Goal: Task Accomplishment & Management: Manage account settings

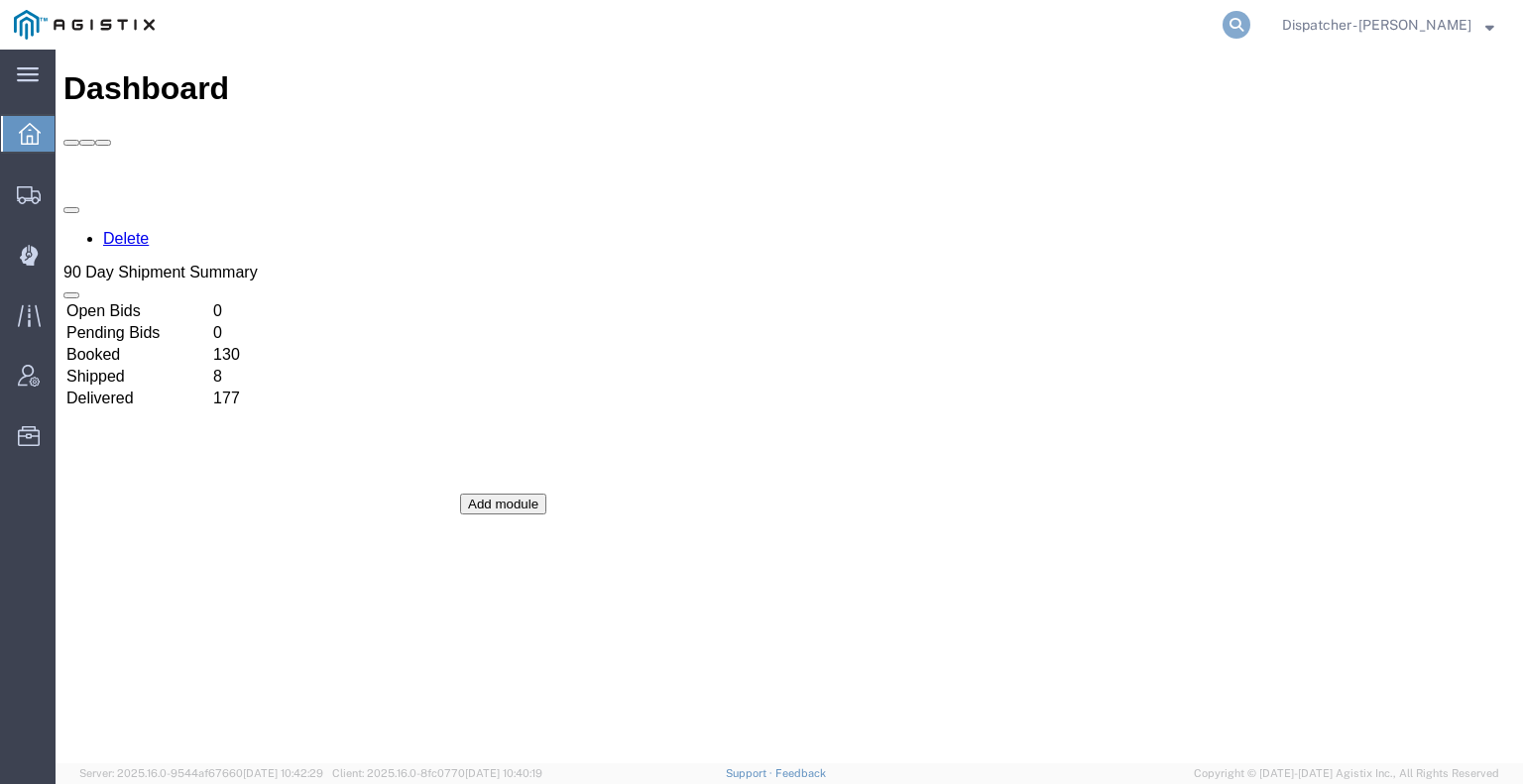
click at [1225, 23] on icon at bounding box center [1236, 25] width 28 height 28
type input "56393830"
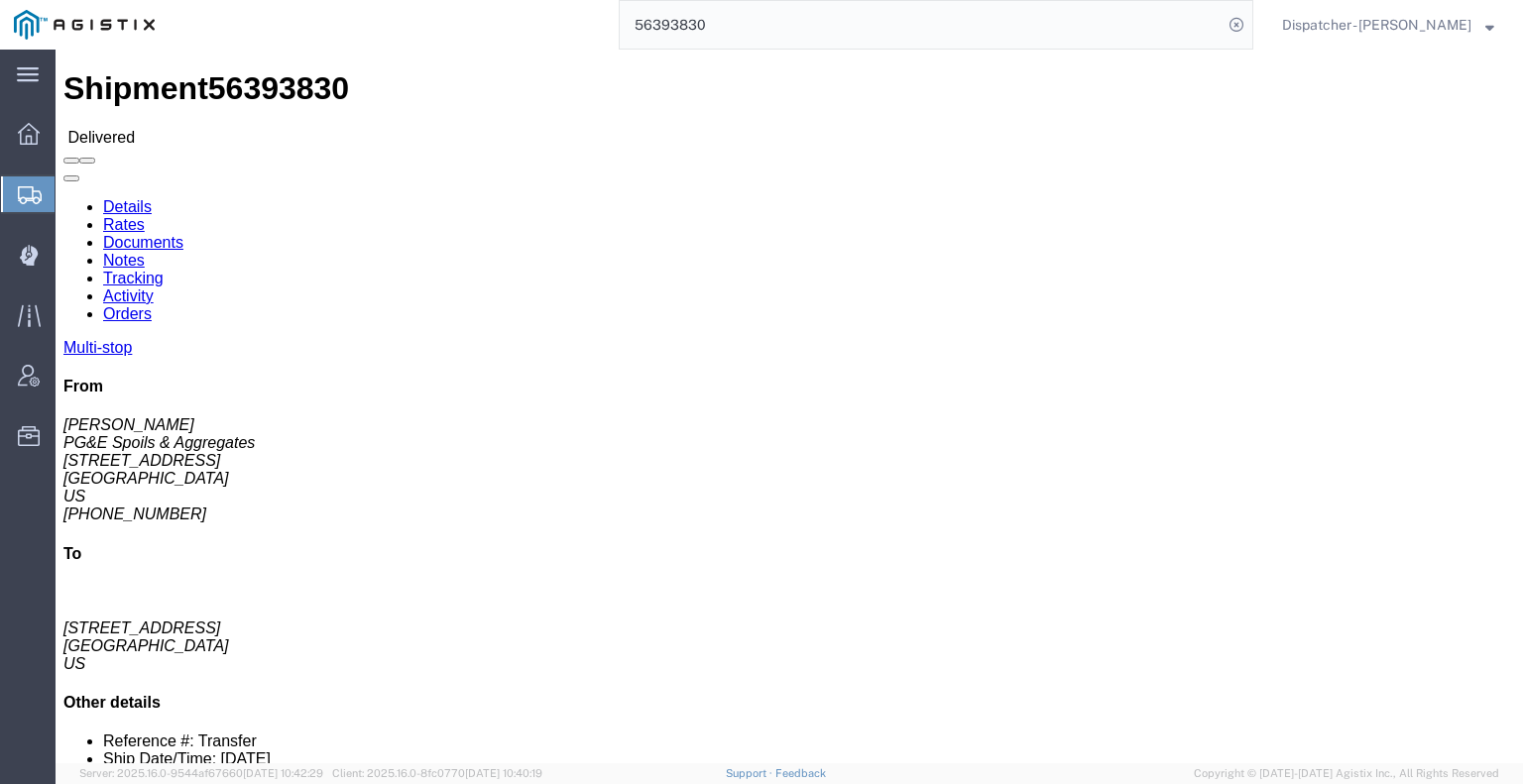
click link "Documents"
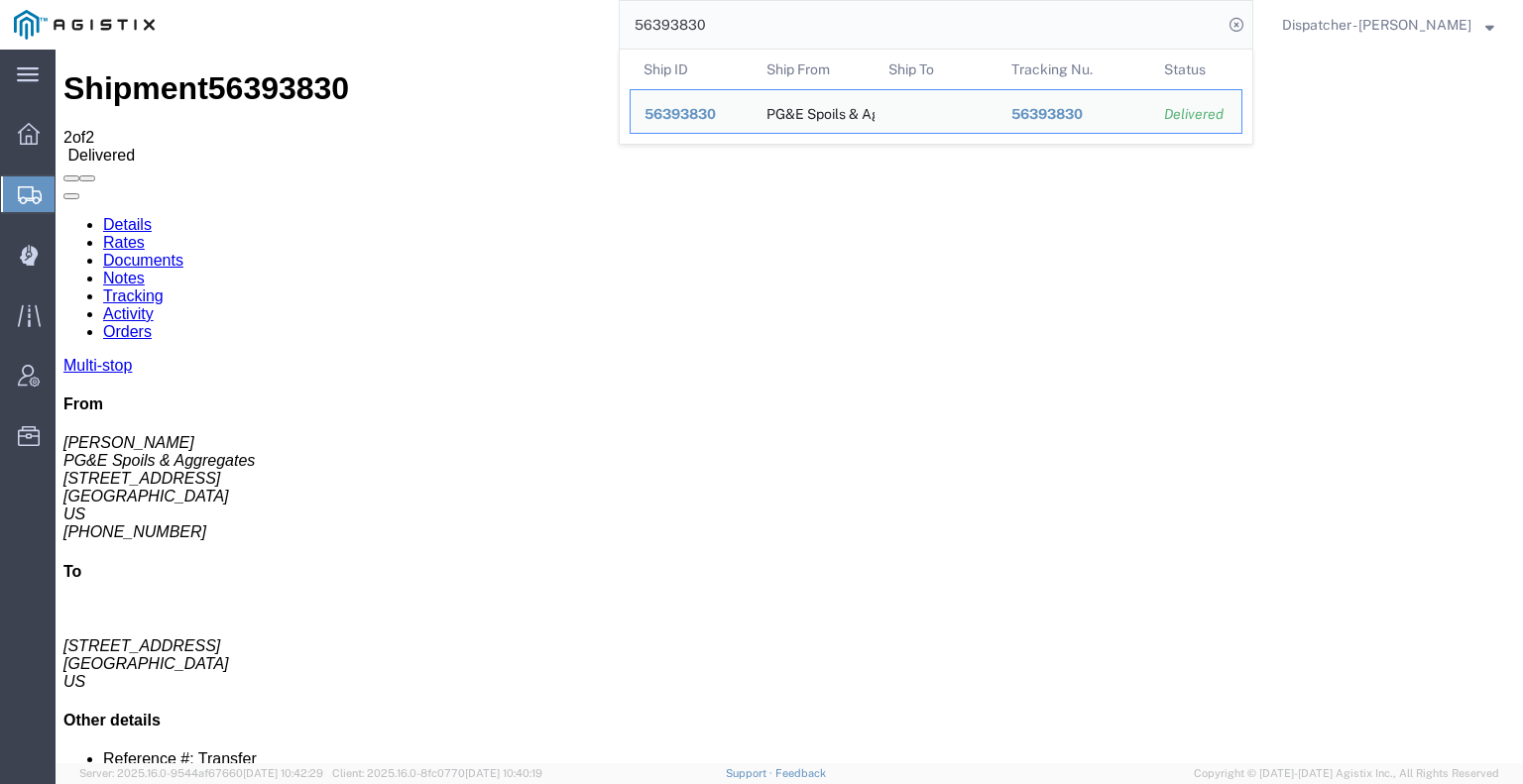
drag, startPoint x: 700, startPoint y: 29, endPoint x: 454, endPoint y: 44, distance: 246.5
click at [456, 44] on div "56393830 Ship ID Ship From Ship To Tracking Nu. Status Ship ID 56393830 Ship Fr…" at bounding box center [711, 25] width 1084 height 50
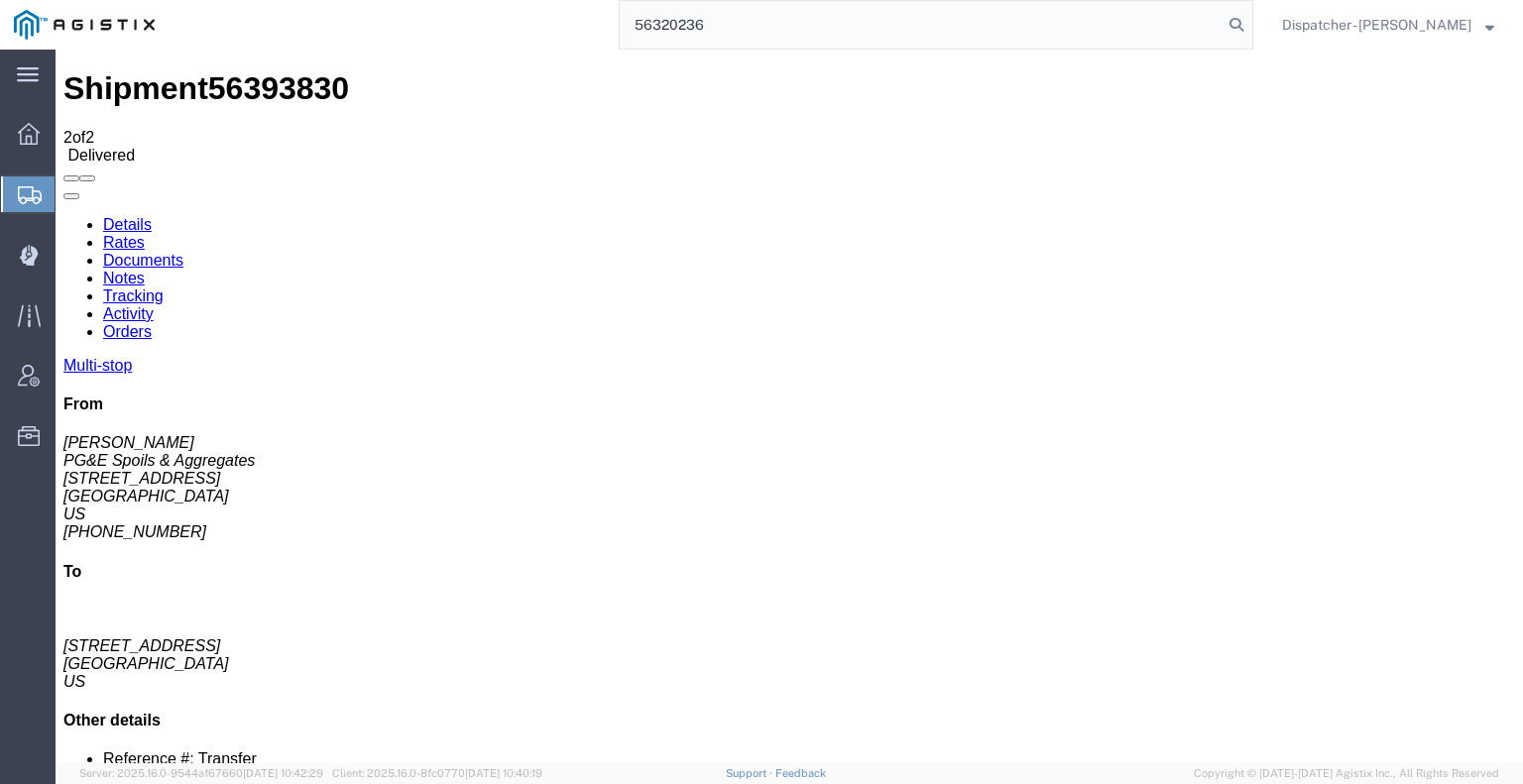
type input "56320236"
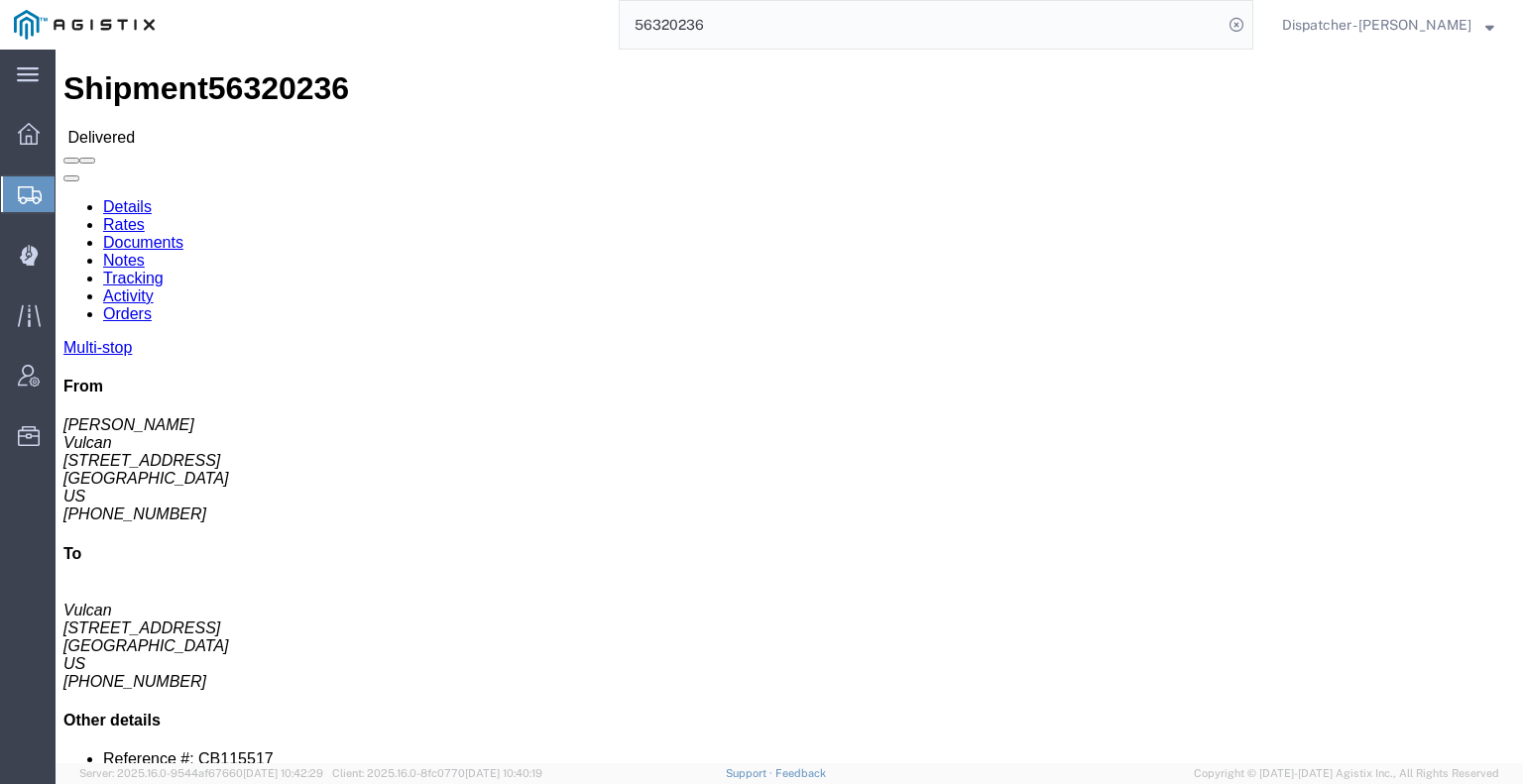
click link "Notes"
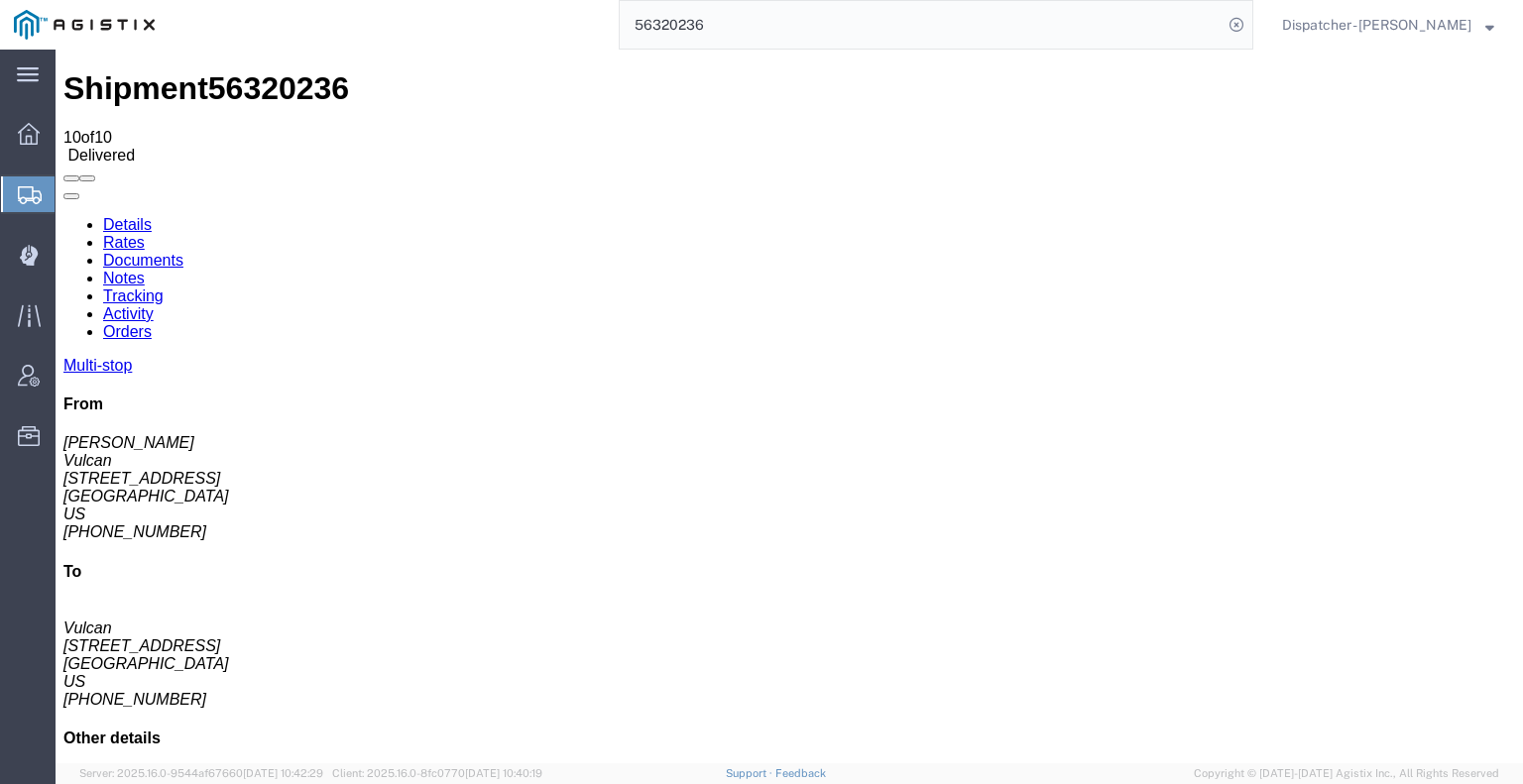
click at [184, 252] on link "Documents" at bounding box center [143, 260] width 80 height 17
drag, startPoint x: 175, startPoint y: 308, endPoint x: 190, endPoint y: 272, distance: 39.0
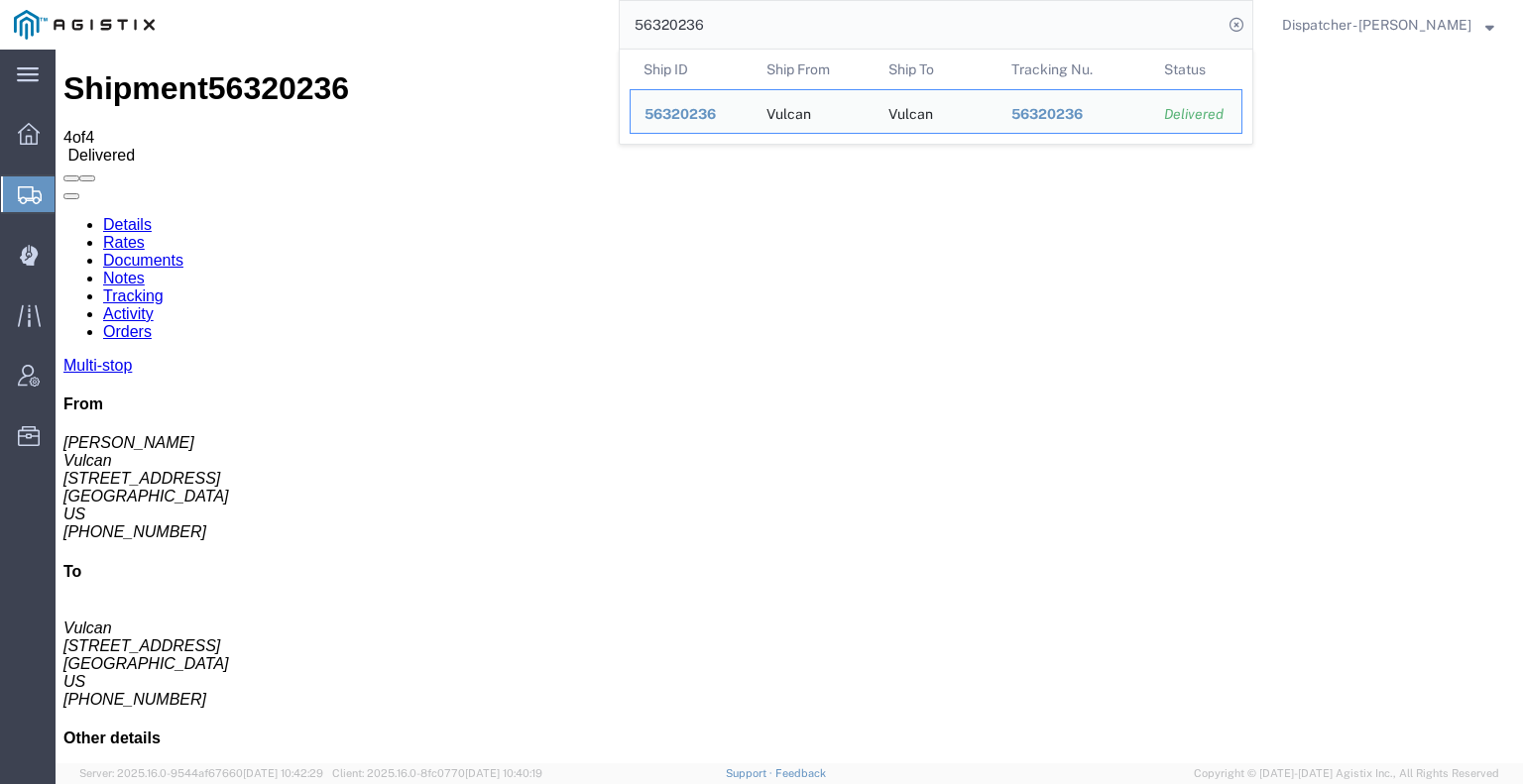
drag, startPoint x: 703, startPoint y: 33, endPoint x: 448, endPoint y: 32, distance: 255.0
click at [454, 32] on div "56320236 Ship ID Ship From Ship To Tracking Nu. Status Ship ID 56320236 Ship Fr…" at bounding box center [711, 25] width 1084 height 50
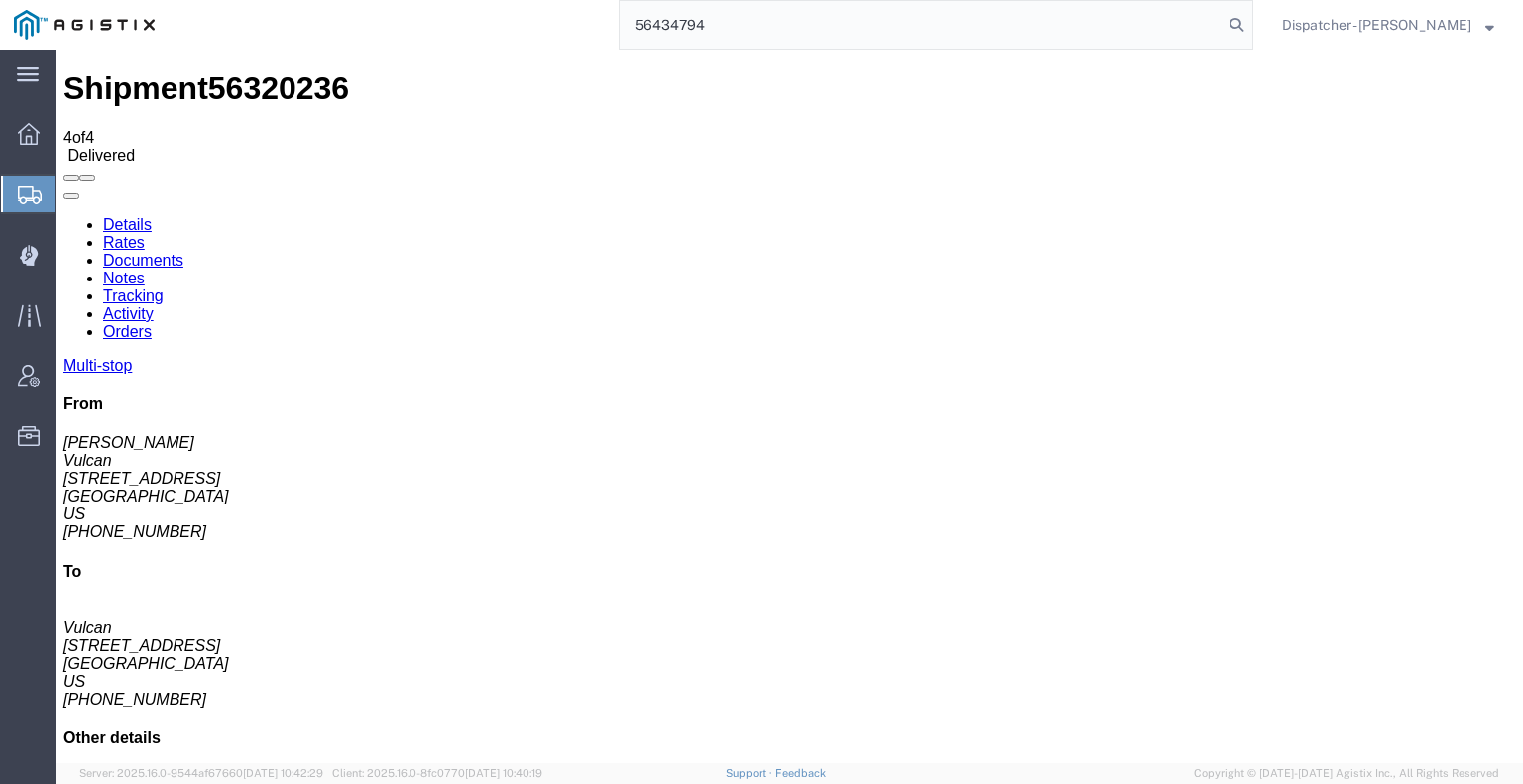
type input "56434794"
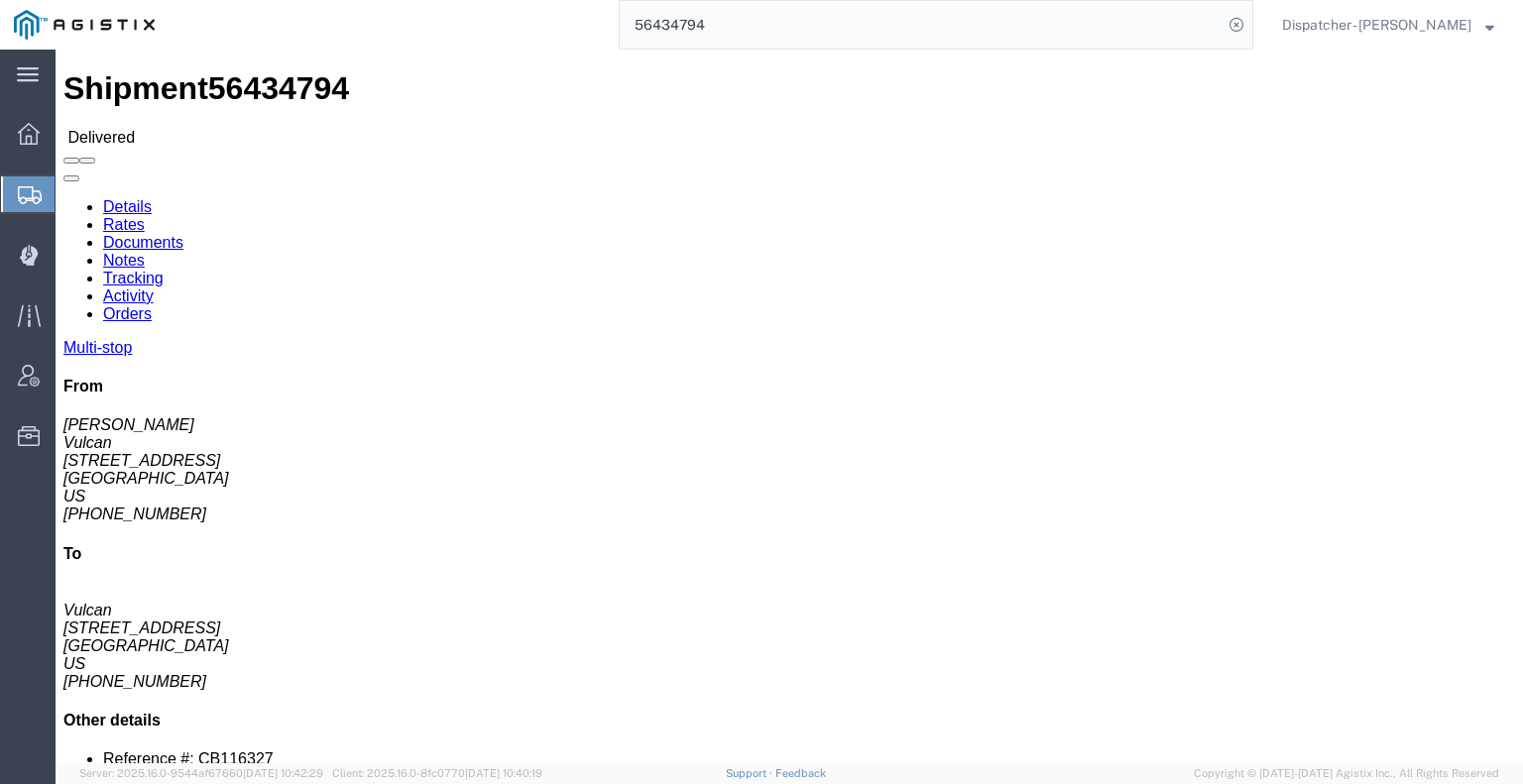
click link "Notes"
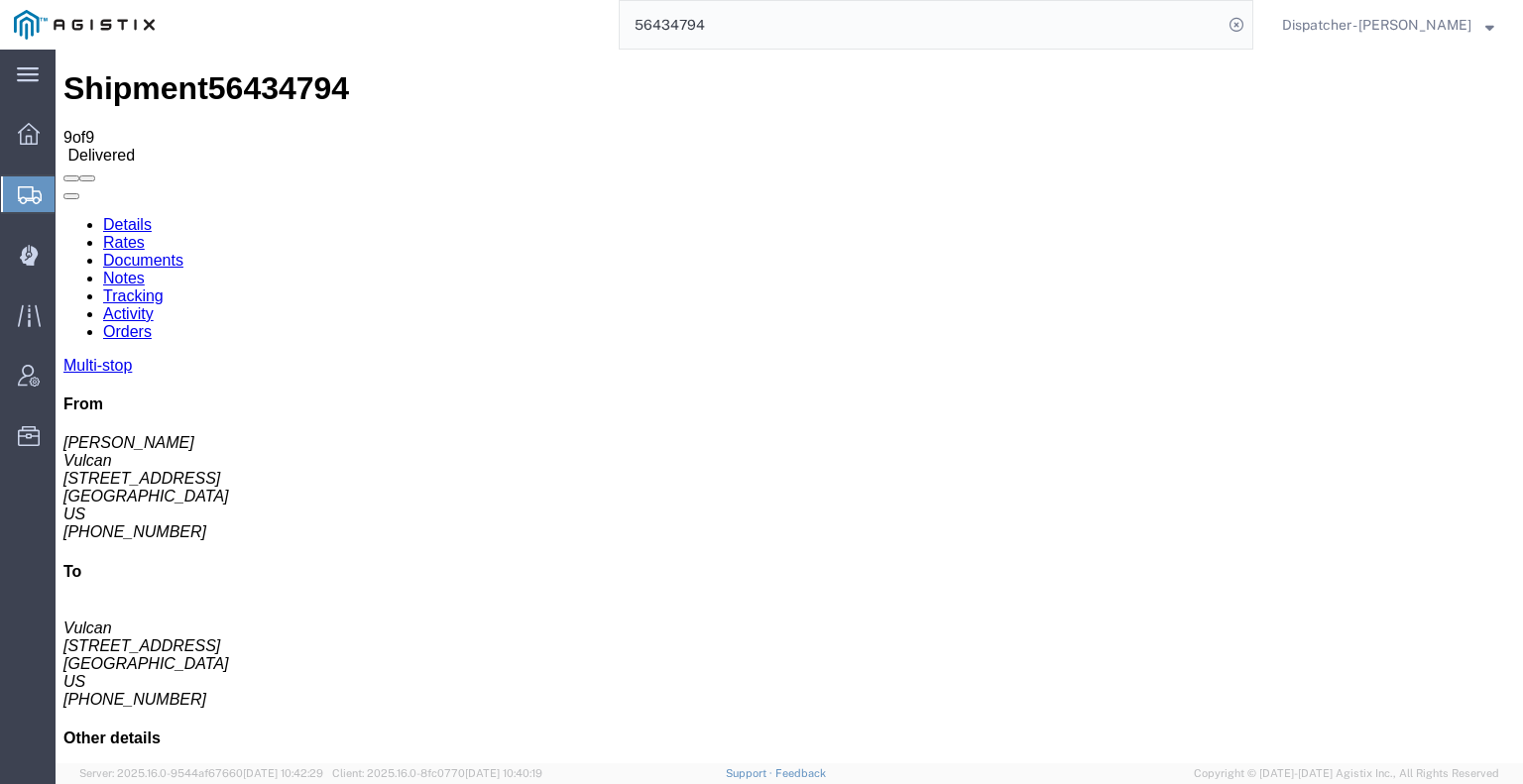
click at [184, 252] on link "Documents" at bounding box center [143, 260] width 80 height 17
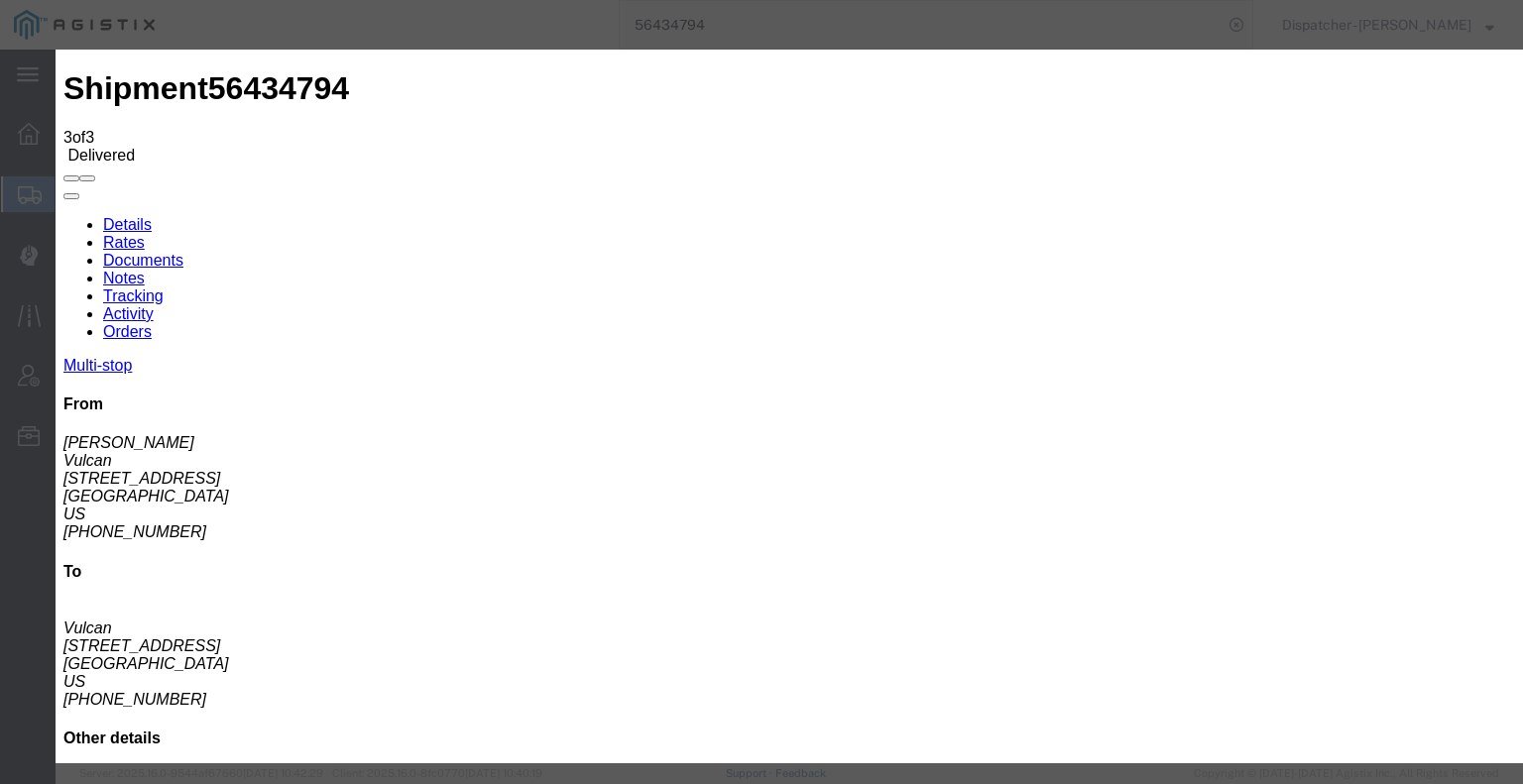
type input "C:\fakepath\56434794trktag.pdf"
select select
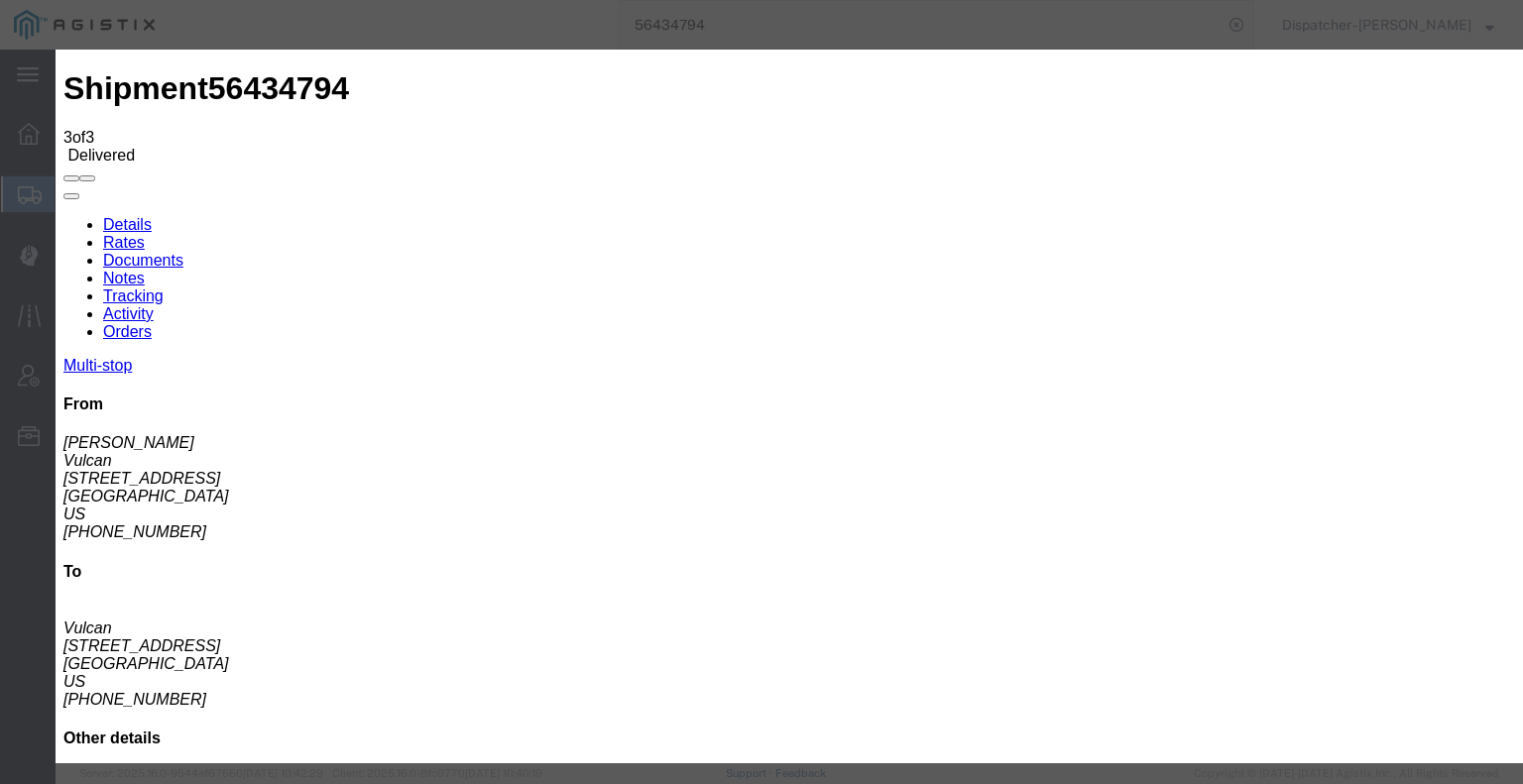
select select
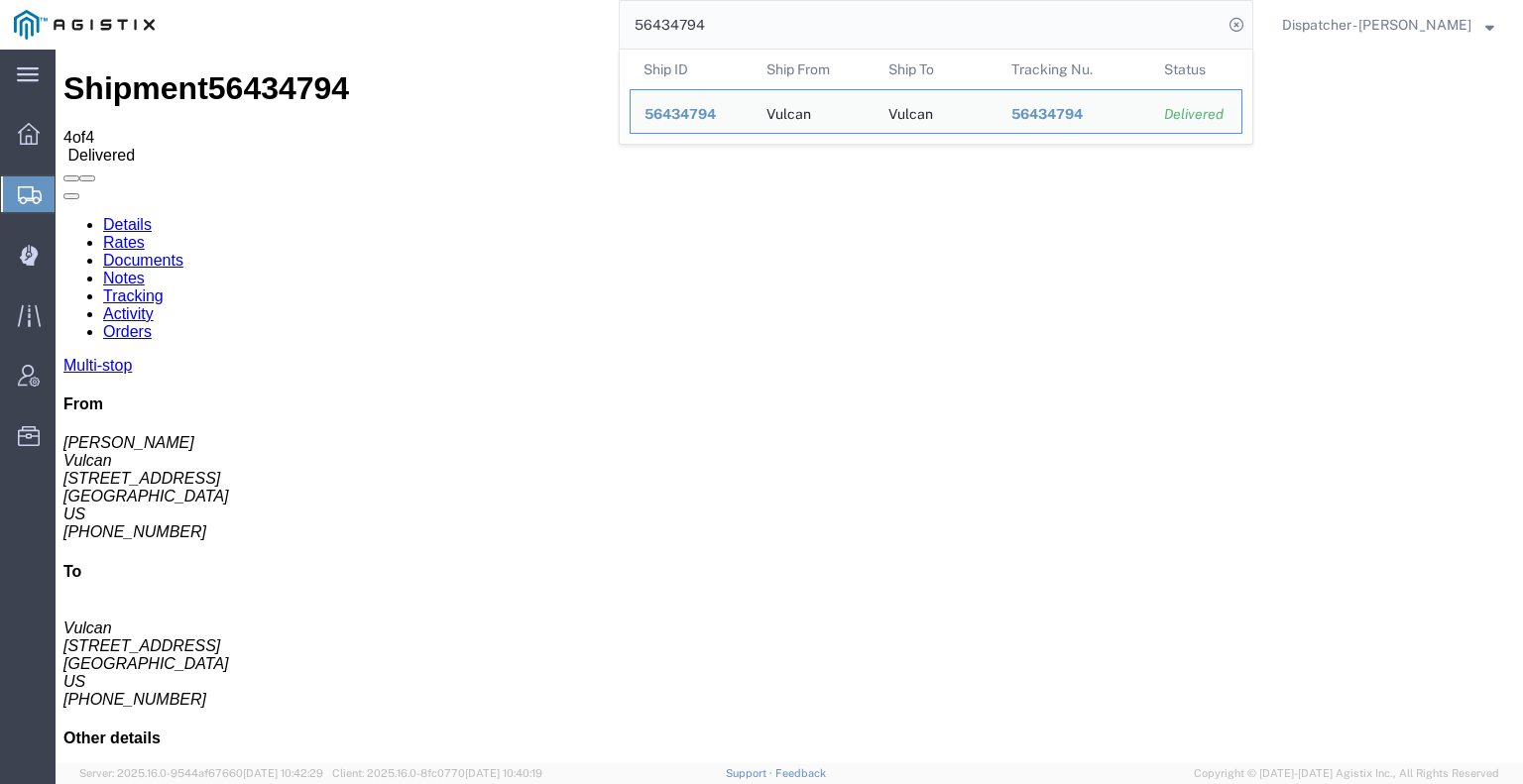
drag, startPoint x: 802, startPoint y: 69, endPoint x: 400, endPoint y: 50, distance: 402.4
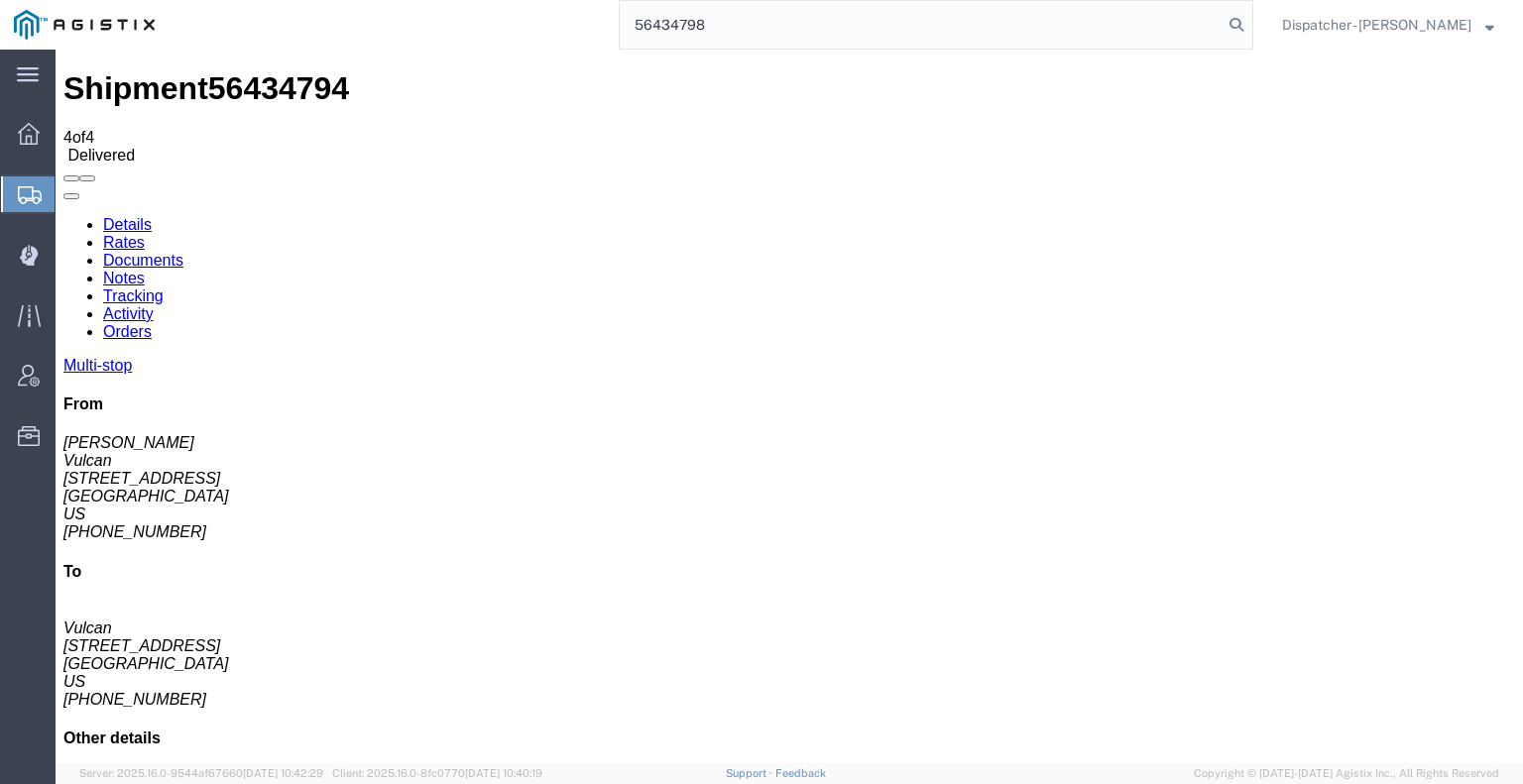
type input "56434798"
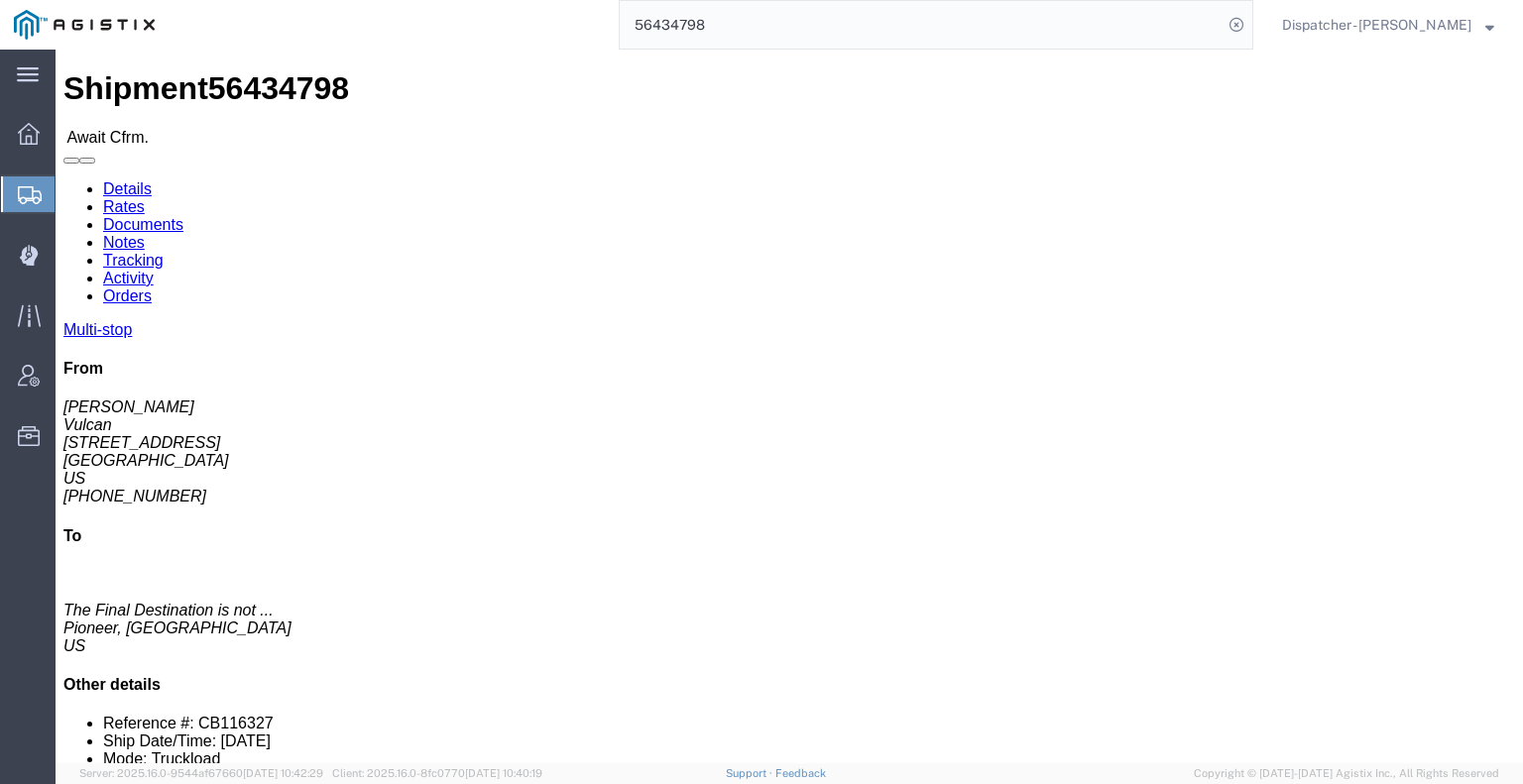
click link "Tracking"
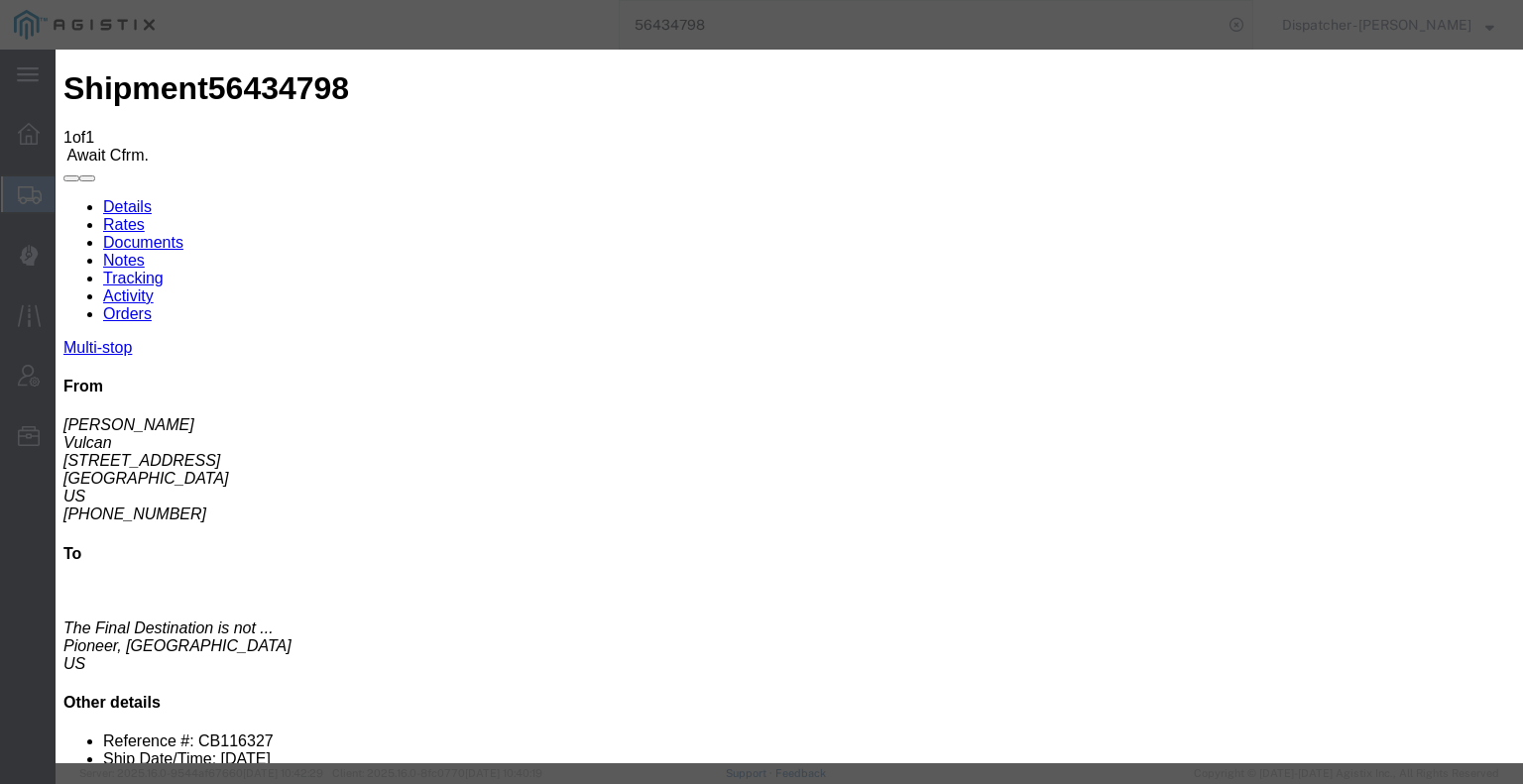
type input "[DATE]"
type input "6:00 AM"
type input "[DATE]"
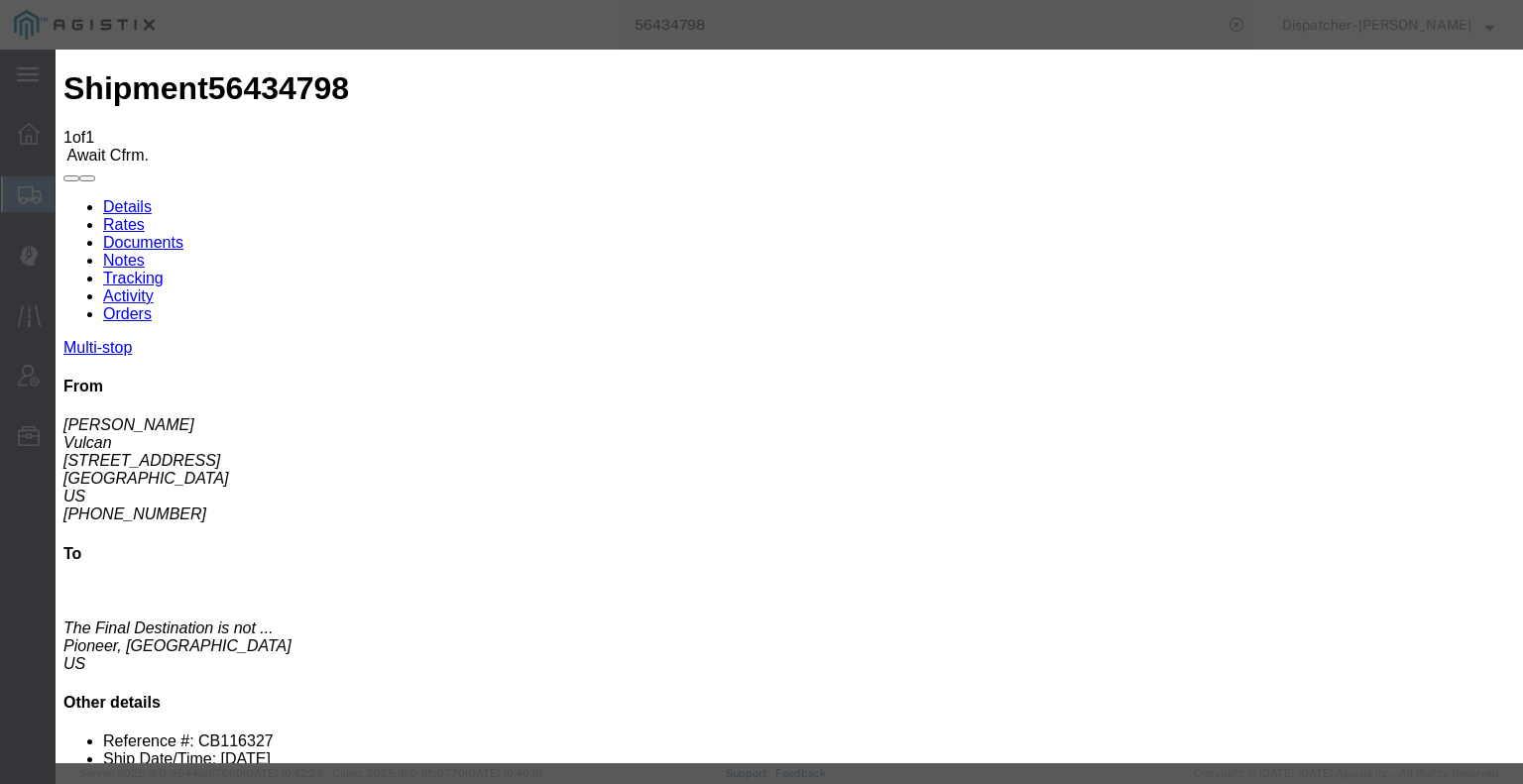
type input "7:00 AM"
select select "ARVPULOC"
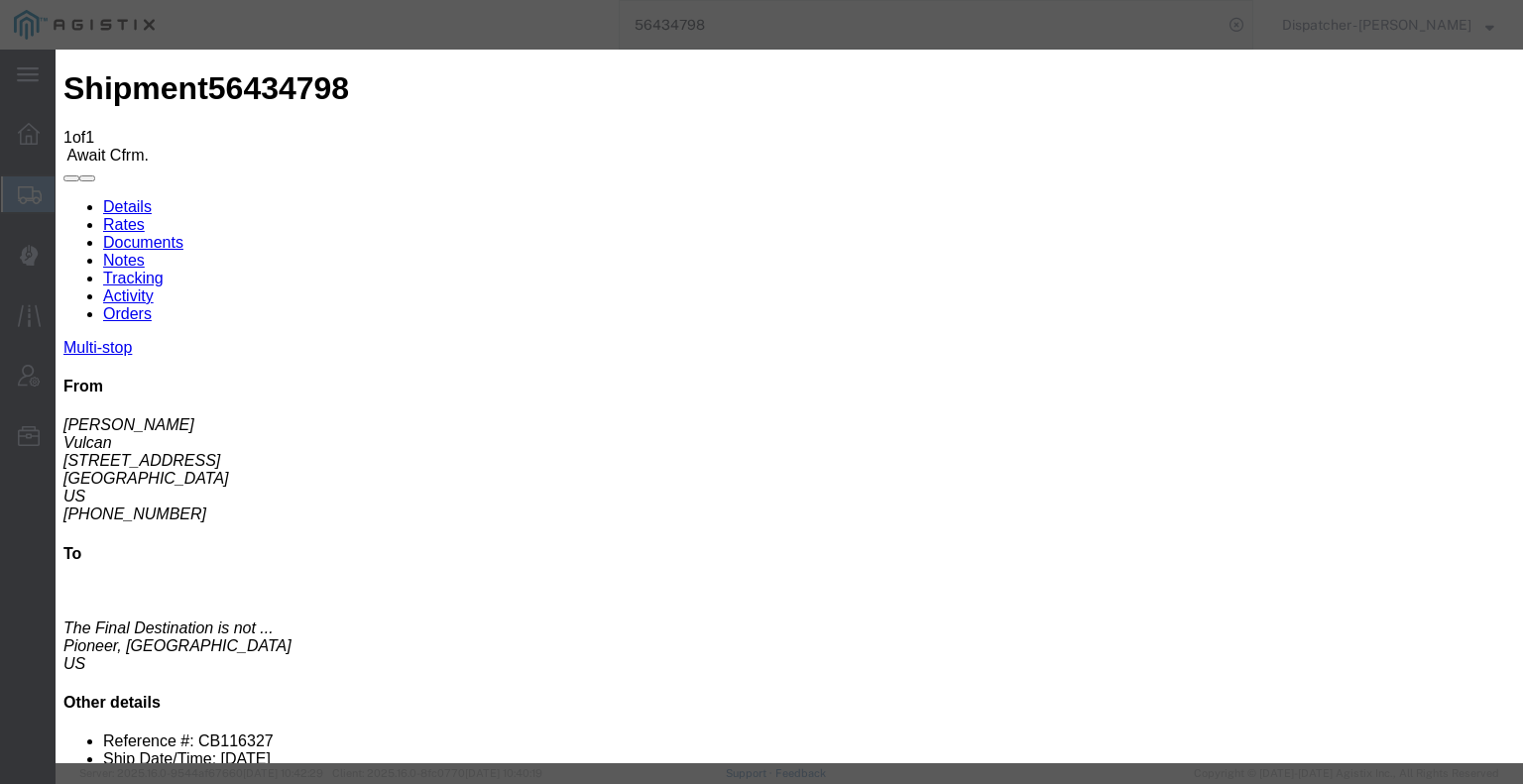
drag, startPoint x: 1012, startPoint y: 243, endPoint x: 1017, endPoint y: 260, distance: 17.7
select select "{"pickupDeliveryInfoId": "122155394","pickupOrDelivery": "P","stopNum": "1","lo…"
select select "CA"
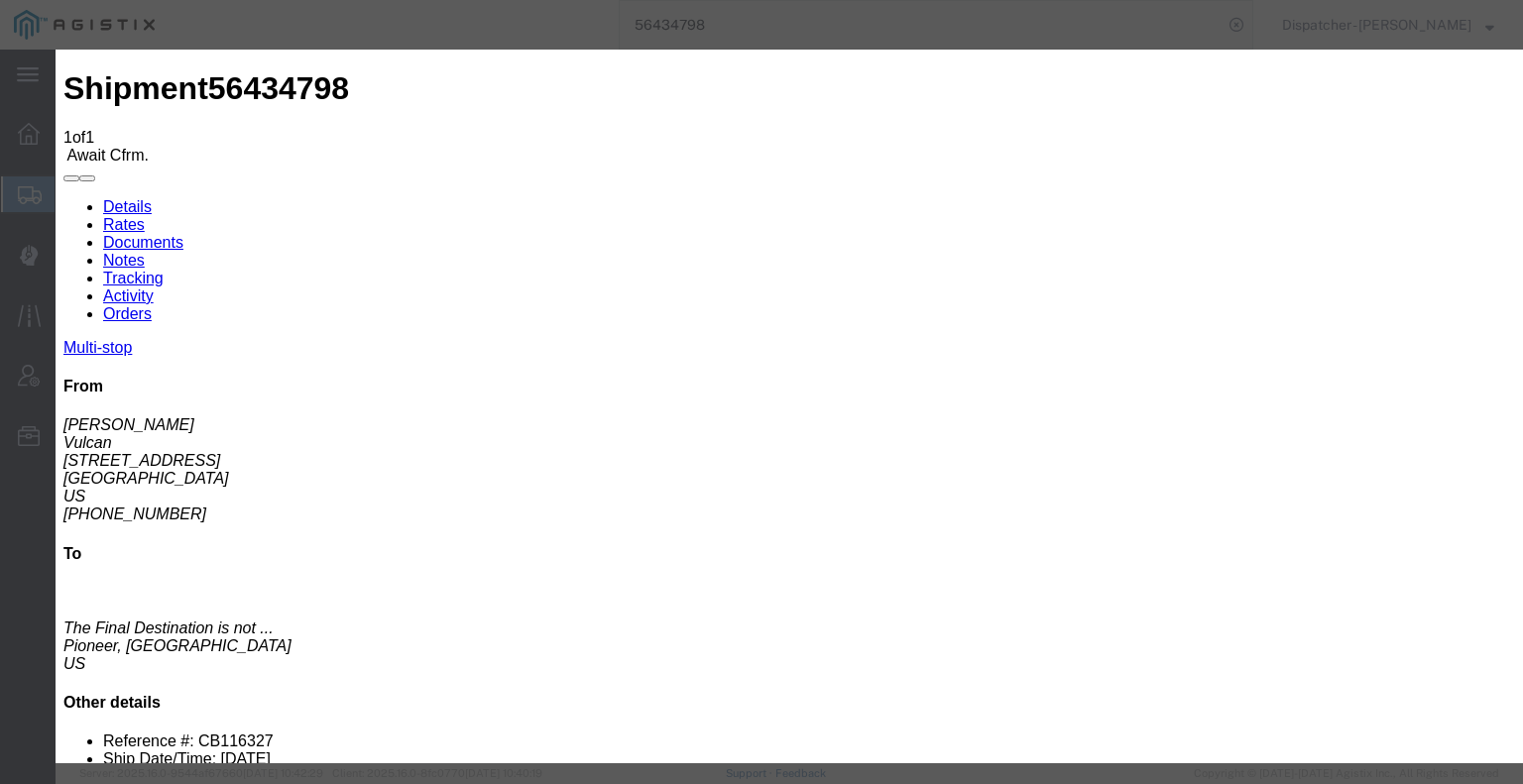
type input "[GEOGRAPHIC_DATA]"
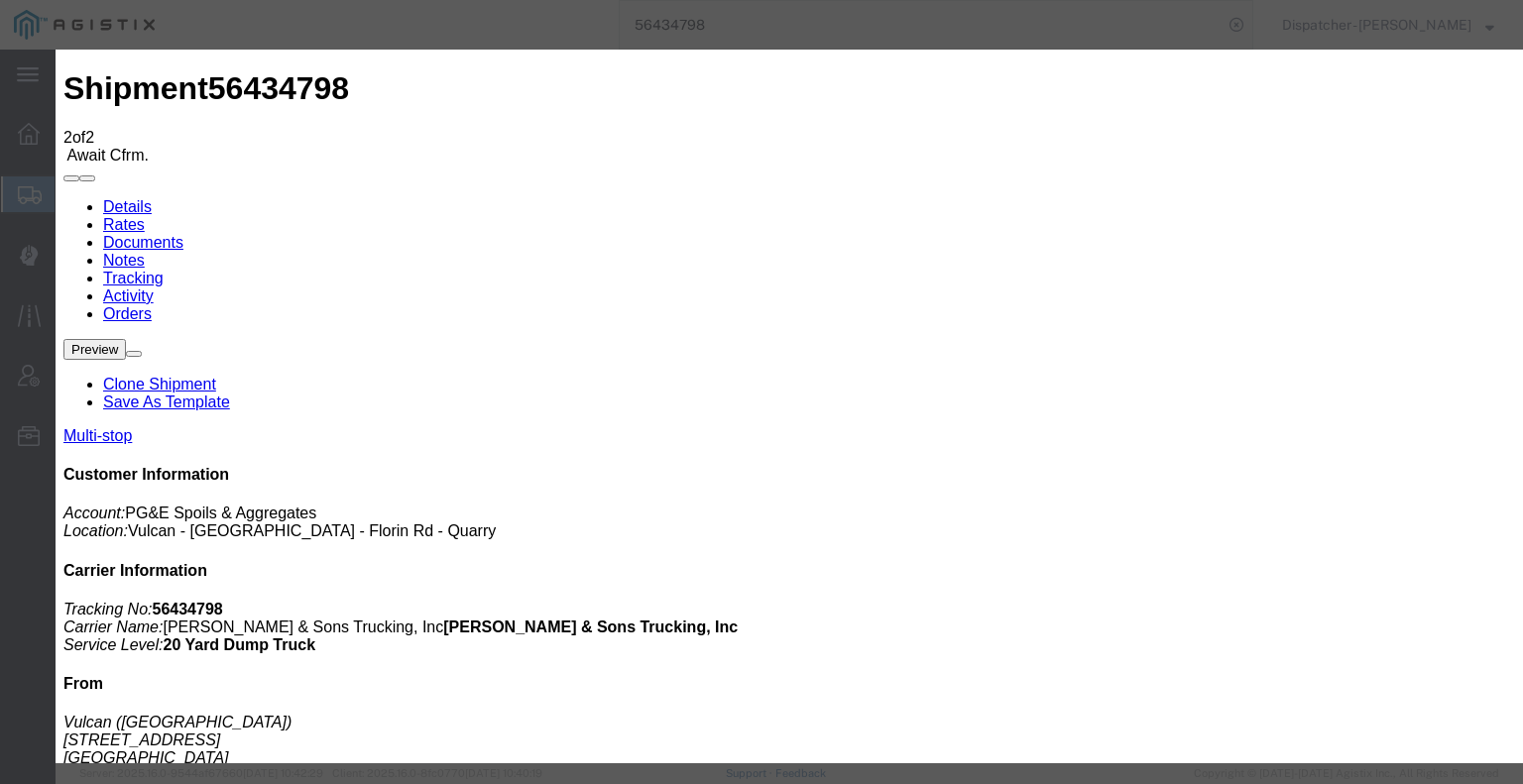
type input "[DATE]"
type input "6:00 AM"
type input "[DATE]"
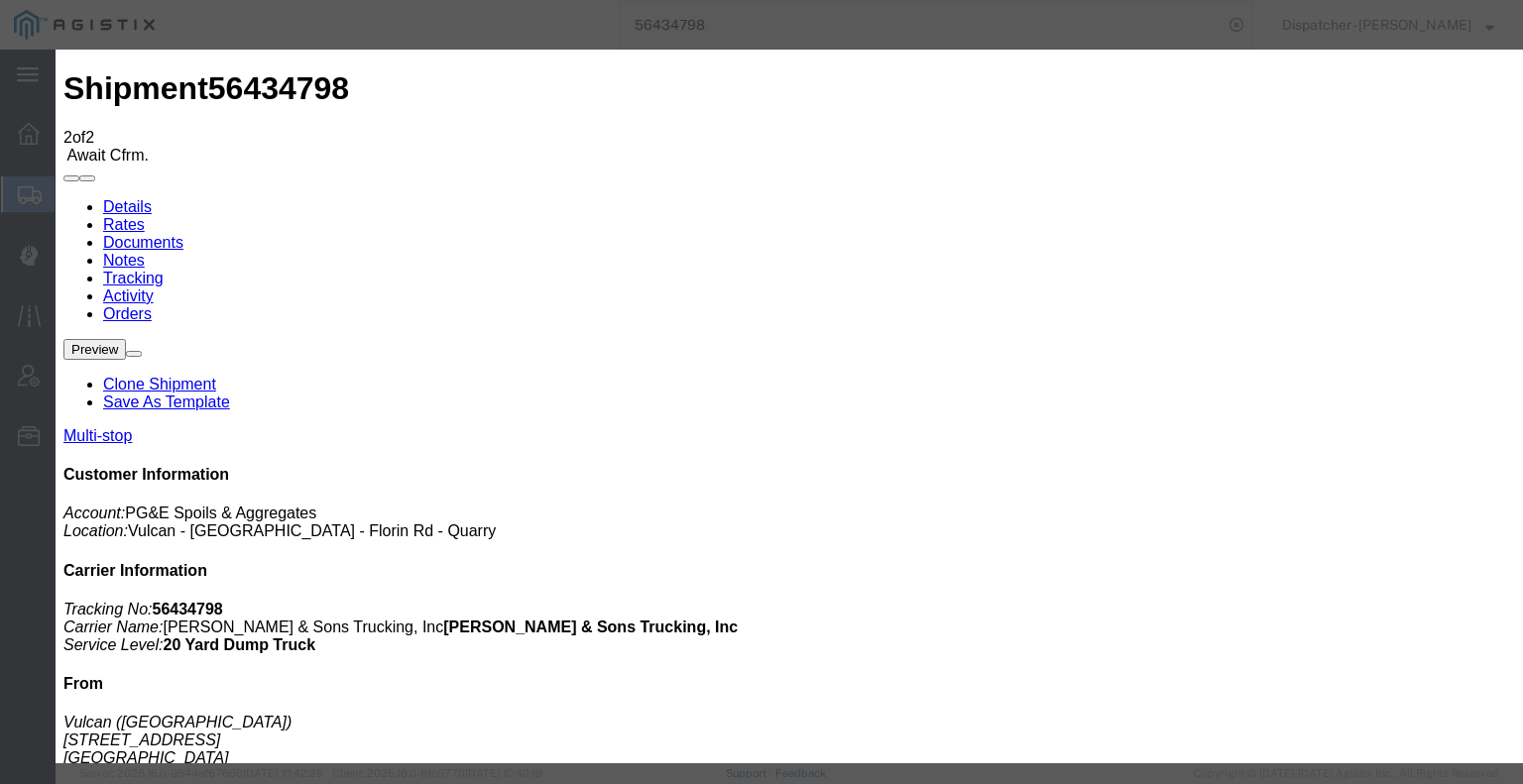
type input "4:17 PM"
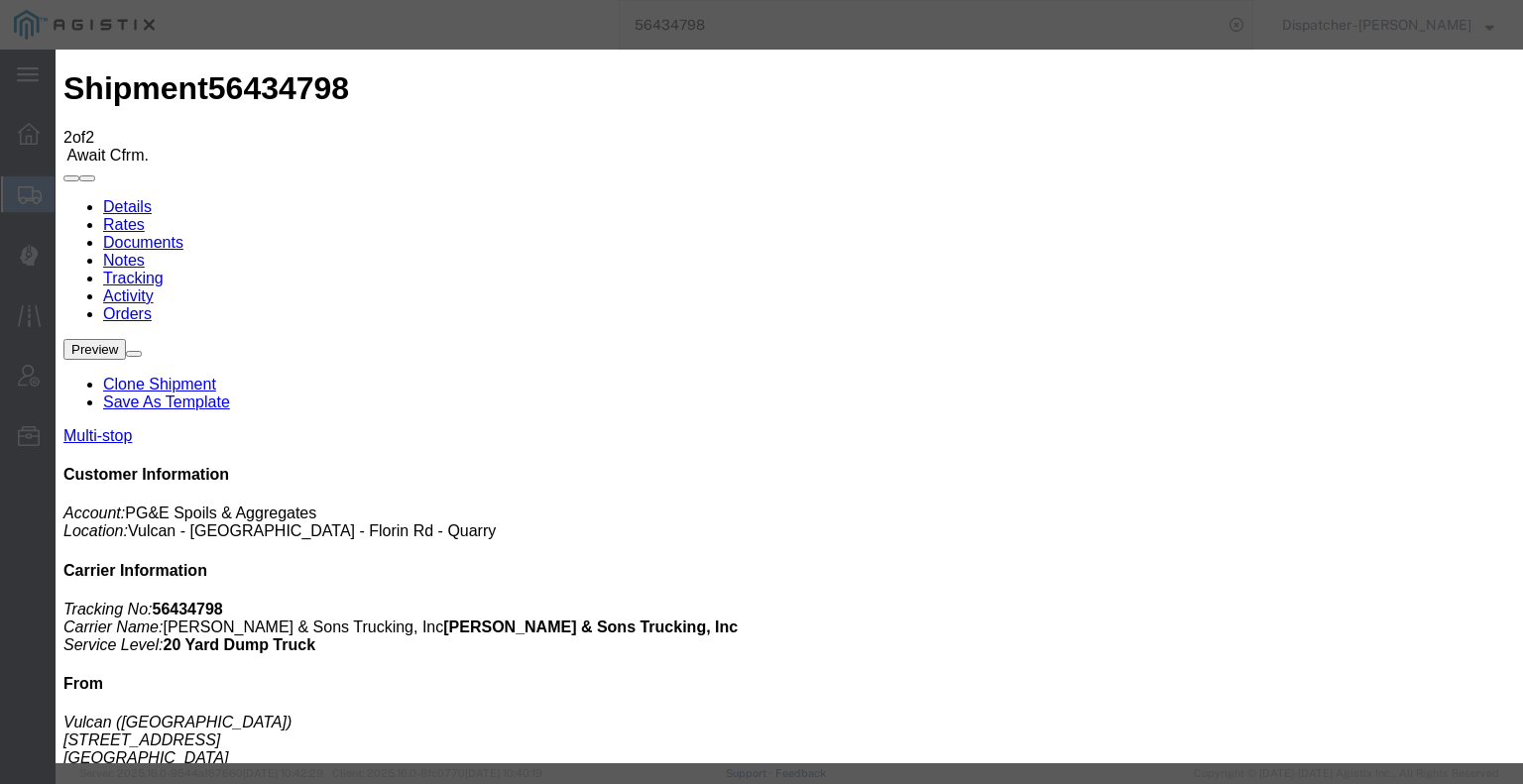
select select "DPTDLVLOC"
select select "{"pickupDeliveryInfoId": "122155395","pickupOrDelivery": "D","stopNum": "2","lo…"
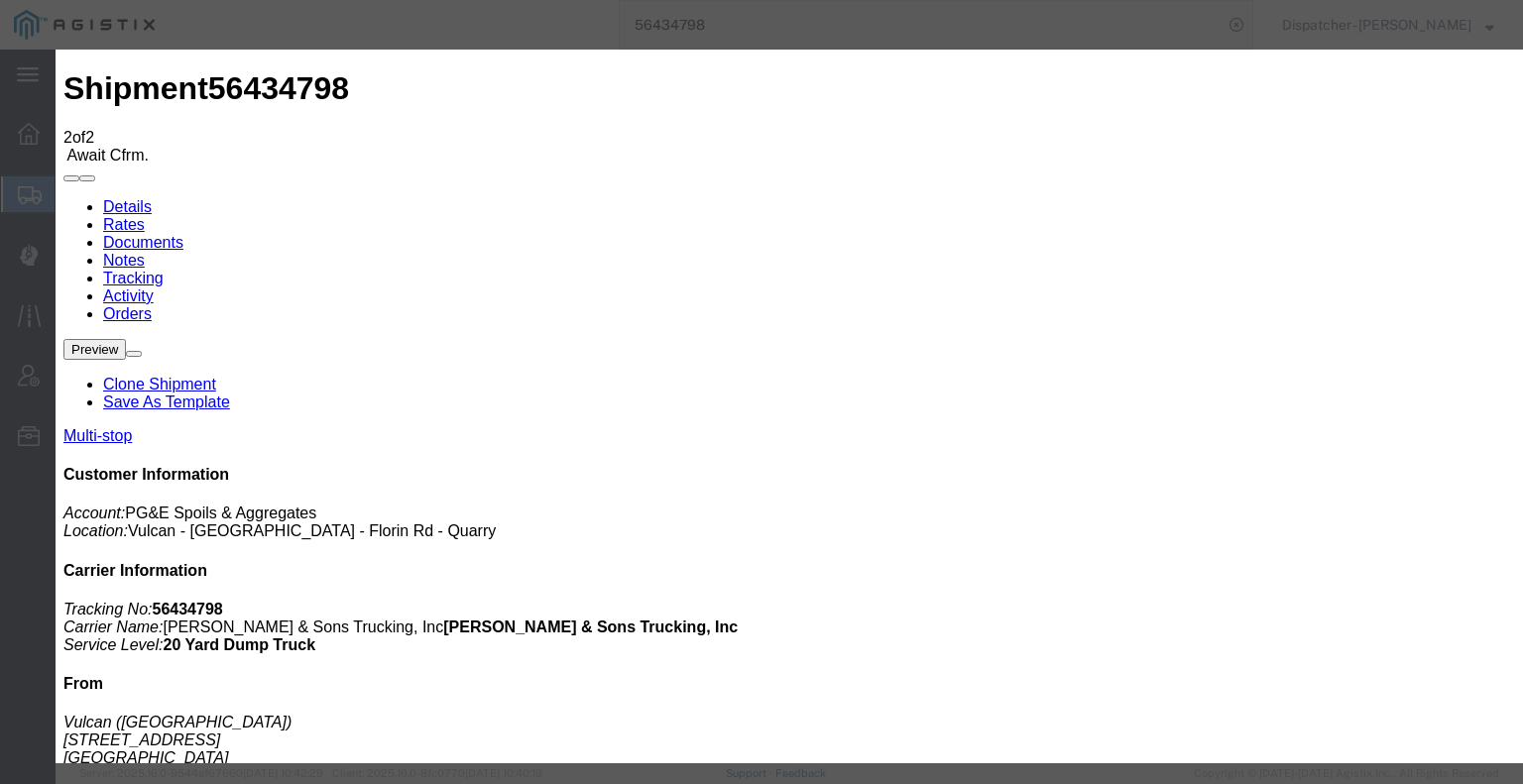
select select "CA"
type input "Pioneer"
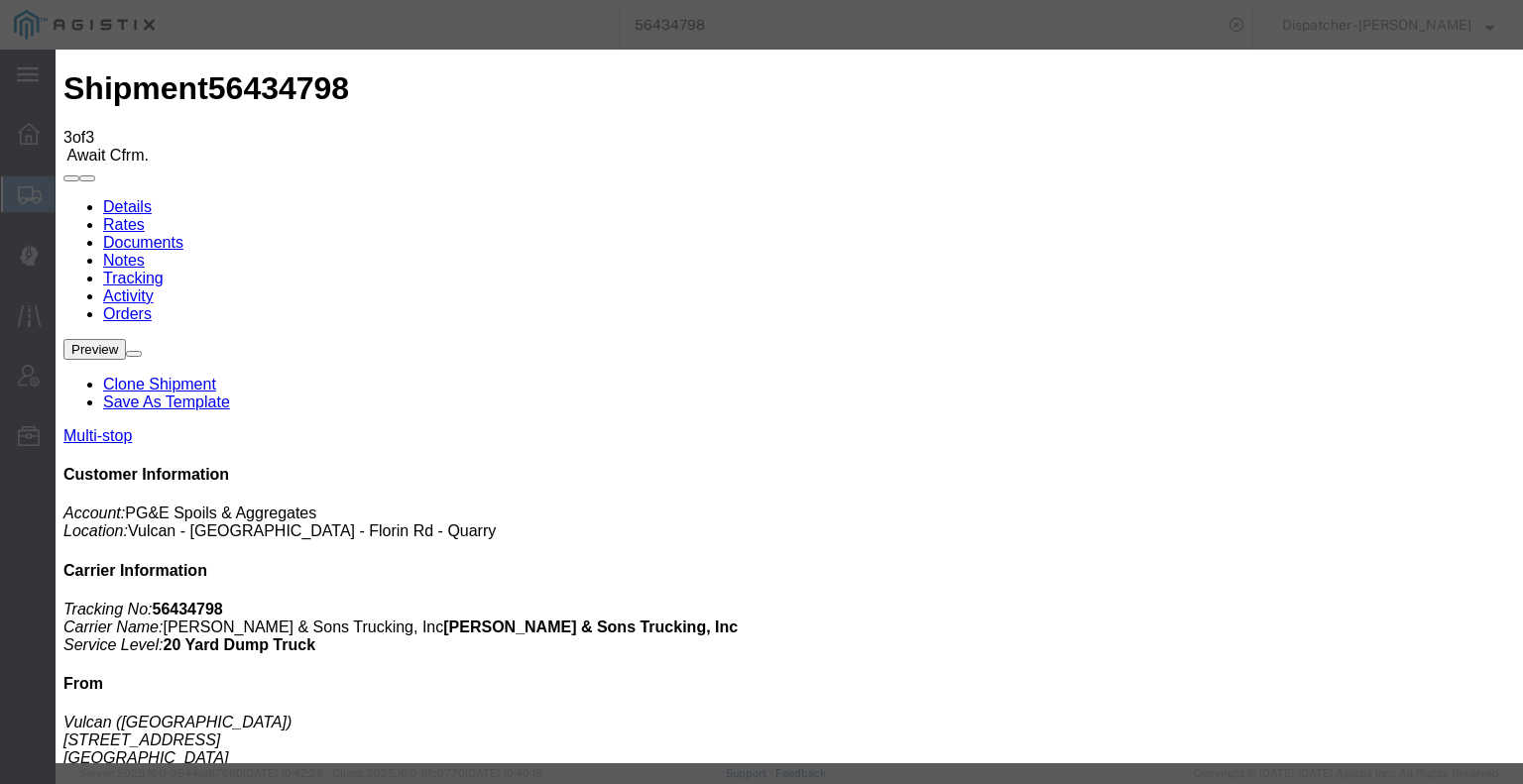
type input "[DATE]"
type input "6:00 AM"
type input "[DATE]"
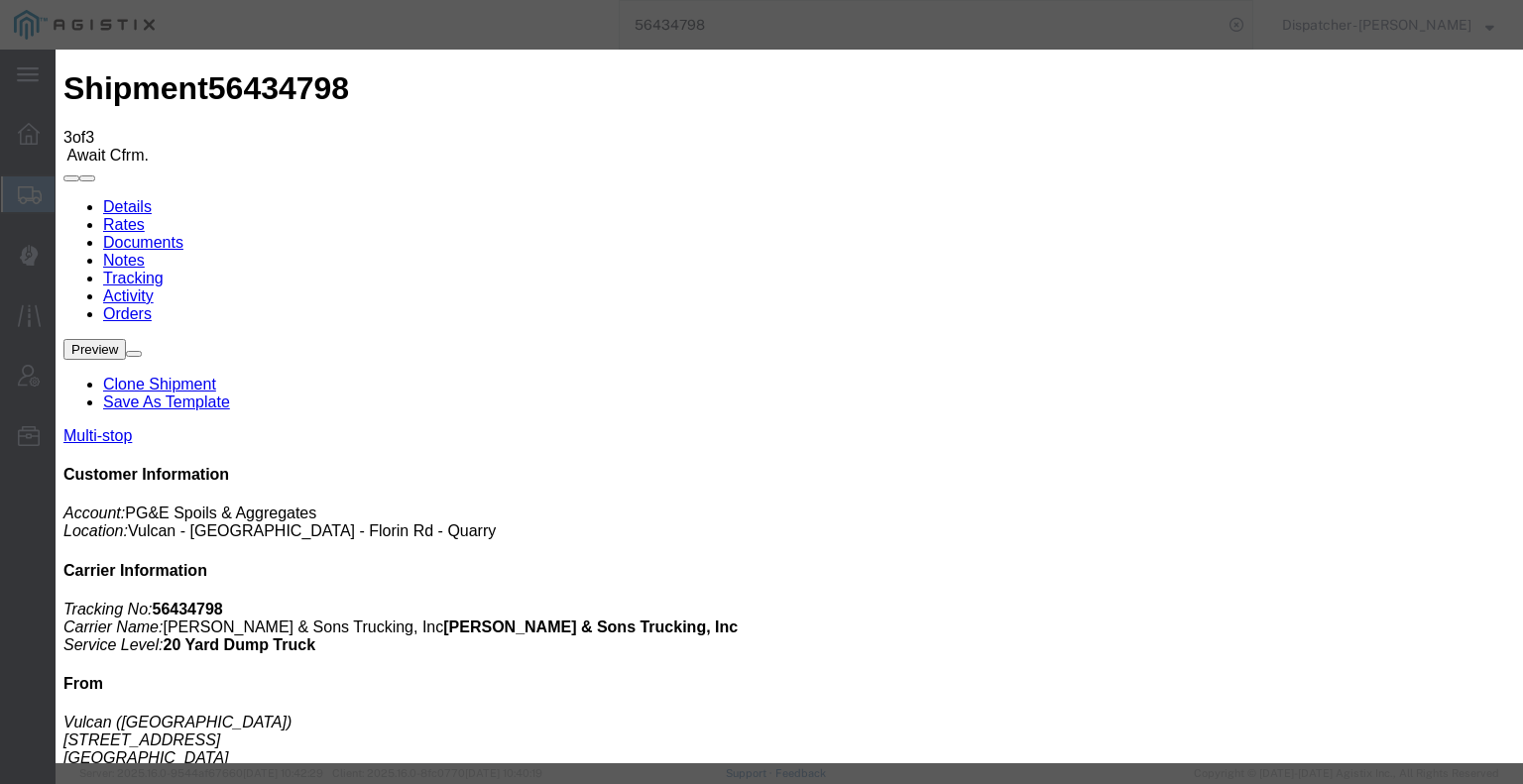
type input "7:00 PM"
select select "ARVPULOC"
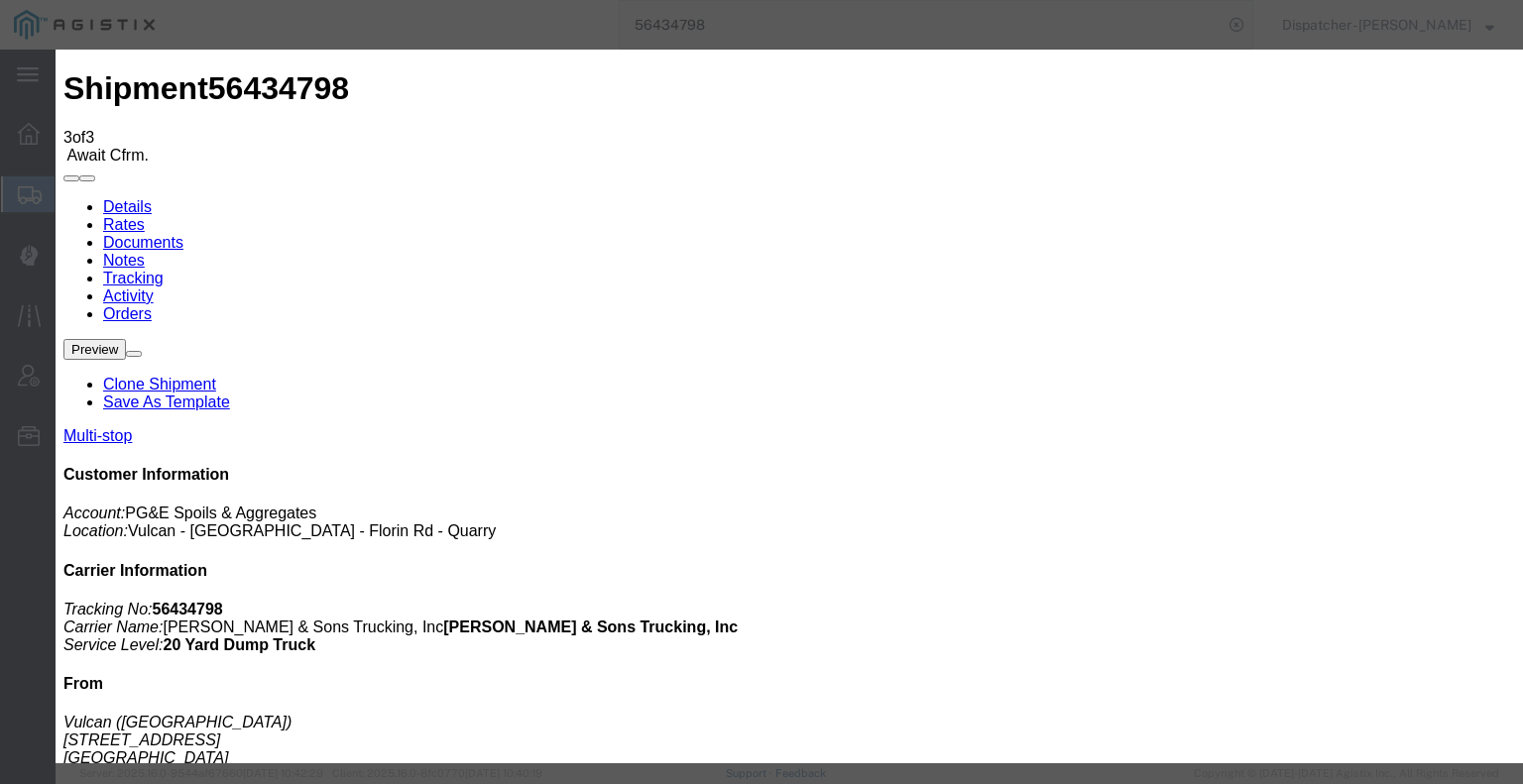
select select "{"pickupDeliveryInfoId": "122155394","pickupOrDelivery": "P","stopNum": "1","lo…"
select select "CA"
type input "[GEOGRAPHIC_DATA]"
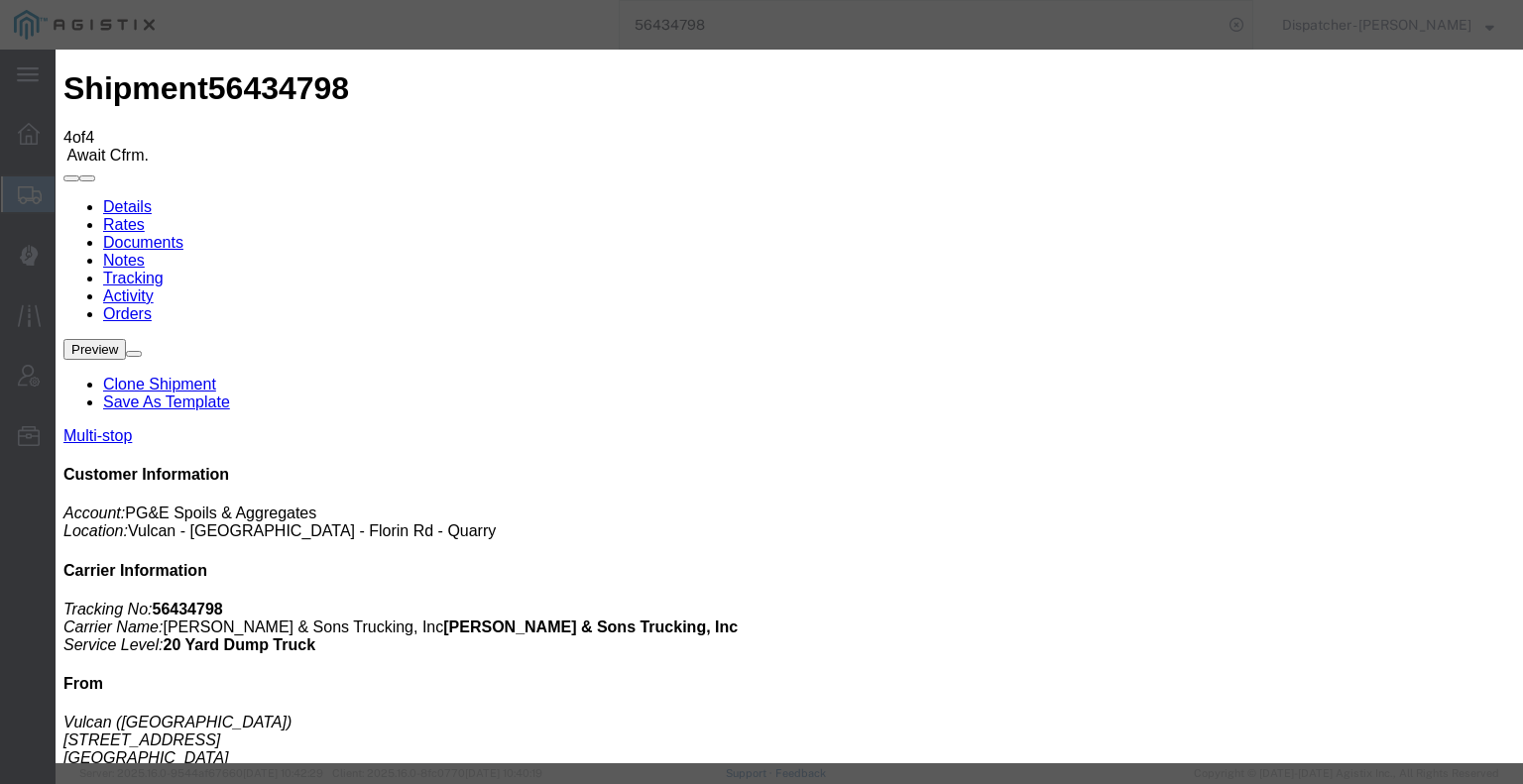
type input "[DATE]"
type input "6:00 AM"
type input "[DATE]"
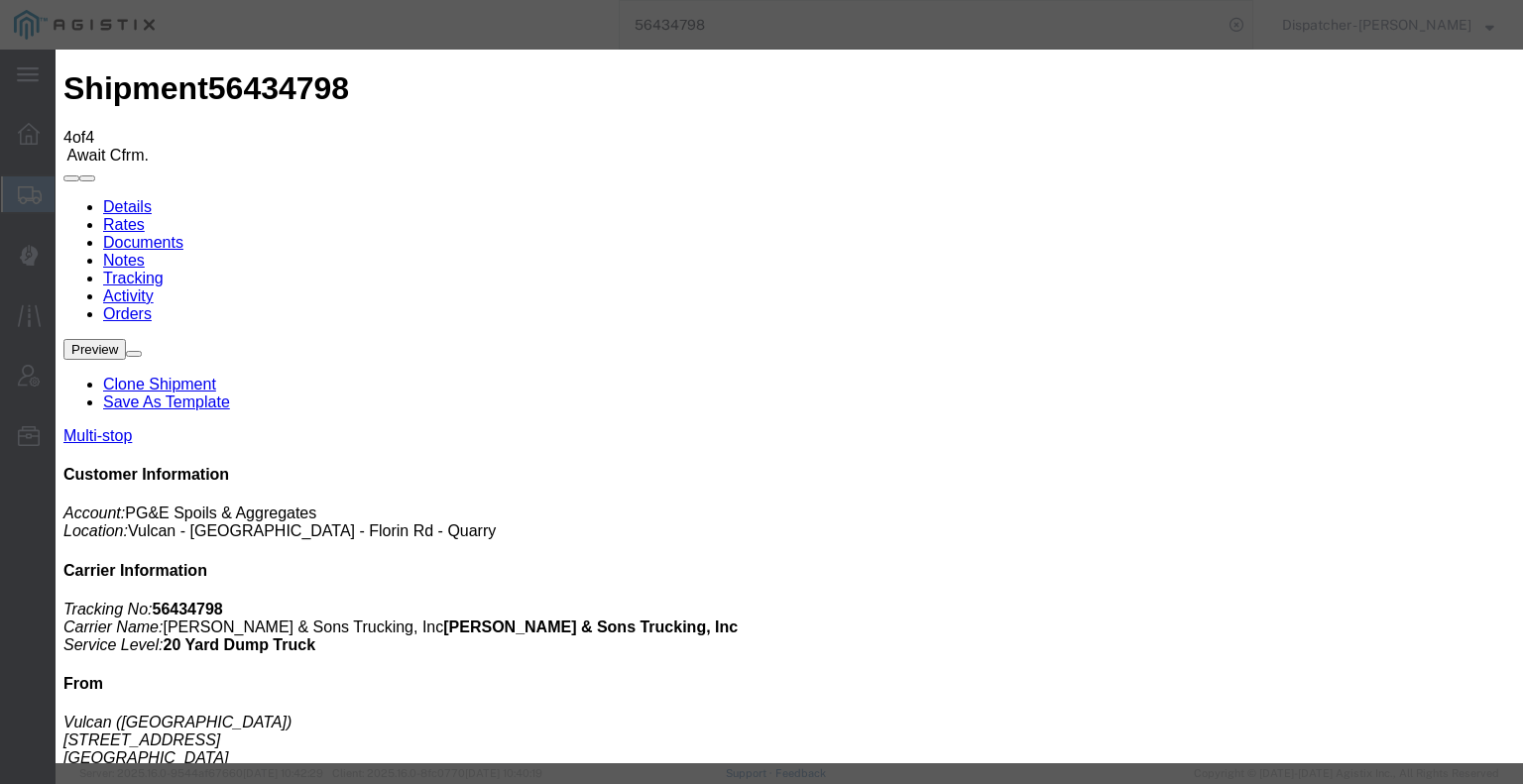
type input "7:30 PM"
select select "DELIVRED"
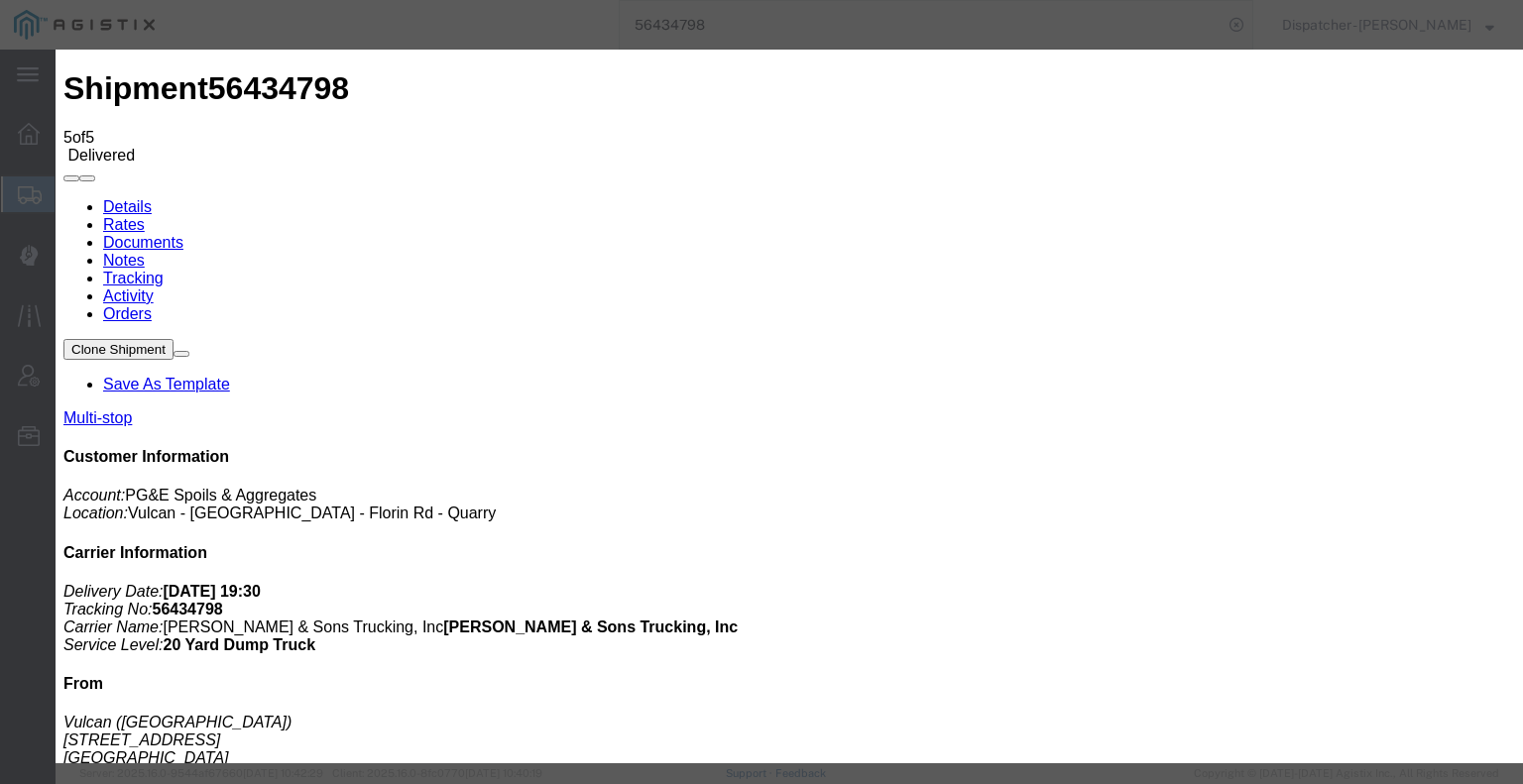
type input "[DATE]"
type input "6:00 AM"
type input "[DATE]"
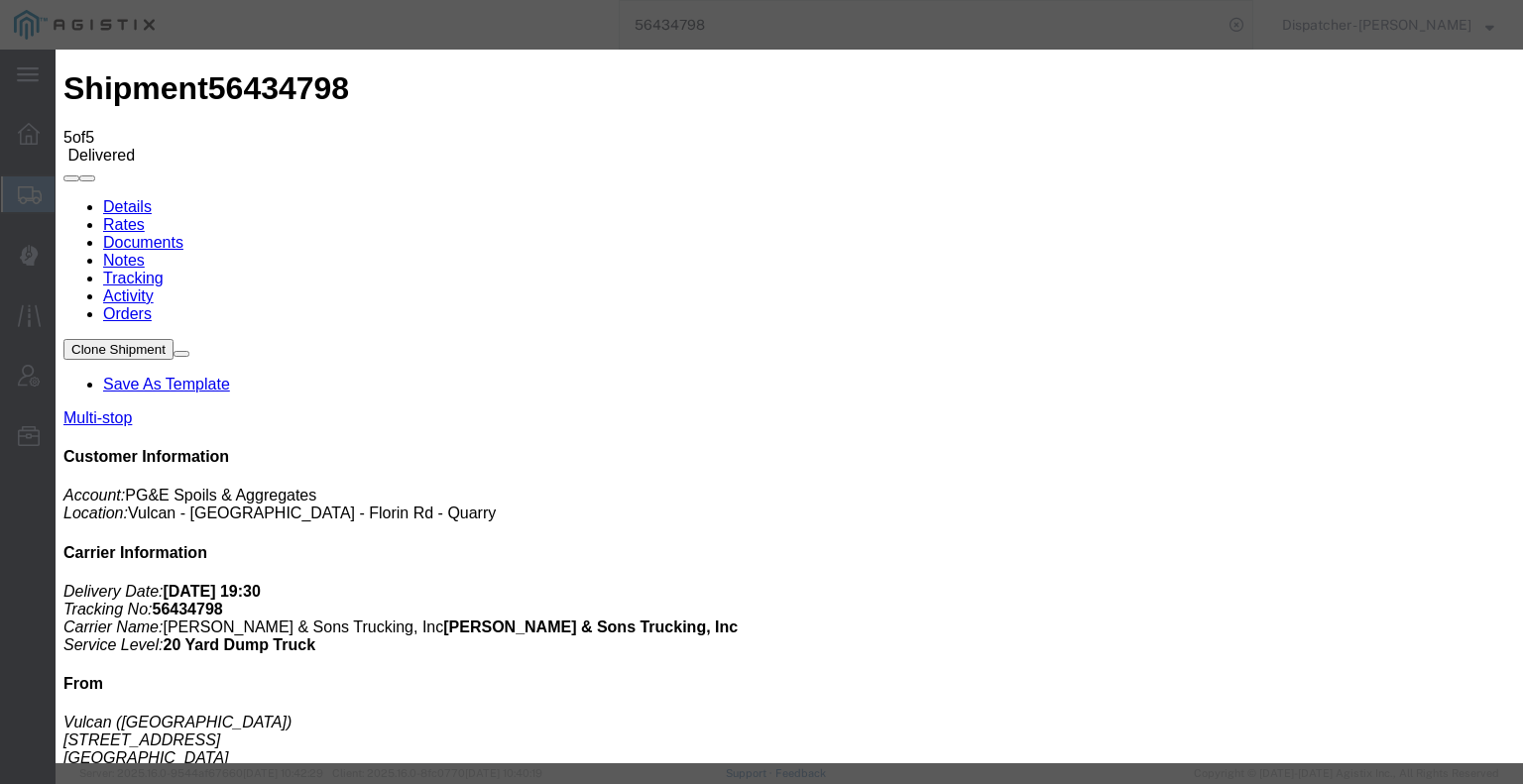
type input "1"
type input "4:20 PM"
select select "BREAKSTART"
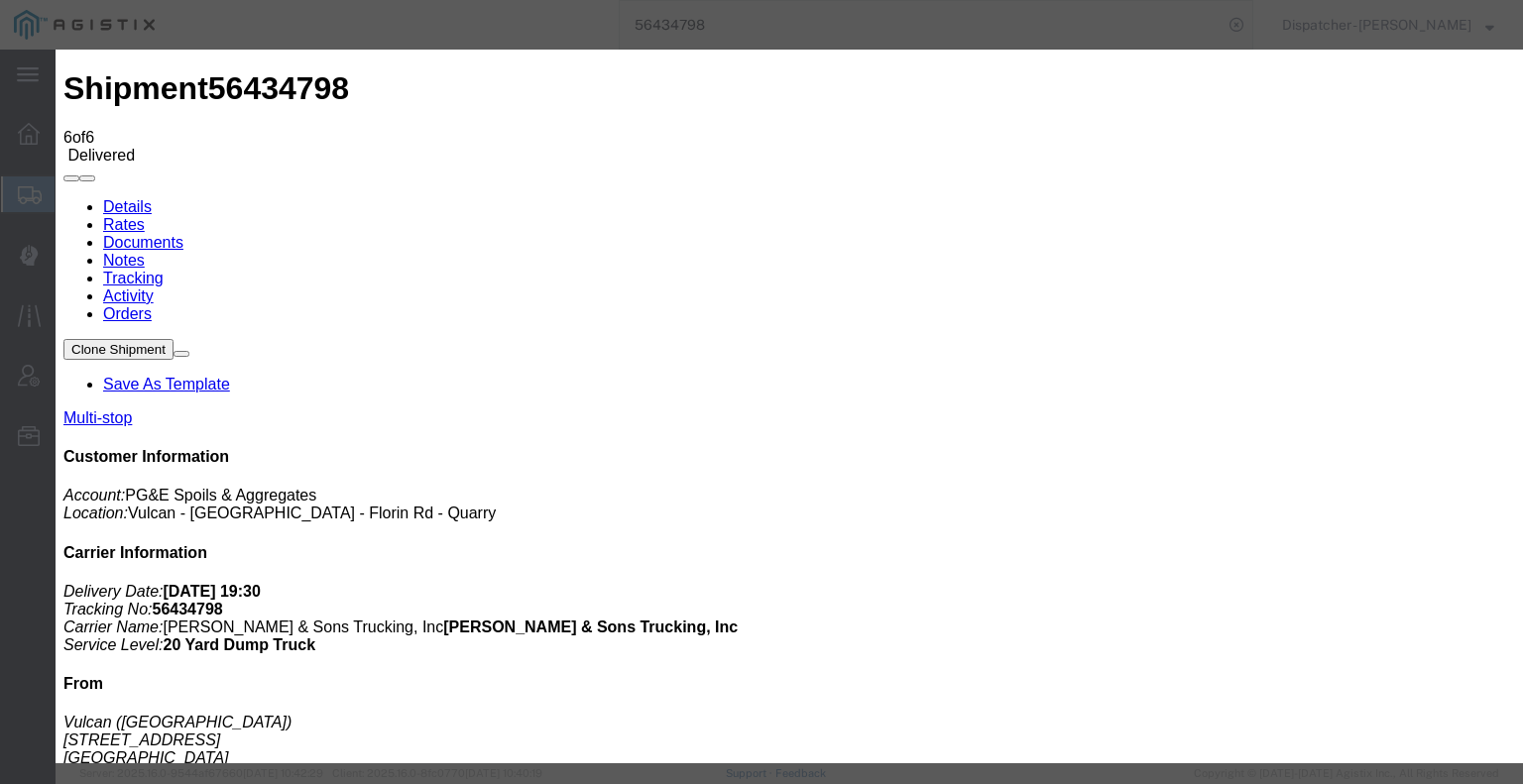
type input "[DATE]"
type input "6:00 AM"
type input "[DATE]"
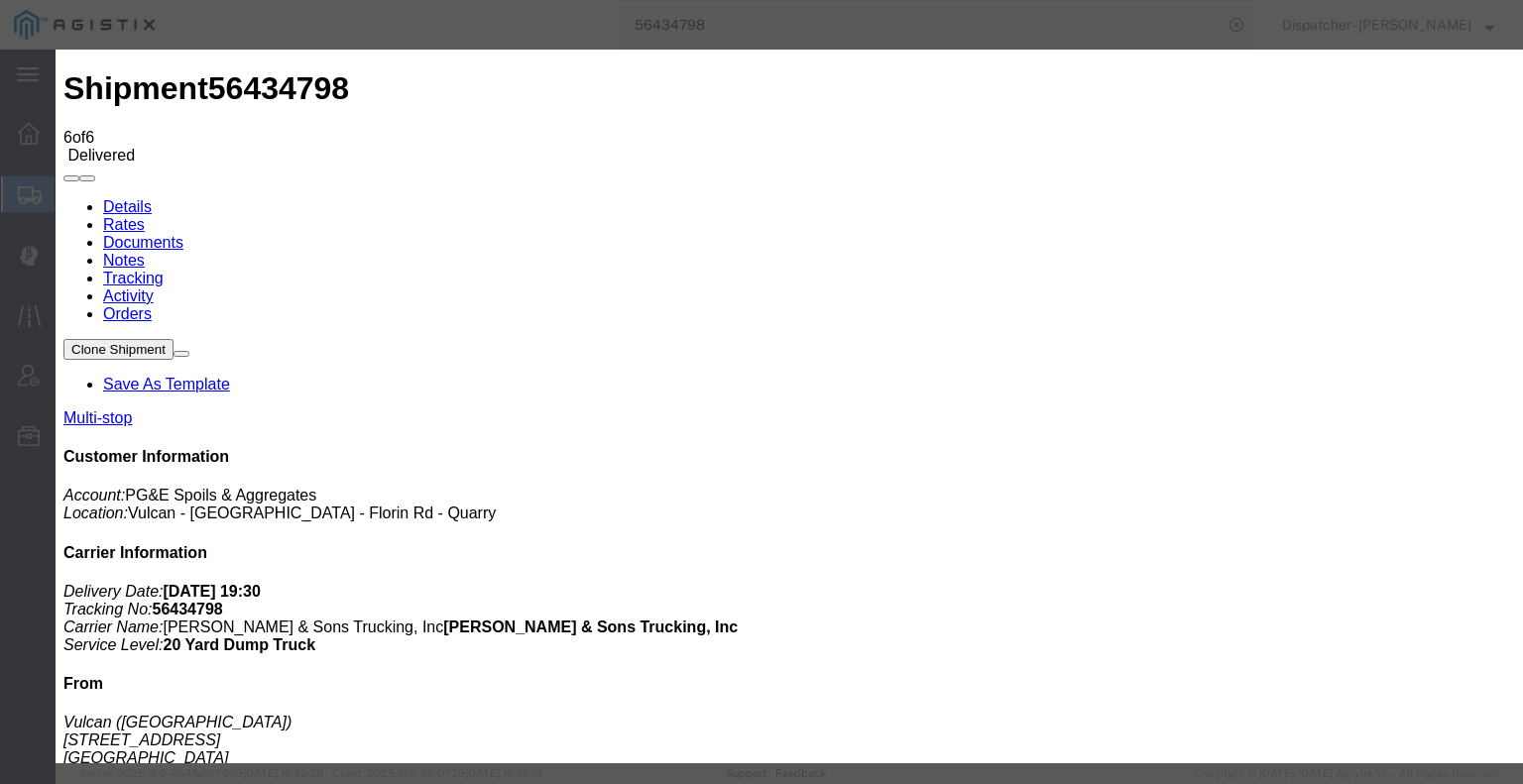
type input "4:50 PM"
select select "BREAKSTOP"
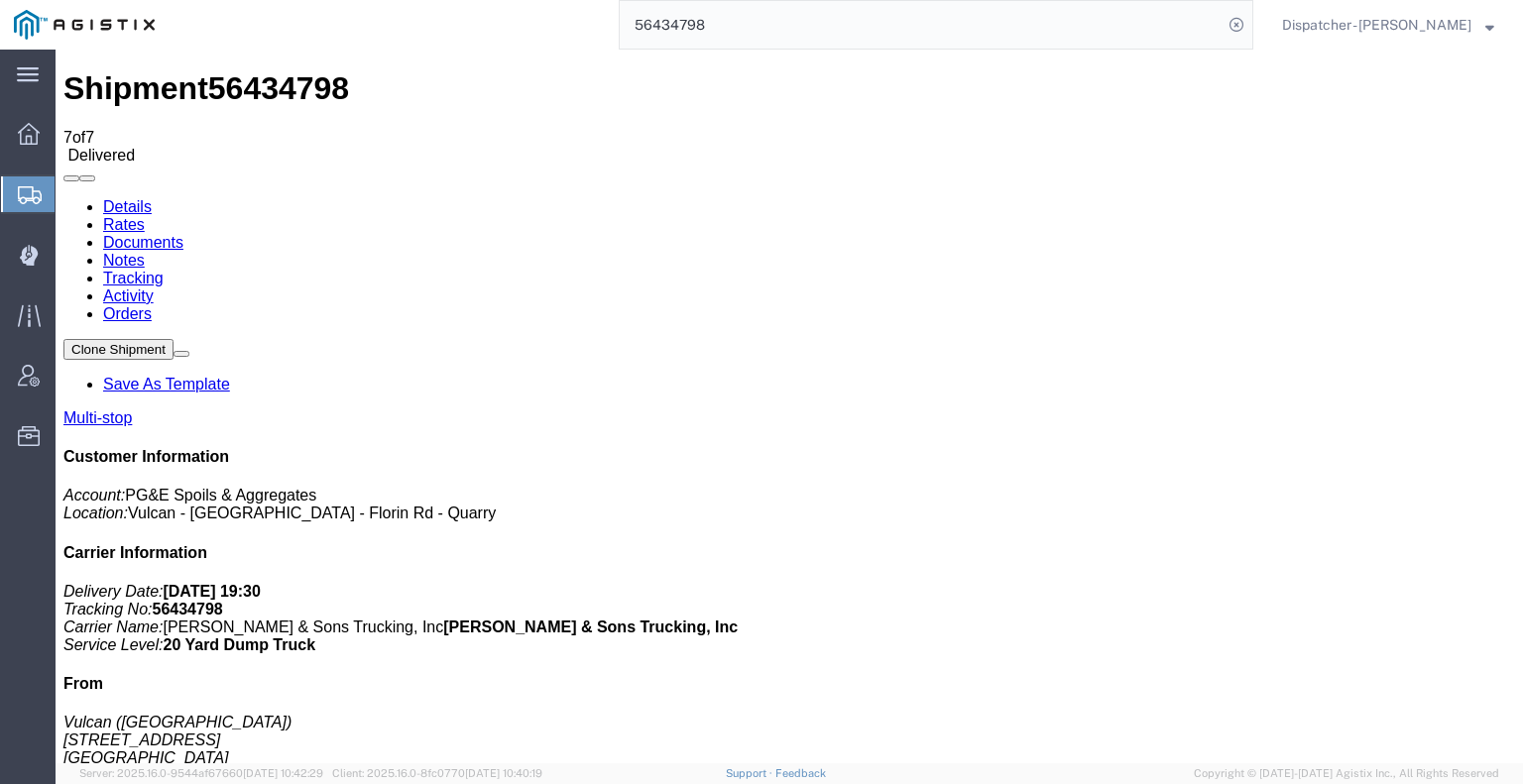
click at [1105, 198] on ul "Details Rates Documents Notes Tracking Activity Orders" at bounding box center [789, 261] width 1452 height 125
click at [64, 198] on icon at bounding box center [64, 198] width 0 height 0
click at [145, 252] on link "Notes" at bounding box center [124, 260] width 42 height 17
click at [184, 234] on link "Documents" at bounding box center [143, 242] width 80 height 17
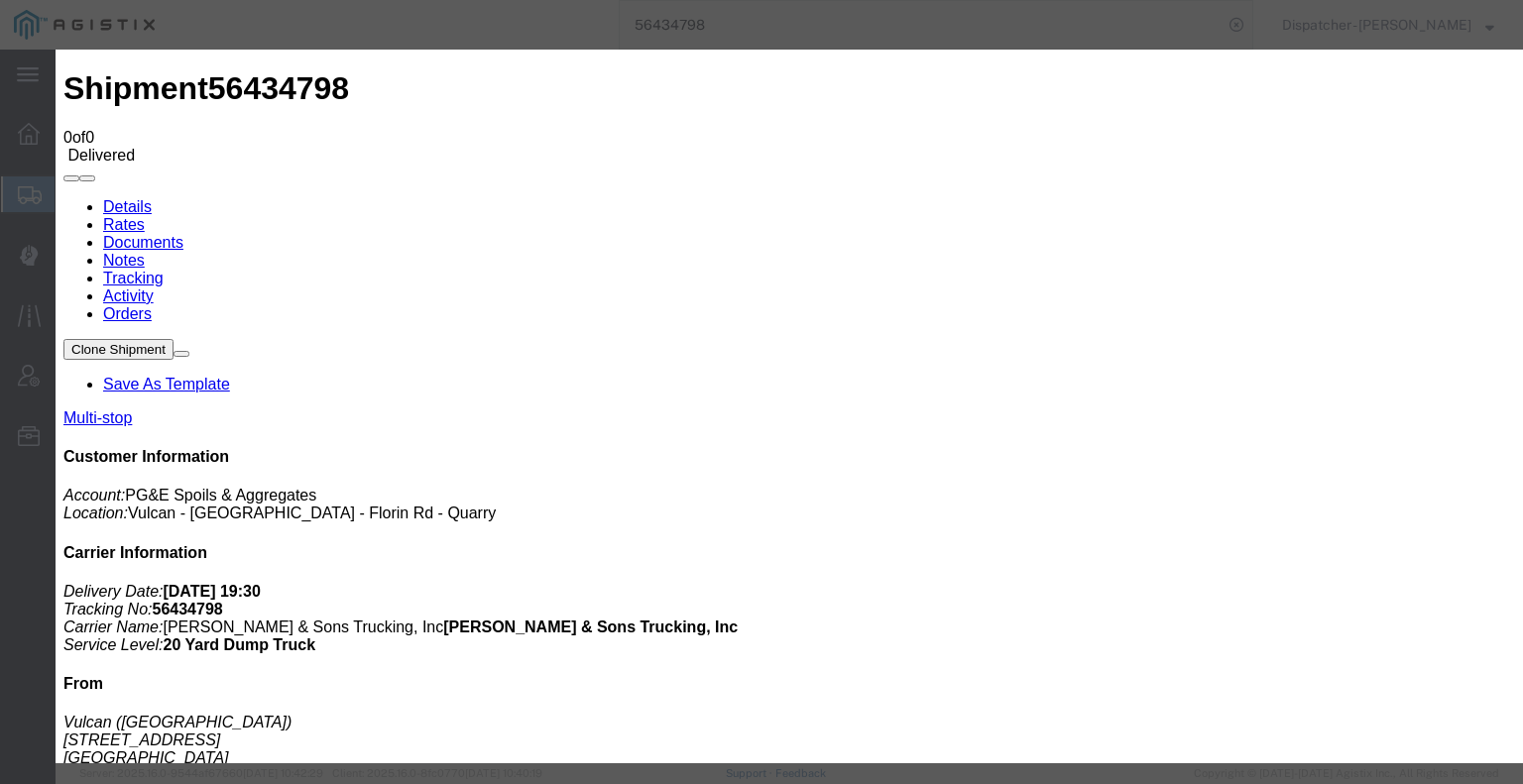
type input "C:\fakepath\56434798quarrytags.pdf"
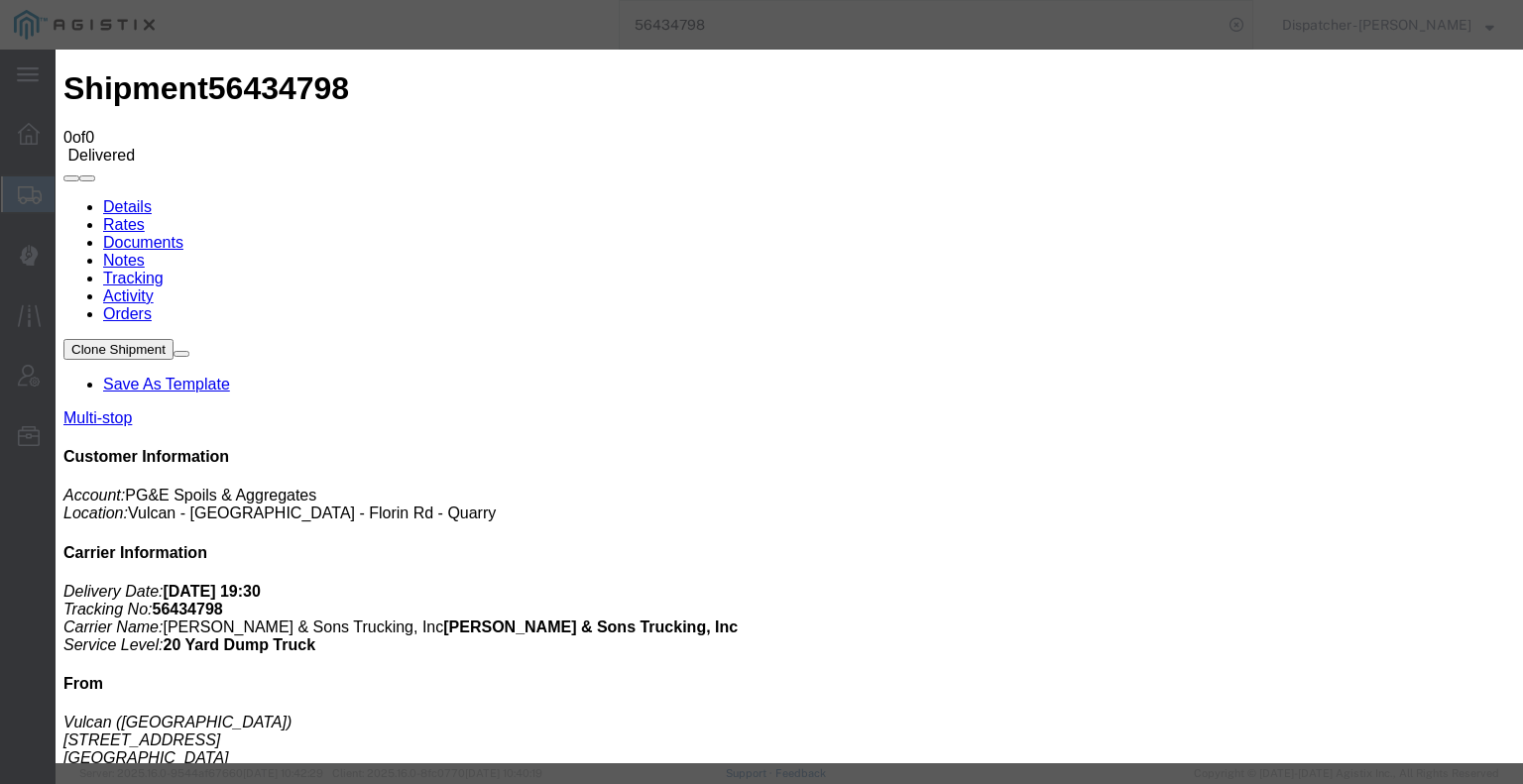
type input "C:\fakepath\56434798quarrytags.pdf"
type input "C:\fakepath\56434798trktag.pdf"
select select
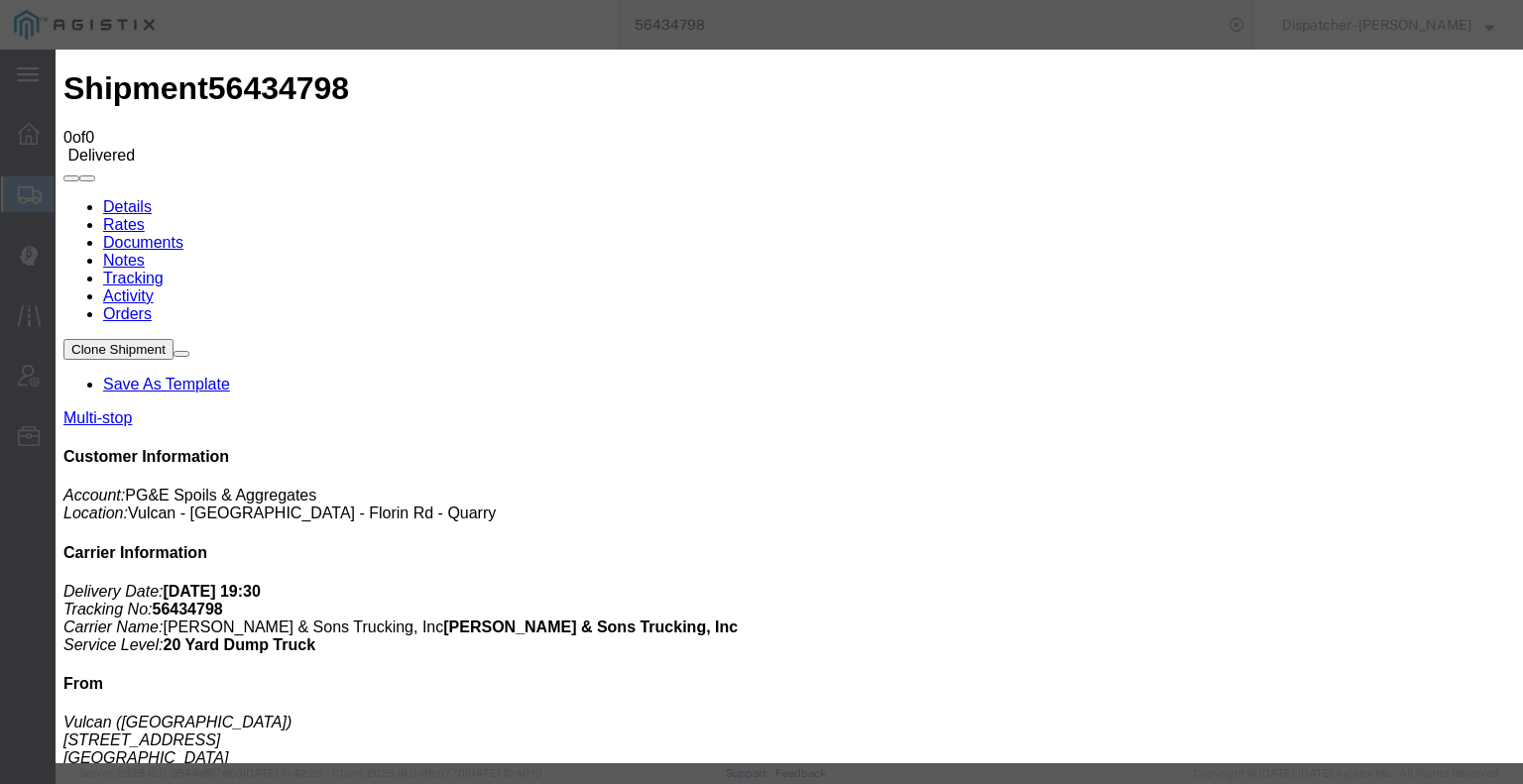
select select
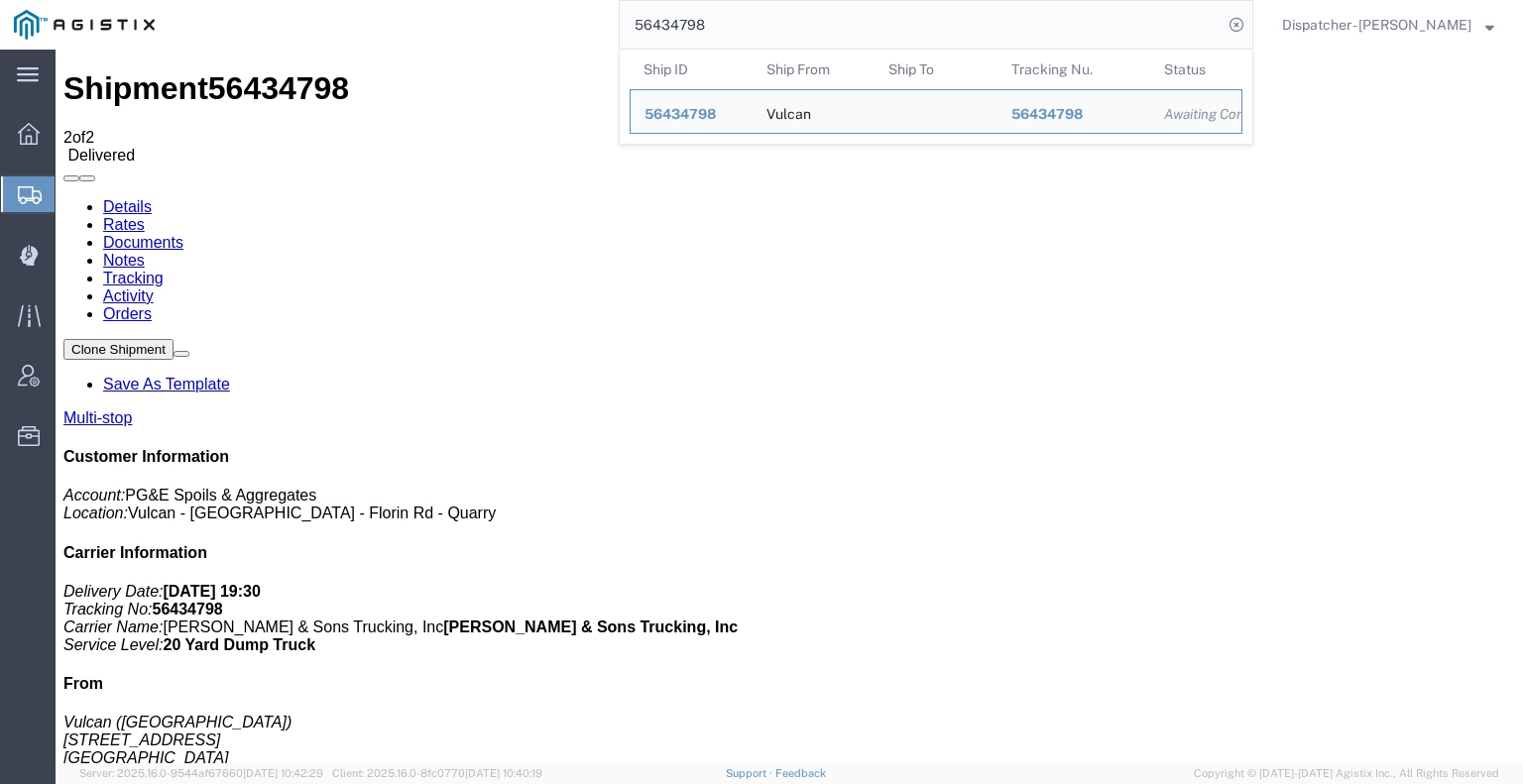
drag, startPoint x: 899, startPoint y: 85, endPoint x: 399, endPoint y: 74, distance: 500.1
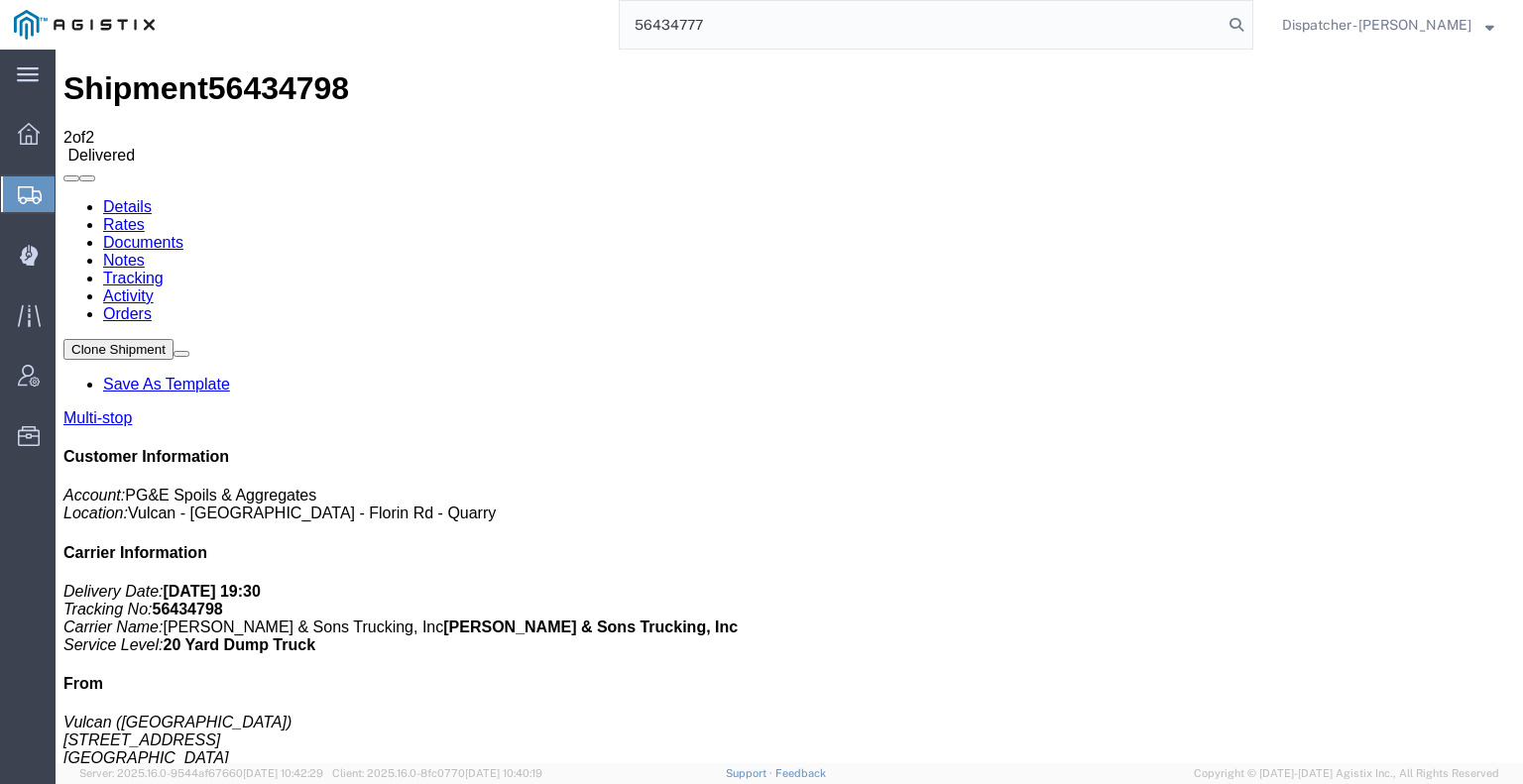
type input "56434777"
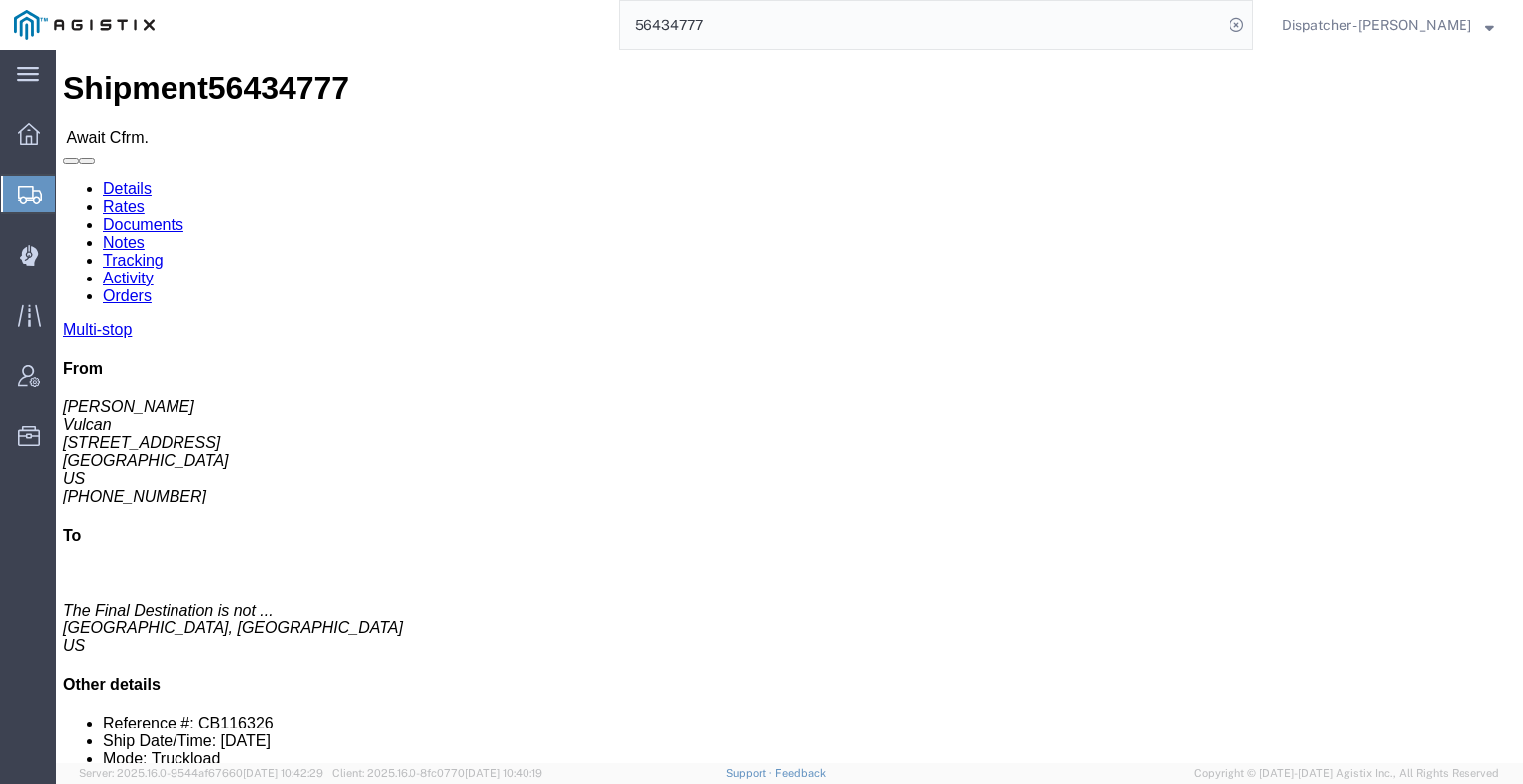
drag, startPoint x: 423, startPoint y: 122, endPoint x: 367, endPoint y: 72, distance: 75.1
click link "Tracking"
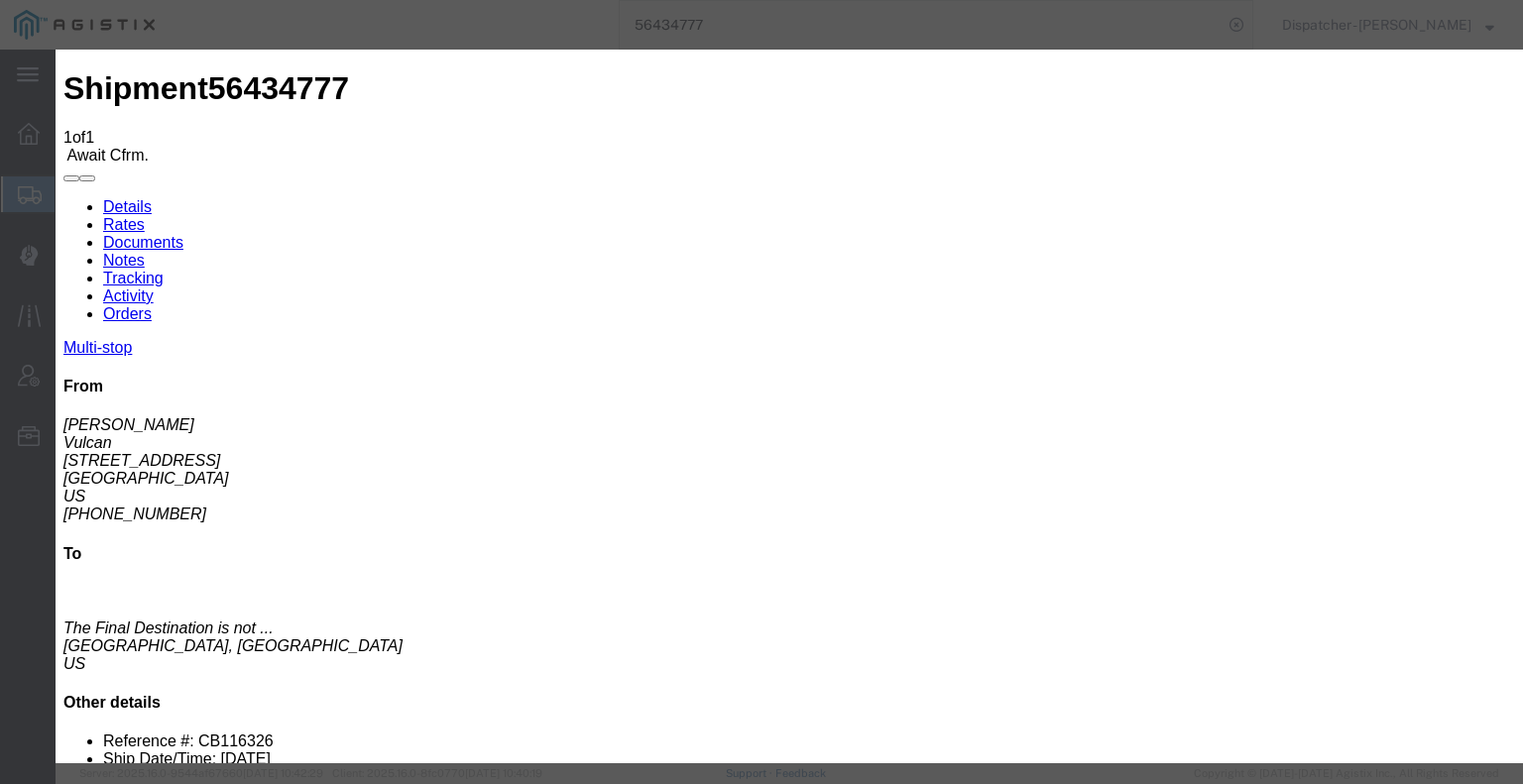
type input "[DATE]"
type input "6:00 AM"
type input "[DATE]"
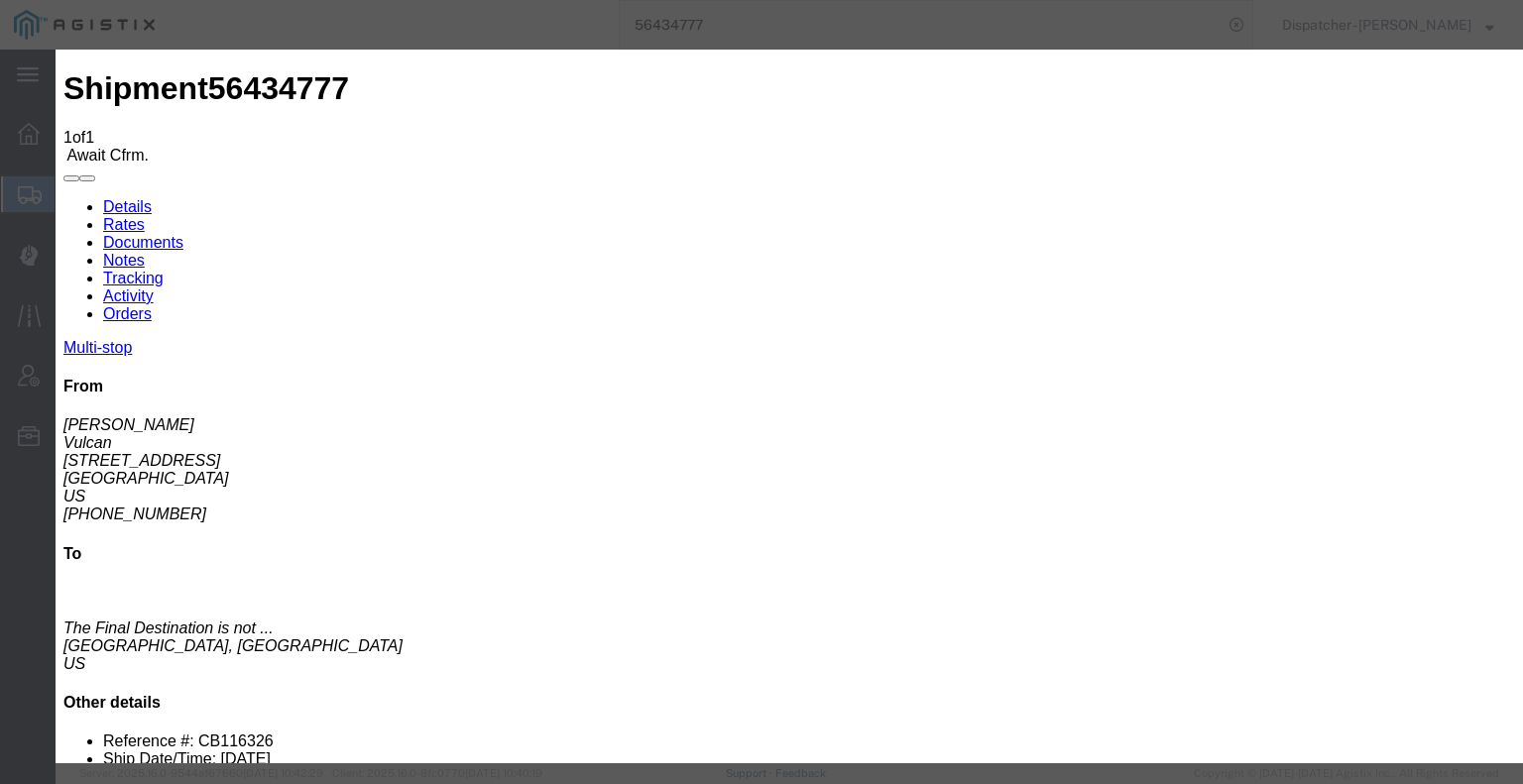
select select "ARVPULOC"
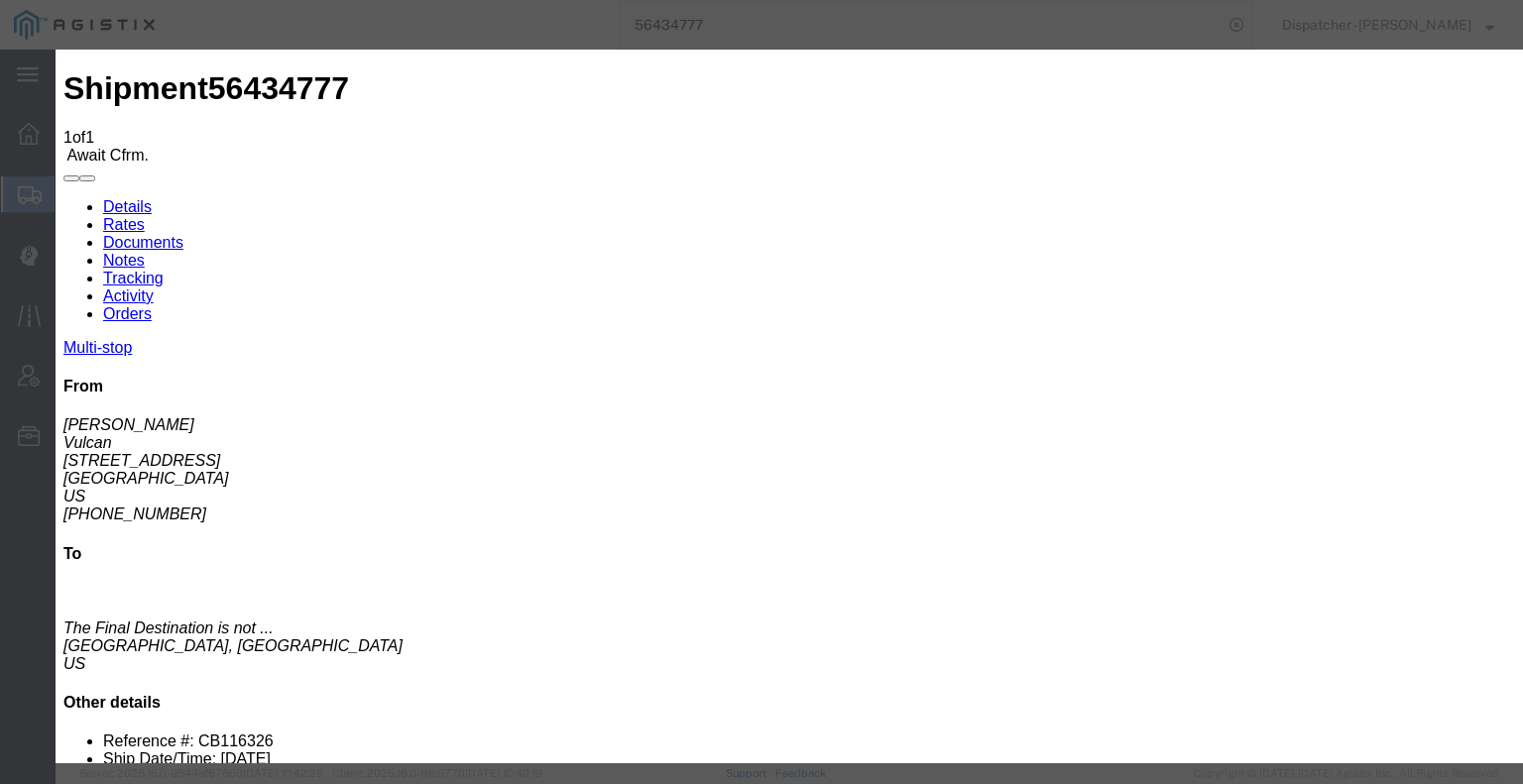
select select "{"pickupDeliveryInfoId": "122155350","pickupOrDelivery": "P","stopNum": "1","lo…"
select select "CA"
type input "[GEOGRAPHIC_DATA]"
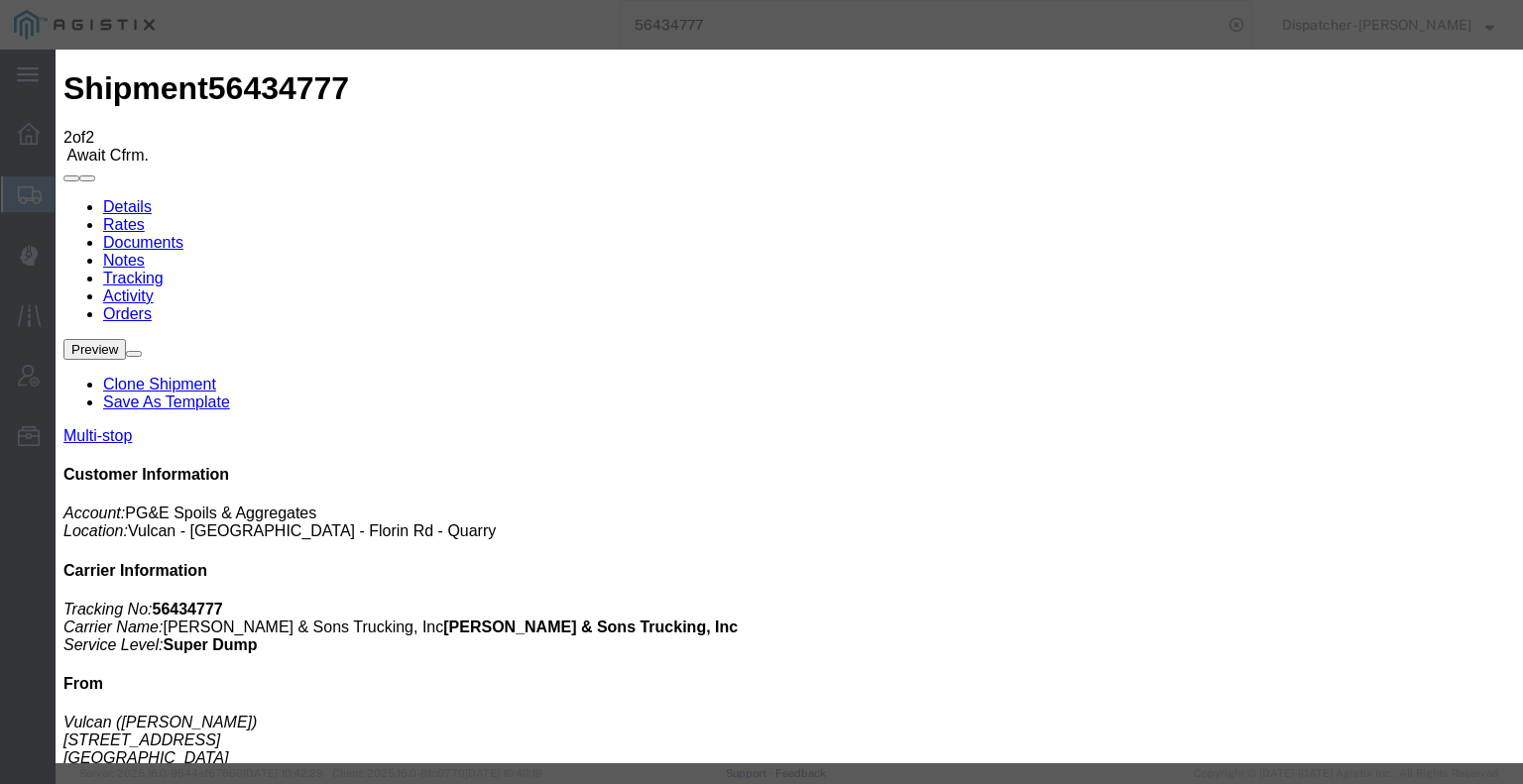
type input "[DATE]"
type input "6:00 AM"
type input "[DATE]"
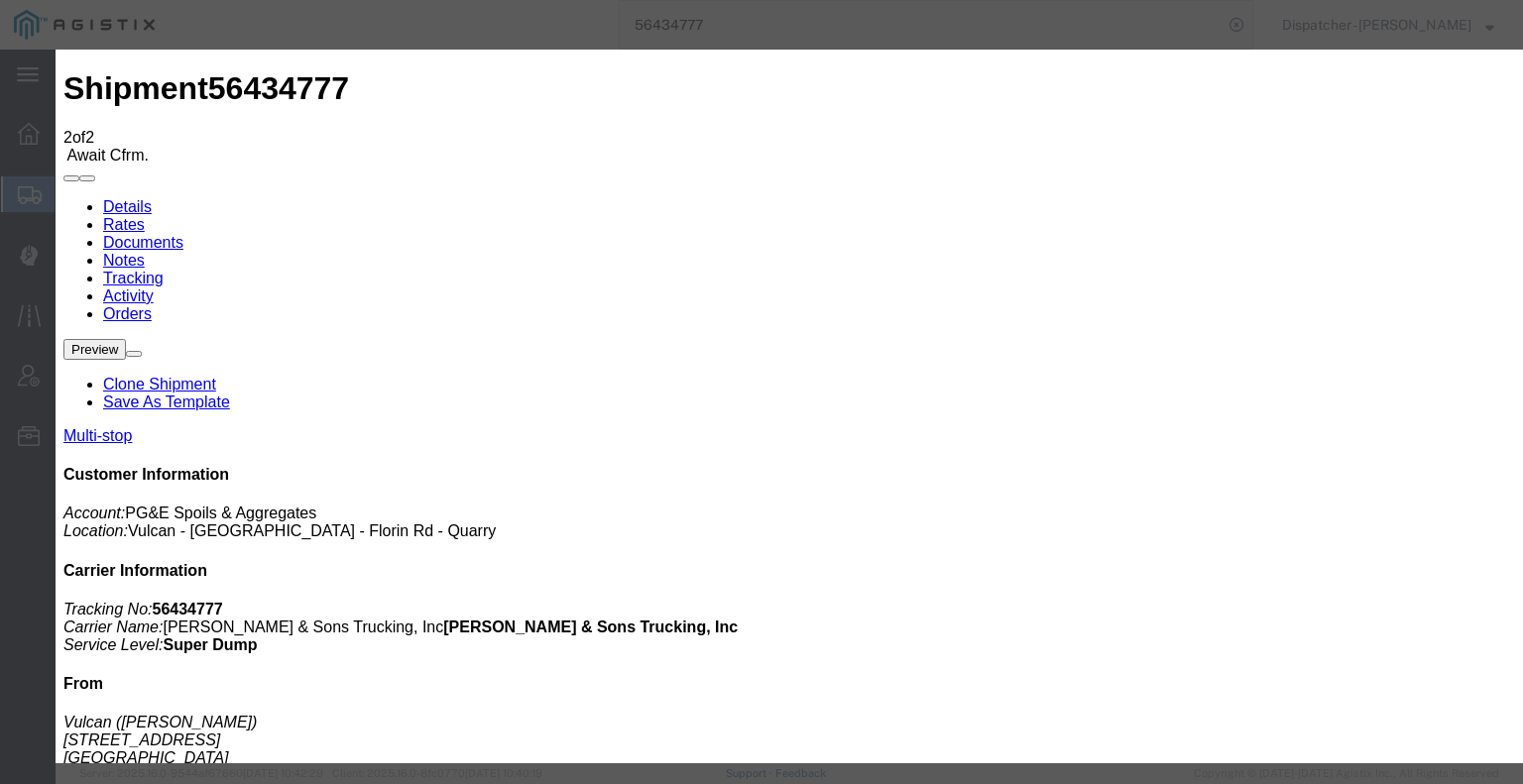
type input "2:15 PM"
select select "DPTDLVLOC"
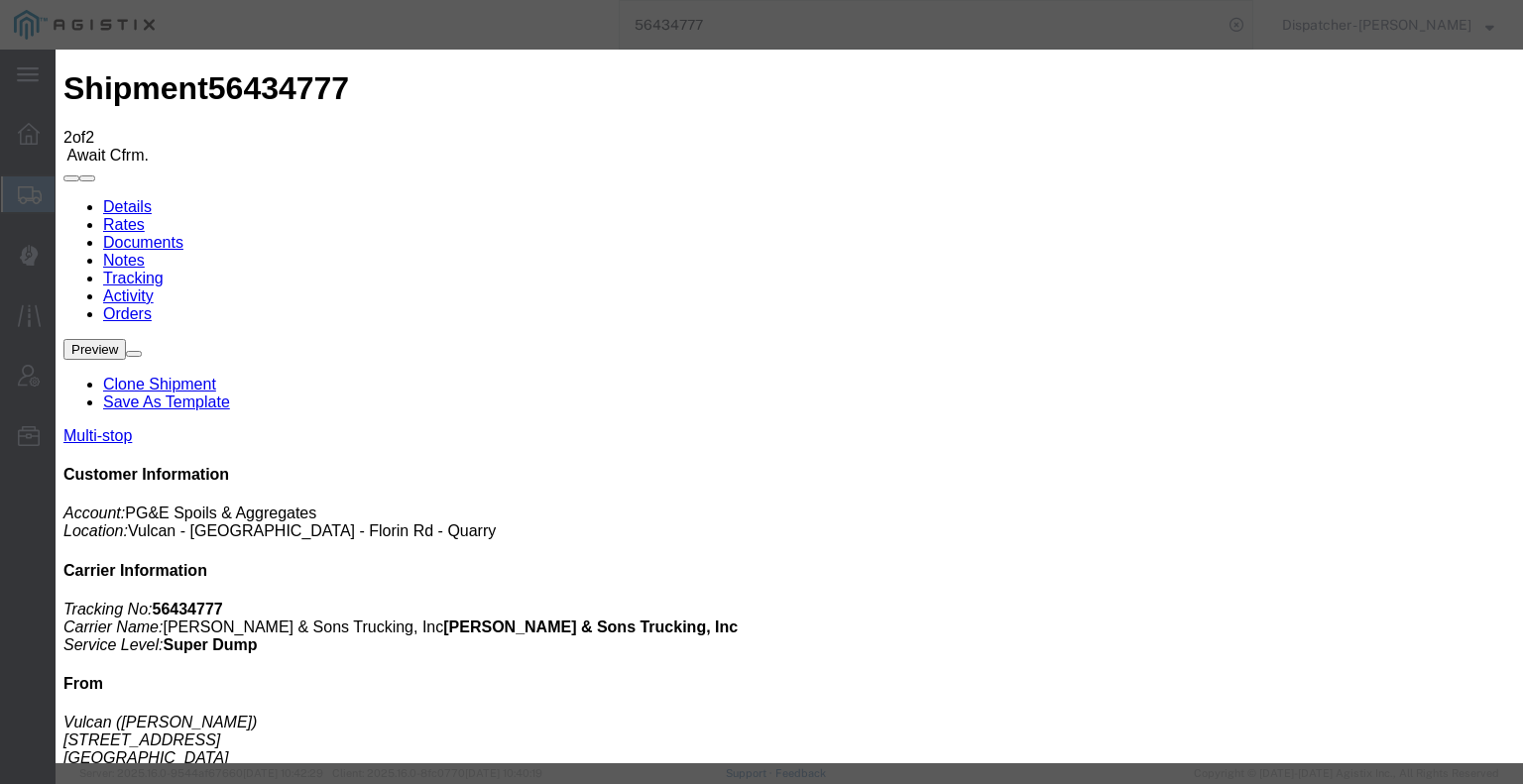
select select "{"pickupDeliveryInfoId": "122155351","pickupOrDelivery": "D","stopNum": "2","lo…"
select select "CA"
type input "Foresthill"
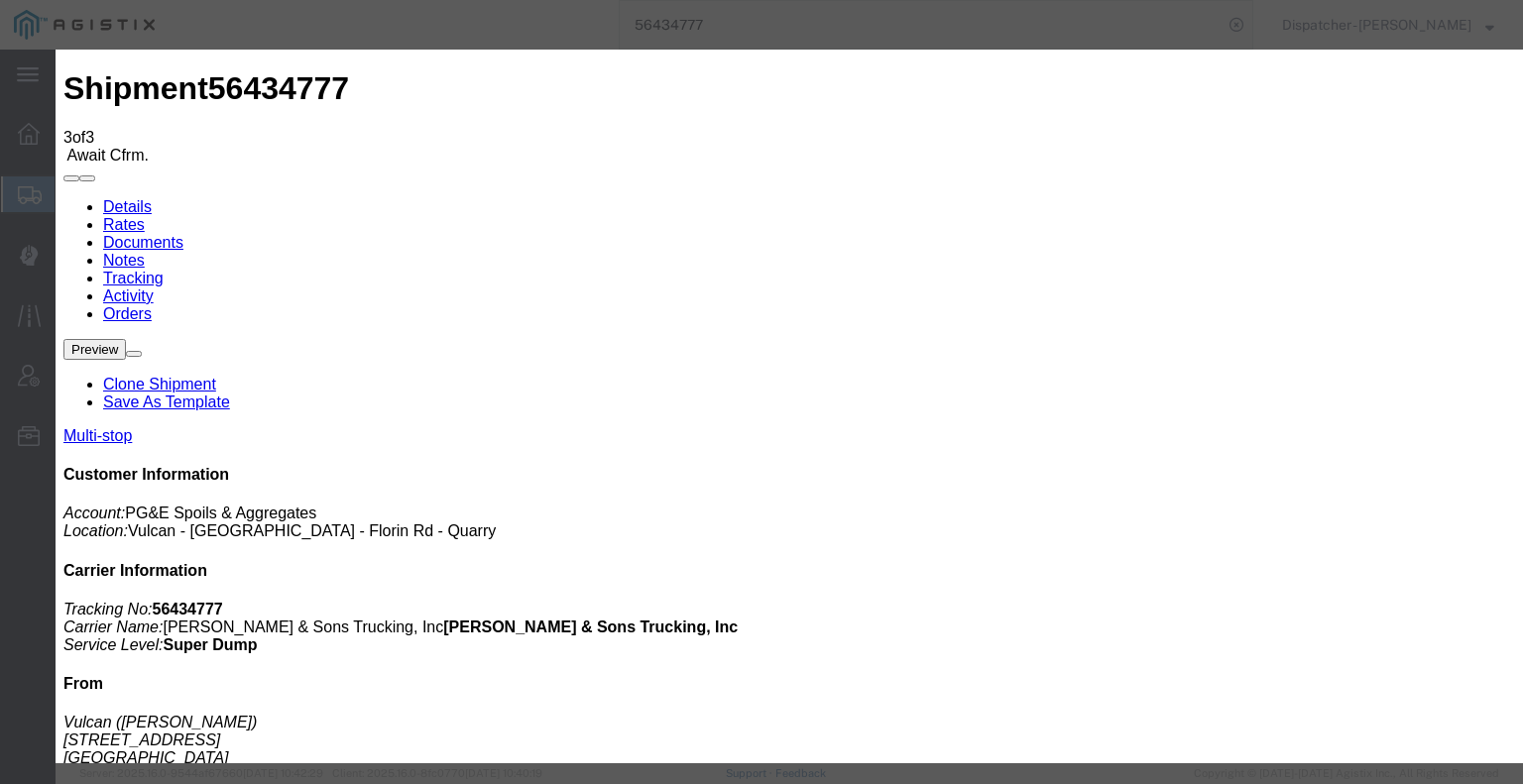
type input "[DATE]"
type input "6:00 AM"
type input "[DATE]"
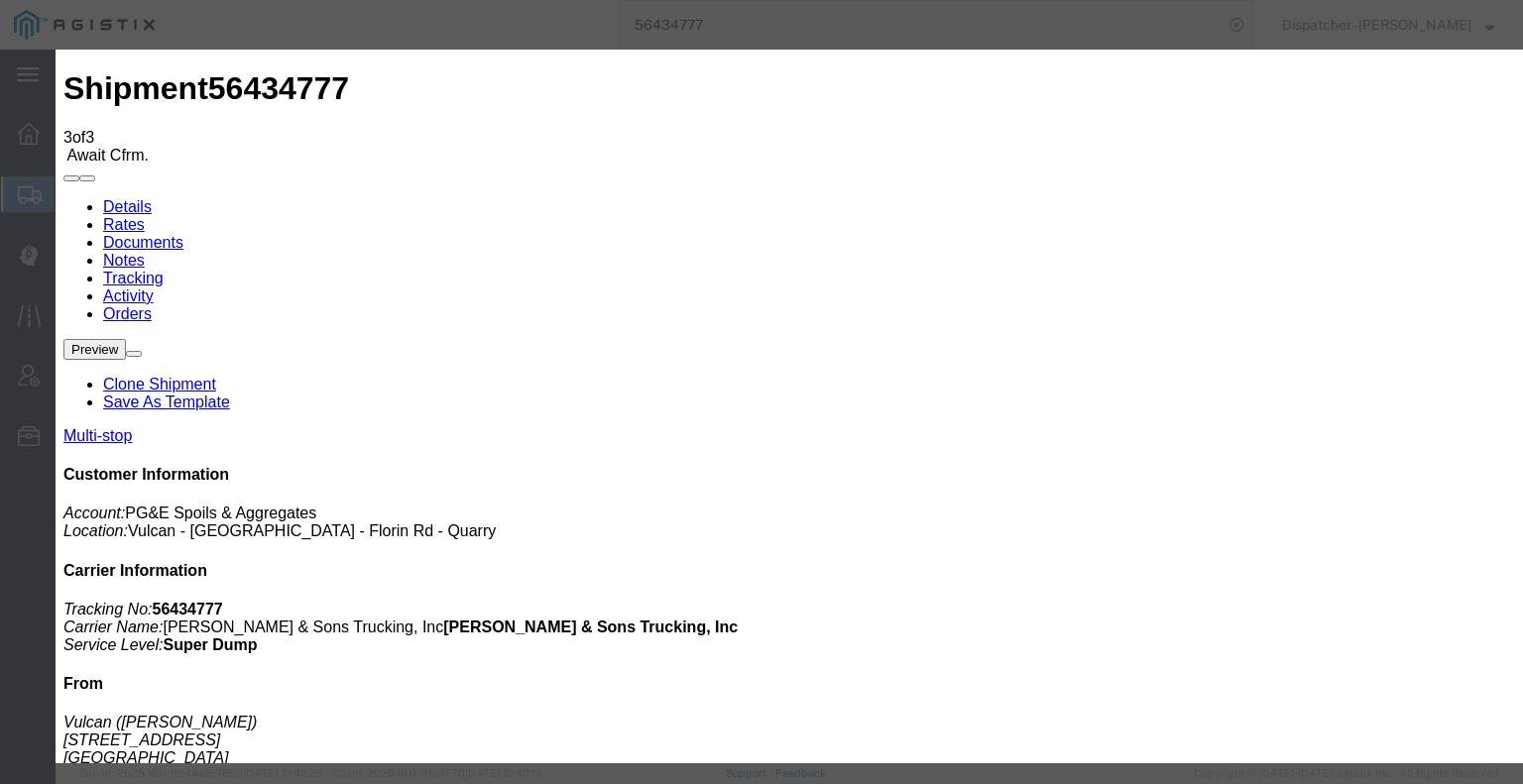
type input "2:16 PM"
select select "BREAKSTART"
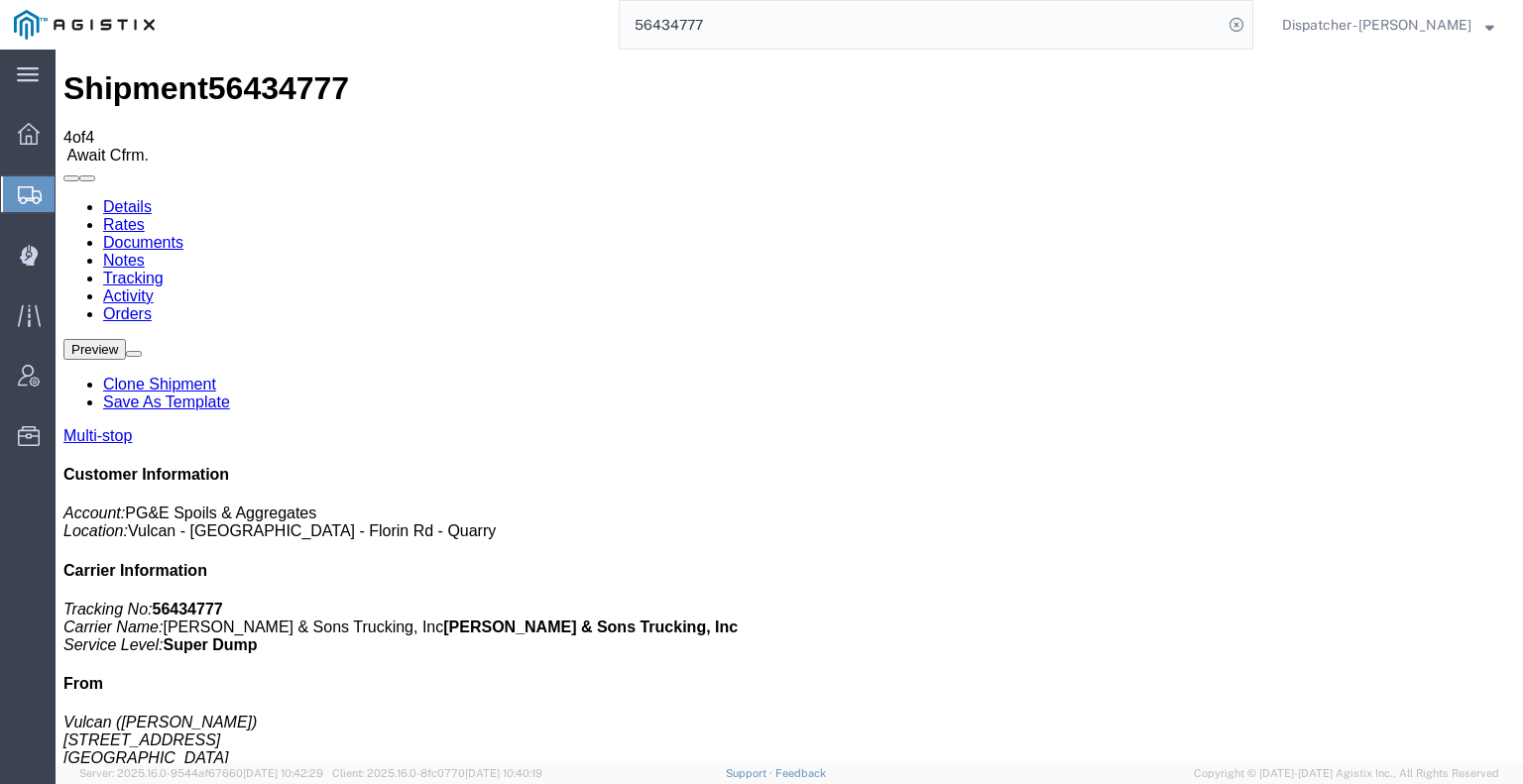
drag, startPoint x: 1176, startPoint y: 172, endPoint x: 1121, endPoint y: 122, distance: 74.3
click at [64, 198] on icon at bounding box center [64, 198] width 0 height 0
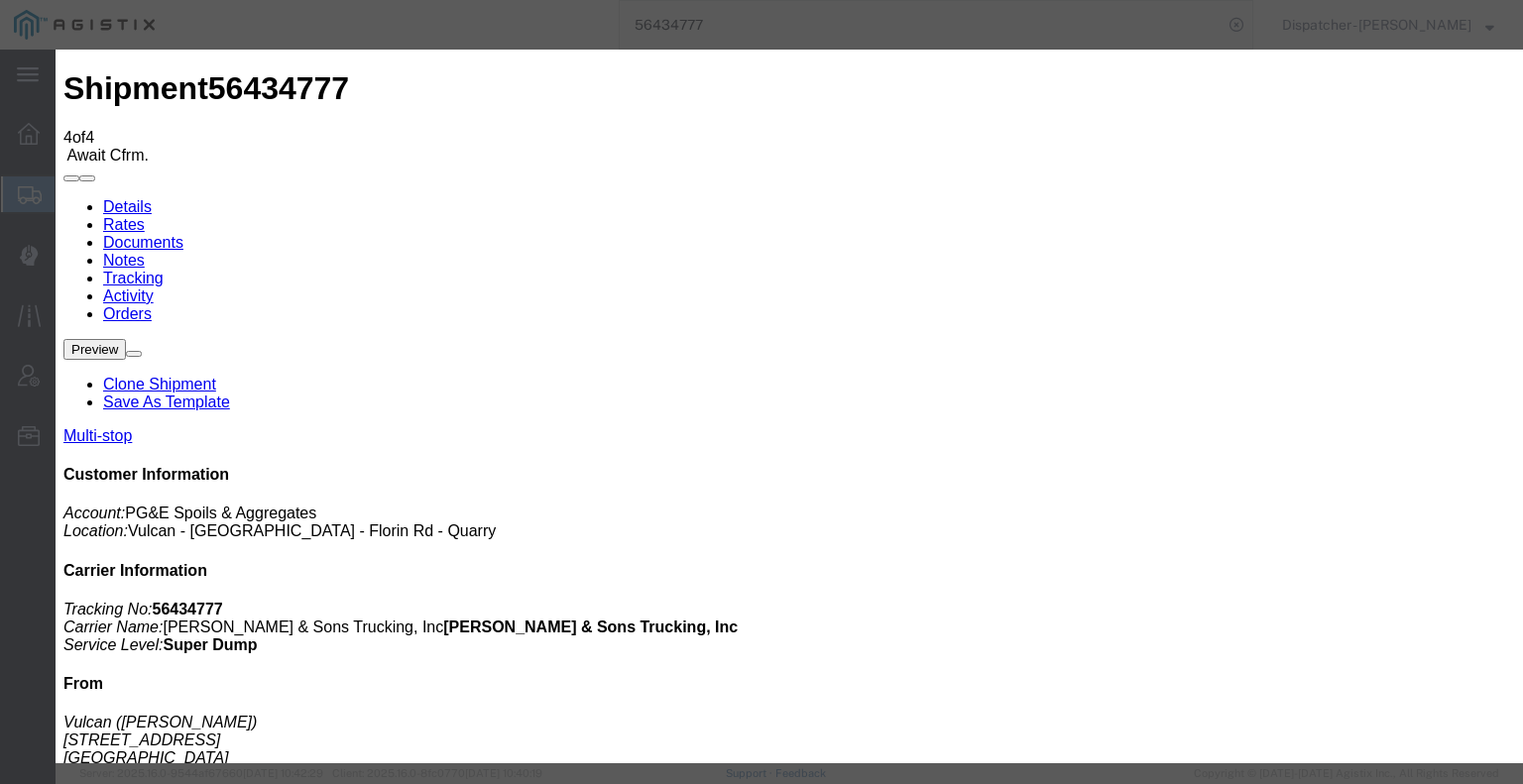
type input "[DATE]"
type input "6:00 AM"
type input "[DATE]"
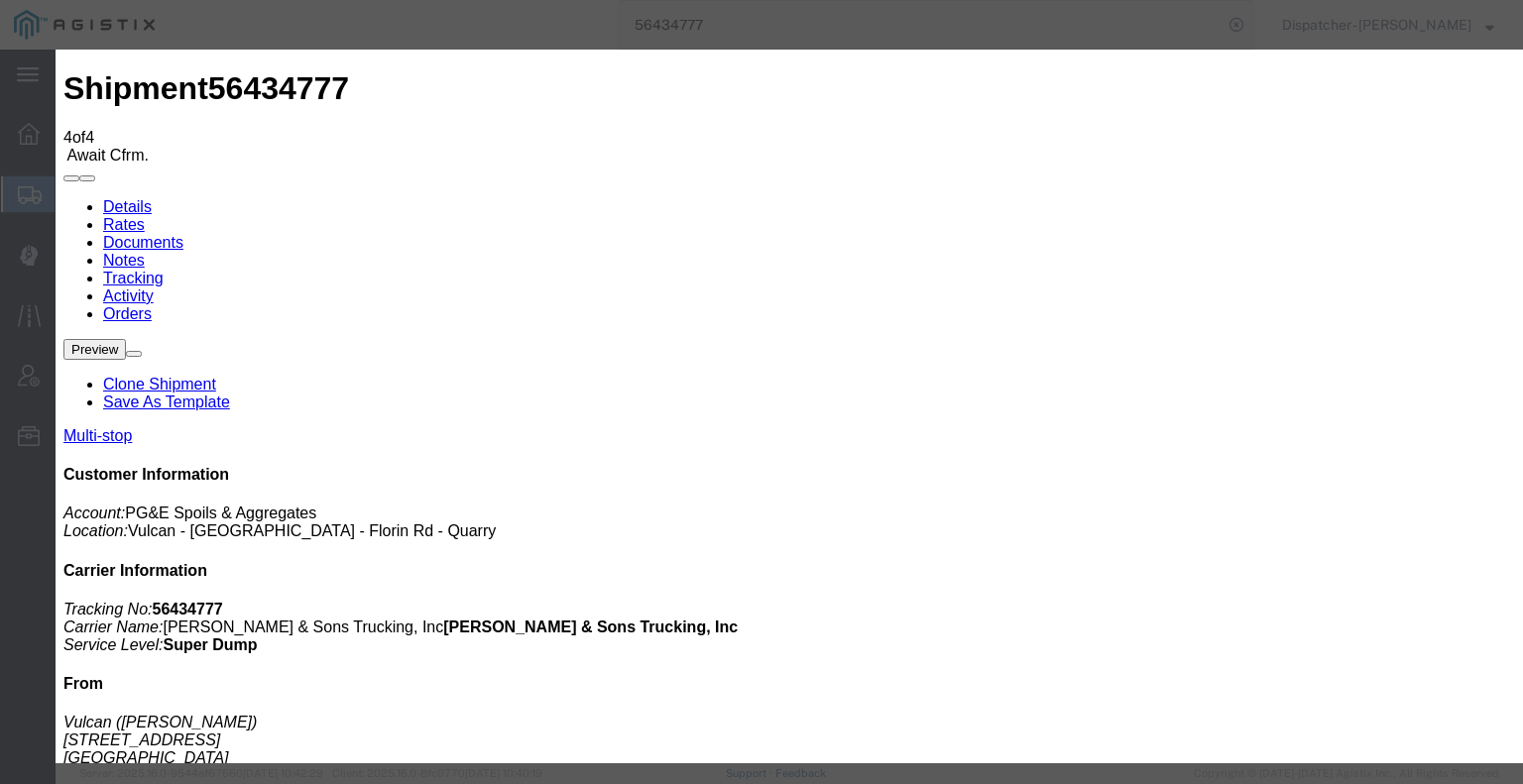
type input "2:46 PM"
select select "BREAKSTOP"
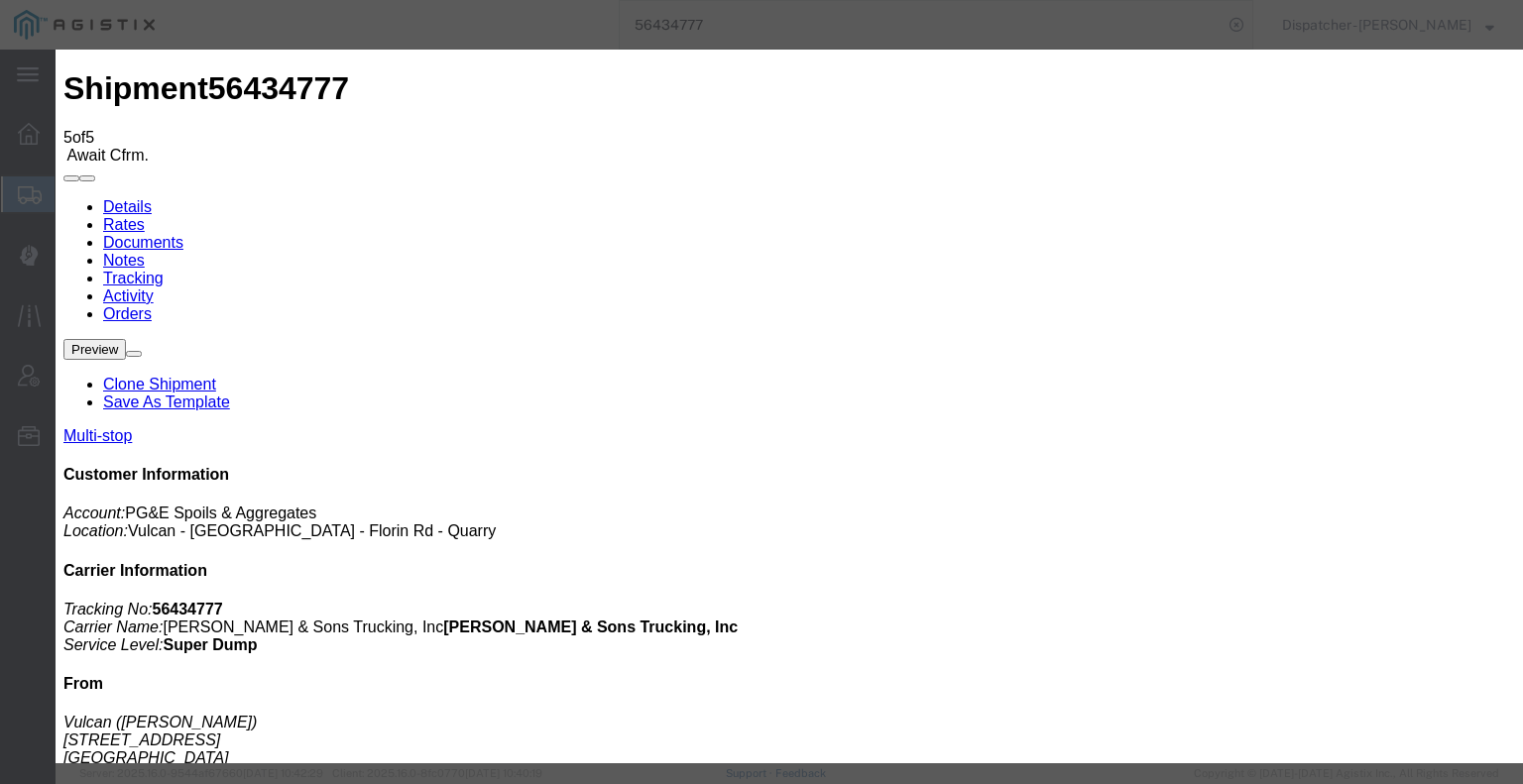
type input "[DATE]"
type input "6:00 AM"
drag, startPoint x: 559, startPoint y: 383, endPoint x: 581, endPoint y: 350, distance: 39.7
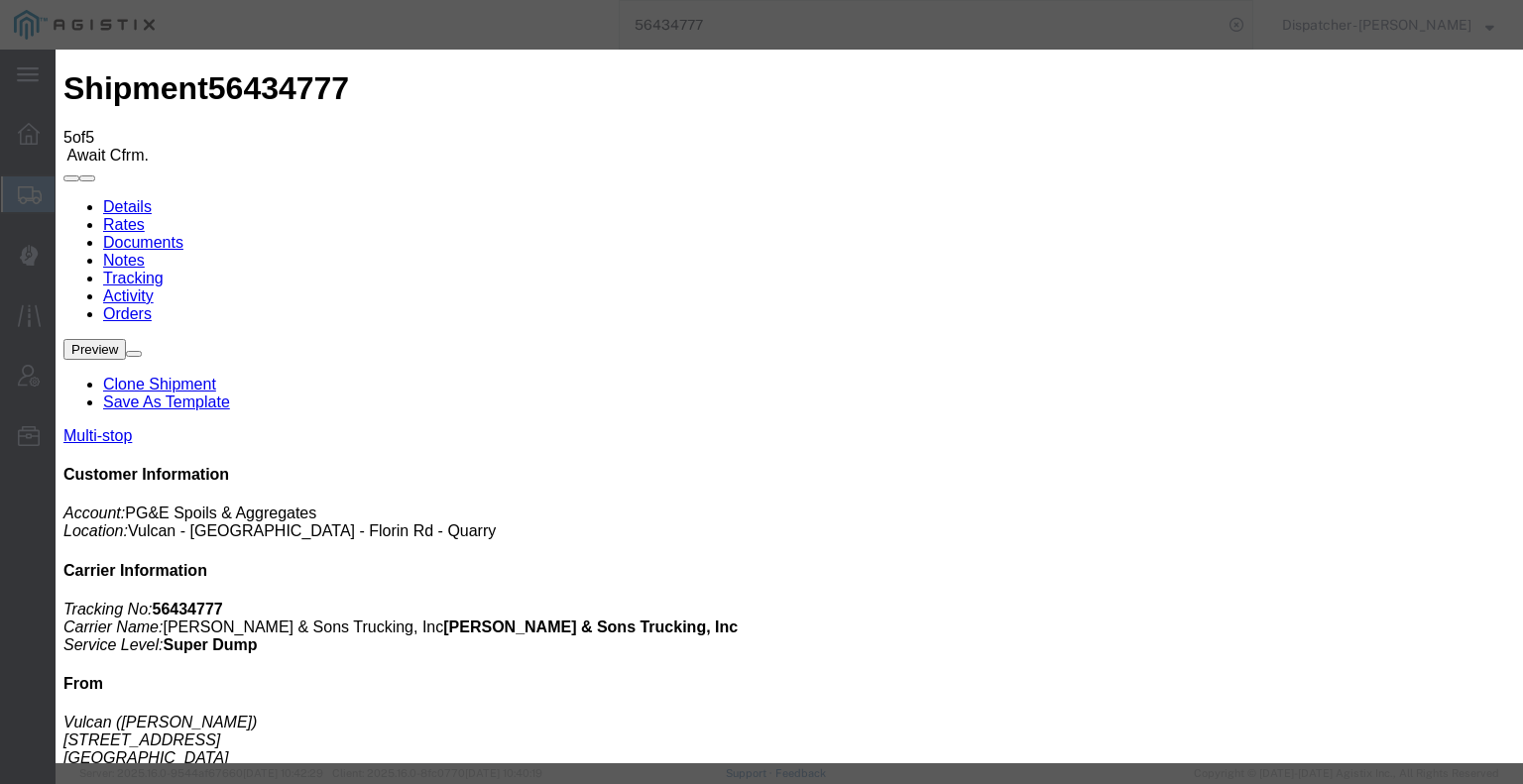
type input "[DATE]"
type input "4:30 PM"
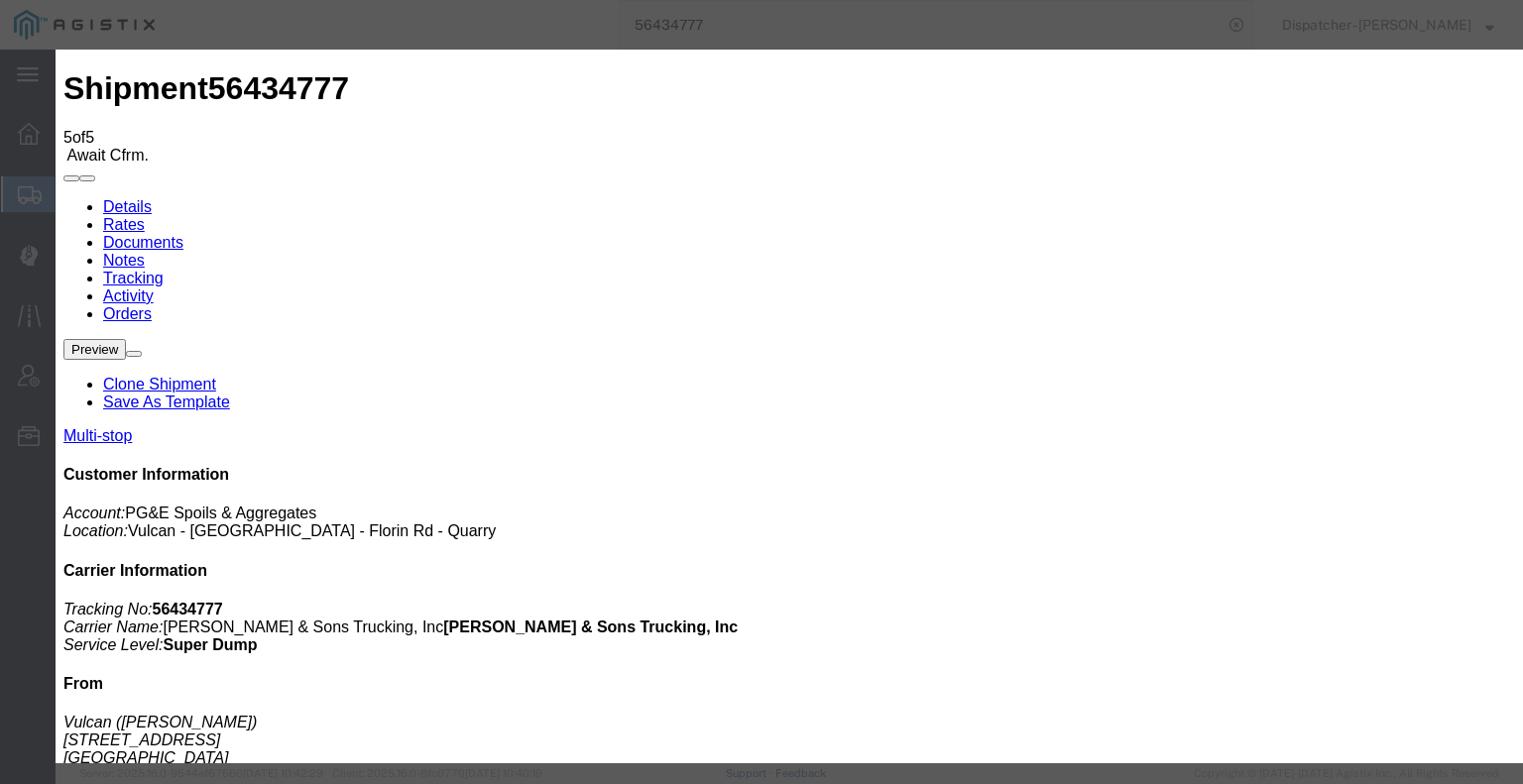
select select "DELIVRED"
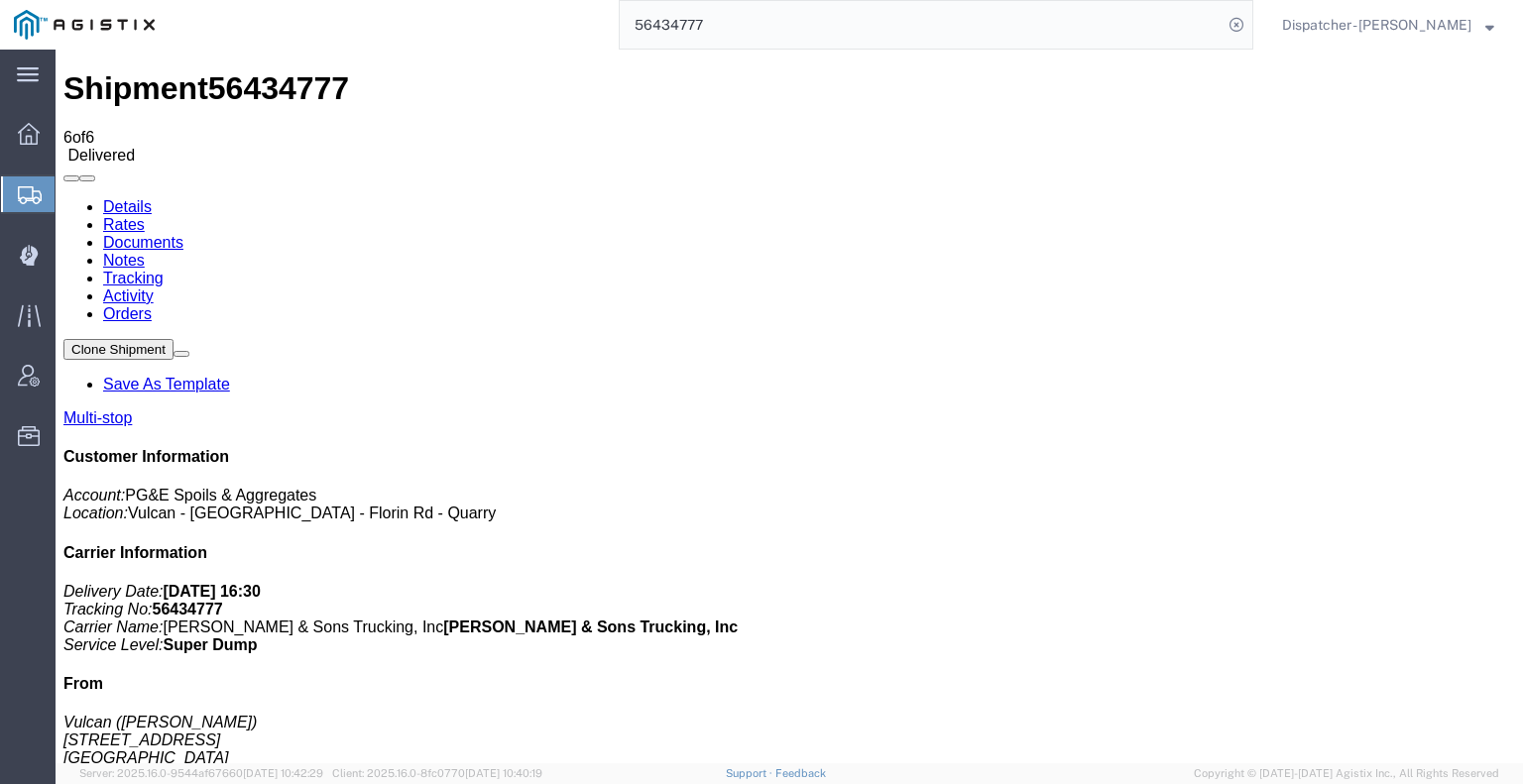
click at [145, 252] on link "Notes" at bounding box center [124, 260] width 42 height 17
click at [184, 234] on link "Documents" at bounding box center [143, 242] width 80 height 17
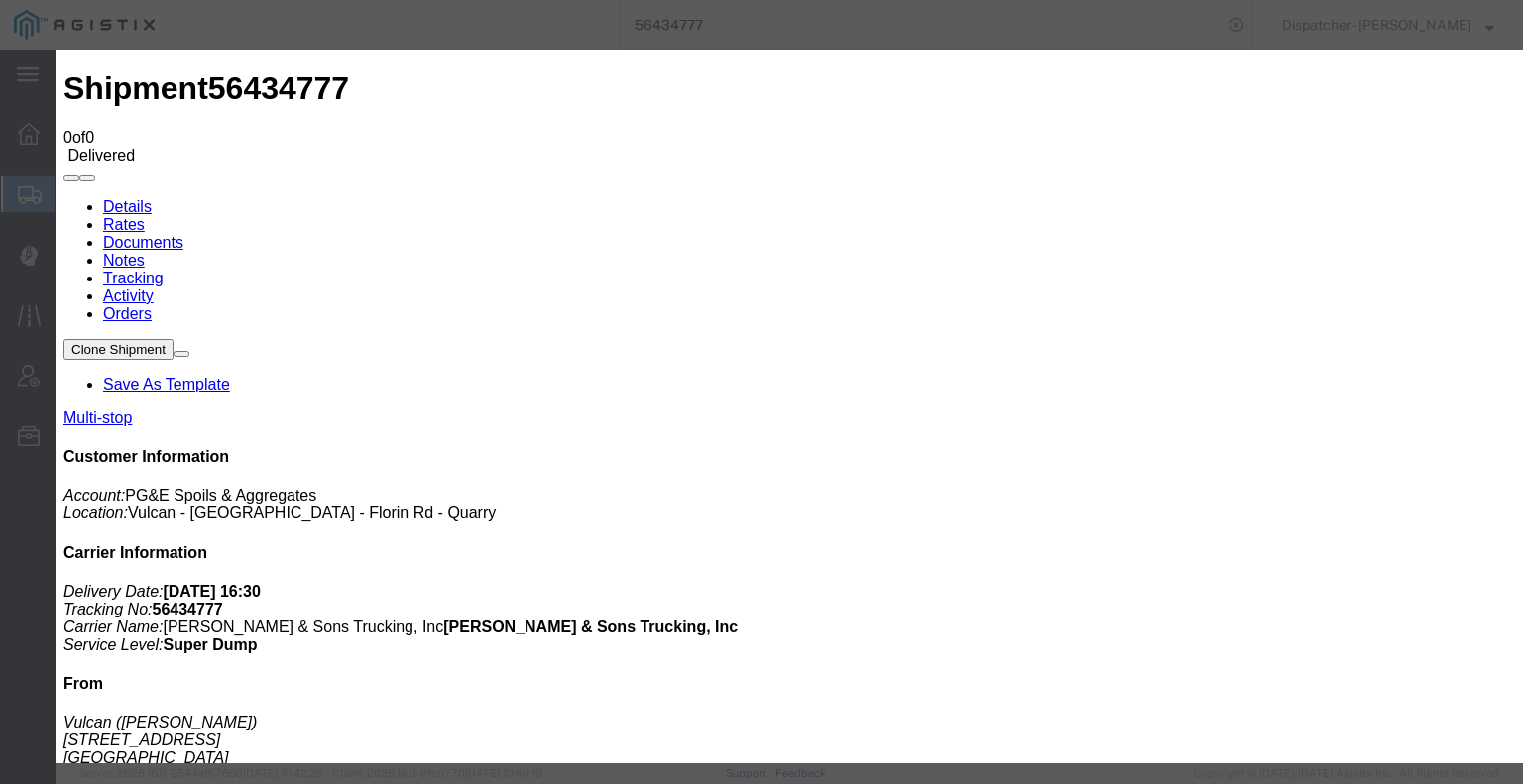
type input "C:\fakepath\56434777trktag.pdf"
select select
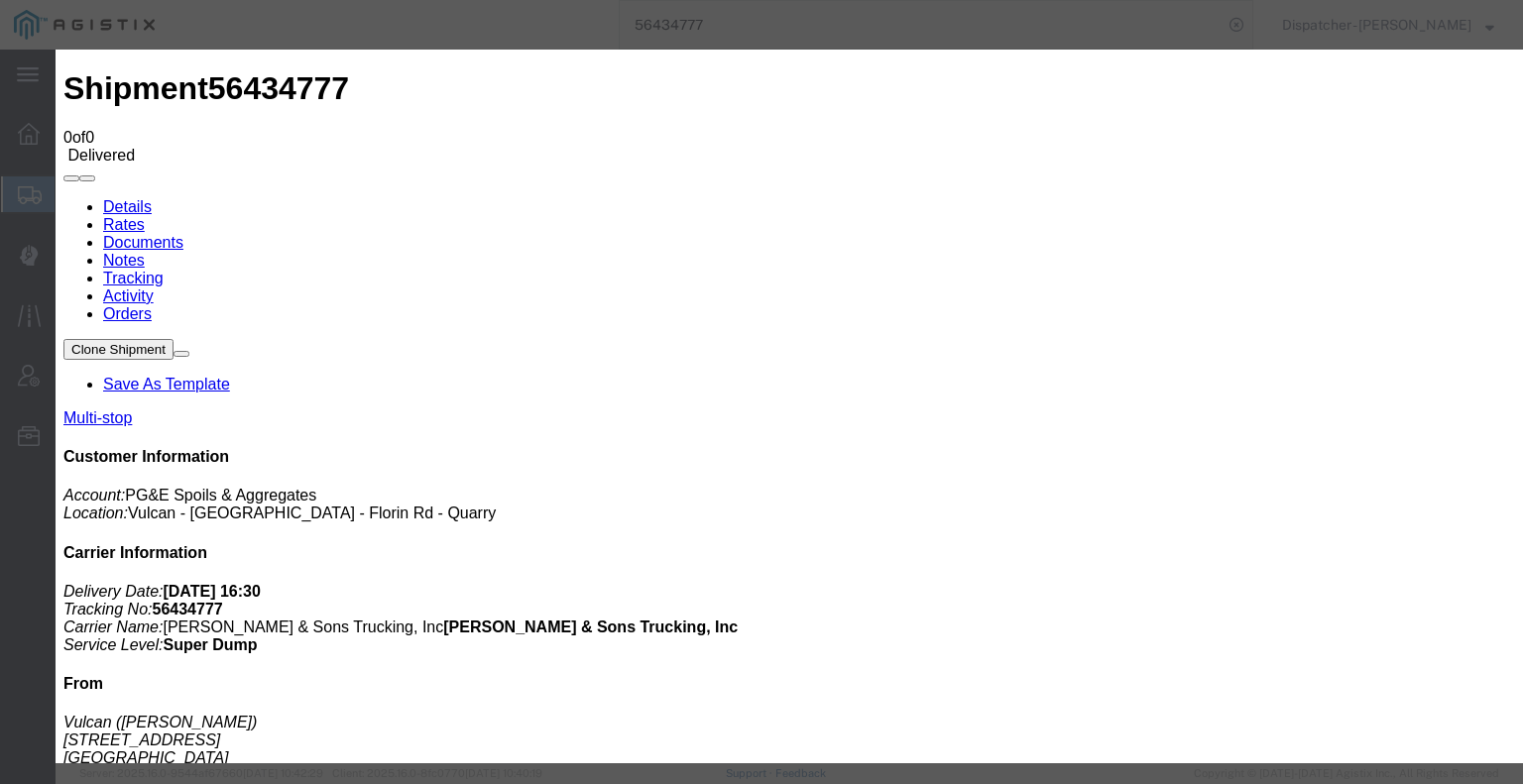
select select
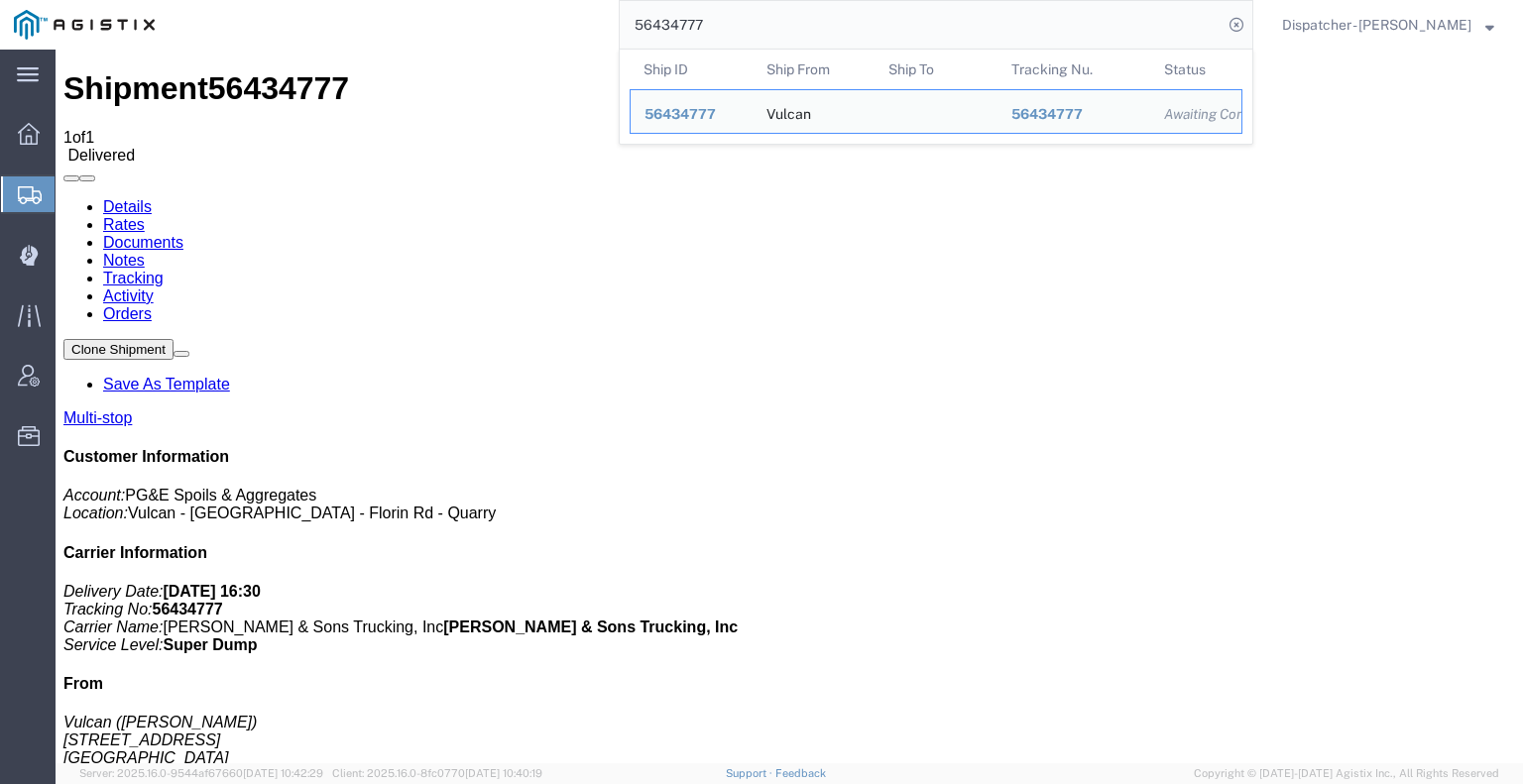
drag, startPoint x: 719, startPoint y: 16, endPoint x: 513, endPoint y: 31, distance: 206.5
click at [515, 30] on div "56434777 Ship ID Ship From Ship To Tracking Nu. Status Ship ID 56434777 Ship Fr…" at bounding box center [711, 25] width 1084 height 50
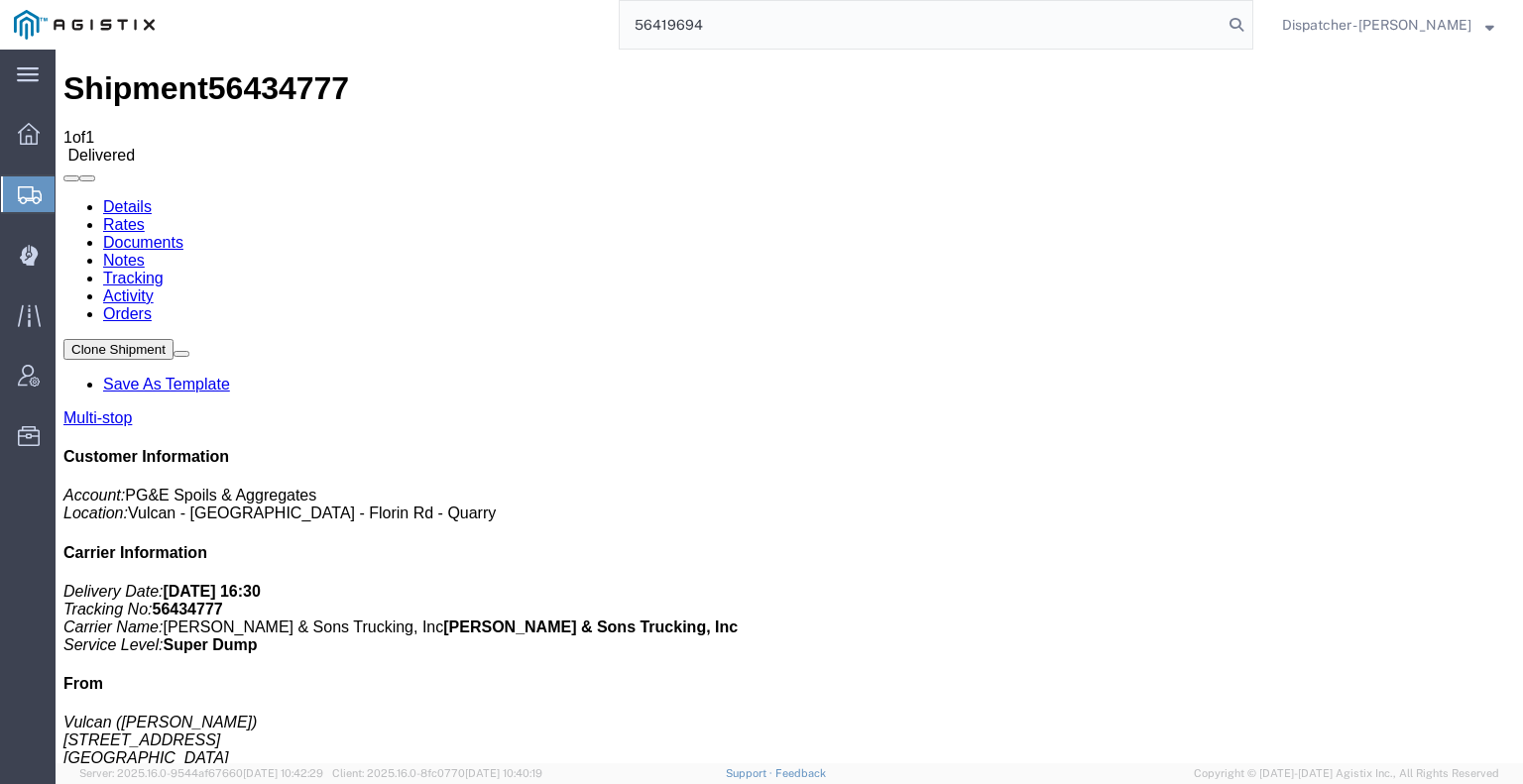
type input "56419694"
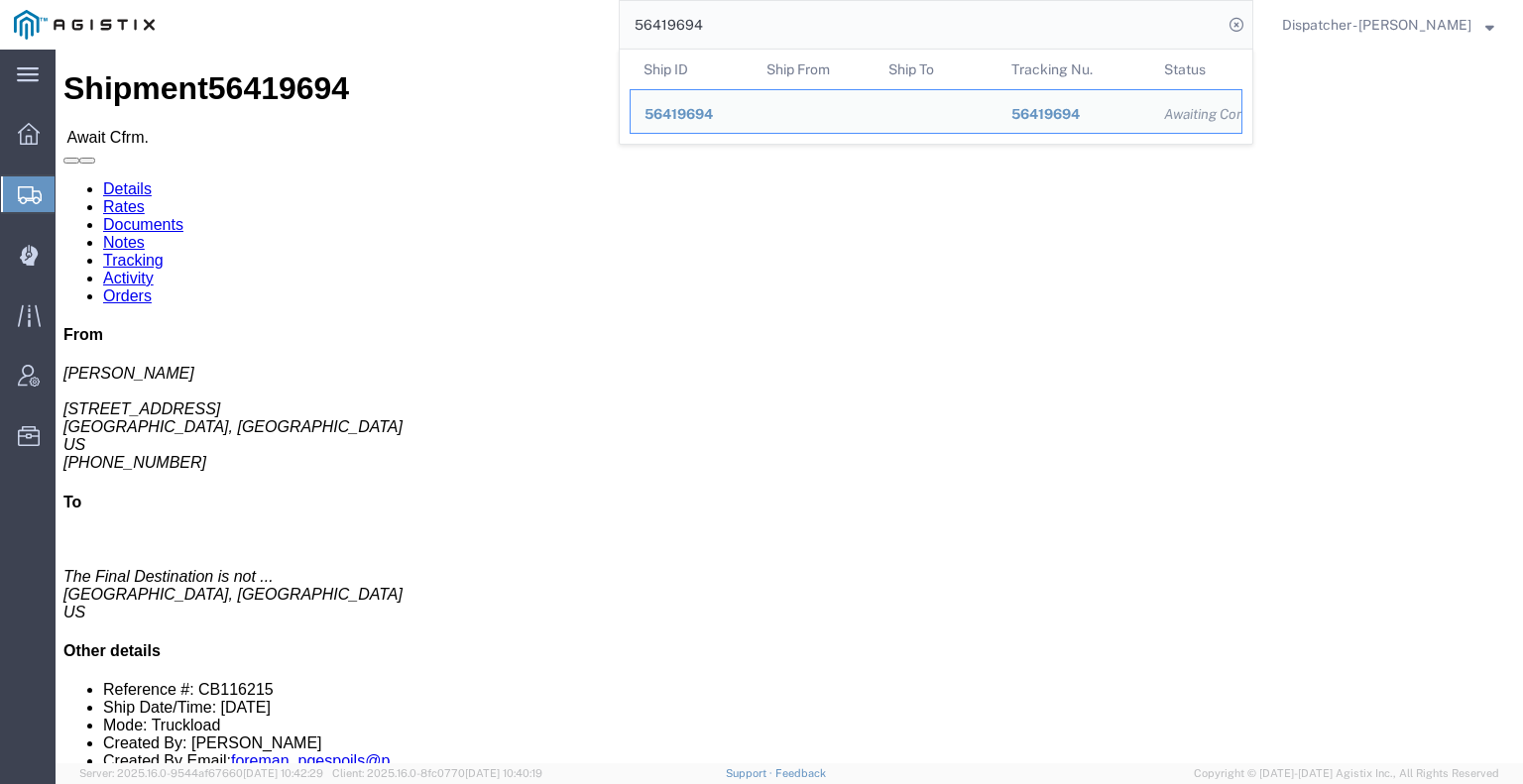
click link "Tracking"
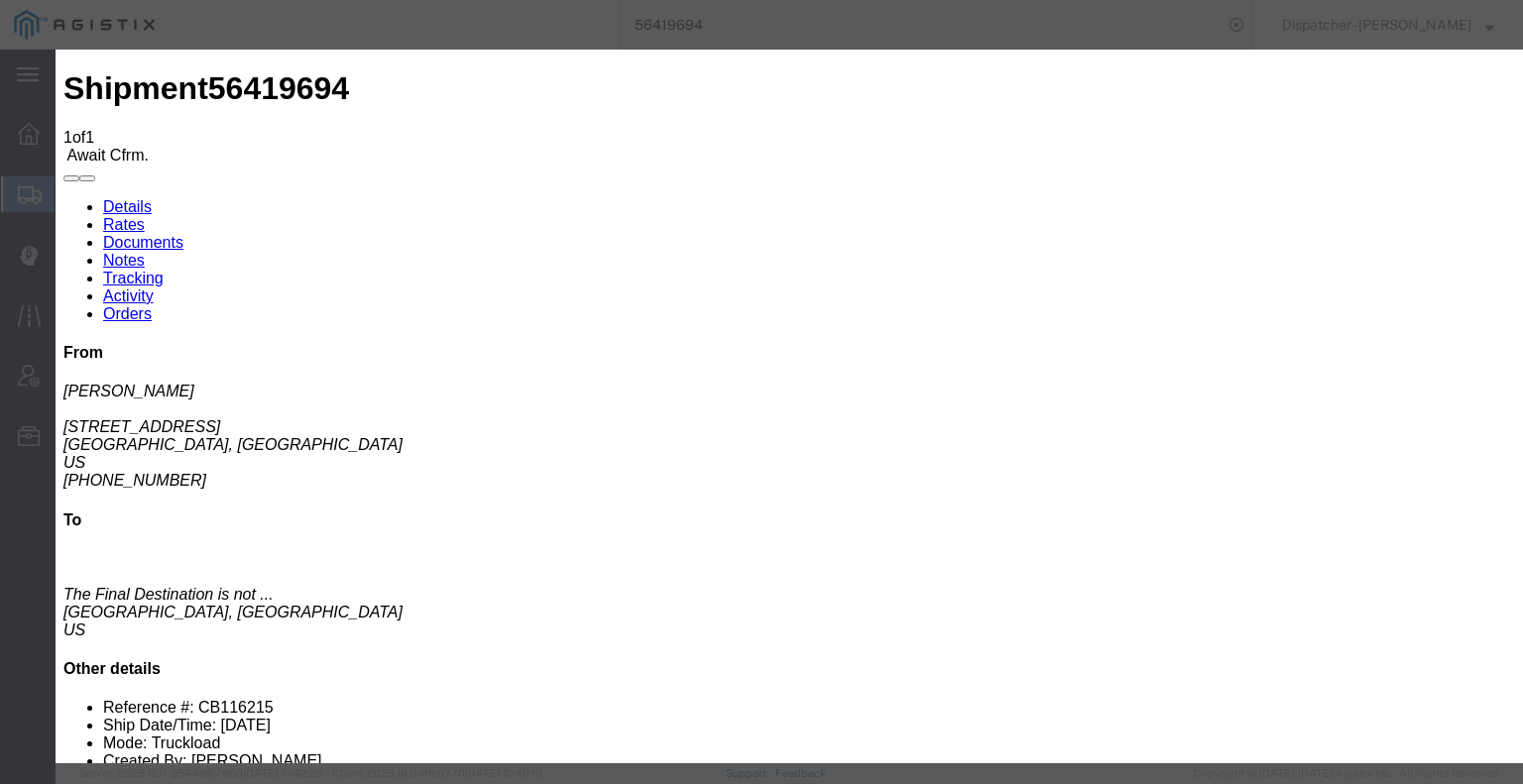
type input "[DATE]"
type input "7:00 AM"
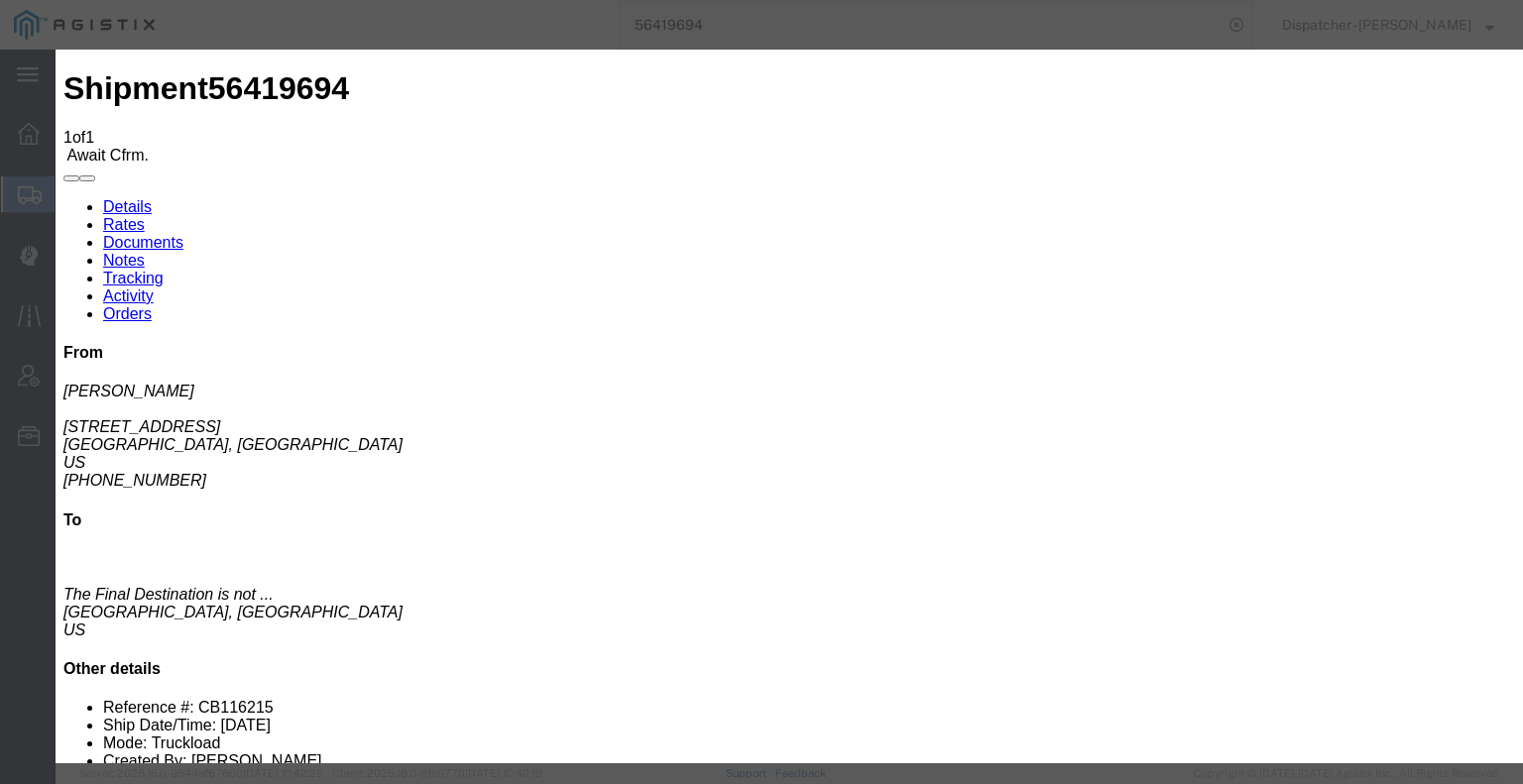
type input "[DATE]"
select select "ARVPULOC"
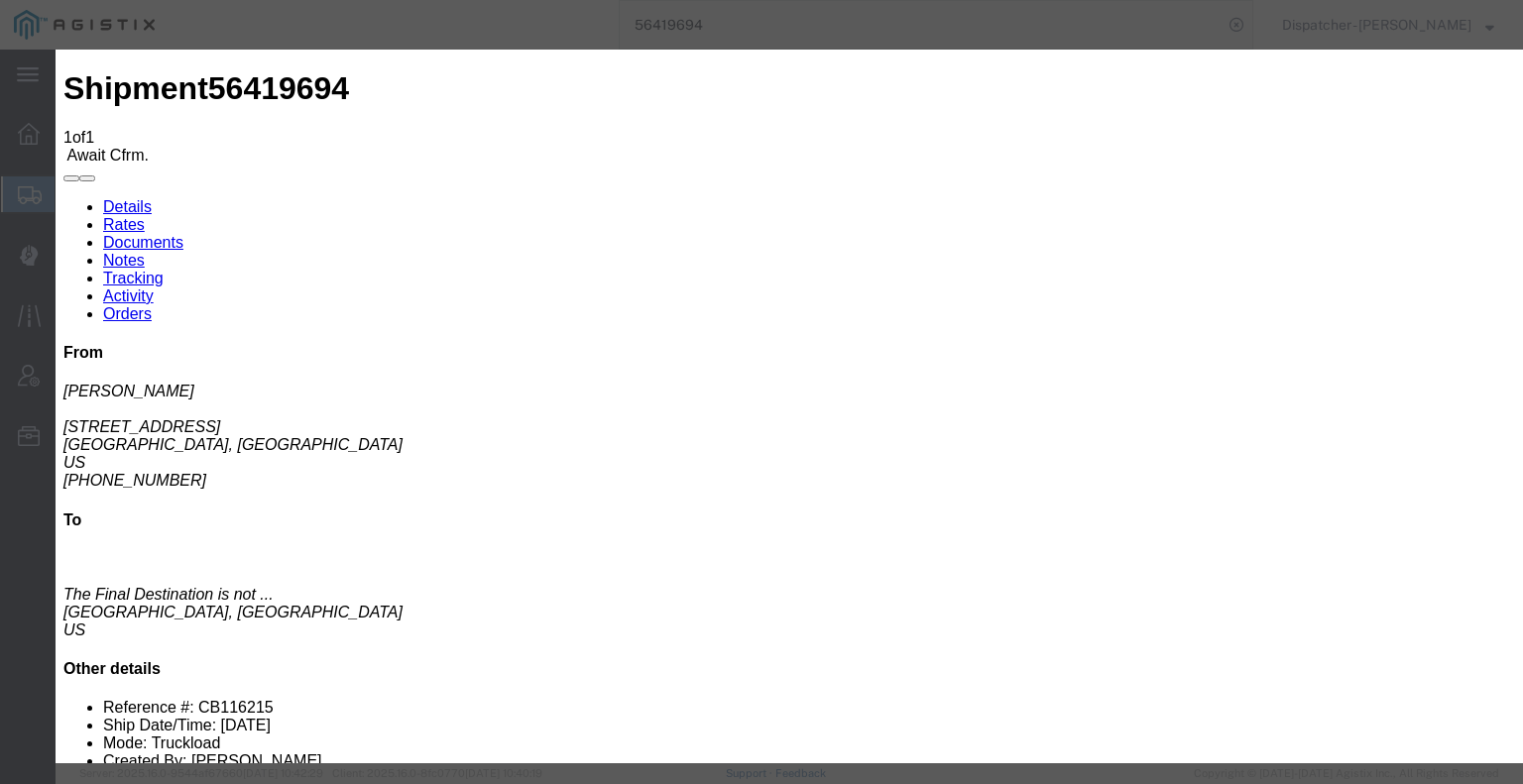
select select "{"pickupDeliveryInfoId": "122124620","pickupOrDelivery": "P","stopNum": "1","lo…"
select select "CA"
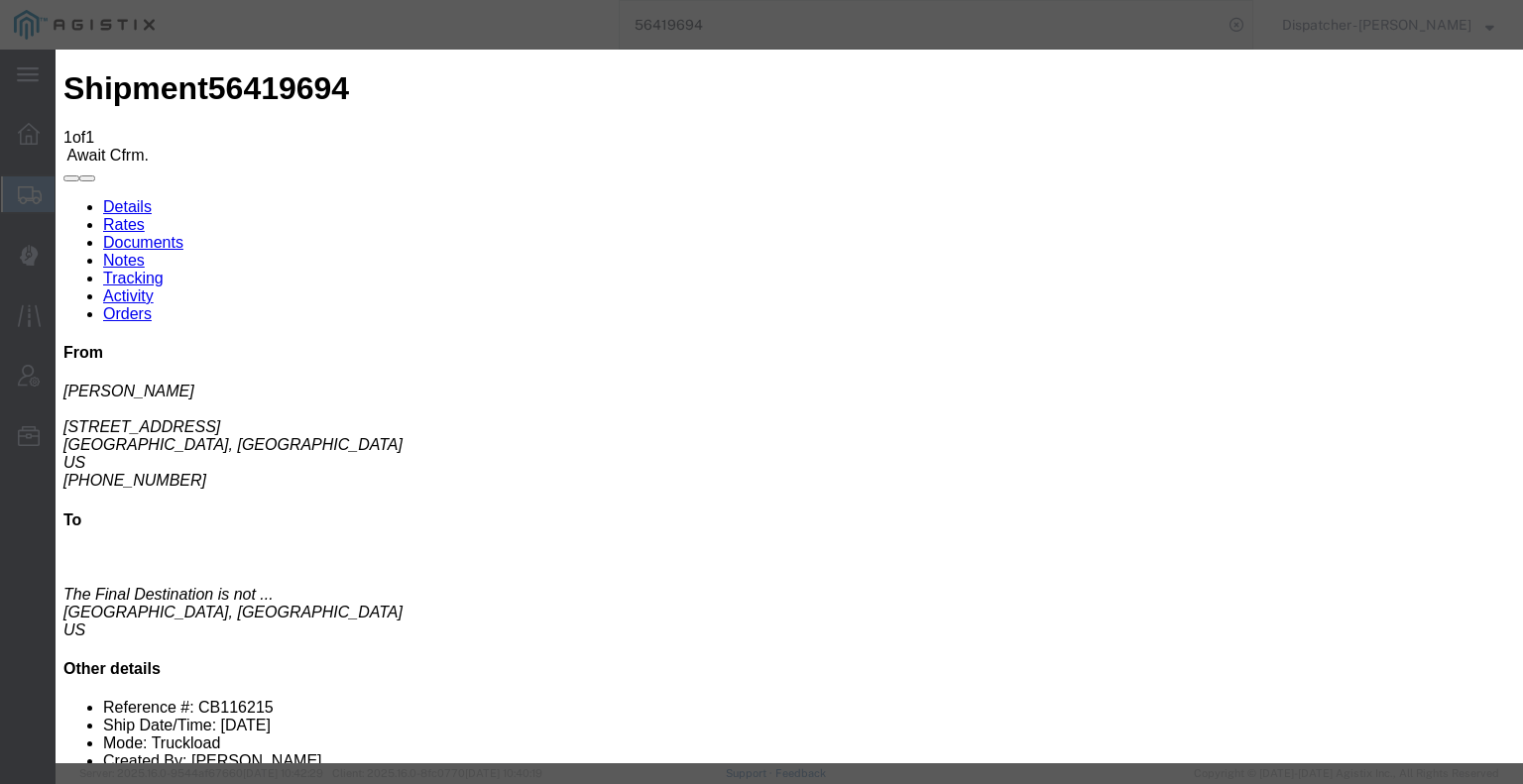
type input "Placerville"
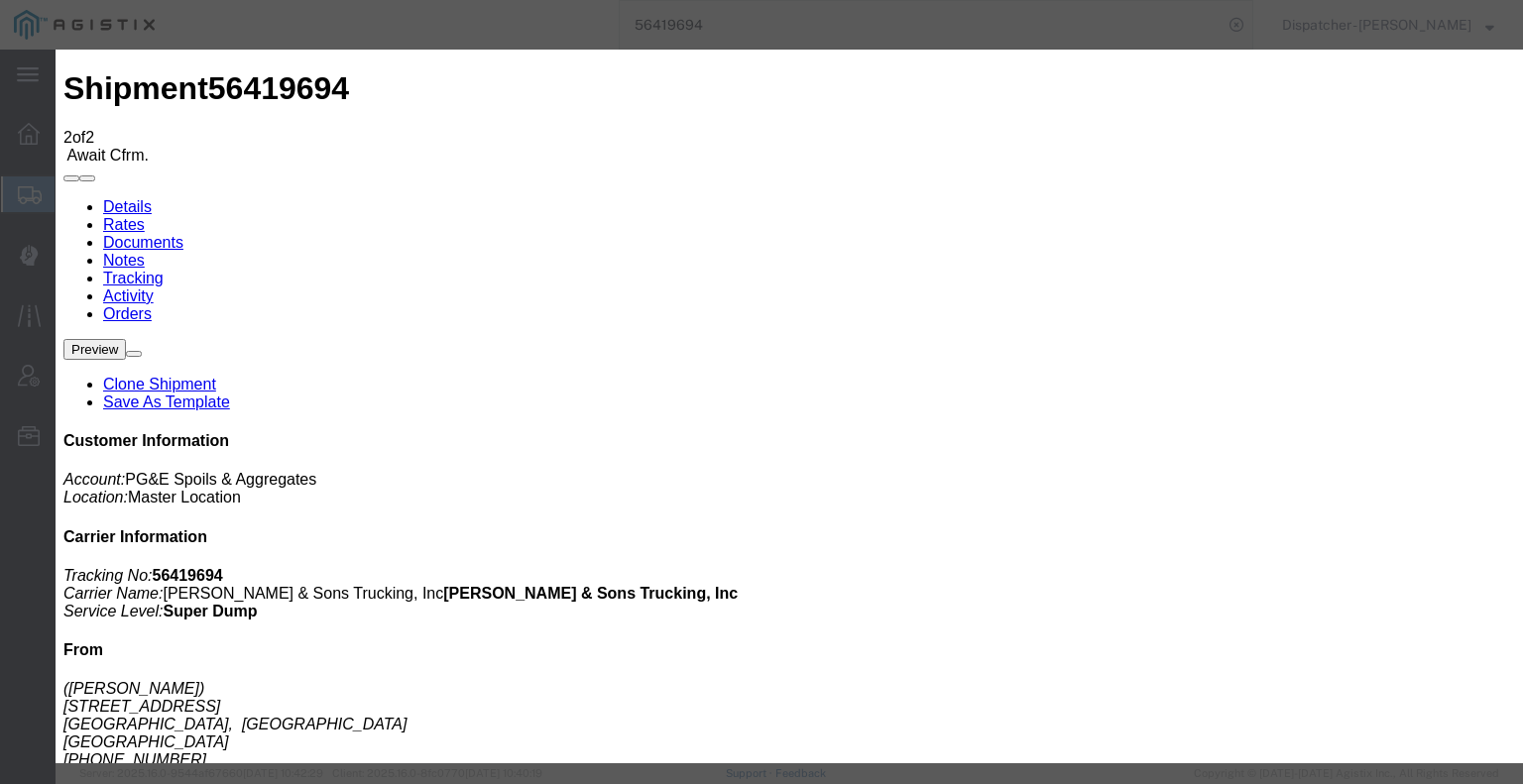
type input "[DATE]"
type input "7:00 AM"
drag, startPoint x: 520, startPoint y: 372, endPoint x: 583, endPoint y: 334, distance: 73.6
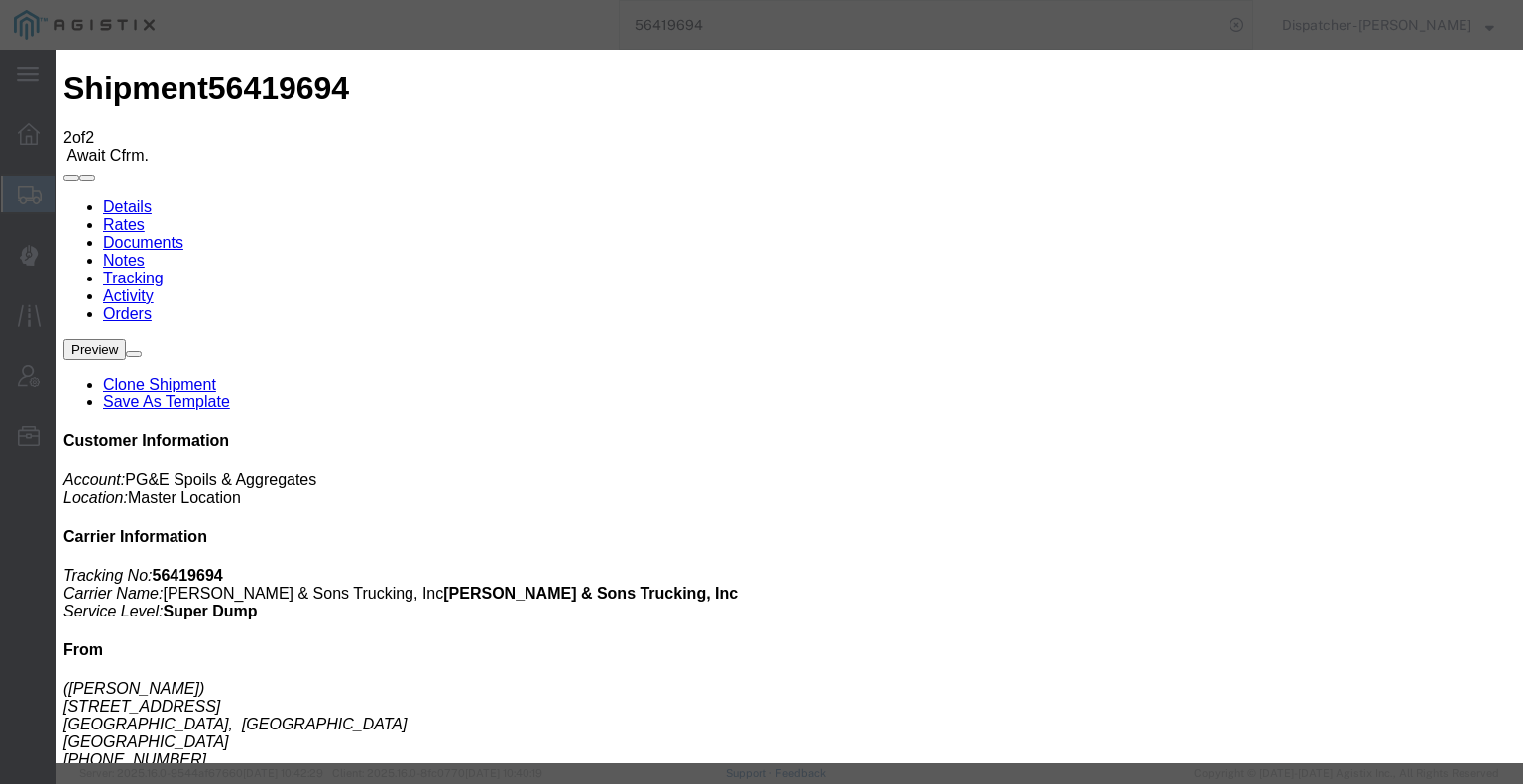
type input "[DATE]"
type input "6:30 PM"
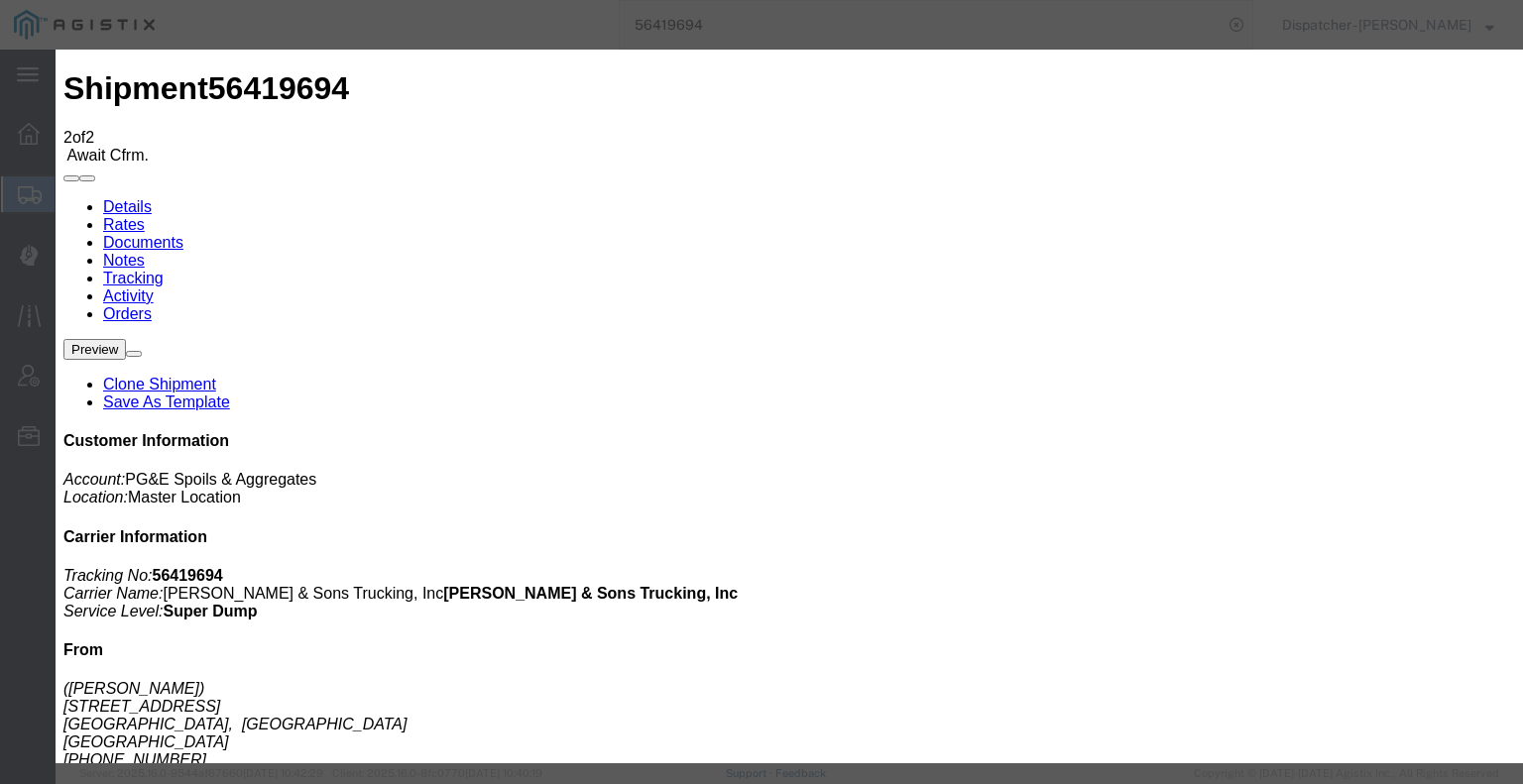
select select "DELIVRED"
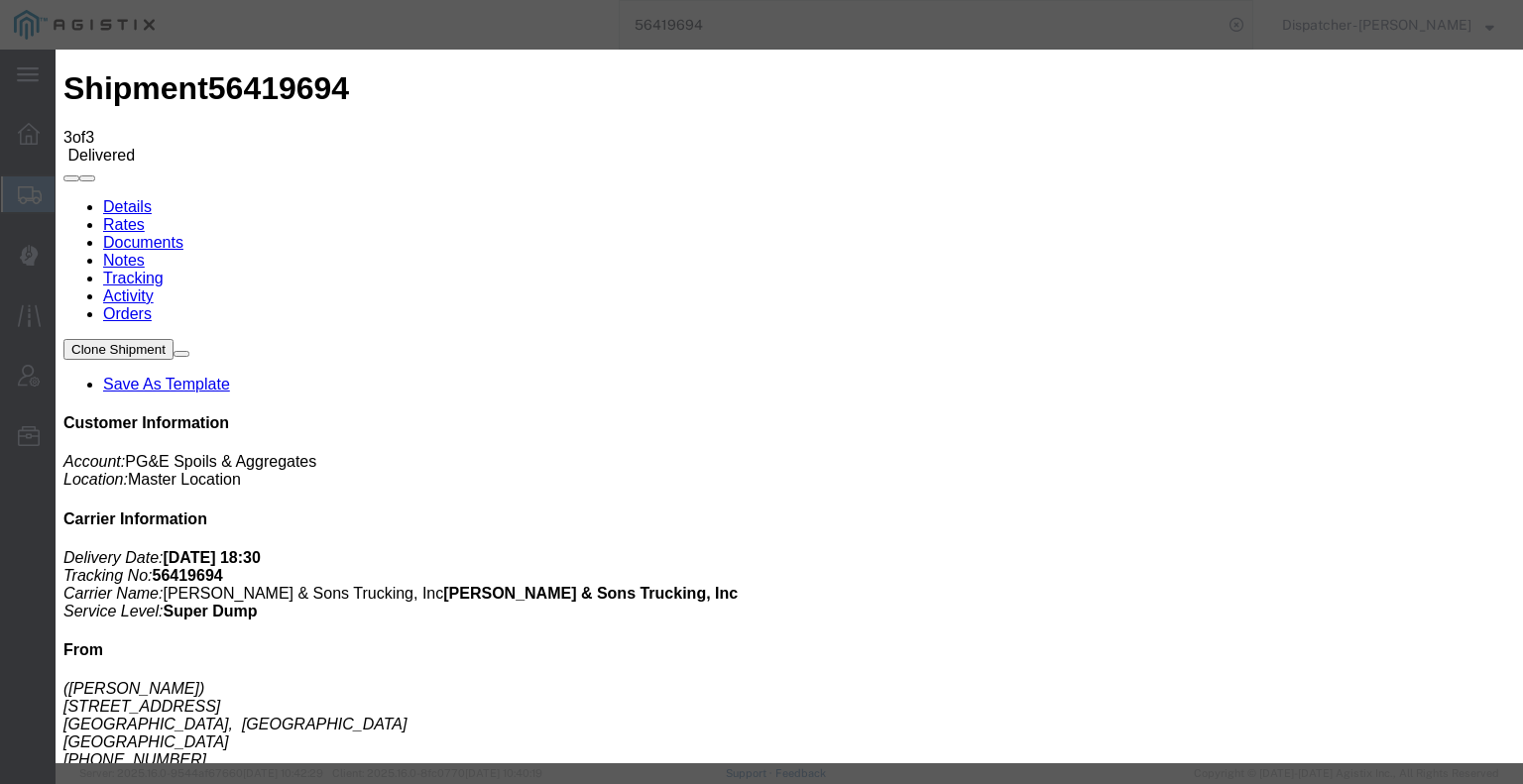
type input "[DATE]"
type input "7:00 AM"
type input "[DATE]"
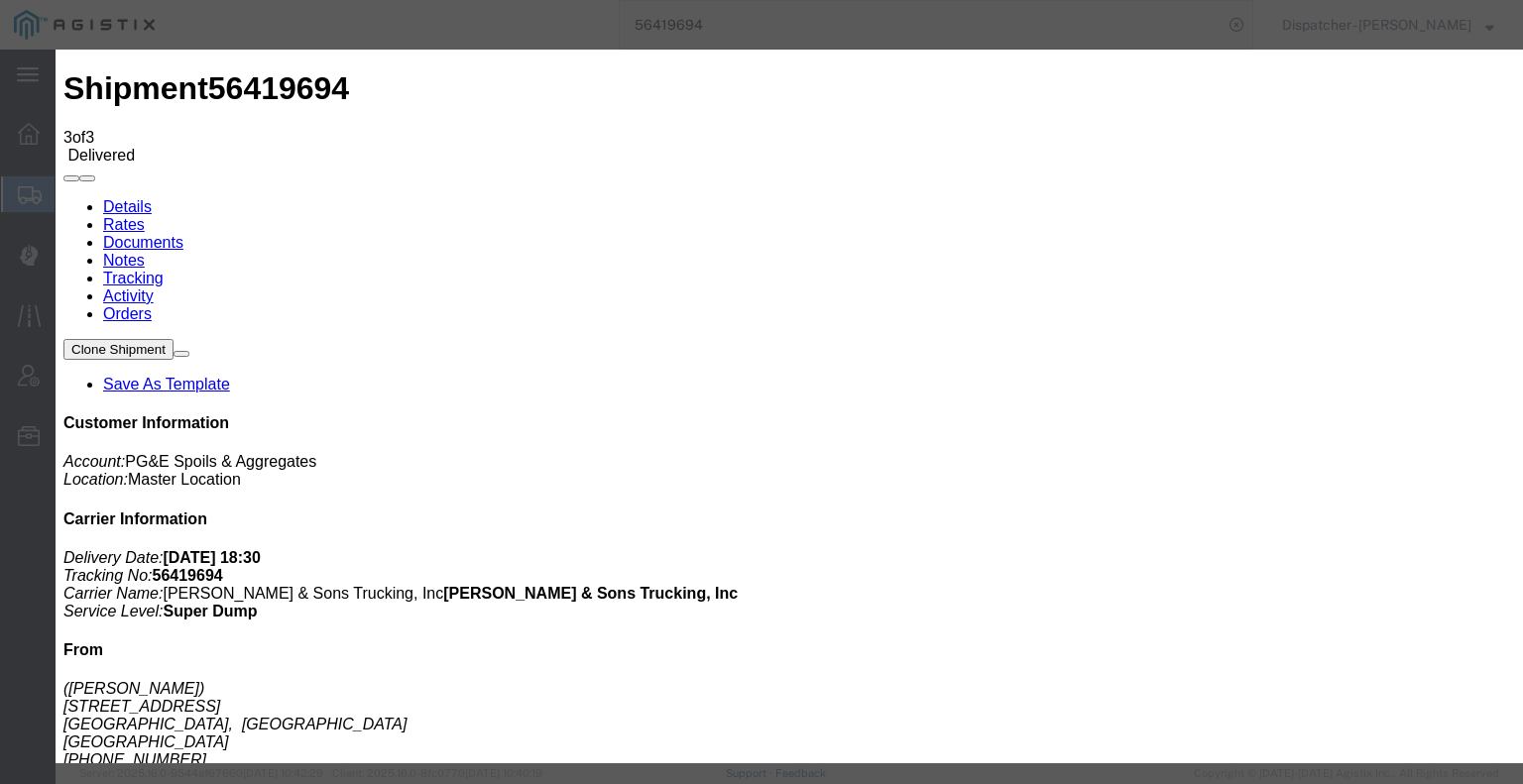
type input "12:00 PM"
select select "BREAKSTART"
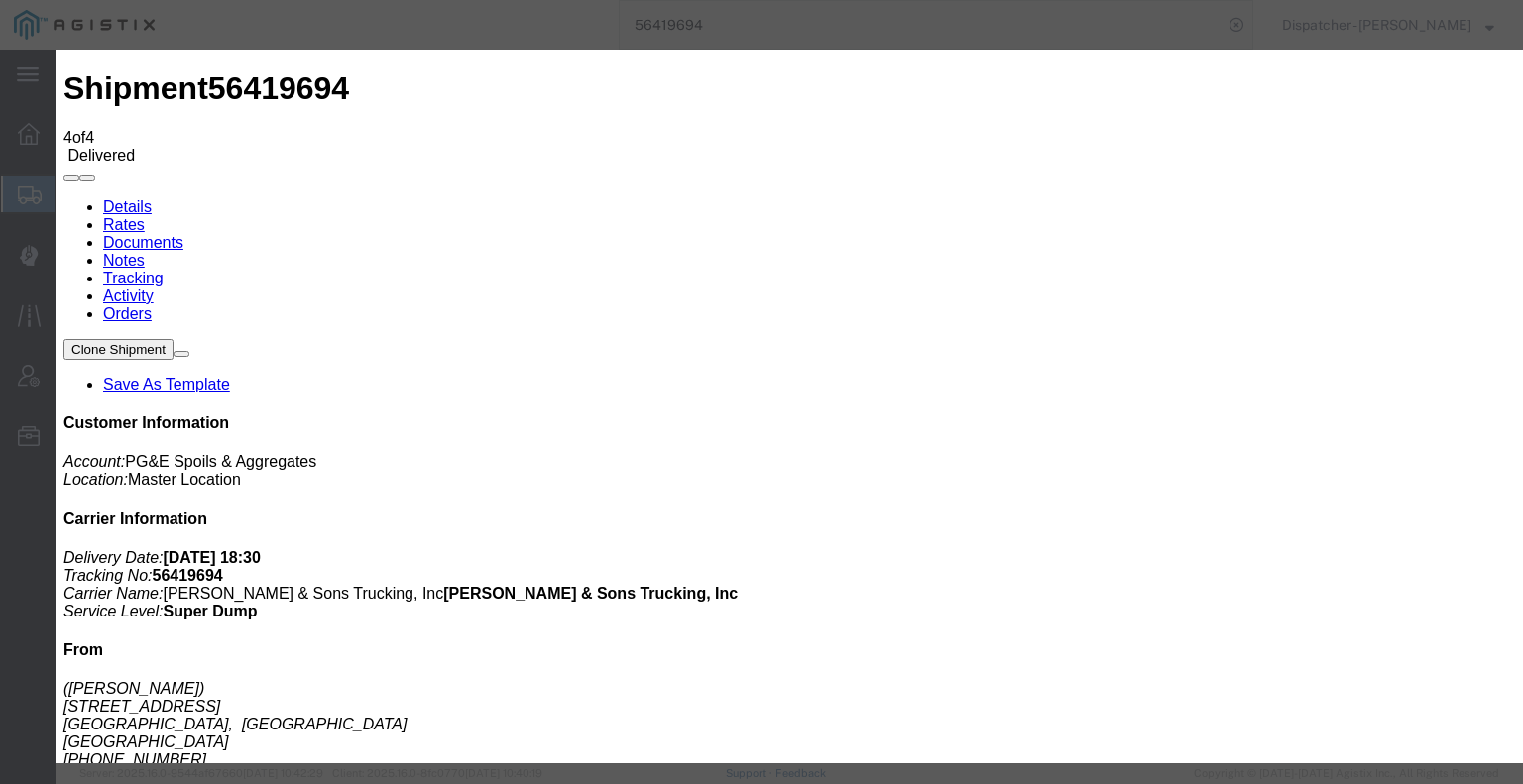
type input "[DATE]"
type input "7:00 AM"
type input "[DATE]"
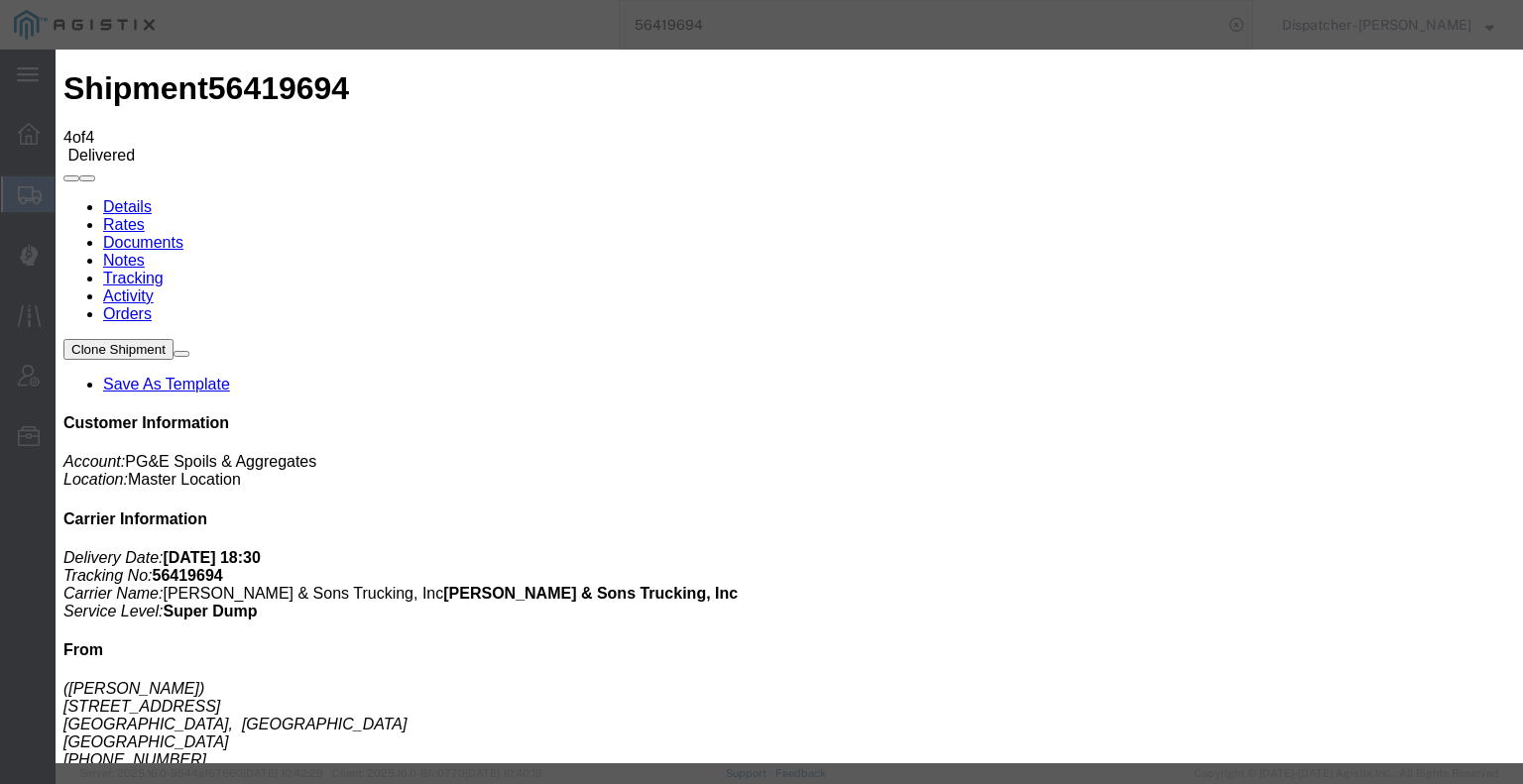
type input "12:30 PM"
select select "BREAKSTOP"
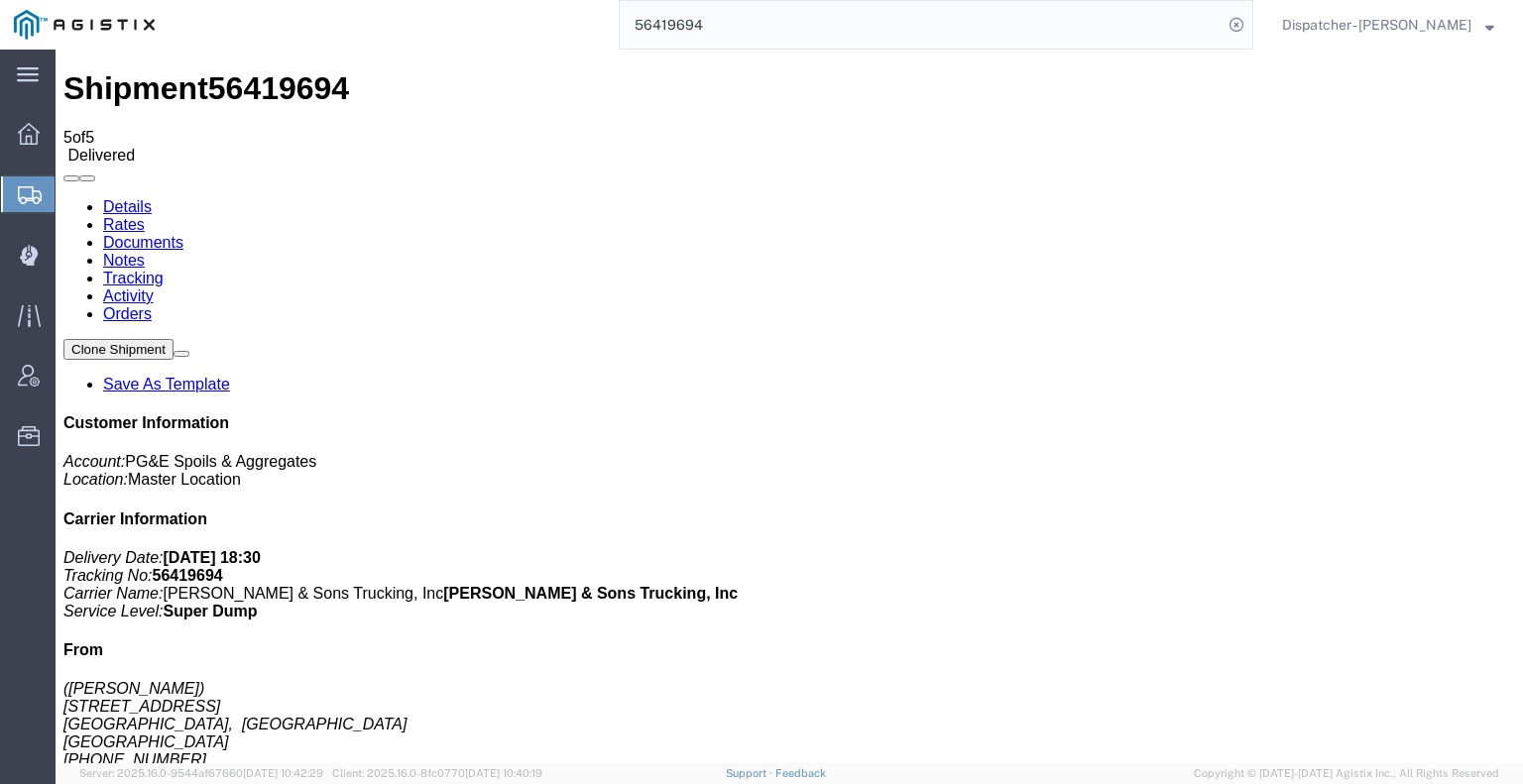
click at [145, 252] on link "Notes" at bounding box center [124, 260] width 42 height 17
click at [184, 234] on link "Documents" at bounding box center [143, 242] width 80 height 17
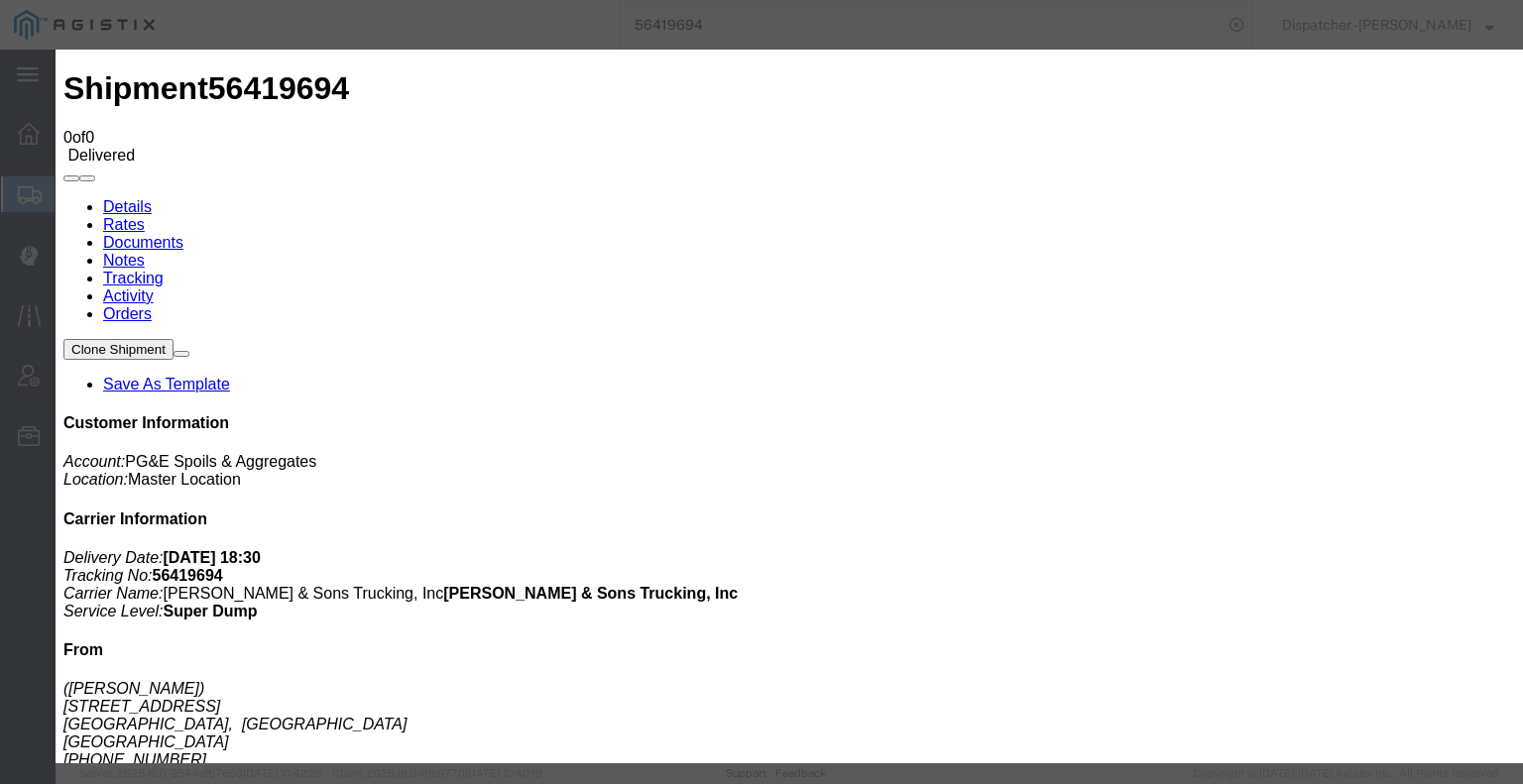
type input "C:\fakepath\56419694trktag.pdf"
select select
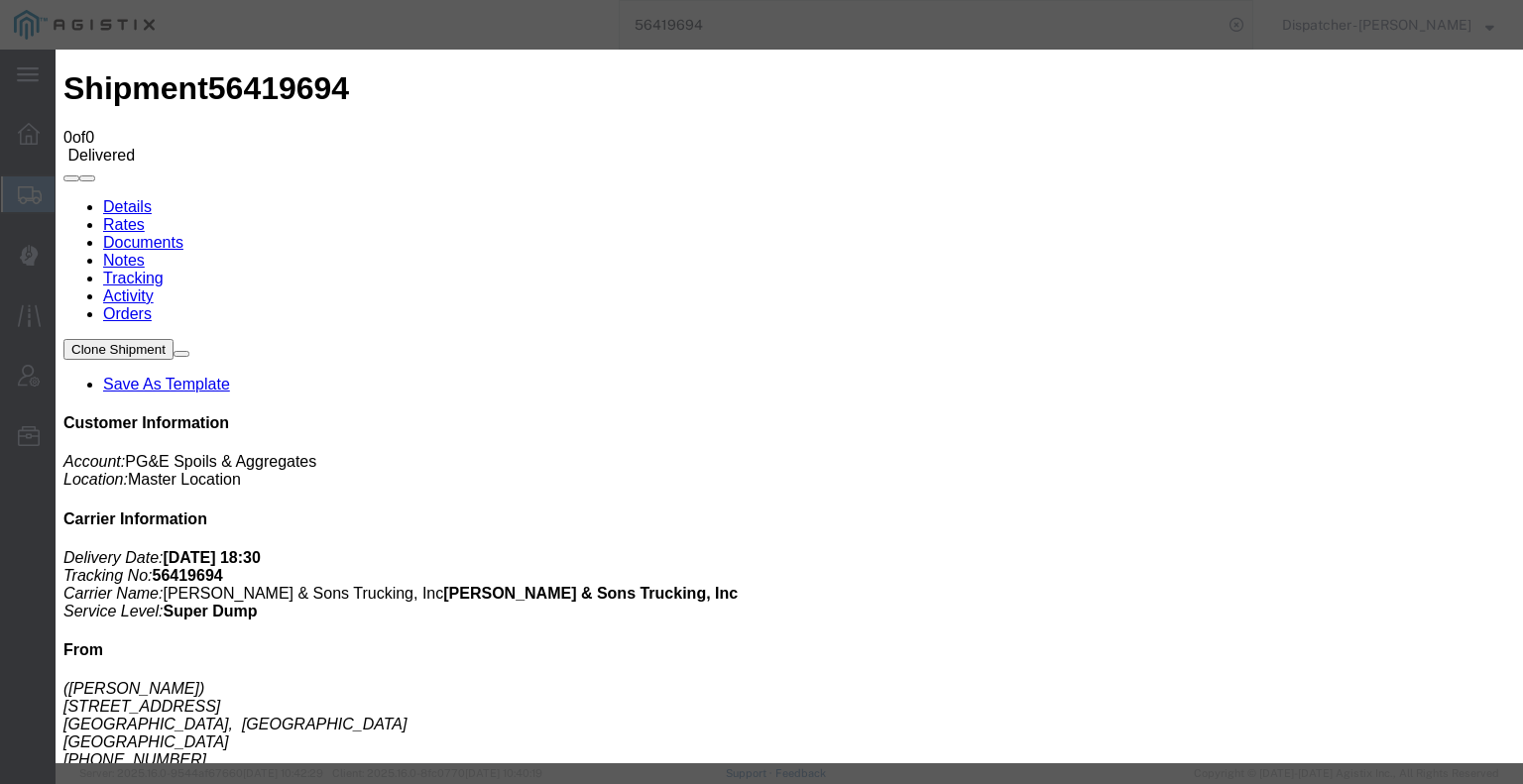
select select
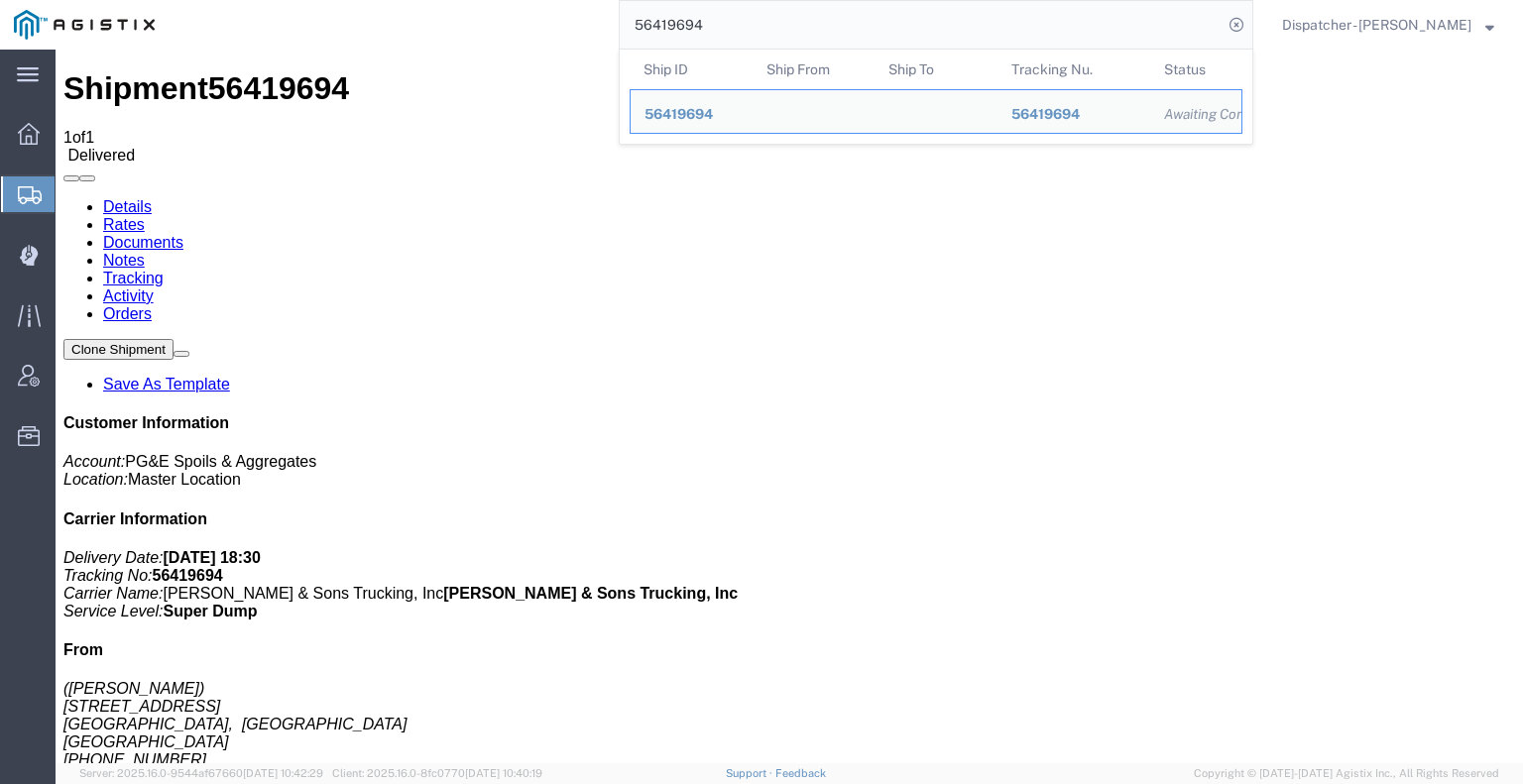
drag, startPoint x: 711, startPoint y: 27, endPoint x: 465, endPoint y: -17, distance: 249.9
click at [465, 0] on html "main_menu Created with Sketch. Collapse Menu Dashboard Shipments Create Shipmen…" at bounding box center [762, 392] width 1523 height 784
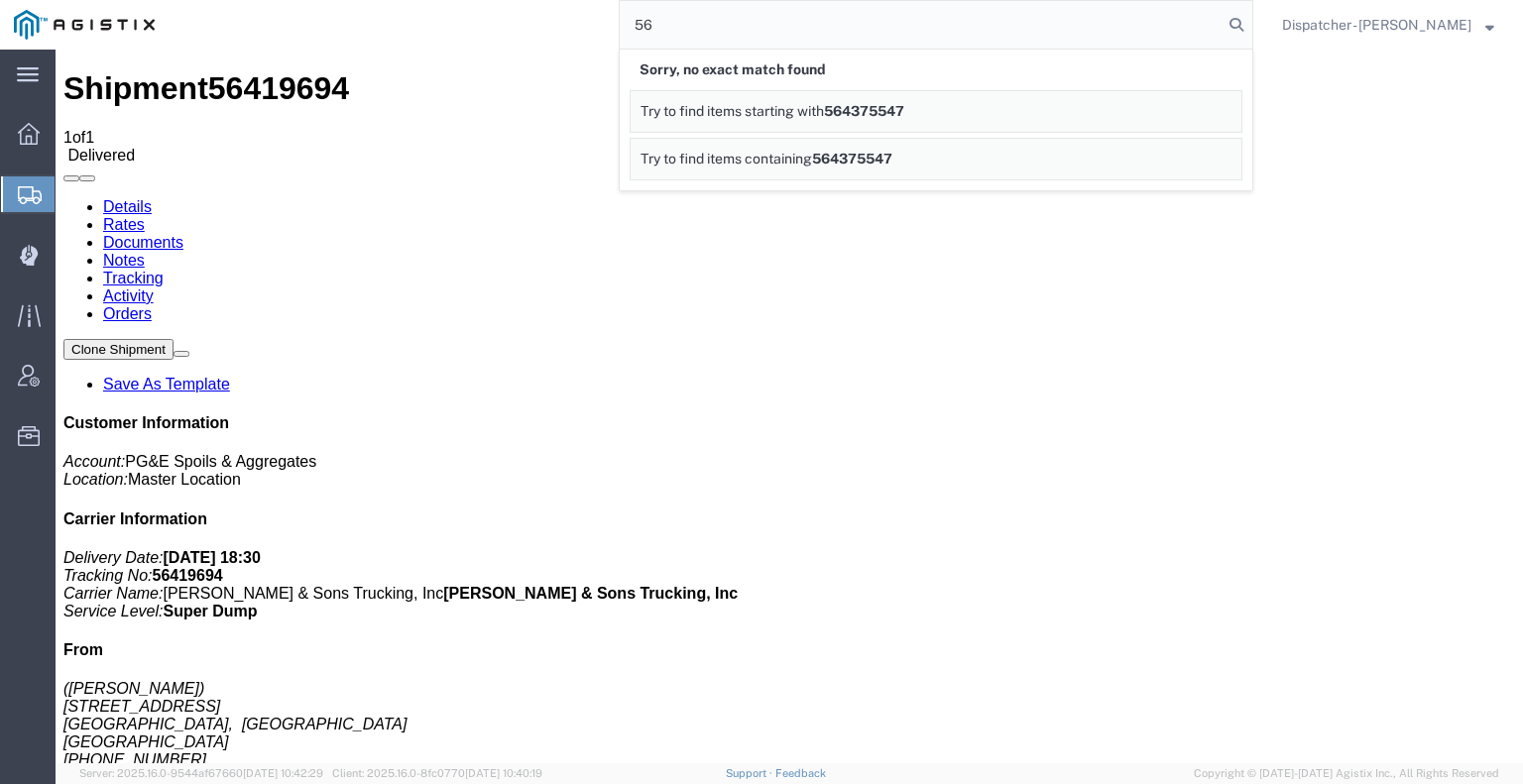
type input "5"
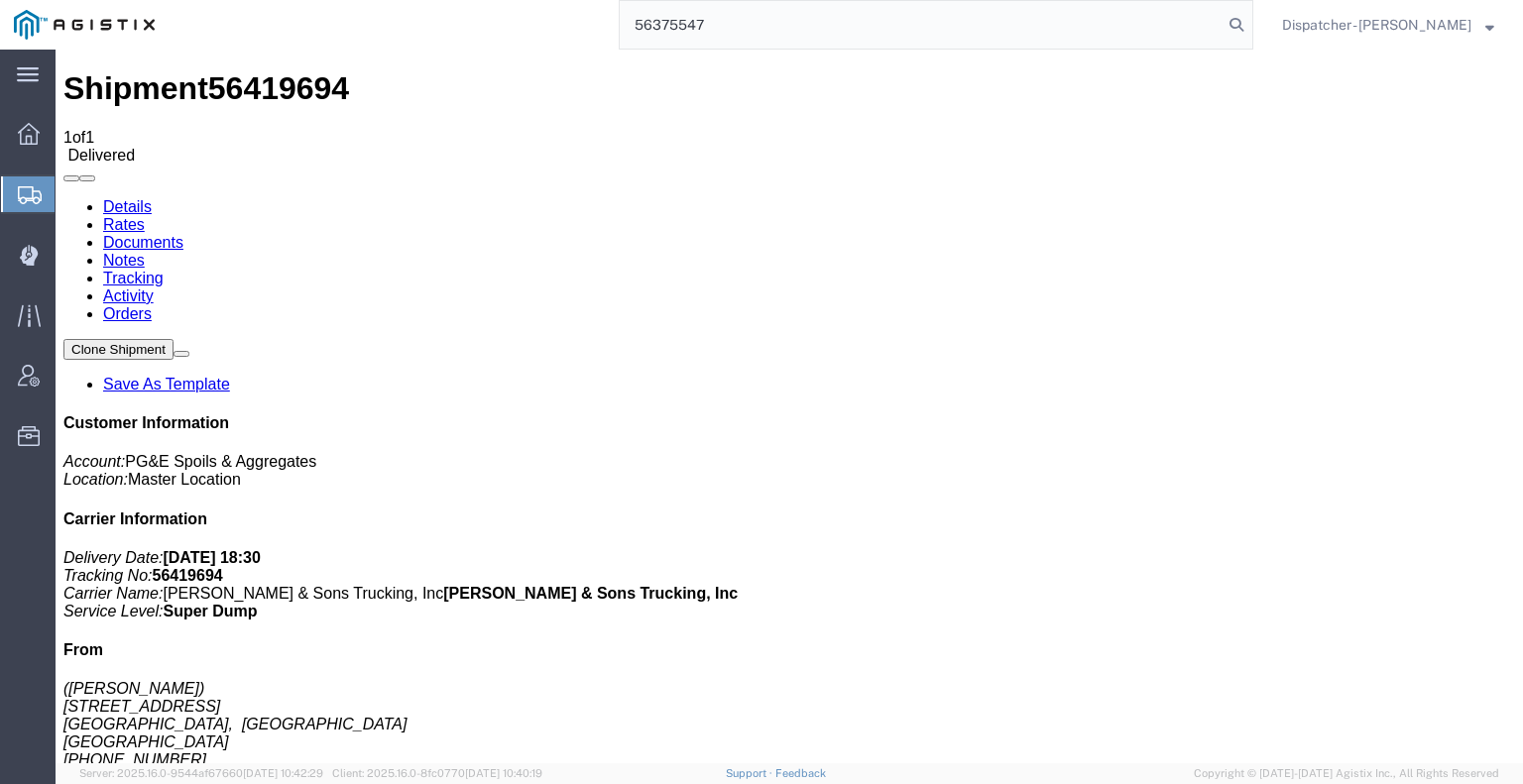
type input "56375547"
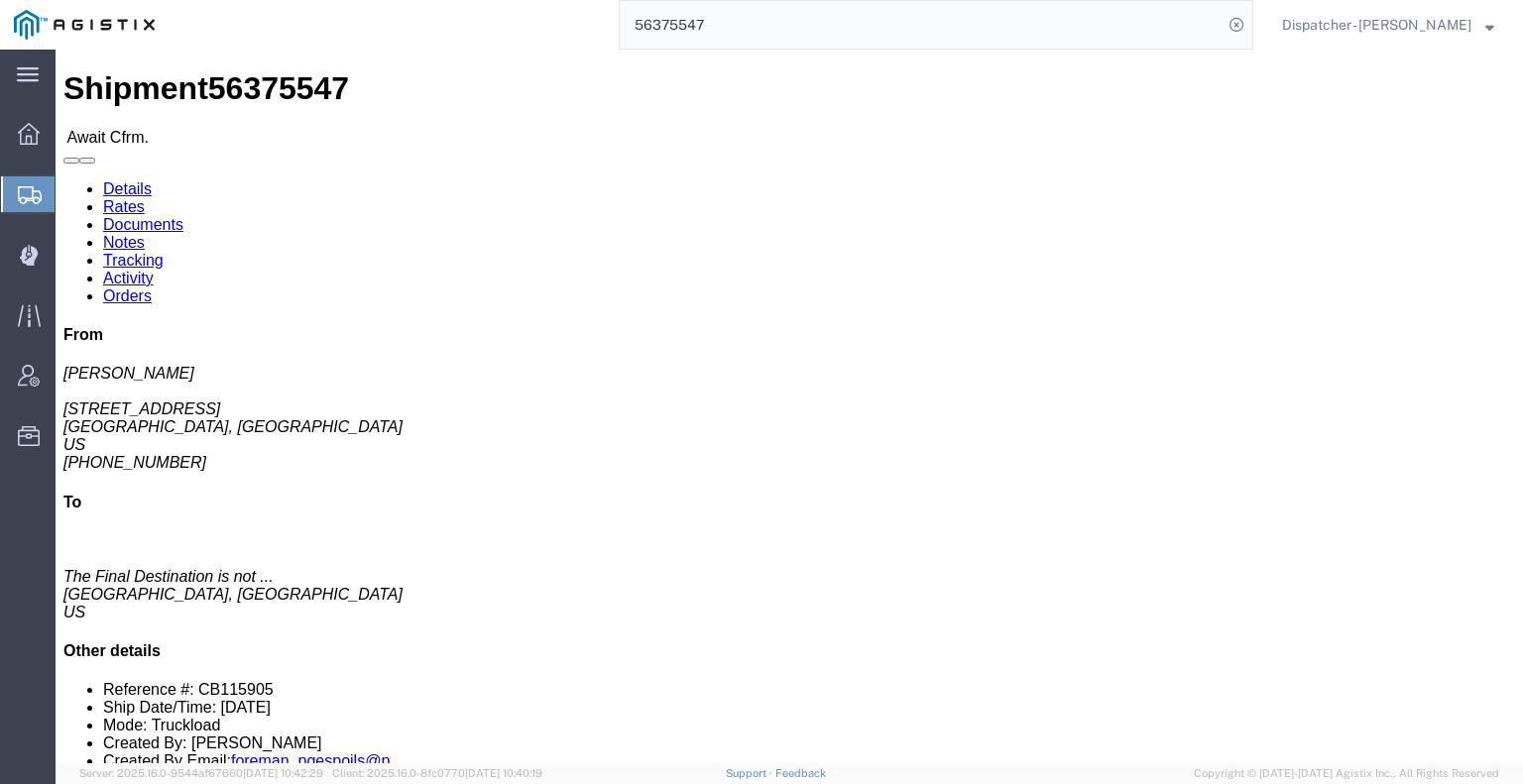
drag, startPoint x: 426, startPoint y: 129, endPoint x: 370, endPoint y: 79, distance: 75.1
click link "Tracking"
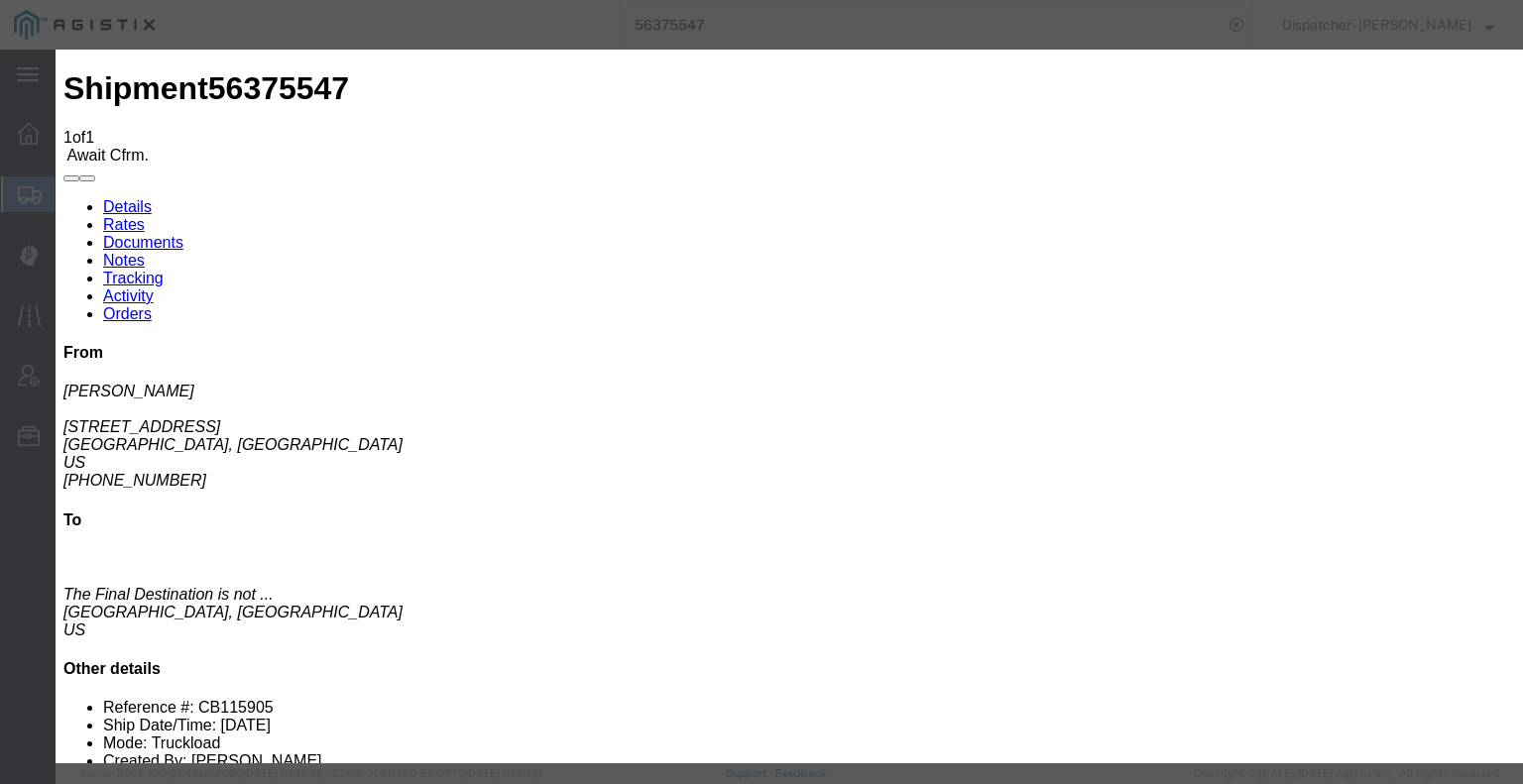
type input "[DATE]"
type input "7:00 AM"
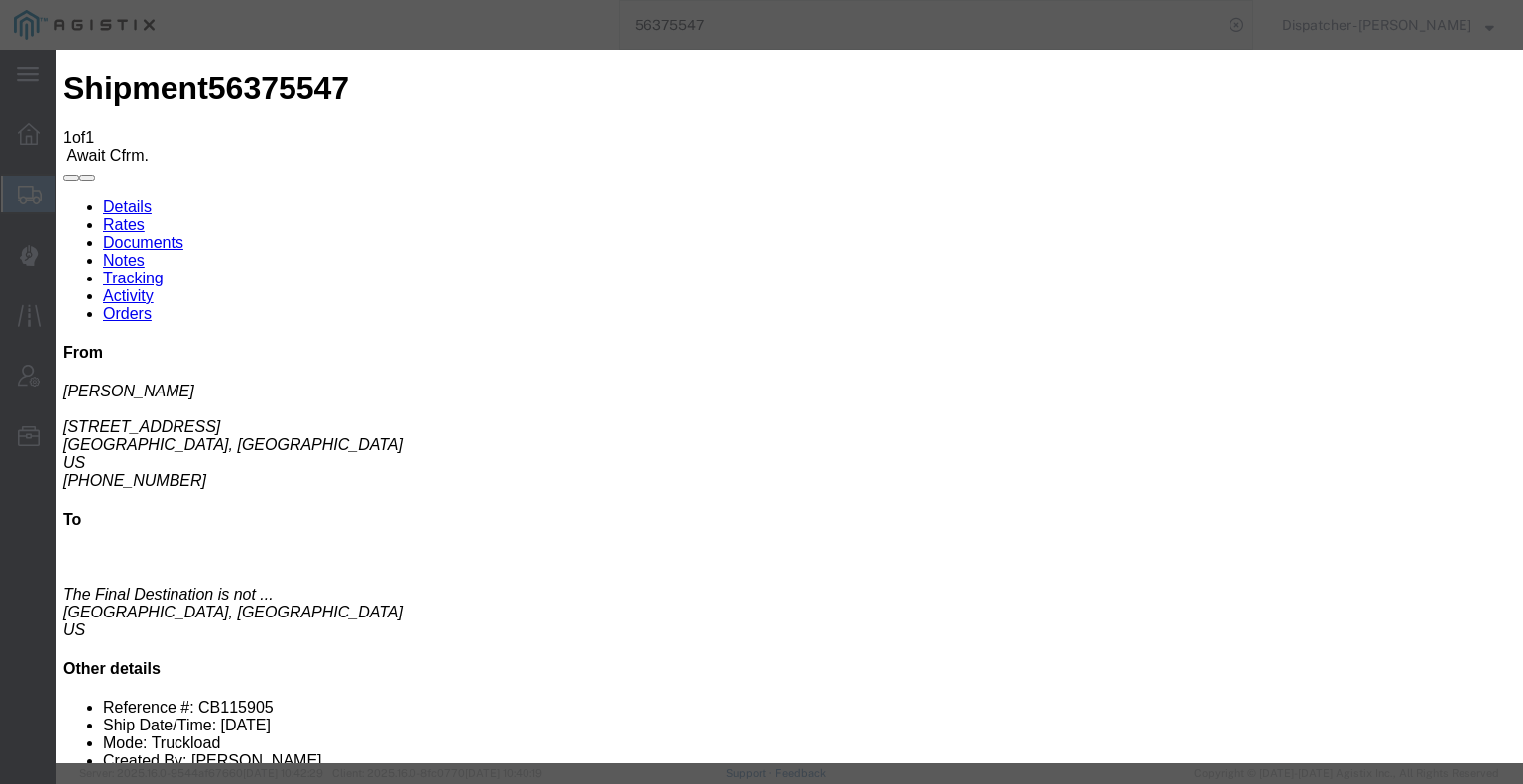
type input "[DATE]"
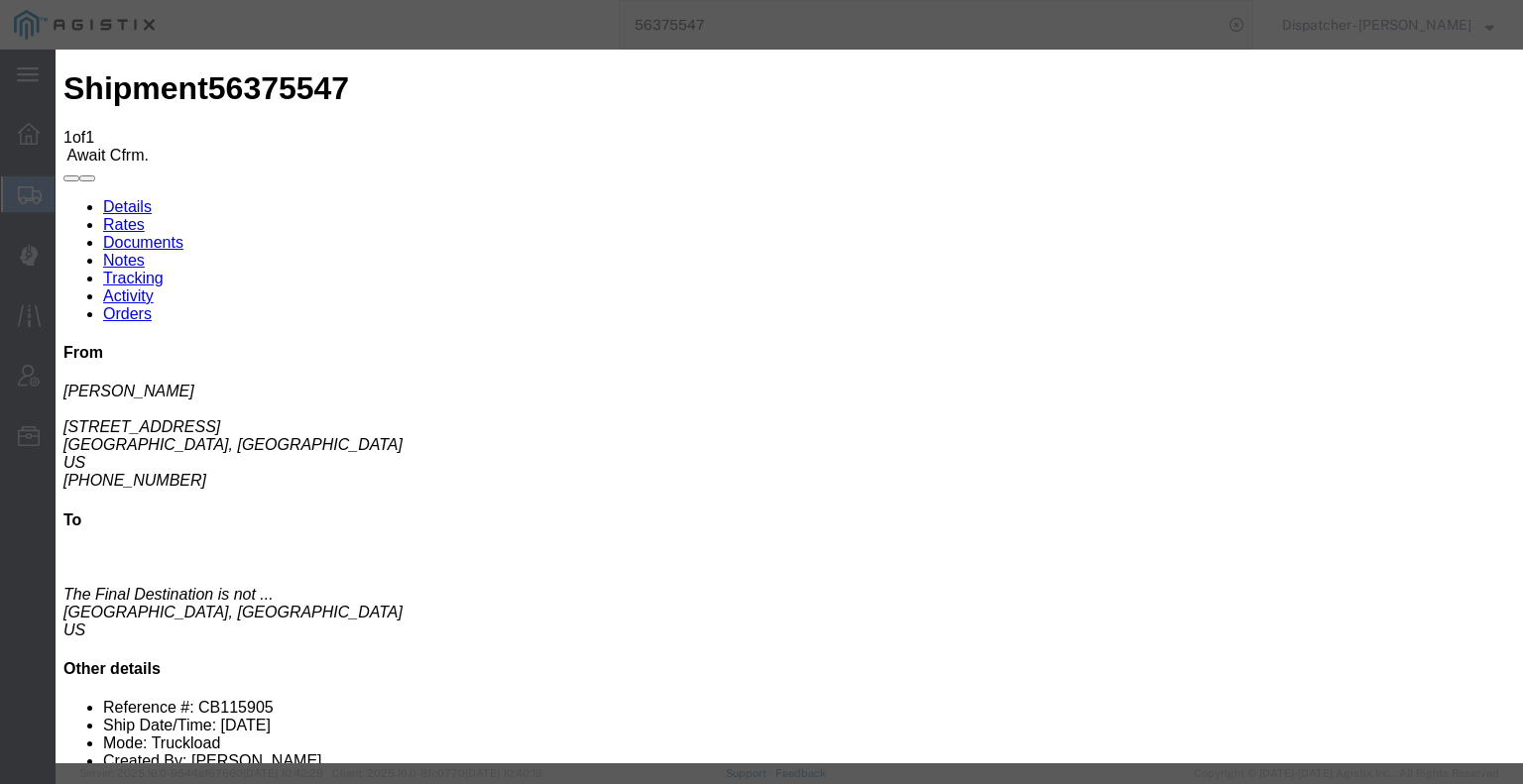
select select "ARVPULOC"
select select "{"pickupDeliveryInfoId": "122034720","pickupOrDelivery": "P","stopNum": "1","lo…"
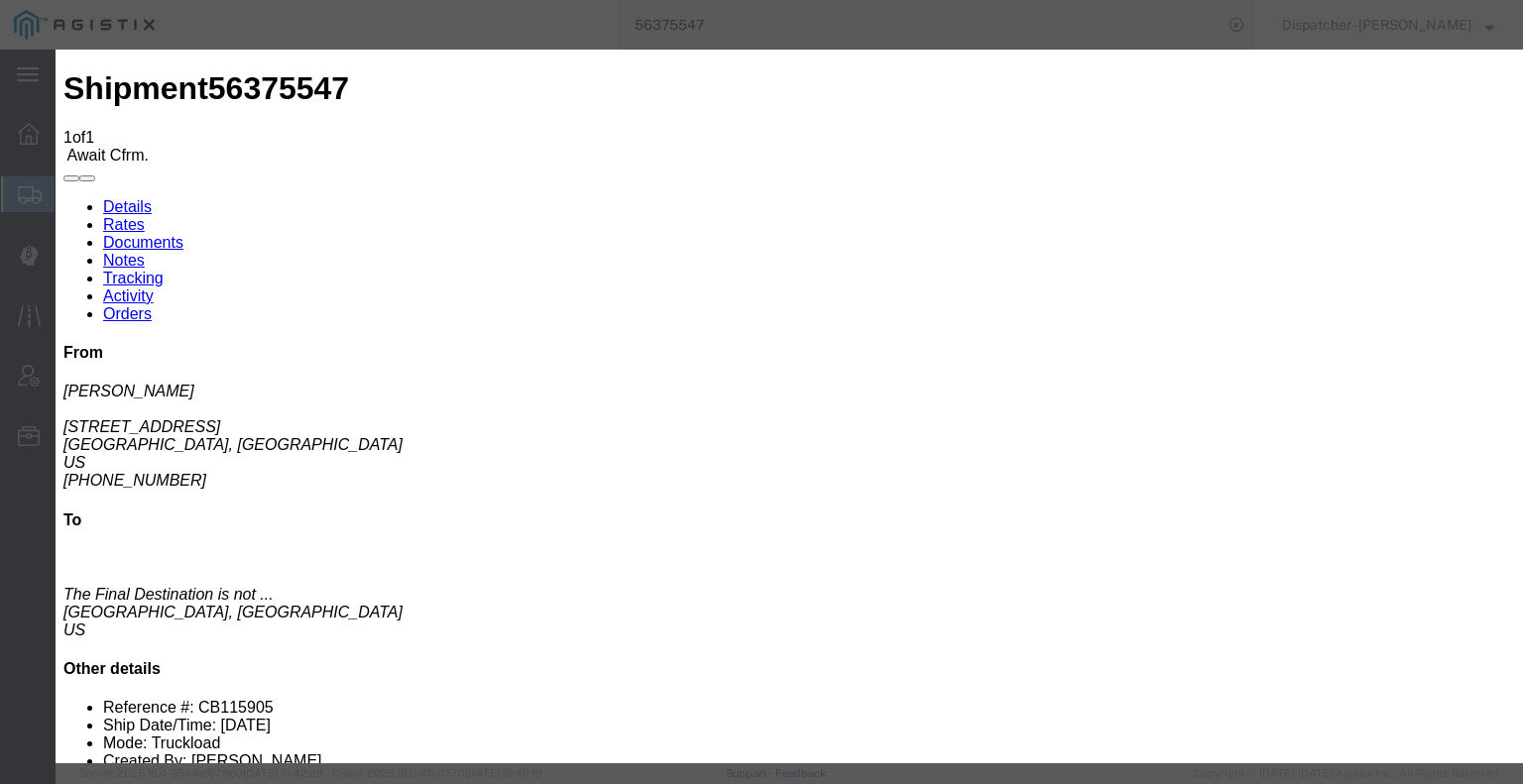
select select "CA"
type input "Placerville"
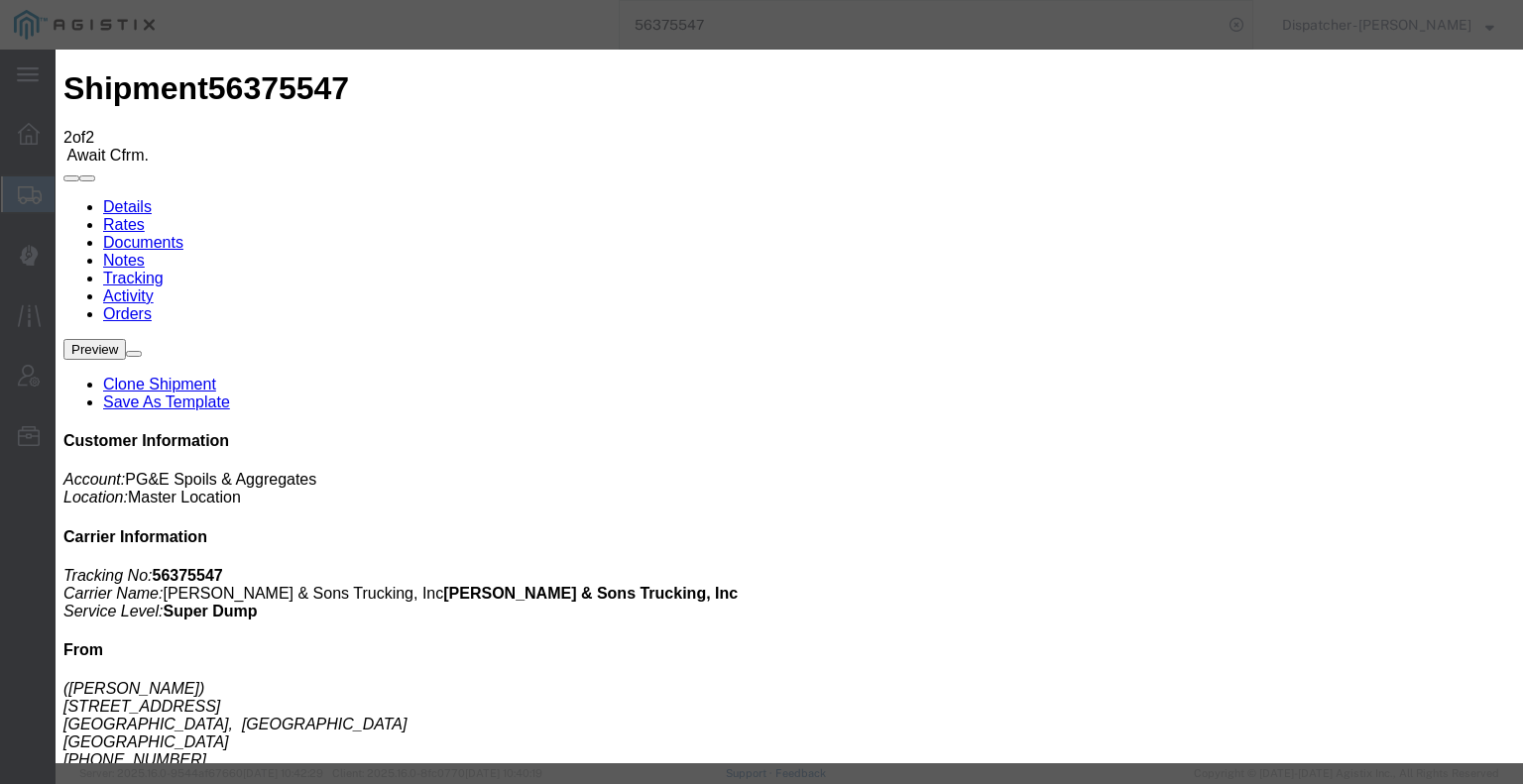
type input "[DATE]"
type input "7:00 AM"
type input "[DATE]"
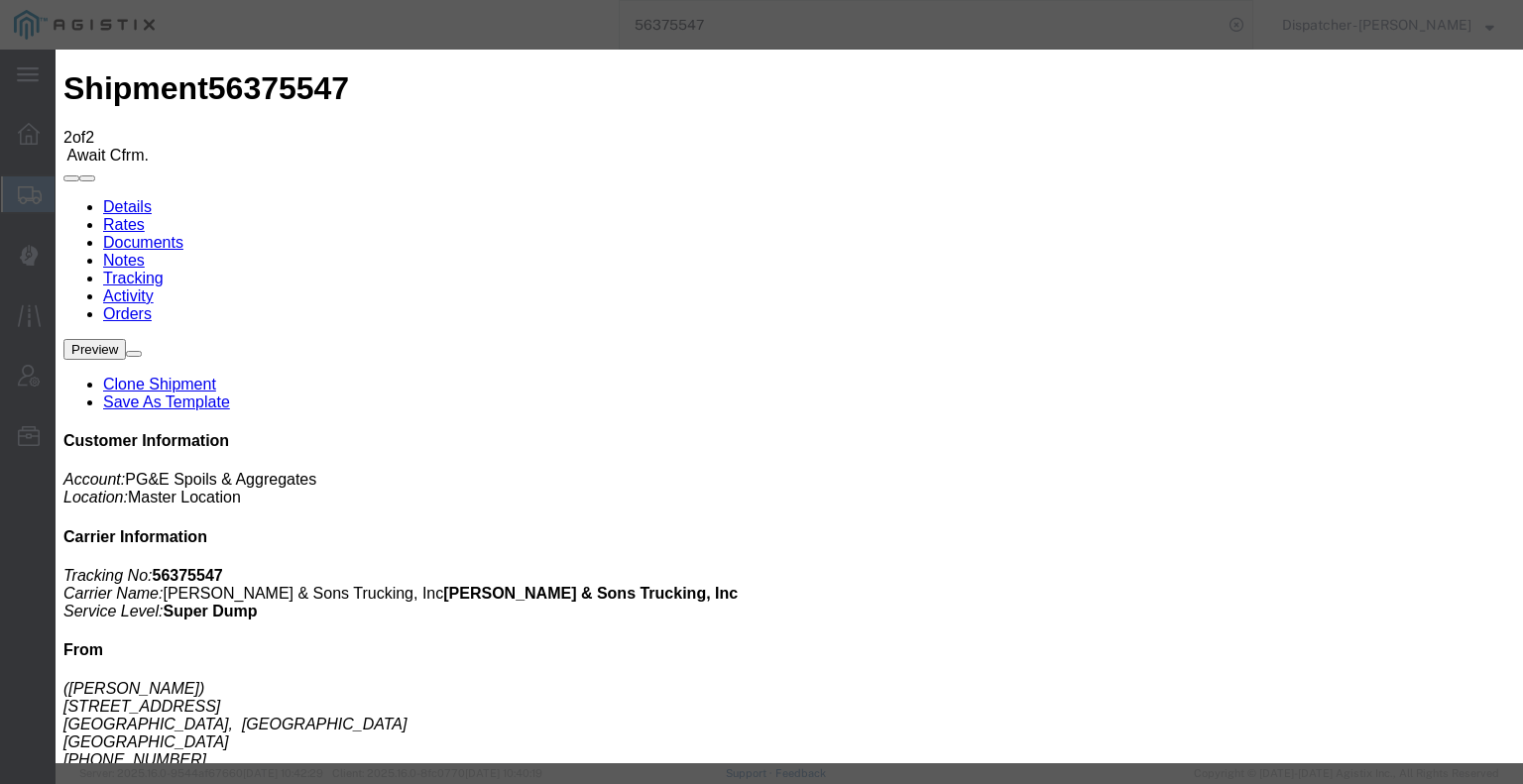
type input "5:30 PM"
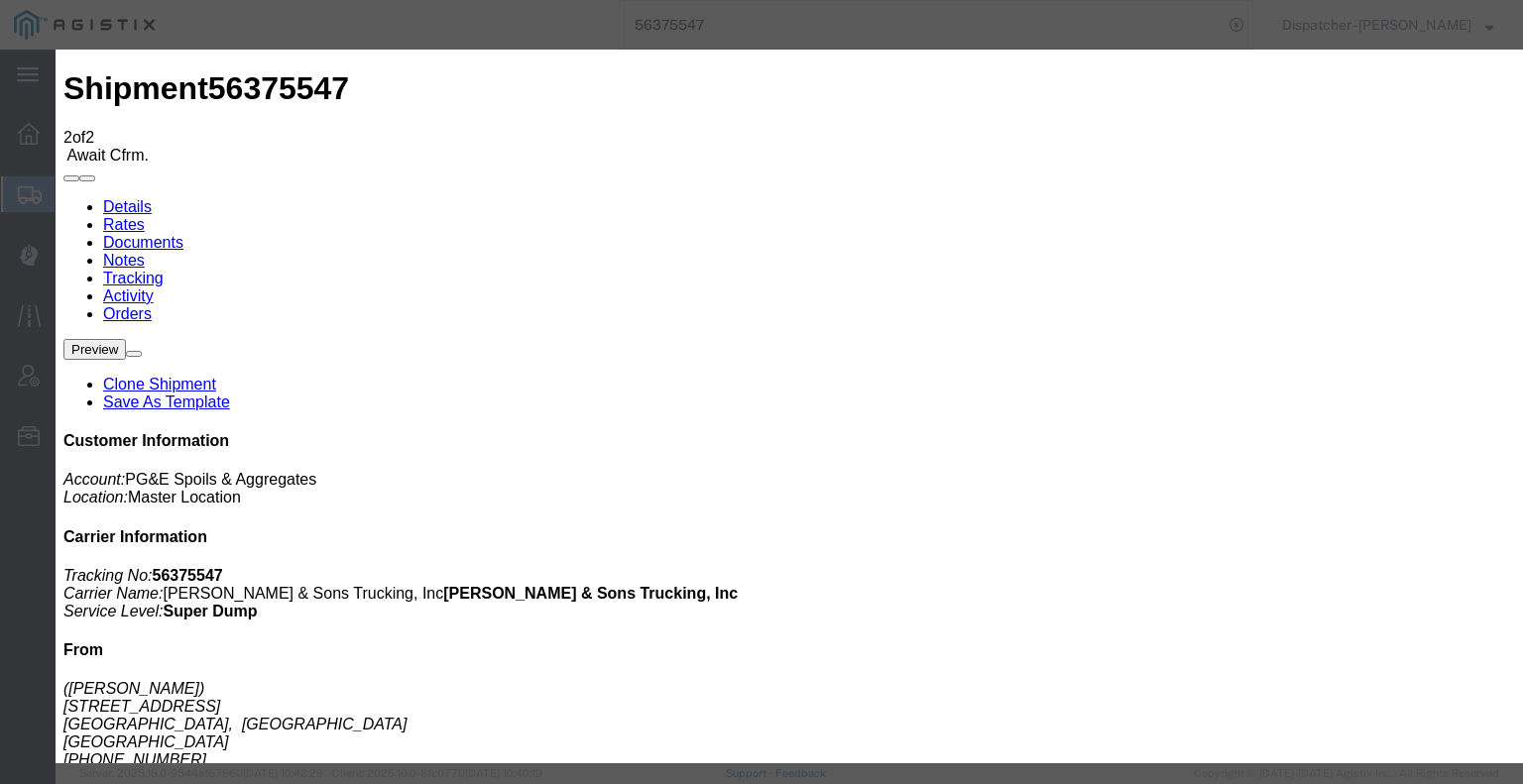
select select "DELIVRED"
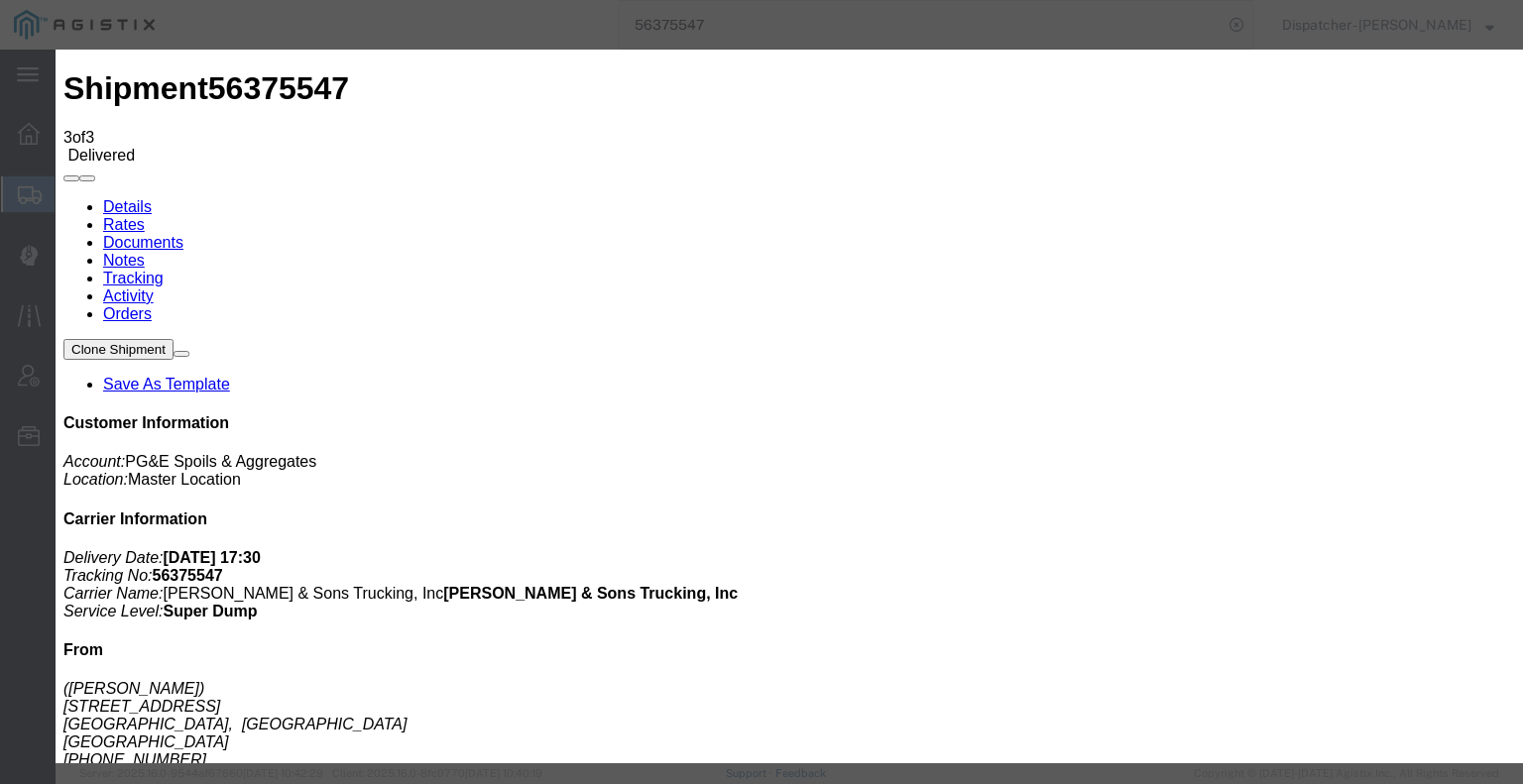
type input "[DATE]"
type input "7:00 AM"
type input "[DATE]"
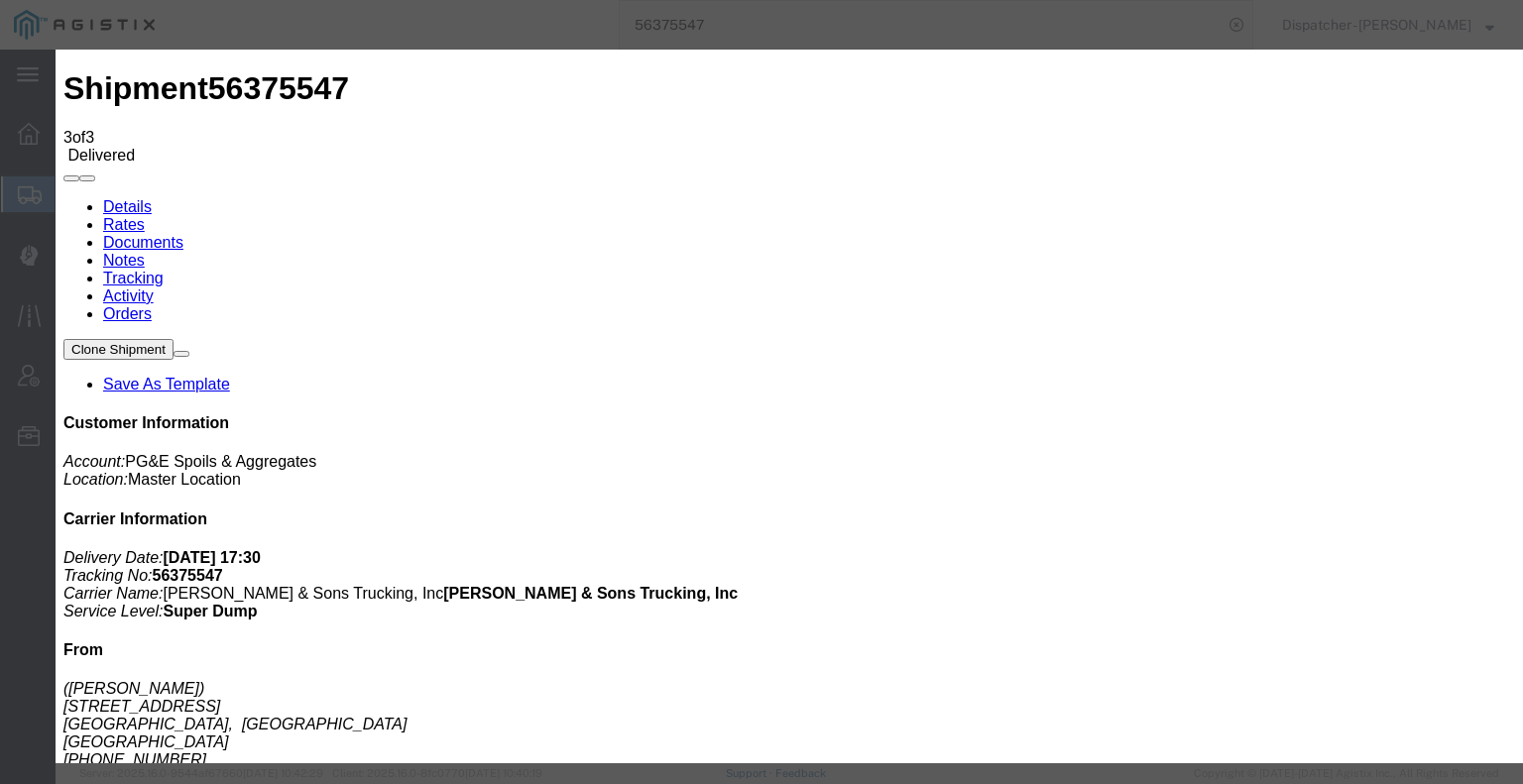
type input "12:00 PM"
select select "BREAKSTART"
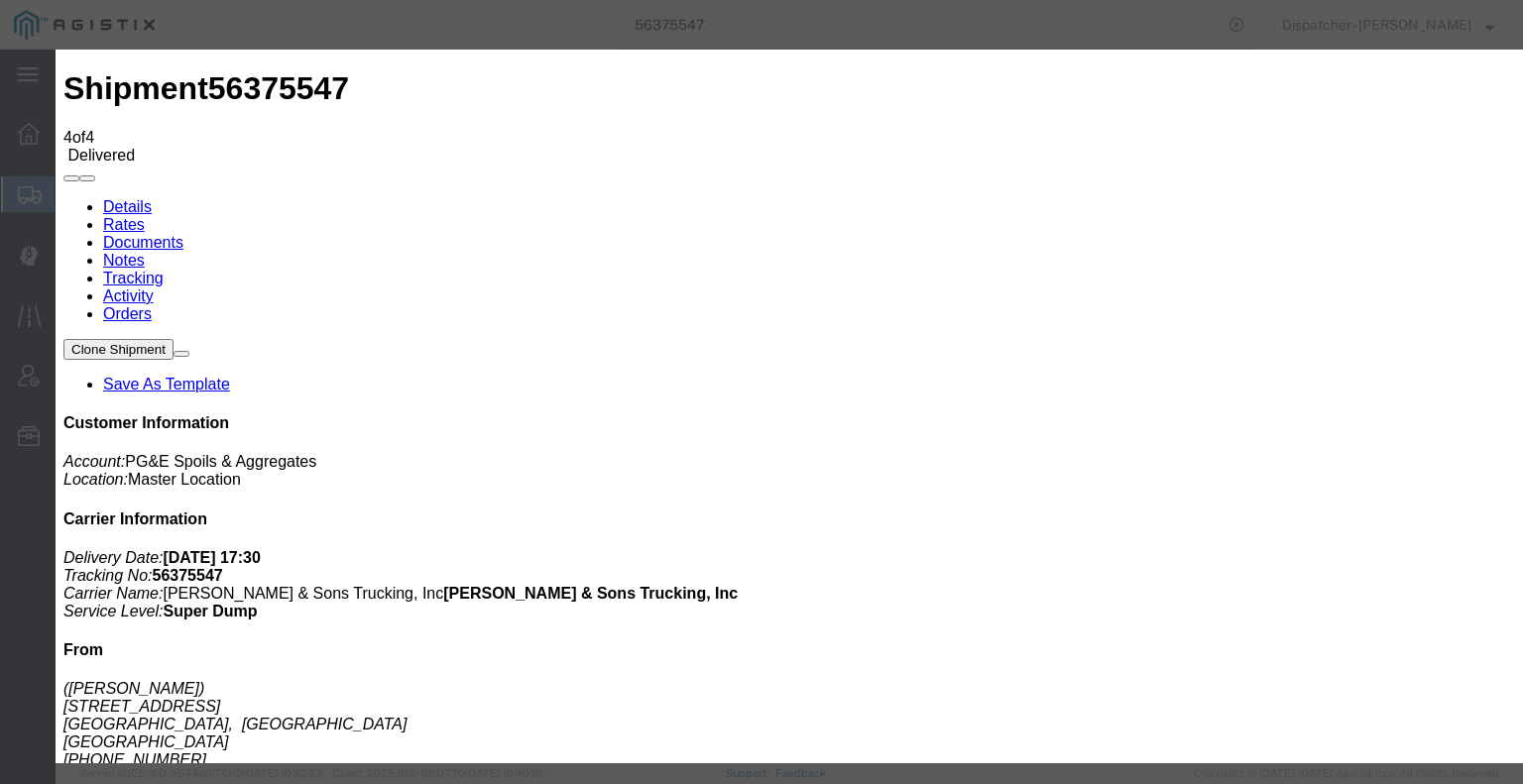
type input "[DATE]"
type input "7:00 AM"
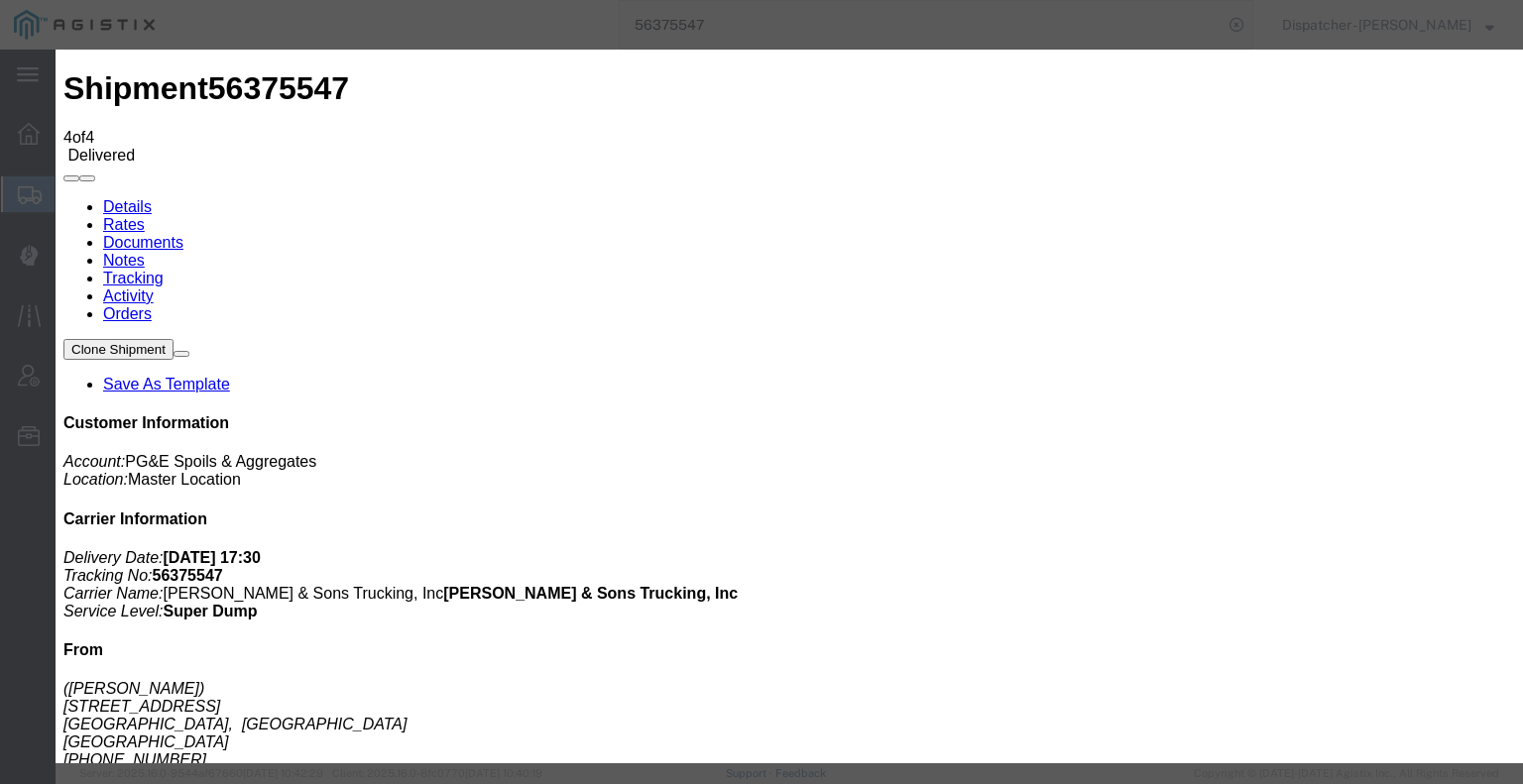
type input "[DATE]"
type input "12:30 PM"
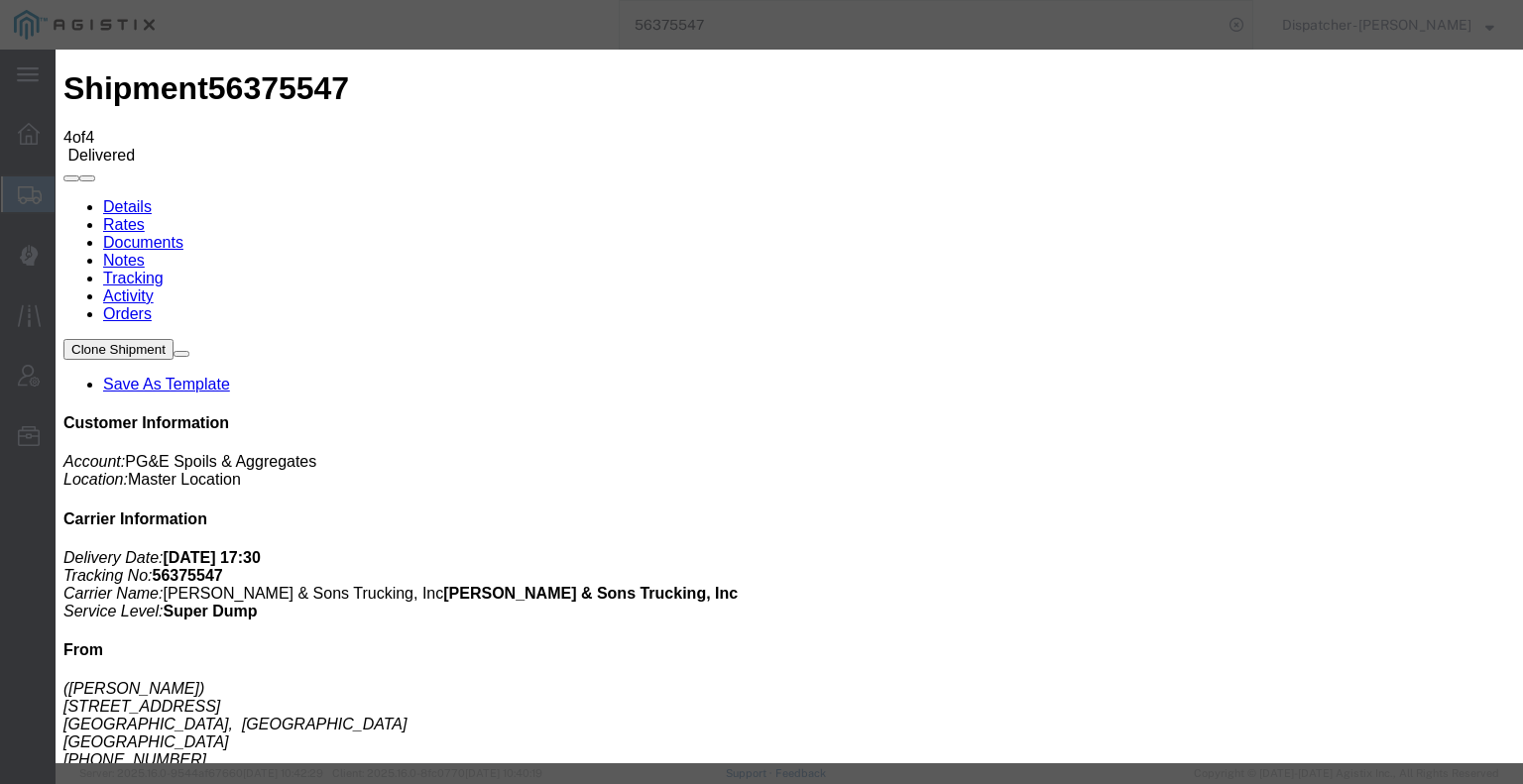
select select "BREAKSTOP"
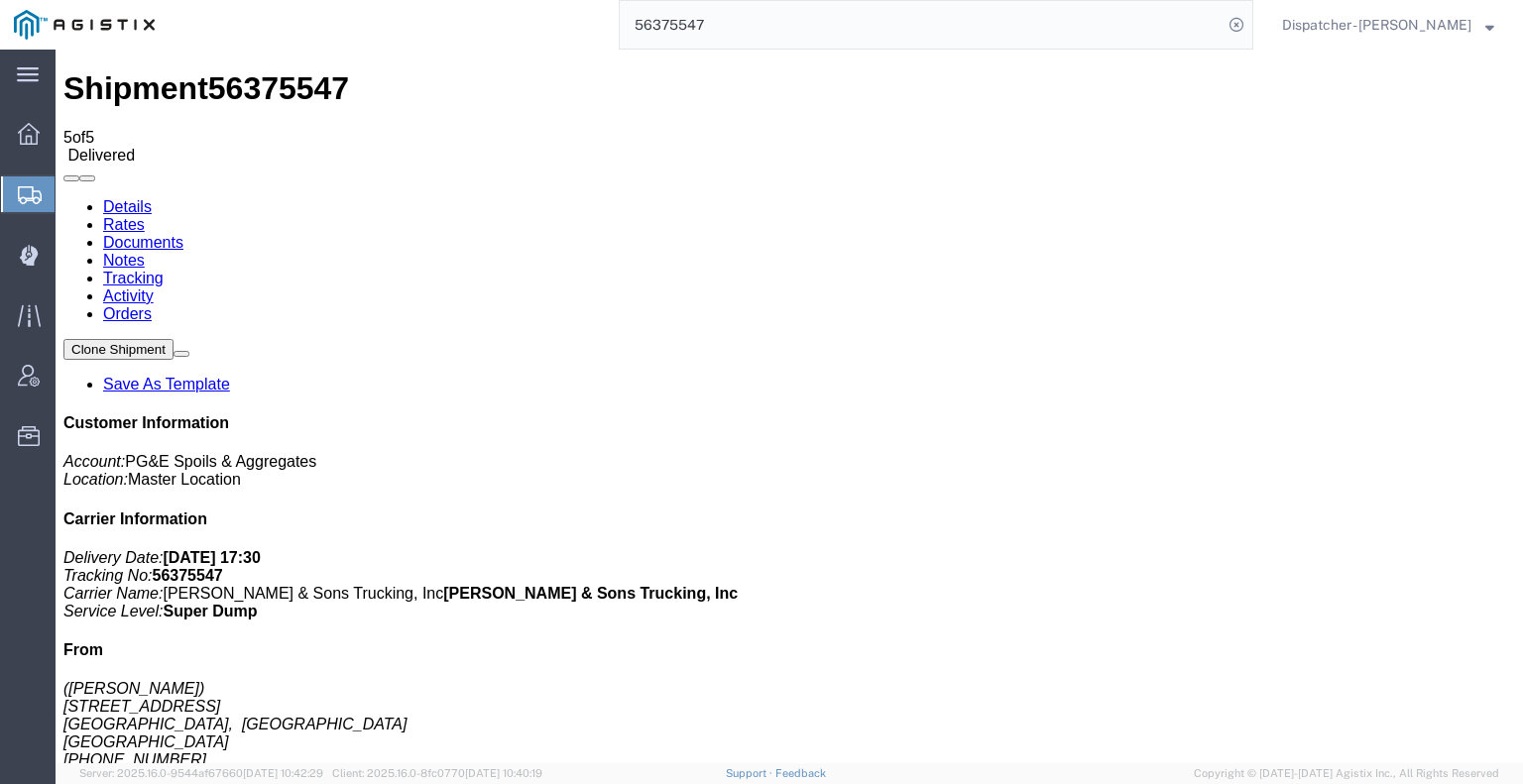
click at [145, 252] on link "Notes" at bounding box center [124, 260] width 42 height 17
click at [184, 234] on link "Documents" at bounding box center [143, 242] width 80 height 17
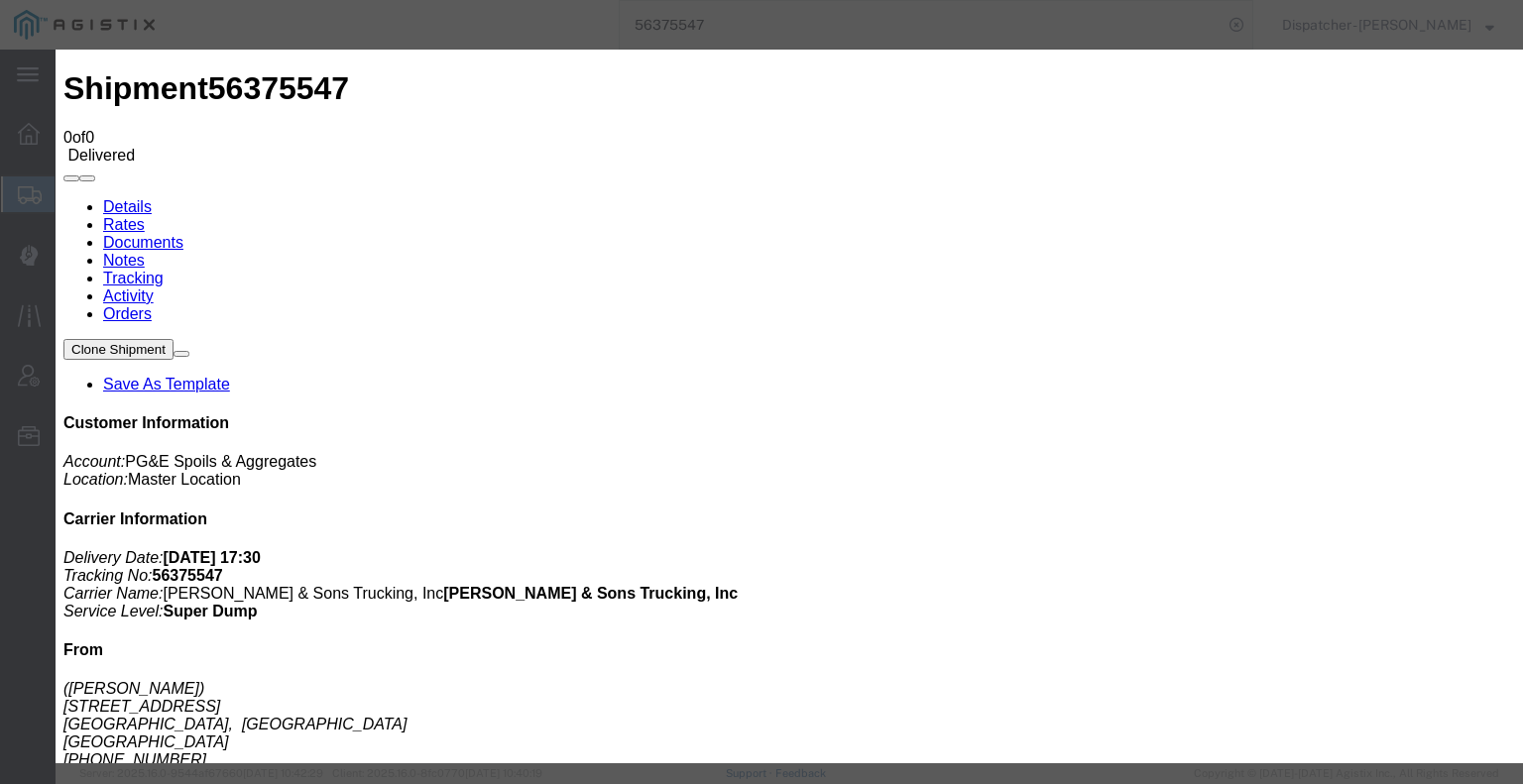
type input "C:\fakepath\56375547trktag.pdf"
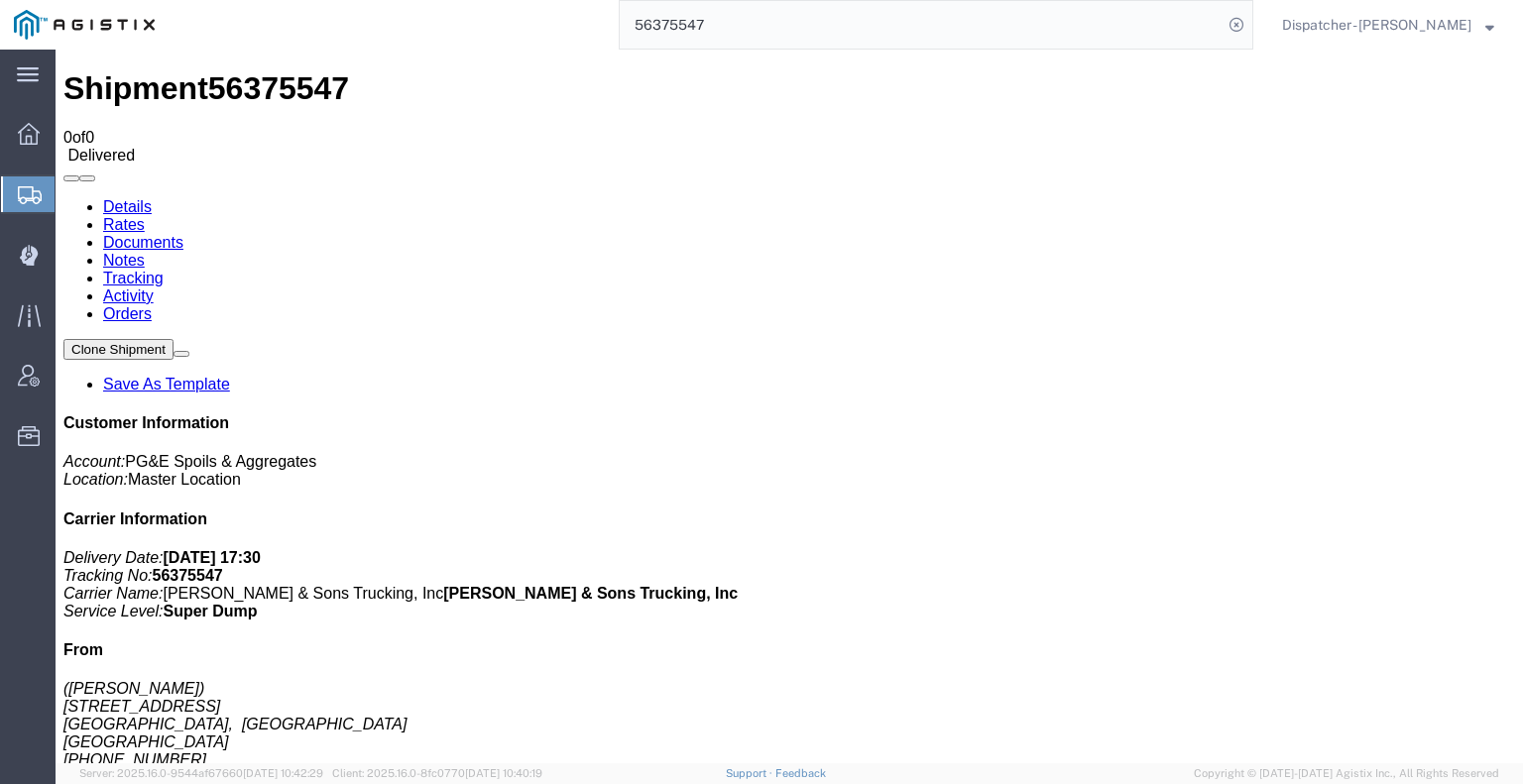
select select
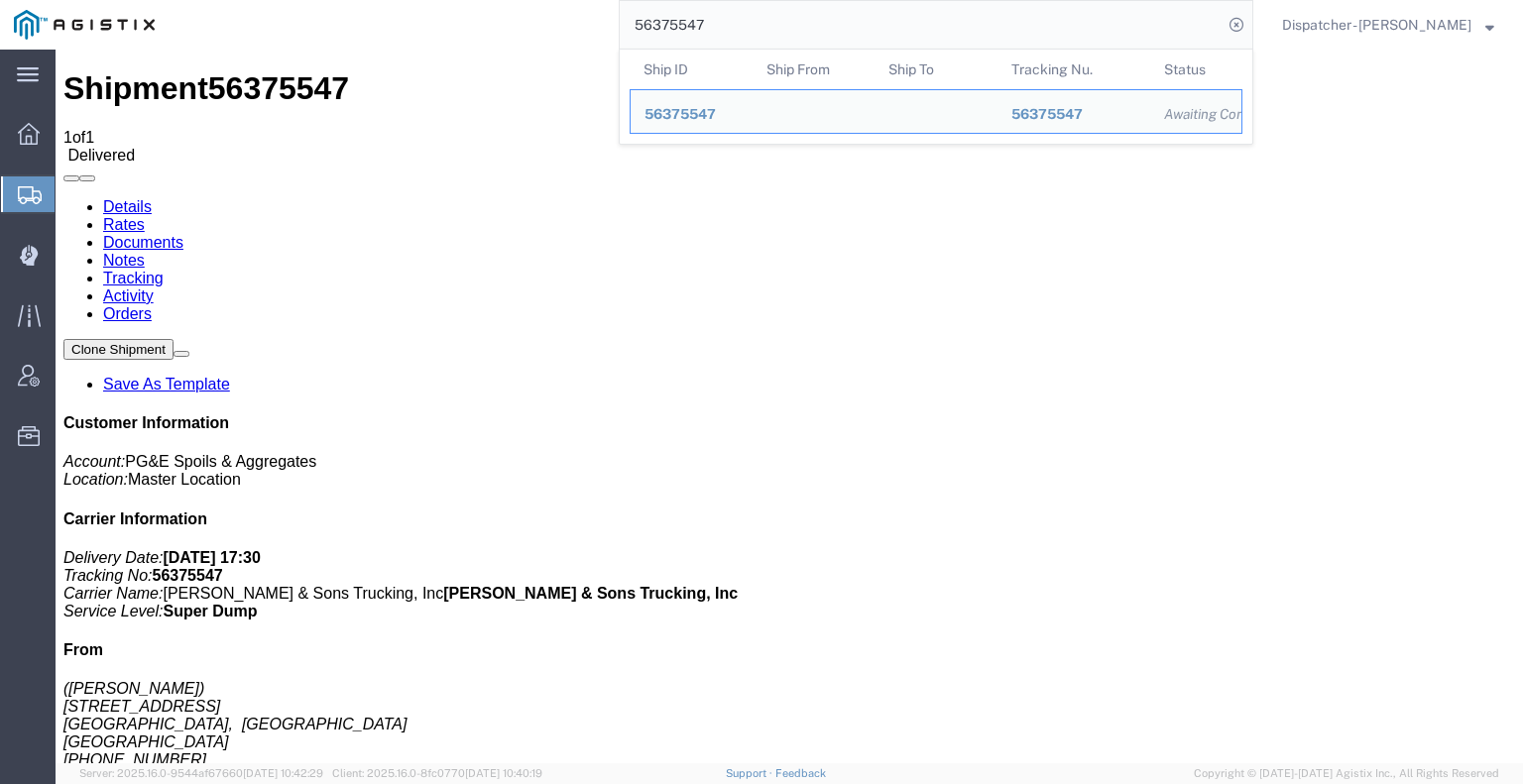
drag, startPoint x: 621, startPoint y: 33, endPoint x: 478, endPoint y: 33, distance: 143.0
click at [485, 33] on div "56375547 Ship ID Ship From Ship To Tracking Nu. Status Ship ID 56375547 Ship Fr…" at bounding box center [711, 25] width 1084 height 50
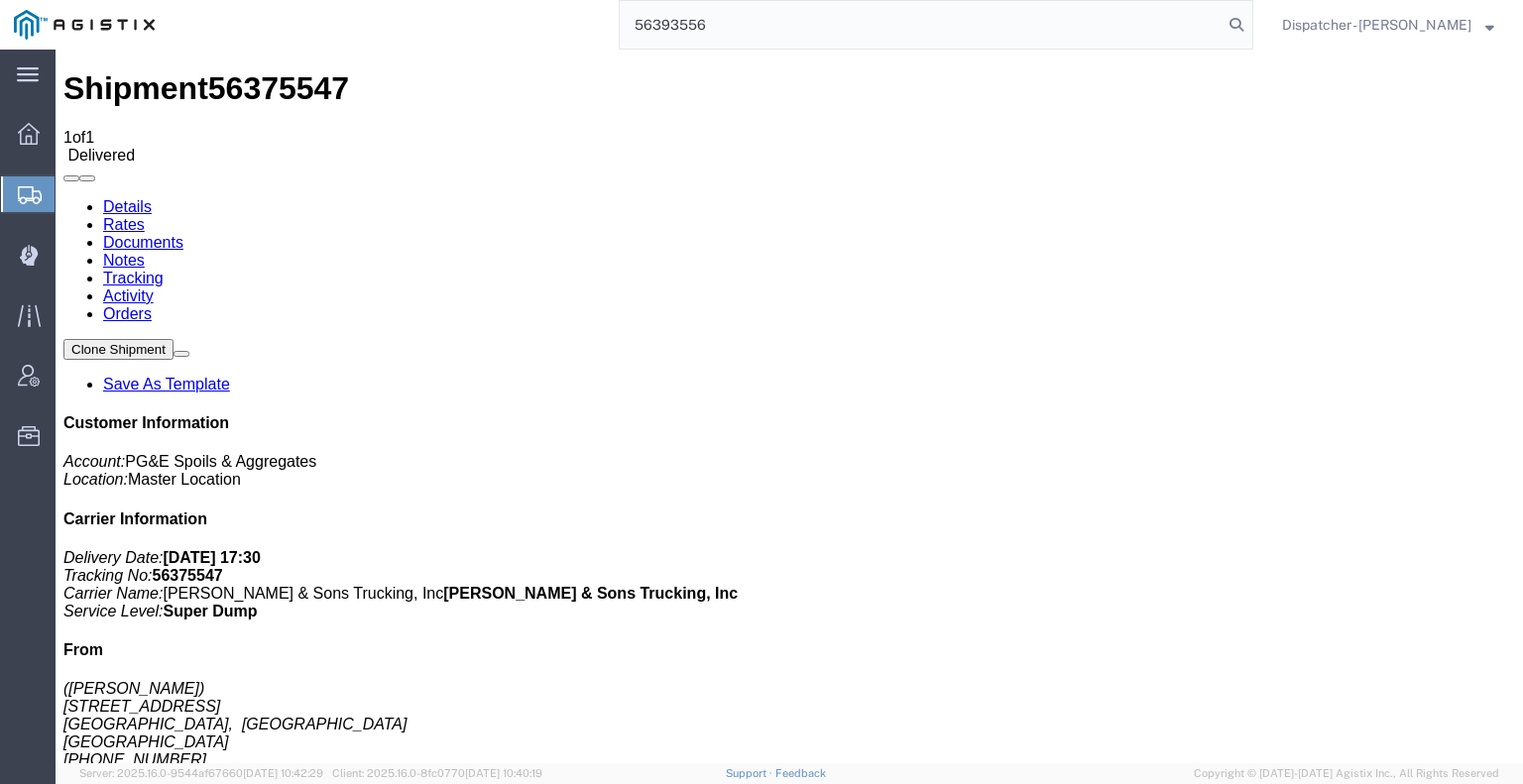
type input "56393556"
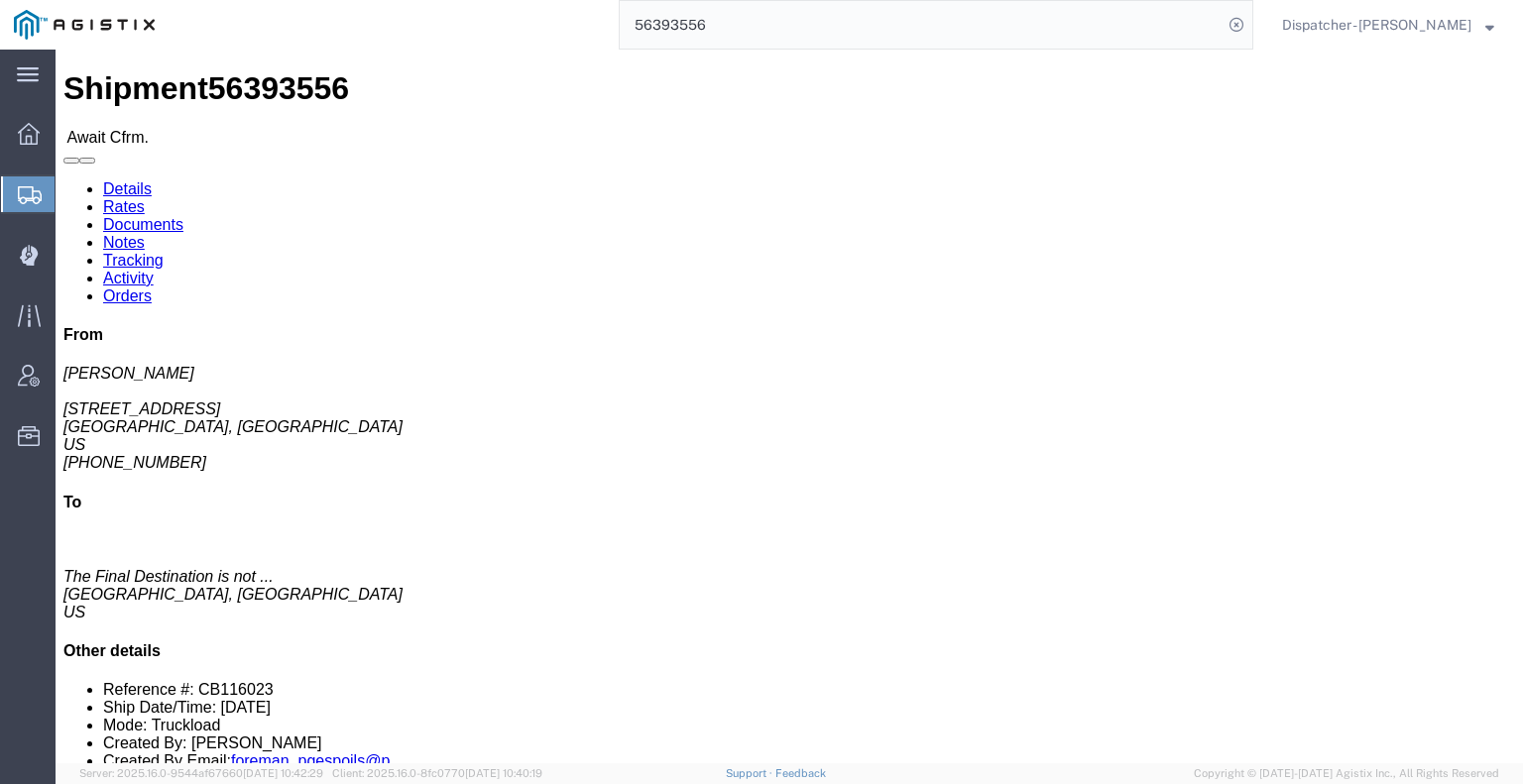
click link "Tracking"
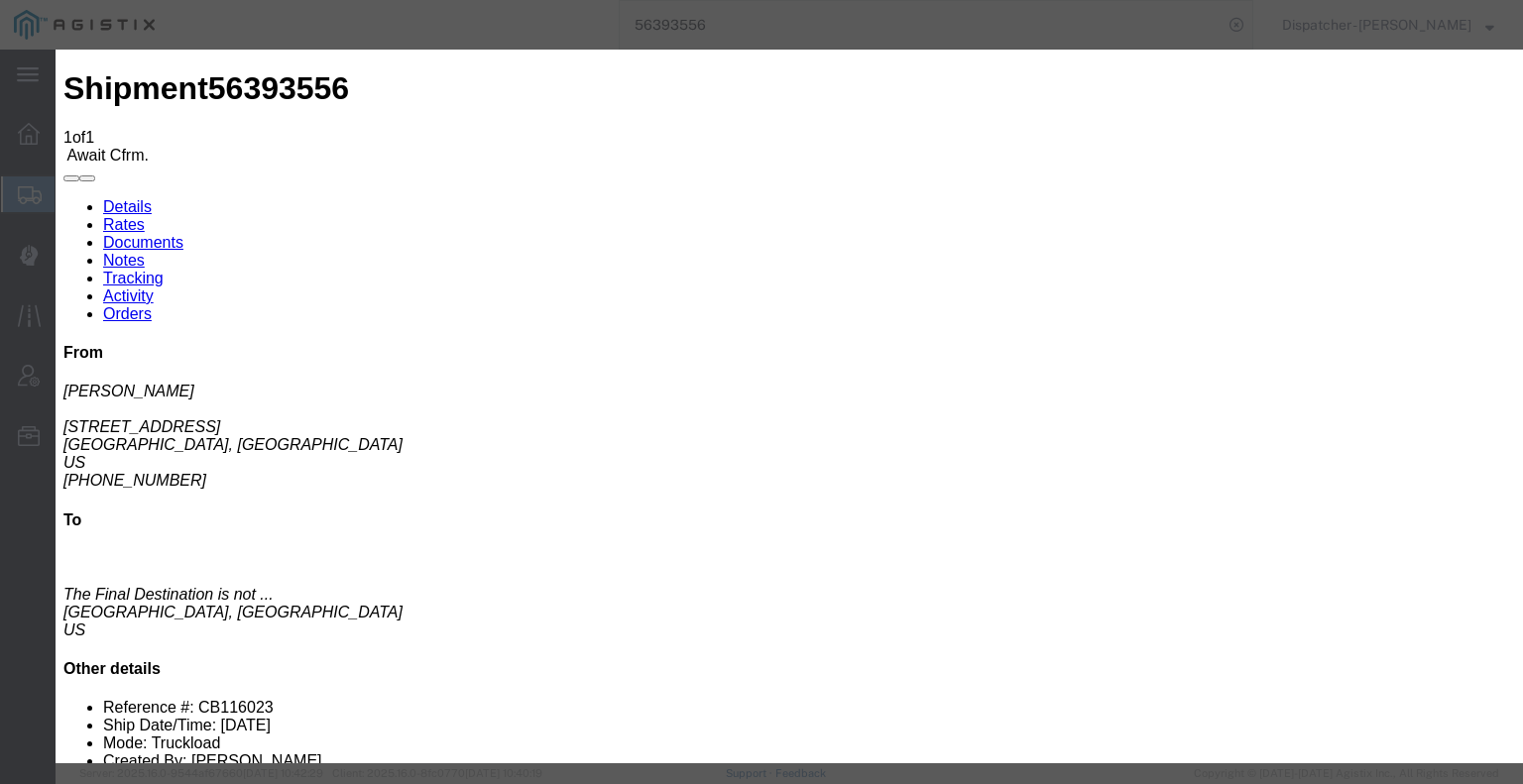
type input "[DATE]"
type input "7:00 AM"
type input "[DATE]"
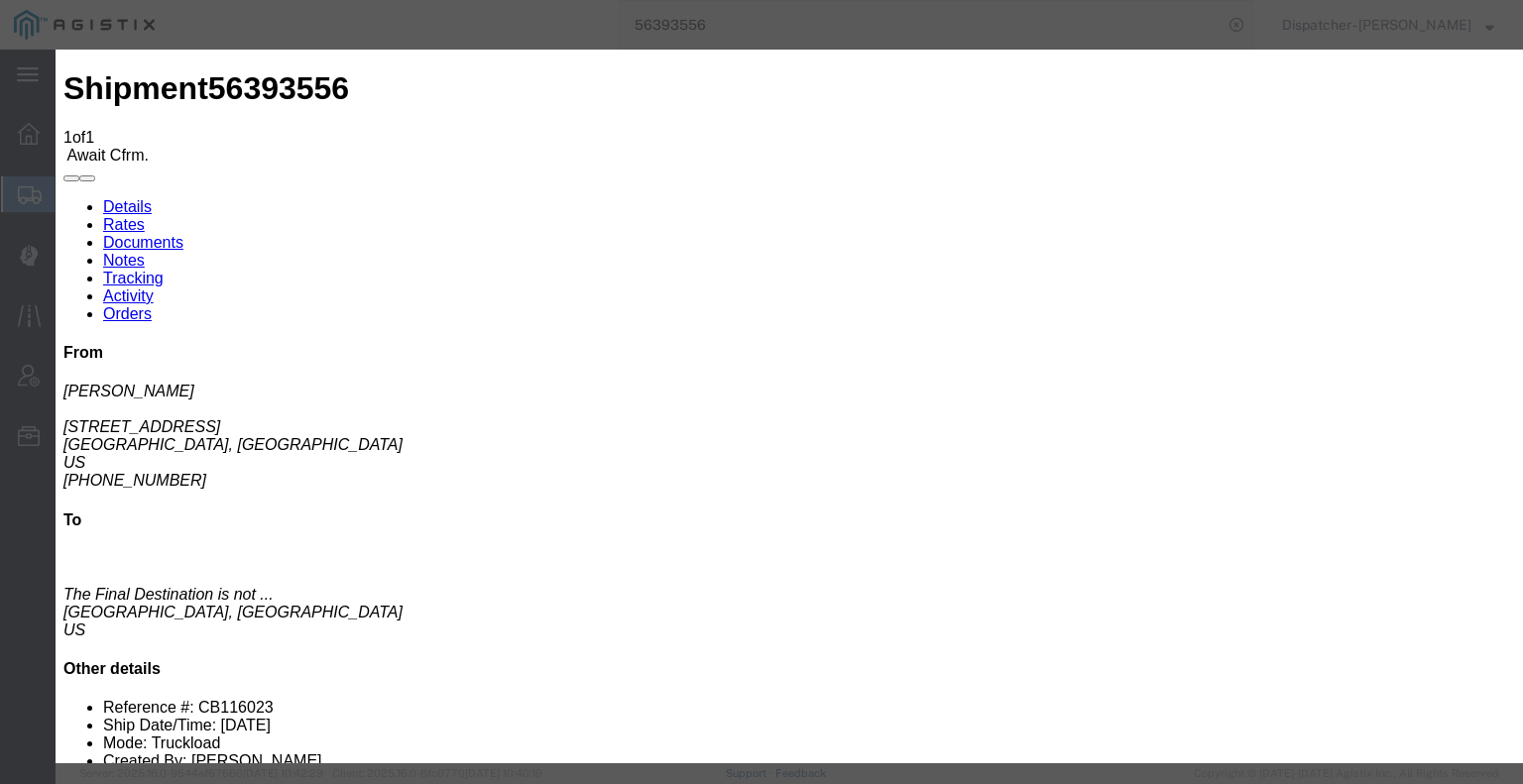
select select "ARVPULOC"
select select "{"pickupDeliveryInfoId": "122071361","pickupOrDelivery": "P","stopNum": "1","lo…"
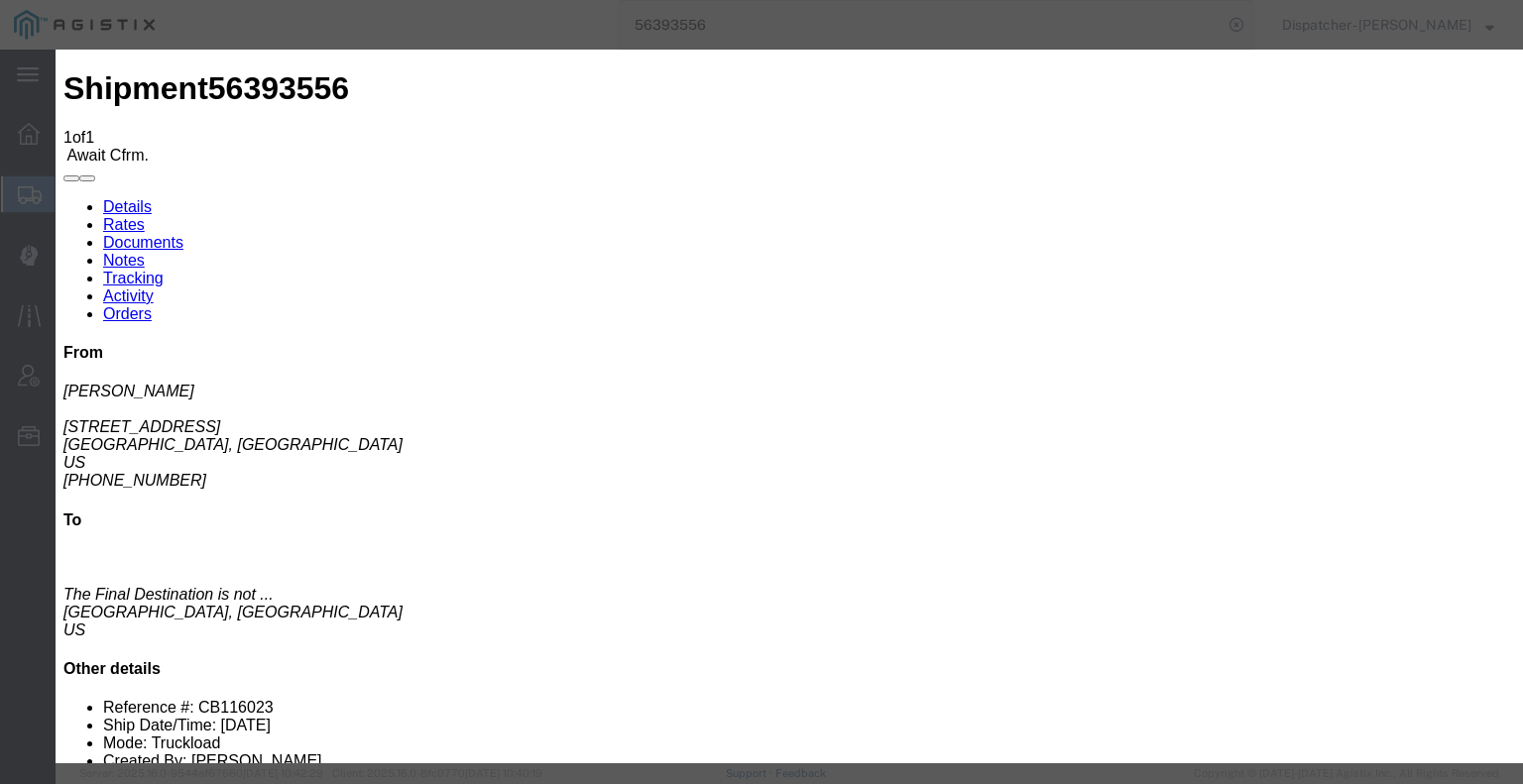
select select "CA"
type input "Placerville"
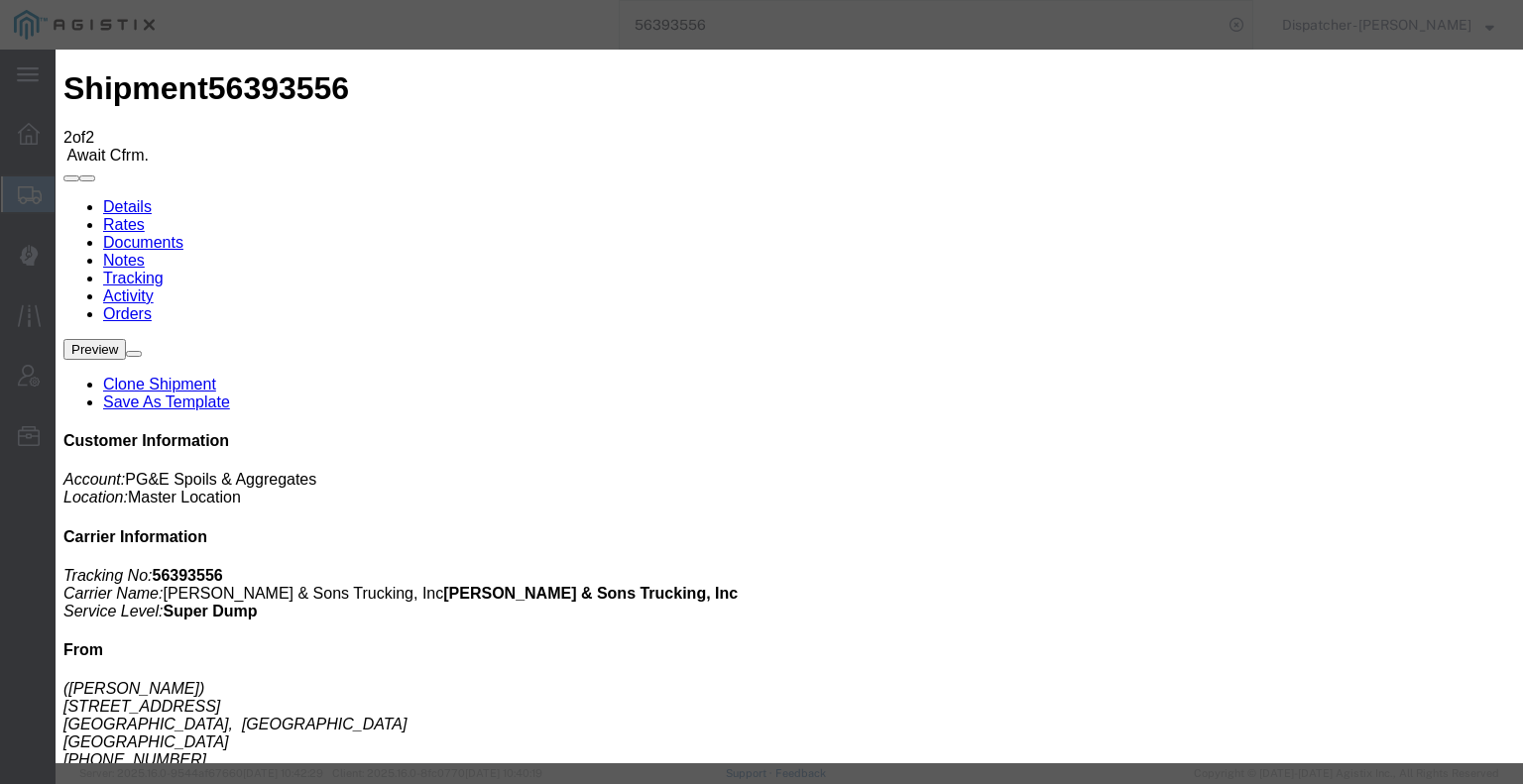
type input "[DATE]"
type input "7:00 AM"
type input "[DATE]"
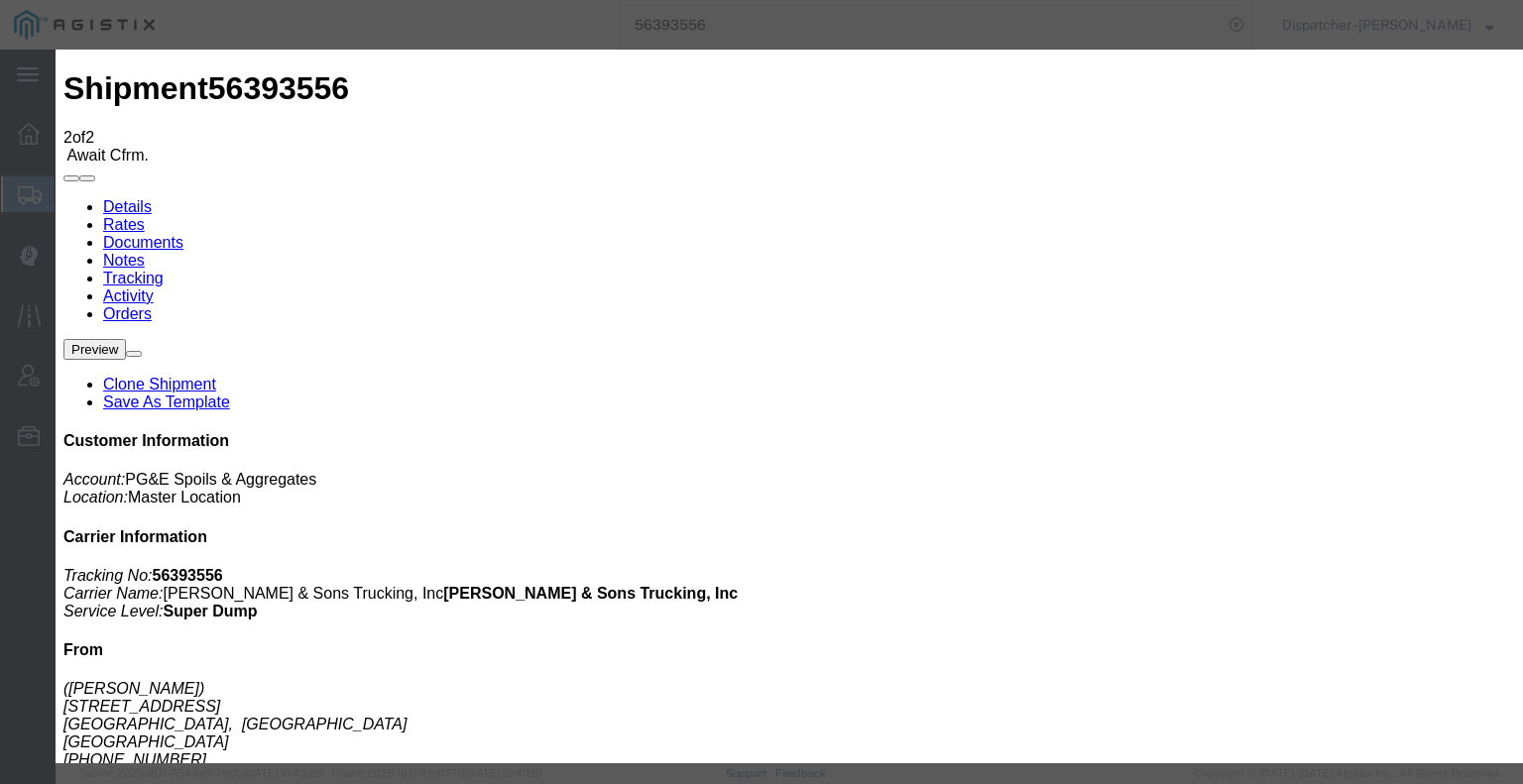
type input "5:30 PM"
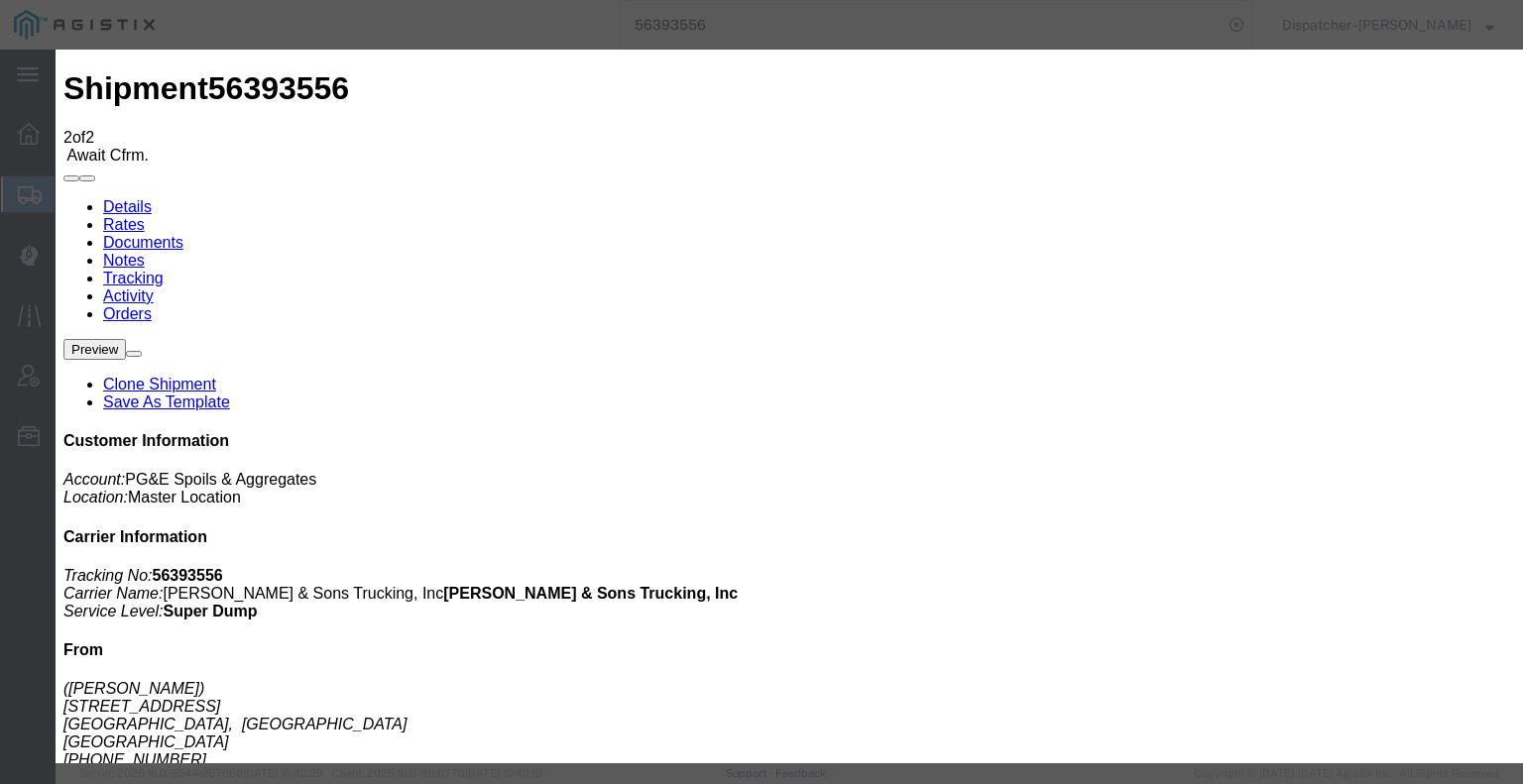
select select "DELIVRED"
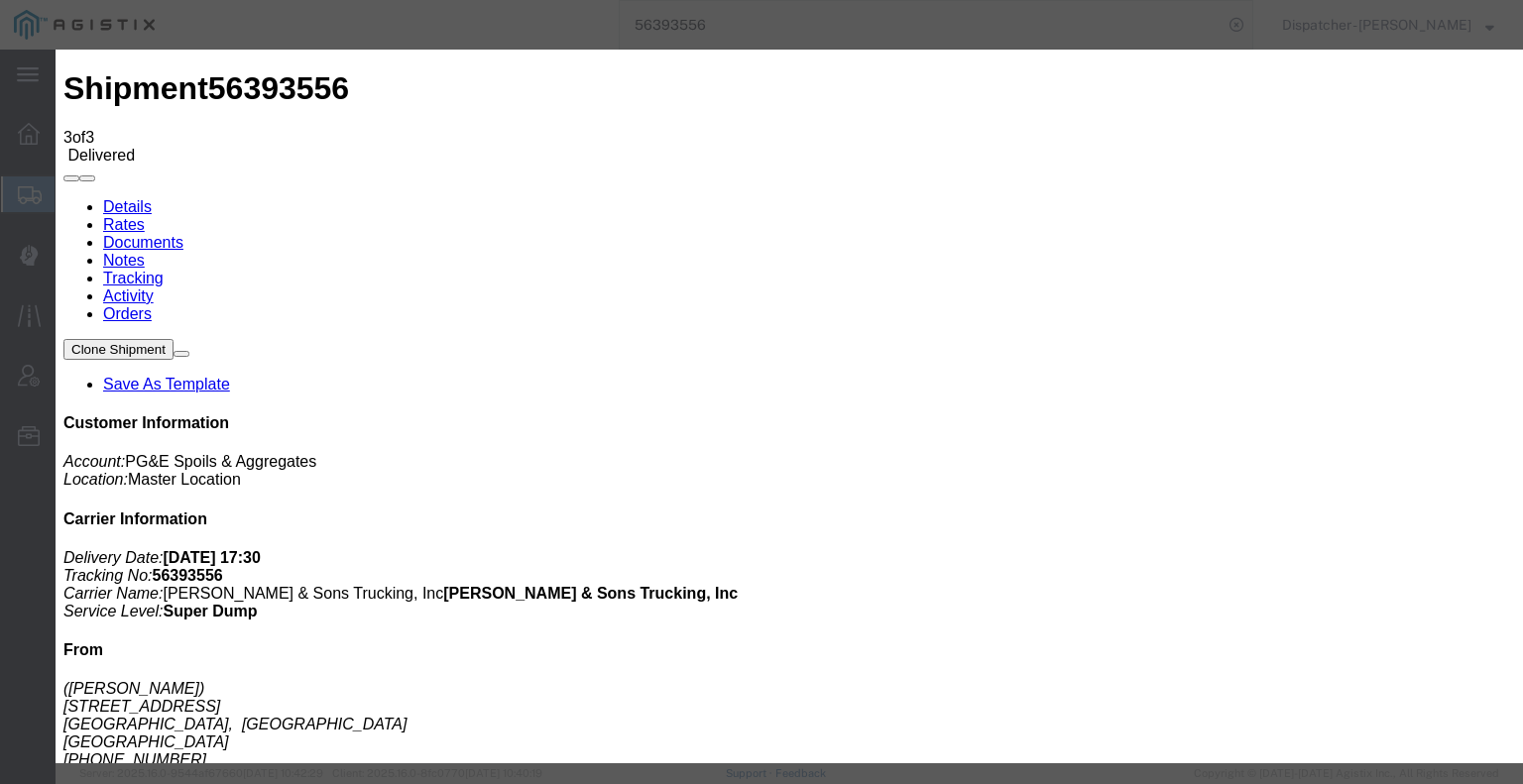
type input "[DATE]"
type input "7:00 AM"
type input "[DATE]"
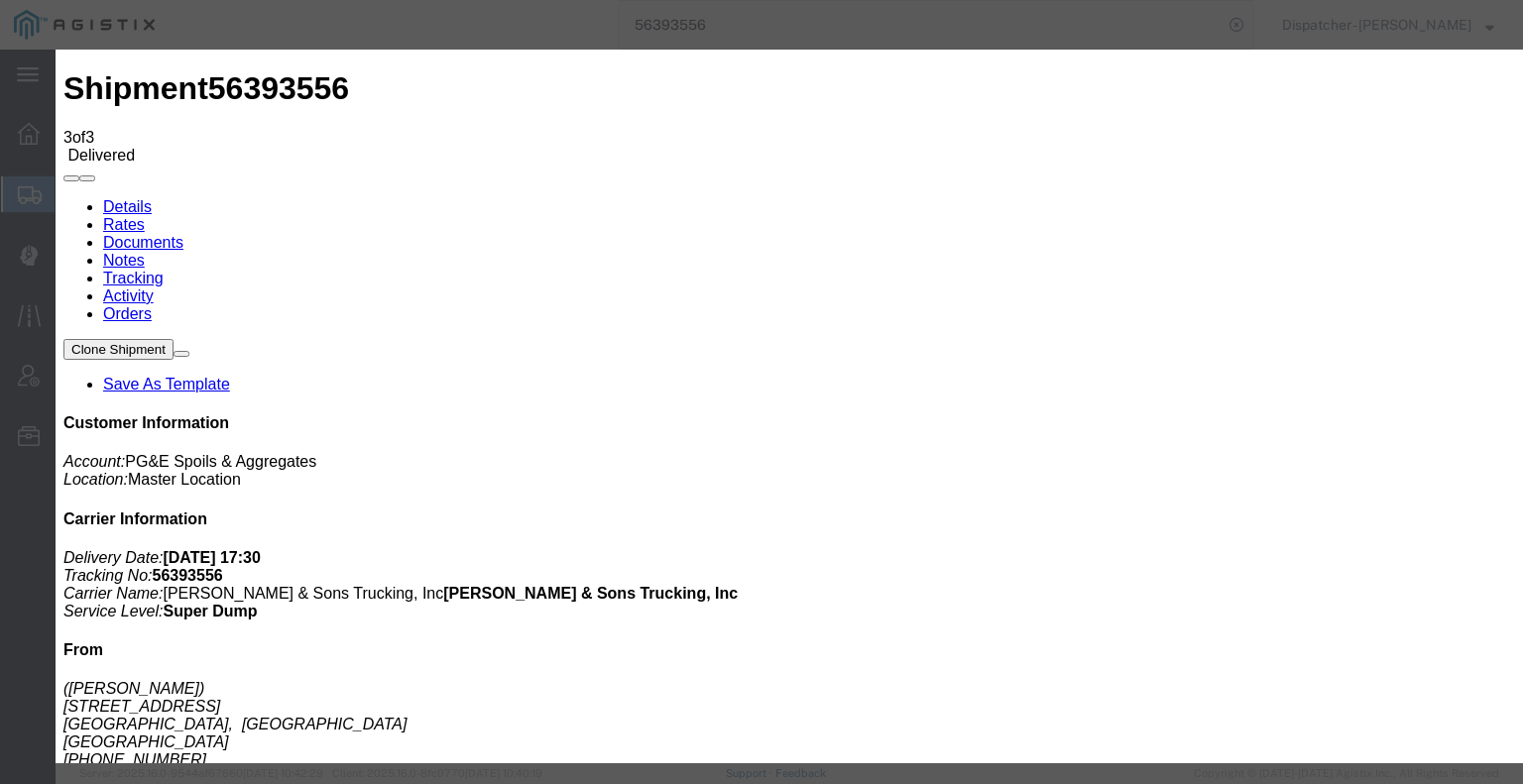
type input "1:00 PM"
select select "BREAKSTART"
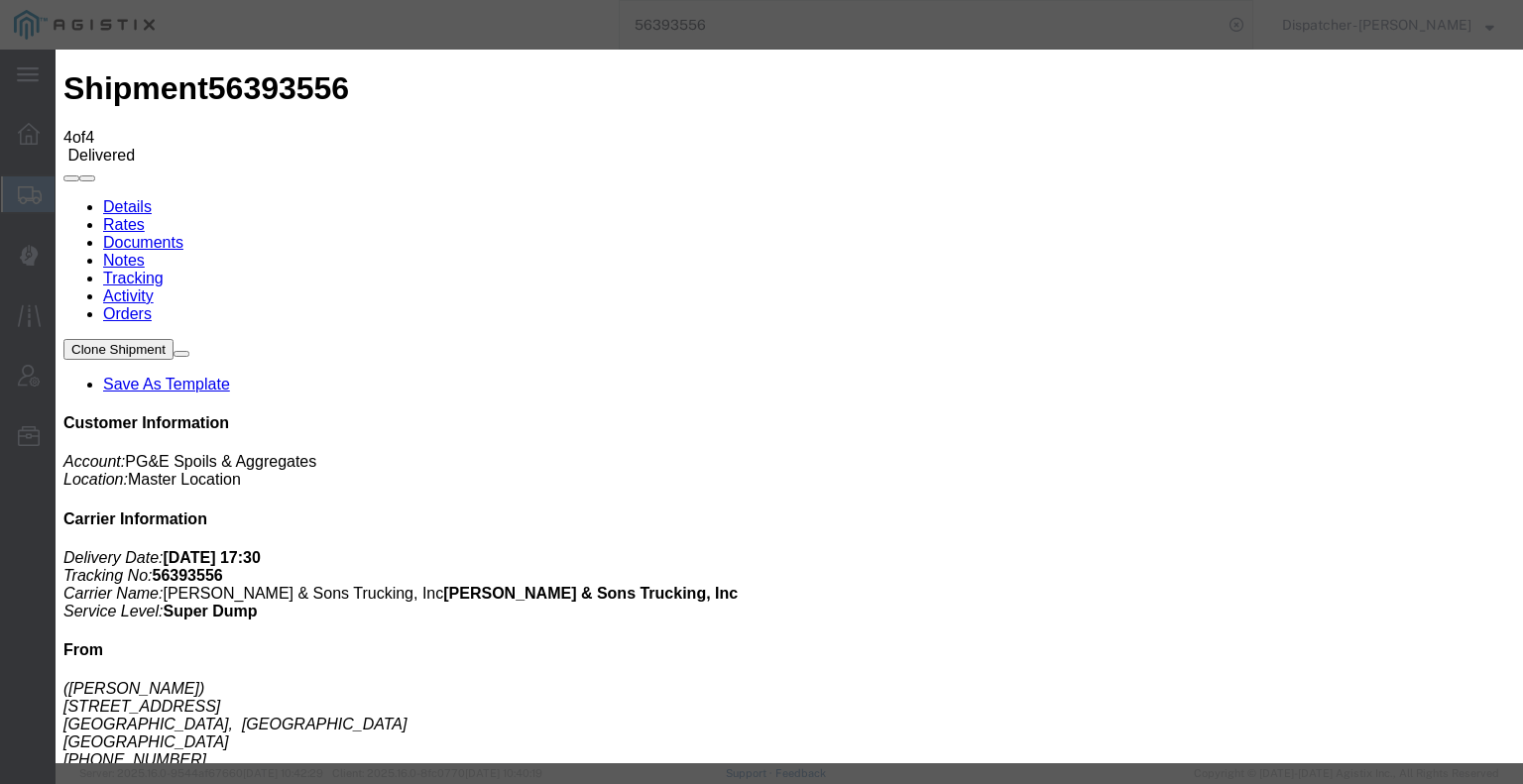
type input "[DATE]"
type input "7:00 AM"
type input "[DATE]"
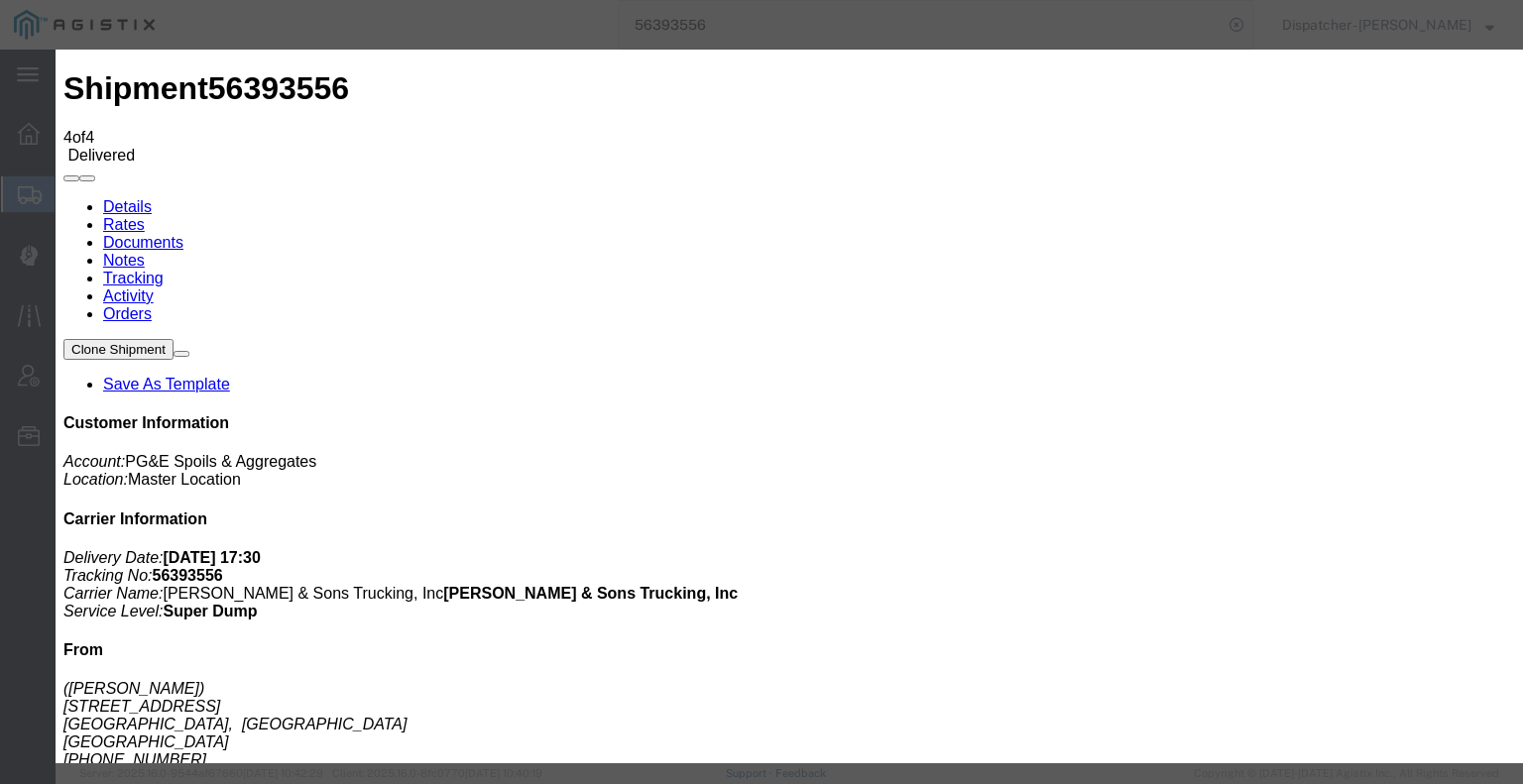
type input "1:30 PM"
select select "BREAKSTOP"
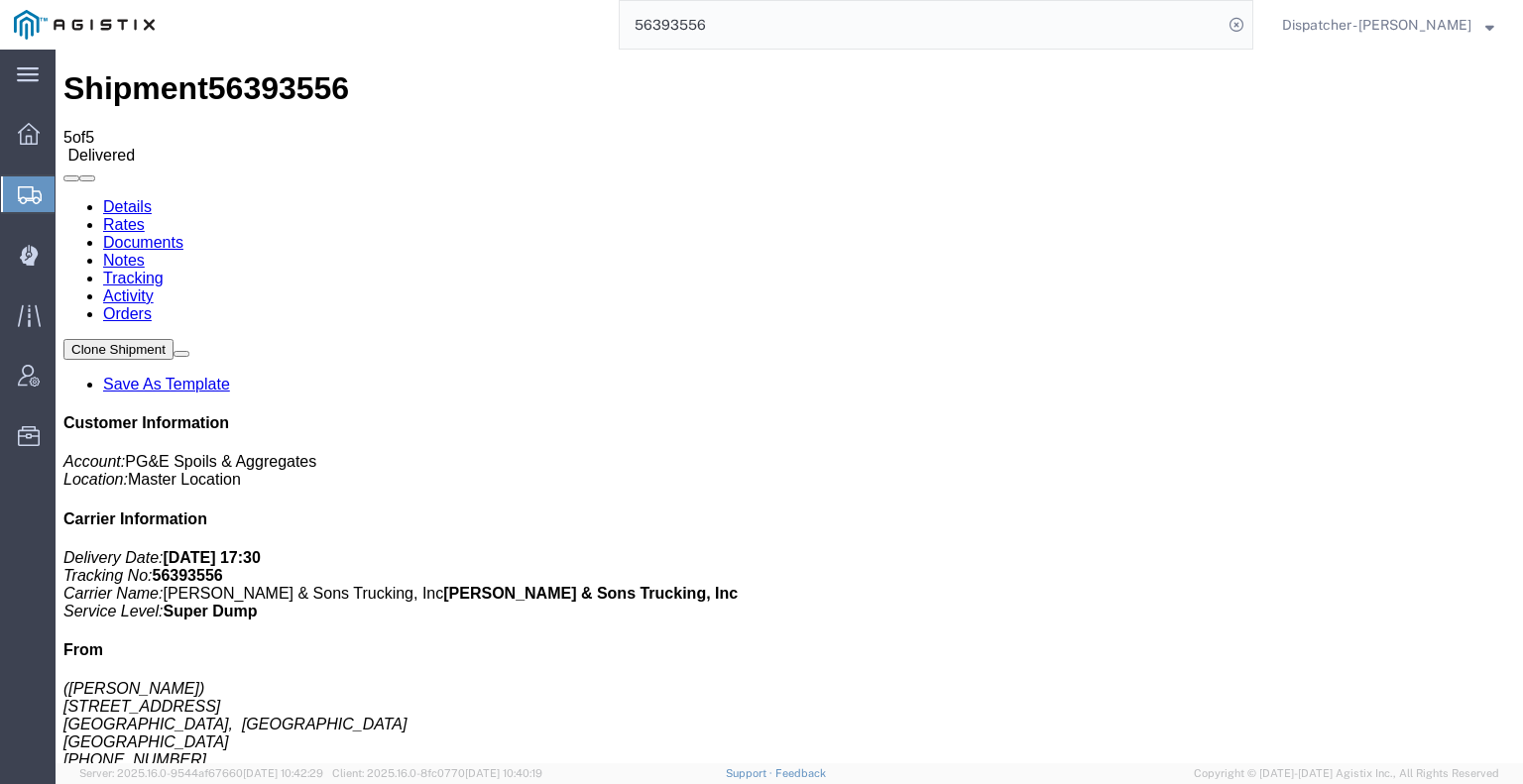
drag, startPoint x: 409, startPoint y: 171, endPoint x: 353, endPoint y: 121, distance: 75.1
click at [145, 252] on link "Notes" at bounding box center [124, 260] width 42 height 17
click at [184, 234] on link "Documents" at bounding box center [143, 242] width 80 height 17
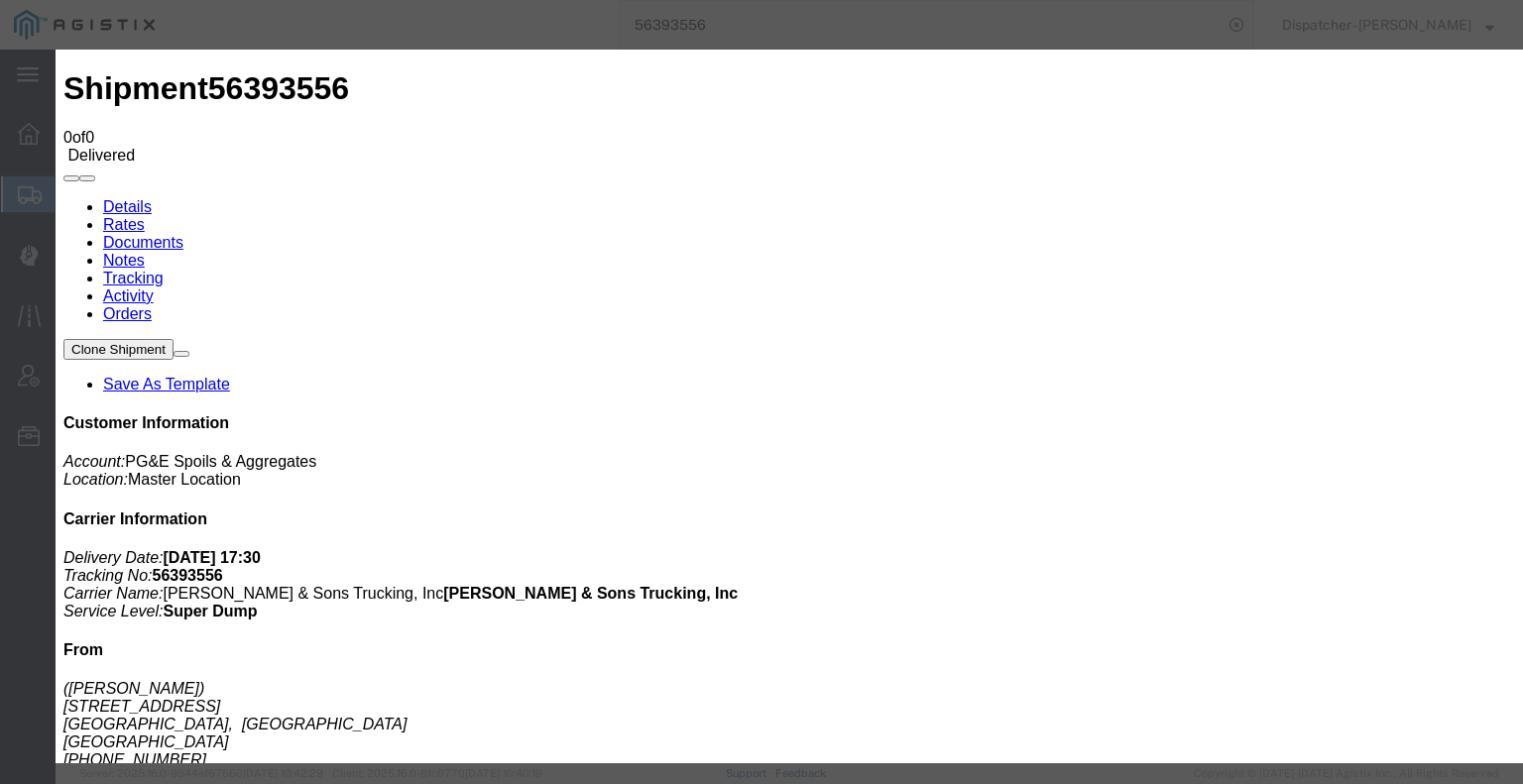
type input "C:\fakepath\56393556trktag.pdf"
select select
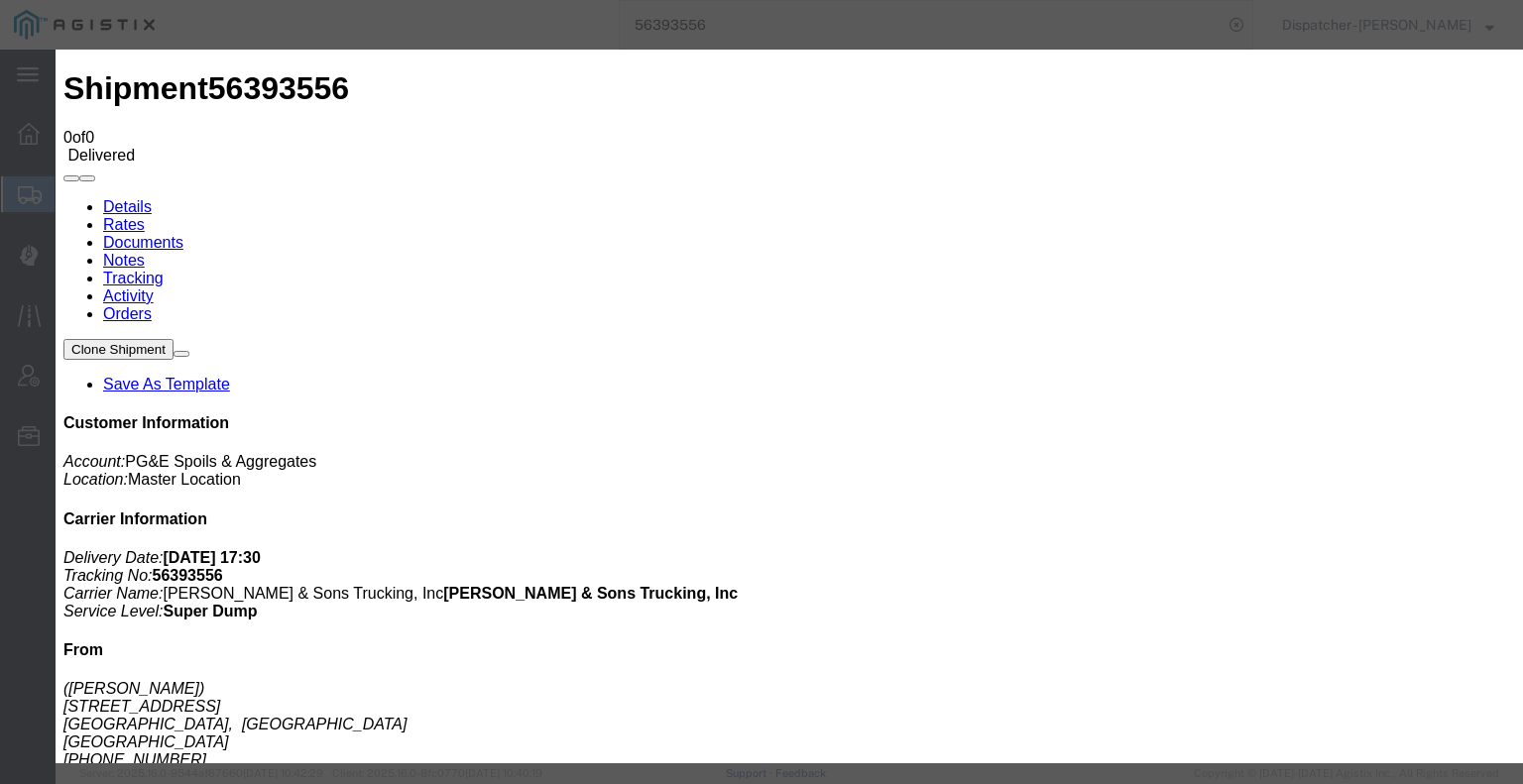
select select
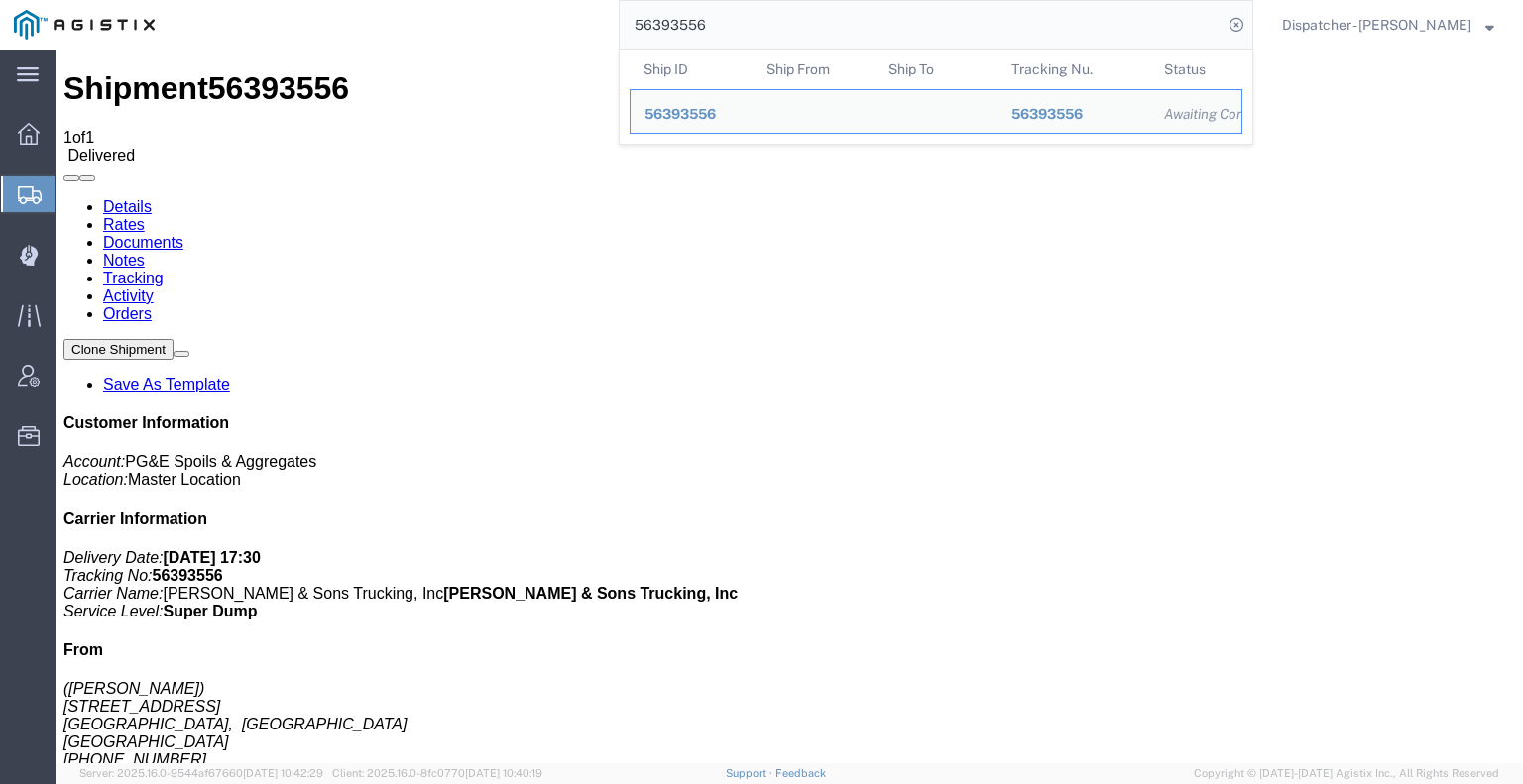
drag, startPoint x: 605, startPoint y: 1, endPoint x: 452, endPoint y: 6, distance: 153.1
click at [452, 6] on div "56393556 Ship ID Ship From Ship To Tracking Nu. Status Ship ID 56393556 Ship Fr…" at bounding box center [711, 25] width 1084 height 50
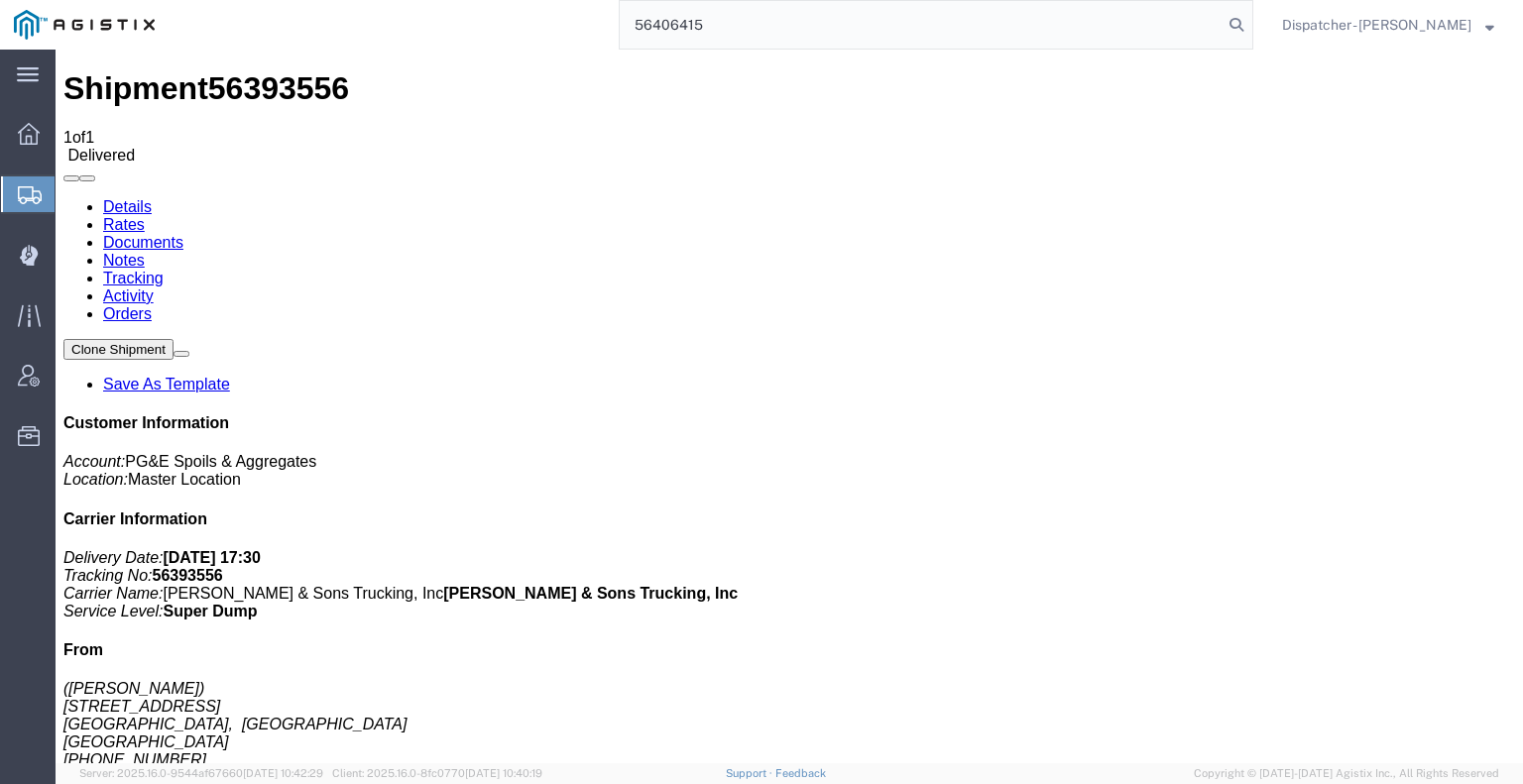
type input "56406415"
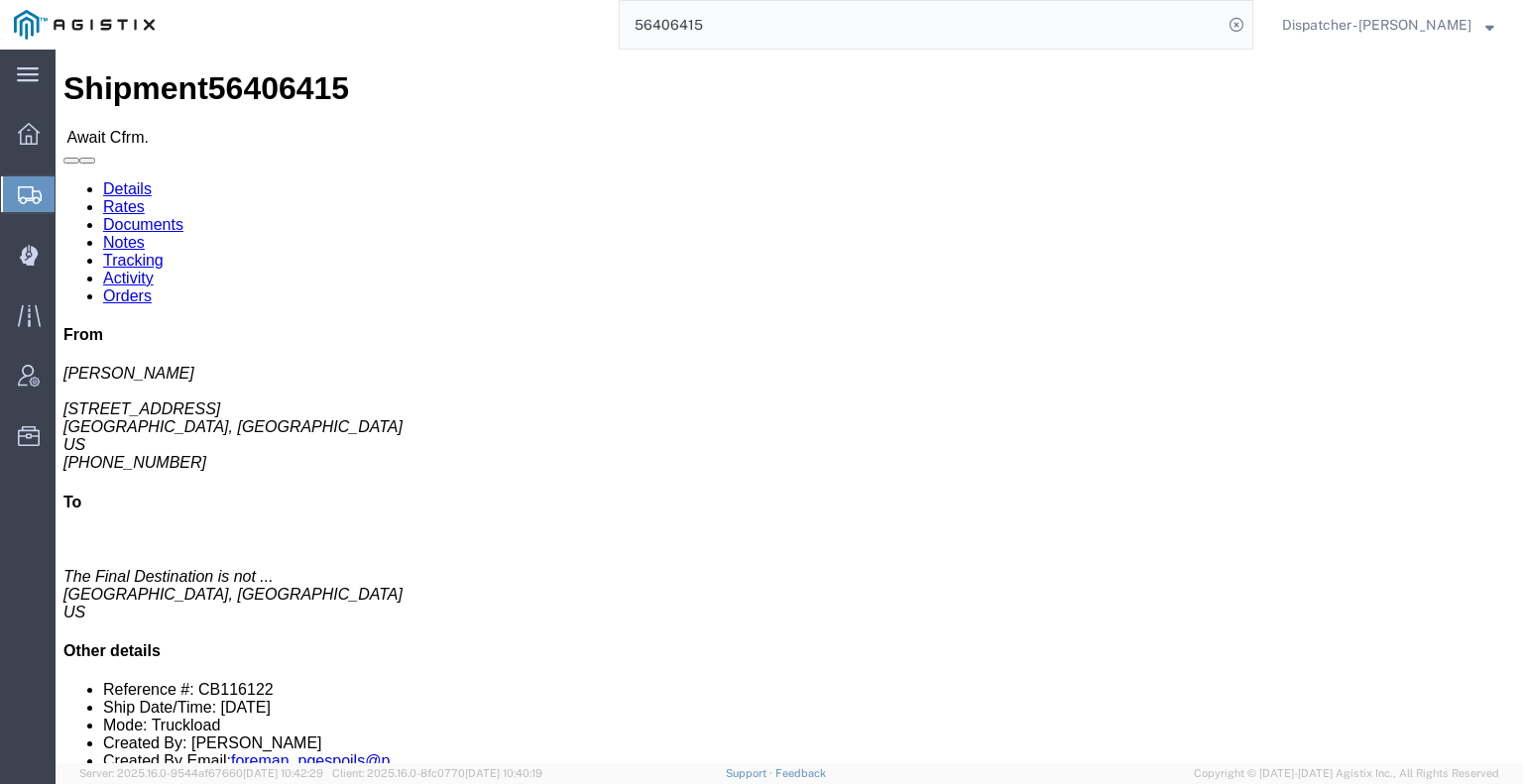
drag, startPoint x: 438, startPoint y: 126, endPoint x: 382, endPoint y: 76, distance: 75.1
click link "Tracking"
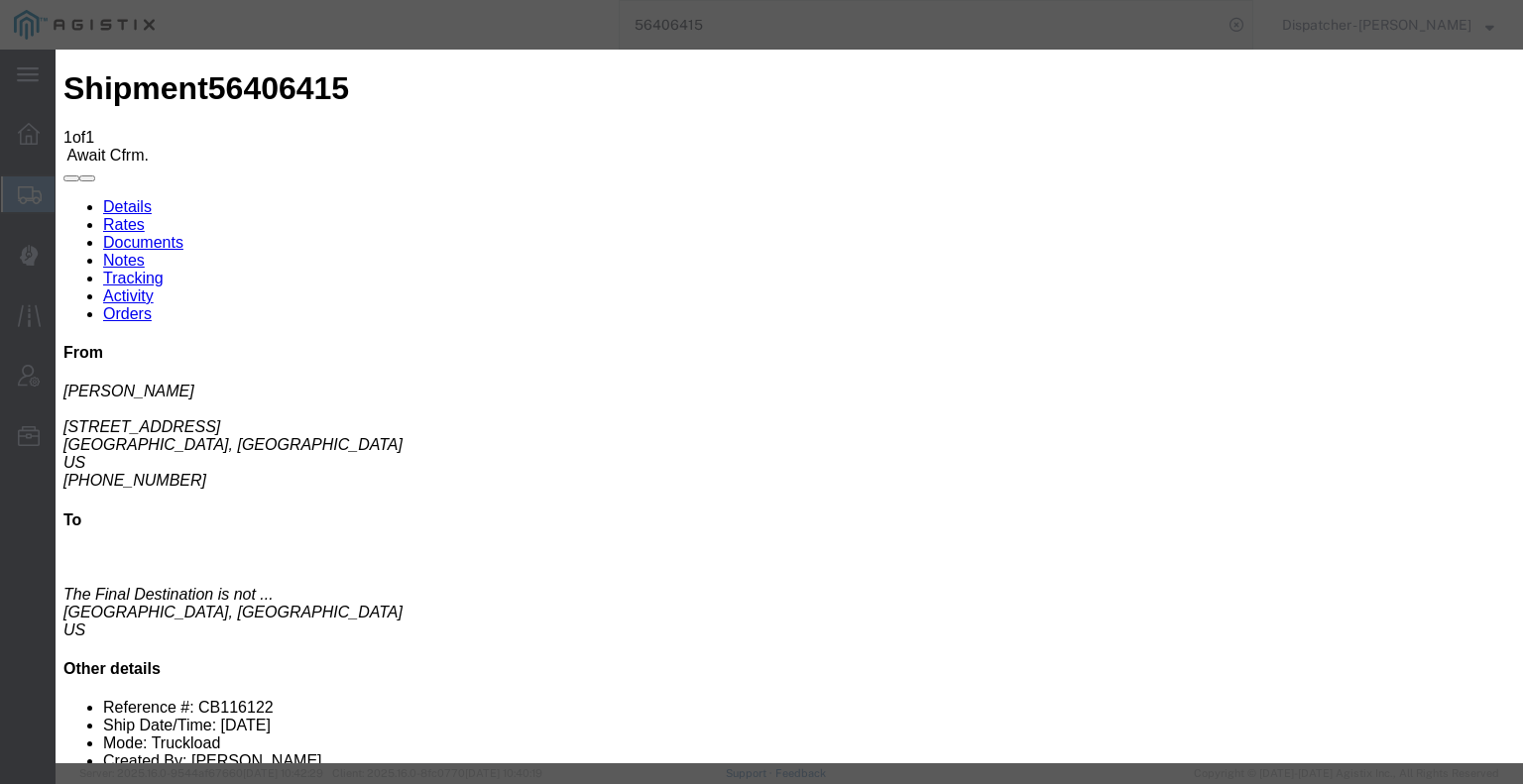
type input "[DATE]"
type input "7:00 AM"
type input "[DATE]"
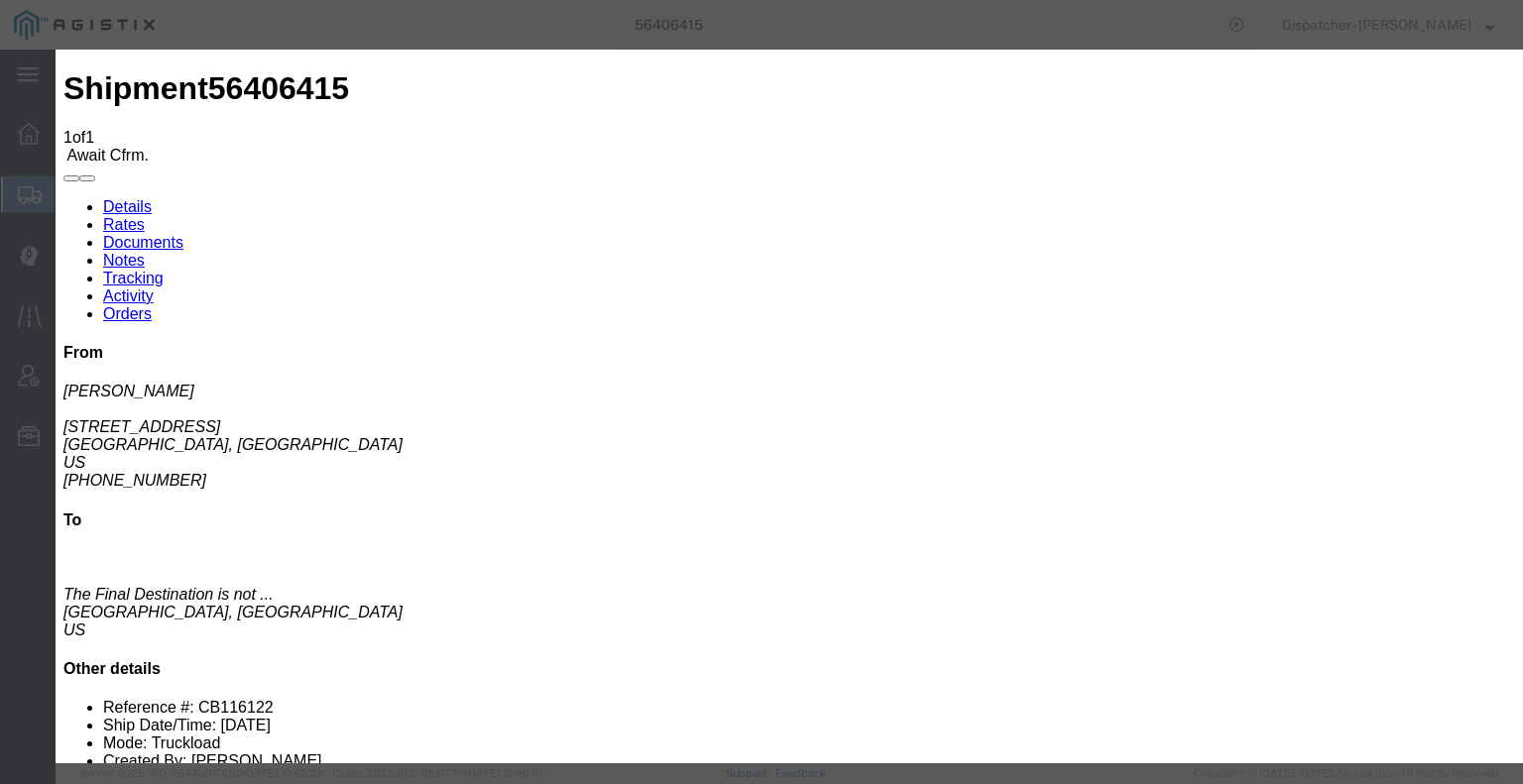
select select "ARVPULOC"
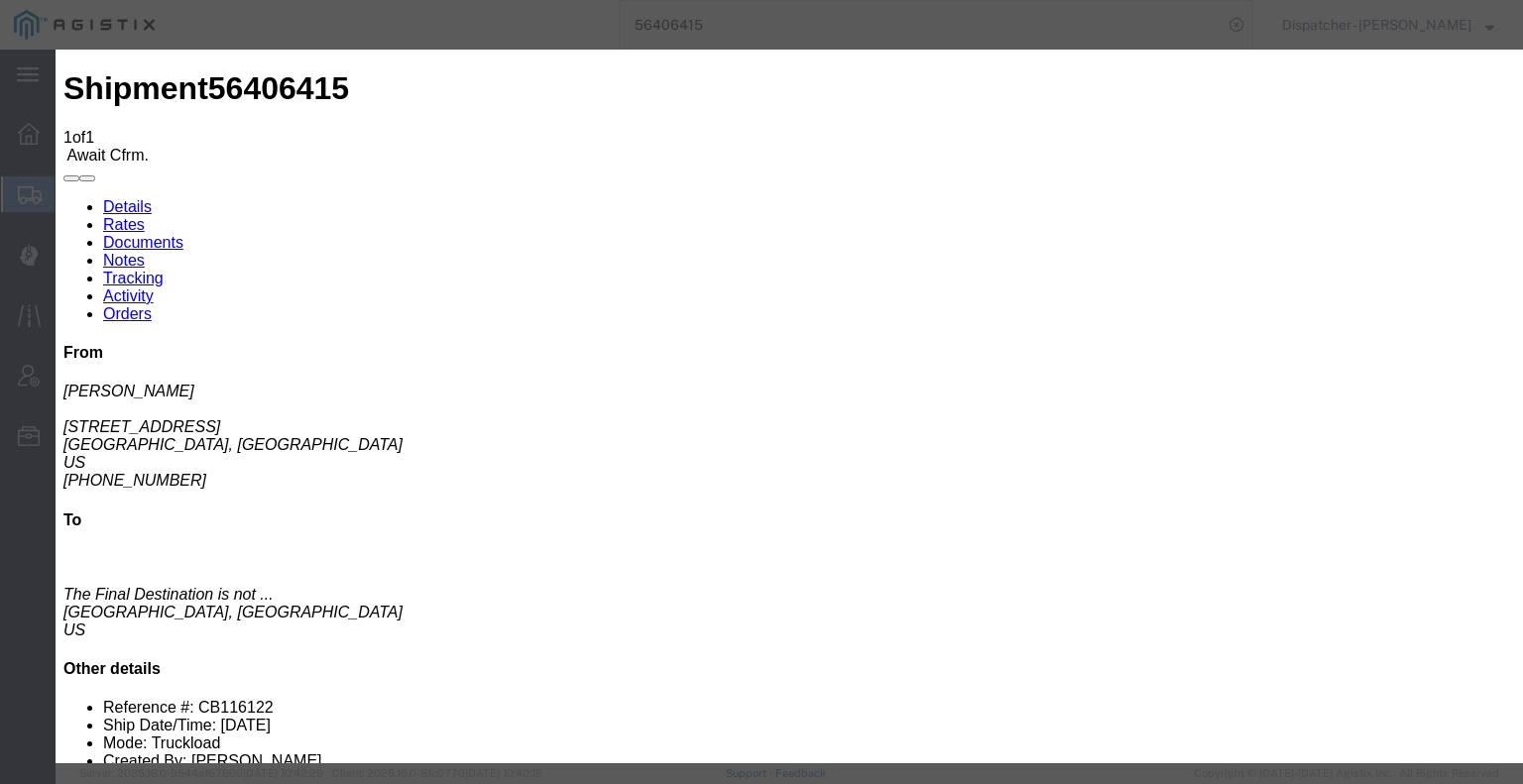
select select "{"pickupDeliveryInfoId": "122097557","pickupOrDelivery": "P","stopNum": "1","lo…"
select select "CA"
type input "Placerville"
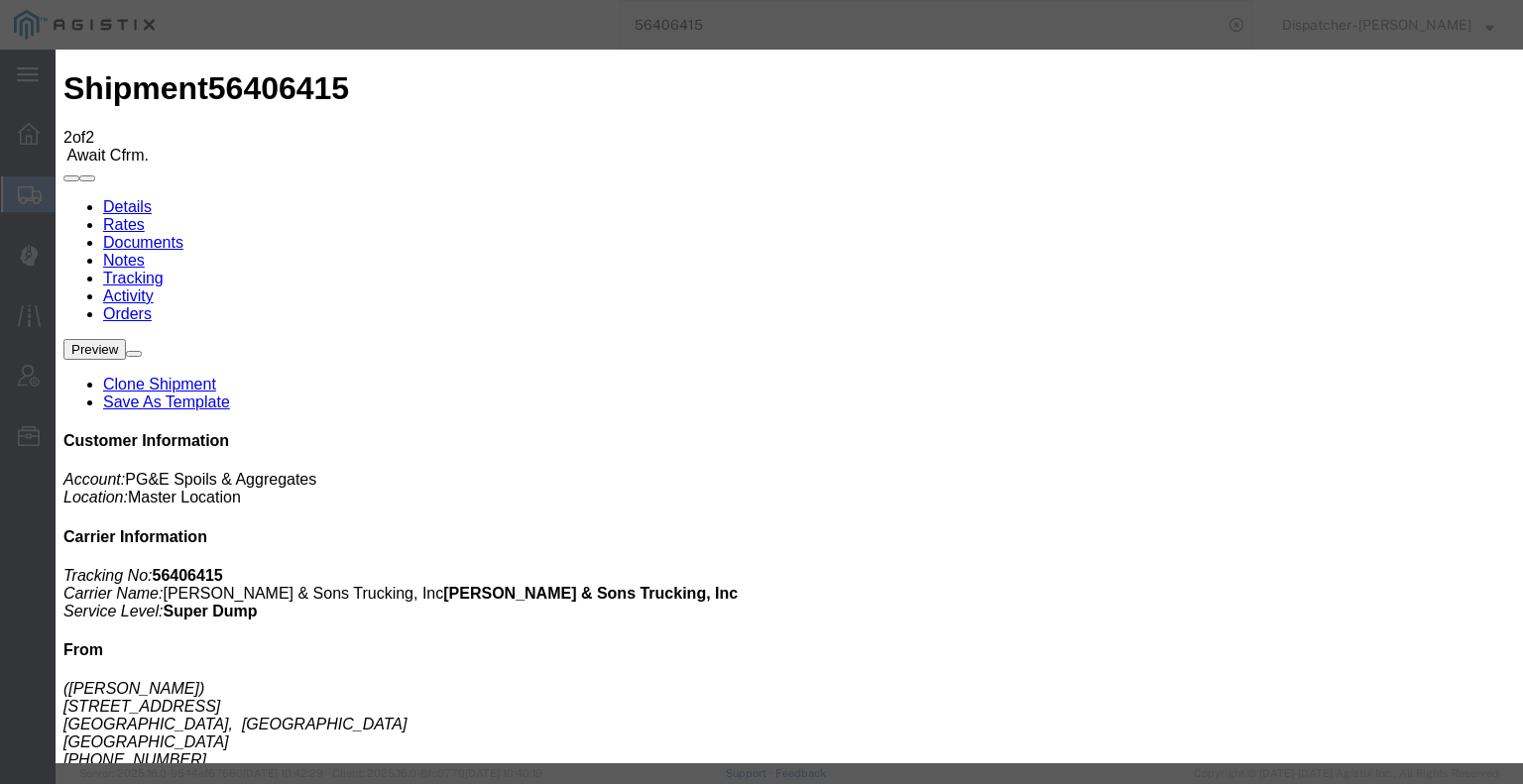
type input "[DATE]"
type input "7:00 AM"
drag, startPoint x: 504, startPoint y: 380, endPoint x: 581, endPoint y: 339, distance: 87.2
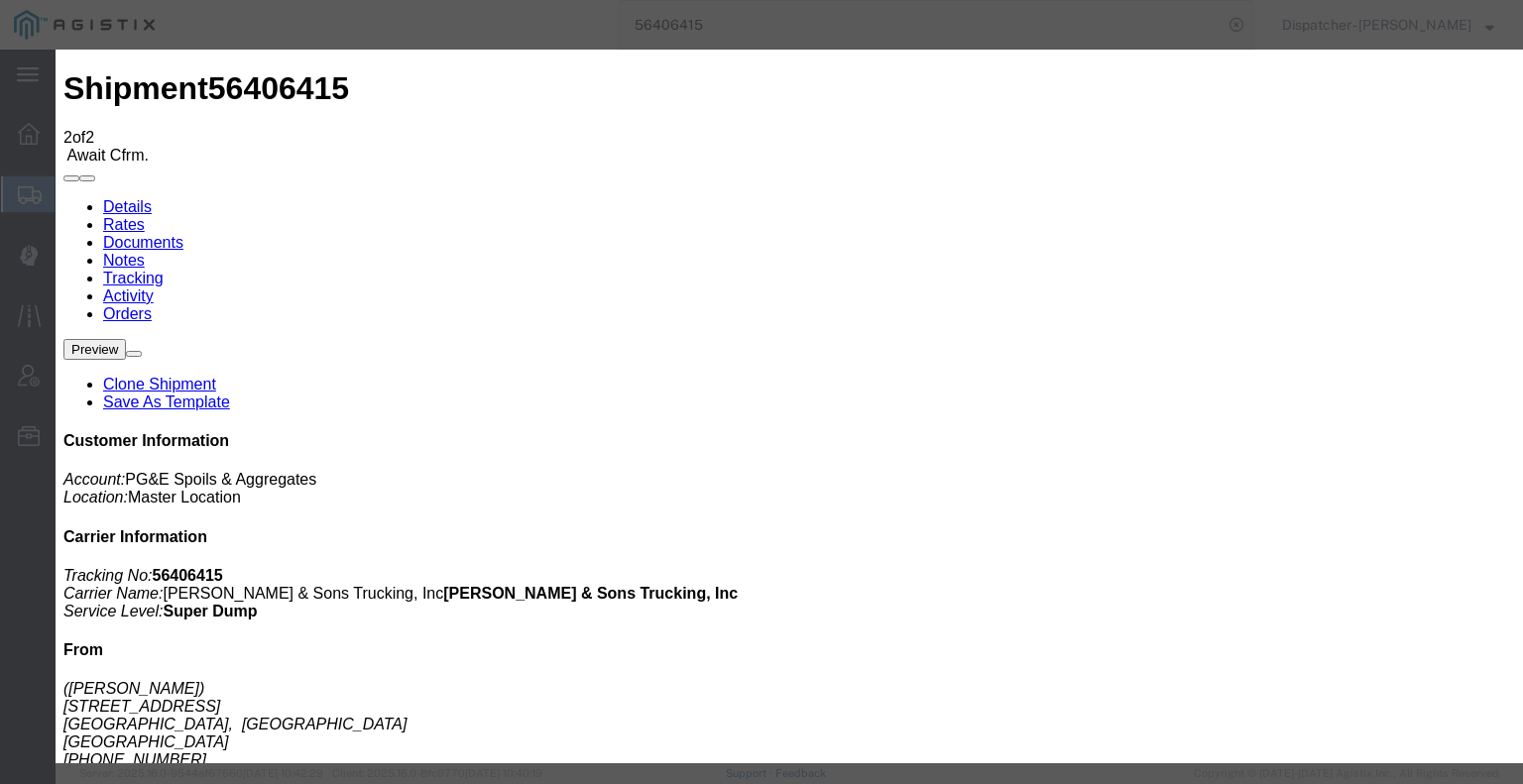
type input "[DATE]"
type input "5:00 PM"
select select "DELIVRED"
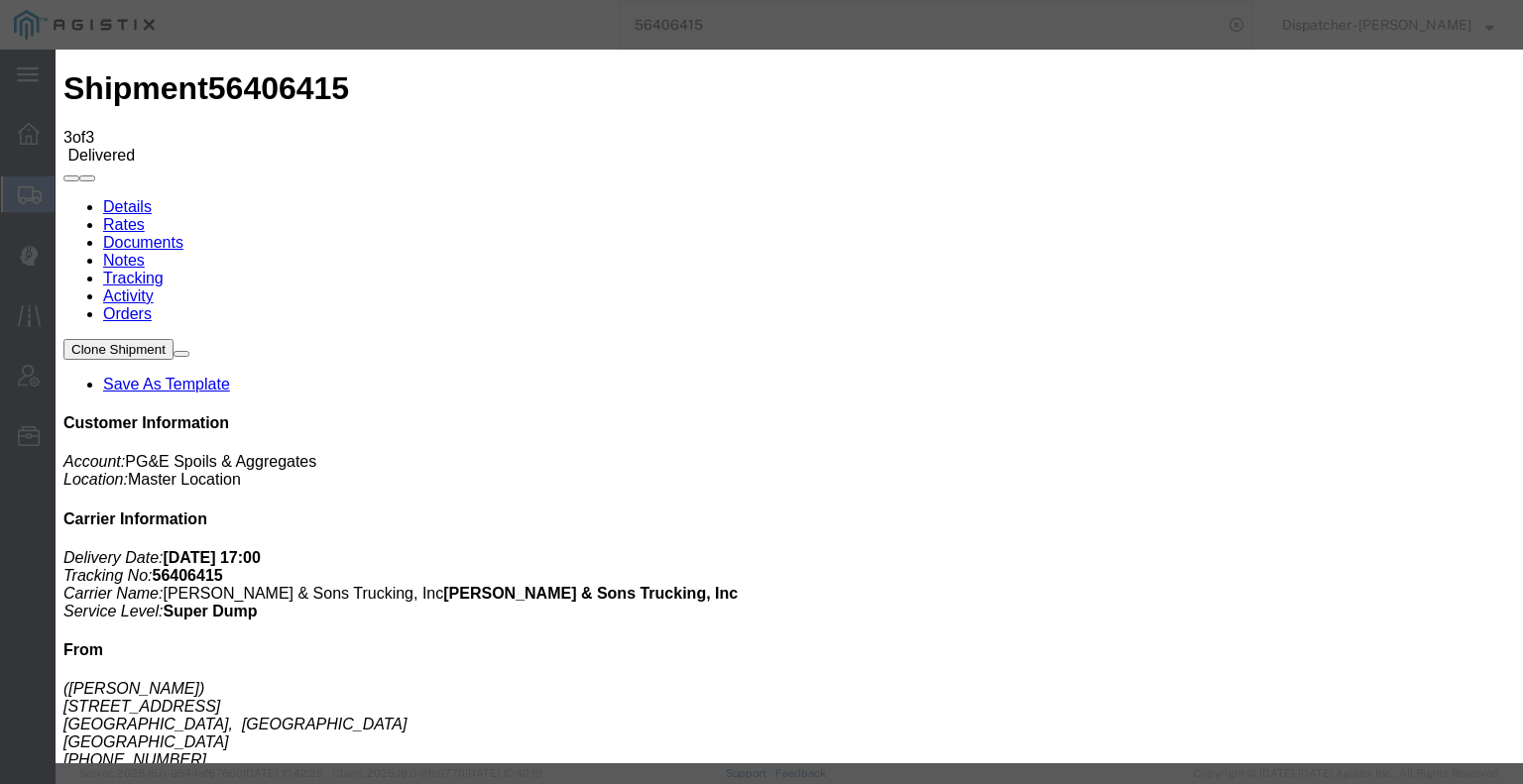
type input "[DATE]"
type input "7:00 AM"
type input "[DATE]"
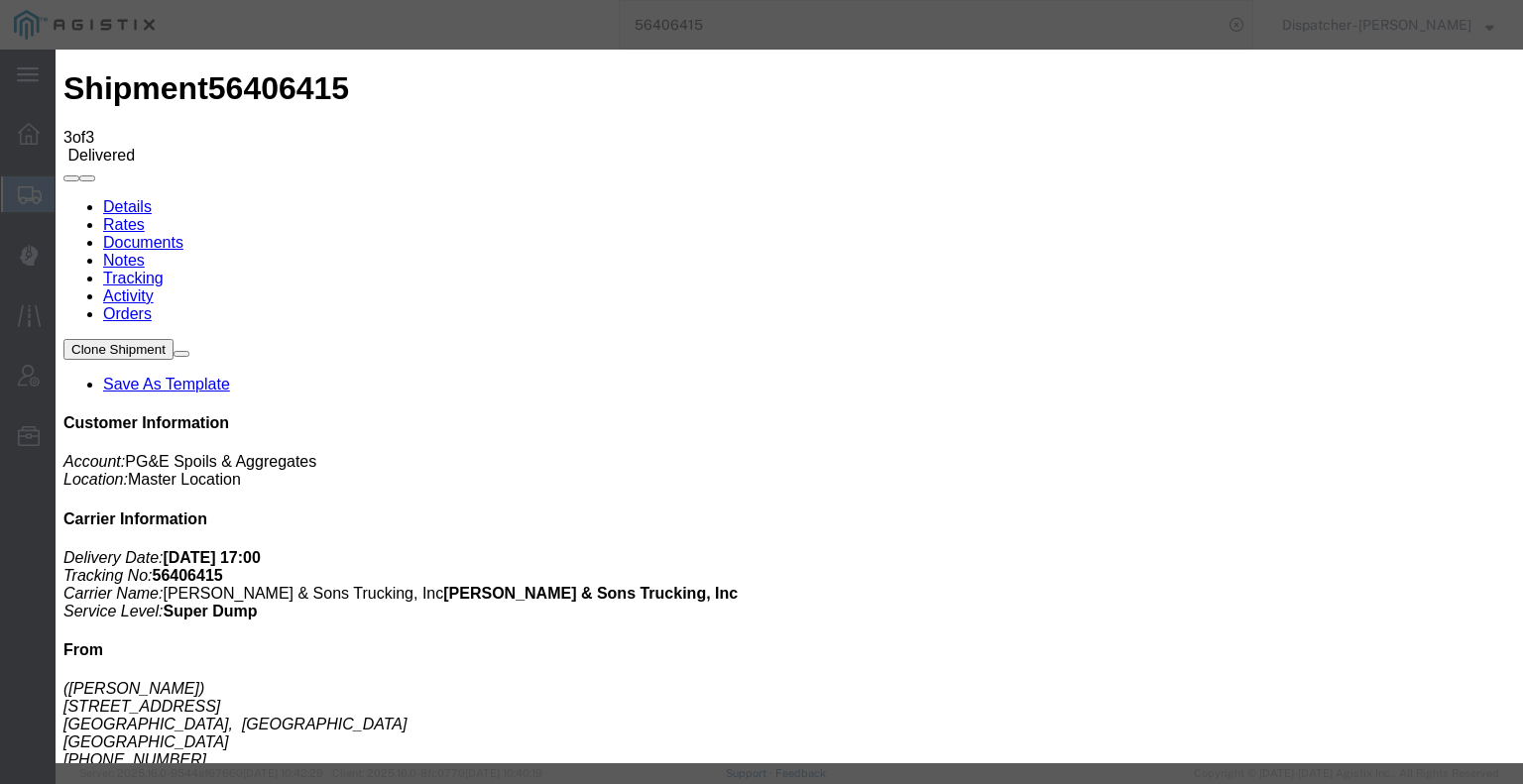
type input "12:00 PM"
drag, startPoint x: 627, startPoint y: 281, endPoint x: 627, endPoint y: 293, distance: 12.0
select select "BREAKSTART"
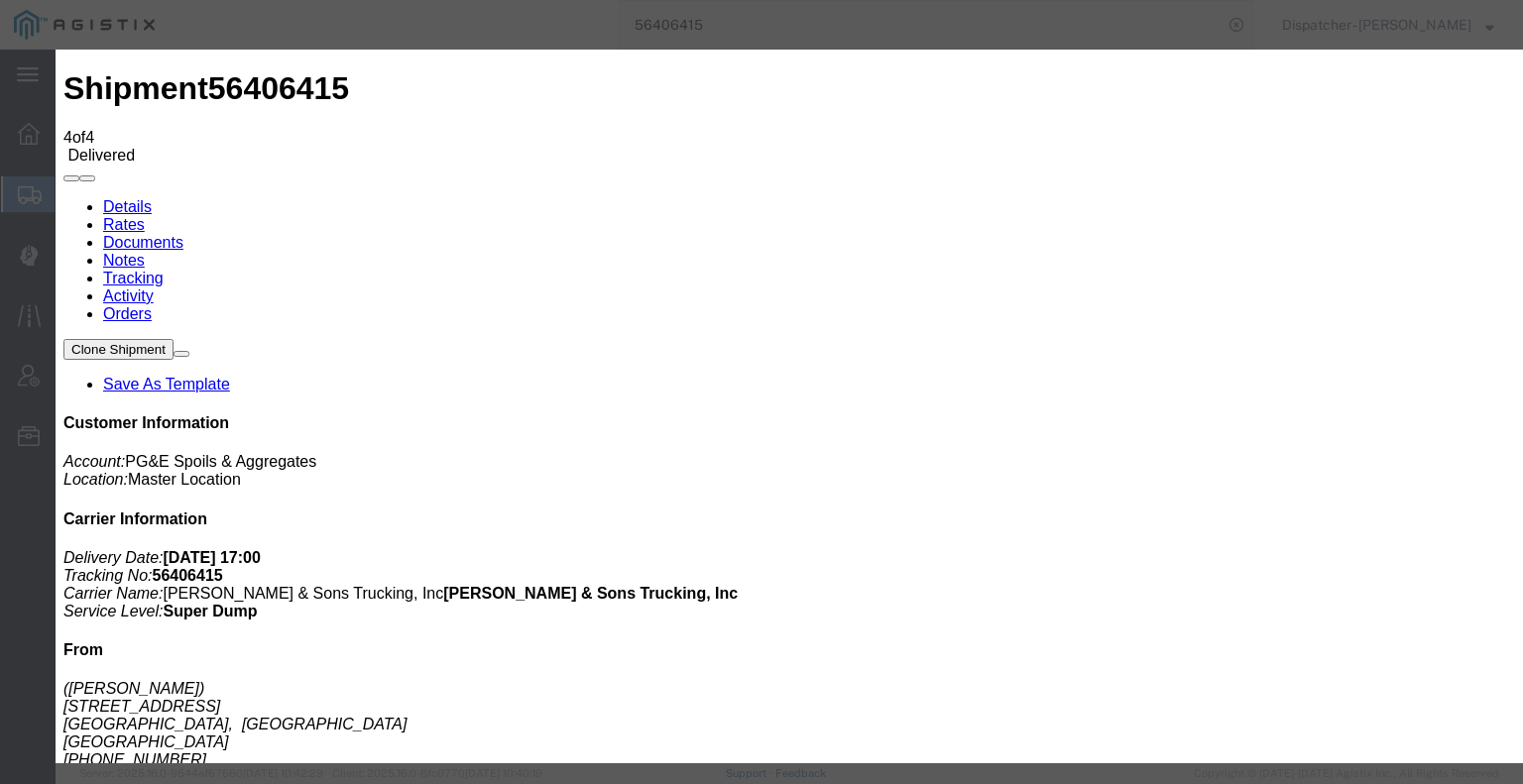
type input "[DATE]"
type input "7:00 AM"
type input "[DATE]"
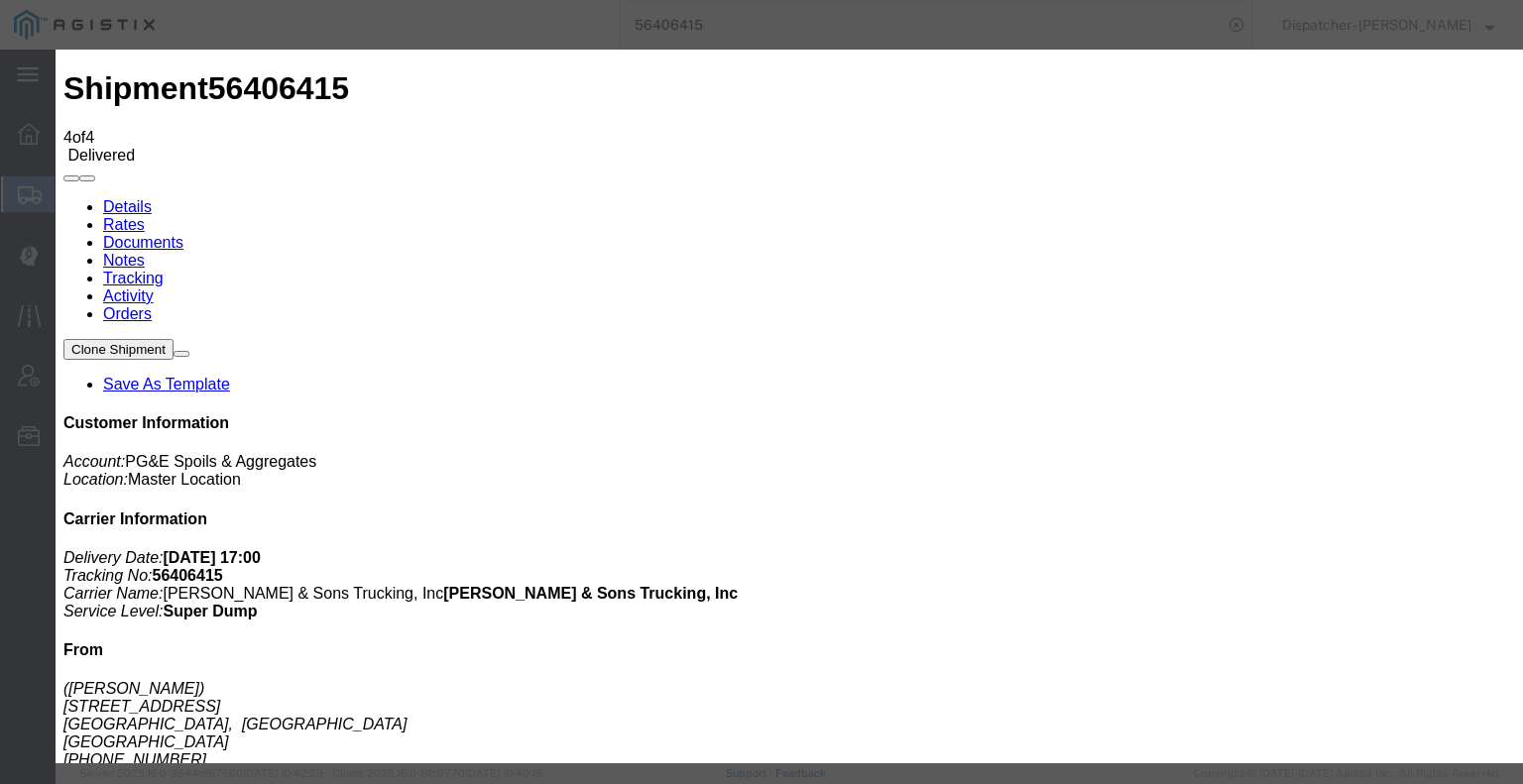
type input "12:30 PM"
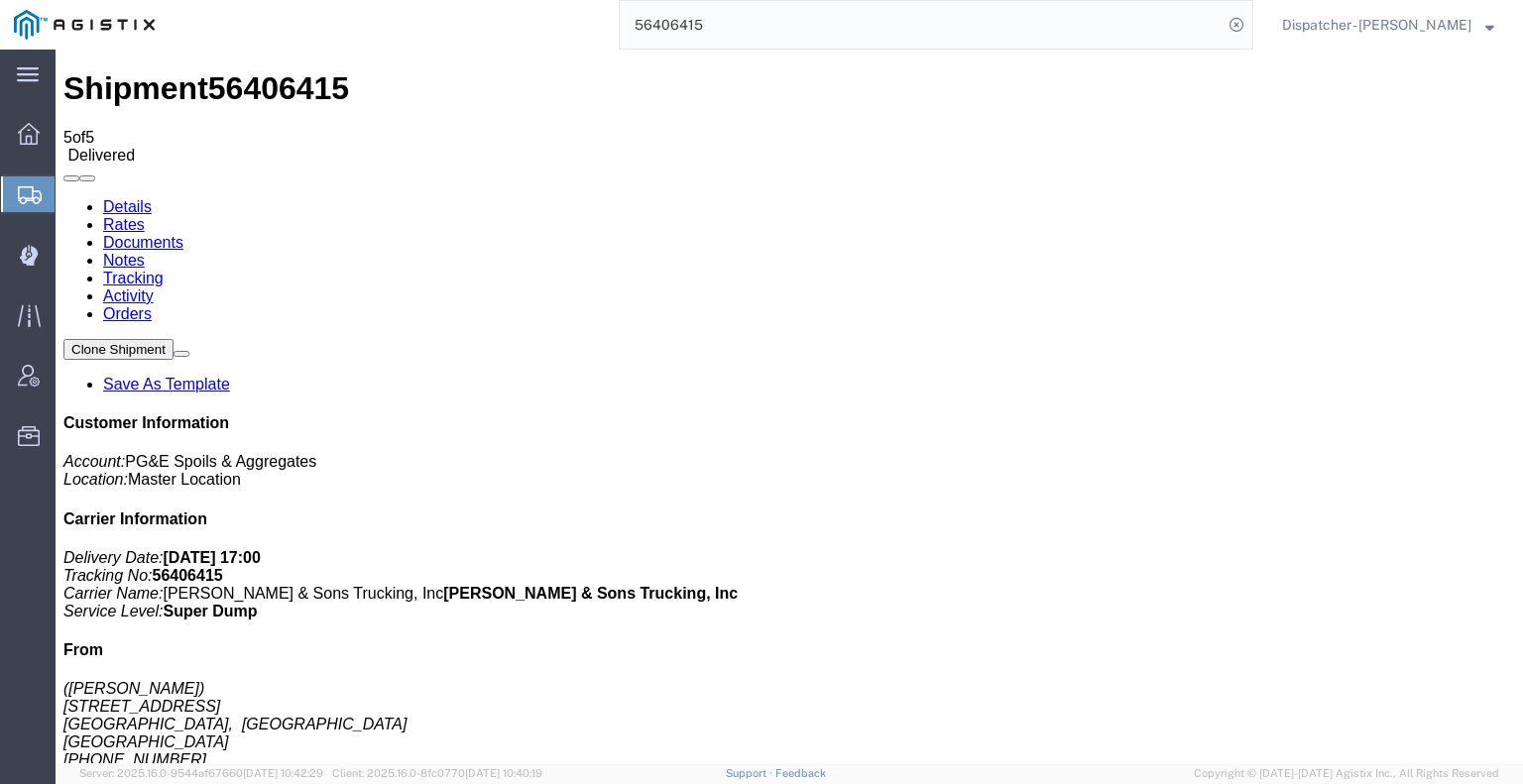
drag, startPoint x: 400, startPoint y: 172, endPoint x: 345, endPoint y: 122, distance: 74.3
click at [145, 252] on link "Notes" at bounding box center [124, 260] width 42 height 17
click at [184, 234] on link "Documents" at bounding box center [143, 242] width 80 height 17
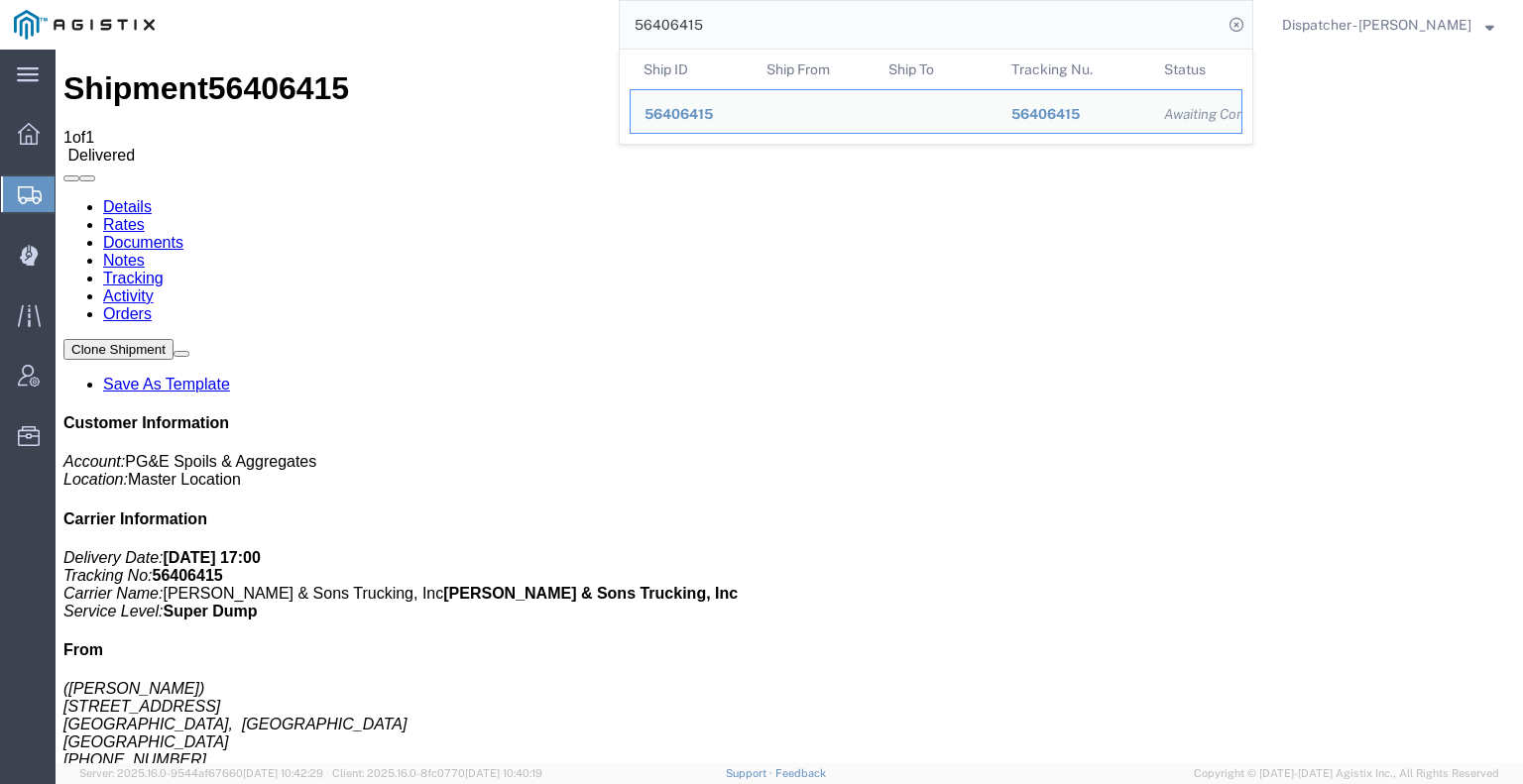
drag, startPoint x: 695, startPoint y: 22, endPoint x: 514, endPoint y: 19, distance: 181.0
click at [518, 19] on div "56406415 Ship ID Ship From Ship To Tracking Nu. Status Ship ID 56406415 Ship Fr…" at bounding box center [711, 25] width 1084 height 50
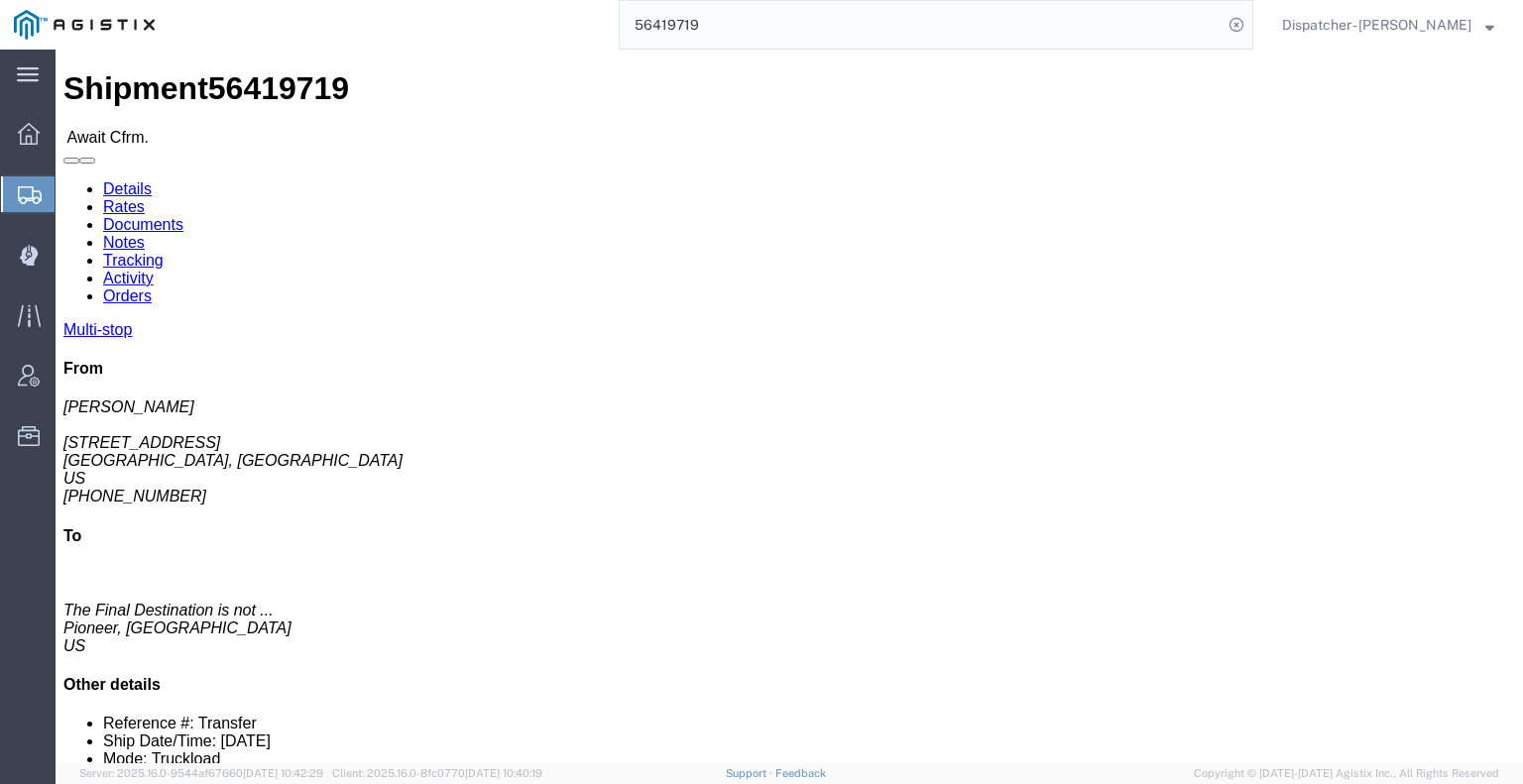
click link "Tracking"
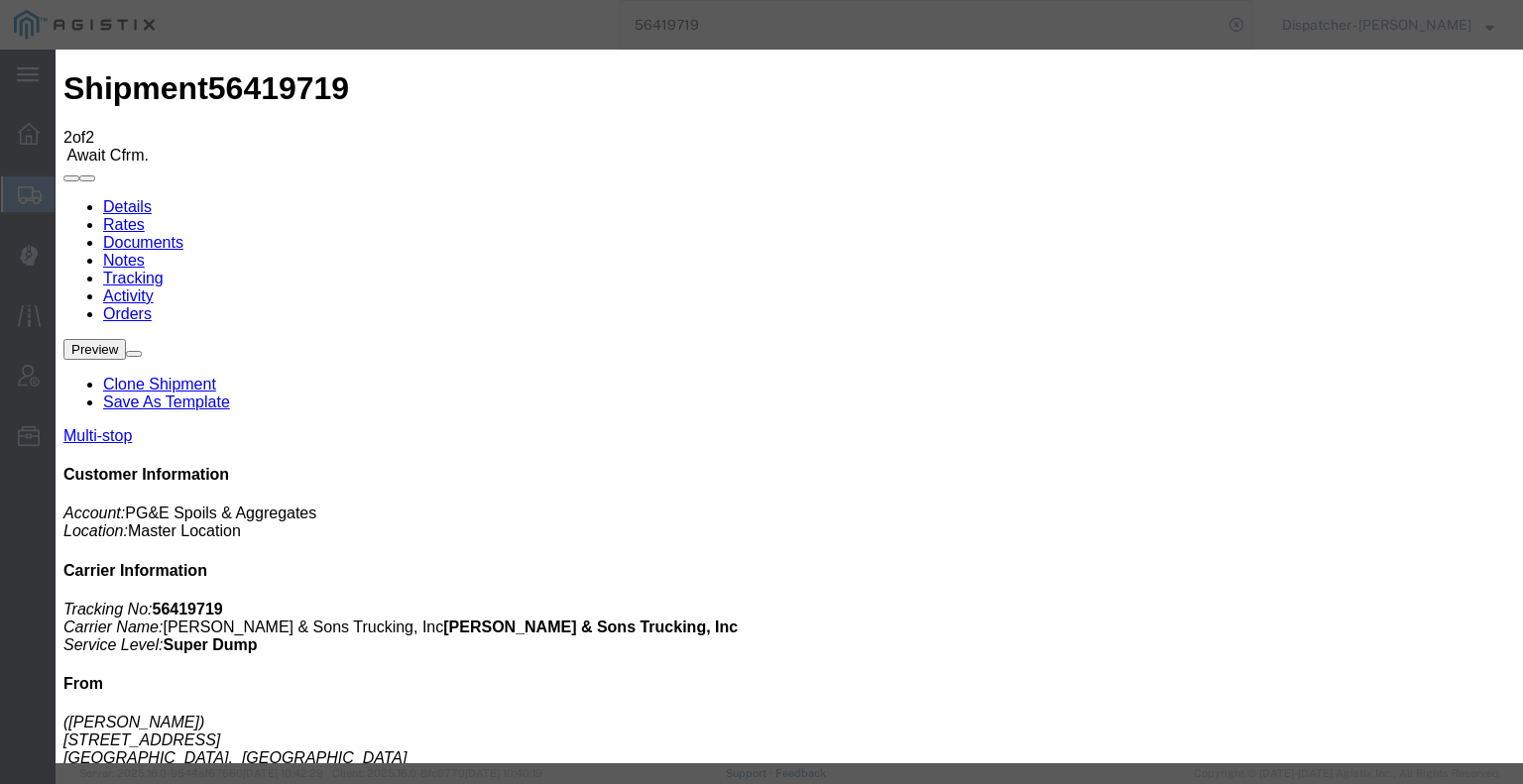
drag, startPoint x: 525, startPoint y: 376, endPoint x: 550, endPoint y: 333, distance: 49.7
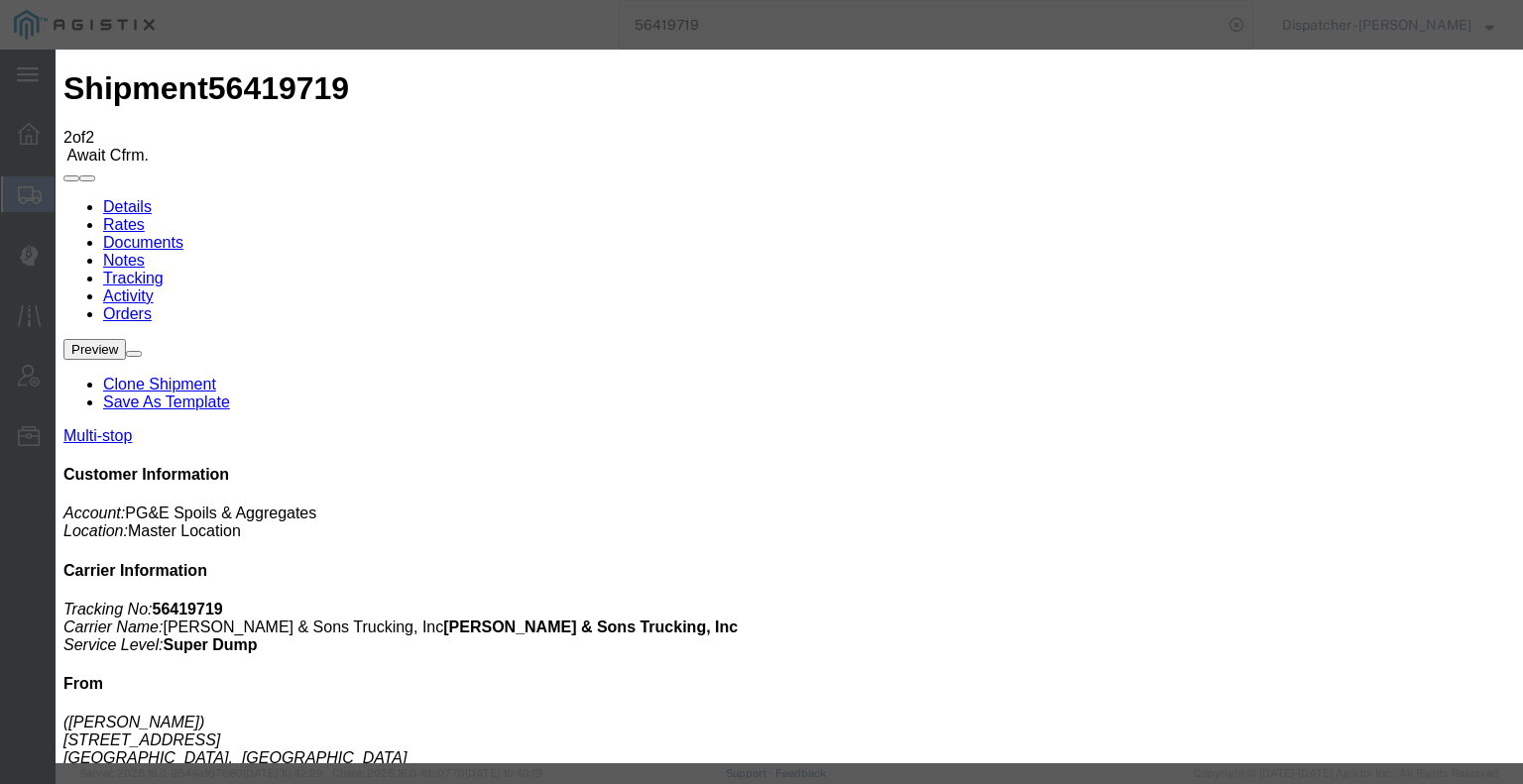
drag, startPoint x: 1148, startPoint y: 248, endPoint x: 1149, endPoint y: 264, distance: 16.0
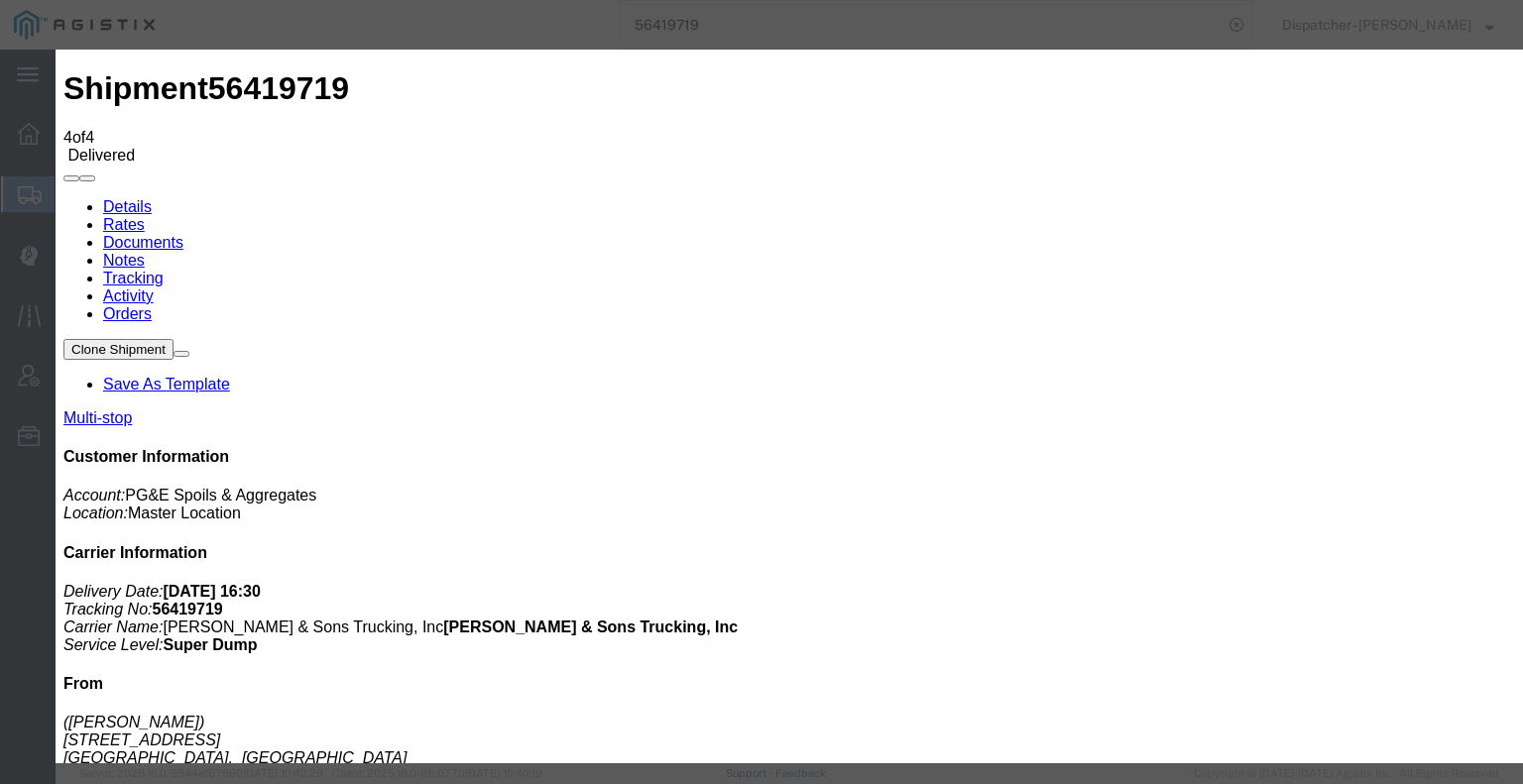
drag, startPoint x: 518, startPoint y: 371, endPoint x: 551, endPoint y: 354, distance: 37.1
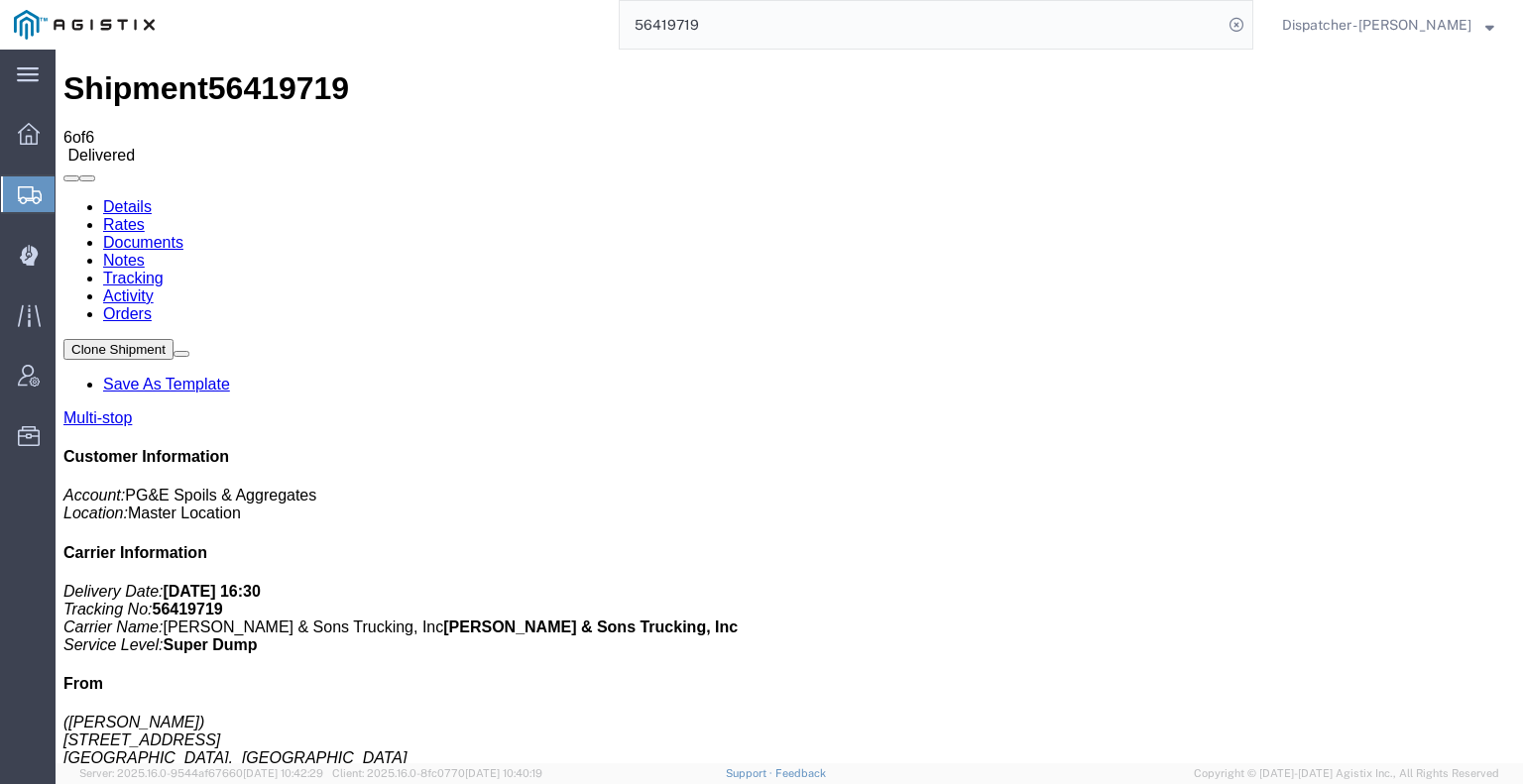
click at [64, 198] on icon at bounding box center [64, 198] width 0 height 0
click at [145, 252] on link "Notes" at bounding box center [124, 260] width 42 height 17
click at [184, 234] on link "Documents" at bounding box center [143, 242] width 80 height 17
drag, startPoint x: 1393, startPoint y: 497, endPoint x: 1376, endPoint y: 440, distance: 59.5
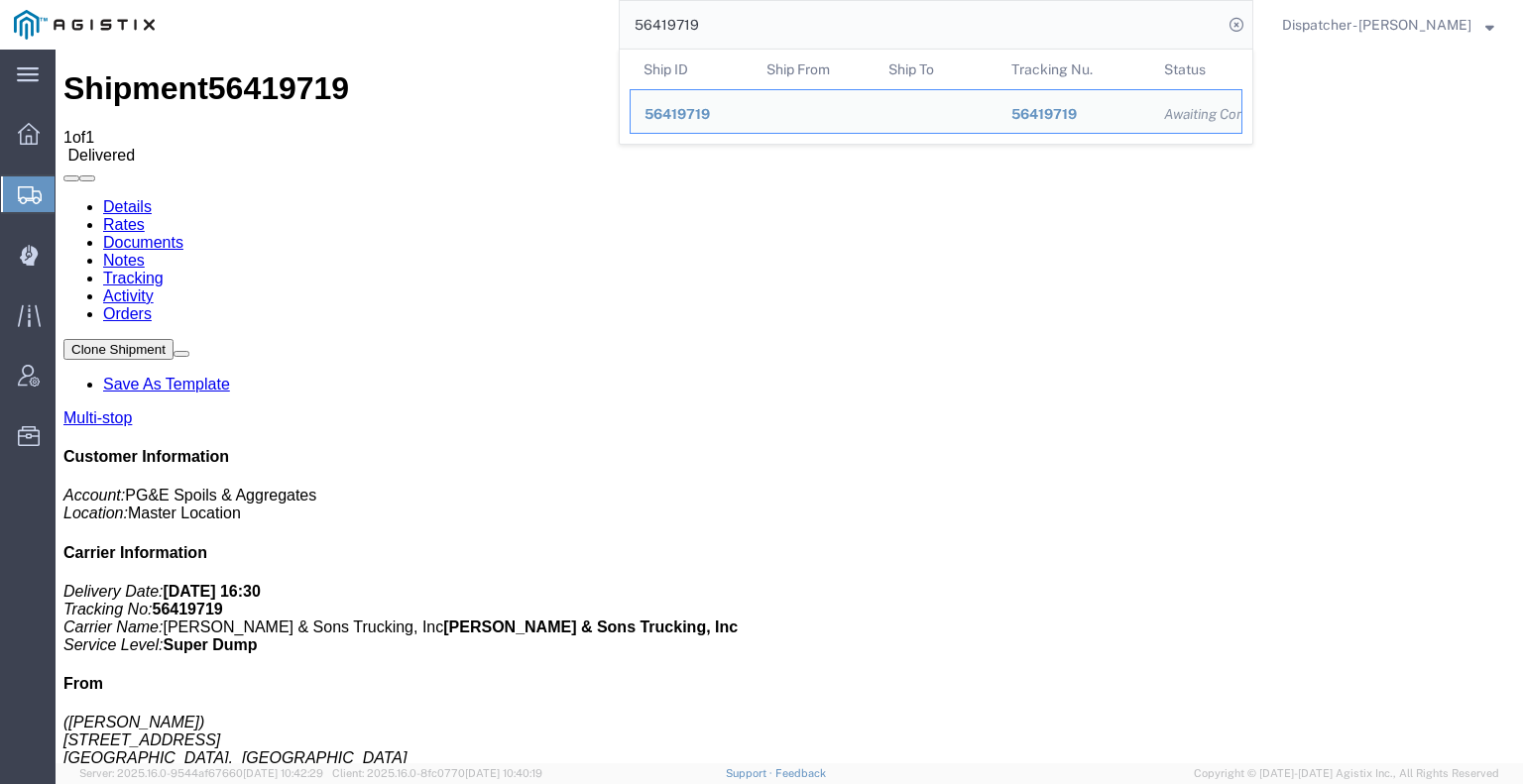
drag, startPoint x: 718, startPoint y: 35, endPoint x: 511, endPoint y: 30, distance: 207.1
click at [543, 34] on div "56419719 Ship ID Ship From Ship To Tracking Nu. Status Ship ID 56419719 Ship Fr…" at bounding box center [711, 25] width 1084 height 50
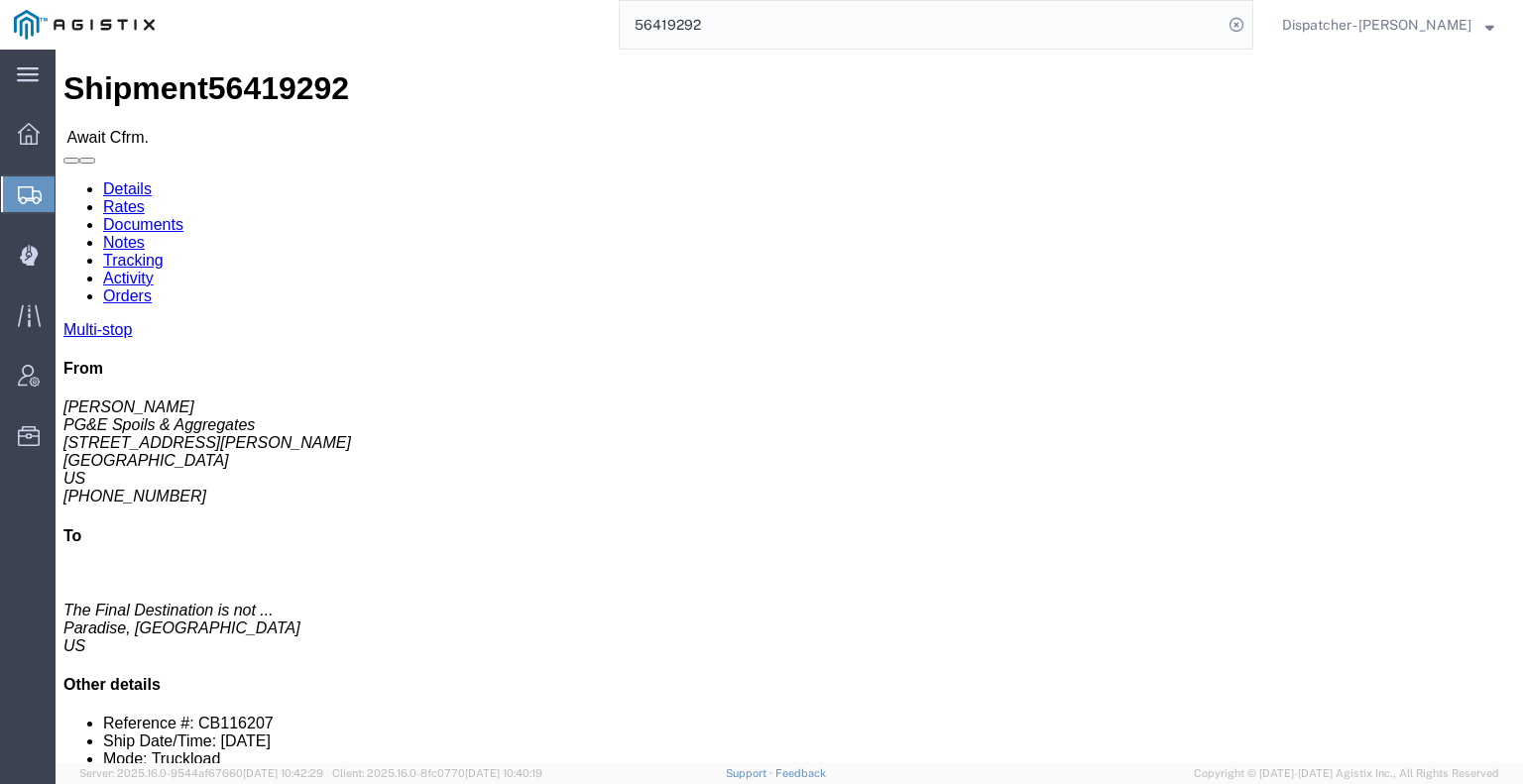
click link "Tracking"
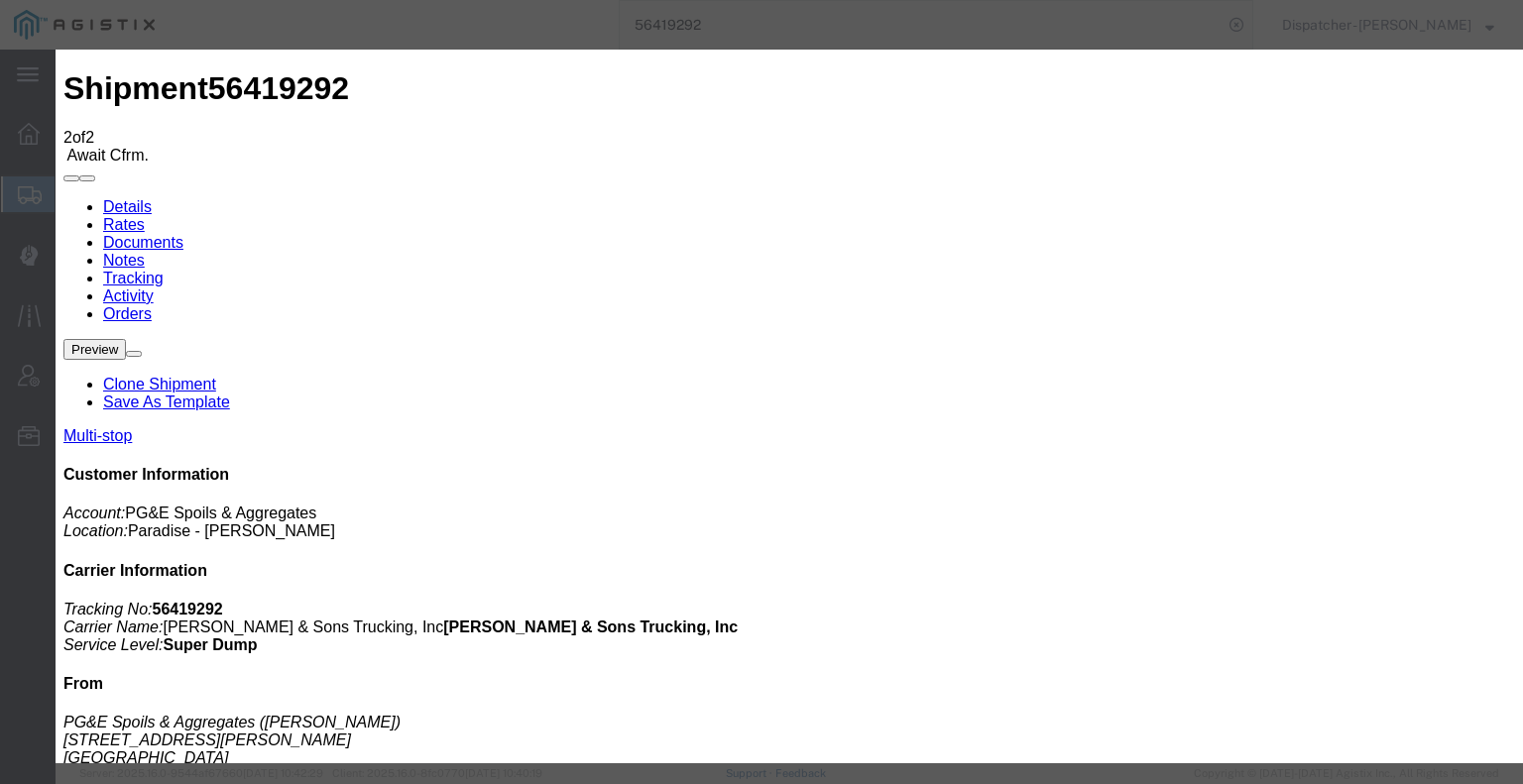
drag, startPoint x: 1011, startPoint y: 249, endPoint x: 1014, endPoint y: 263, distance: 14.3
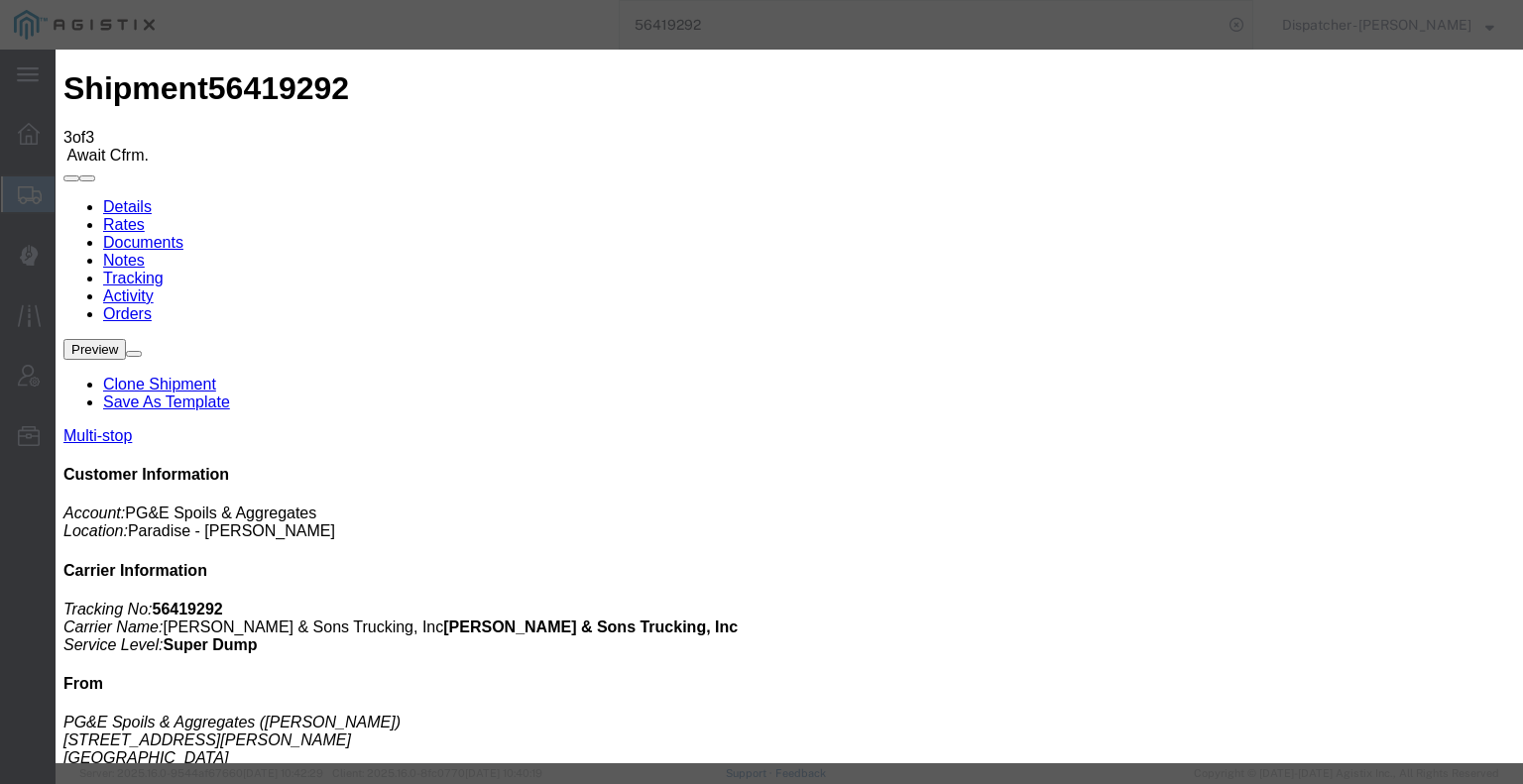
drag, startPoint x: 678, startPoint y: 265, endPoint x: 682, endPoint y: 288, distance: 23.3
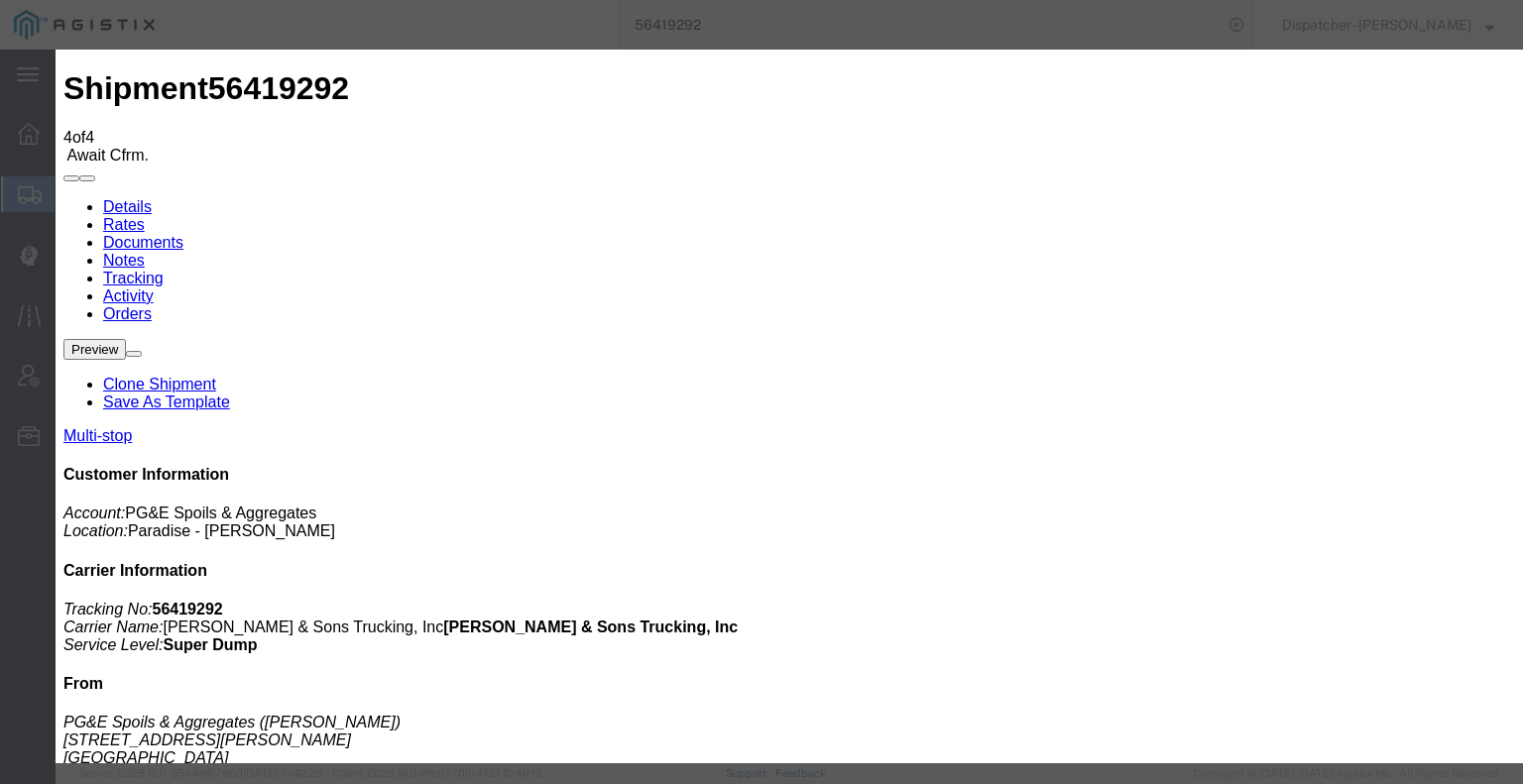
drag, startPoint x: 523, startPoint y: 379, endPoint x: 561, endPoint y: 347, distance: 49.7
drag, startPoint x: 691, startPoint y: 263, endPoint x: 704, endPoint y: 289, distance: 29.1
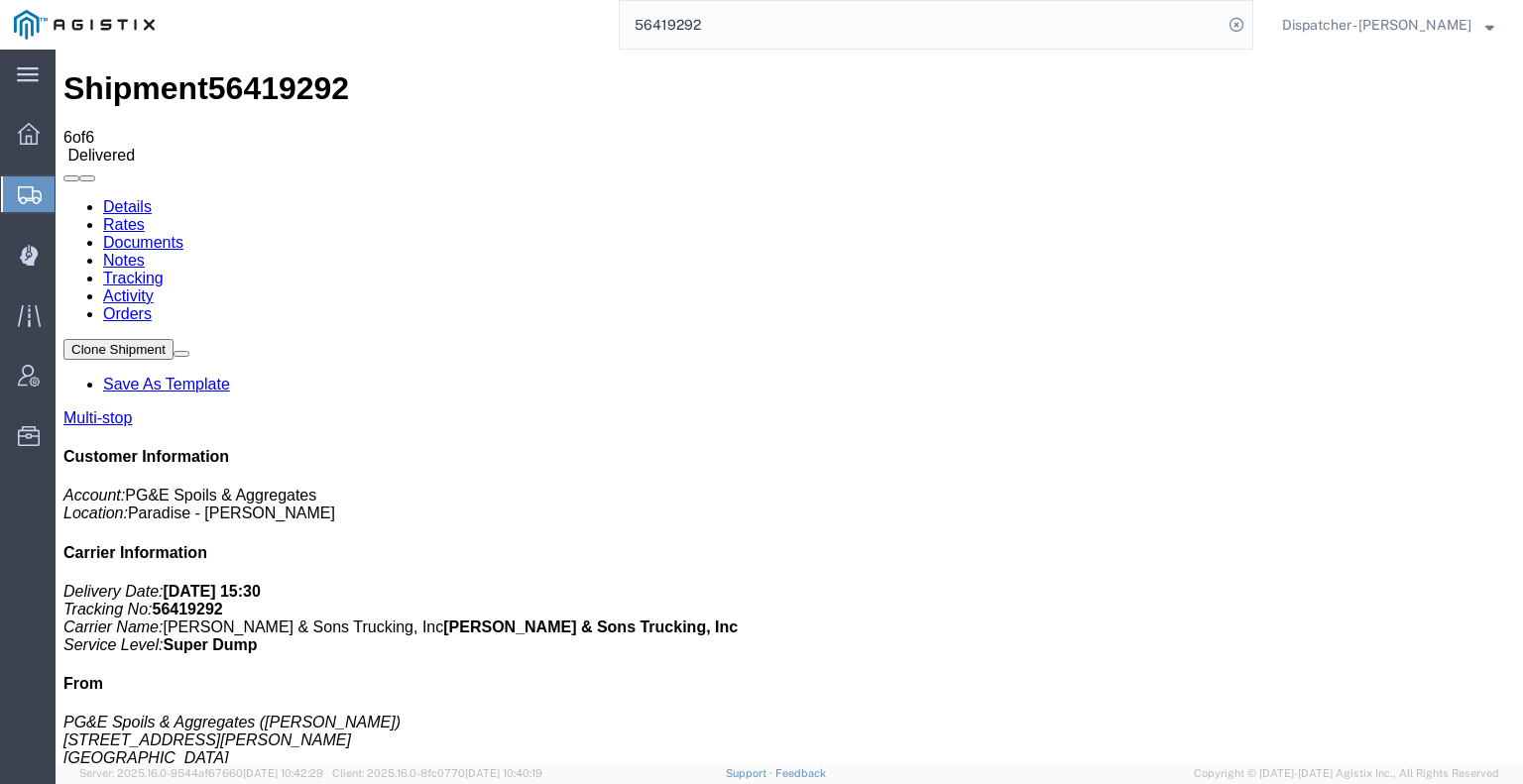
click at [145, 252] on link "Notes" at bounding box center [124, 260] width 42 height 17
click at [184, 234] on link "Documents" at bounding box center [143, 242] width 80 height 17
click at [16, 255] on div at bounding box center [29, 255] width 56 height 40
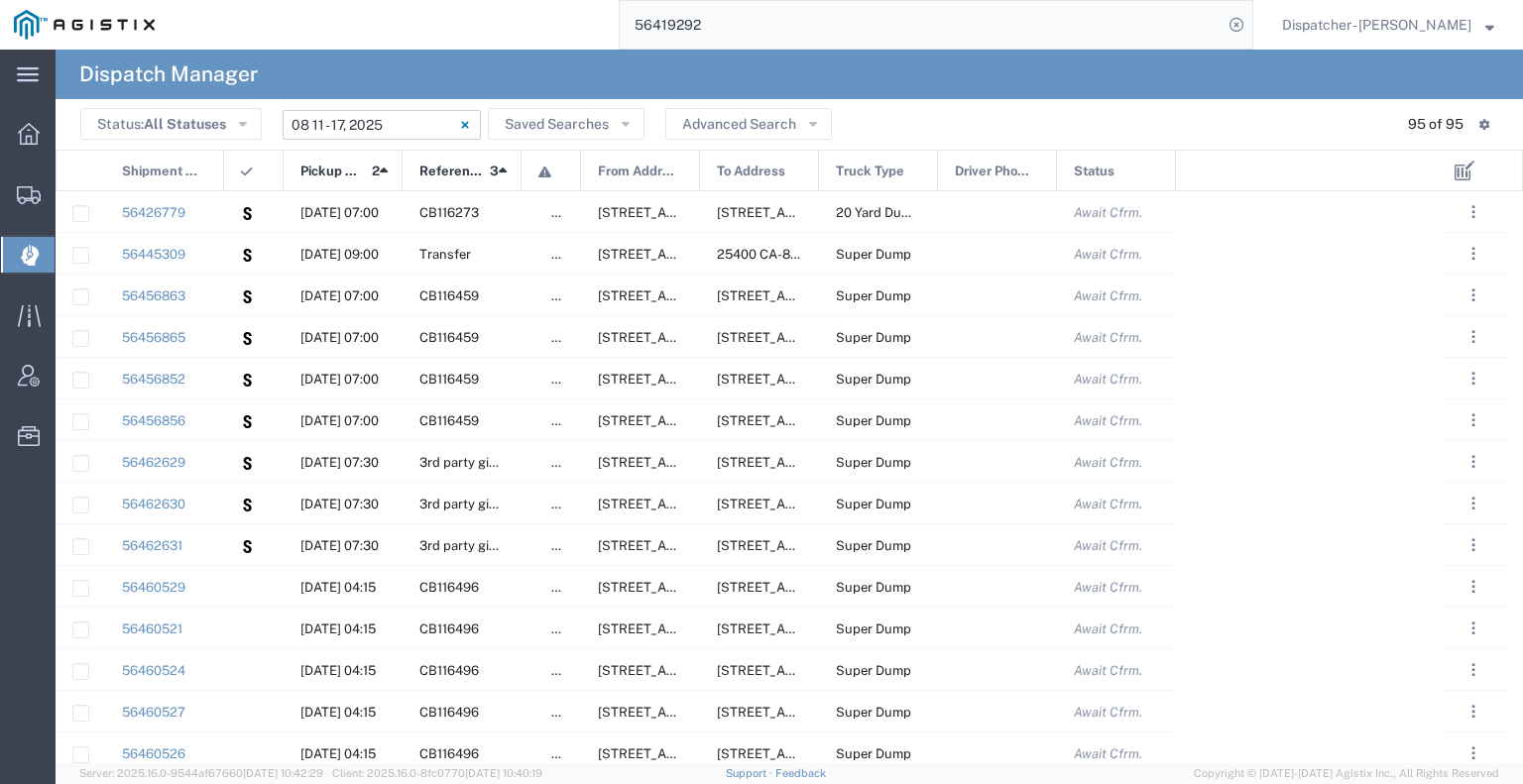
click at [393, 122] on input "[DATE] - [DATE]" at bounding box center [382, 125] width 199 height 30
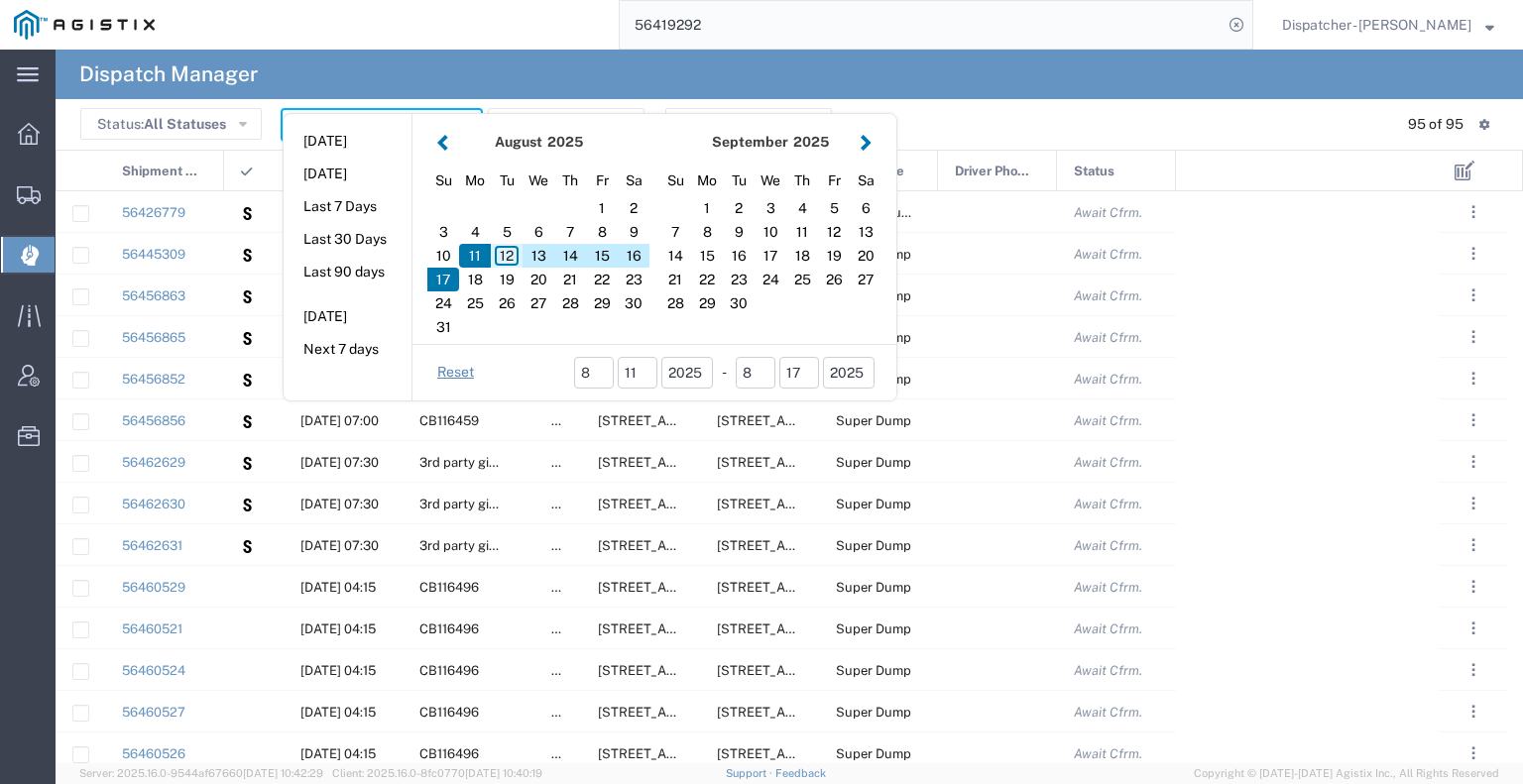
click at [501, 258] on div "12" at bounding box center [506, 256] width 32 height 24
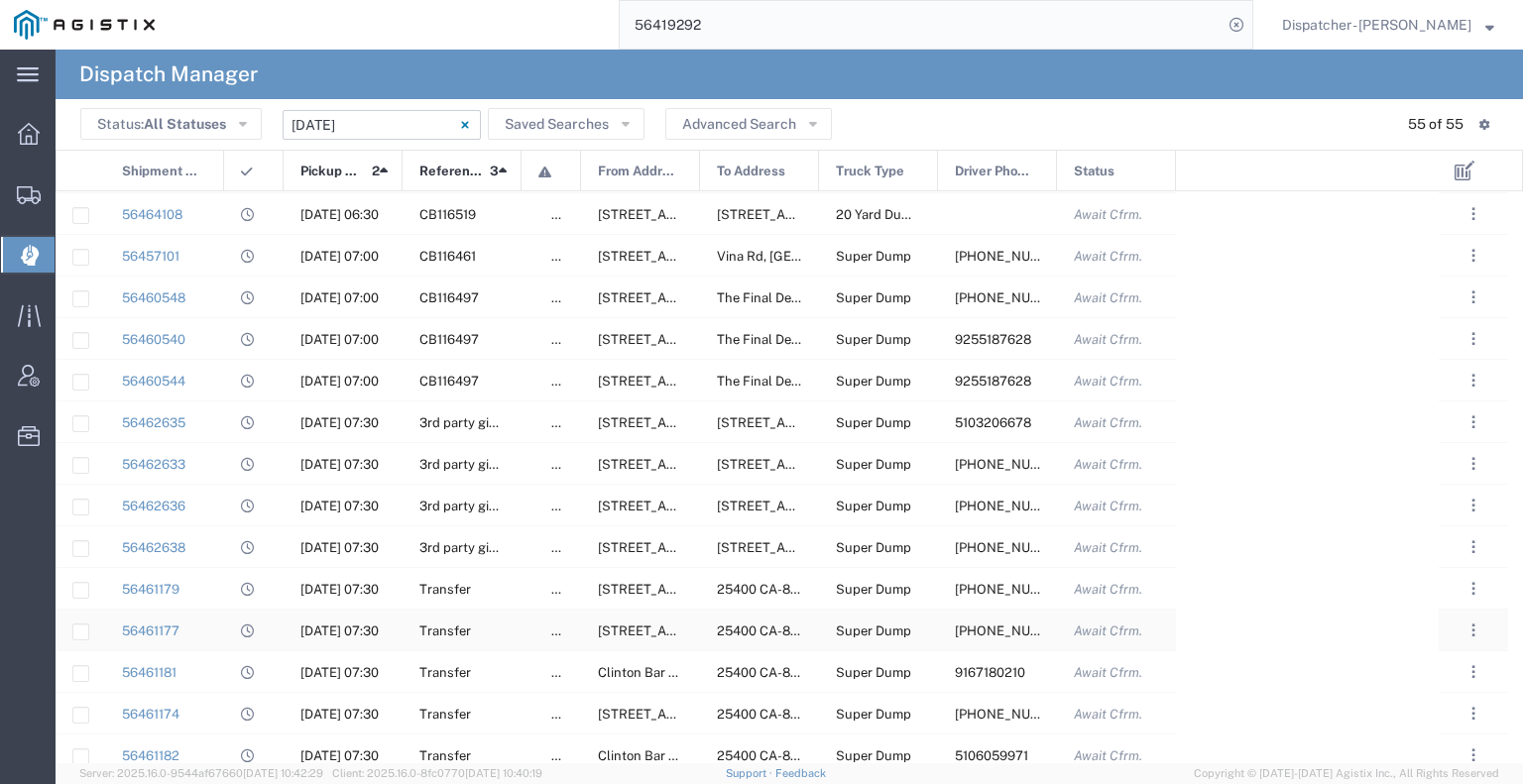
scroll to position [1380, 0]
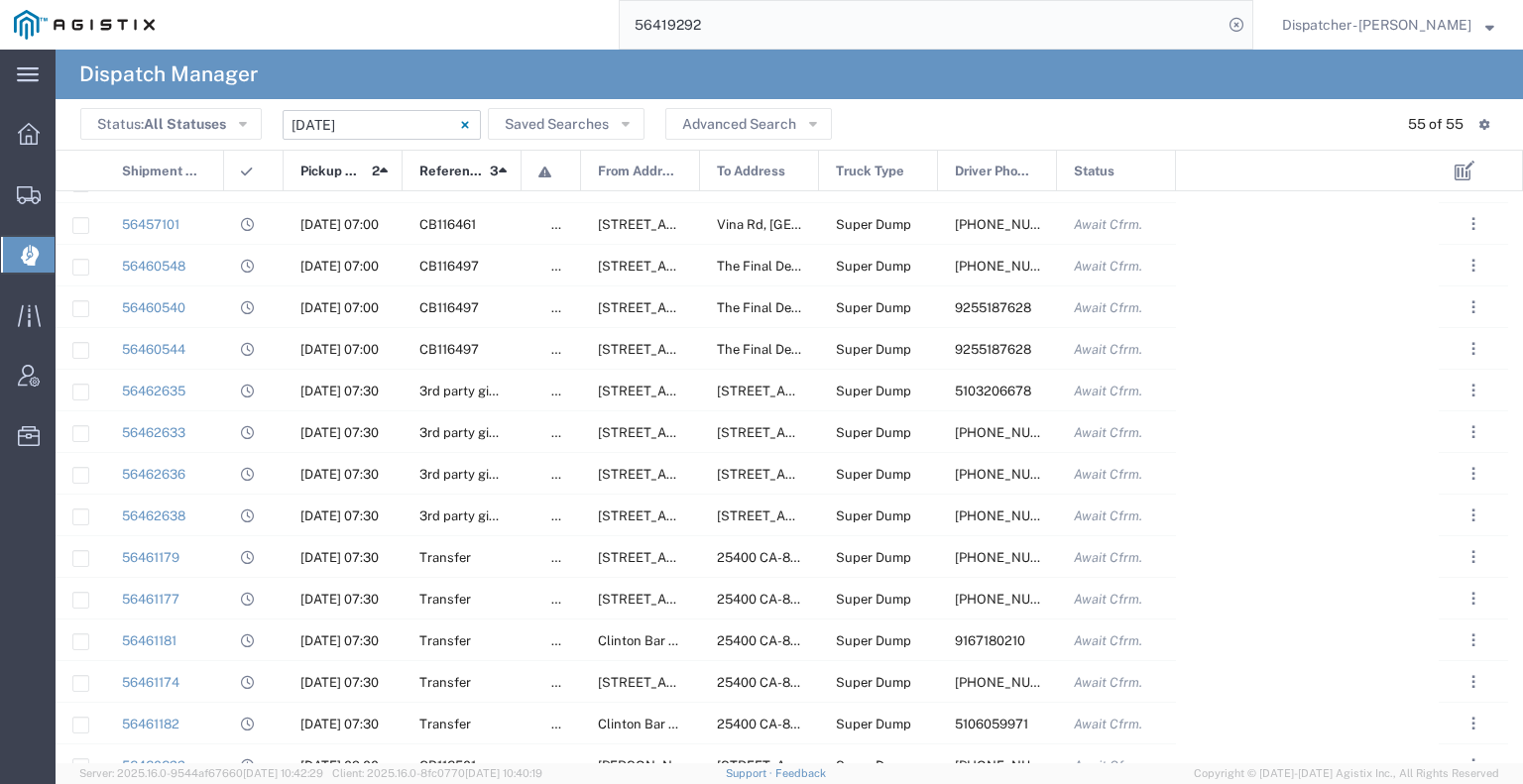
click at [391, 123] on input "[DATE] - [DATE]" at bounding box center [382, 125] width 199 height 30
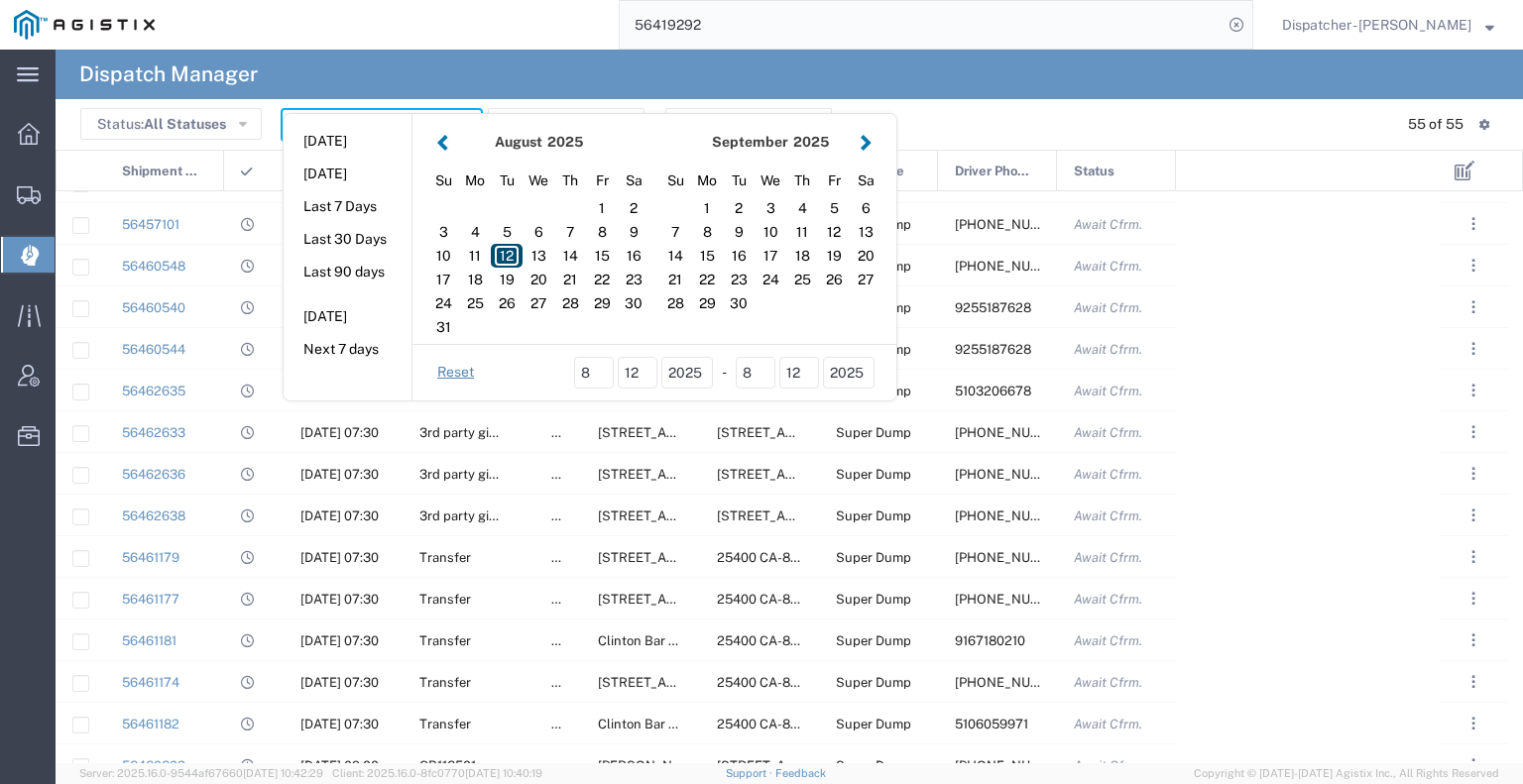
click at [499, 260] on div "12" at bounding box center [506, 256] width 32 height 24
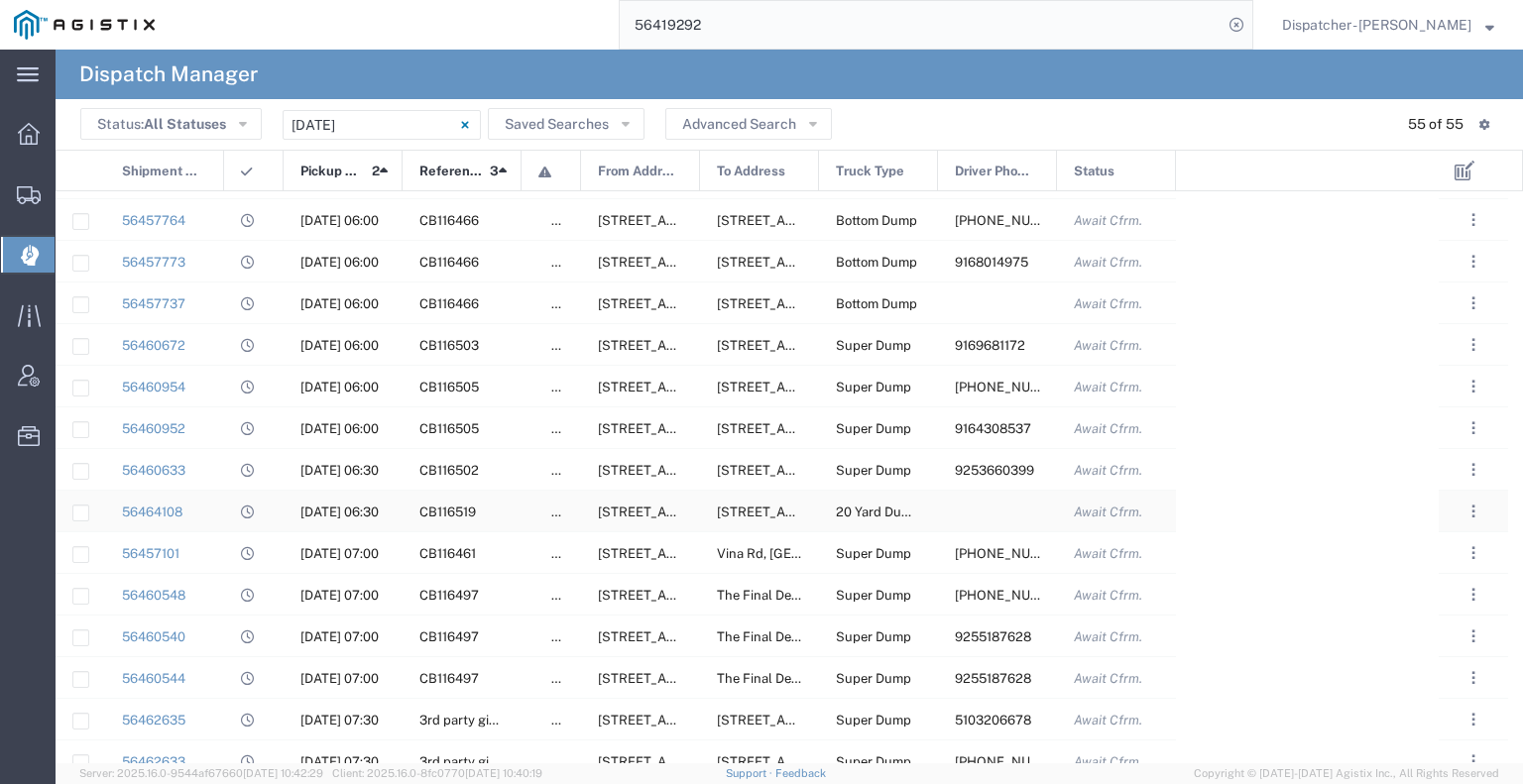
click at [224, 510] on div at bounding box center [254, 510] width 60 height 41
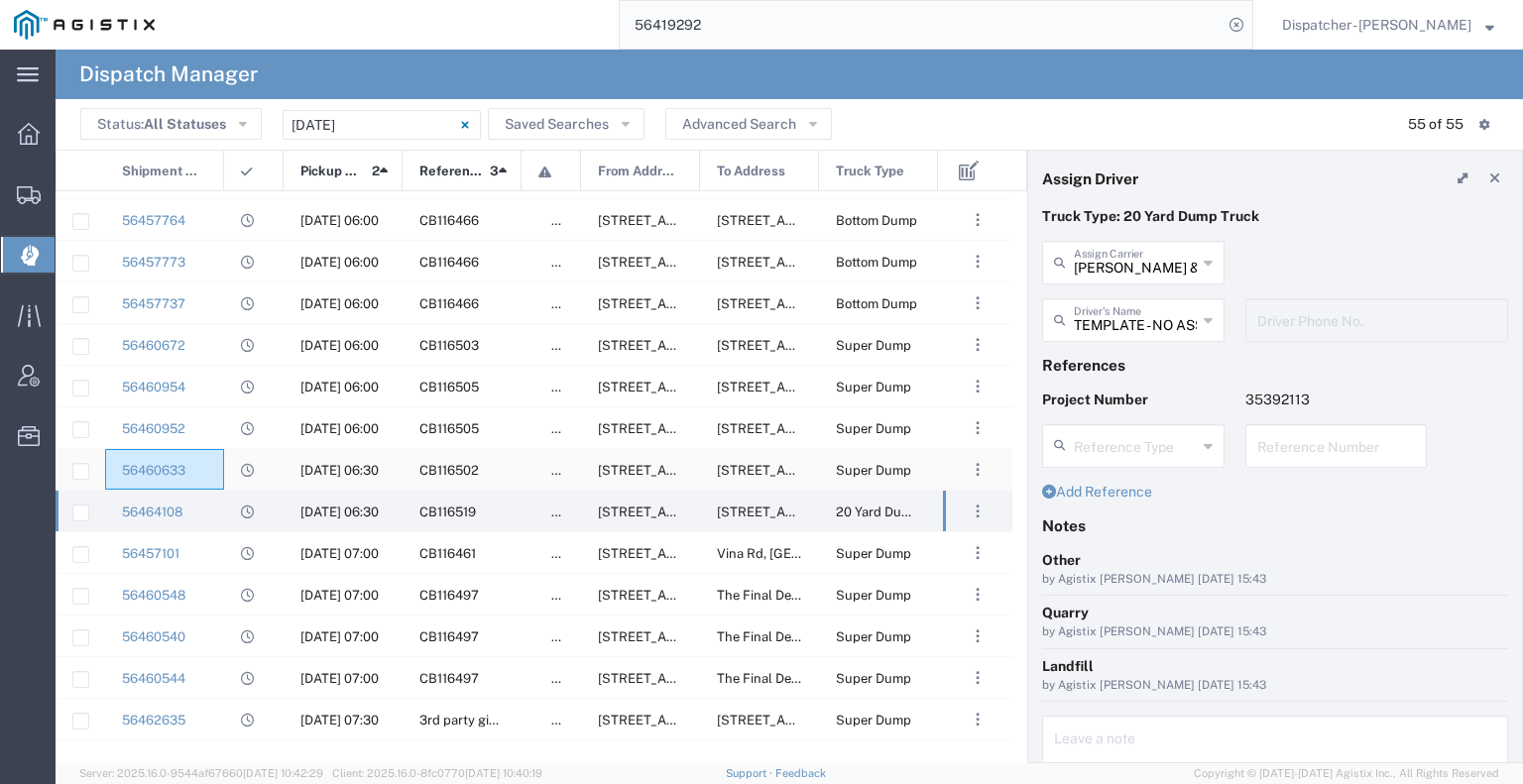
click at [220, 468] on div "56460633" at bounding box center [165, 468] width 119 height 41
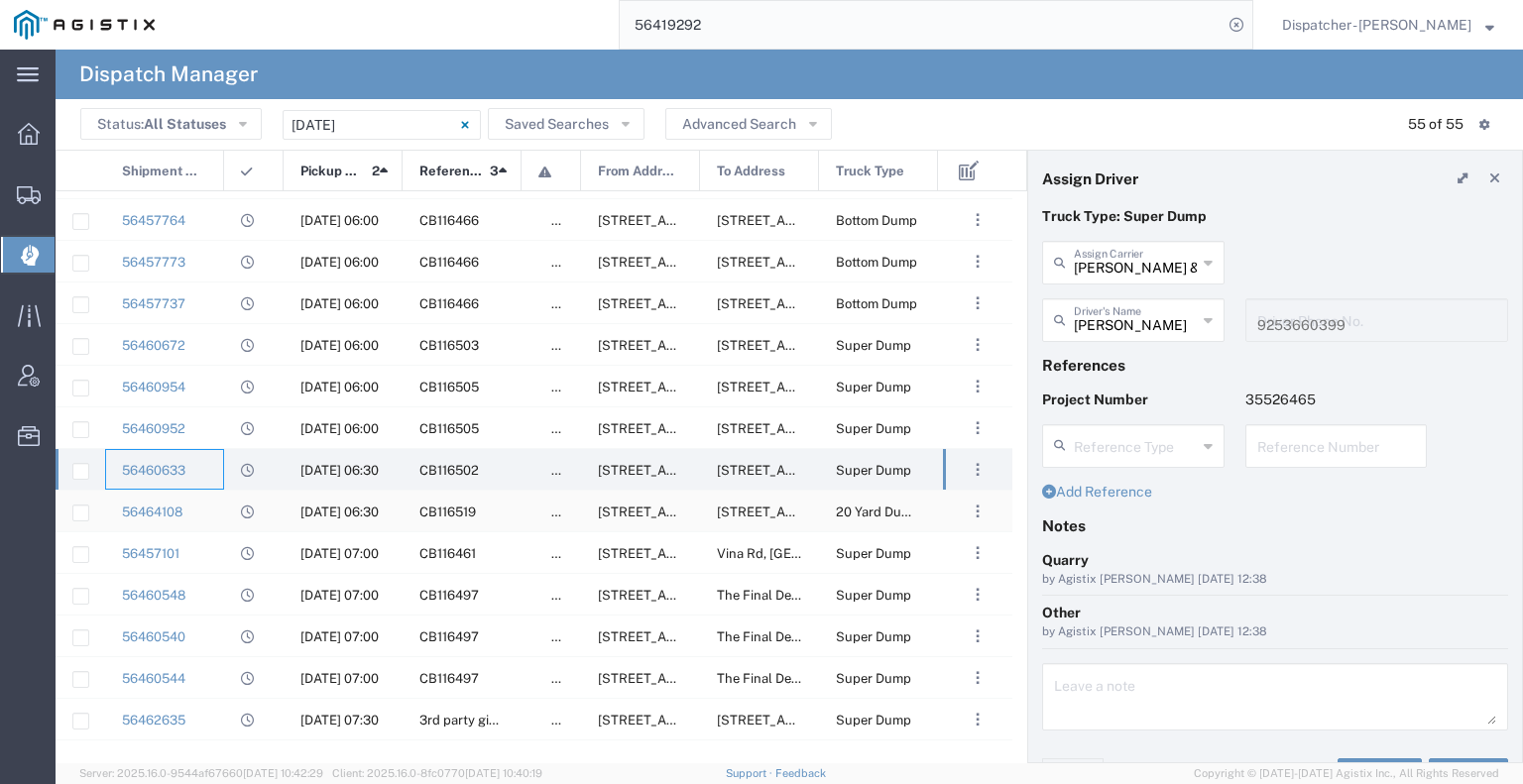
click at [225, 506] on div at bounding box center [254, 510] width 60 height 41
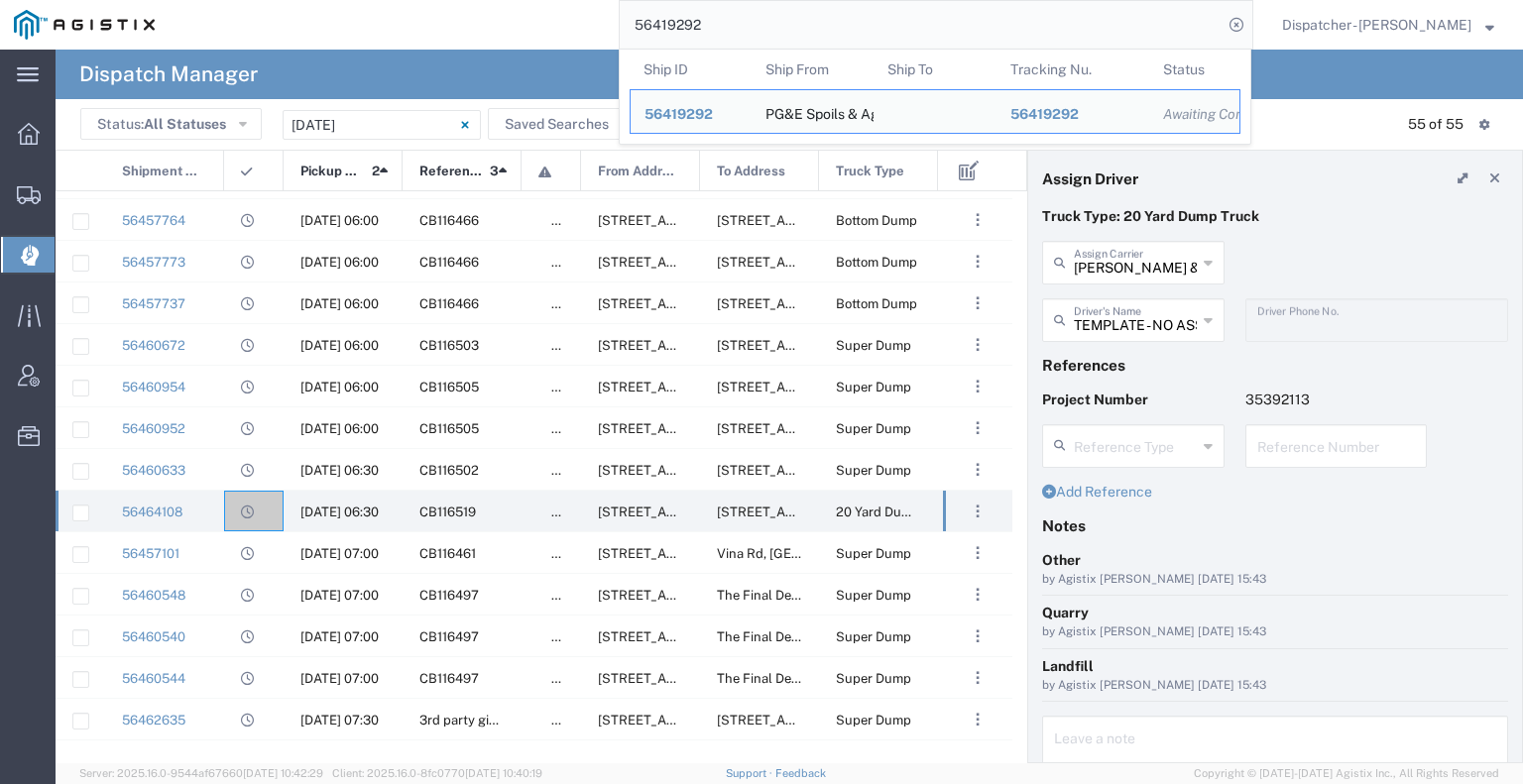
click at [724, 27] on input "56419292" at bounding box center [920, 25] width 603 height 48
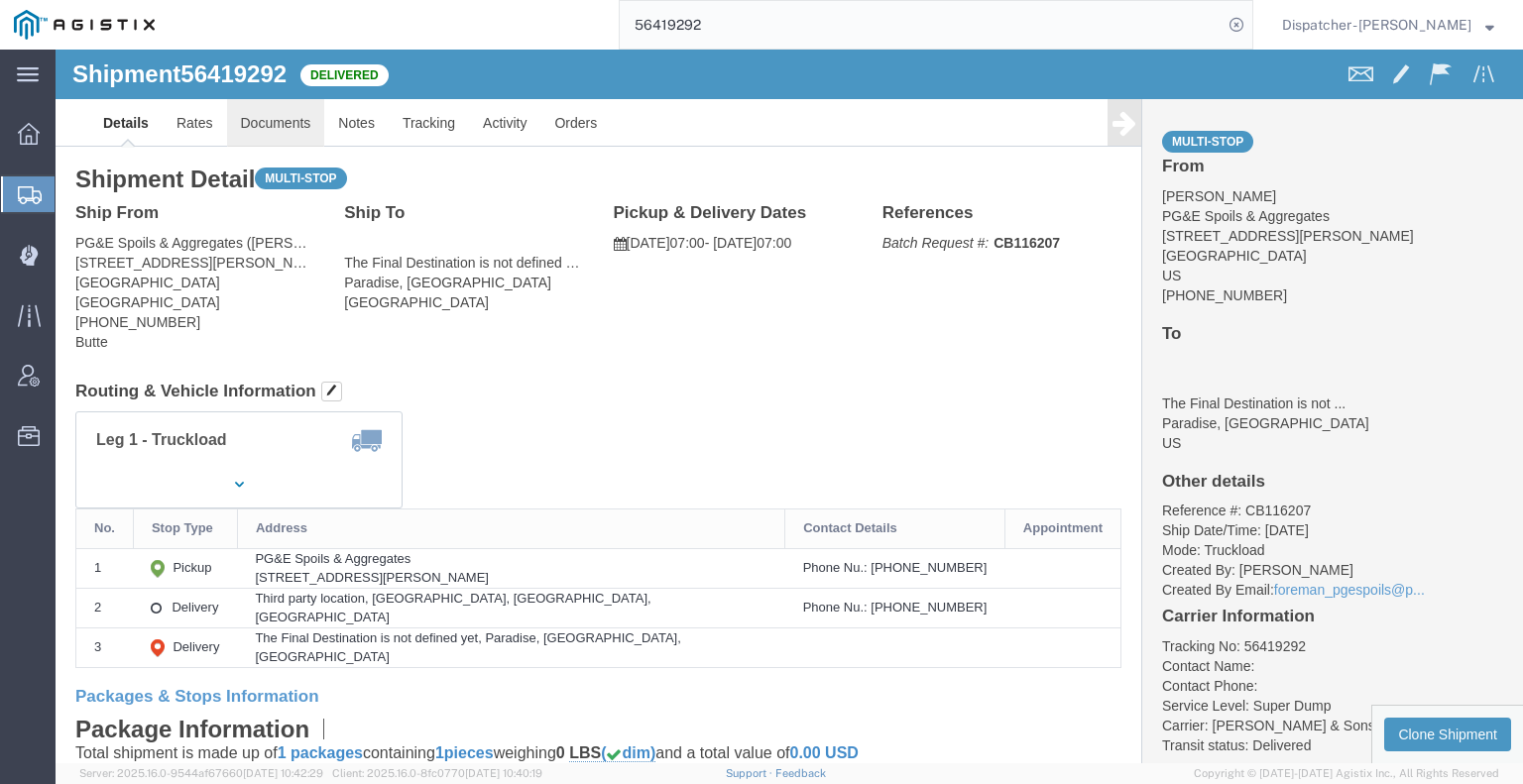
click link "Documents"
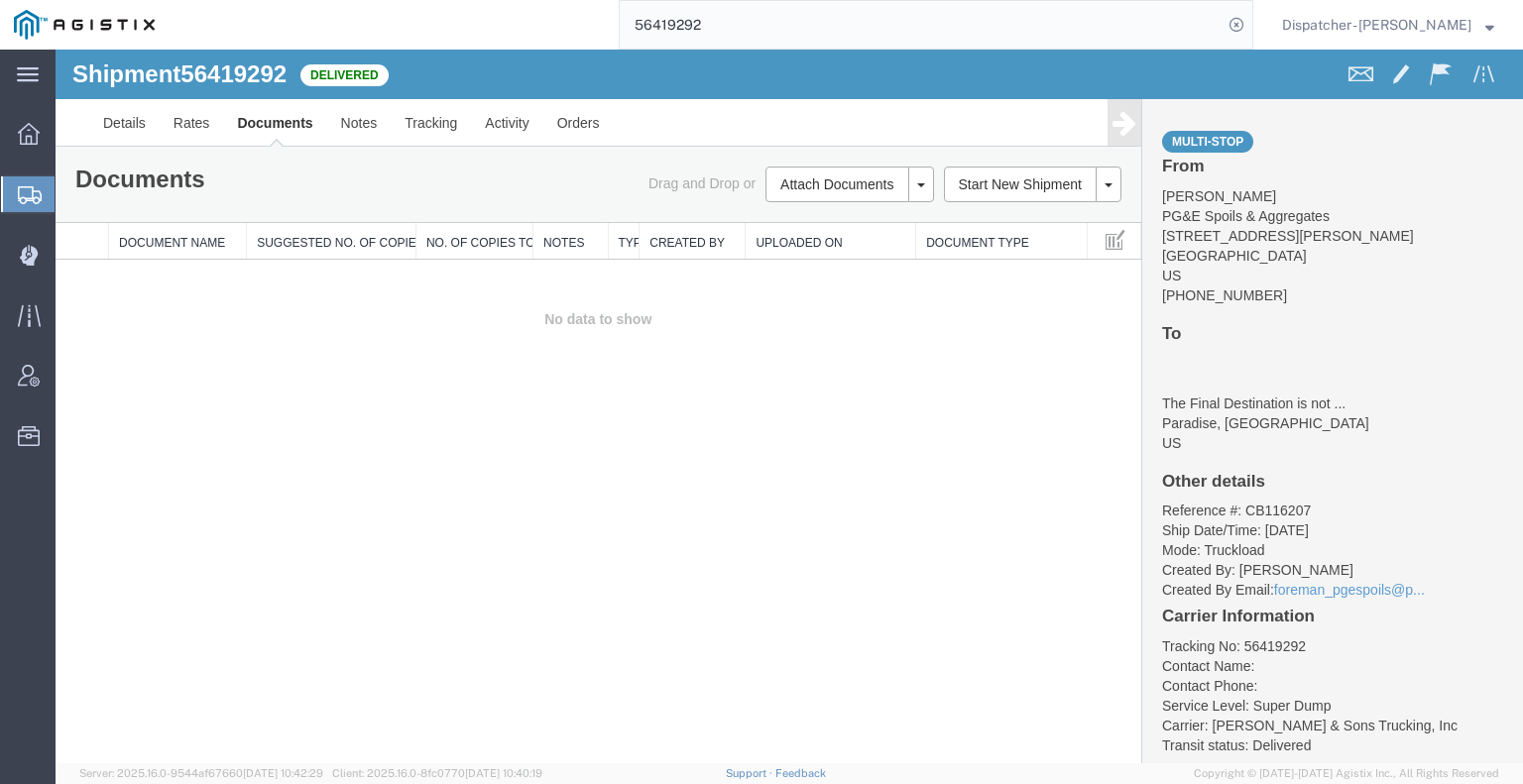
click at [139, 403] on div "Shipment 56419292 0 of 0 Delivered Details Rates Documents Notes Tracking Activ…" at bounding box center [789, 406] width 1467 height 714
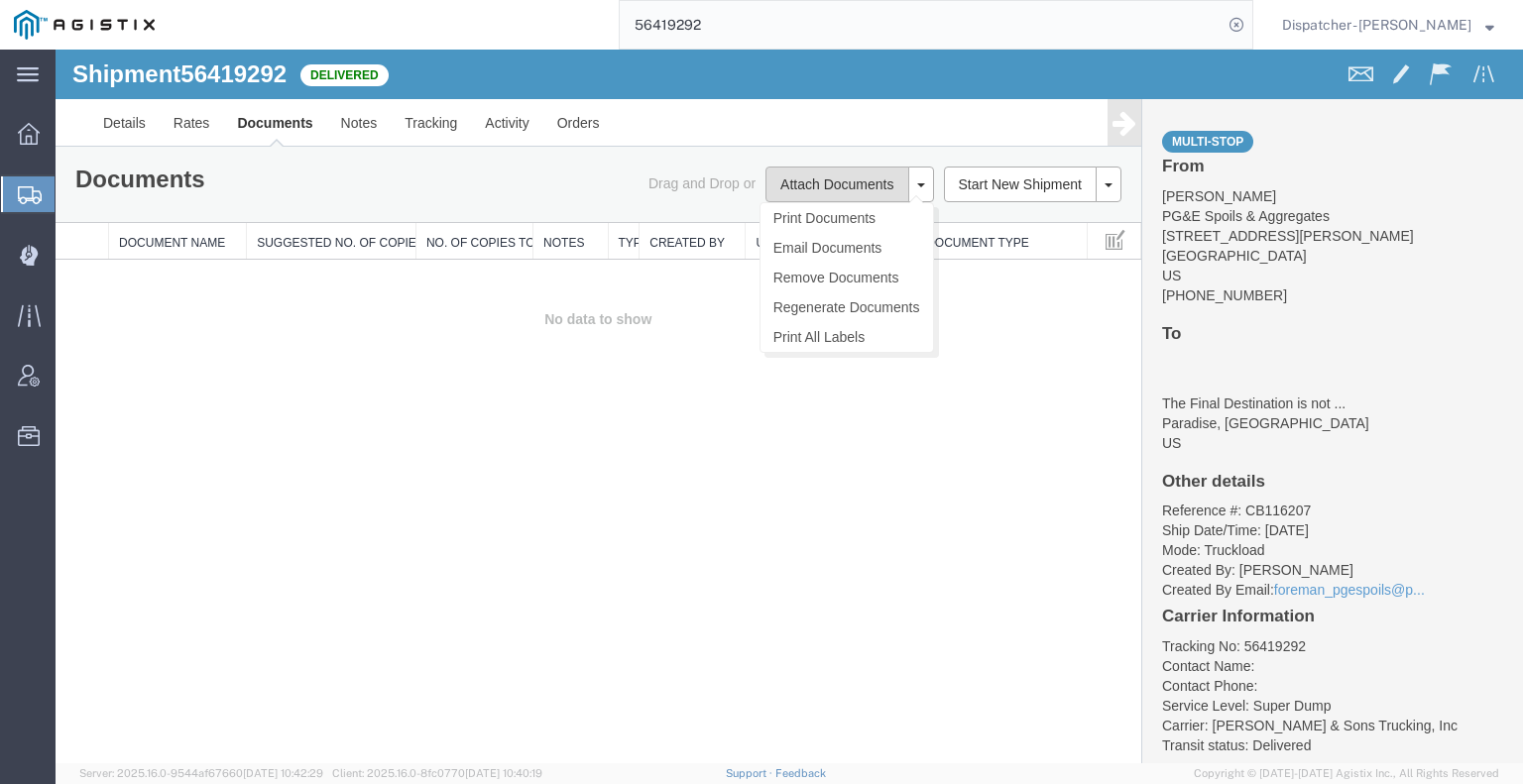
click at [802, 192] on button "Attach Documents" at bounding box center [837, 185] width 143 height 36
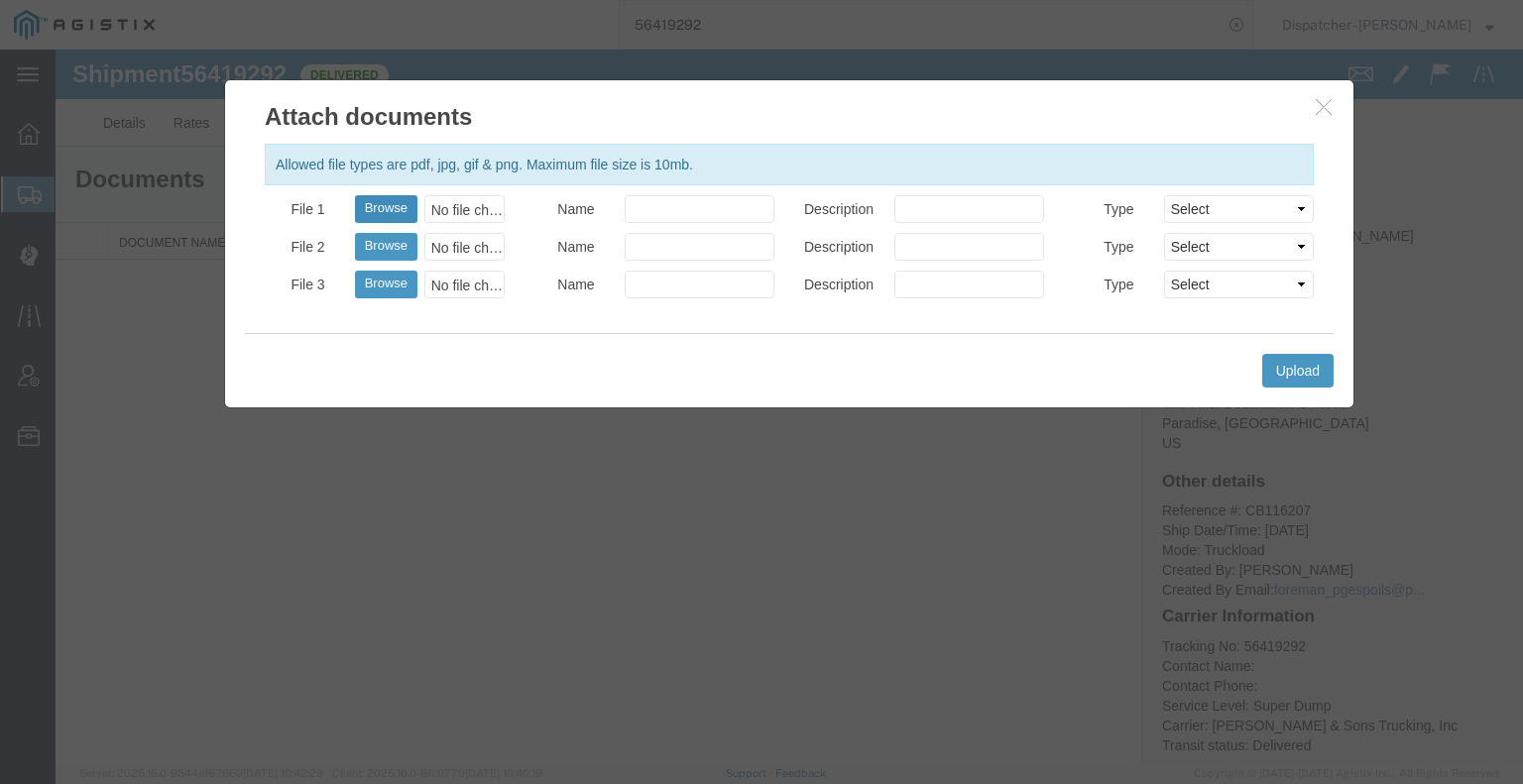
click at [403, 203] on button "Browse" at bounding box center [385, 209] width 63 height 28
click at [1275, 375] on button "Upload" at bounding box center [1298, 370] width 71 height 34
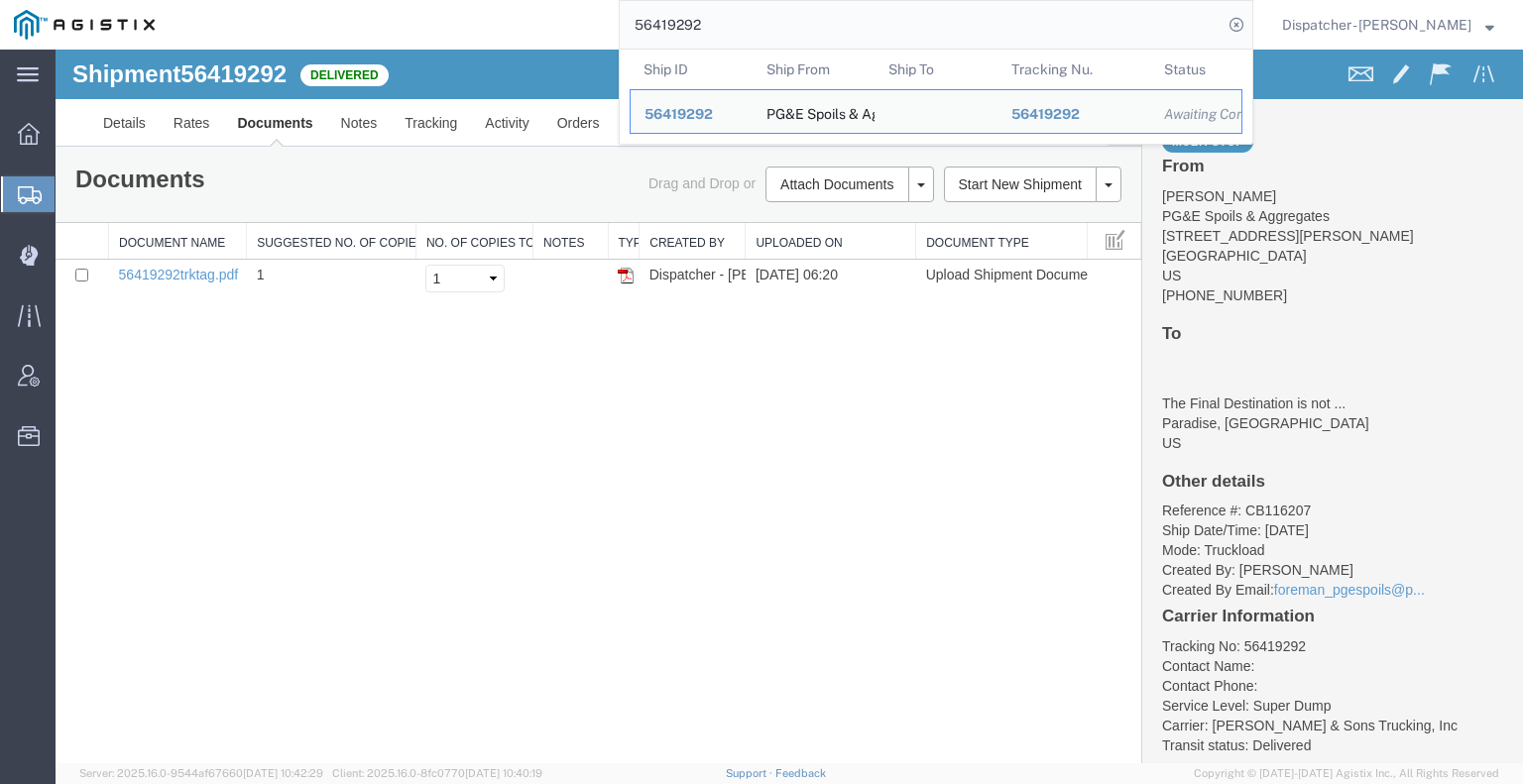
drag, startPoint x: 582, startPoint y: 15, endPoint x: 417, endPoint y: 14, distance: 165.0
click at [490, 10] on div "56419292 Ship ID Ship From Ship To Tracking Nu. Status Ship ID 56419292 Ship Fr…" at bounding box center [711, 25] width 1084 height 50
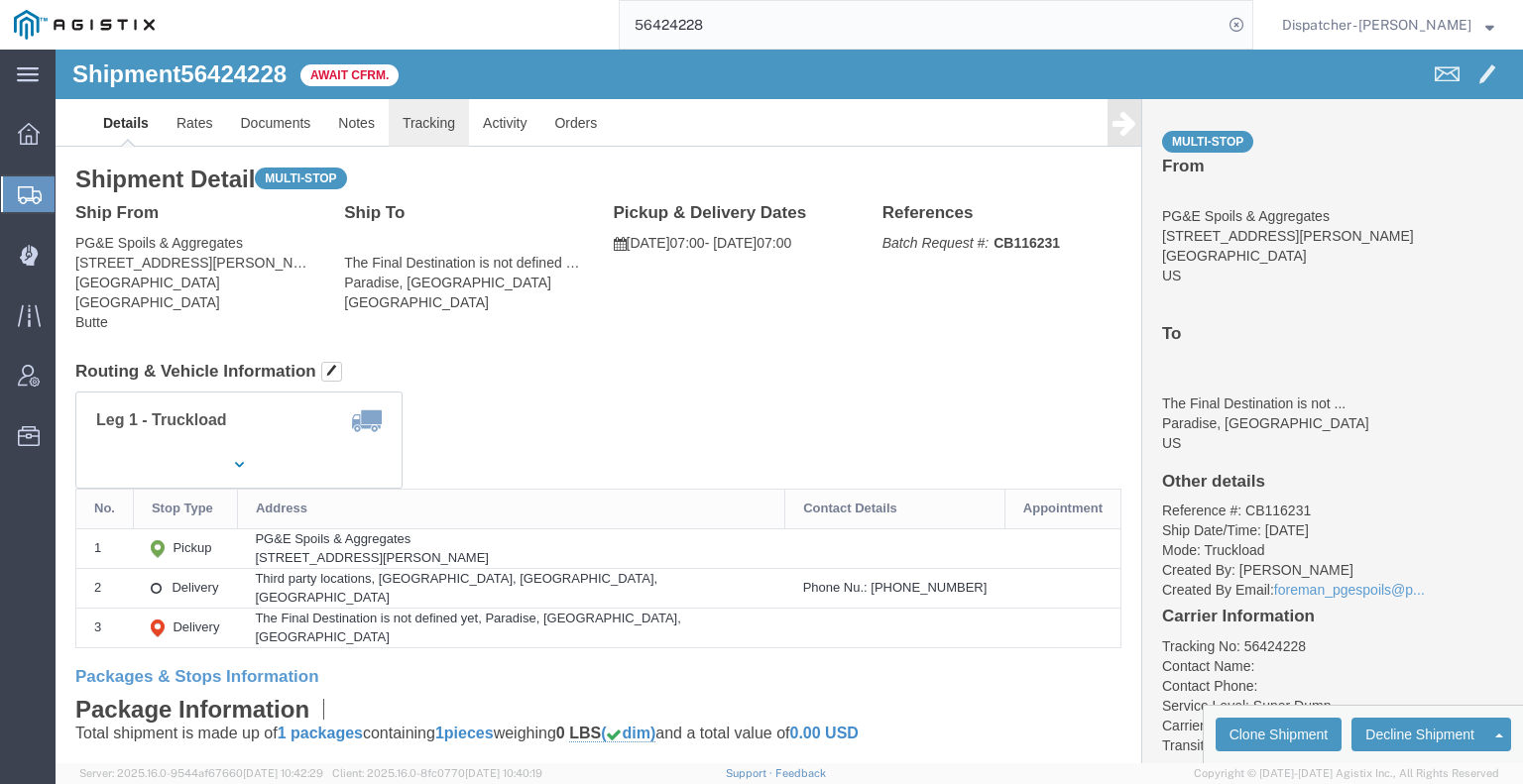
click link "Tracking"
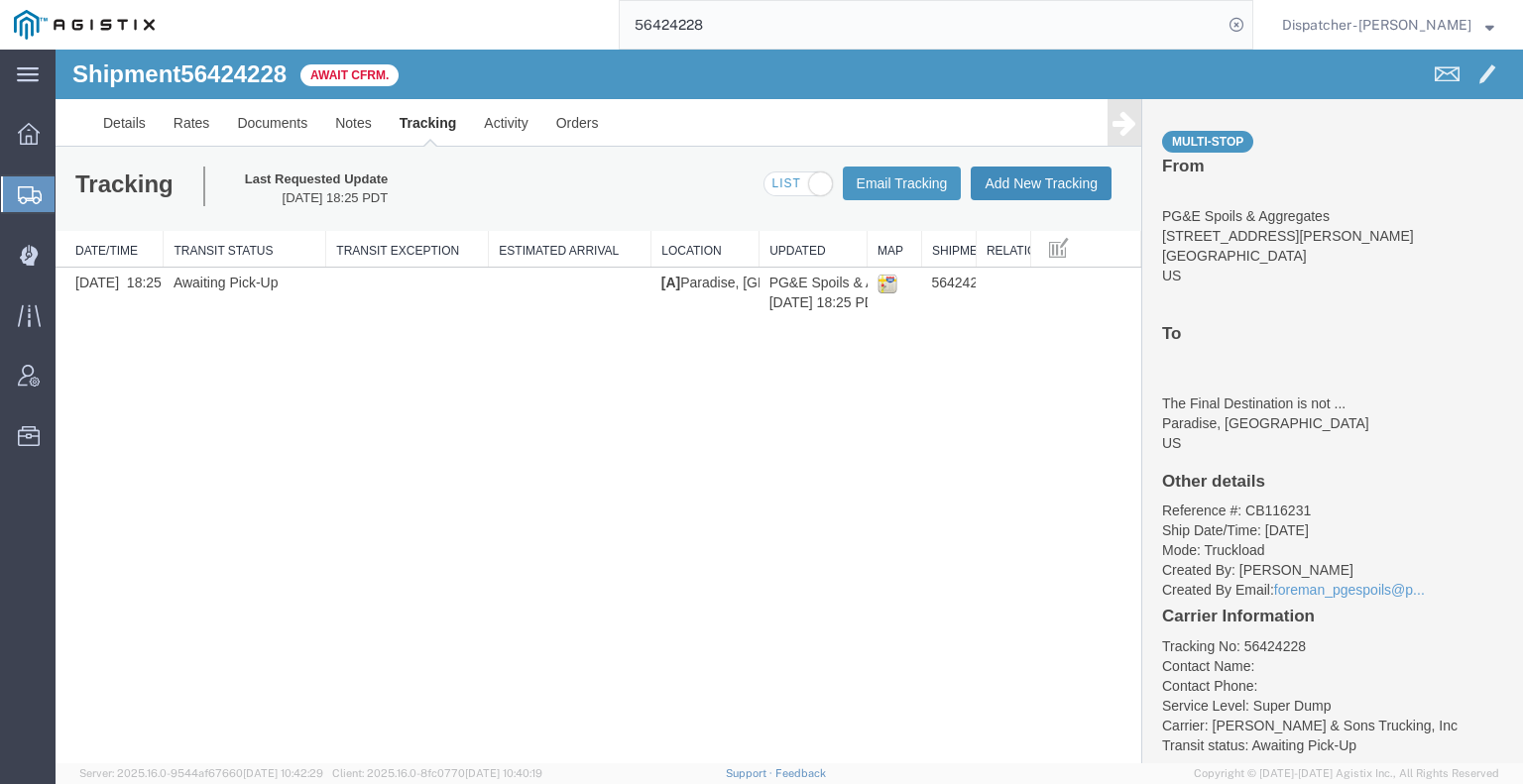
click at [1051, 189] on button "Add New Tracking" at bounding box center [1041, 184] width 141 height 34
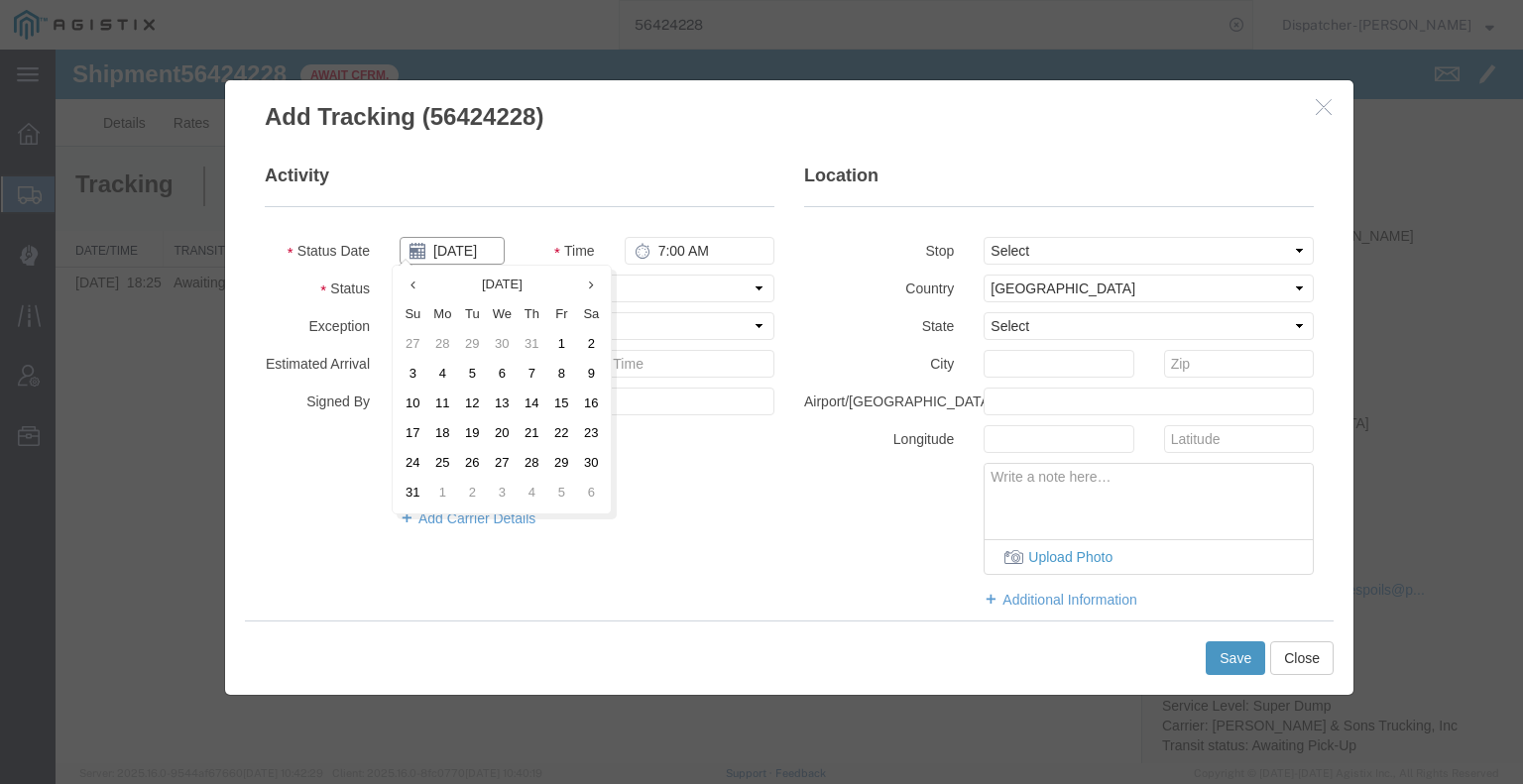
click at [474, 249] on input "[DATE]" at bounding box center [452, 251] width 105 height 28
click at [540, 383] on td "7" at bounding box center [531, 374] width 30 height 30
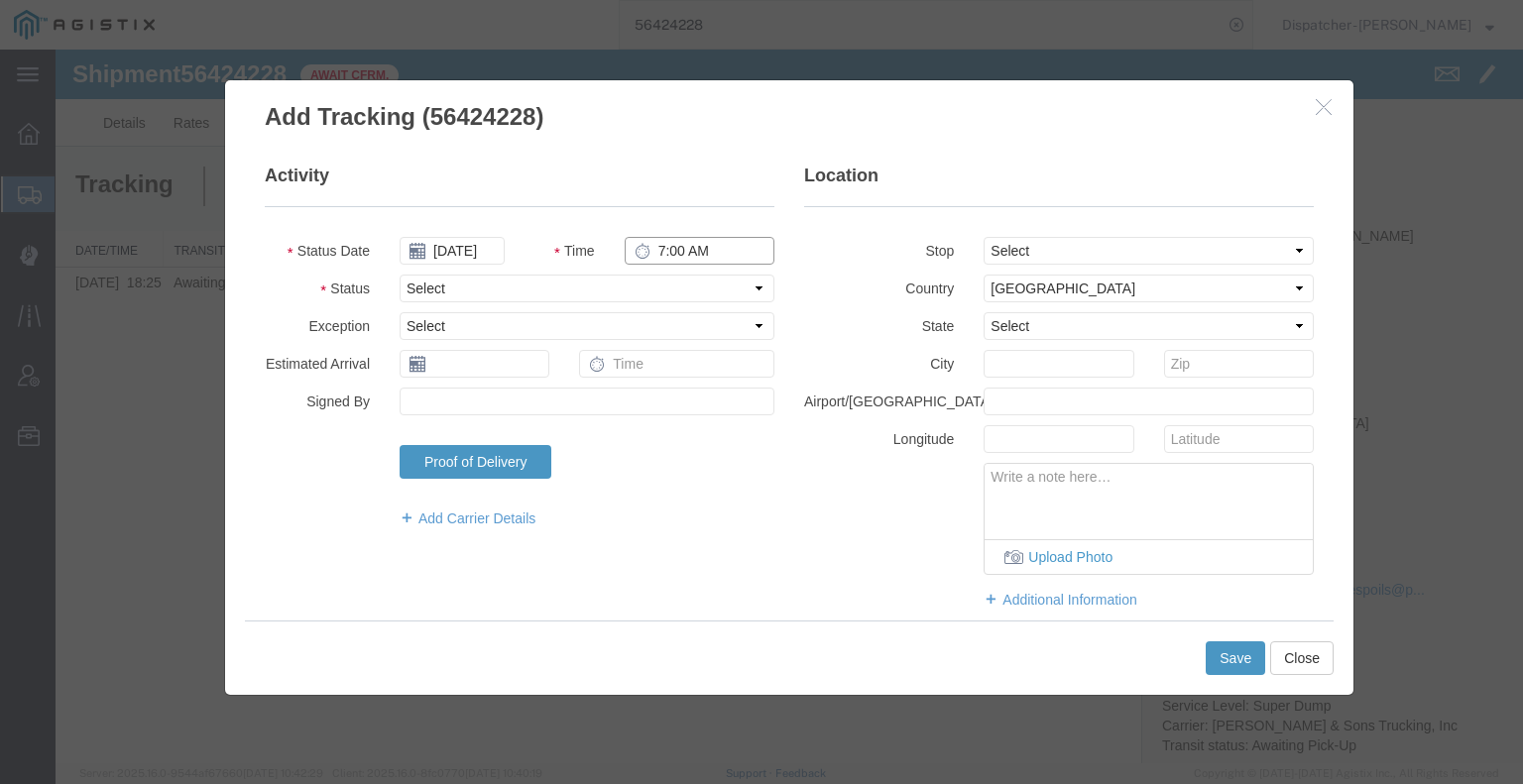
click at [673, 257] on input "7:00 AM" at bounding box center [699, 251] width 150 height 28
click at [674, 286] on select "Select Arrival Notice Available Arrival Notice Imported Arrive at Delivery Loca…" at bounding box center [586, 289] width 374 height 28
click at [399, 275] on select "Select Arrival Notice Available Arrival Notice Imported Arrive at Delivery Loca…" at bounding box center [586, 289] width 374 height 28
click at [999, 257] on select "Select From: [STREET_ADDRESS][PERSON_NAME] Stop 2: Third party locations, [GEOG…" at bounding box center [1149, 251] width 331 height 28
click at [984, 237] on select "Select From: [STREET_ADDRESS][PERSON_NAME] Stop 2: Third party locations, [GEOG…" at bounding box center [1149, 251] width 331 height 28
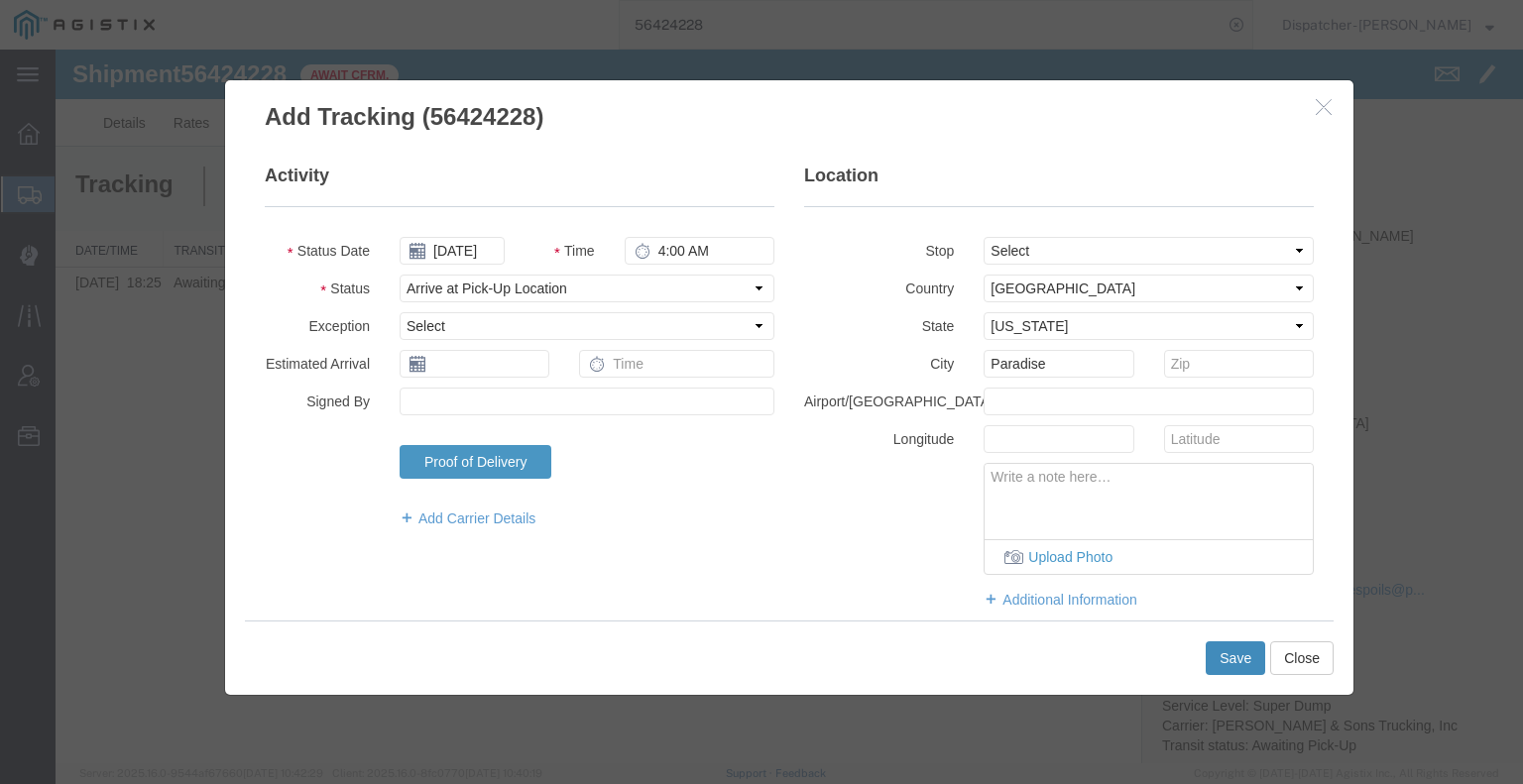
click at [1239, 666] on button "Save" at bounding box center [1235, 658] width 60 height 34
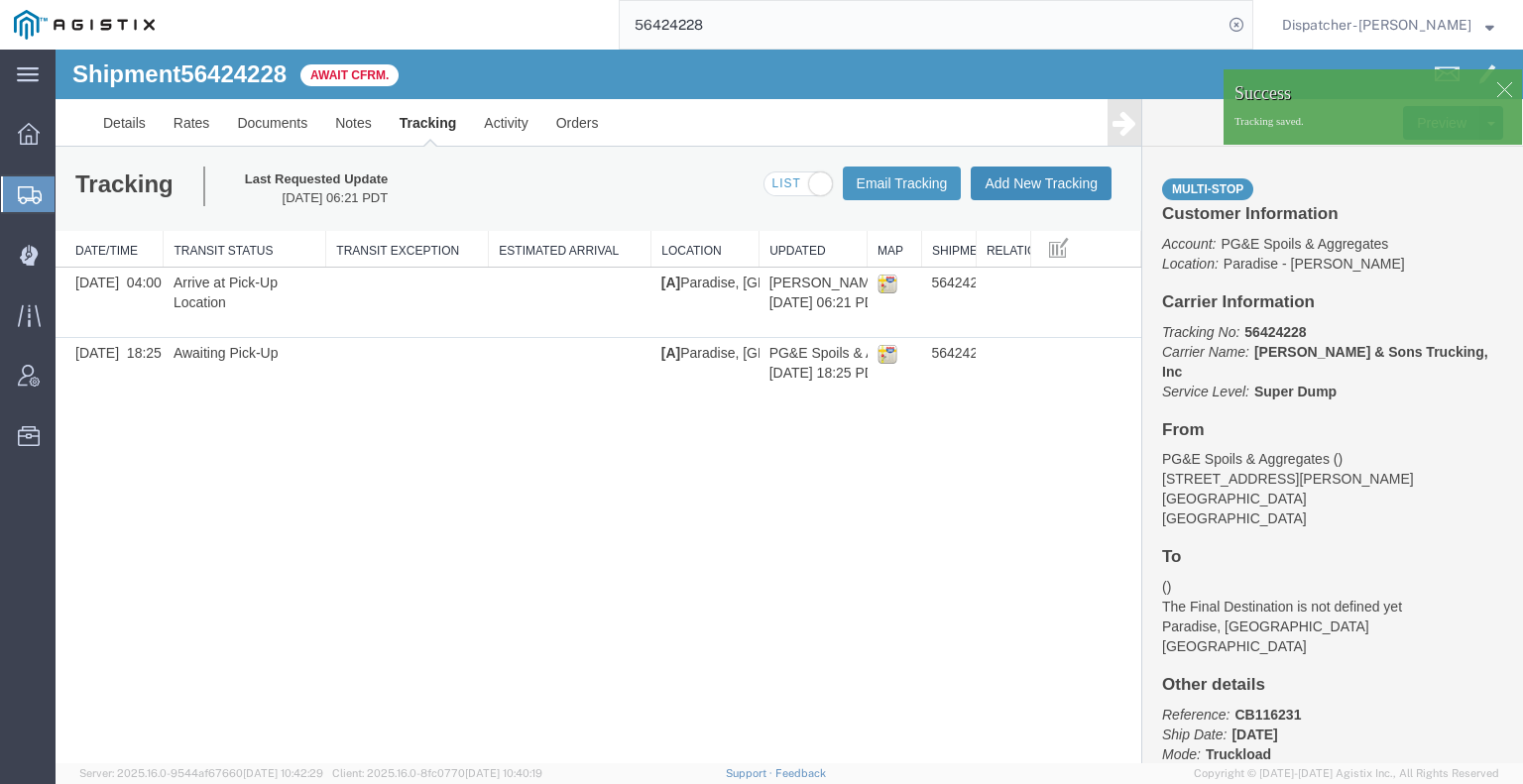
click at [1027, 191] on button "Add New Tracking" at bounding box center [1041, 184] width 141 height 34
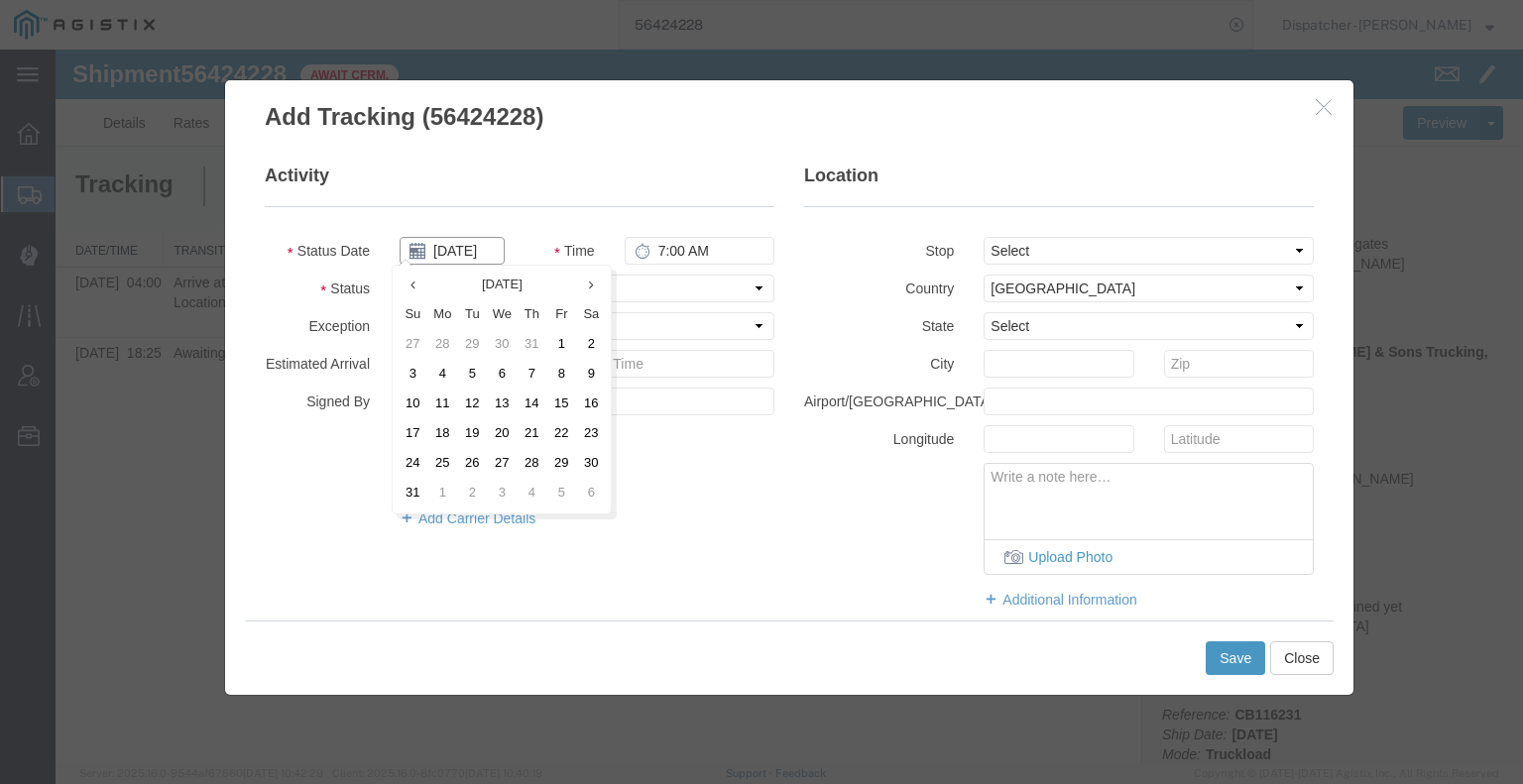
click at [469, 249] on input "[DATE]" at bounding box center [452, 251] width 105 height 28
drag, startPoint x: 542, startPoint y: 376, endPoint x: 552, endPoint y: 362, distance: 17.2
click at [542, 375] on td "7" at bounding box center [531, 374] width 30 height 30
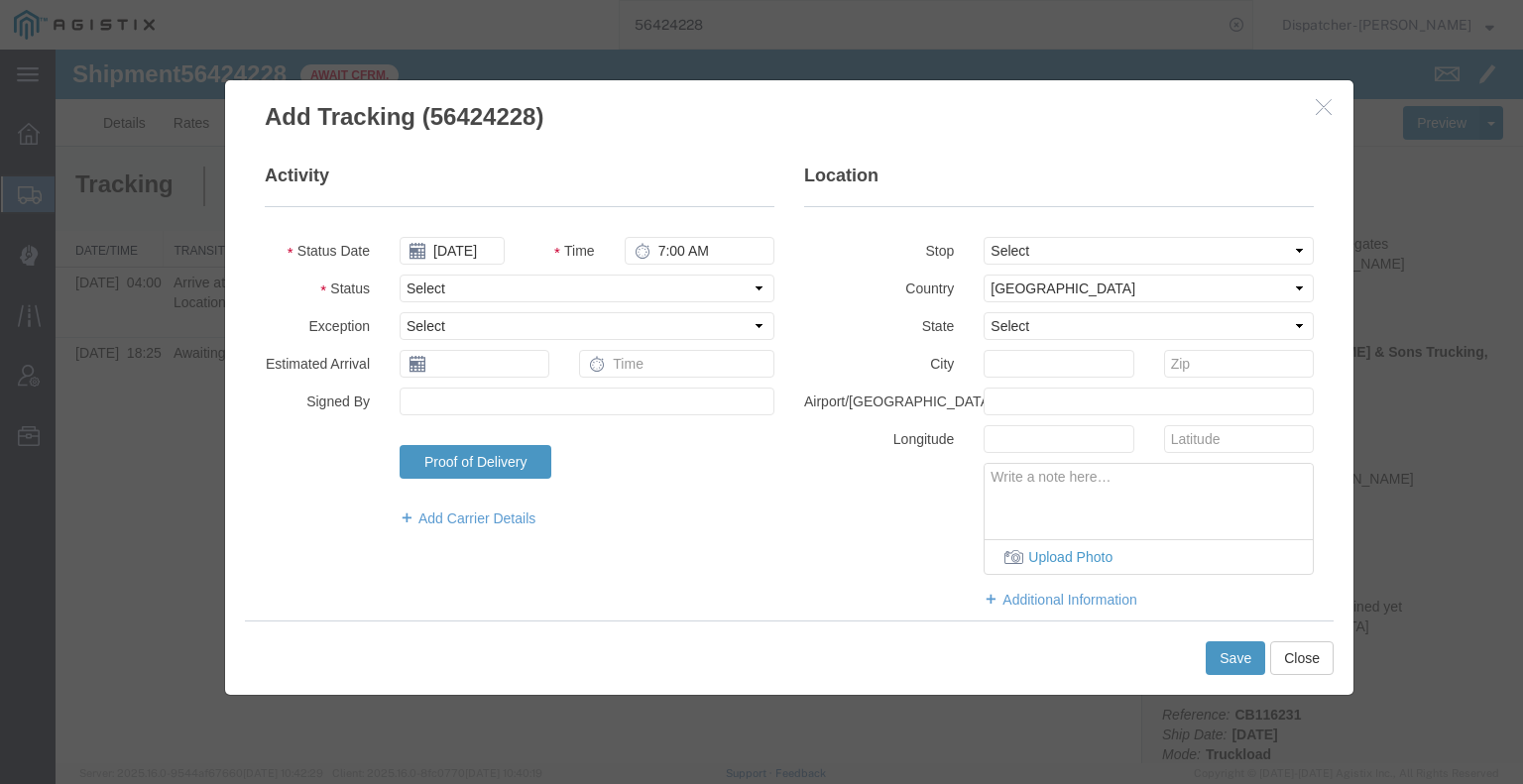
click at [647, 270] on fieldset "Activity Status Date [DATE] Time 7:00 AM Status Select Arrival Notice Available…" at bounding box center [519, 355] width 509 height 384
click at [662, 251] on input "7:00 AM" at bounding box center [699, 251] width 150 height 28
click at [667, 287] on select "Select Arrival Notice Available Arrival Notice Imported Arrive at Delivery Loca…" at bounding box center [586, 289] width 374 height 28
click at [399, 275] on select "Select Arrival Notice Available Arrival Notice Imported Arrive at Delivery Loca…" at bounding box center [586, 289] width 374 height 28
click at [1026, 251] on select "Select From: [STREET_ADDRESS][PERSON_NAME] Stop 2: Third party locations, [GEOG…" at bounding box center [1149, 251] width 331 height 28
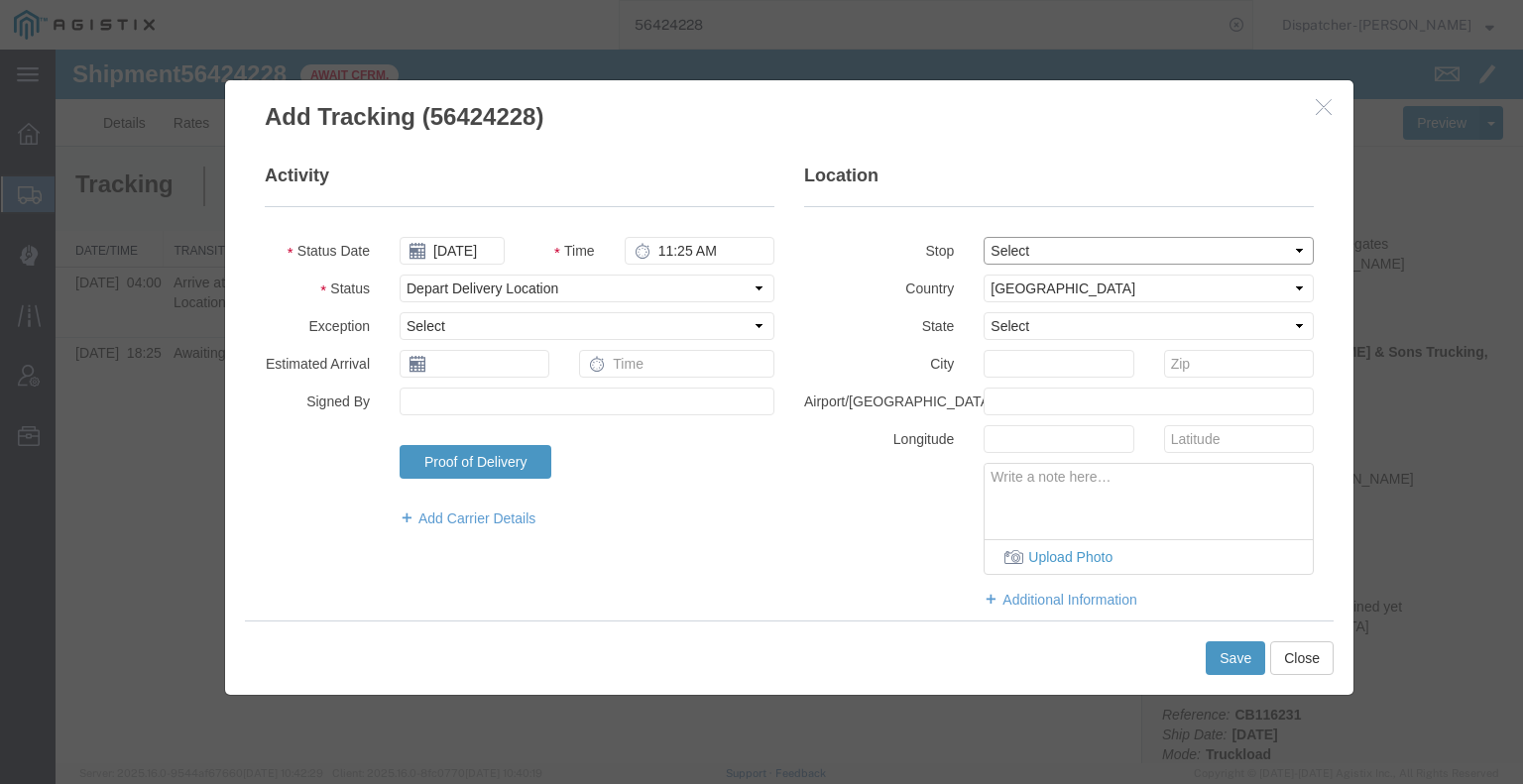
click at [984, 237] on select "Select From: [STREET_ADDRESS][PERSON_NAME] Stop 2: Third party locations, [GEOG…" at bounding box center [1149, 251] width 331 height 28
click at [1225, 657] on button "Save" at bounding box center [1235, 658] width 60 height 34
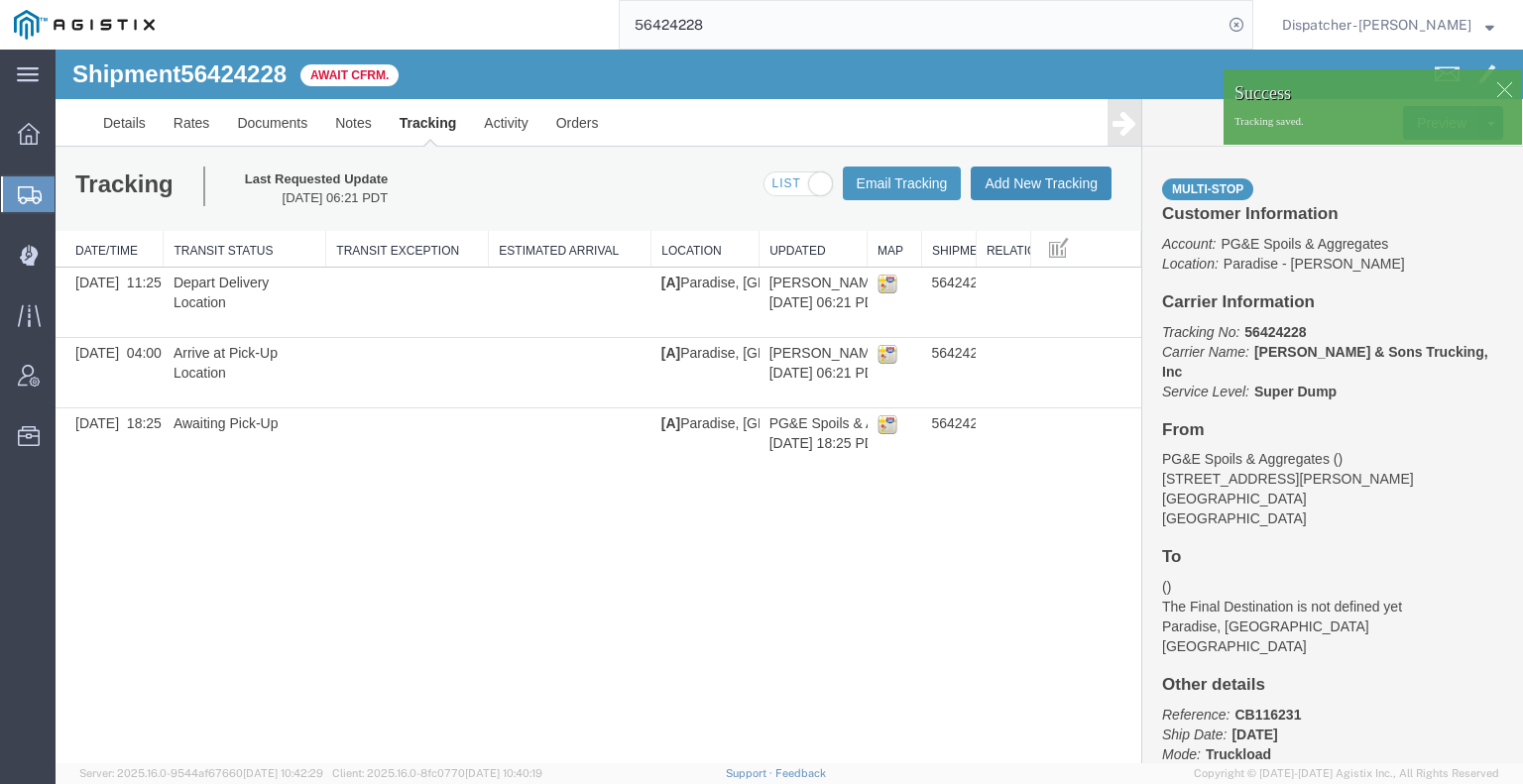
click at [1011, 192] on button "Add New Tracking" at bounding box center [1041, 184] width 141 height 34
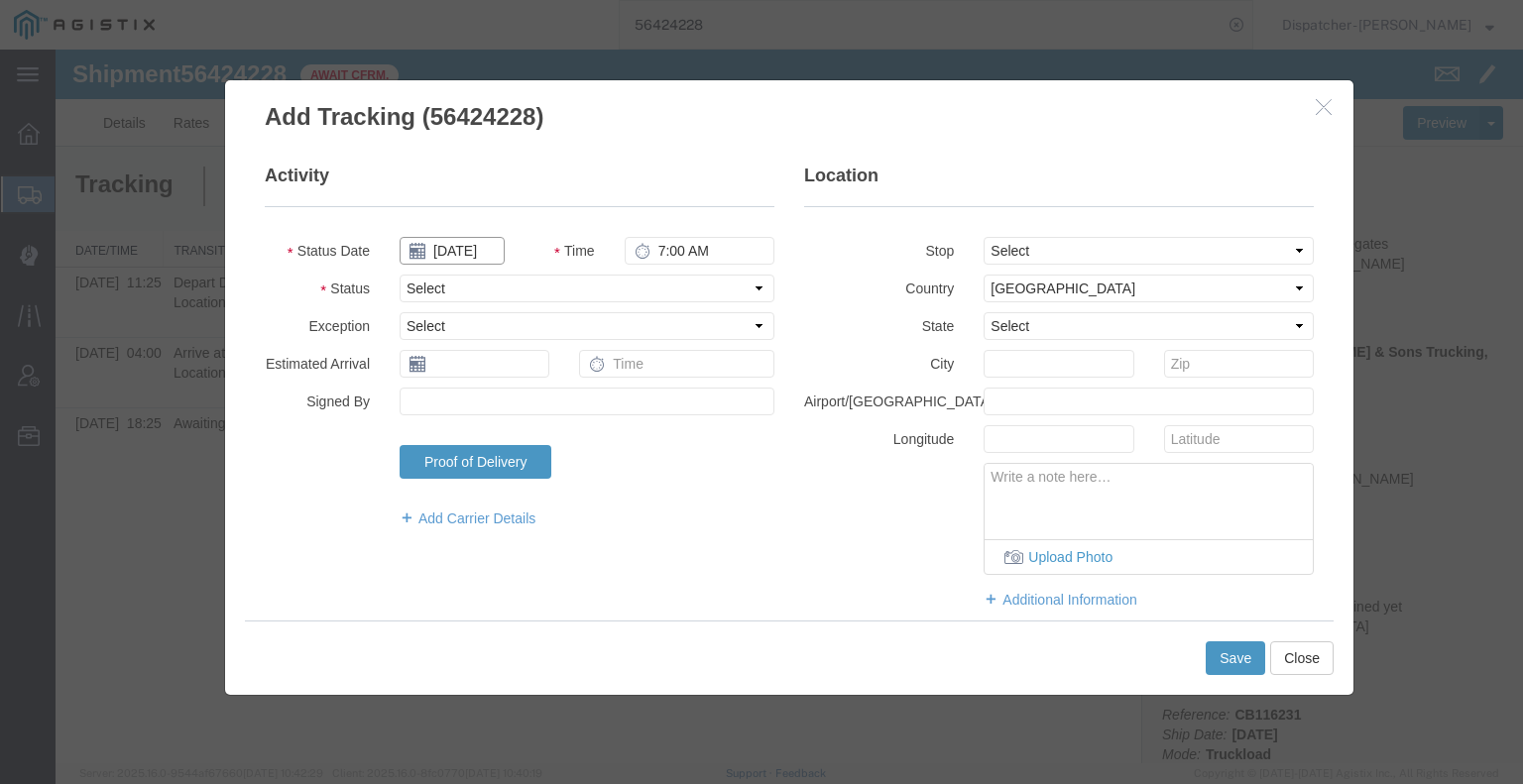
click at [464, 259] on input "[DATE]" at bounding box center [452, 251] width 105 height 28
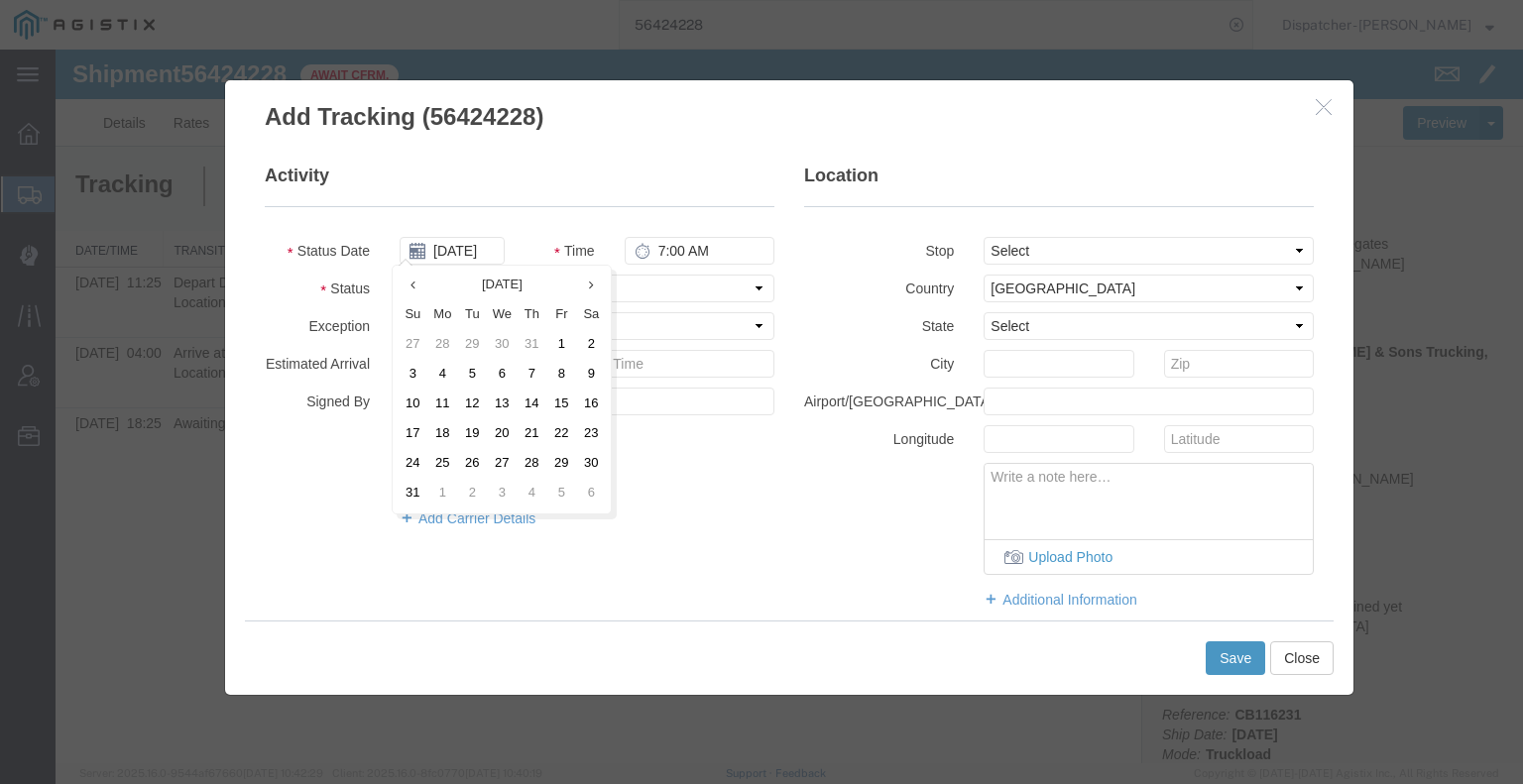
drag, startPoint x: 529, startPoint y: 384, endPoint x: 550, endPoint y: 361, distance: 31.1
click at [531, 383] on td "7" at bounding box center [531, 374] width 30 height 30
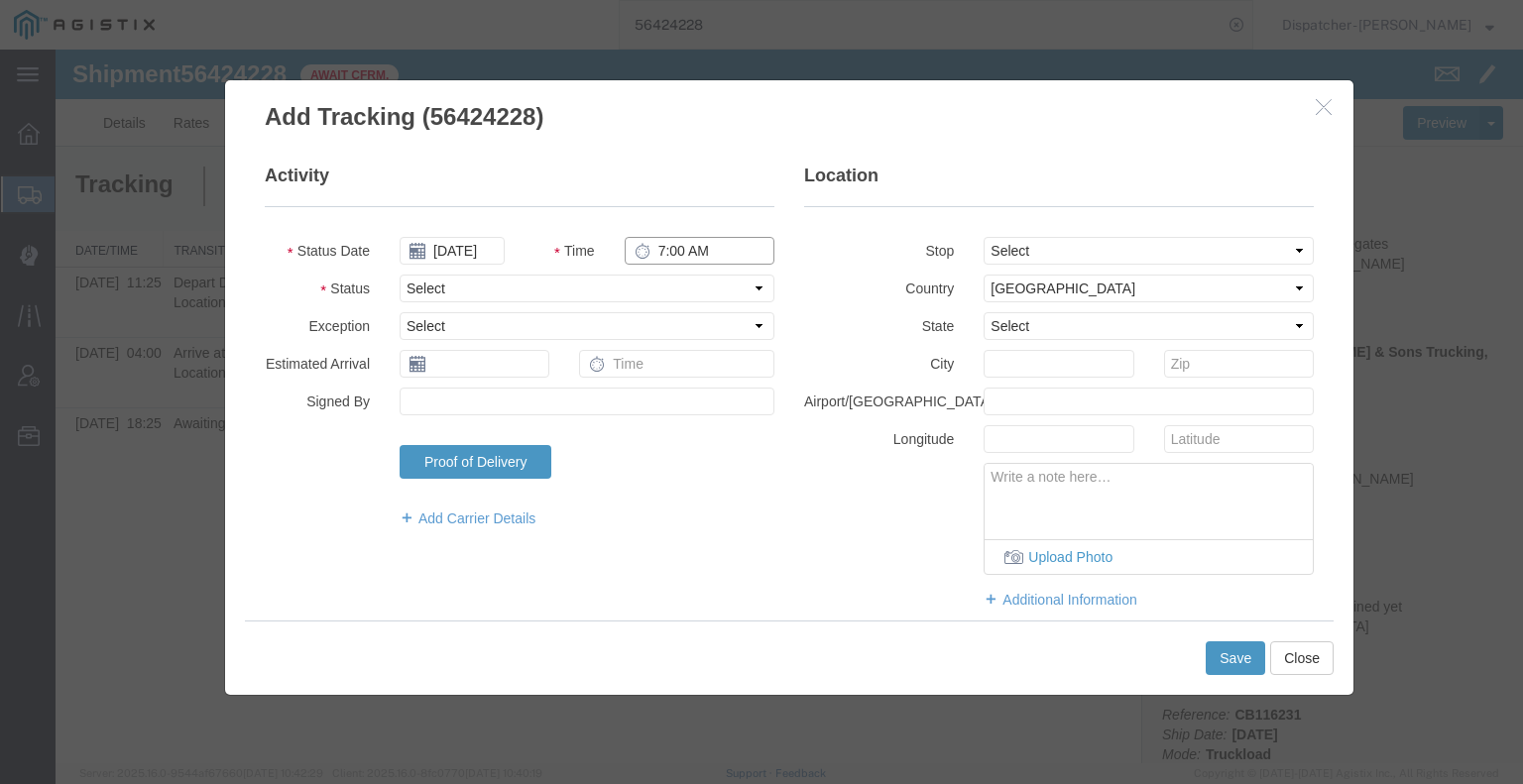
click at [678, 245] on input "7:00 AM" at bounding box center [699, 251] width 150 height 28
click at [633, 284] on select "Select Arrival Notice Available Arrival Notice Imported Arrive at Delivery Loca…" at bounding box center [586, 289] width 374 height 28
click at [399, 275] on select "Select Arrival Notice Available Arrival Notice Imported Arrive at Delivery Loca…" at bounding box center [586, 289] width 374 height 28
click at [1237, 667] on button "Save" at bounding box center [1235, 658] width 60 height 34
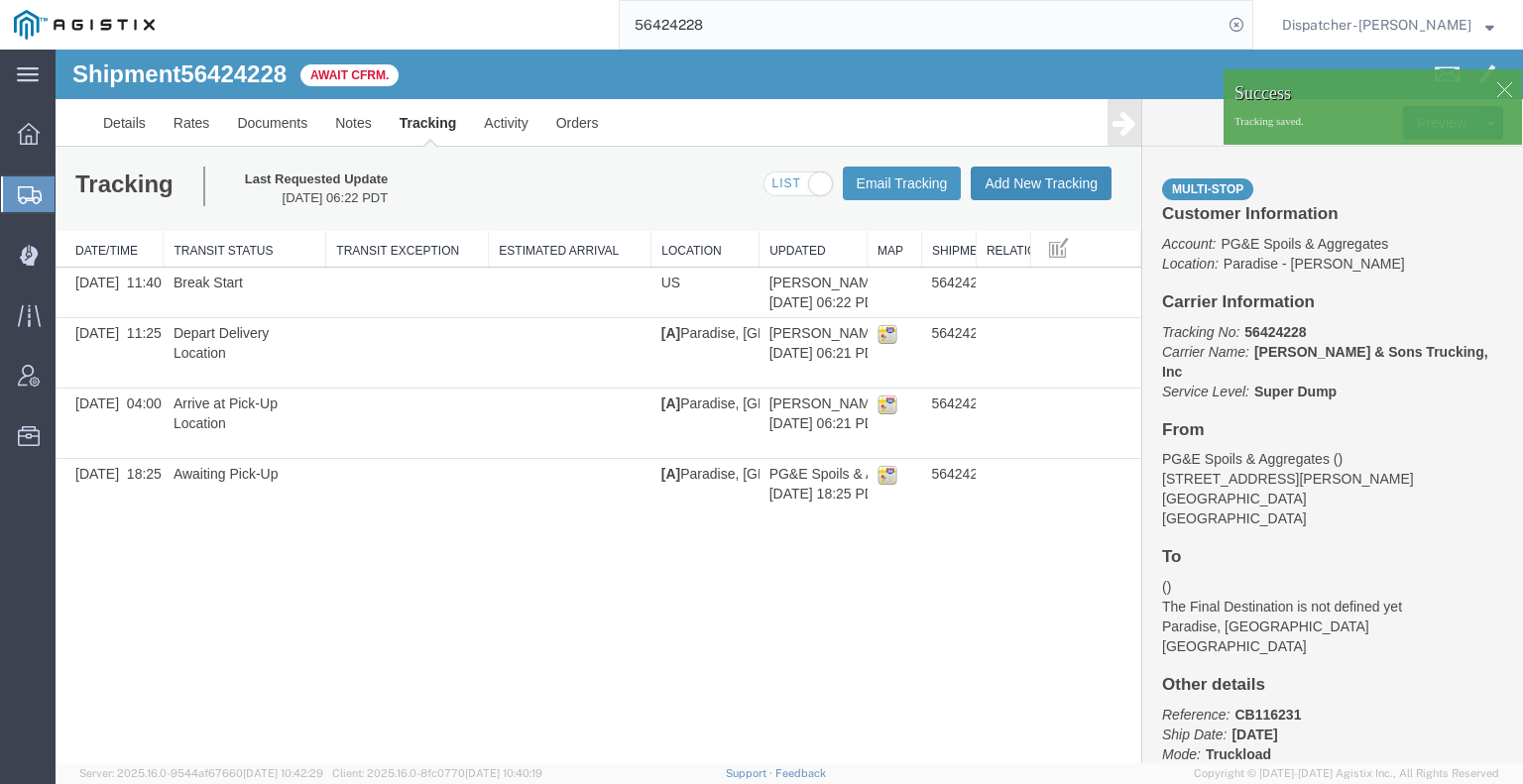
click at [1008, 190] on button "Add New Tracking" at bounding box center [1041, 184] width 141 height 34
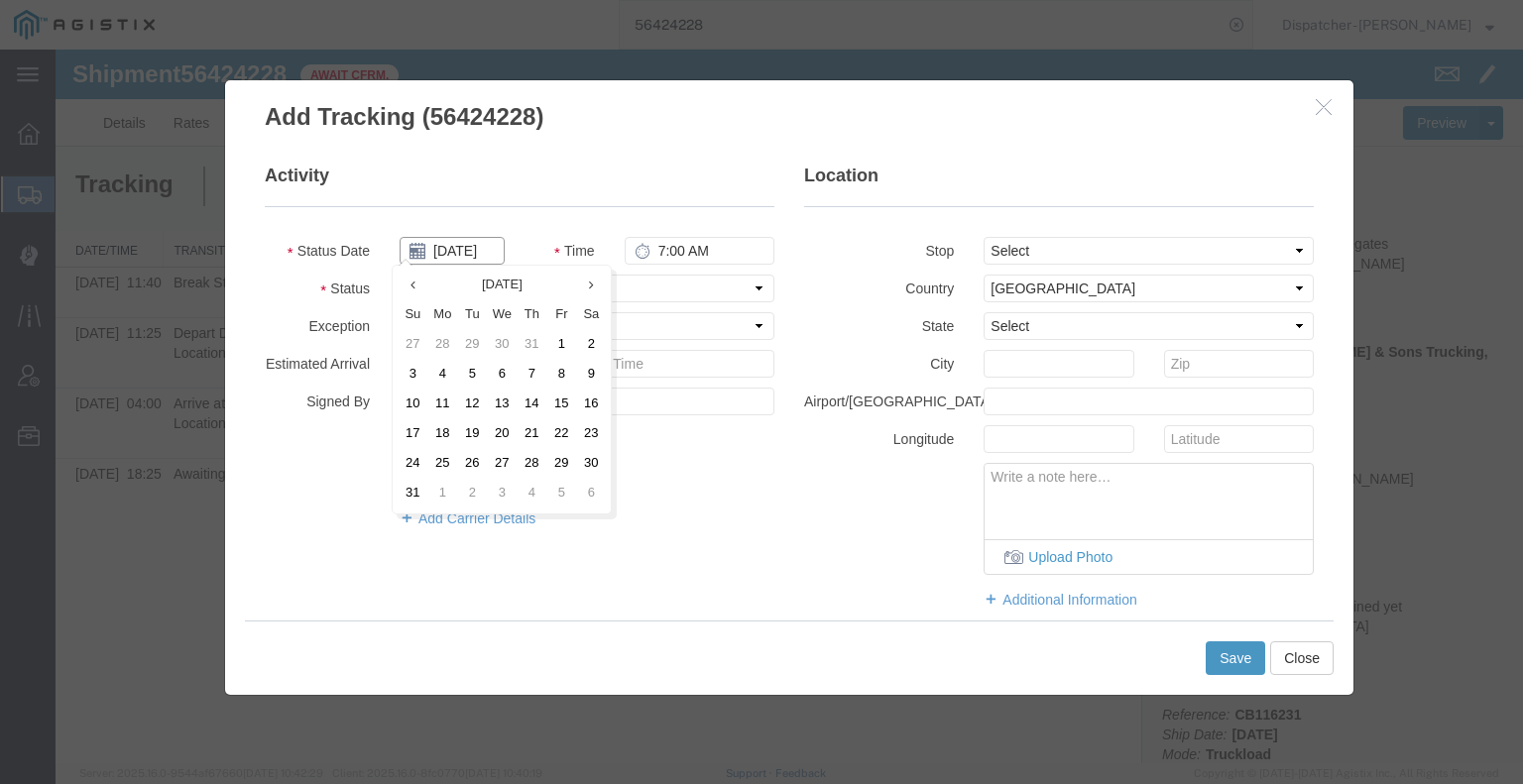
click at [439, 251] on input "[DATE]" at bounding box center [452, 251] width 105 height 28
click at [533, 378] on td "7" at bounding box center [531, 374] width 30 height 30
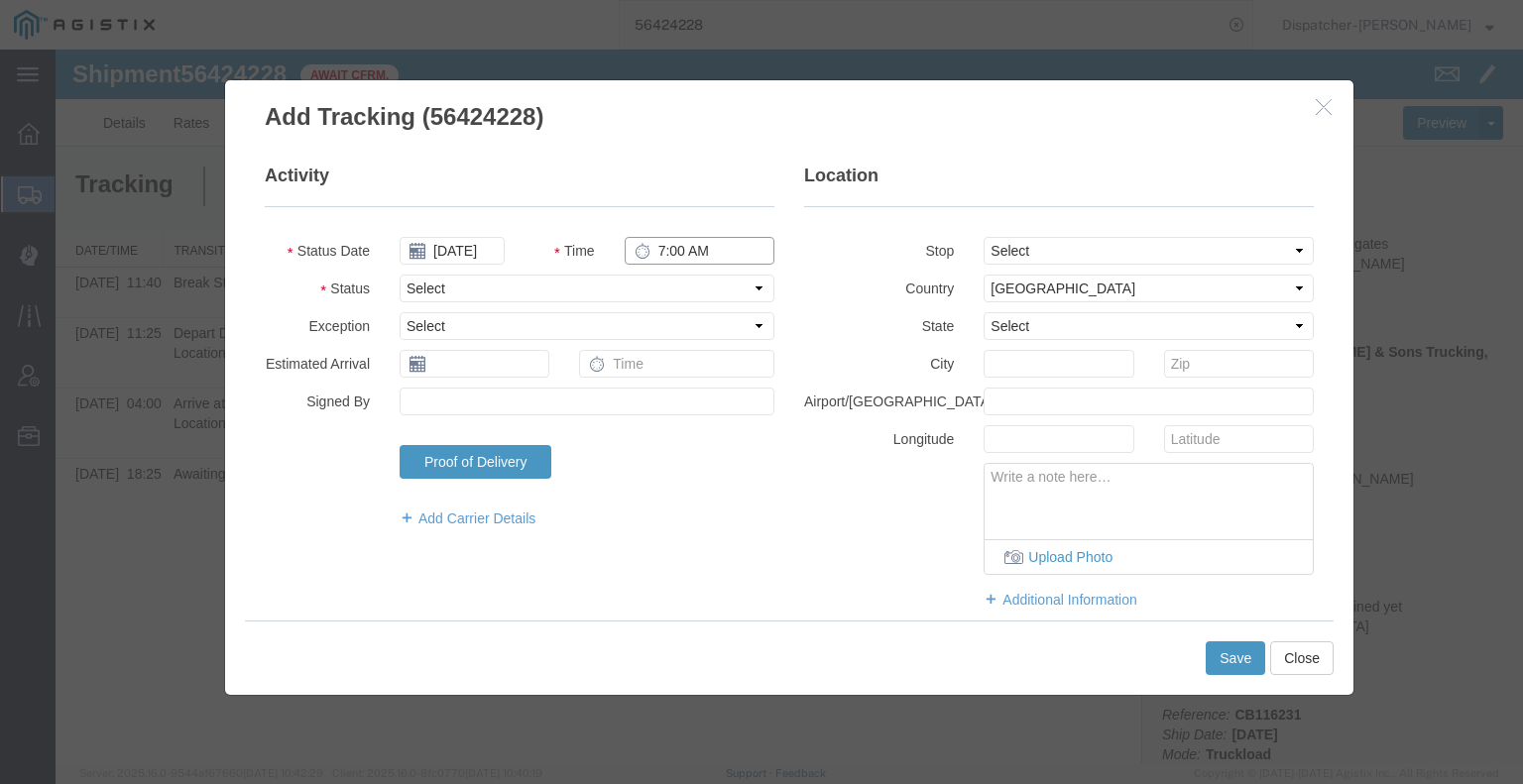
click at [702, 251] on input "7:00 AM" at bounding box center [699, 251] width 150 height 28
click at [706, 297] on select "Select Arrival Notice Available Arrival Notice Imported Arrive at Delivery Loca…" at bounding box center [586, 289] width 374 height 28
click at [399, 275] on select "Select Arrival Notice Available Arrival Notice Imported Arrive at Delivery Loca…" at bounding box center [586, 289] width 374 height 28
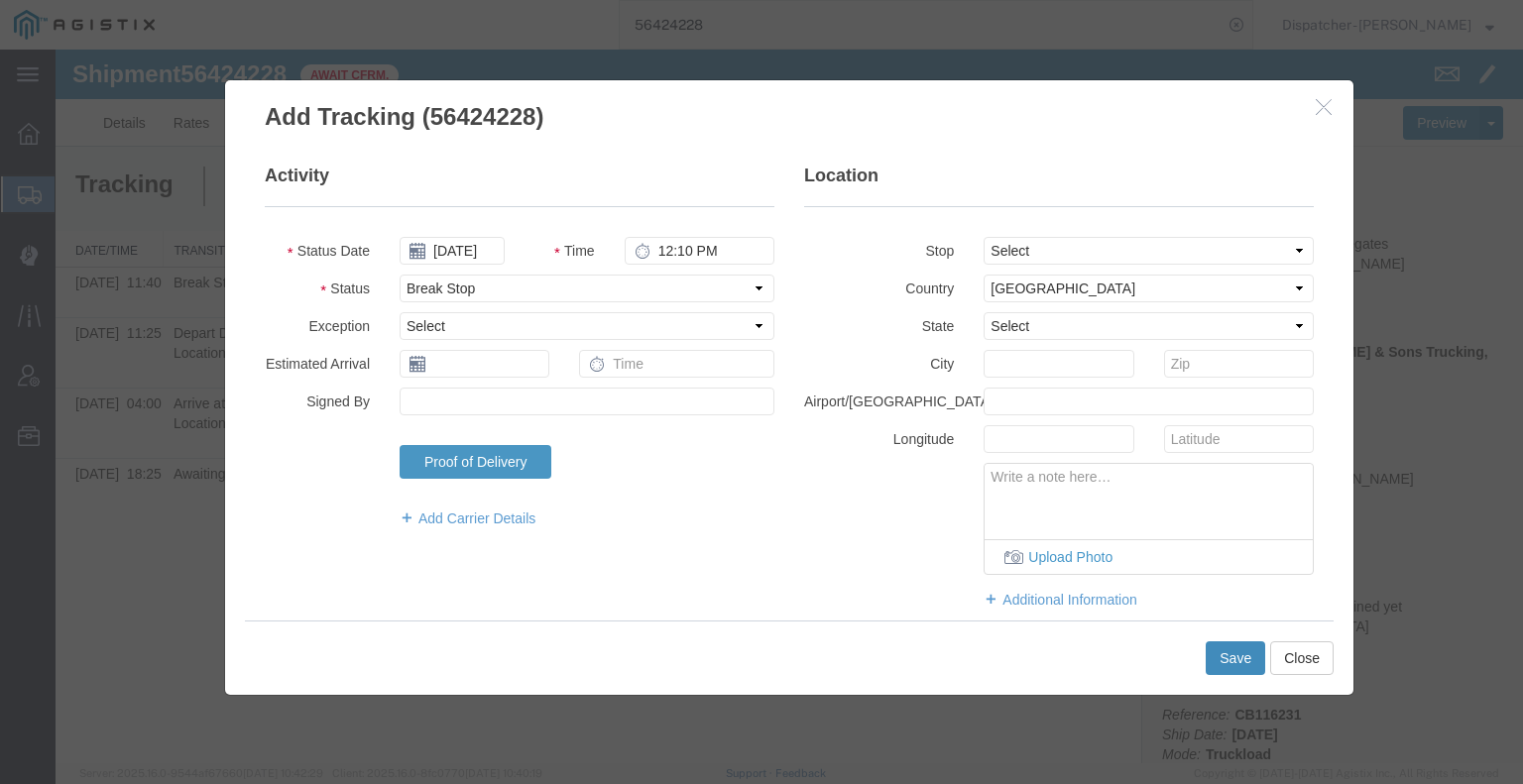
click at [1226, 666] on button "Save" at bounding box center [1235, 658] width 60 height 34
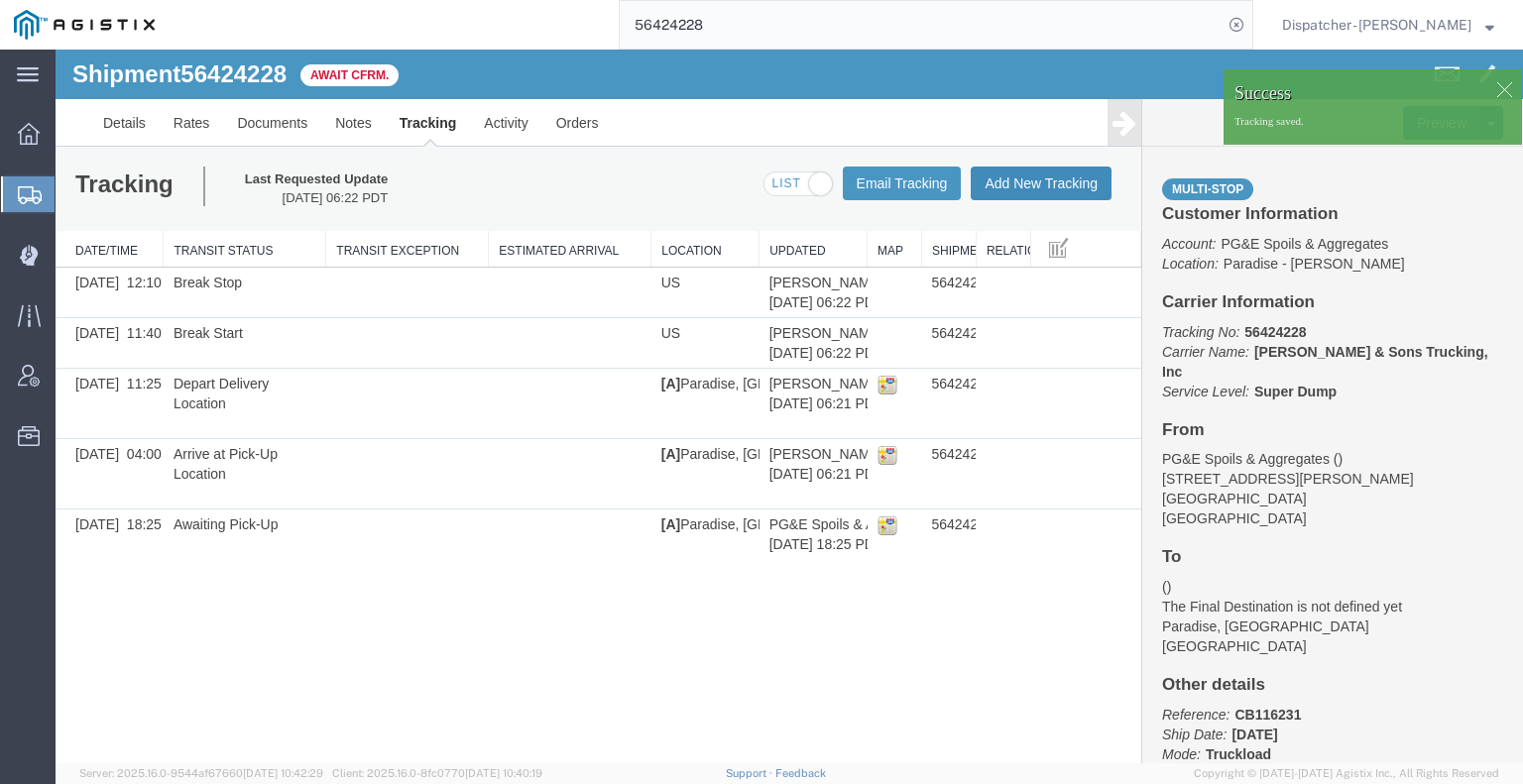
click at [1070, 185] on button "Add New Tracking" at bounding box center [1041, 184] width 141 height 34
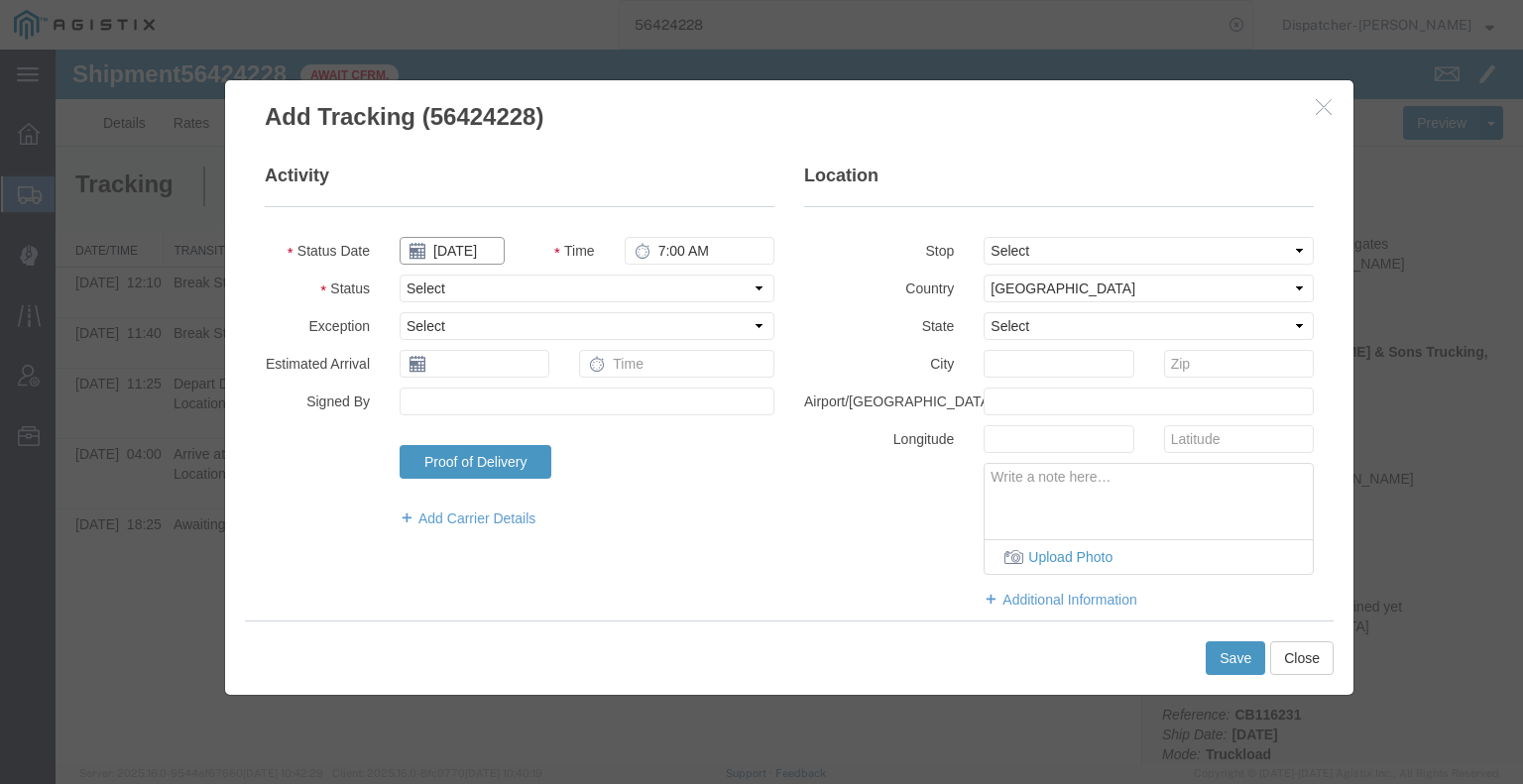
click at [477, 260] on input "[DATE]" at bounding box center [452, 251] width 105 height 28
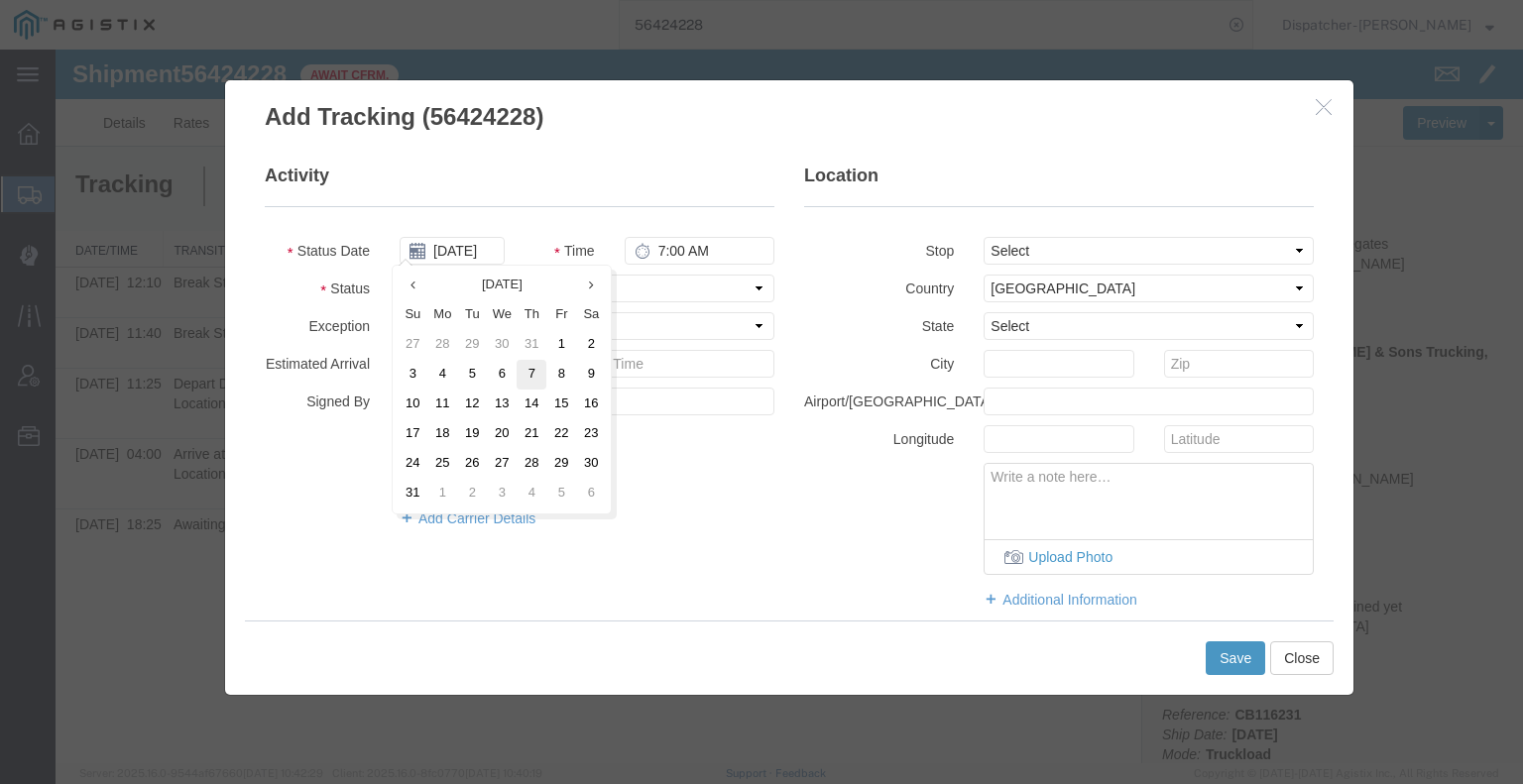
click at [525, 375] on td "7" at bounding box center [531, 374] width 30 height 30
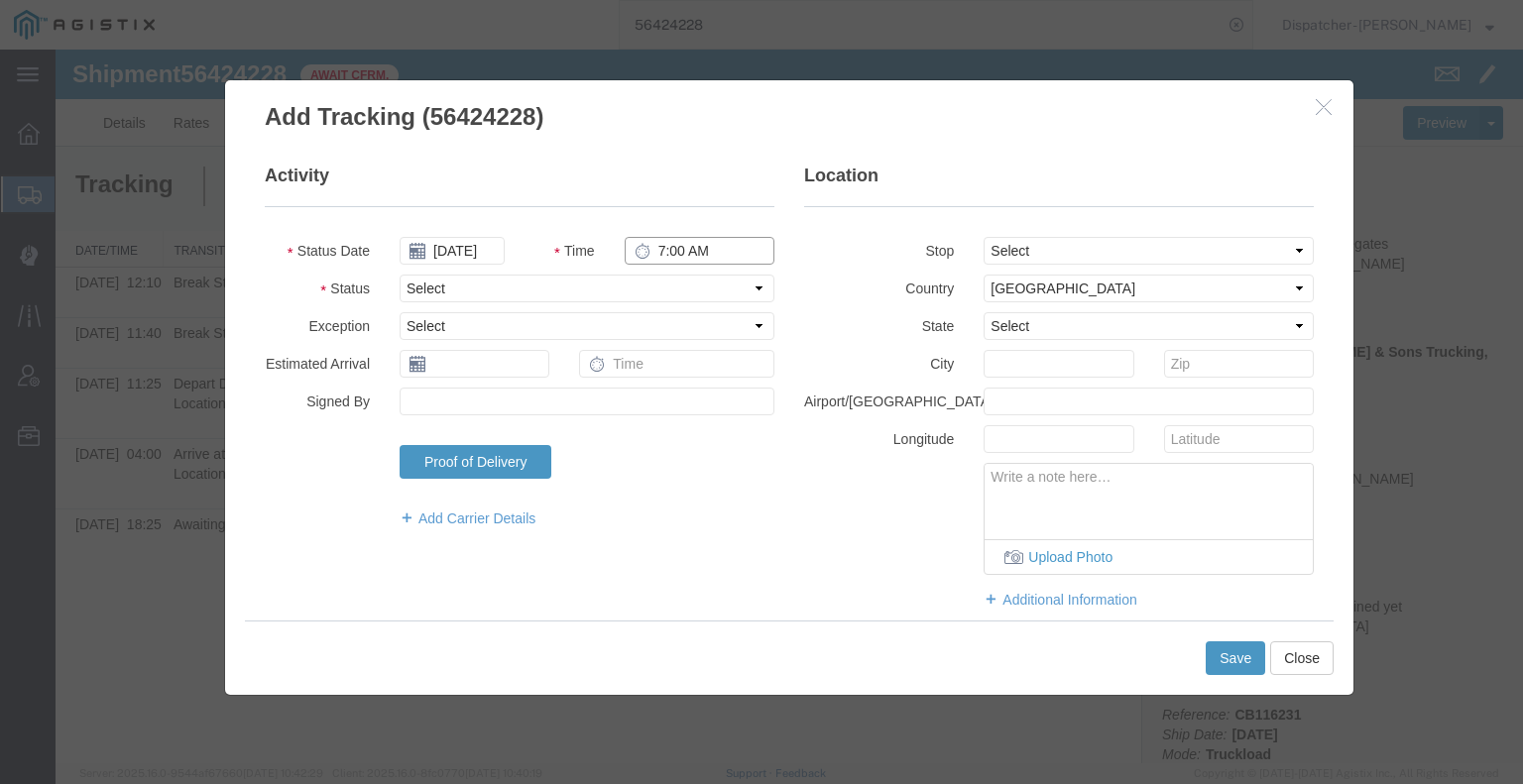
click at [706, 252] on input "7:00 AM" at bounding box center [699, 251] width 150 height 28
click at [723, 281] on select "Select Arrival Notice Available Arrival Notice Imported Arrive at Delivery Loca…" at bounding box center [586, 289] width 374 height 28
click at [399, 275] on select "Select Arrival Notice Available Arrival Notice Imported Arrive at Delivery Loca…" at bounding box center [586, 289] width 374 height 28
click at [1216, 661] on button "Save" at bounding box center [1235, 658] width 60 height 34
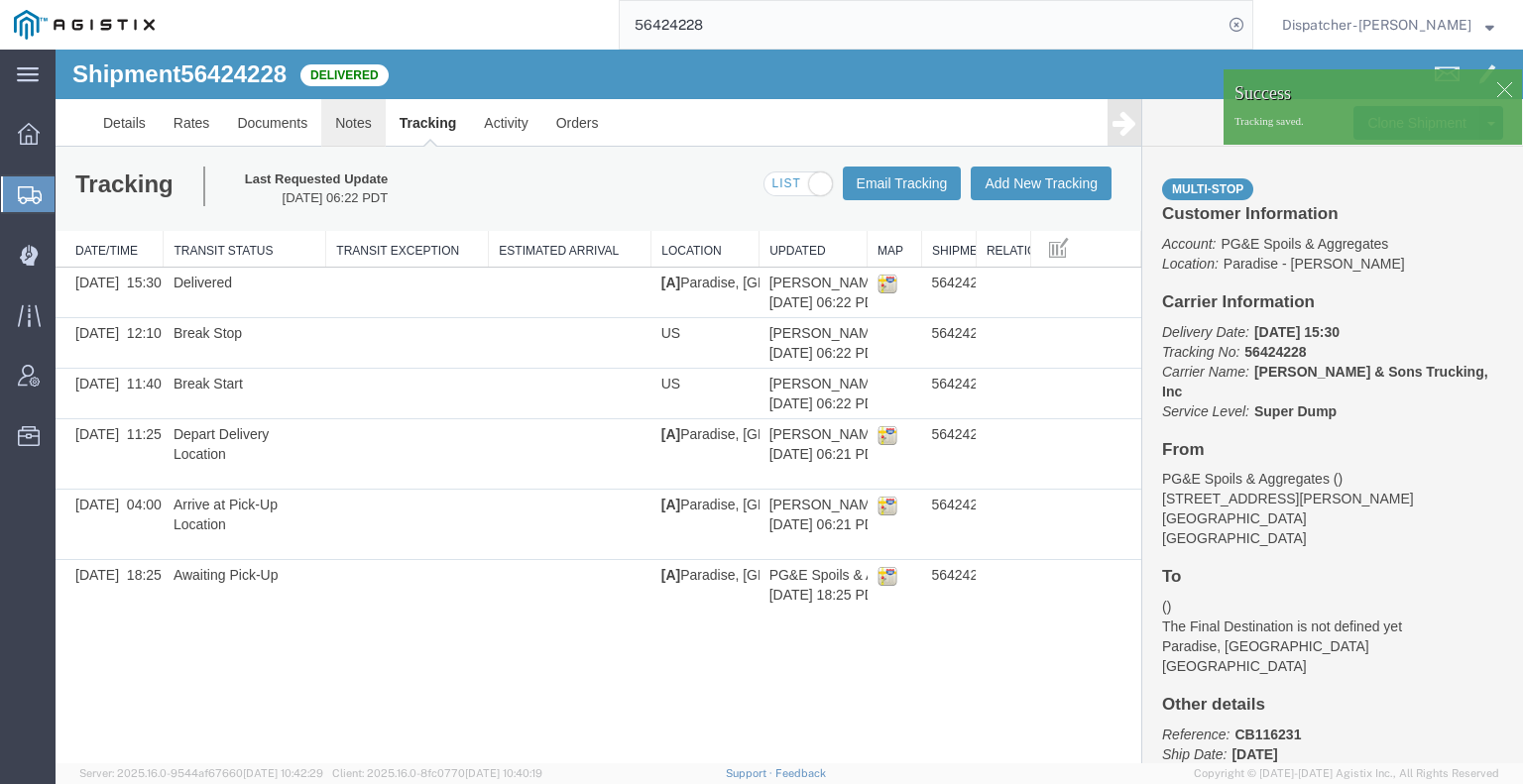
click at [353, 122] on link "Notes" at bounding box center [353, 123] width 65 height 48
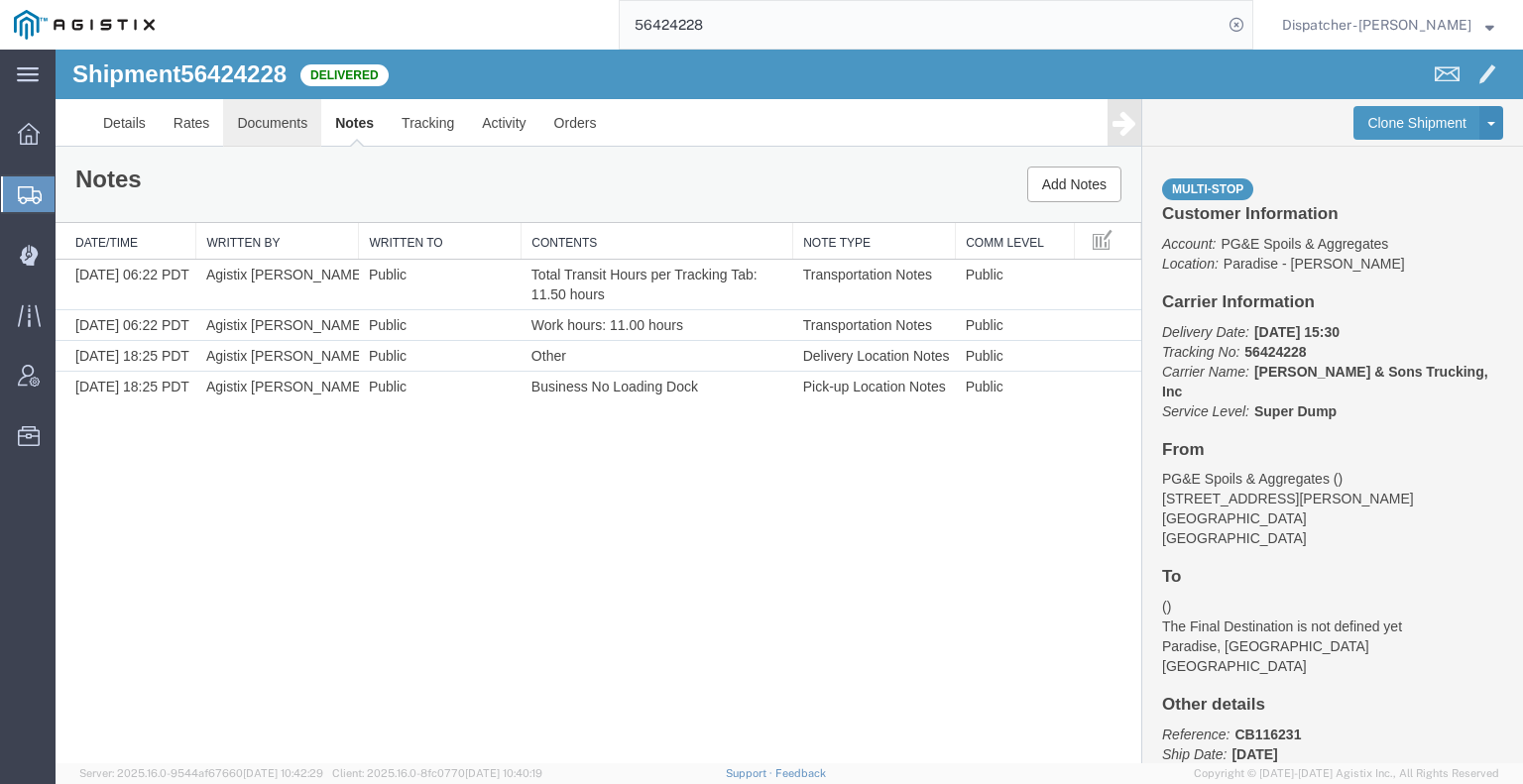
click at [293, 131] on link "Documents" at bounding box center [272, 123] width 98 height 48
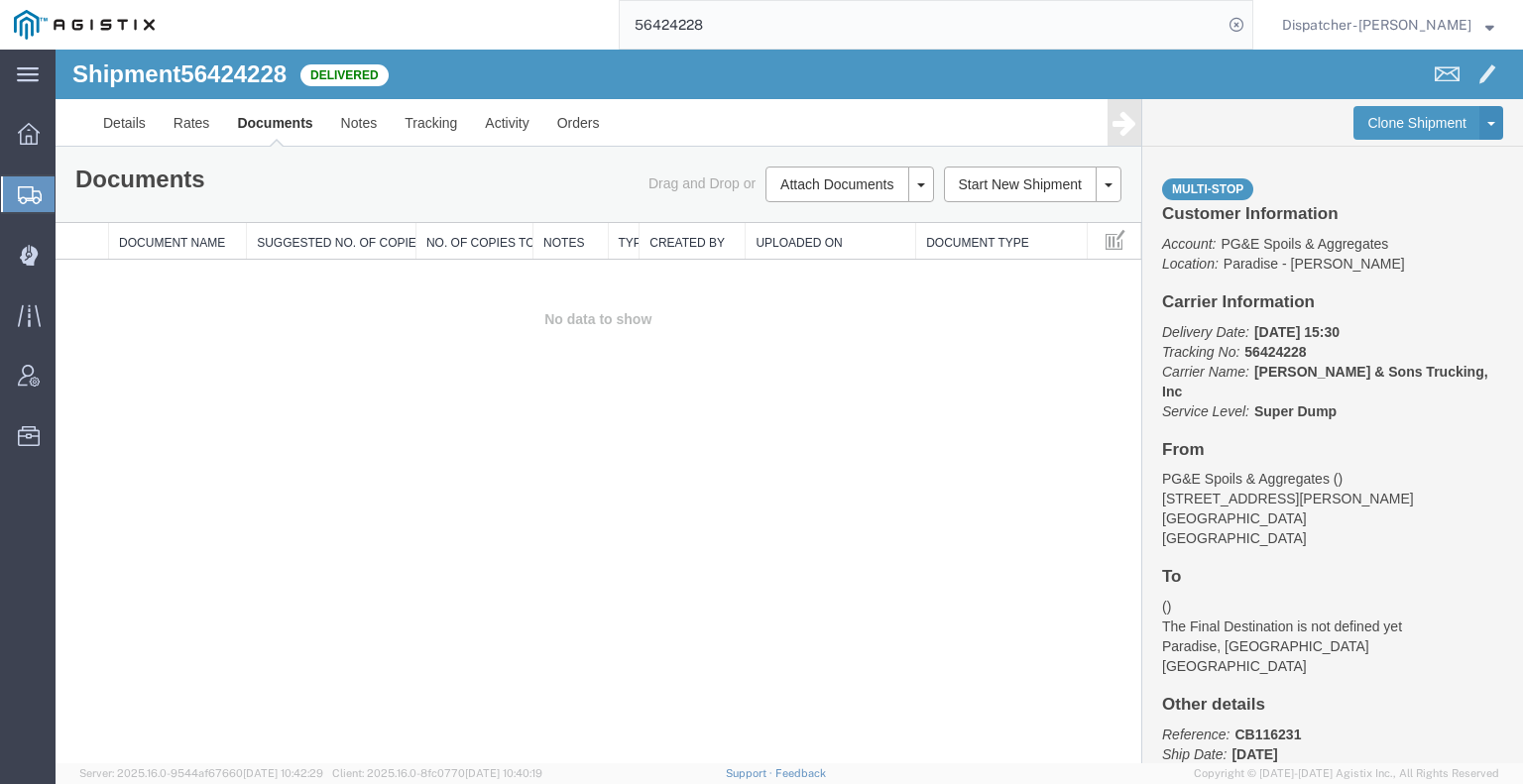
drag, startPoint x: 133, startPoint y: 478, endPoint x: 143, endPoint y: 470, distance: 12.8
click at [133, 478] on div "Shipment 56424228 0 of 0 Delivered Details Rates Documents Notes Tracking Activ…" at bounding box center [789, 406] width 1467 height 714
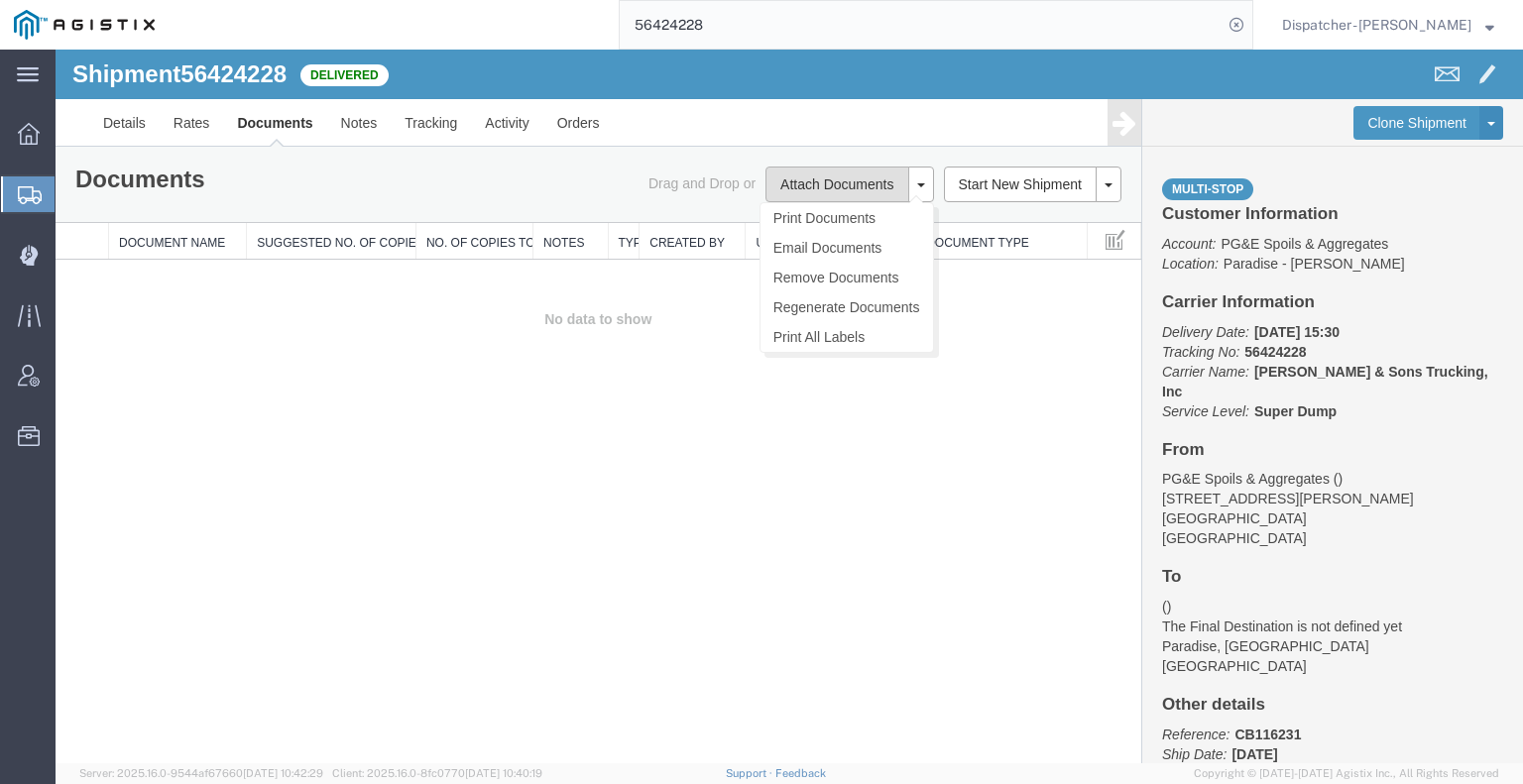
click at [812, 191] on button "Attach Documents" at bounding box center [837, 185] width 143 height 36
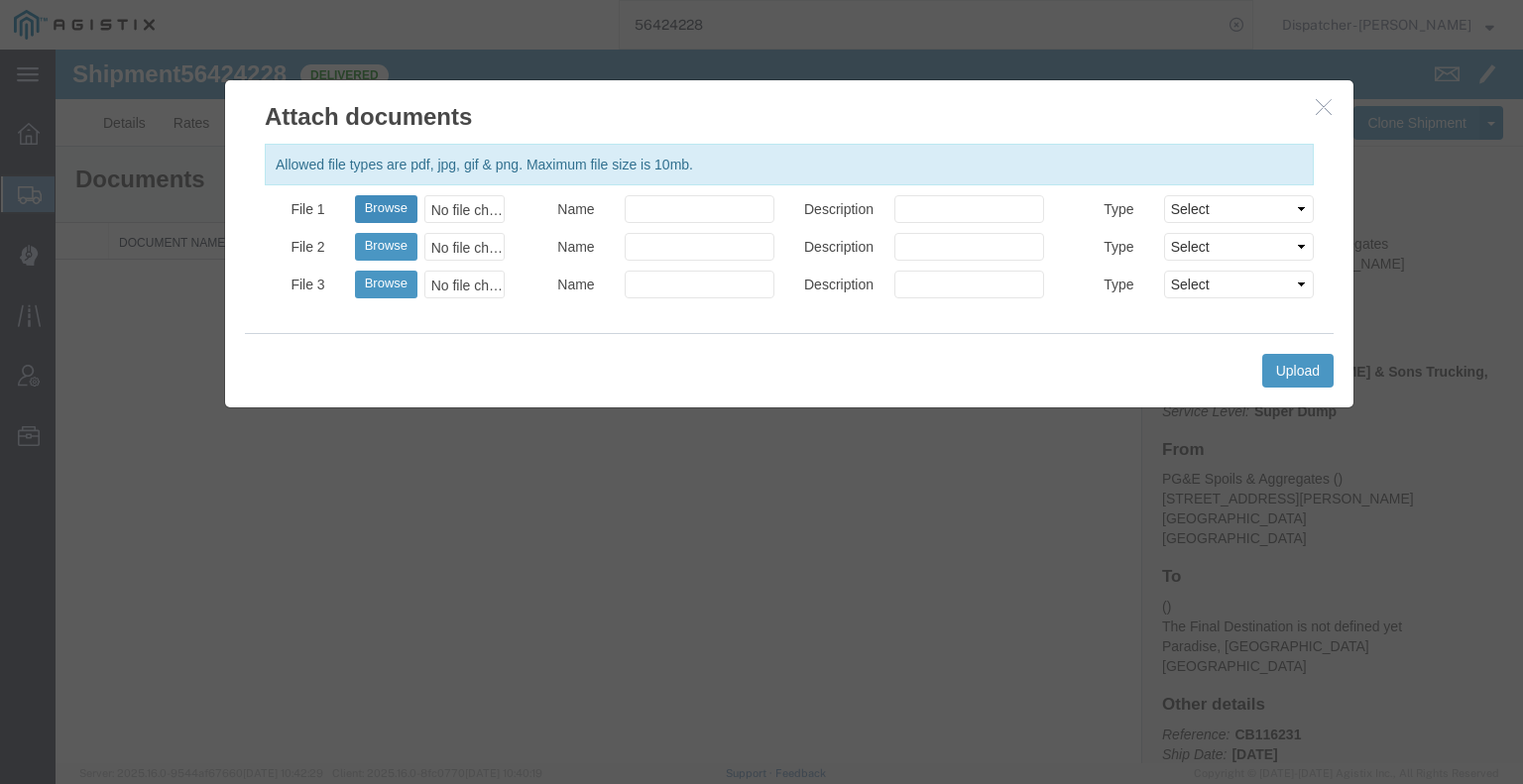
click at [396, 213] on button "Browse" at bounding box center [385, 209] width 63 height 28
click at [1319, 369] on button "Upload" at bounding box center [1298, 370] width 71 height 34
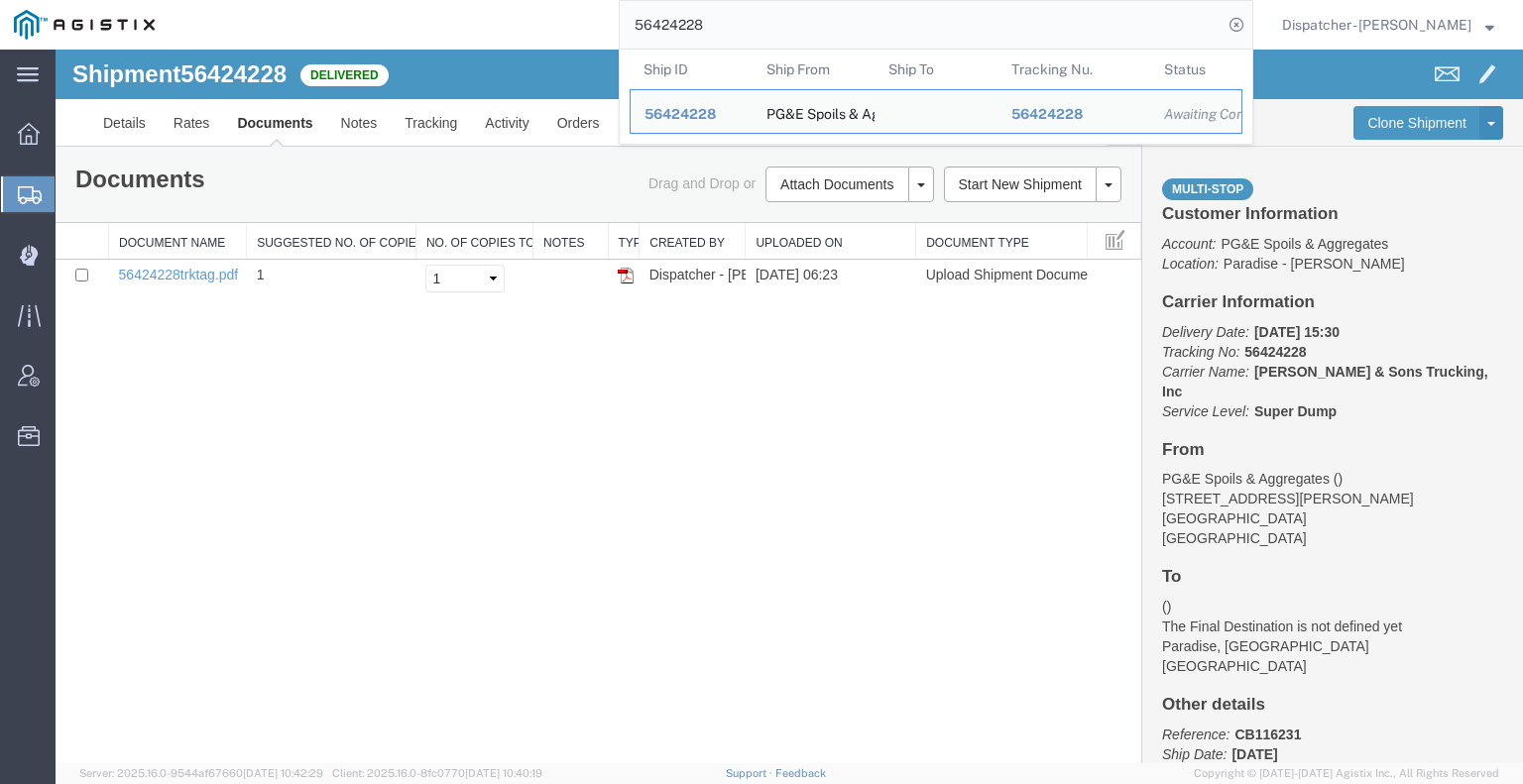
drag, startPoint x: 640, startPoint y: 41, endPoint x: 456, endPoint y: 49, distance: 184.2
click at [489, 45] on div "56424228 Ship ID Ship From Ship To Tracking Nu. Status Ship ID 56424228 Ship Fr…" at bounding box center [711, 25] width 1084 height 50
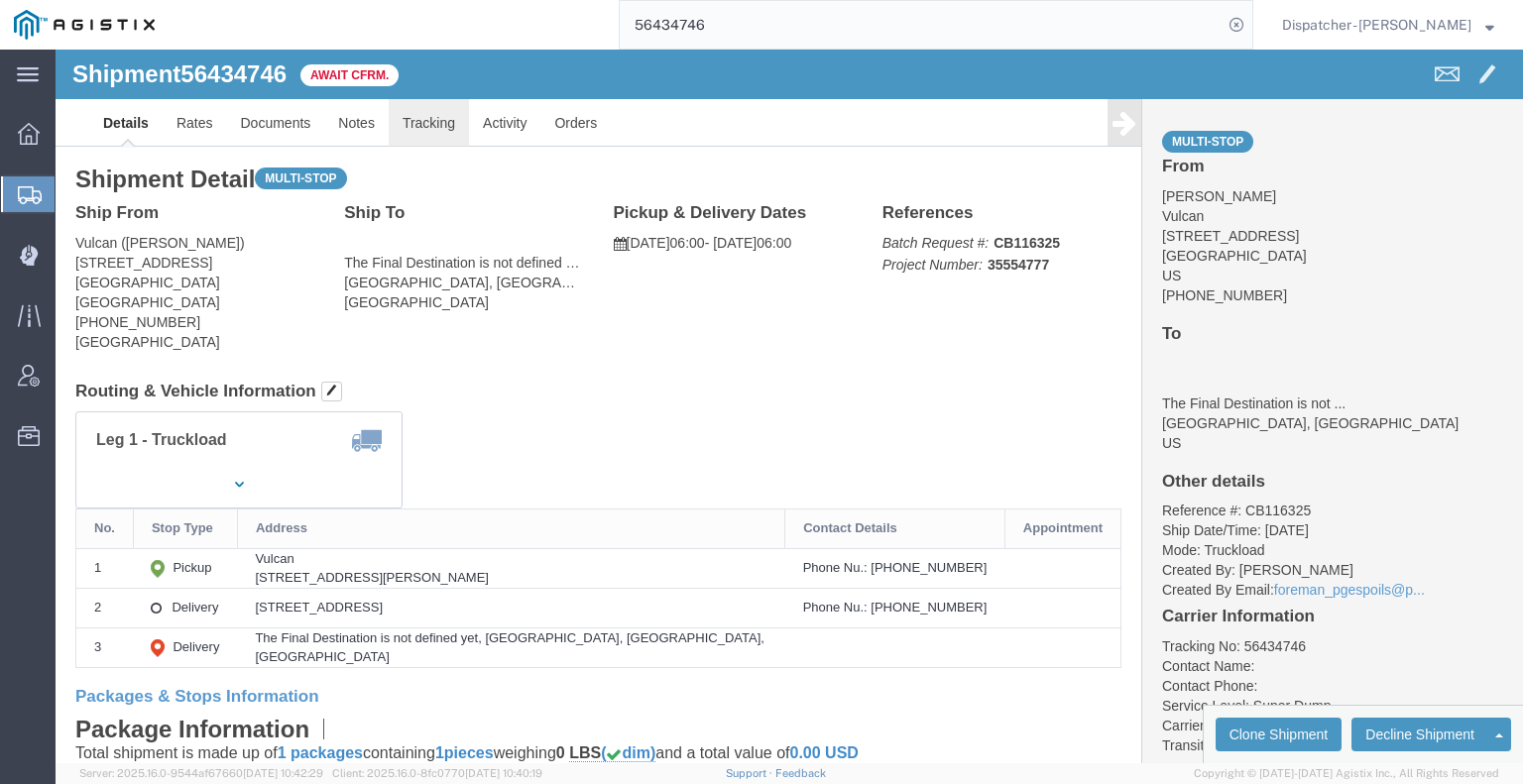
click link "Tracking"
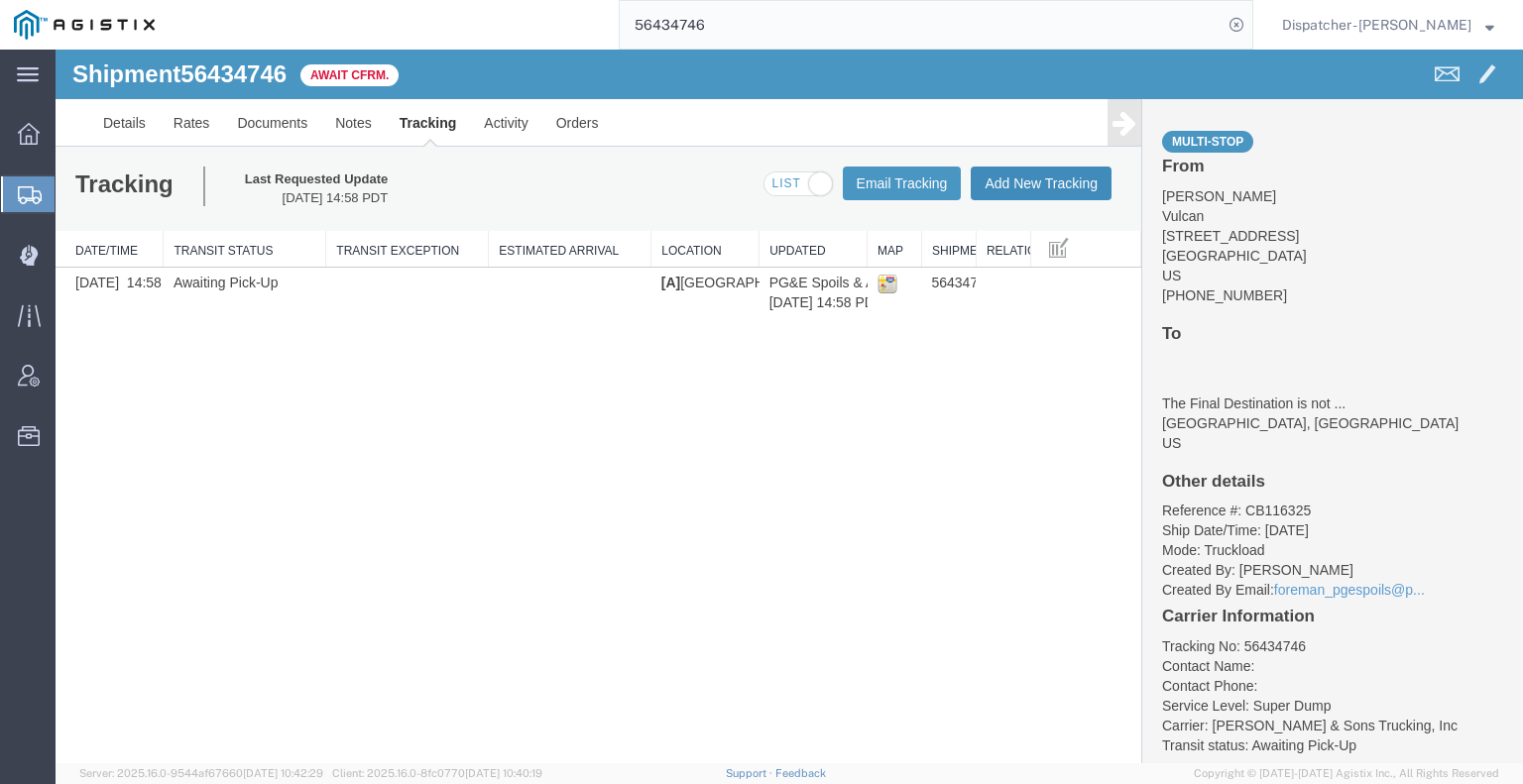
click at [1034, 181] on button "Add New Tracking" at bounding box center [1041, 184] width 141 height 34
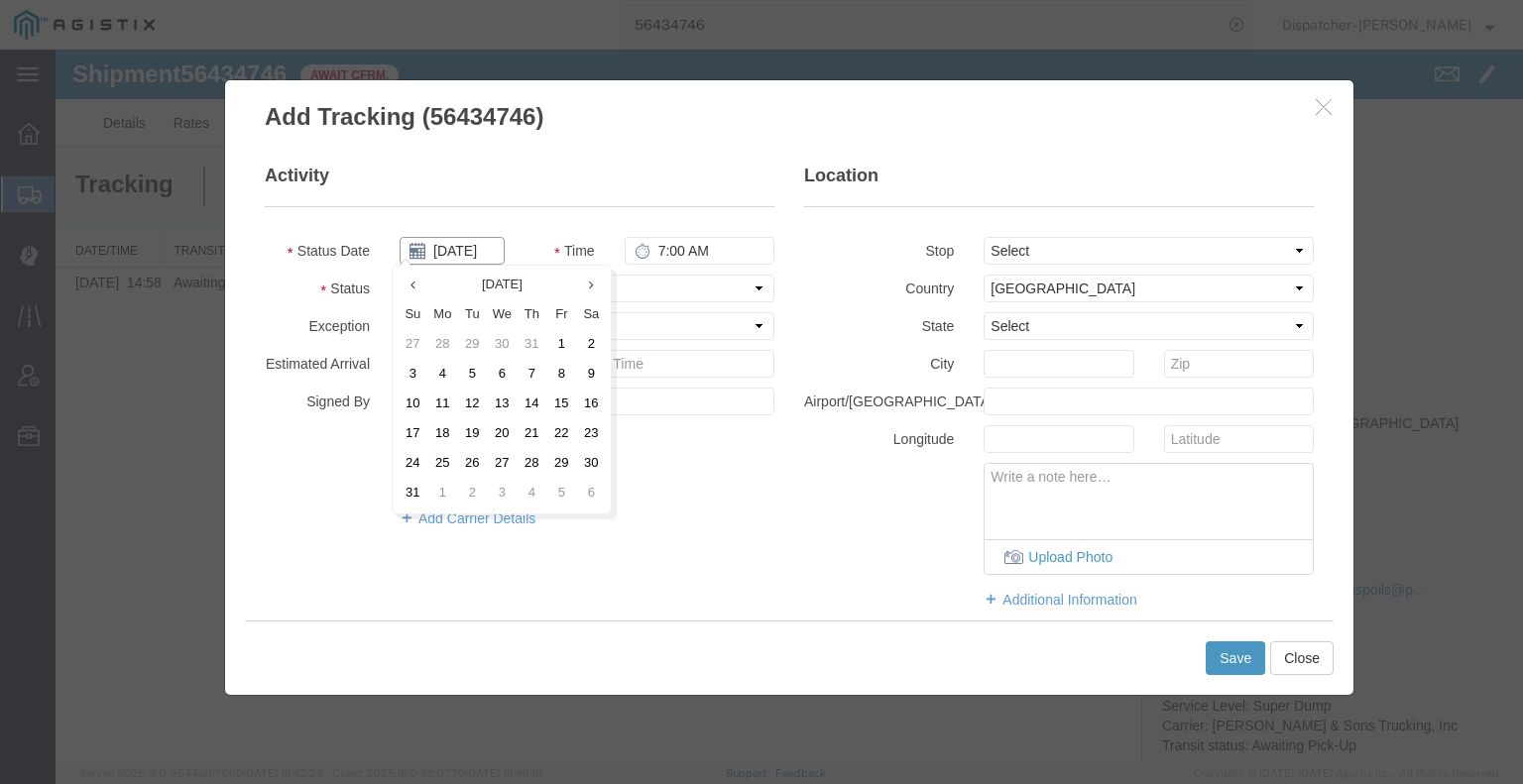
click at [467, 249] on input "[DATE]" at bounding box center [452, 251] width 105 height 28
click at [561, 378] on td "8" at bounding box center [561, 374] width 30 height 30
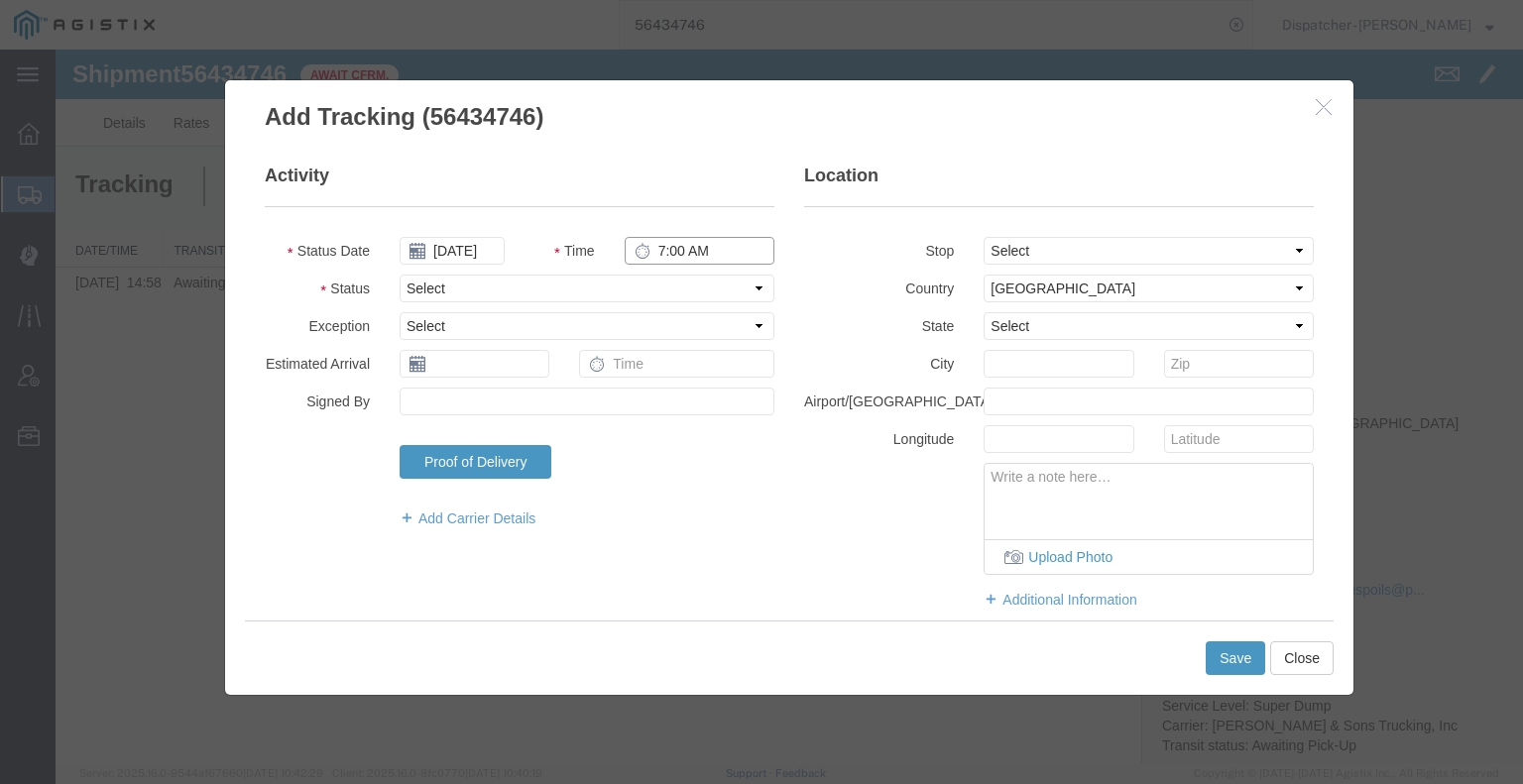
click at [676, 253] on input "7:00 AM" at bounding box center [699, 251] width 150 height 28
click at [675, 299] on select "Select Arrival Notice Available Arrival Notice Imported Arrive at Delivery Loca…" at bounding box center [586, 289] width 374 height 28
click at [399, 275] on select "Select Arrival Notice Available Arrival Notice Imported Arrive at Delivery Loca…" at bounding box center [586, 289] width 374 height 28
click at [1071, 242] on select "Select From: [STREET_ADDRESS] Stop 2: [STREET_ADDRESS] To: The Final Destinatio…" at bounding box center [1149, 251] width 331 height 28
click at [984, 237] on select "Select From: [STREET_ADDRESS] Stop 2: [STREET_ADDRESS] To: The Final Destinatio…" at bounding box center [1149, 251] width 331 height 28
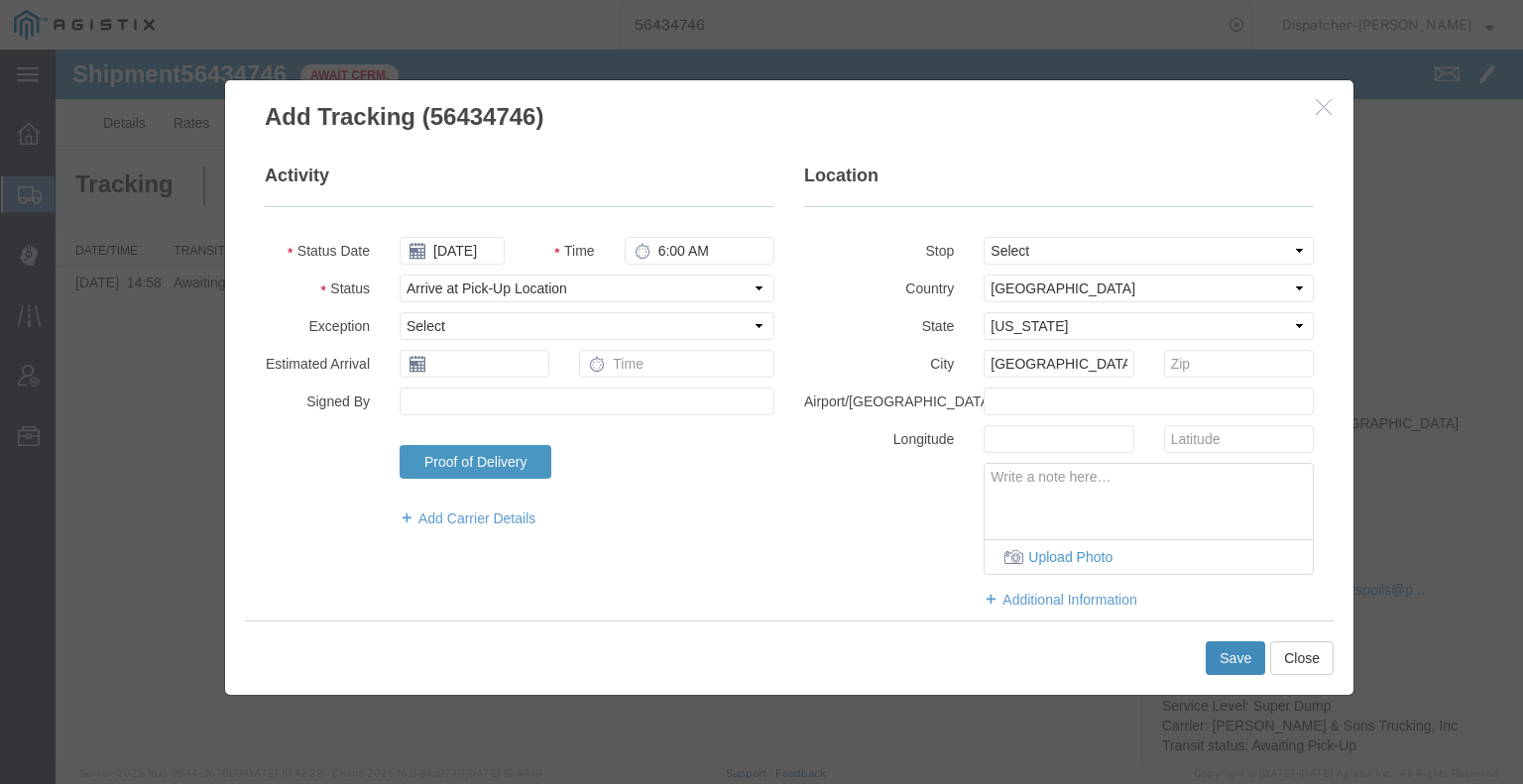
click at [1233, 659] on button "Save" at bounding box center [1235, 658] width 60 height 34
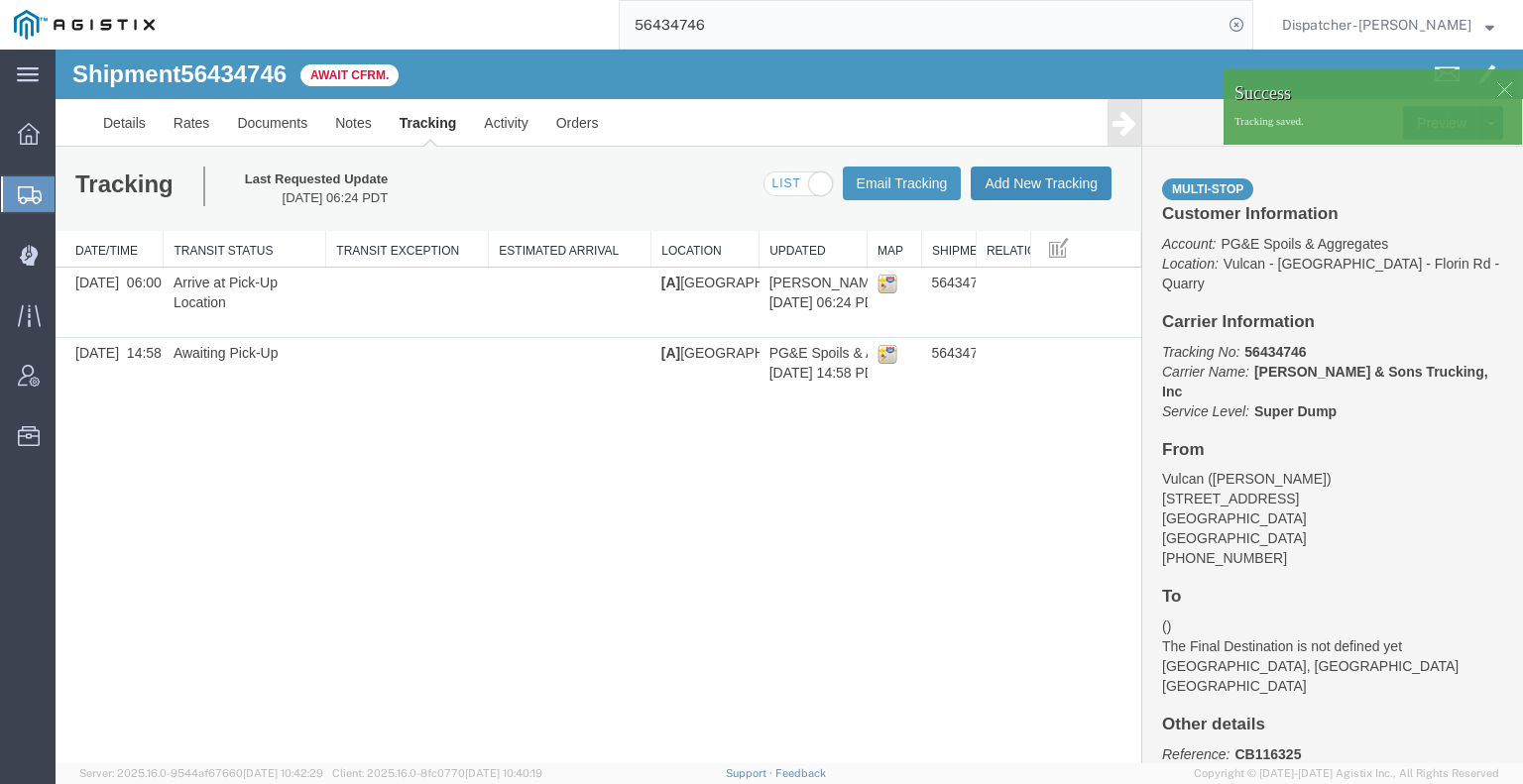
click at [1023, 182] on button "Add New Tracking" at bounding box center [1041, 184] width 141 height 34
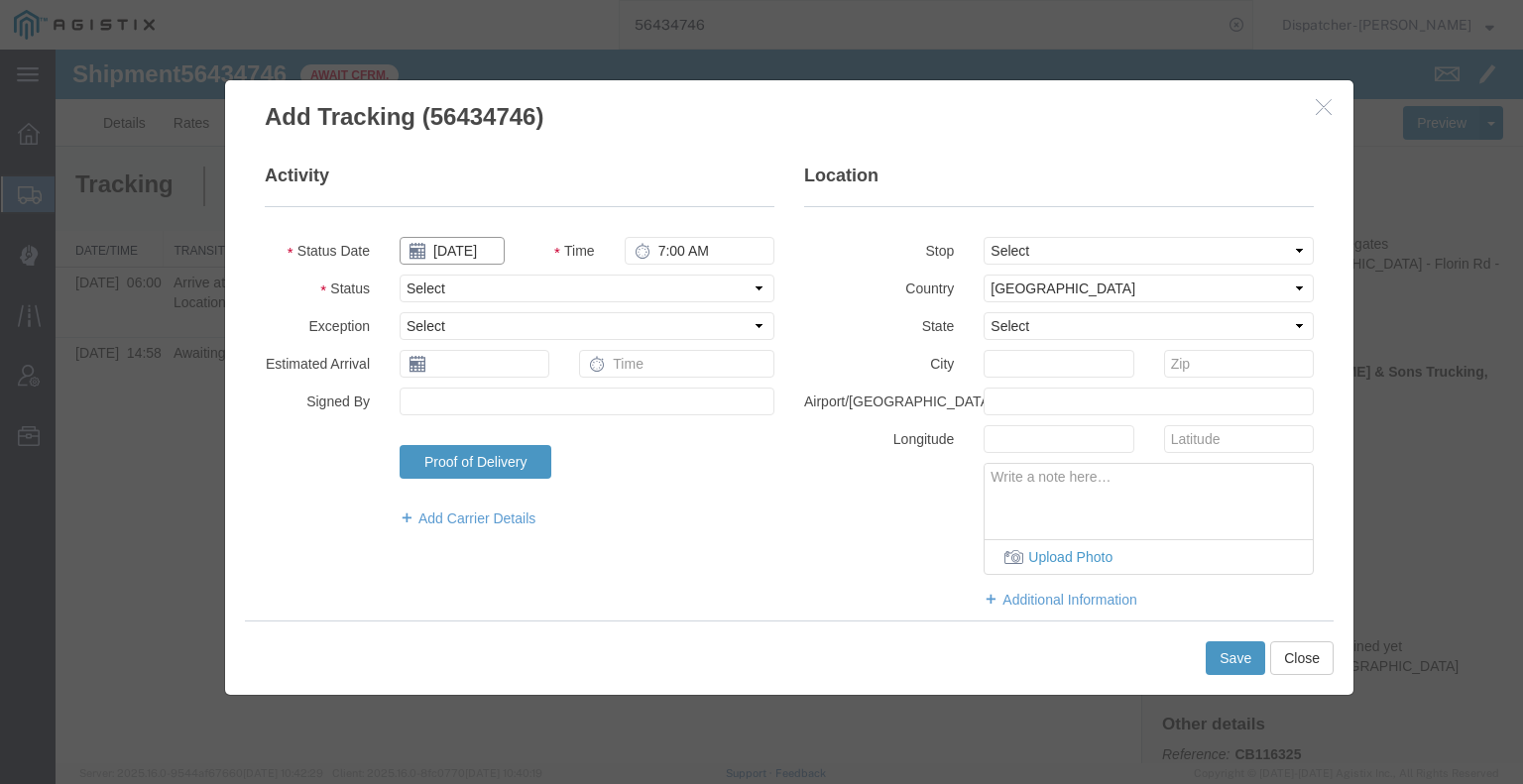
click at [439, 251] on input "[DATE]" at bounding box center [452, 251] width 105 height 28
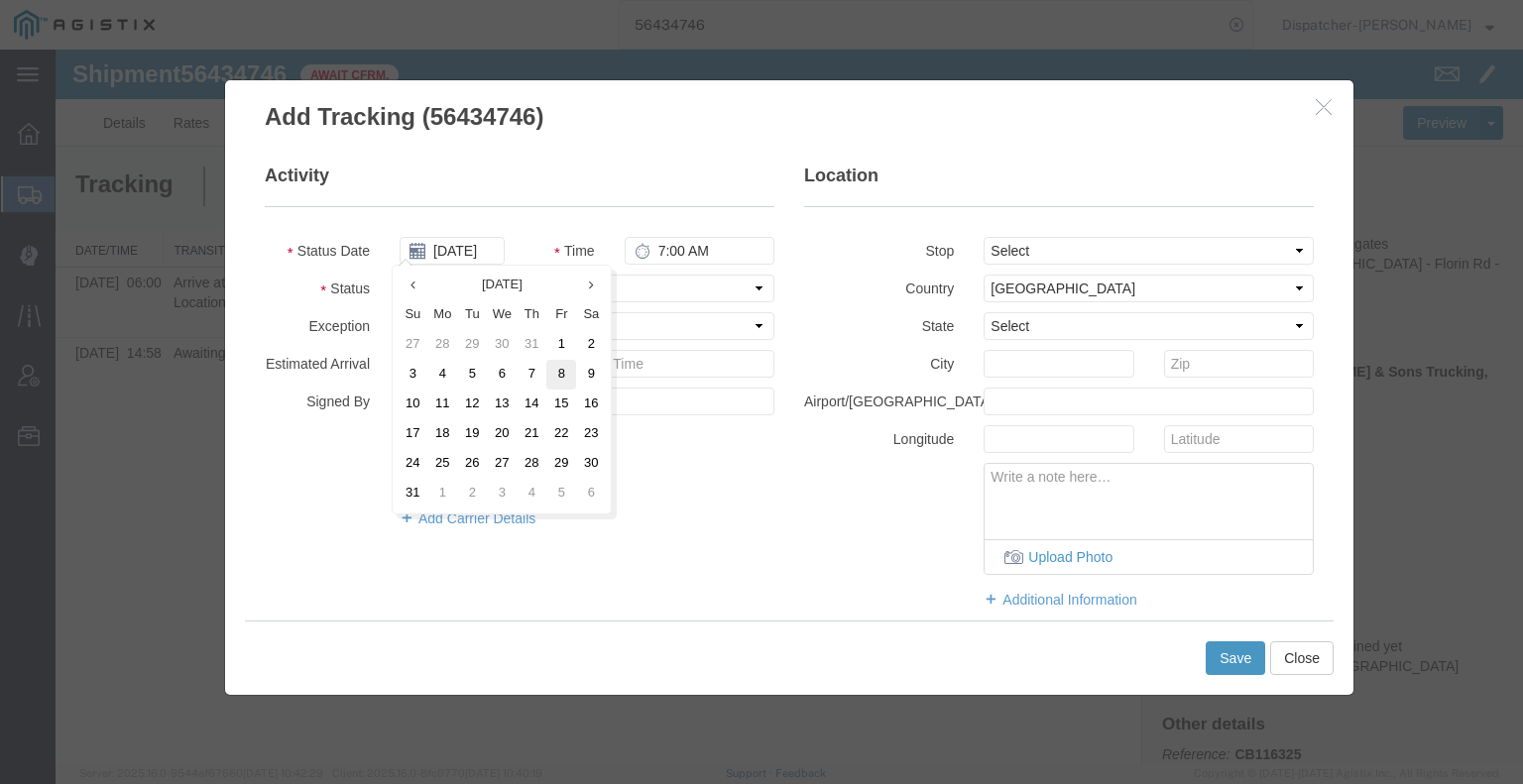
click at [562, 379] on td "8" at bounding box center [561, 374] width 30 height 30
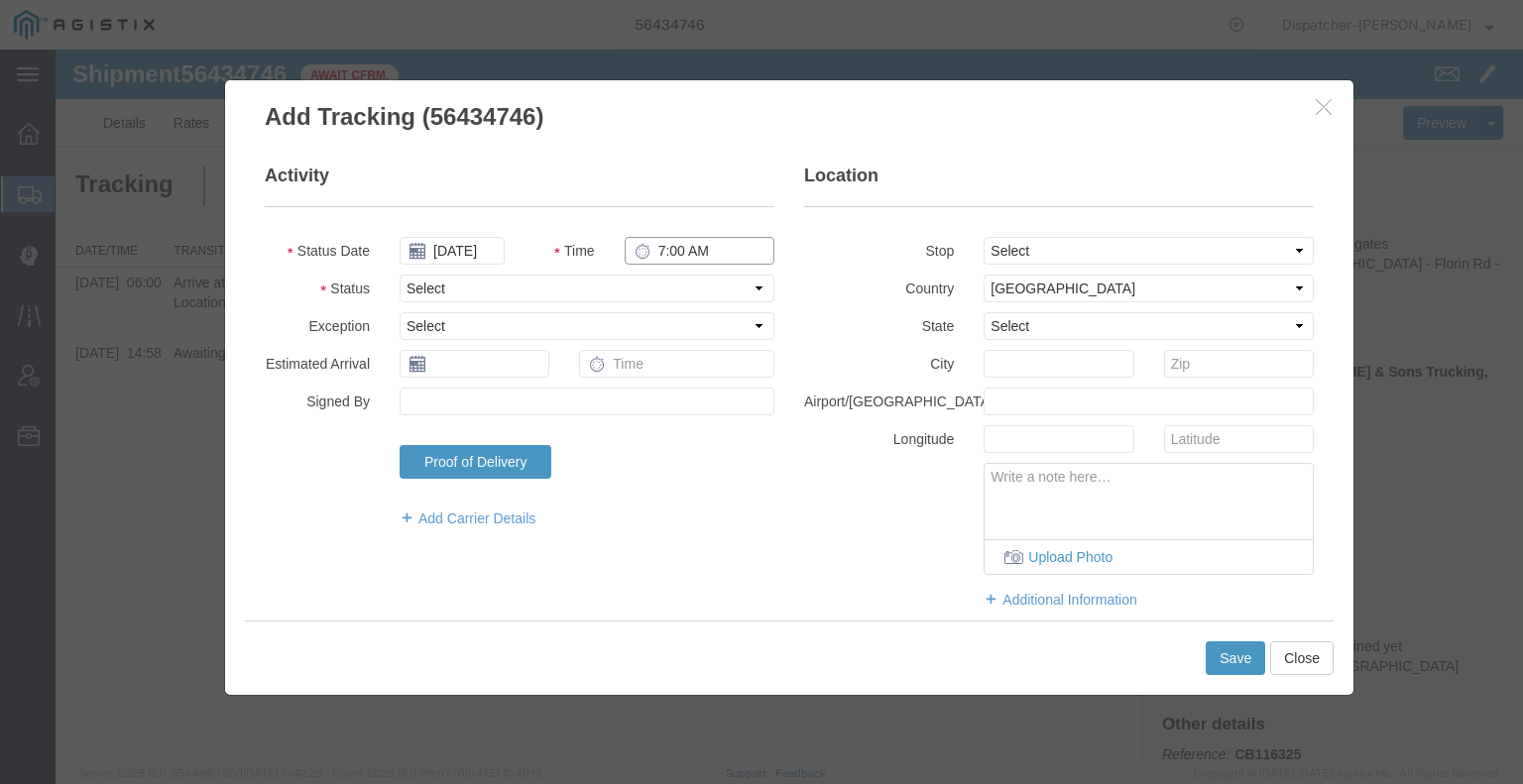
click at [668, 246] on input "7:00 AM" at bounding box center [699, 251] width 150 height 28
click at [690, 294] on select "Select Arrival Notice Available Arrival Notice Imported Arrive at Delivery Loca…" at bounding box center [586, 289] width 374 height 28
click at [399, 275] on select "Select Arrival Notice Available Arrival Notice Imported Arrive at Delivery Loca…" at bounding box center [586, 289] width 374 height 28
click at [1019, 248] on select "Select From: [STREET_ADDRESS] Stop 2: [STREET_ADDRESS] To: The Final Destinatio…" at bounding box center [1149, 251] width 331 height 28
click at [984, 237] on select "Select From: [STREET_ADDRESS] Stop 2: [STREET_ADDRESS] To: The Final Destinatio…" at bounding box center [1149, 251] width 331 height 28
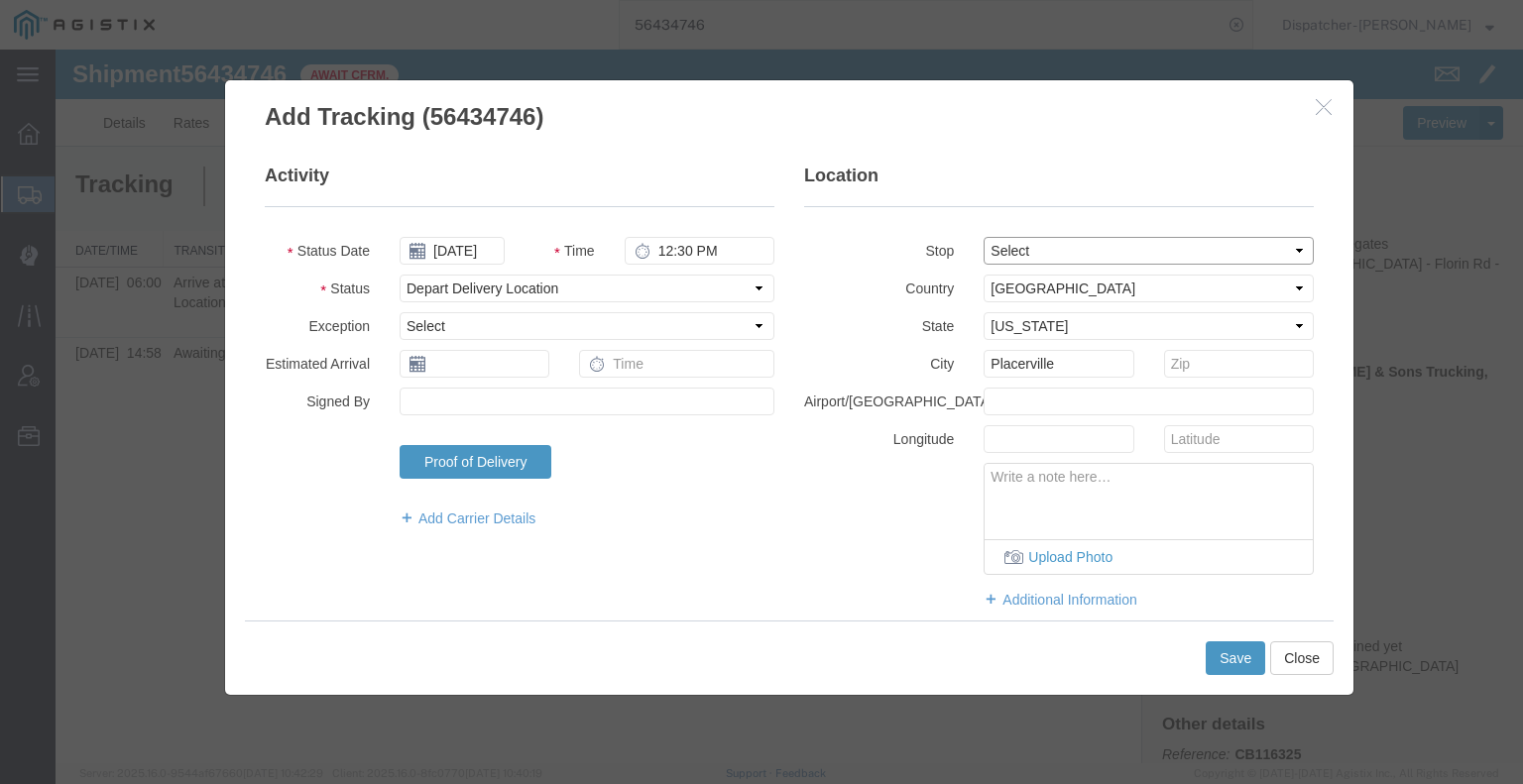
click at [1023, 238] on select "Select From: [STREET_ADDRESS] Stop 2: [STREET_ADDRESS] To: The Final Destinatio…" at bounding box center [1149, 251] width 331 height 28
click at [984, 237] on select "Select From: [STREET_ADDRESS] Stop 2: [STREET_ADDRESS] To: The Final Destinatio…" at bounding box center [1149, 251] width 331 height 28
click at [1239, 656] on button "Save" at bounding box center [1235, 658] width 60 height 34
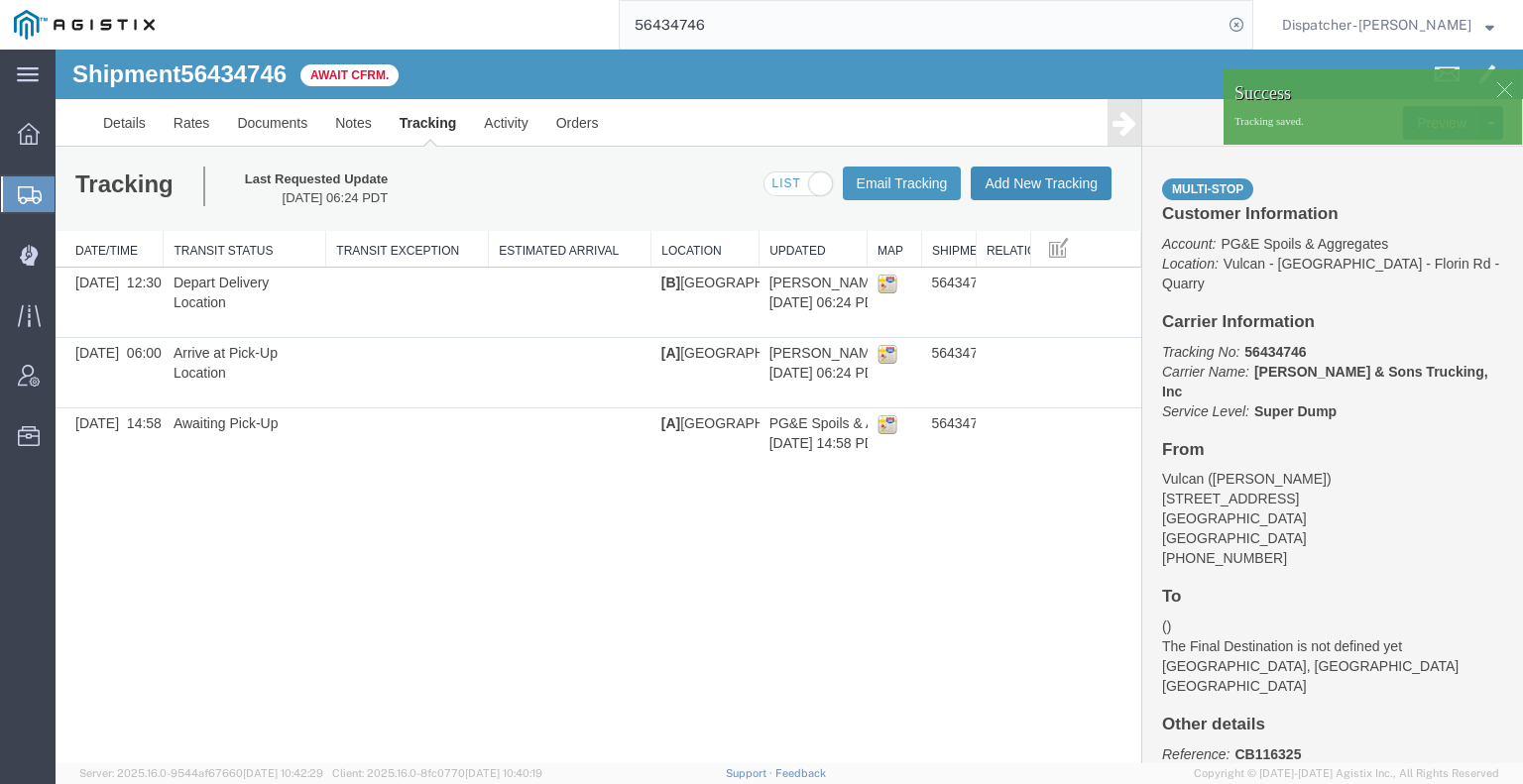
click at [1040, 178] on button "Add New Tracking" at bounding box center [1041, 184] width 141 height 34
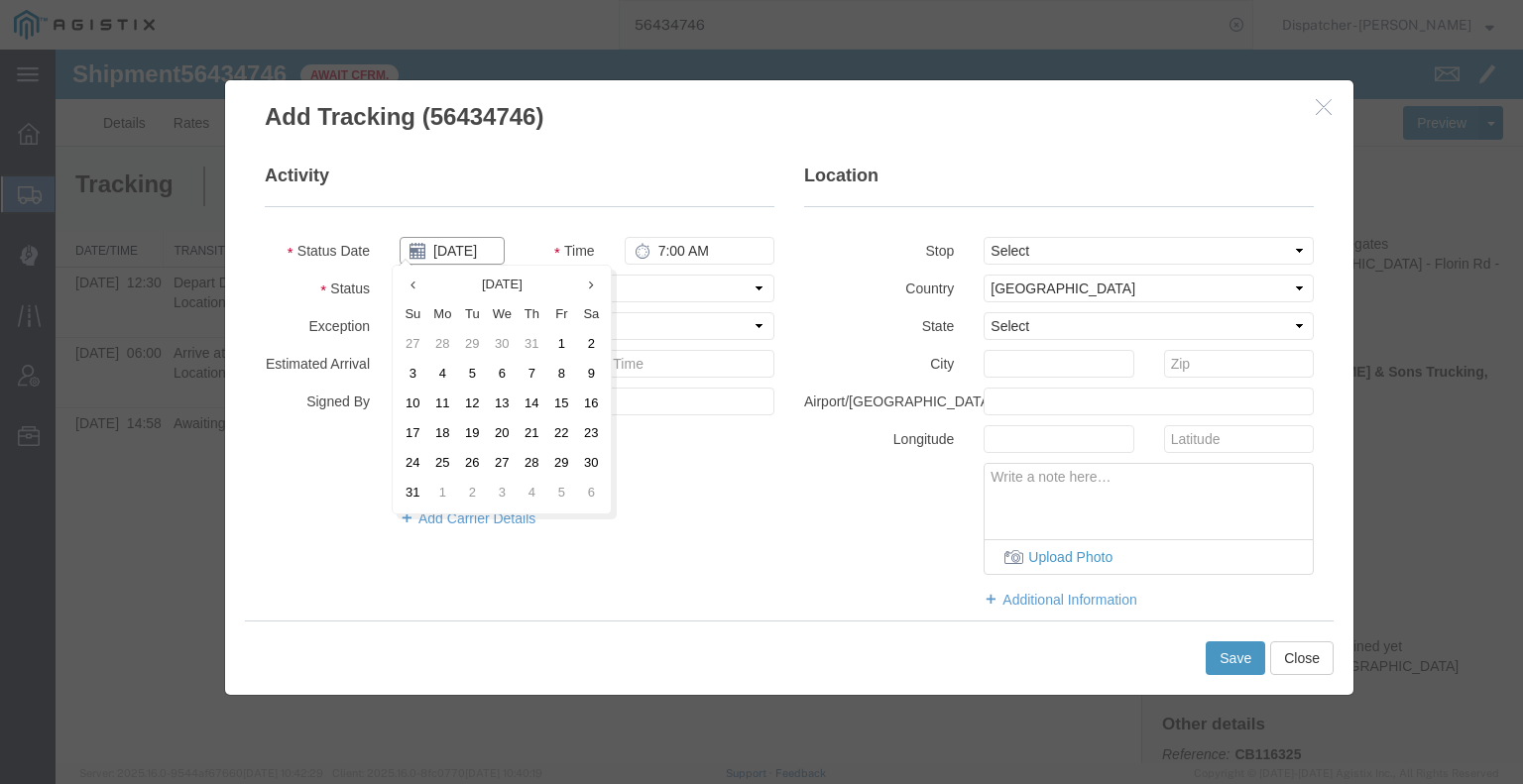
click at [460, 259] on input "[DATE]" at bounding box center [452, 251] width 105 height 28
click at [563, 385] on td "8" at bounding box center [561, 374] width 30 height 30
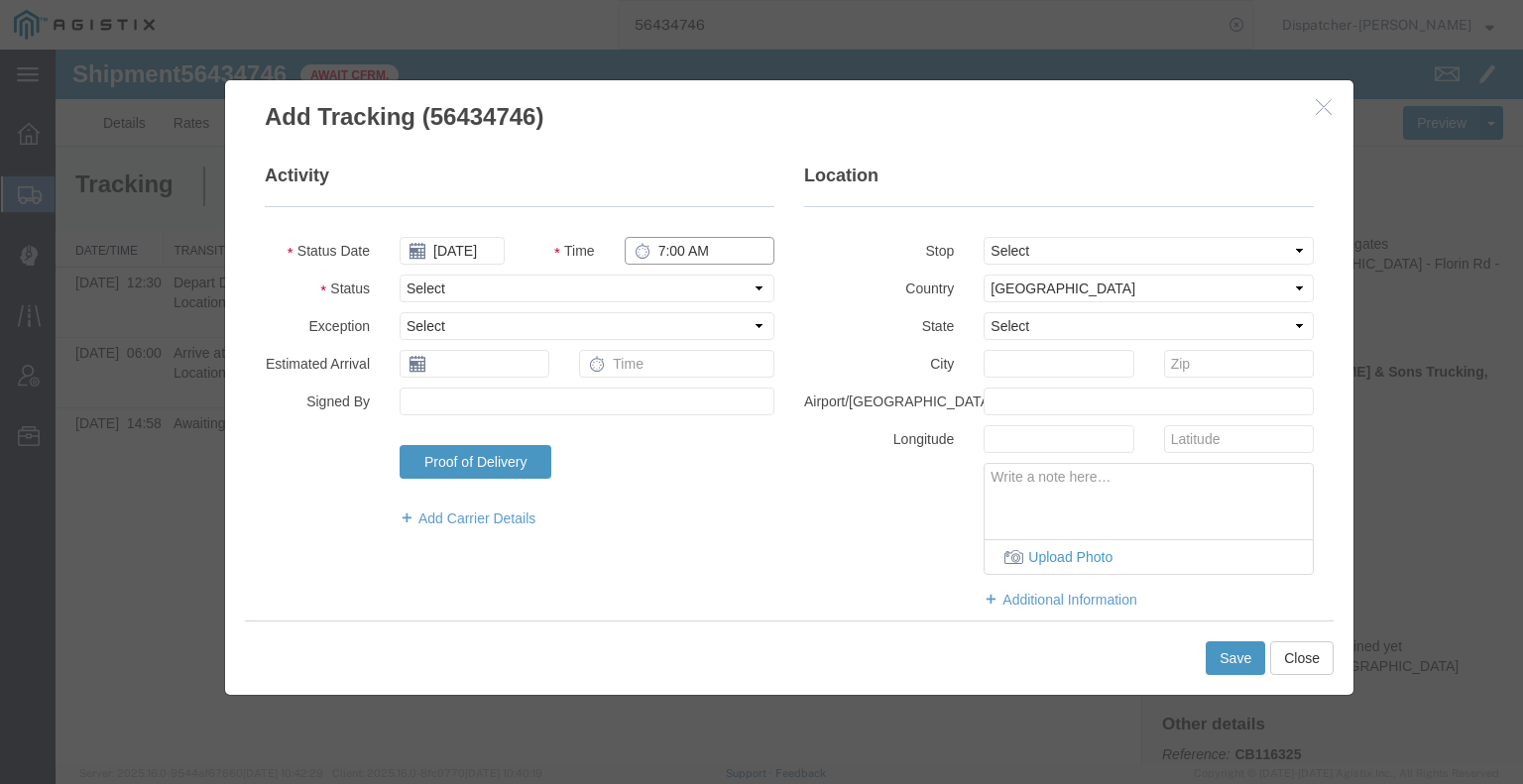
click at [667, 248] on input "7:00 AM" at bounding box center [699, 251] width 150 height 28
drag, startPoint x: 672, startPoint y: 263, endPoint x: 682, endPoint y: 289, distance: 27.9
click at [682, 289] on select "Select Arrival Notice Available Arrival Notice Imported Arrive at Delivery Loca…" at bounding box center [586, 289] width 374 height 28
click at [399, 275] on select "Select Arrival Notice Available Arrival Notice Imported Arrive at Delivery Loca…" at bounding box center [586, 289] width 374 height 28
click at [1230, 667] on button "Save" at bounding box center [1235, 658] width 60 height 34
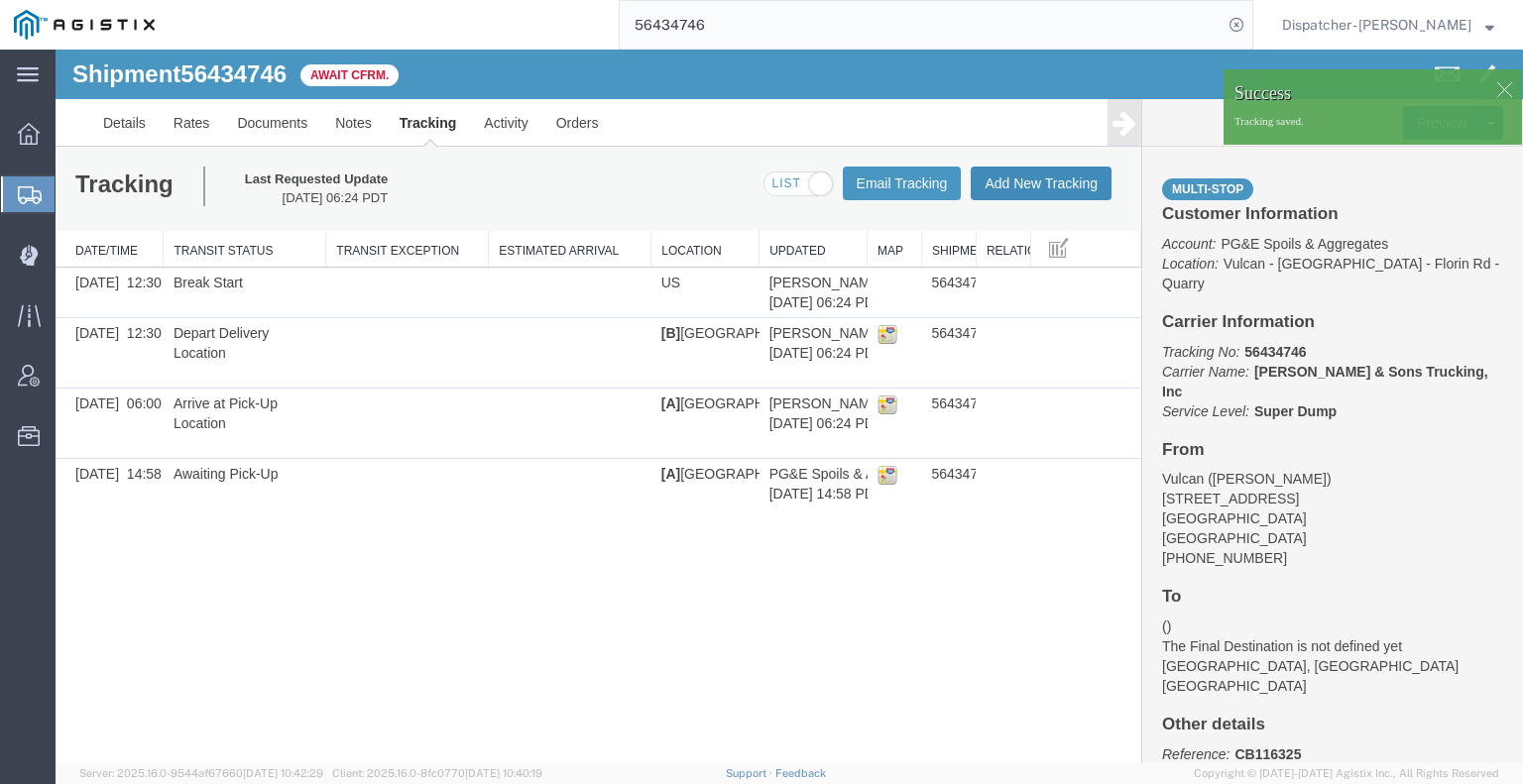
click at [1012, 185] on button "Add New Tracking" at bounding box center [1041, 184] width 141 height 34
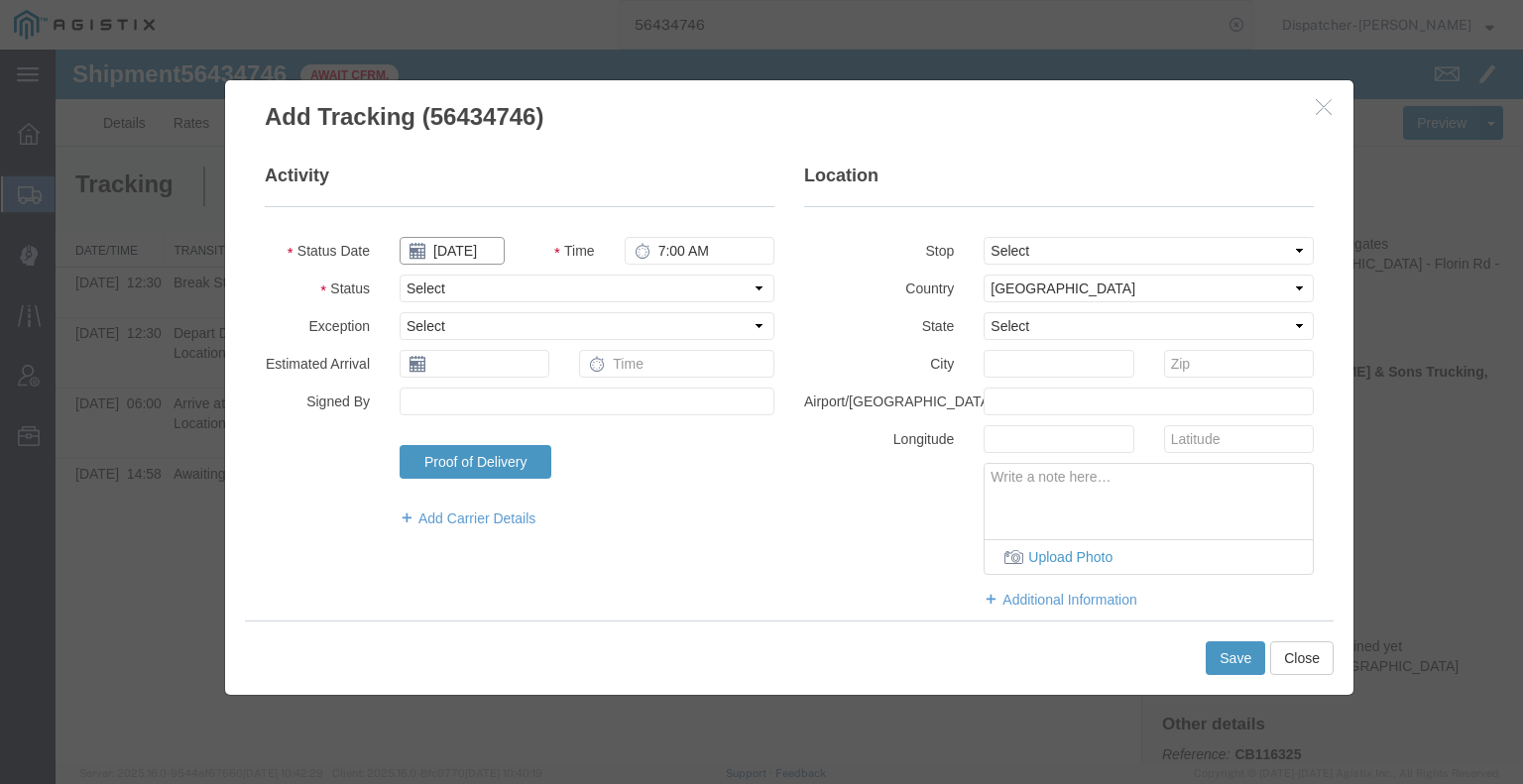
click at [477, 257] on input "[DATE]" at bounding box center [452, 251] width 105 height 28
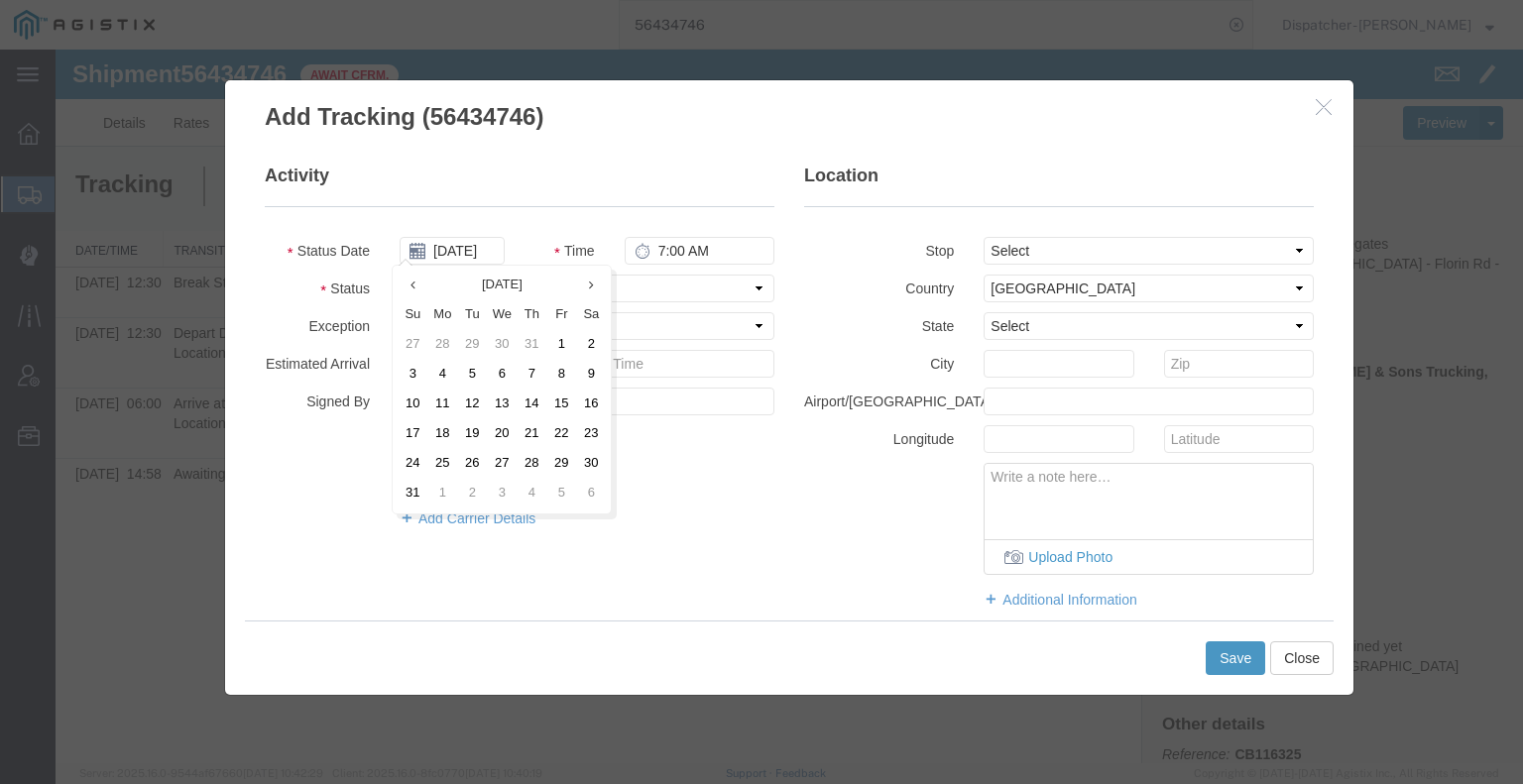
click at [556, 368] on td "8" at bounding box center [561, 374] width 30 height 30
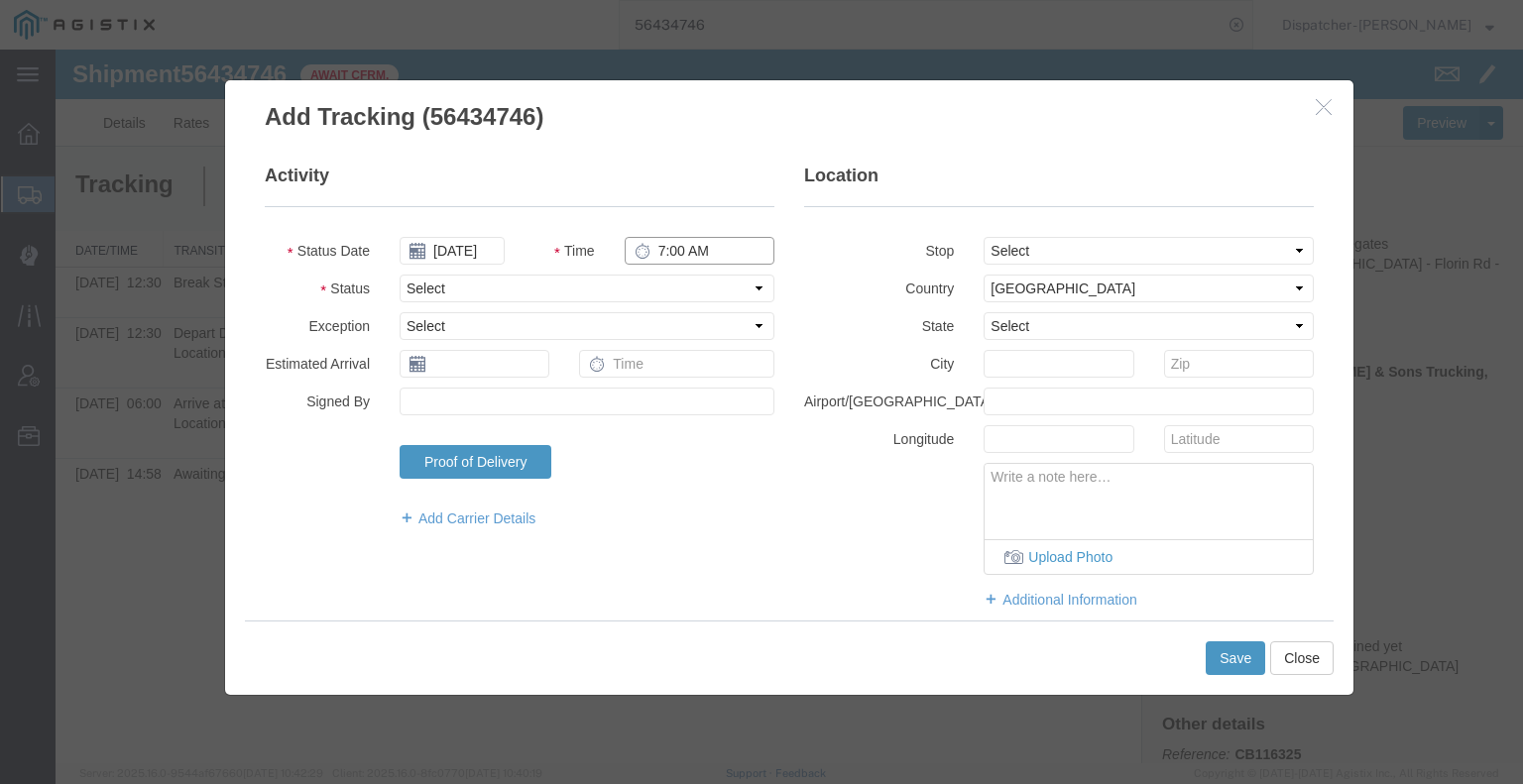
click at [669, 251] on input "7:00 AM" at bounding box center [699, 251] width 150 height 28
click at [690, 278] on select "Select Arrival Notice Available Arrival Notice Imported Arrive at Delivery Loca…" at bounding box center [586, 289] width 374 height 28
click at [399, 275] on select "Select Arrival Notice Available Arrival Notice Imported Arrive at Delivery Loca…" at bounding box center [586, 289] width 374 height 28
click at [1225, 653] on button "Save" at bounding box center [1235, 658] width 60 height 34
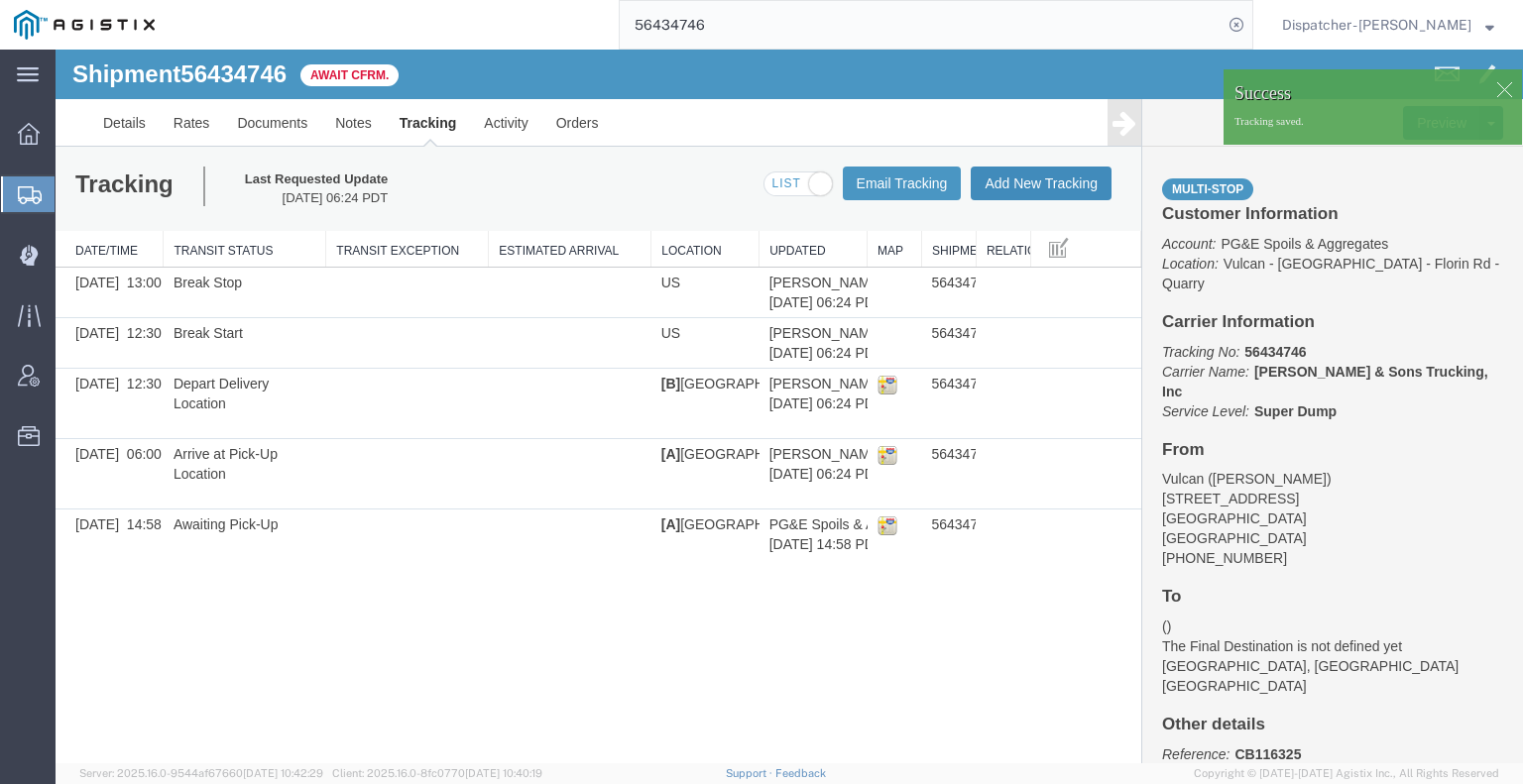
click at [1026, 194] on button "Add New Tracking" at bounding box center [1041, 184] width 141 height 34
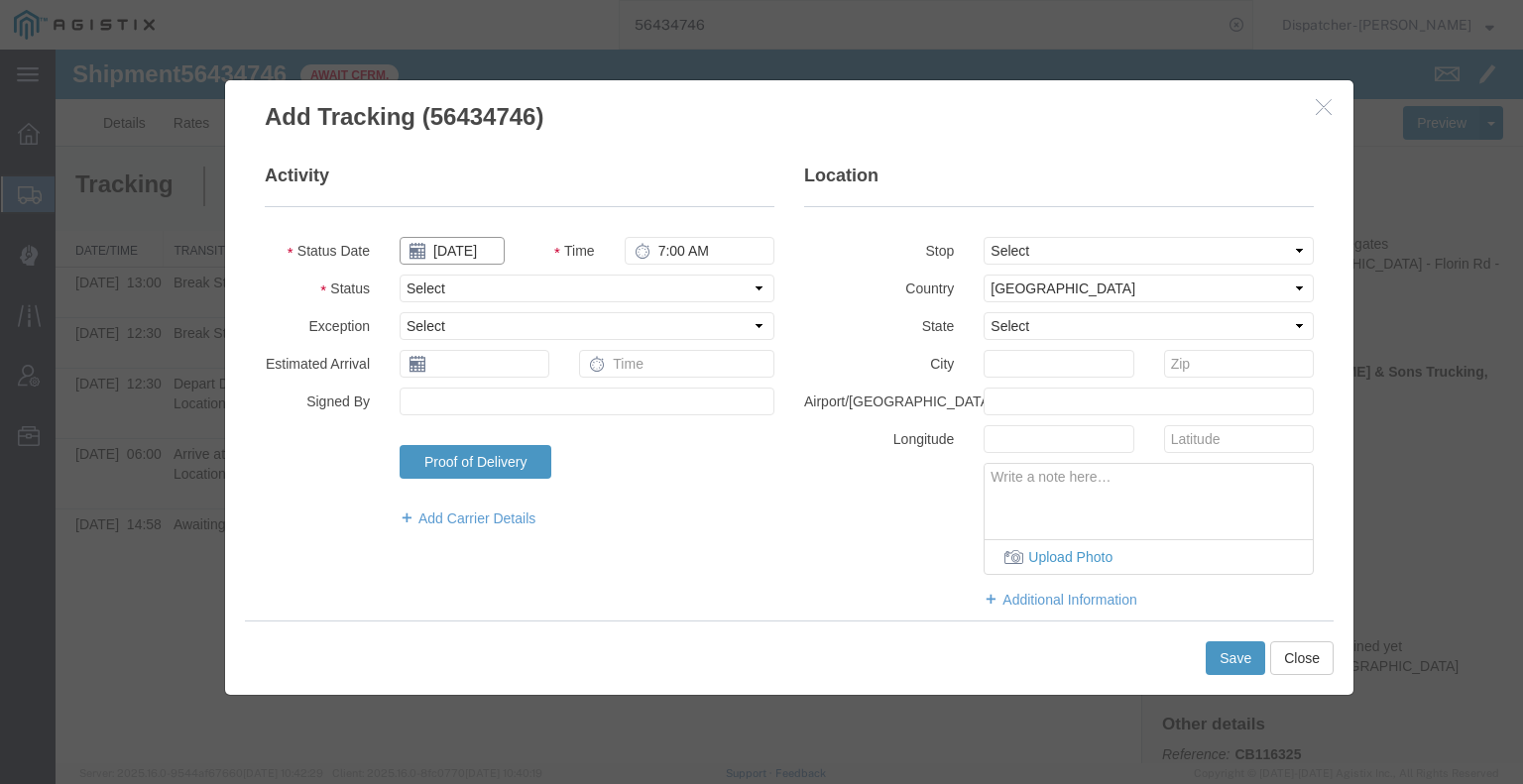
click at [469, 257] on input "[DATE]" at bounding box center [452, 251] width 105 height 28
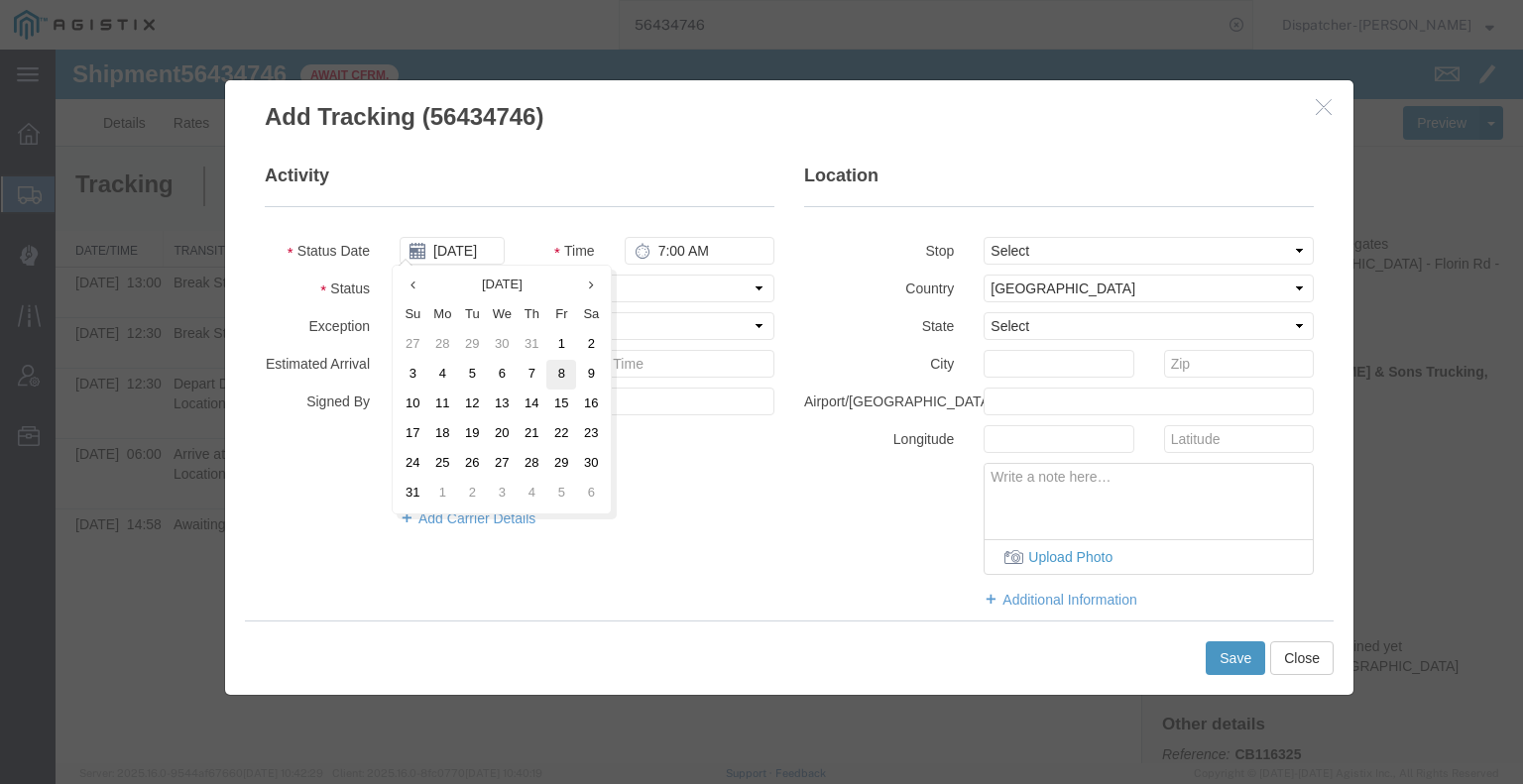
click at [557, 374] on td "8" at bounding box center [561, 374] width 30 height 30
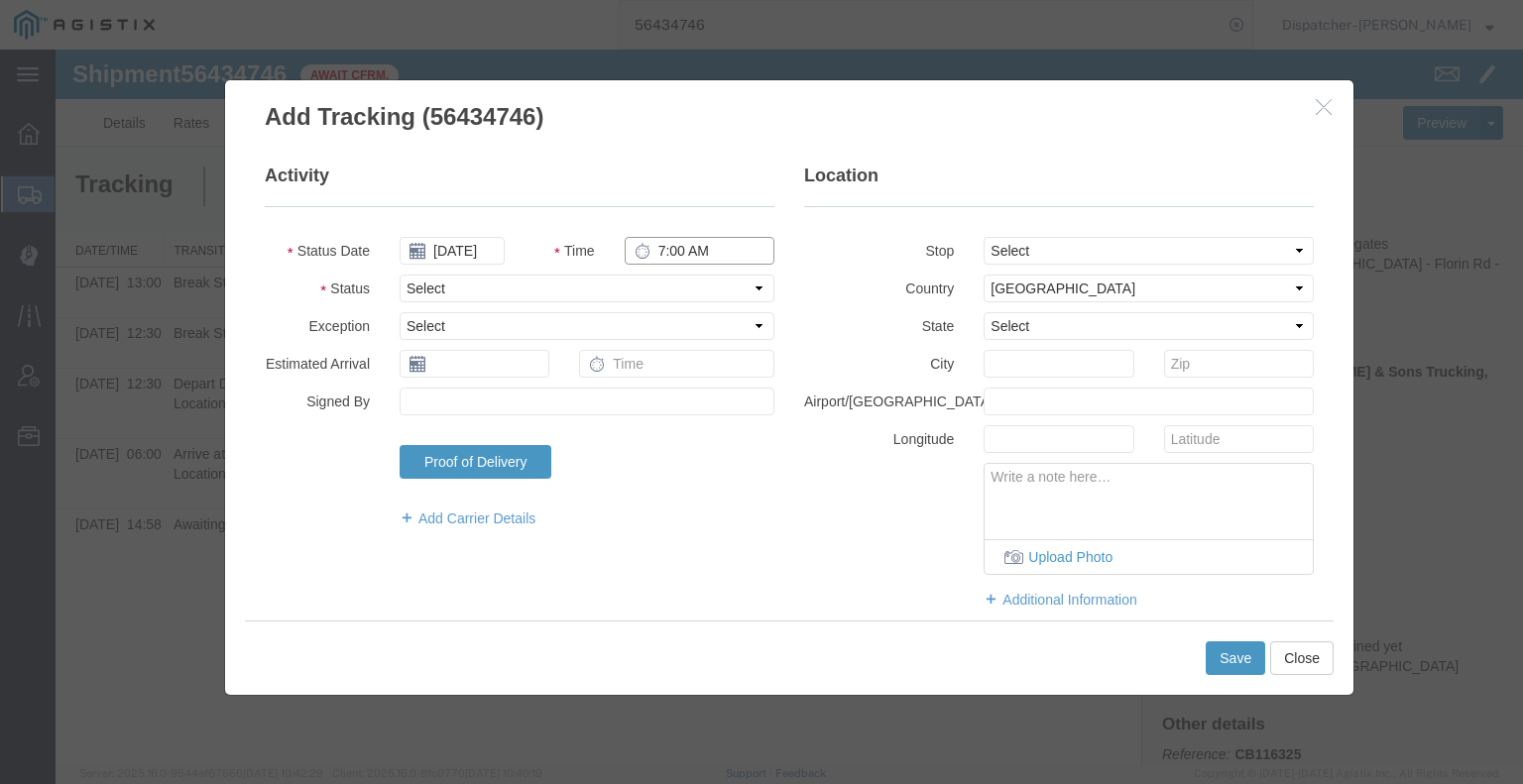
click at [670, 248] on input "7:00 AM" at bounding box center [699, 251] width 150 height 28
click at [634, 296] on select "Select Arrival Notice Available Arrival Notice Imported Arrive at Delivery Loca…" at bounding box center [586, 289] width 374 height 28
click at [399, 275] on select "Select Arrival Notice Available Arrival Notice Imported Arrive at Delivery Loca…" at bounding box center [586, 289] width 374 height 28
click at [1239, 667] on button "Save" at bounding box center [1235, 658] width 60 height 34
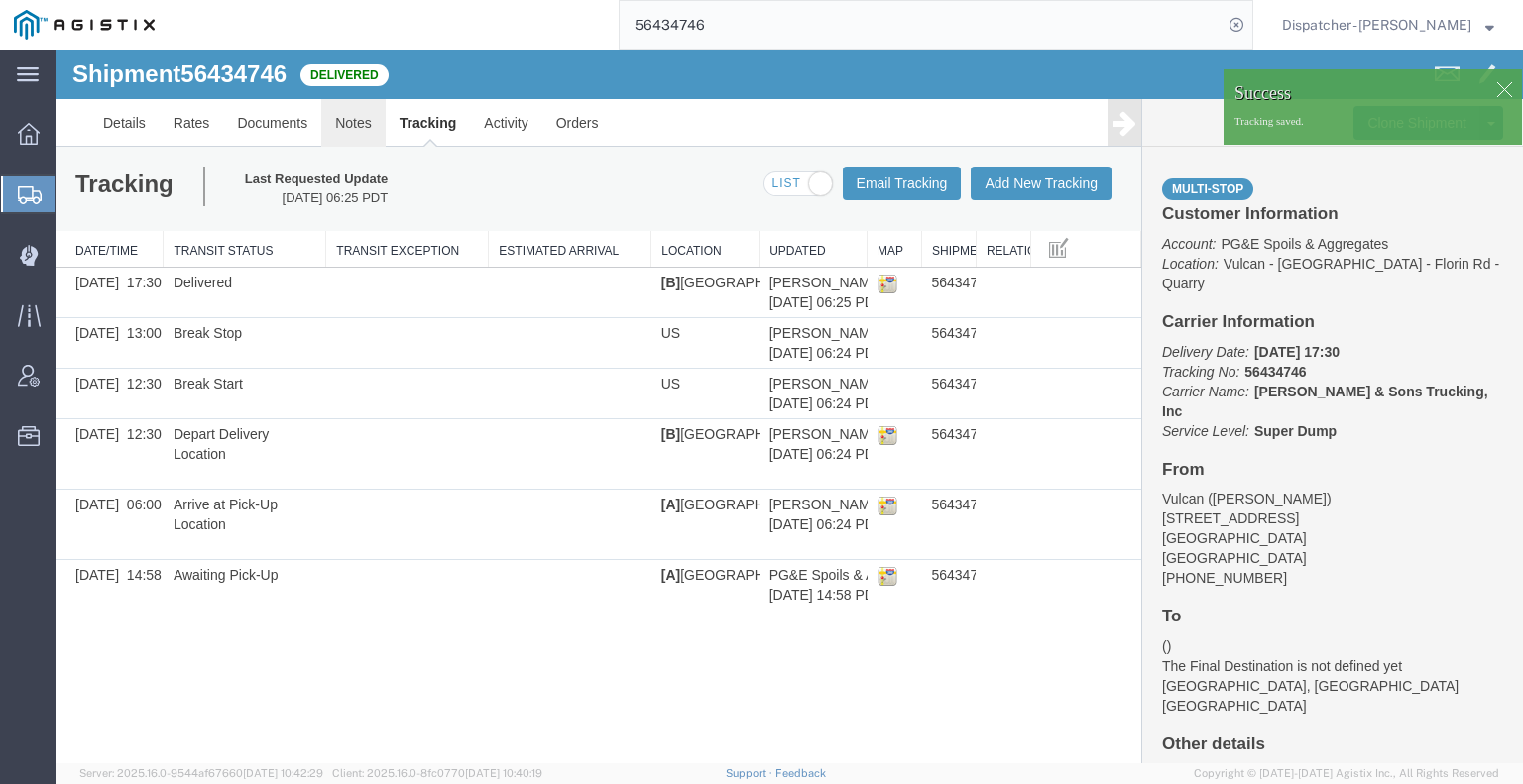
click at [352, 124] on link "Notes" at bounding box center [353, 123] width 65 height 48
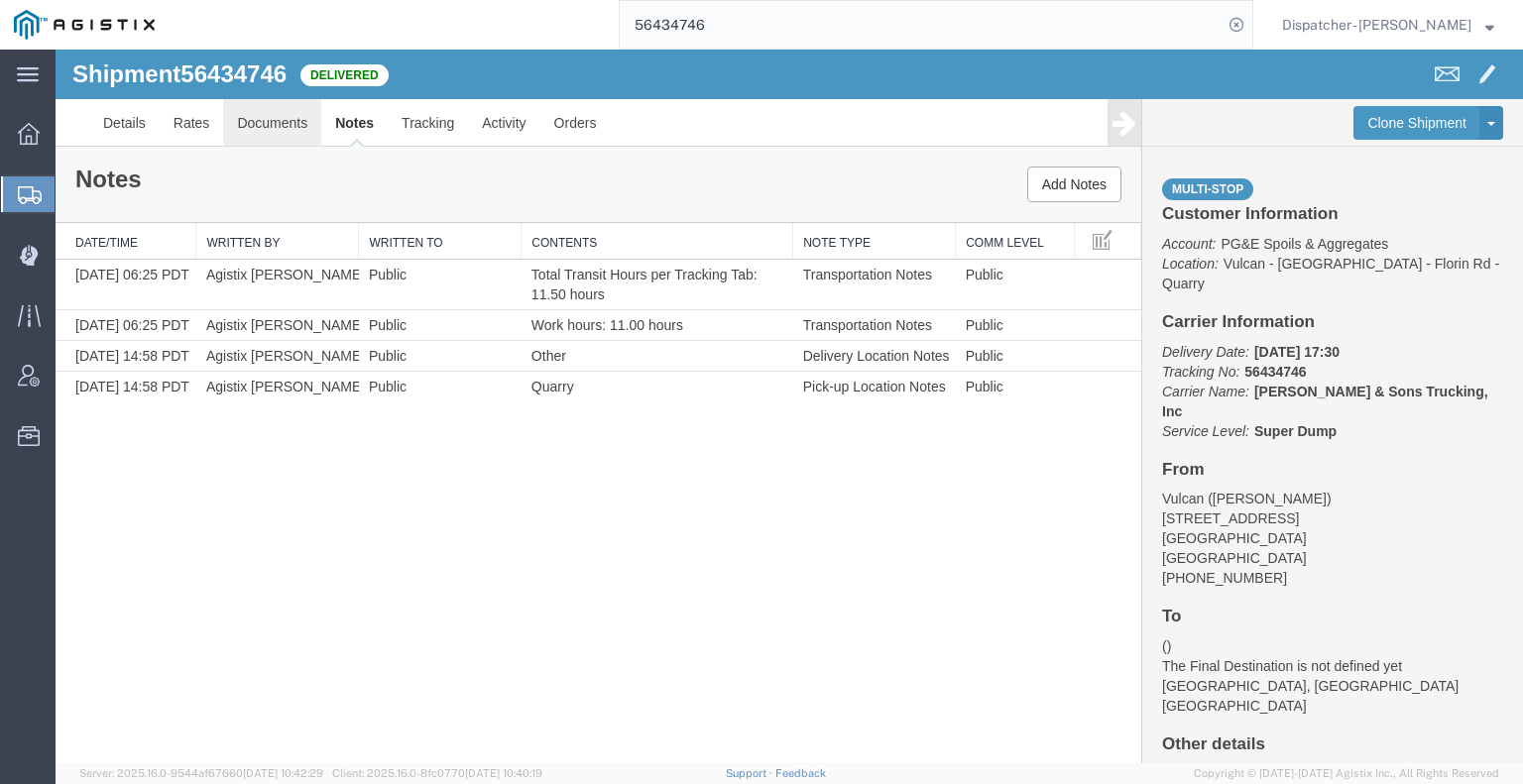
click at [270, 121] on link "Documents" at bounding box center [272, 123] width 98 height 48
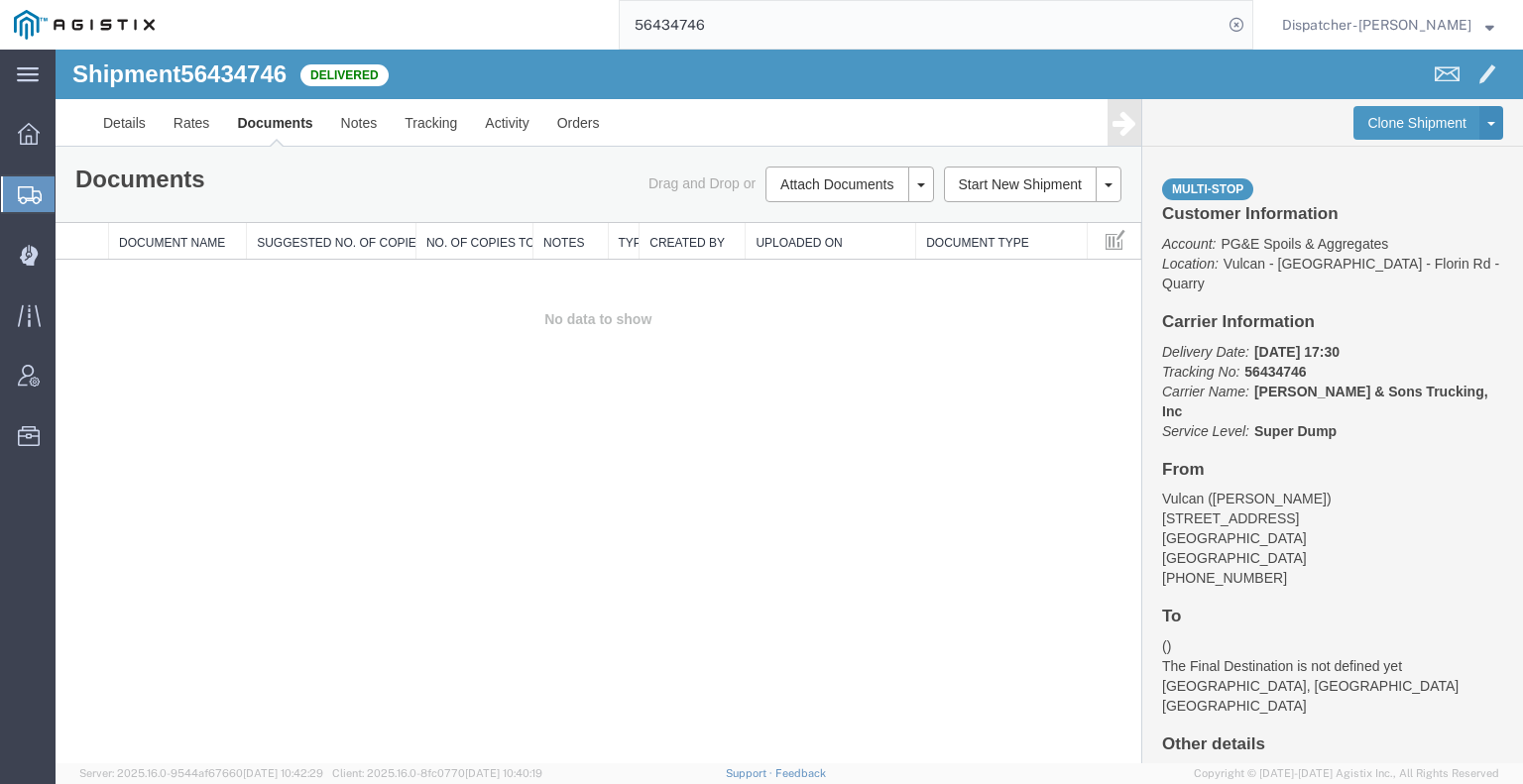
drag, startPoint x: 167, startPoint y: 508, endPoint x: 248, endPoint y: 433, distance: 110.4
click at [167, 508] on div "Shipment 56434746 0 of 0 Delivered Details Rates Documents Notes Tracking Activ…" at bounding box center [789, 406] width 1467 height 714
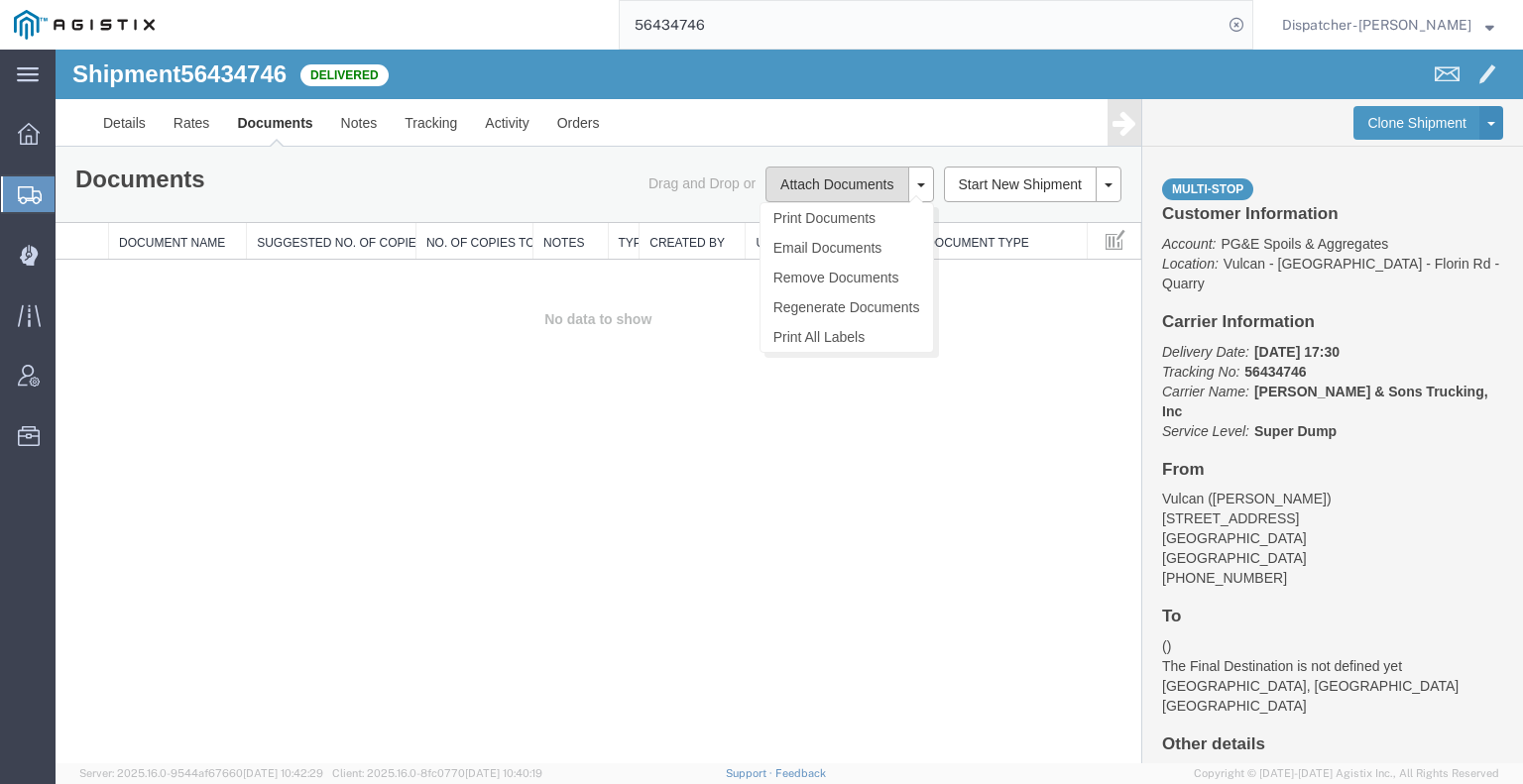
click at [815, 178] on button "Attach Documents" at bounding box center [837, 185] width 143 height 36
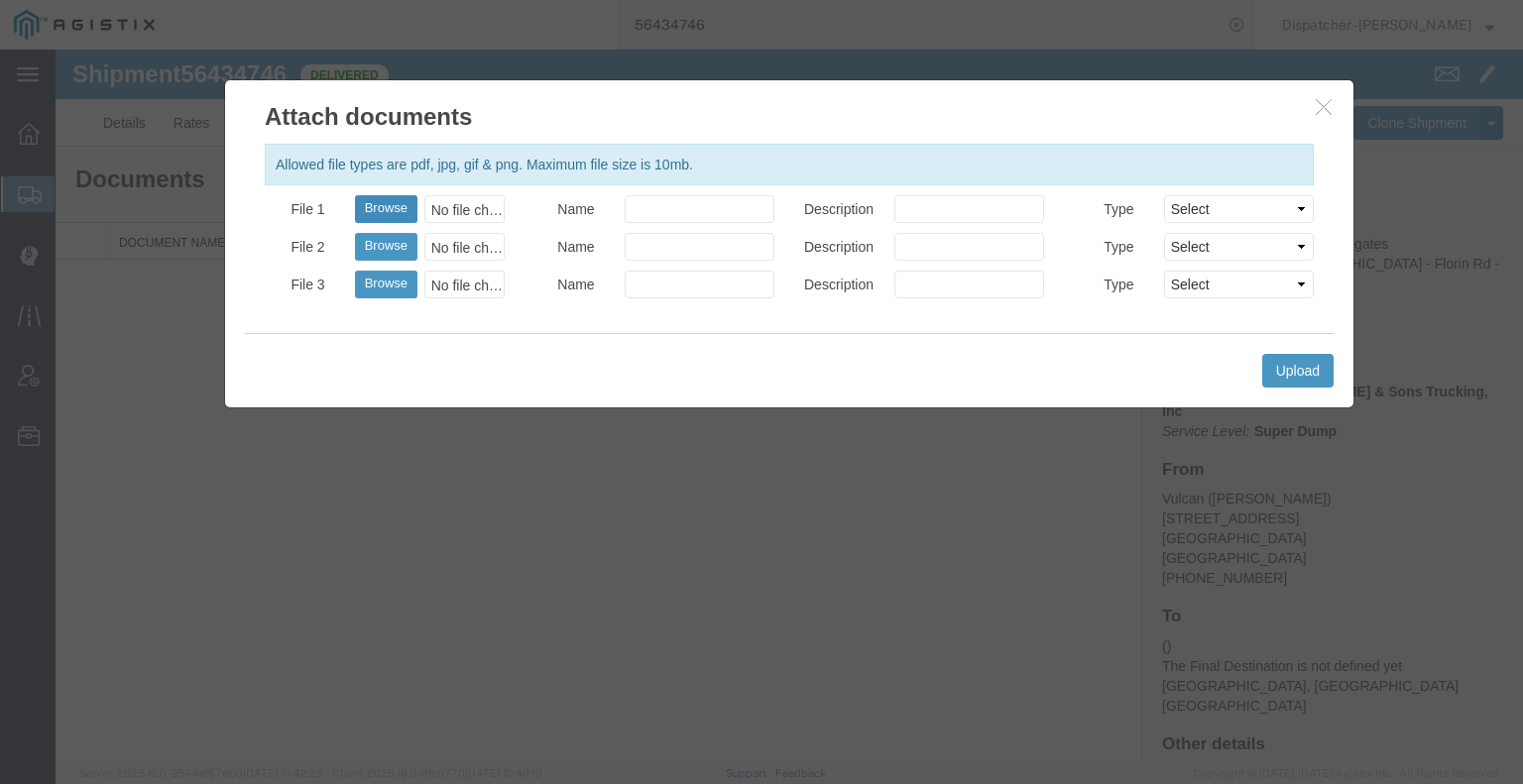
click at [372, 218] on button "Browse" at bounding box center [385, 209] width 63 height 28
click at [1310, 370] on button "Upload" at bounding box center [1298, 370] width 71 height 34
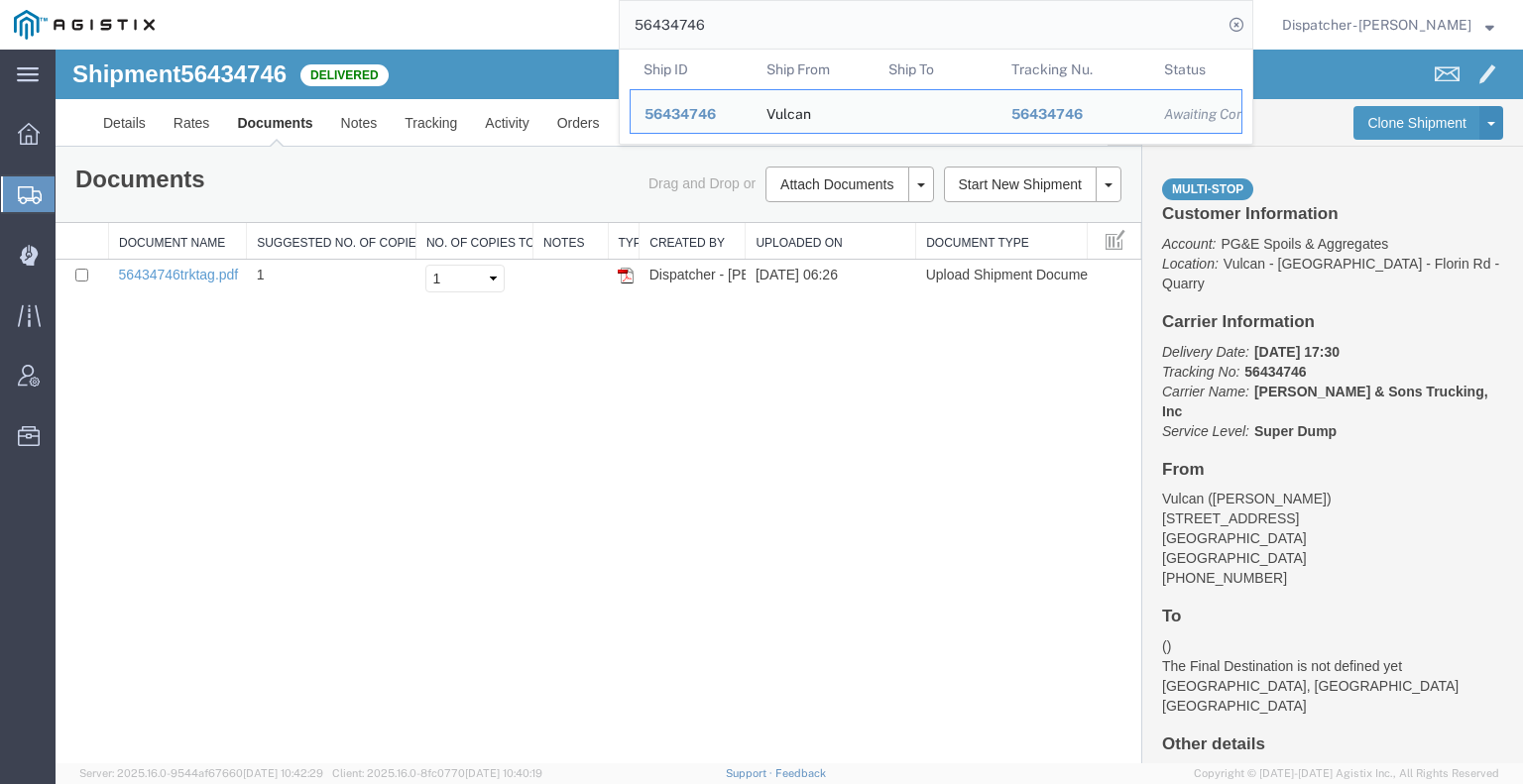
drag, startPoint x: 599, startPoint y: 15, endPoint x: 514, endPoint y: 6, distance: 85.5
click at [548, 7] on div "56434746 Ship ID Ship From Ship To Tracking Nu. Status Ship ID 56434746 Ship Fr…" at bounding box center [711, 25] width 1084 height 50
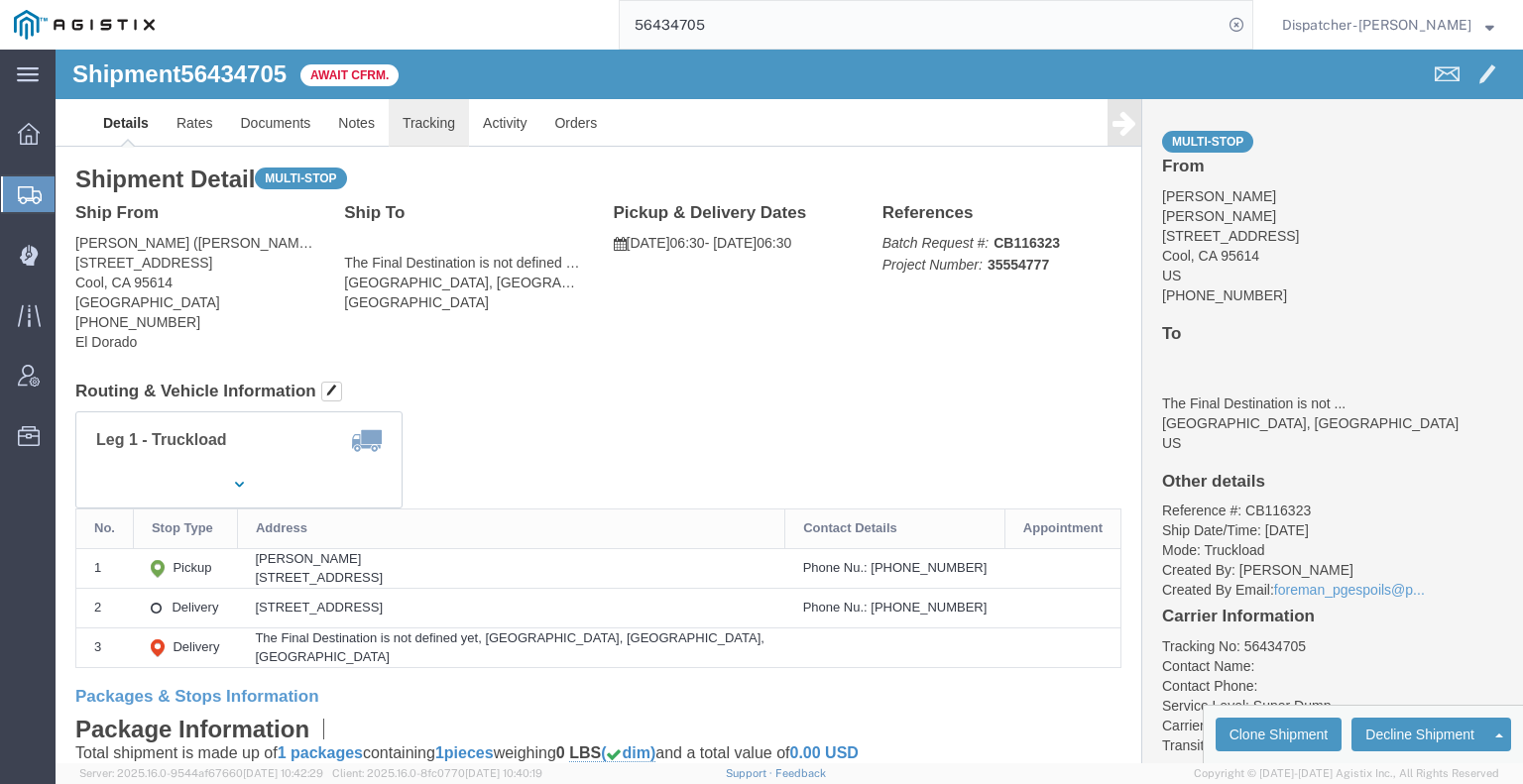
drag, startPoint x: 413, startPoint y: 127, endPoint x: 357, endPoint y: 77, distance: 75.1
click link "Tracking"
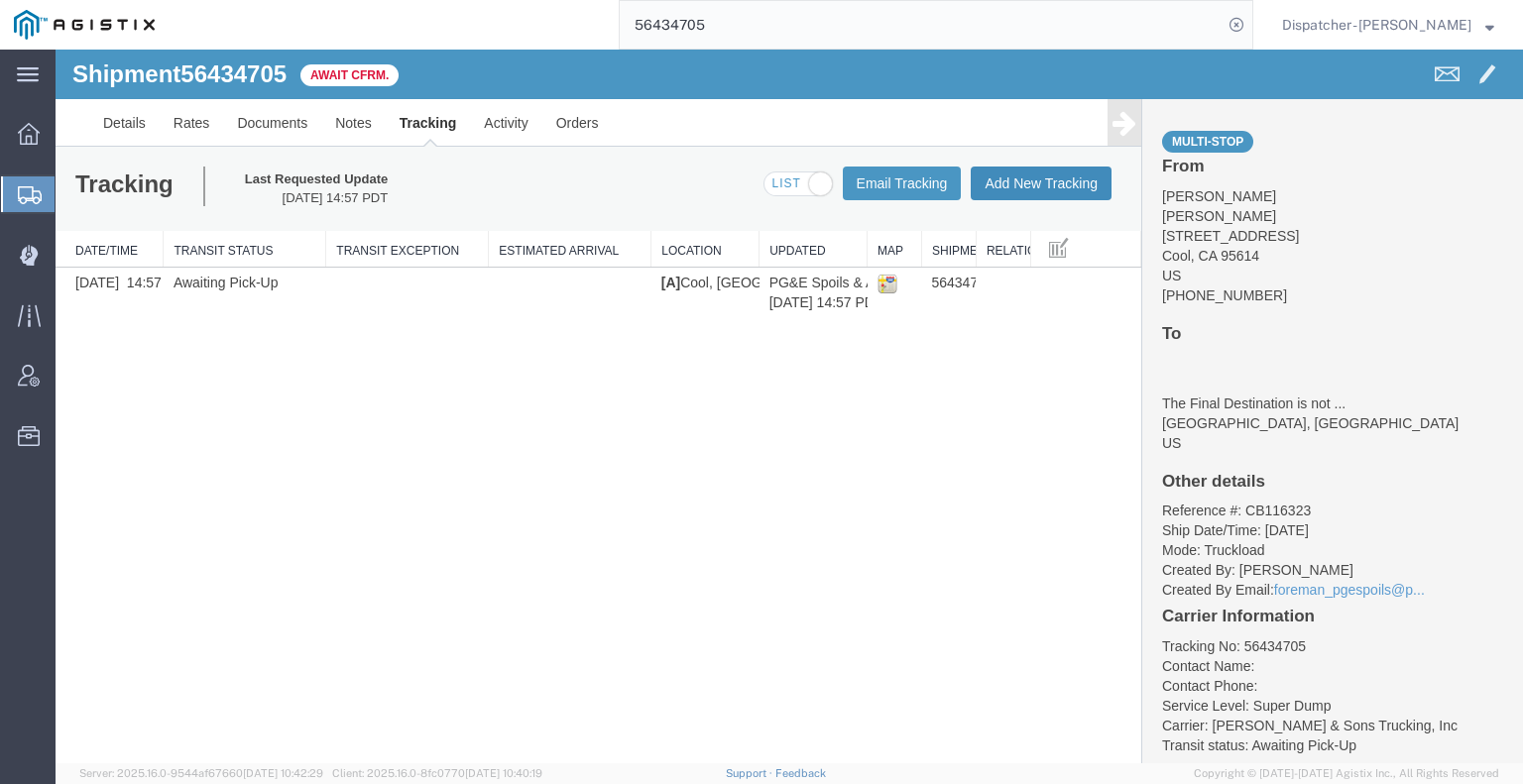
click at [1057, 190] on button "Add New Tracking" at bounding box center [1041, 184] width 141 height 34
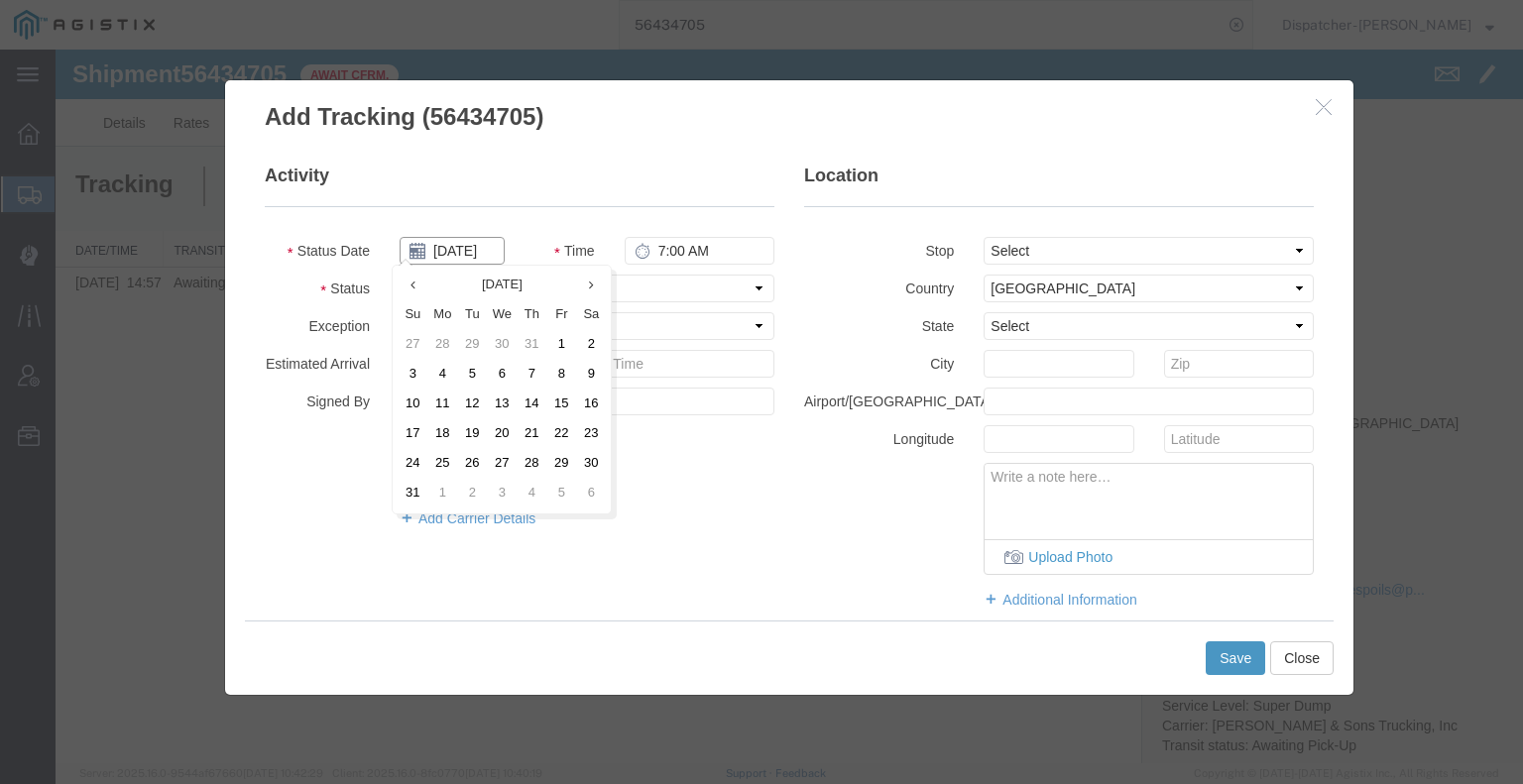
click at [463, 252] on input "[DATE]" at bounding box center [452, 251] width 105 height 28
click at [563, 376] on td "8" at bounding box center [561, 374] width 30 height 30
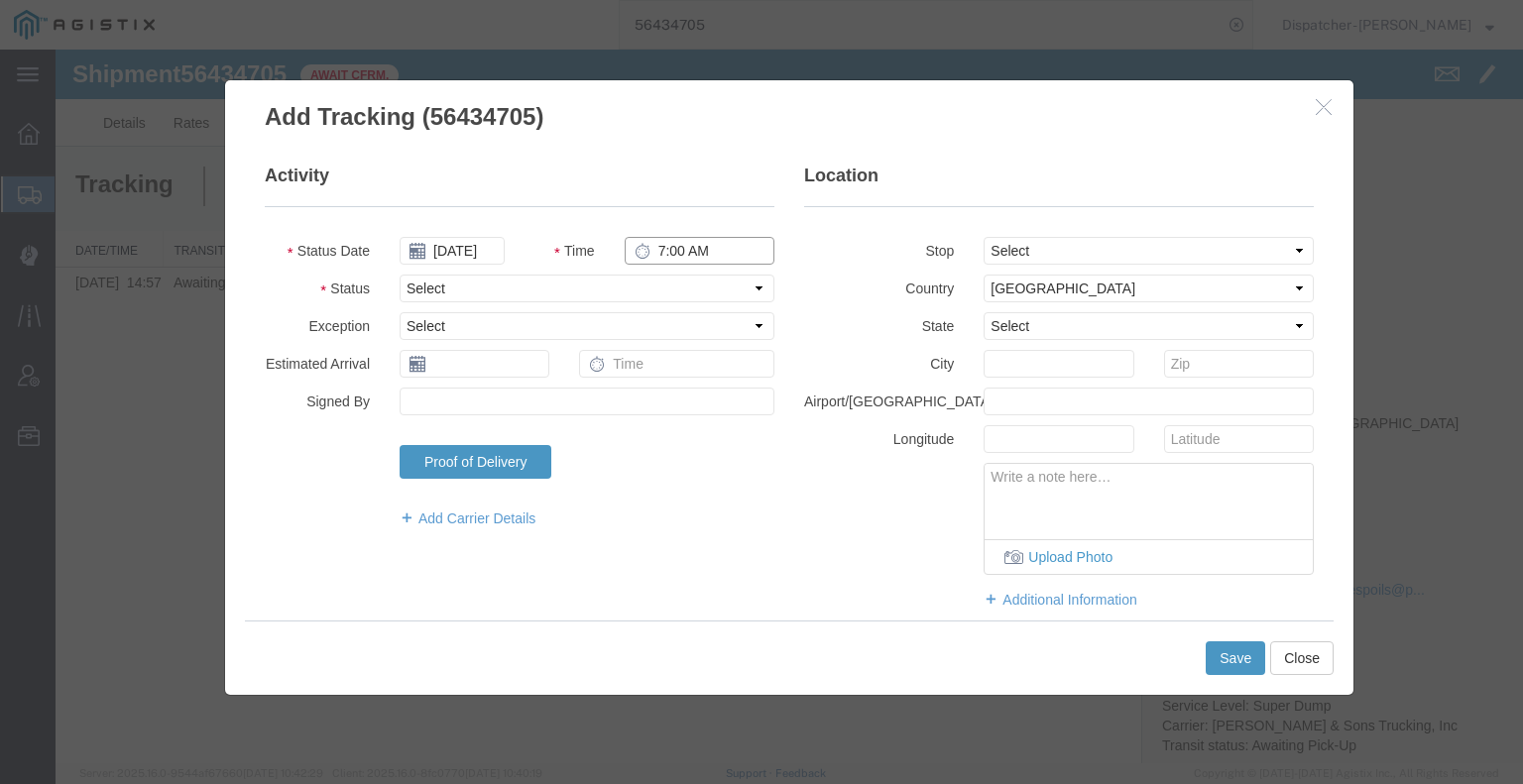
click at [669, 247] on input "7:00 AM" at bounding box center [699, 251] width 150 height 28
click at [687, 290] on select "Select Arrival Notice Available Arrival Notice Imported Arrive at Delivery Loca…" at bounding box center [586, 289] width 374 height 28
click at [399, 275] on select "Select Arrival Notice Available Arrival Notice Imported Arrive at Delivery Loca…" at bounding box center [586, 289] width 374 height 28
click at [1045, 245] on select "Select From: [STREET_ADDRESS] Stop 2: [STREET_ADDRESS] To: The Final Destinatio…" at bounding box center [1149, 251] width 331 height 28
click at [984, 237] on select "Select From: [STREET_ADDRESS] Stop 2: [STREET_ADDRESS] To: The Final Destinatio…" at bounding box center [1149, 251] width 331 height 28
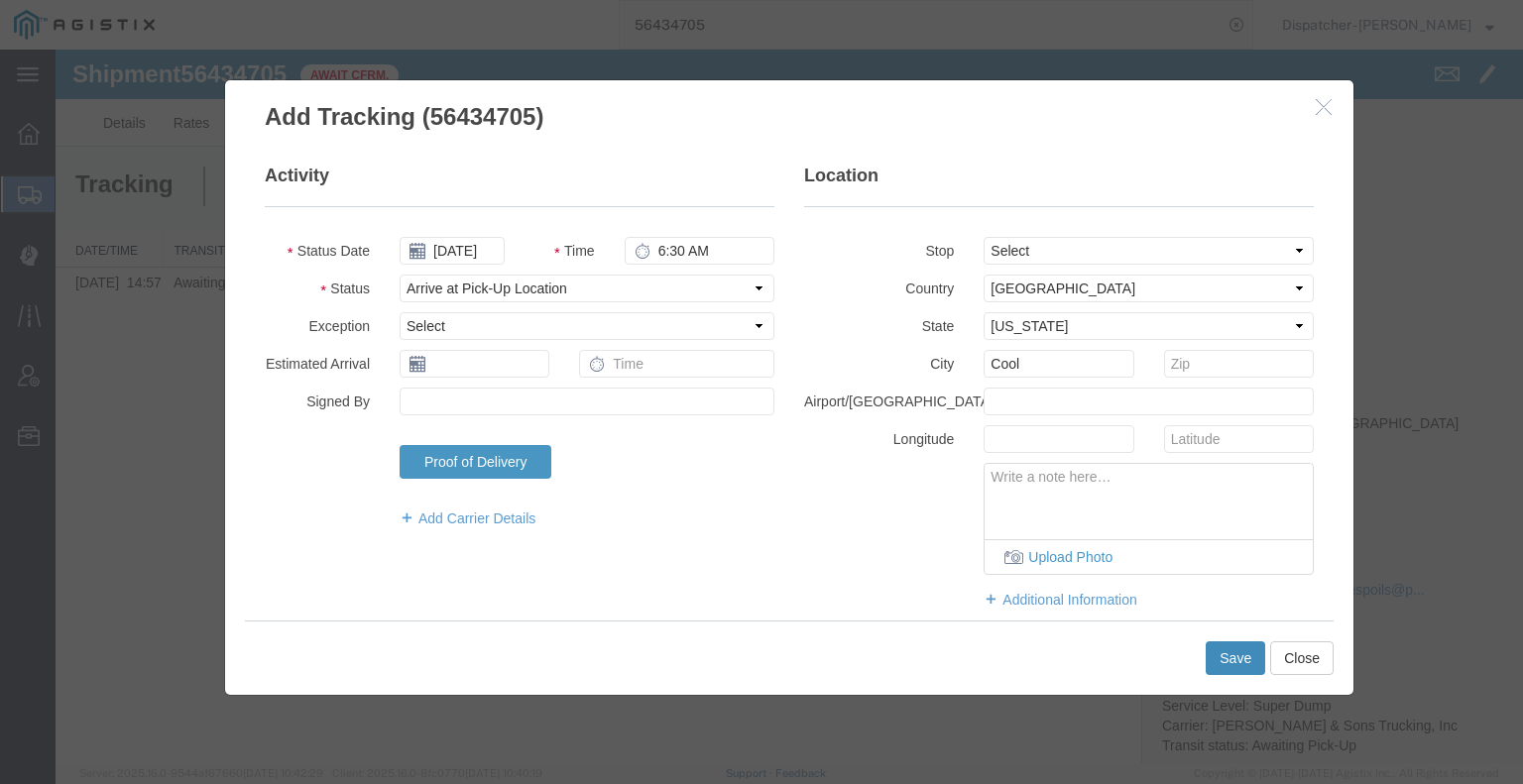
click at [1244, 657] on button "Save" at bounding box center [1235, 658] width 60 height 34
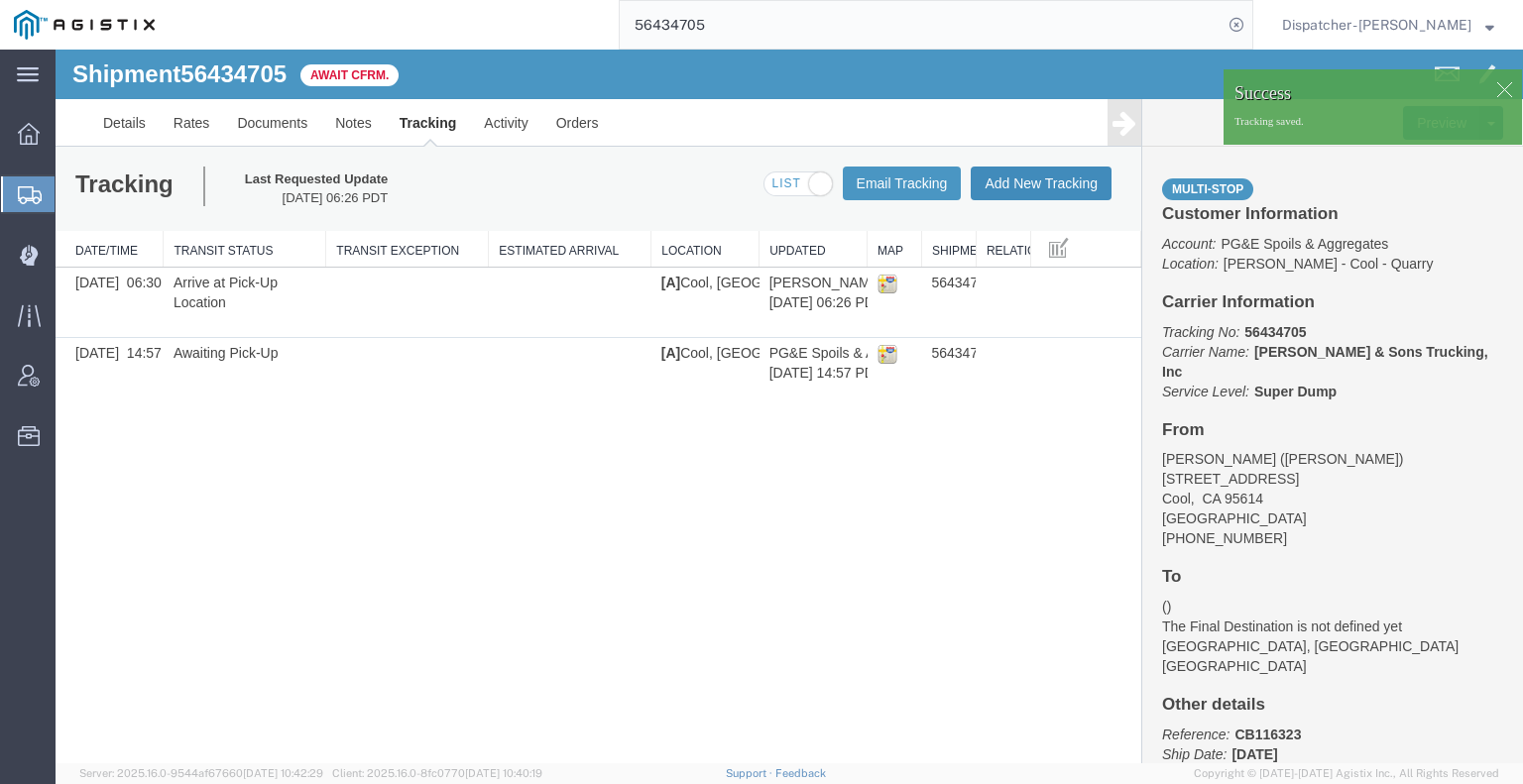
click at [1015, 194] on button "Add New Tracking" at bounding box center [1041, 184] width 141 height 34
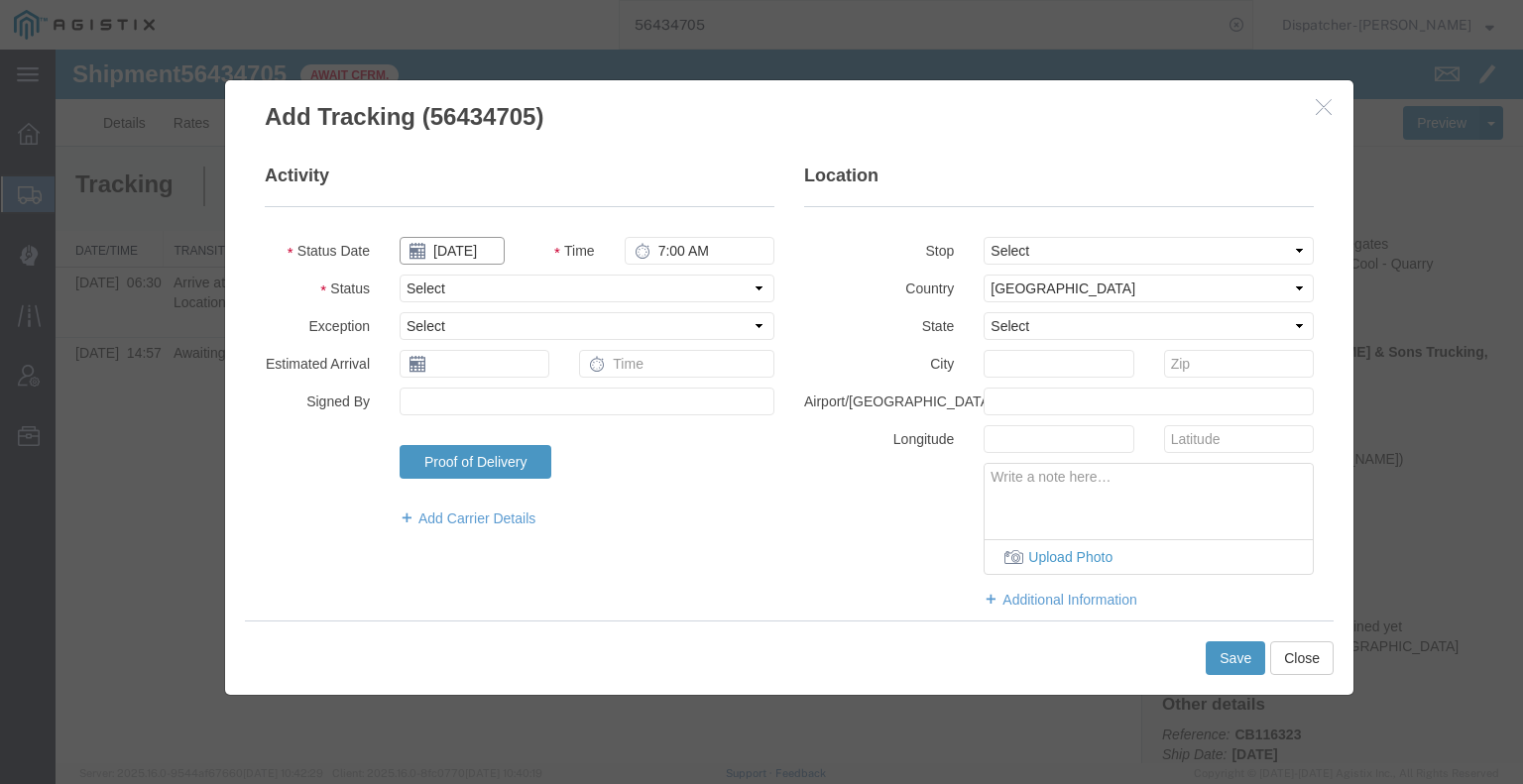
click at [460, 244] on input "[DATE]" at bounding box center [452, 251] width 105 height 28
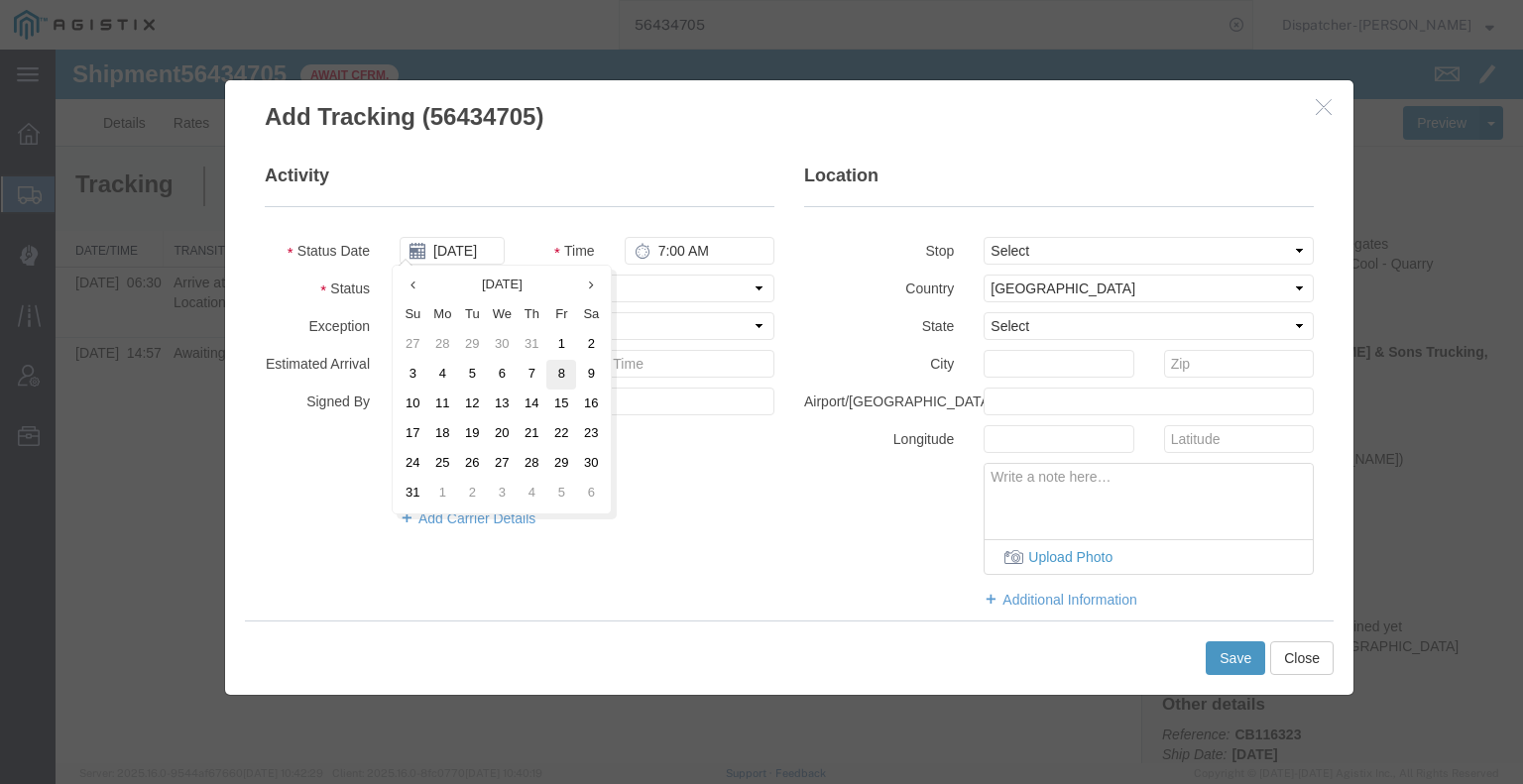
click at [555, 371] on td "8" at bounding box center [561, 374] width 30 height 30
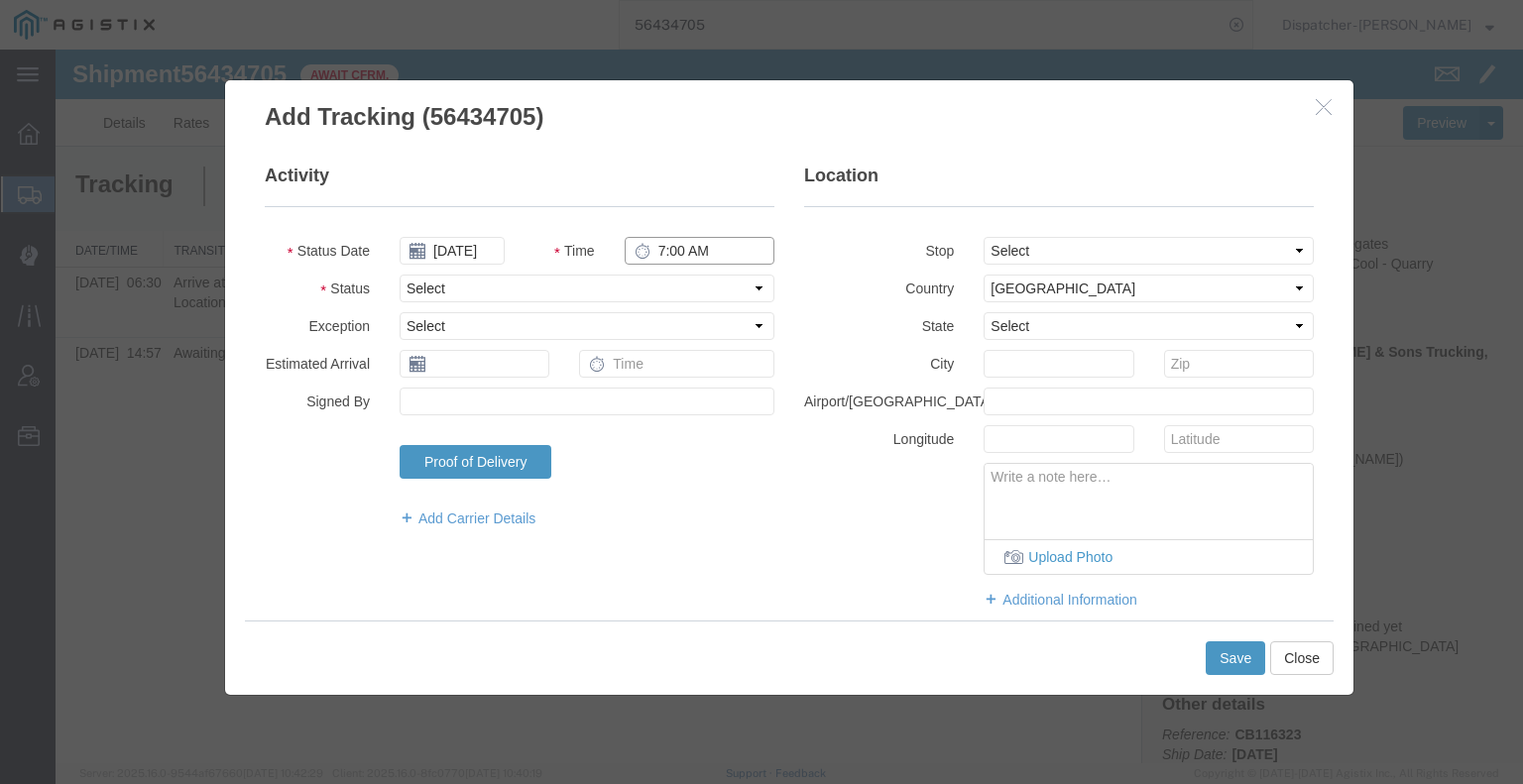
click at [696, 253] on input "7:00 AM" at bounding box center [699, 251] width 150 height 28
click at [712, 299] on select "Select Arrival Notice Available Arrival Notice Imported Arrive at Delivery Loca…" at bounding box center [586, 289] width 374 height 28
click at [399, 275] on select "Select Arrival Notice Available Arrival Notice Imported Arrive at Delivery Loca…" at bounding box center [586, 289] width 374 height 28
click at [991, 249] on select "Select From: [STREET_ADDRESS] Stop 2: [STREET_ADDRESS] To: The Final Destinatio…" at bounding box center [1149, 251] width 331 height 28
click at [984, 237] on select "Select From: [STREET_ADDRESS] Stop 2: [STREET_ADDRESS] To: The Final Destinatio…" at bounding box center [1149, 251] width 331 height 28
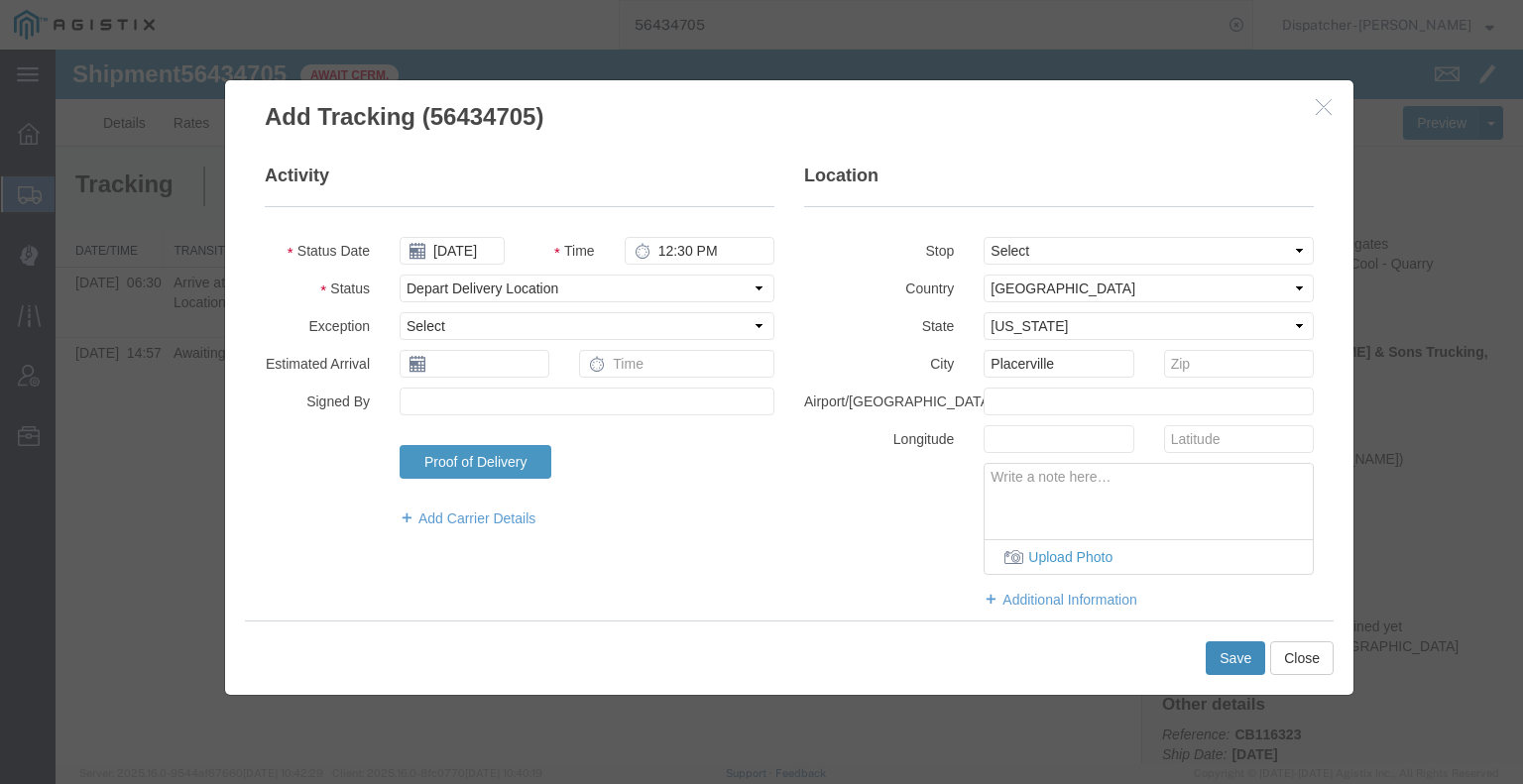
click at [1253, 659] on button "Save" at bounding box center [1235, 658] width 60 height 34
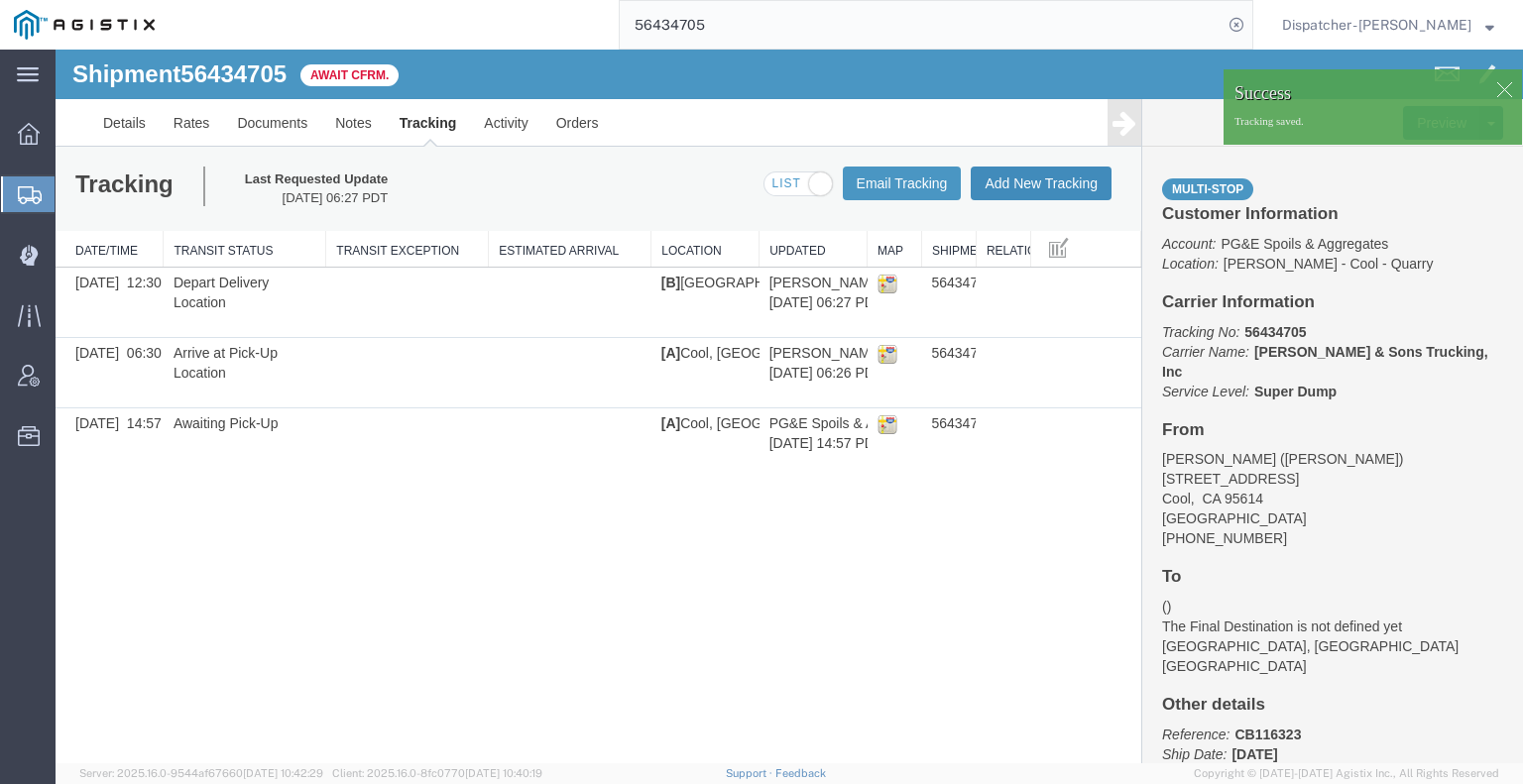
click at [1040, 174] on button "Add New Tracking" at bounding box center [1041, 184] width 141 height 34
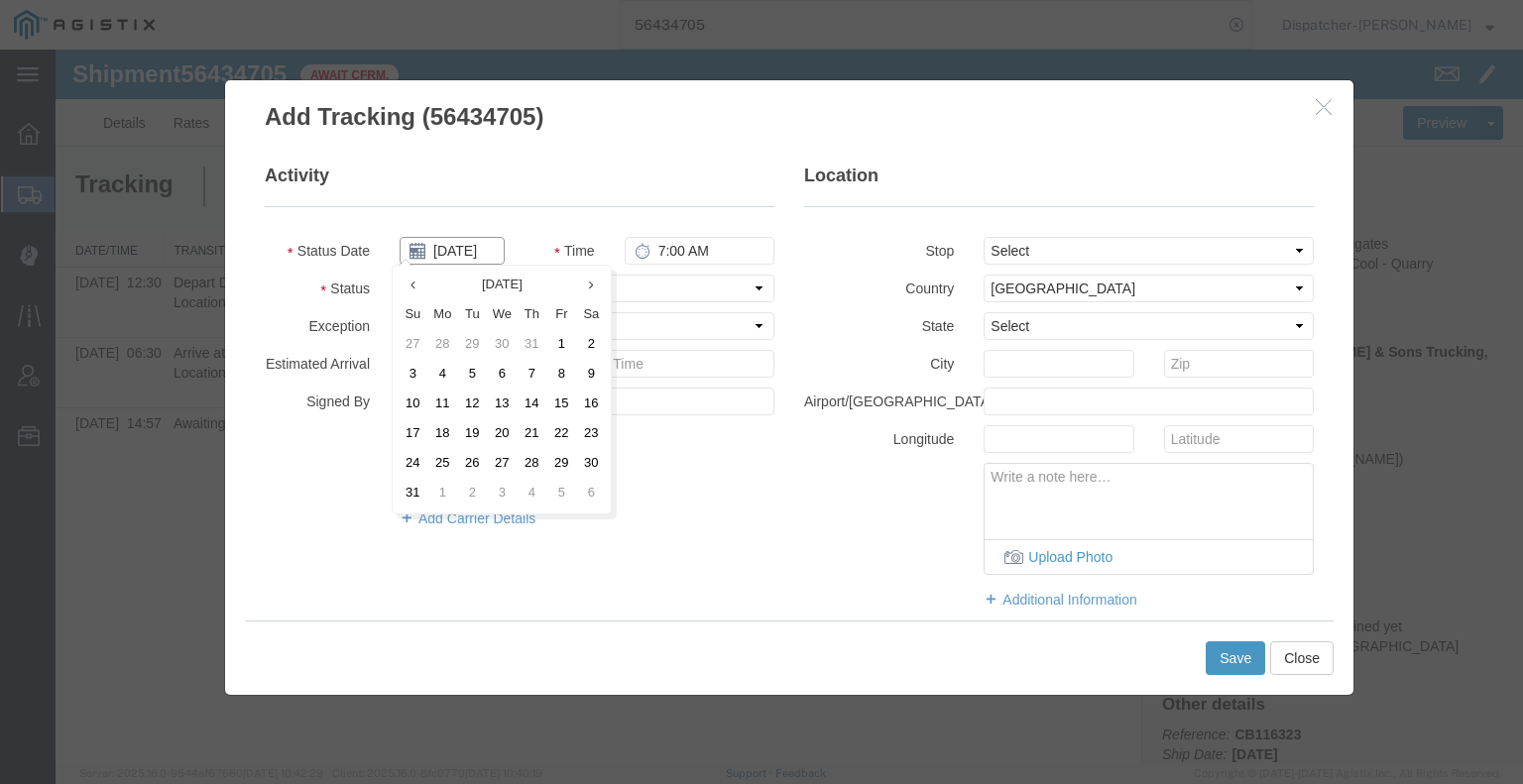
click at [460, 245] on input "[DATE]" at bounding box center [452, 251] width 105 height 28
click at [565, 379] on td "8" at bounding box center [561, 374] width 30 height 30
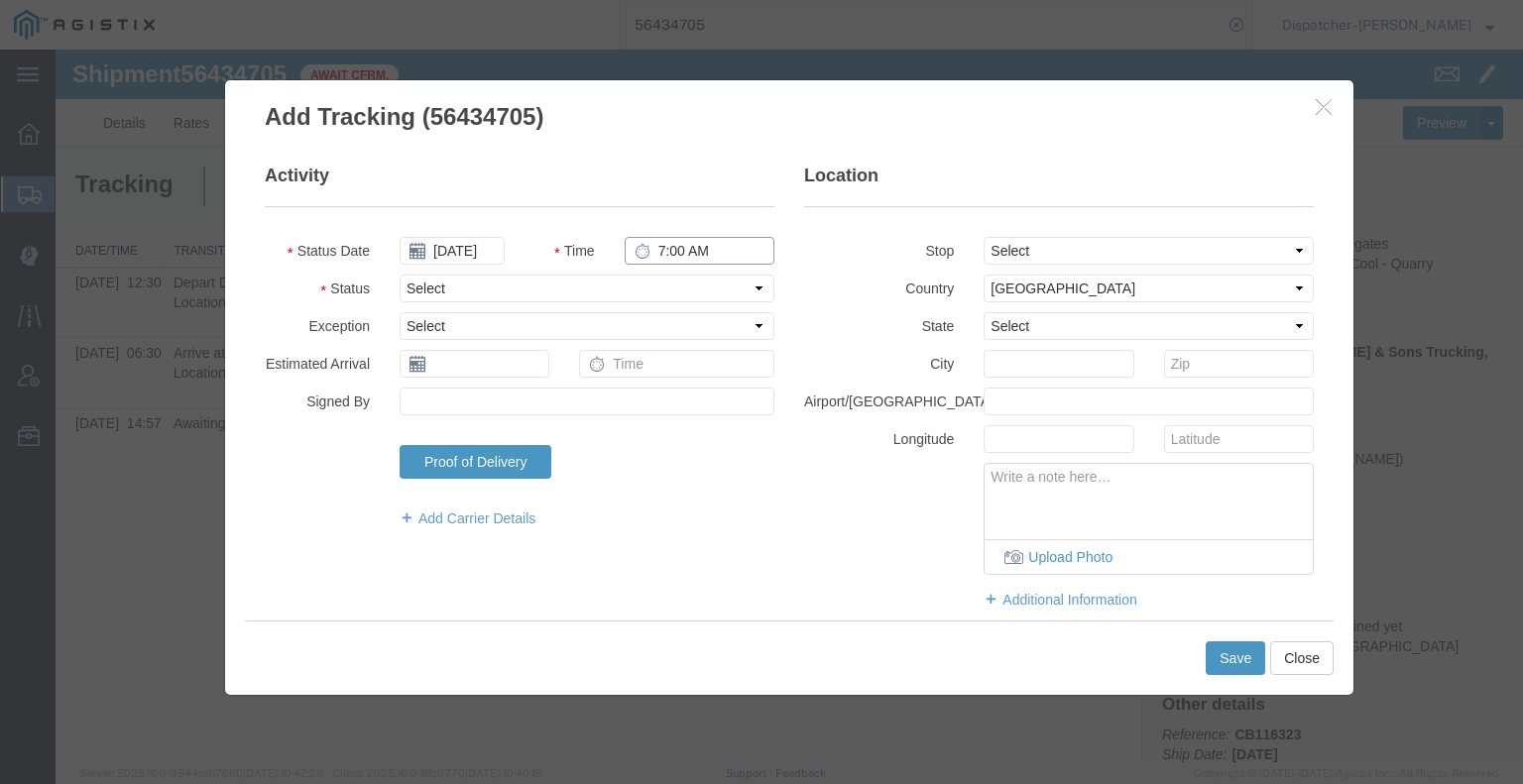
click at [697, 250] on input "7:00 AM" at bounding box center [699, 251] width 150 height 28
click at [700, 296] on select "Select Arrival Notice Available Arrival Notice Imported Arrive at Delivery Loca…" at bounding box center [586, 289] width 374 height 28
click at [399, 275] on select "Select Arrival Notice Available Arrival Notice Imported Arrive at Delivery Loca…" at bounding box center [586, 289] width 374 height 28
click at [1227, 653] on button "Save" at bounding box center [1235, 658] width 60 height 34
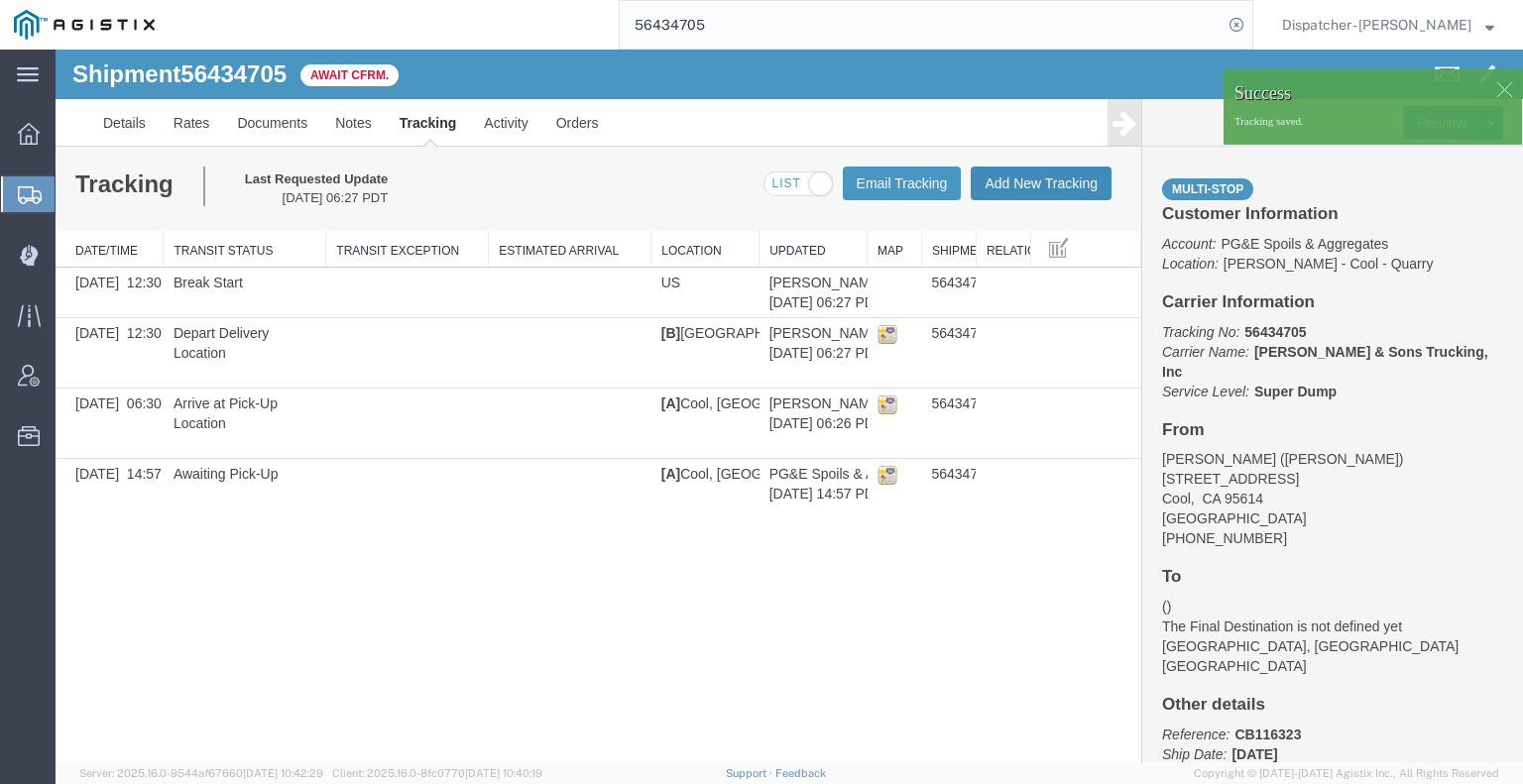
click at [1046, 181] on button "Add New Tracking" at bounding box center [1041, 184] width 141 height 34
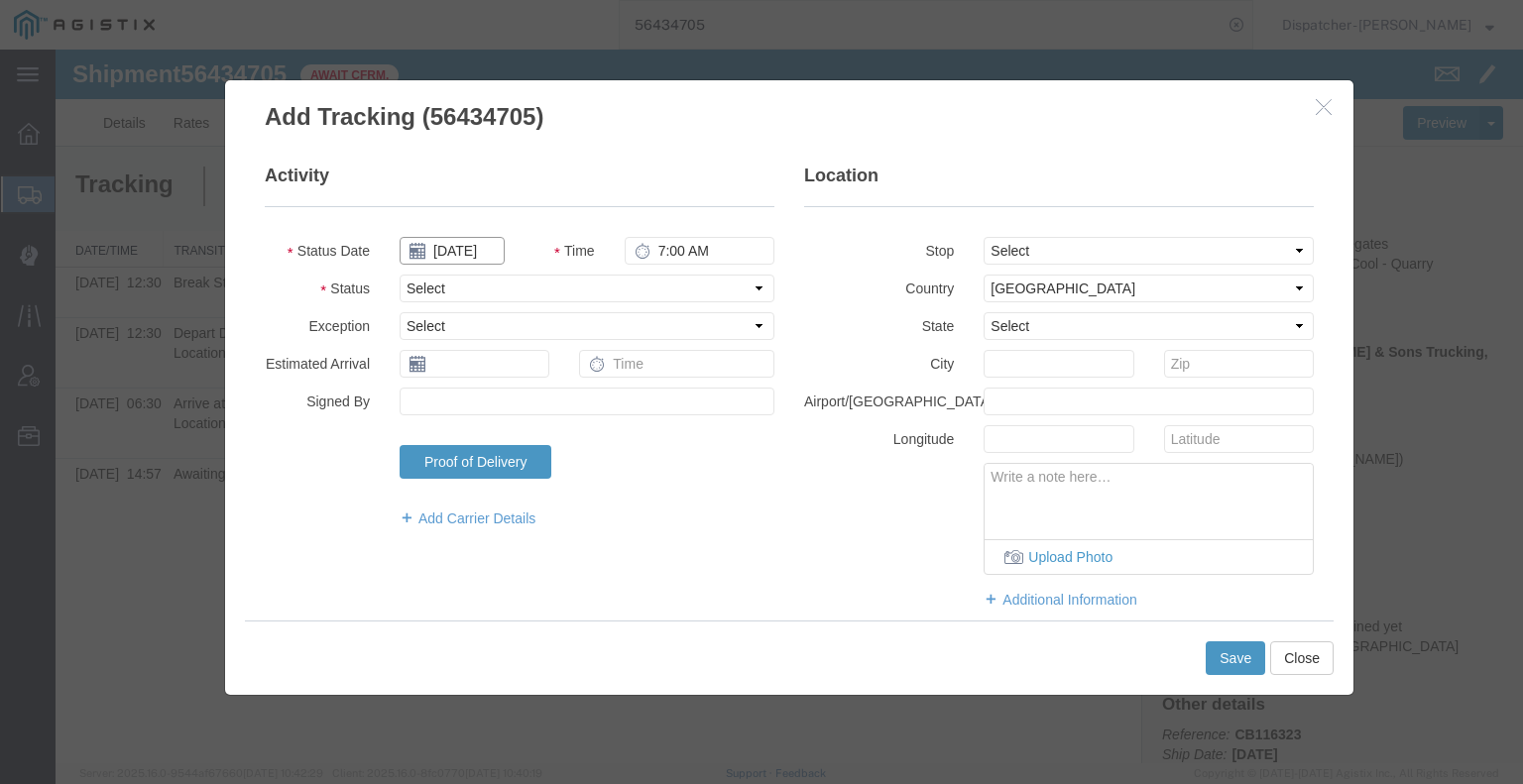
click at [453, 248] on input "[DATE]" at bounding box center [452, 251] width 105 height 28
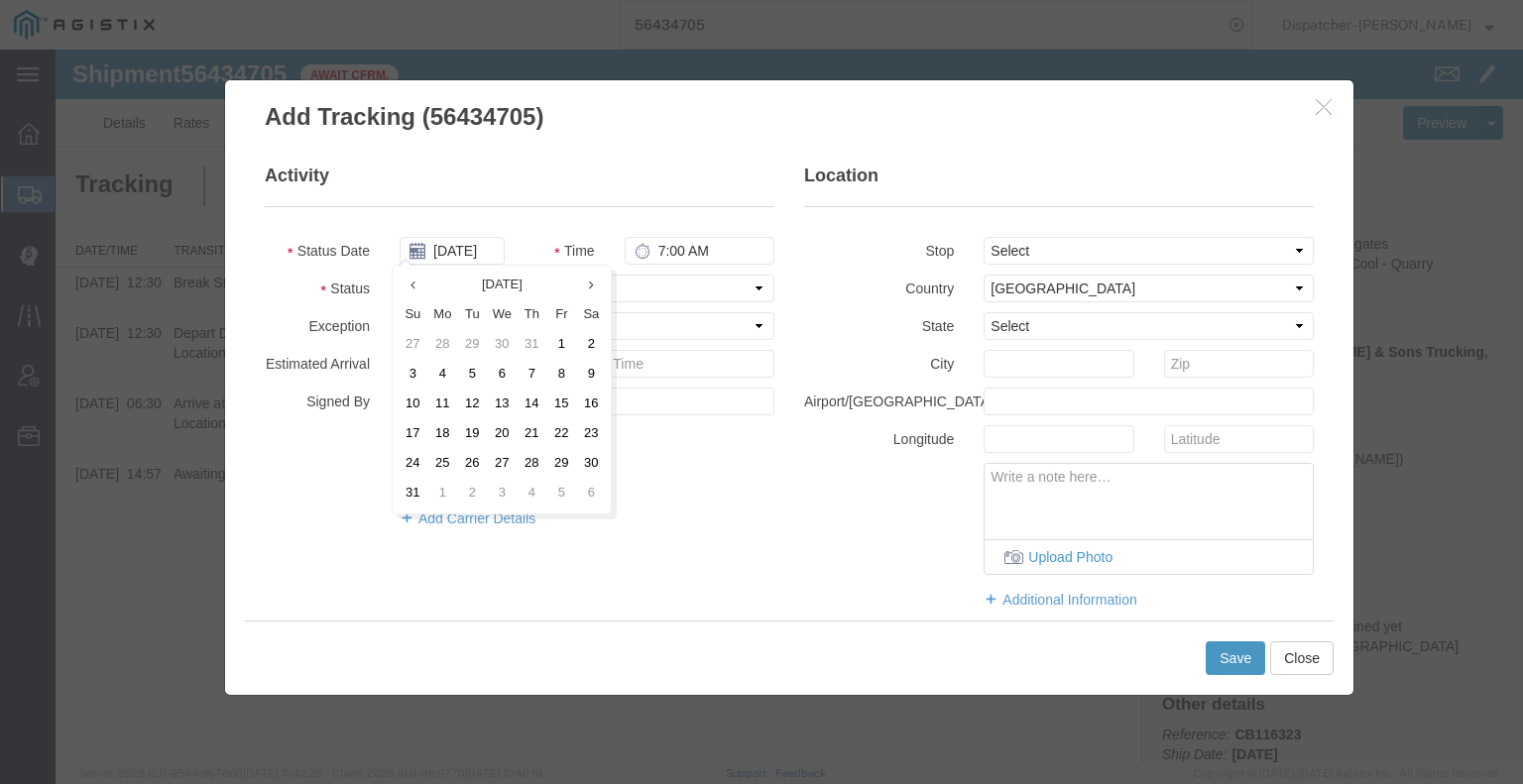
drag, startPoint x: 559, startPoint y: 370, endPoint x: 601, endPoint y: 325, distance: 61.6
click at [559, 371] on td "8" at bounding box center [561, 374] width 30 height 30
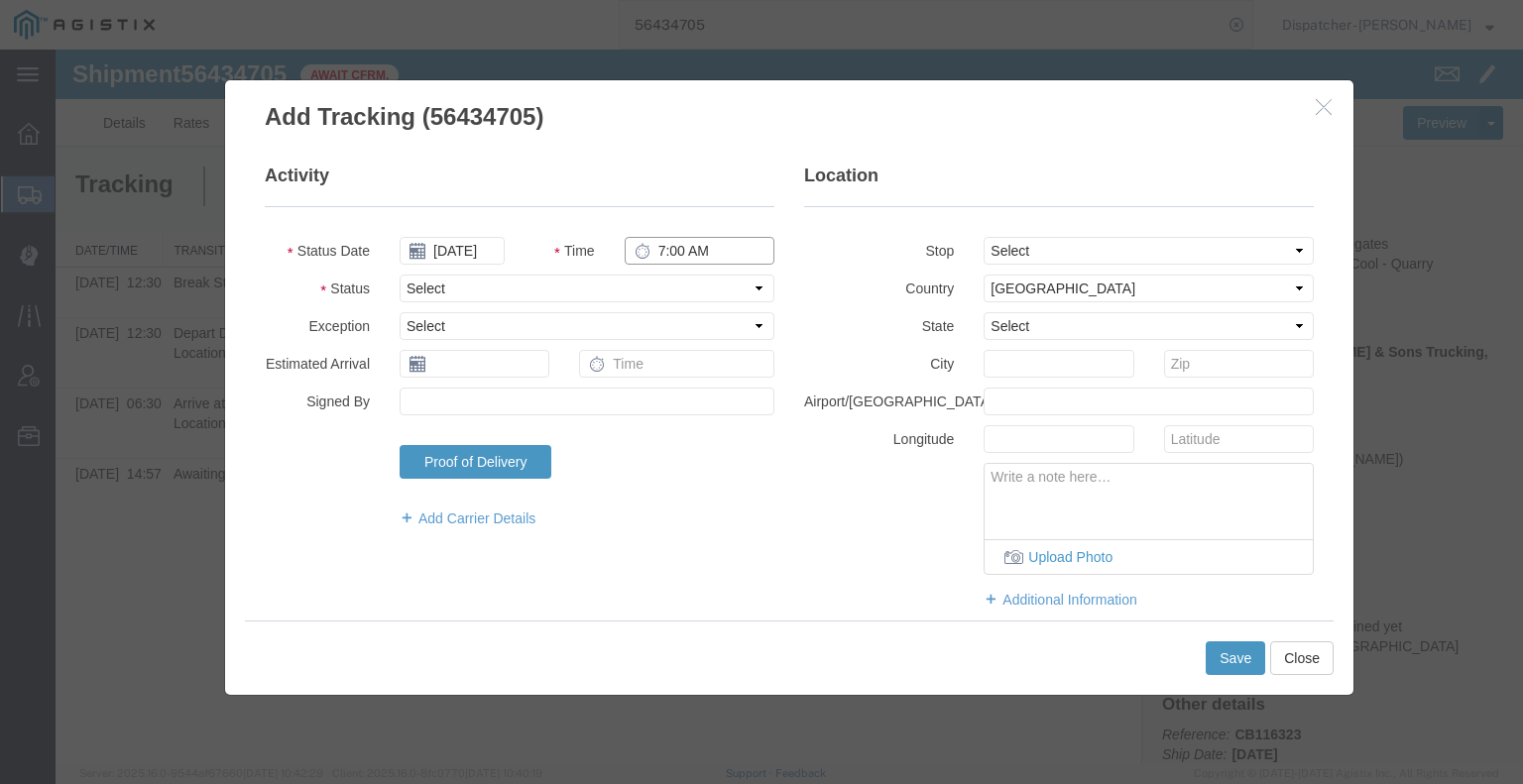
click at [673, 254] on input "7:00 AM" at bounding box center [699, 251] width 150 height 28
click at [675, 288] on select "Select Arrival Notice Available Arrival Notice Imported Arrive at Delivery Loca…" at bounding box center [586, 289] width 374 height 28
click at [399, 275] on select "Select Arrival Notice Available Arrival Notice Imported Arrive at Delivery Loca…" at bounding box center [586, 289] width 374 height 28
click at [1236, 668] on button "Save" at bounding box center [1235, 658] width 60 height 34
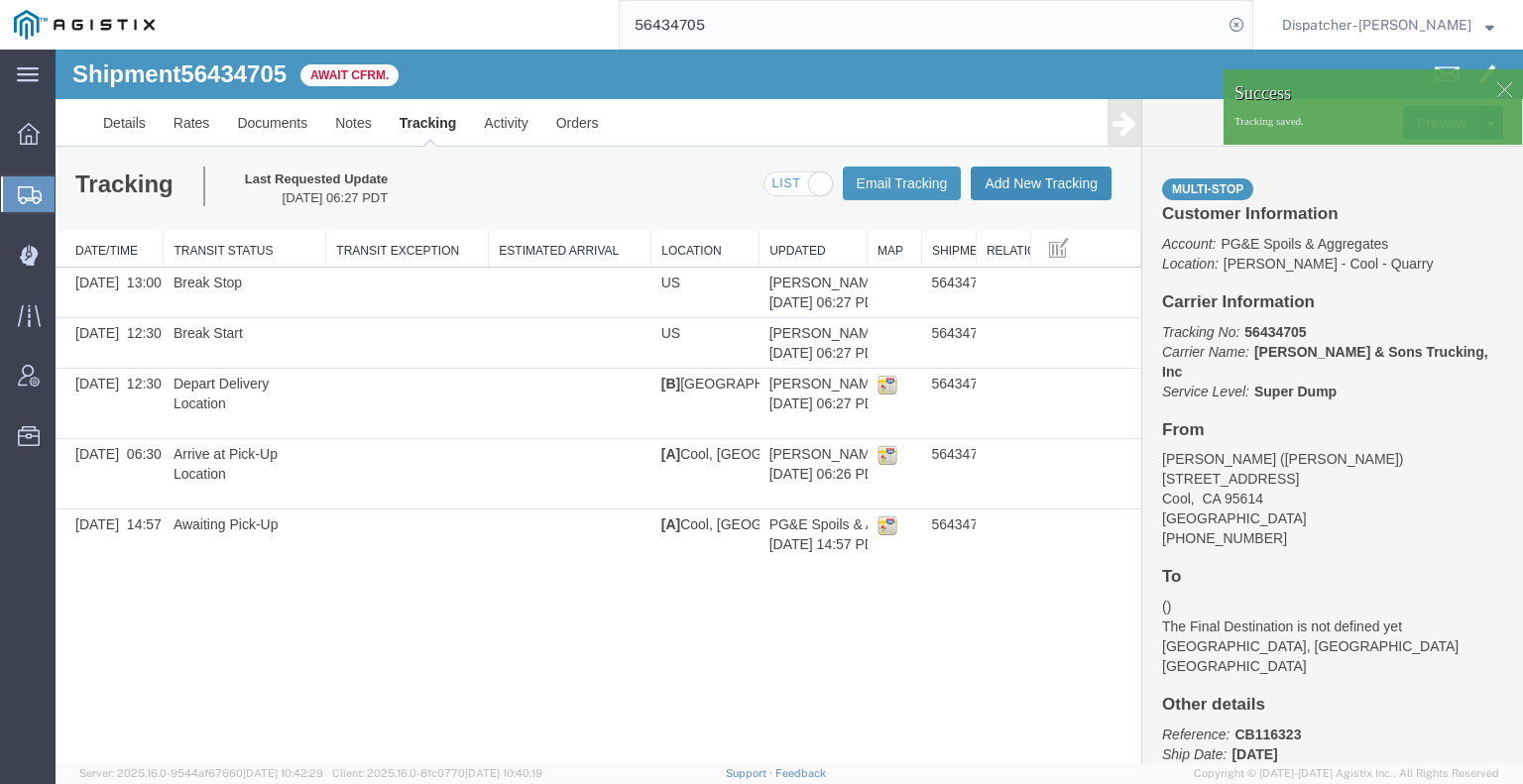
click at [1062, 182] on button "Add New Tracking" at bounding box center [1041, 184] width 141 height 34
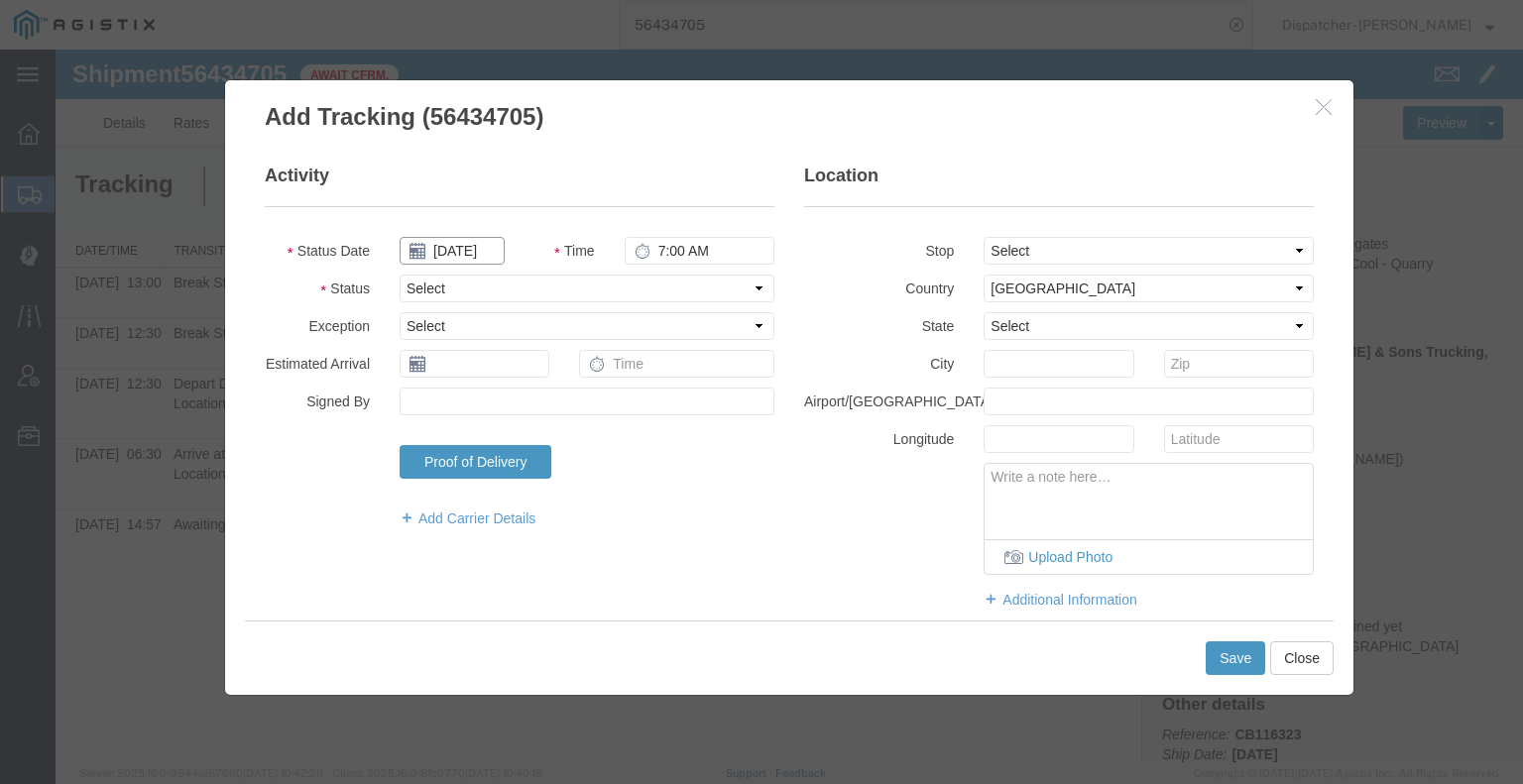
click at [460, 253] on input "[DATE]" at bounding box center [452, 251] width 105 height 28
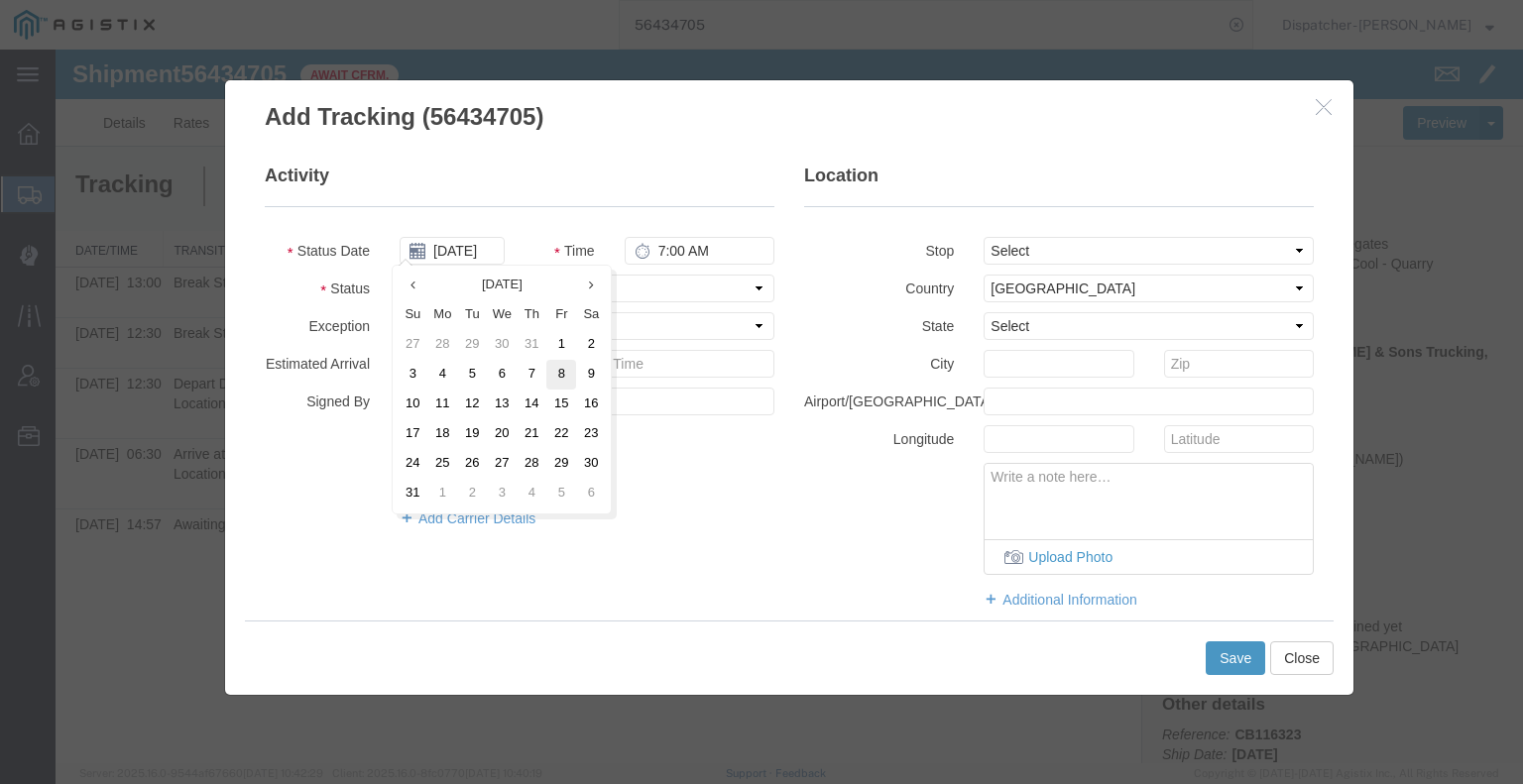
click at [567, 375] on td "8" at bounding box center [561, 374] width 30 height 30
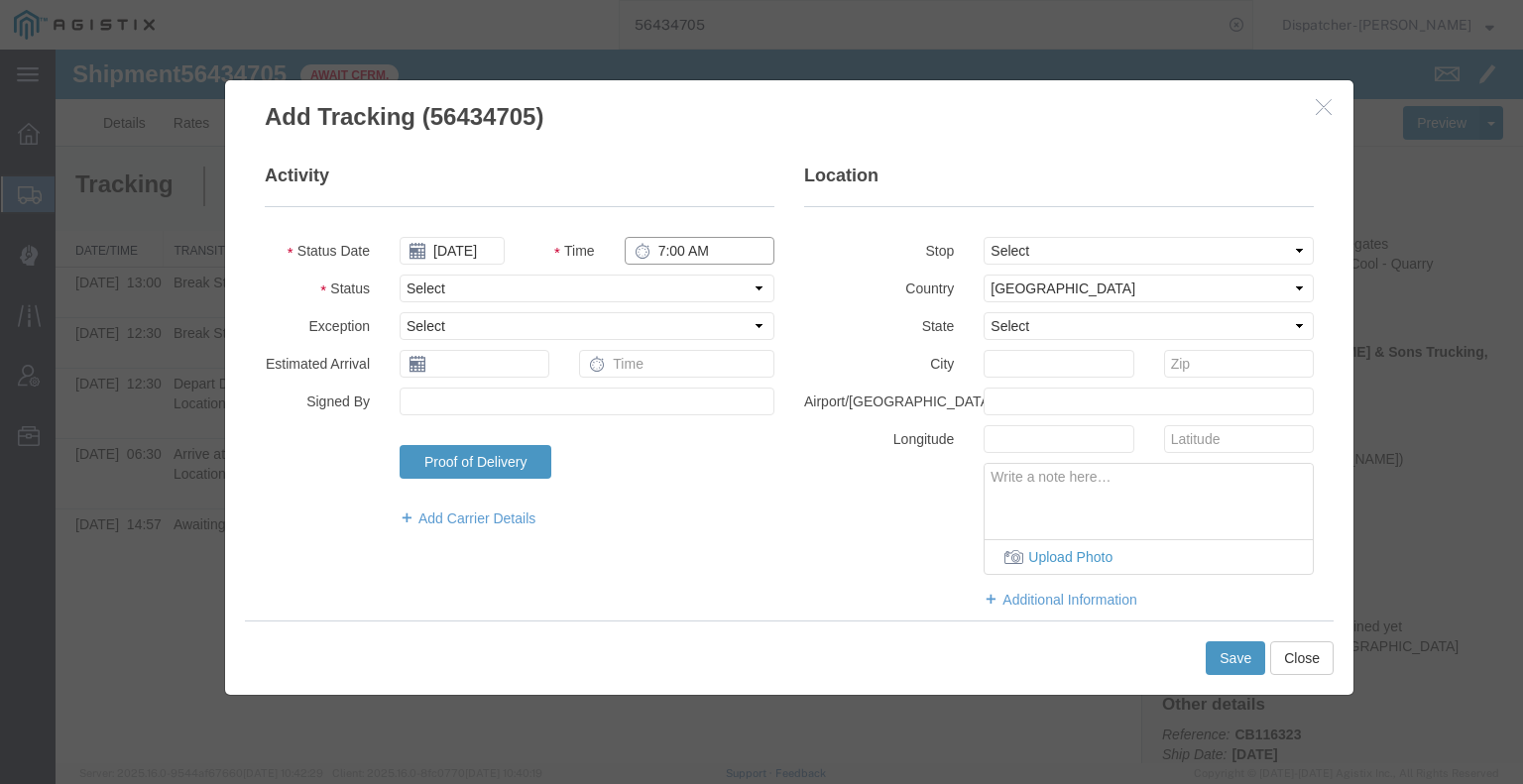
click at [680, 242] on input "7:00 AM" at bounding box center [699, 251] width 150 height 28
click at [686, 291] on select "Select Arrival Notice Available Arrival Notice Imported Arrive at Delivery Loca…" at bounding box center [586, 289] width 374 height 28
click at [399, 275] on select "Select Arrival Notice Available Arrival Notice Imported Arrive at Delivery Loca…" at bounding box center [586, 289] width 374 height 28
click at [1223, 647] on button "Save" at bounding box center [1235, 658] width 60 height 34
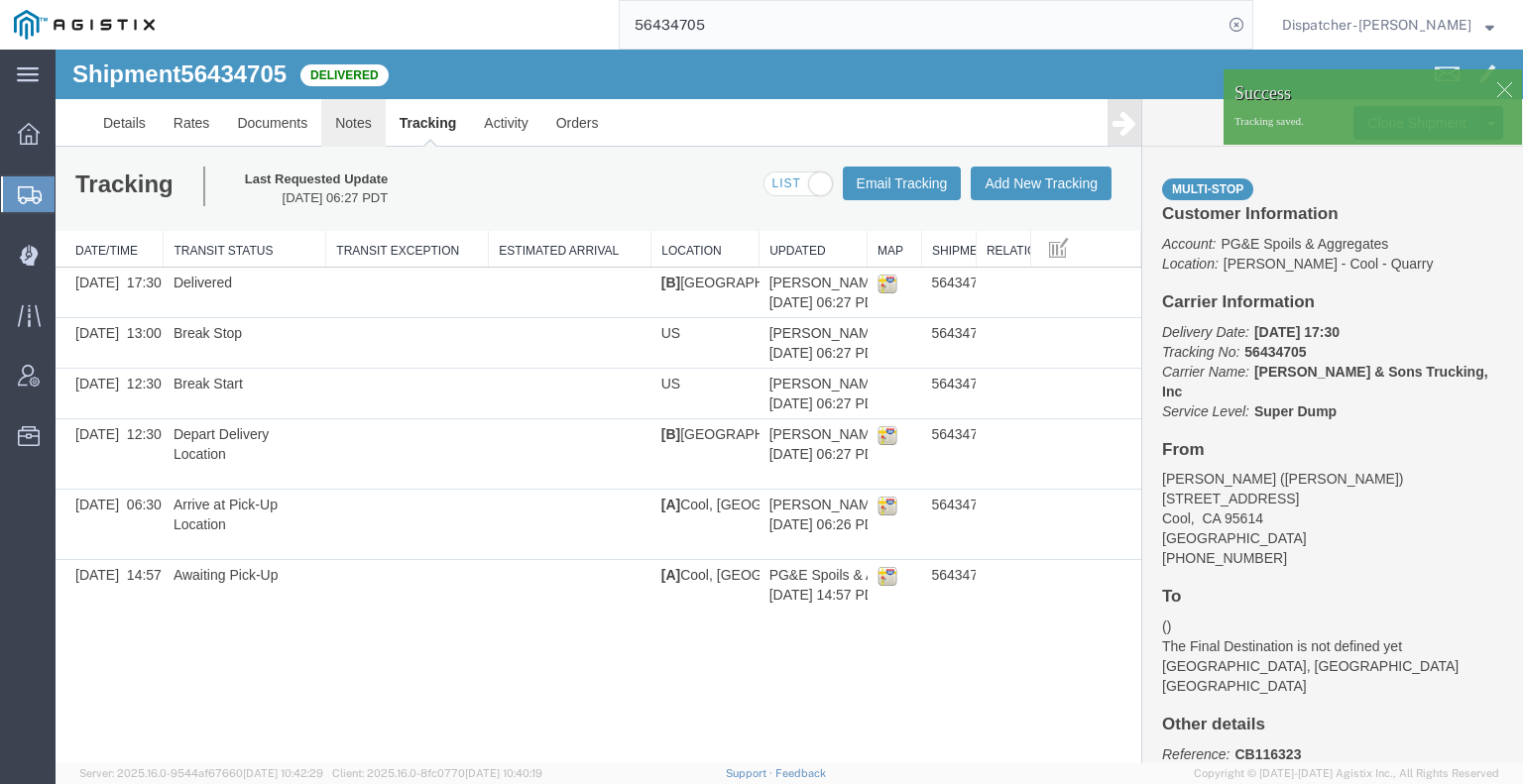
click at [345, 124] on link "Notes" at bounding box center [353, 123] width 65 height 48
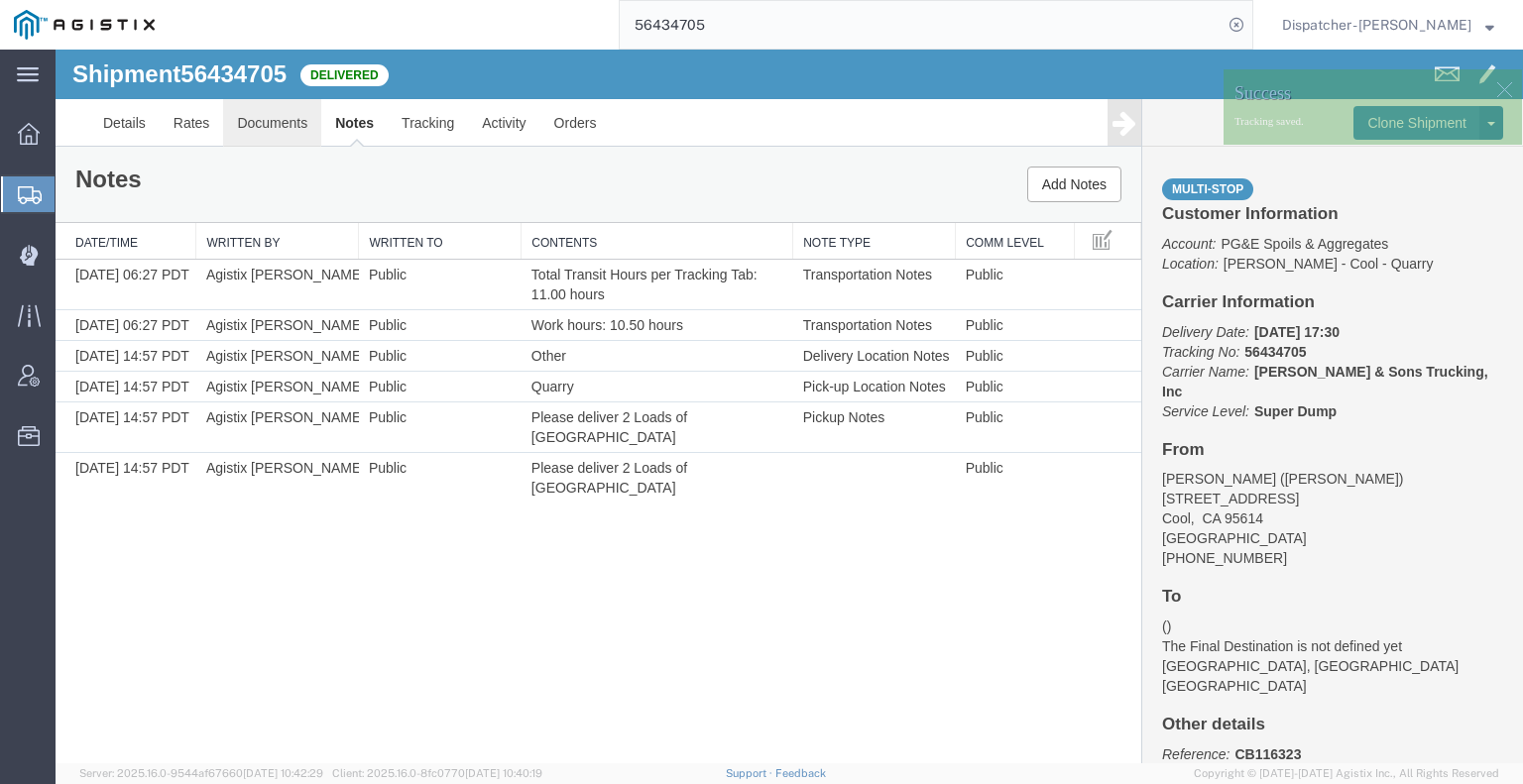
click at [270, 131] on link "Documents" at bounding box center [272, 123] width 98 height 48
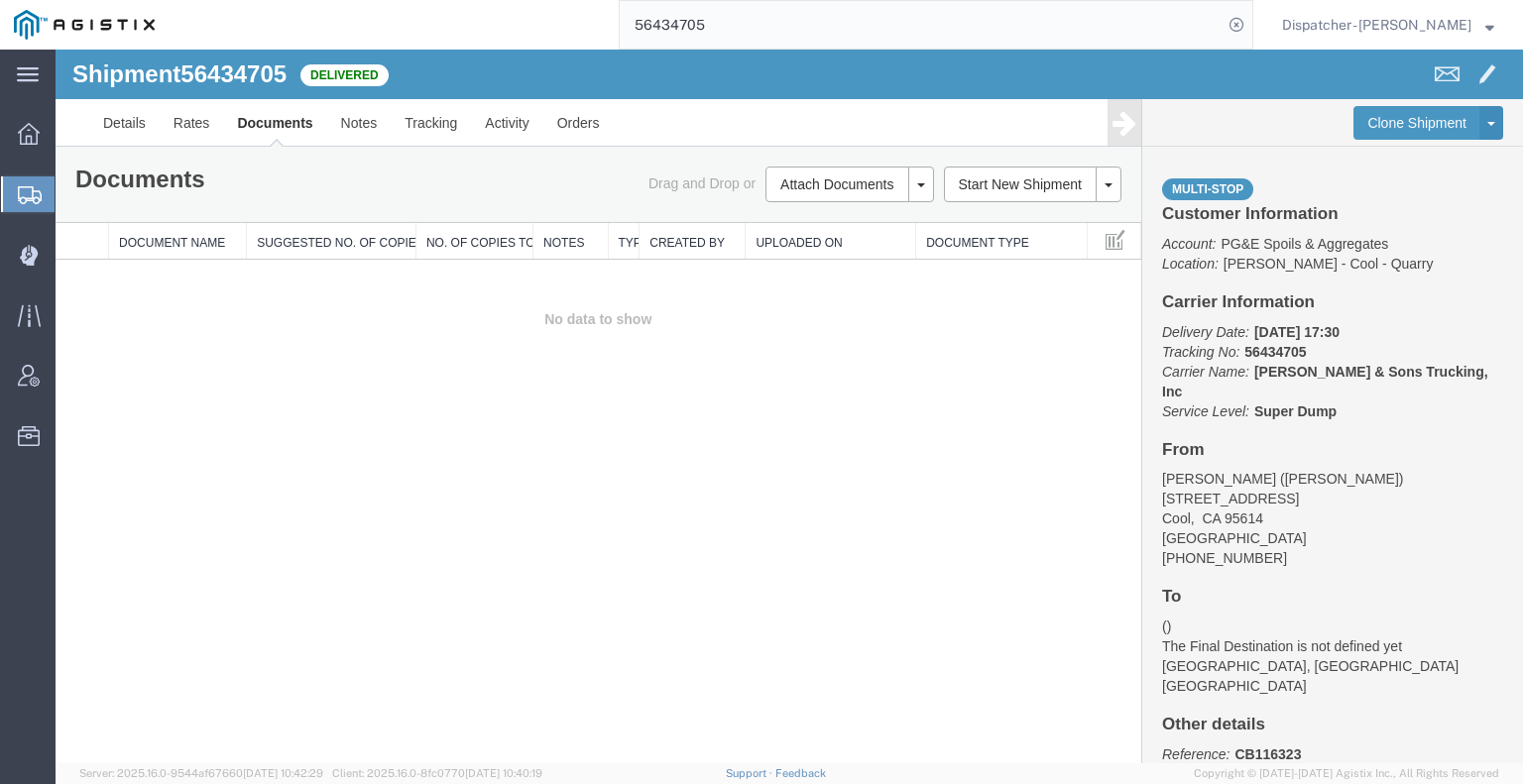
click at [158, 490] on div "Shipment 56434705 0 of 0 Delivered Details Rates Documents Notes Tracking Activ…" at bounding box center [789, 406] width 1467 height 714
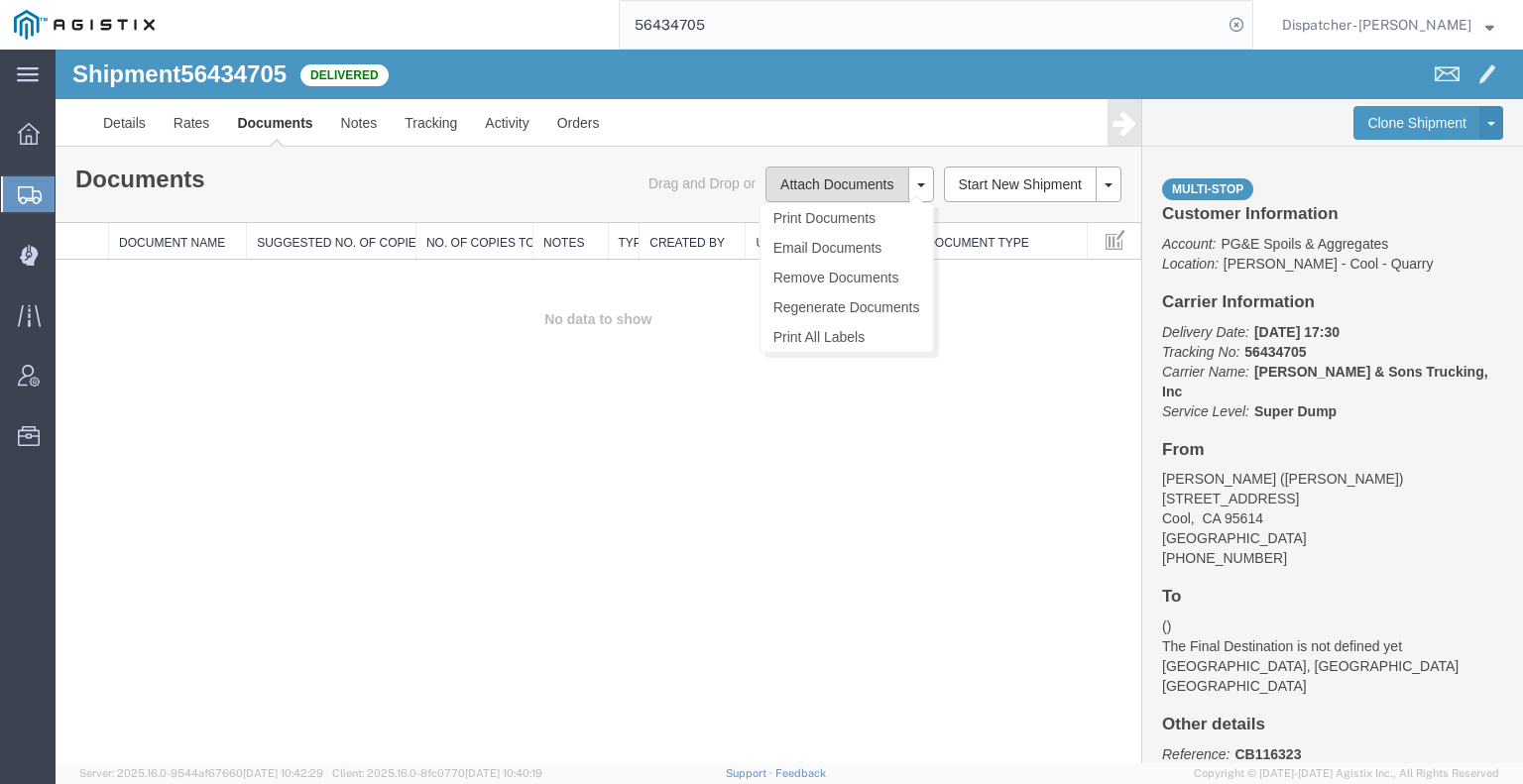
click at [797, 187] on button "Attach Documents" at bounding box center [837, 185] width 143 height 36
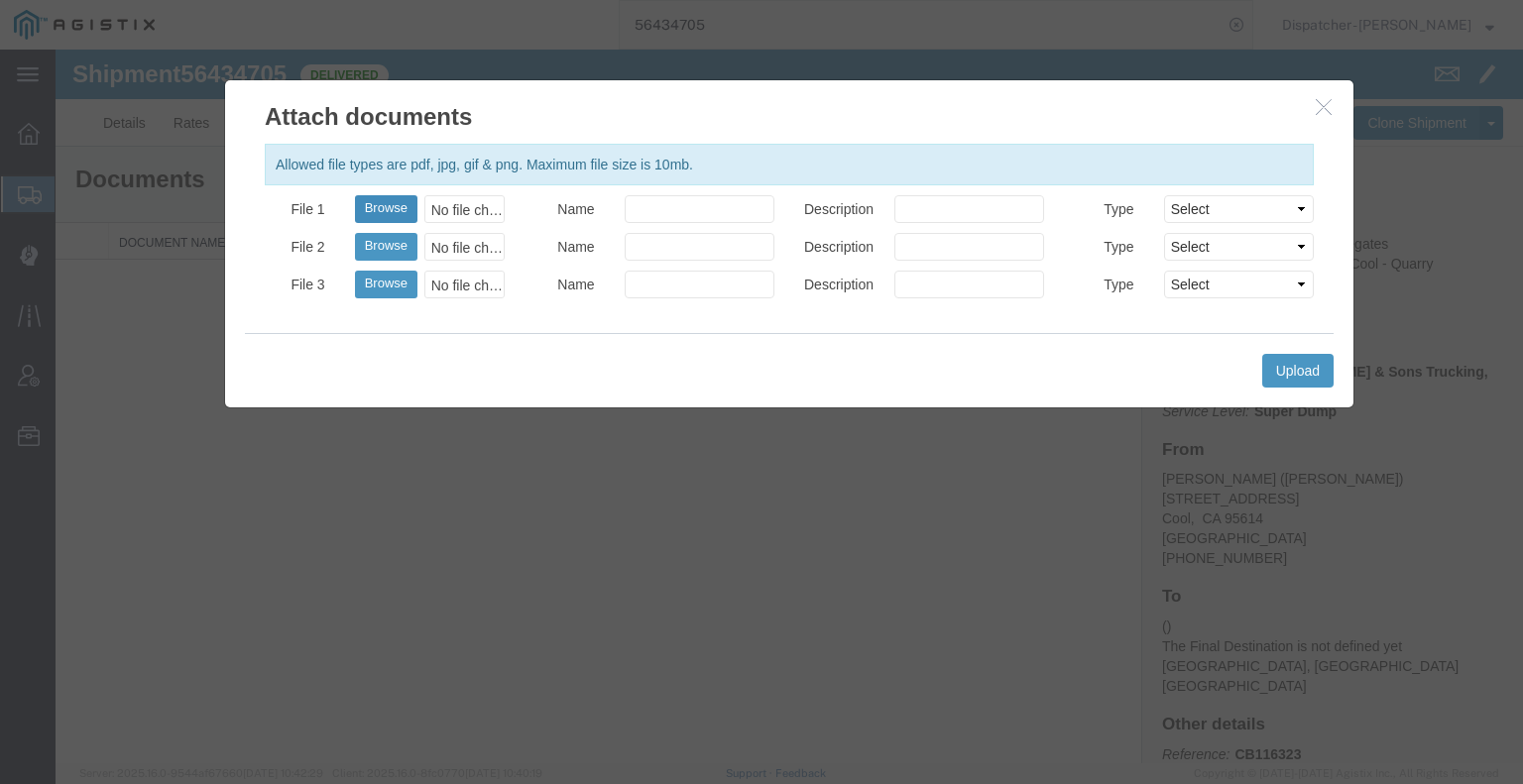
click at [371, 202] on button "Browse" at bounding box center [385, 209] width 63 height 28
click at [1304, 359] on button "Upload" at bounding box center [1298, 370] width 71 height 34
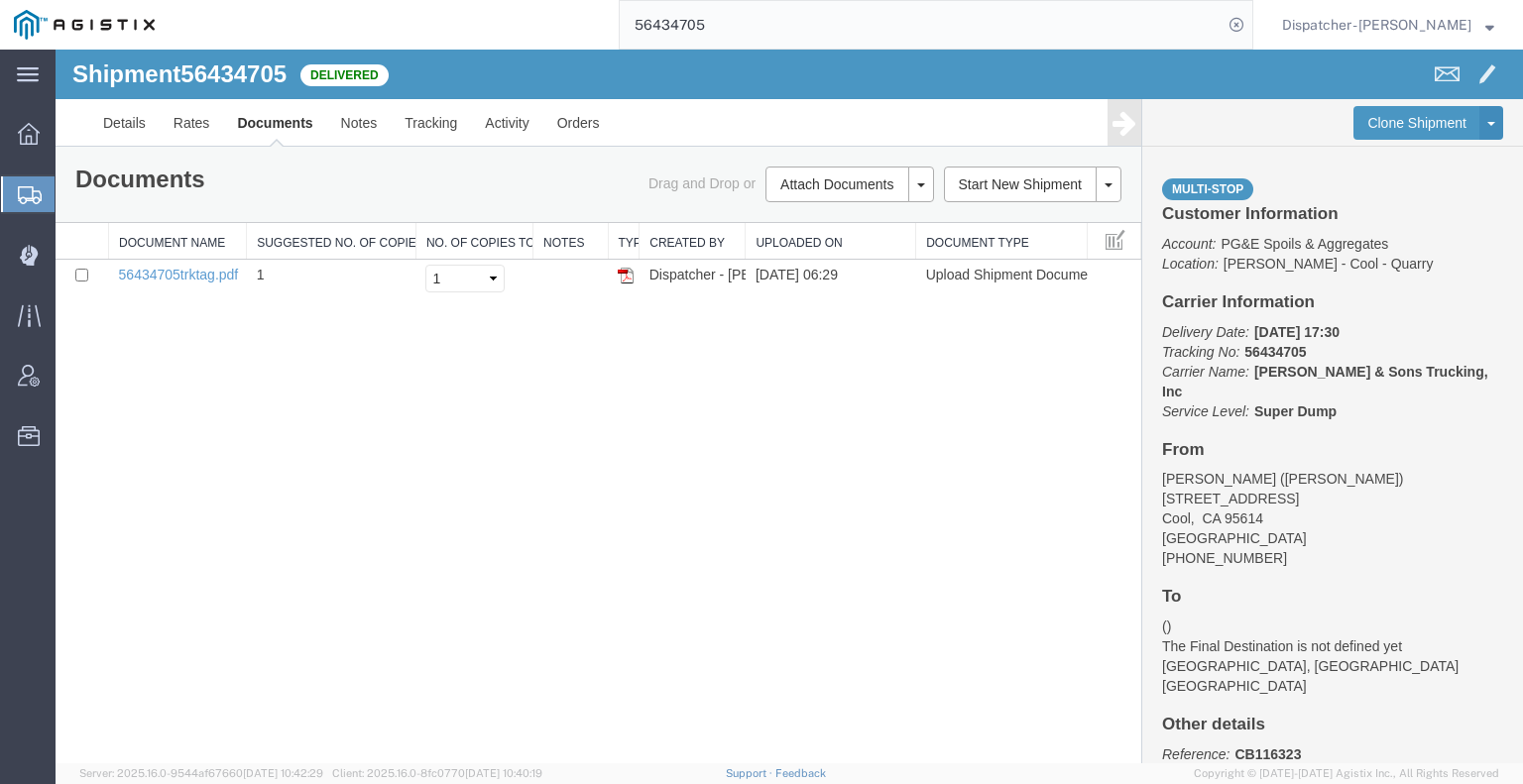
drag, startPoint x: 693, startPoint y: 23, endPoint x: 444, endPoint y: 24, distance: 249.0
click at [579, 24] on div "56434705" at bounding box center [711, 25] width 1084 height 50
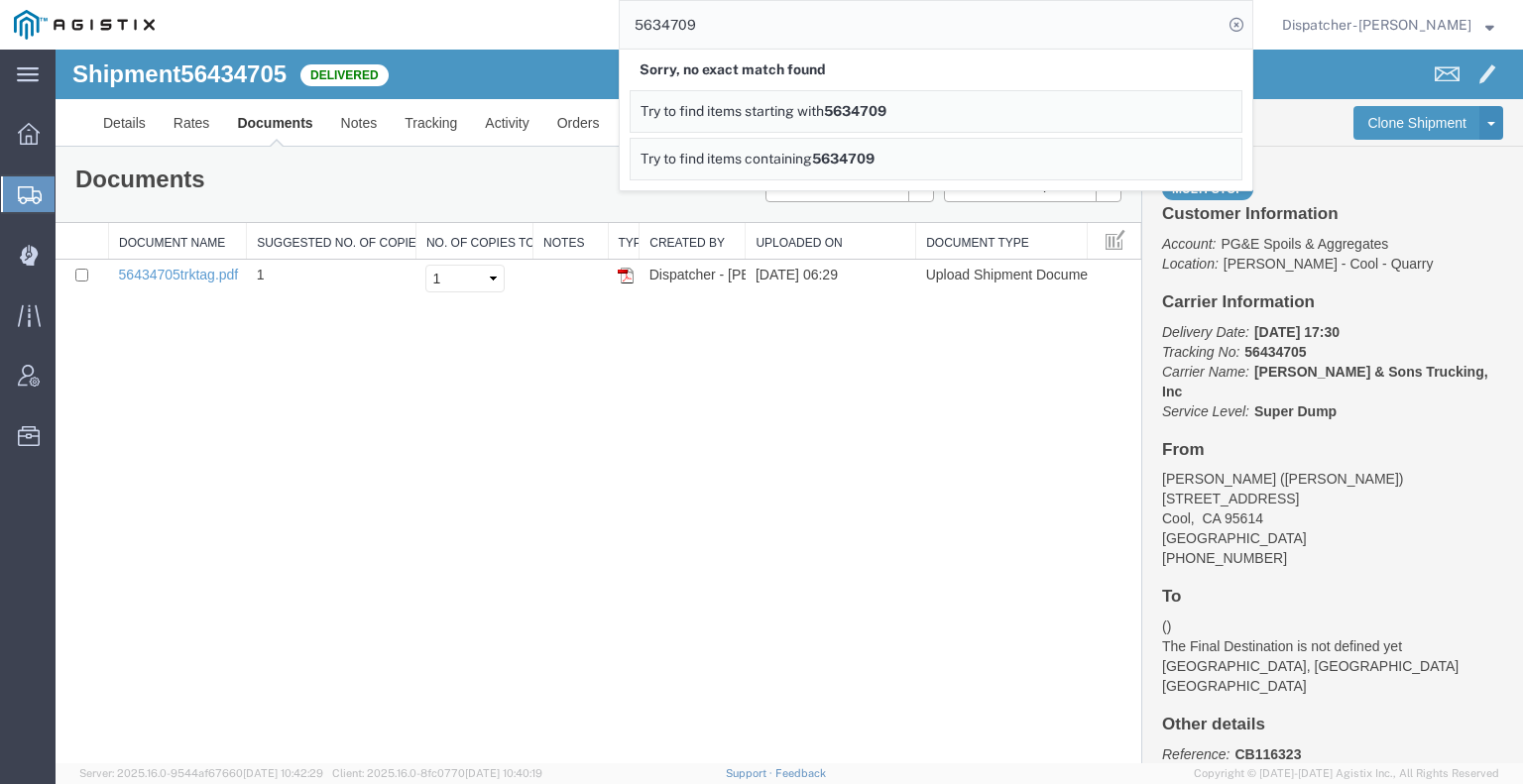
drag, startPoint x: 684, startPoint y: 33, endPoint x: 598, endPoint y: 36, distance: 86.1
click at [598, 36] on div "5634709 Sorry, no exact match found Try to find items starting with 5634709 Try…" at bounding box center [711, 25] width 1084 height 50
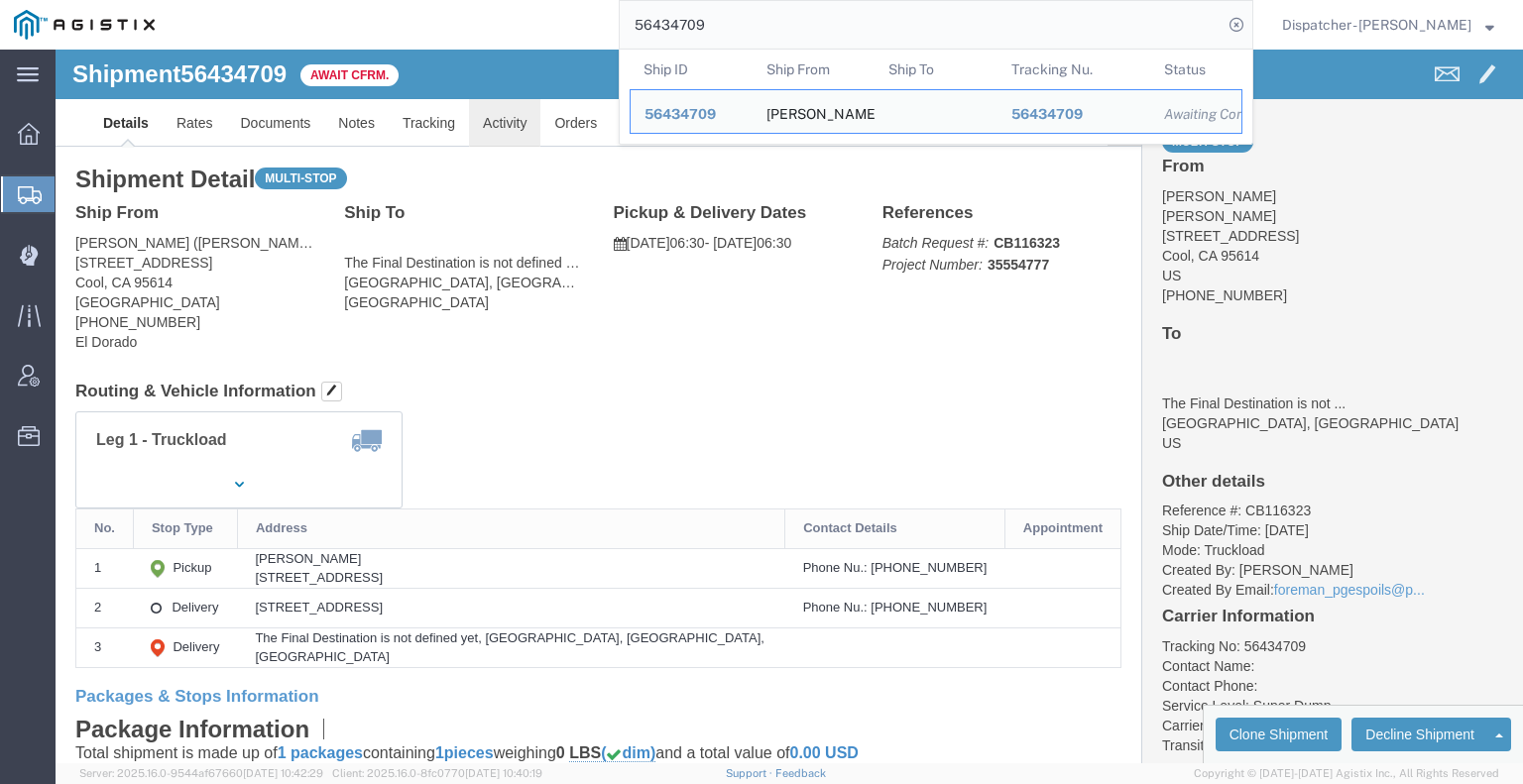
click link "Activity"
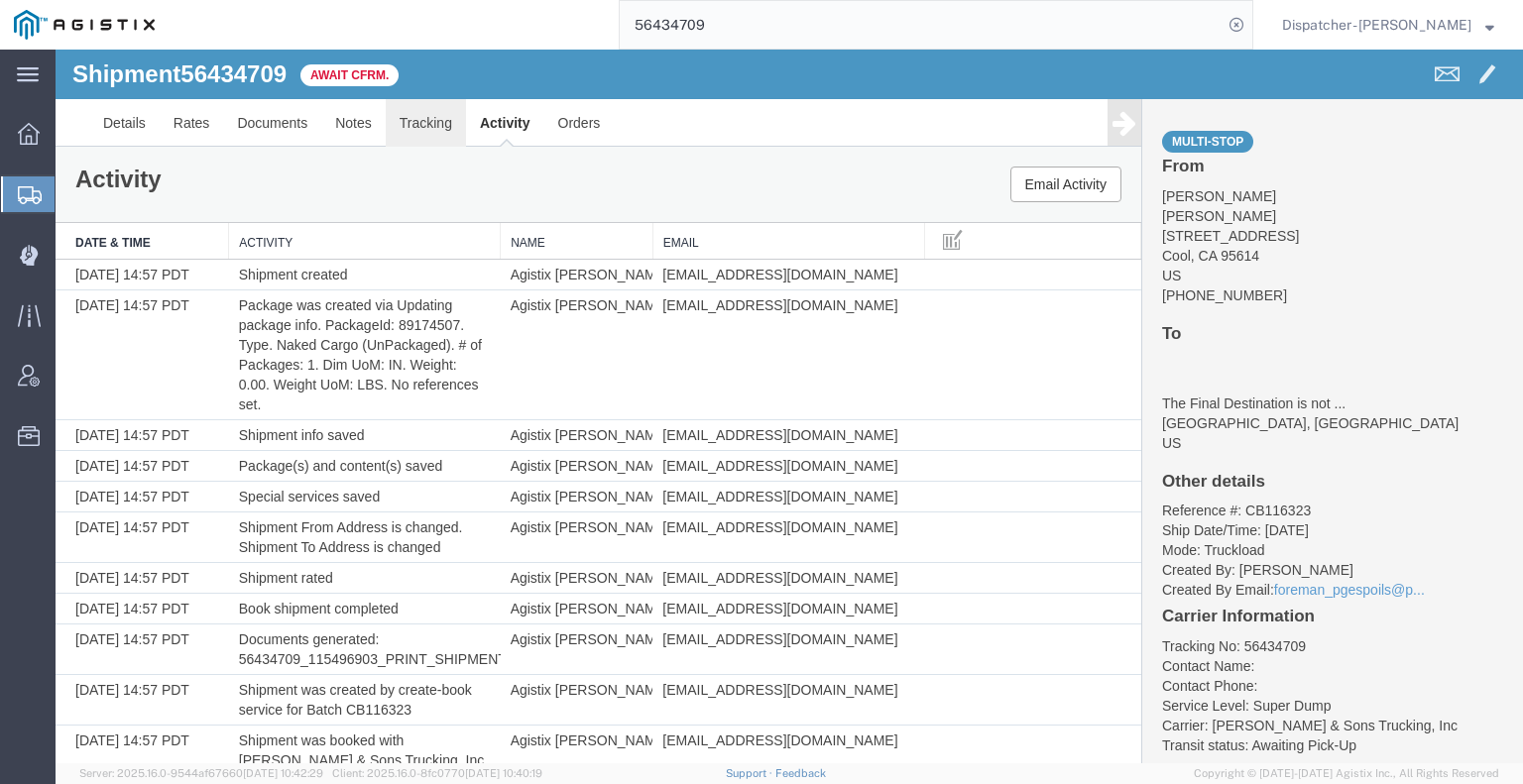
click at [424, 122] on link "Tracking" at bounding box center [425, 123] width 80 height 48
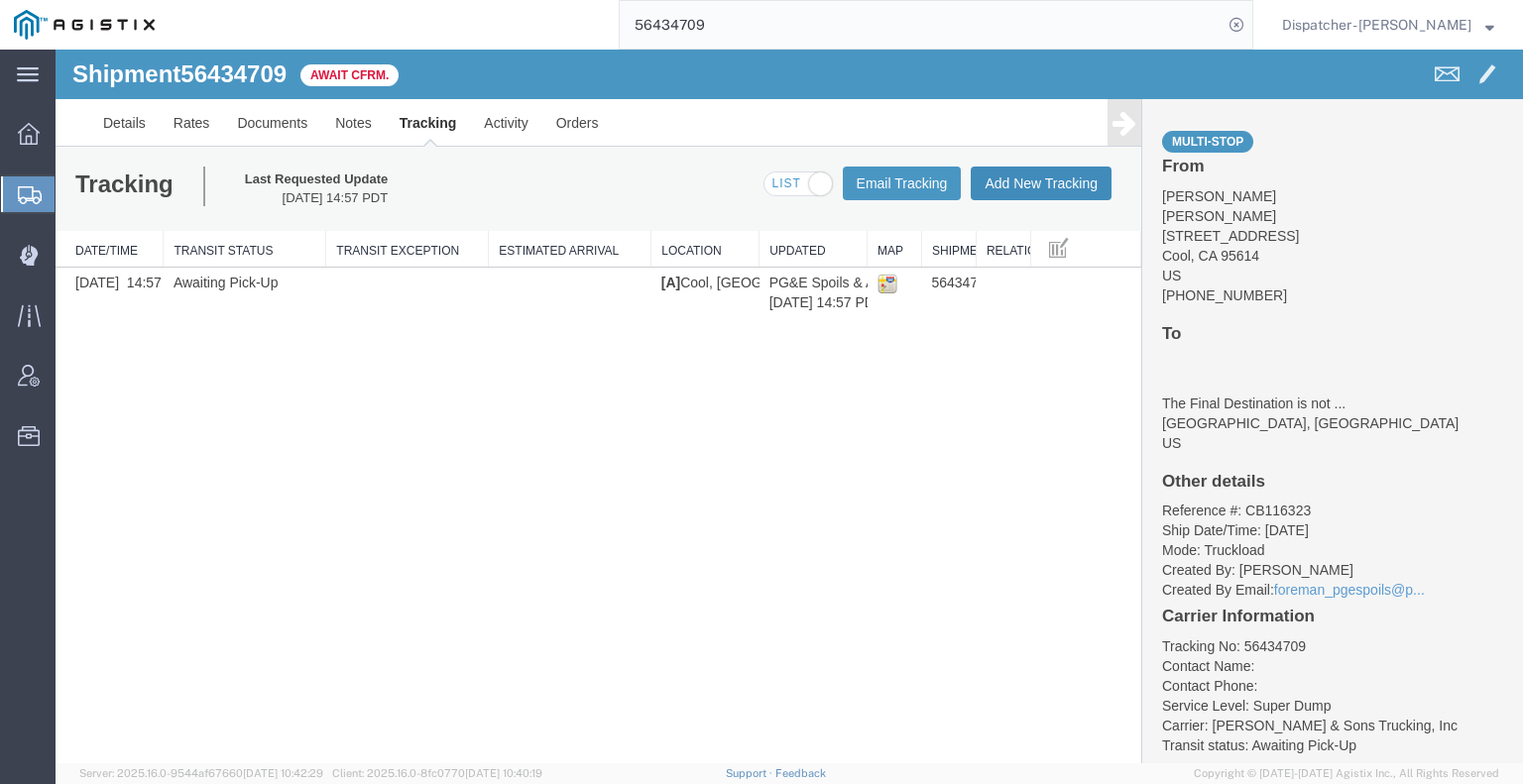
click at [1050, 187] on button "Add New Tracking" at bounding box center [1041, 184] width 141 height 34
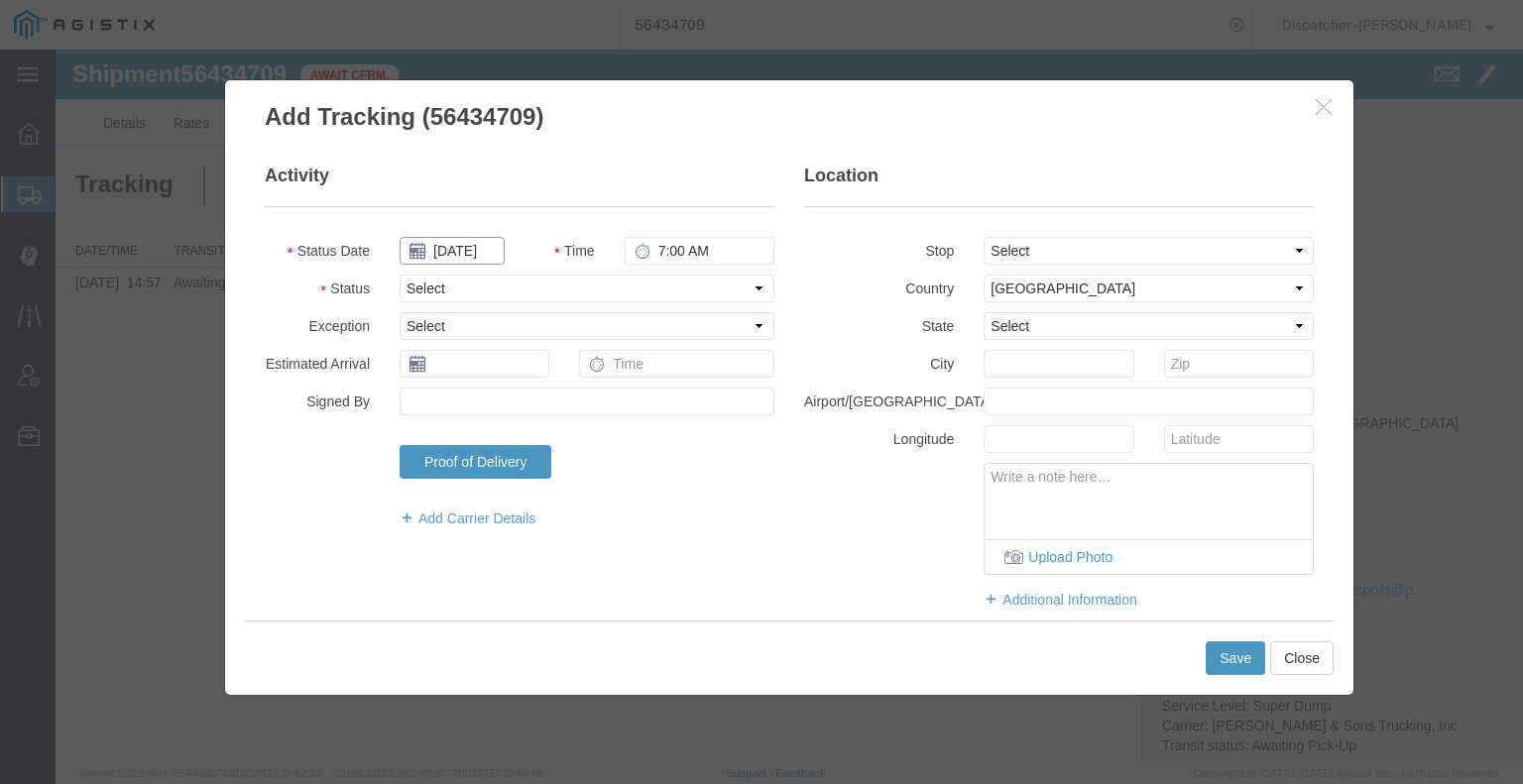
click at [448, 249] on input "[DATE]" at bounding box center [452, 251] width 105 height 28
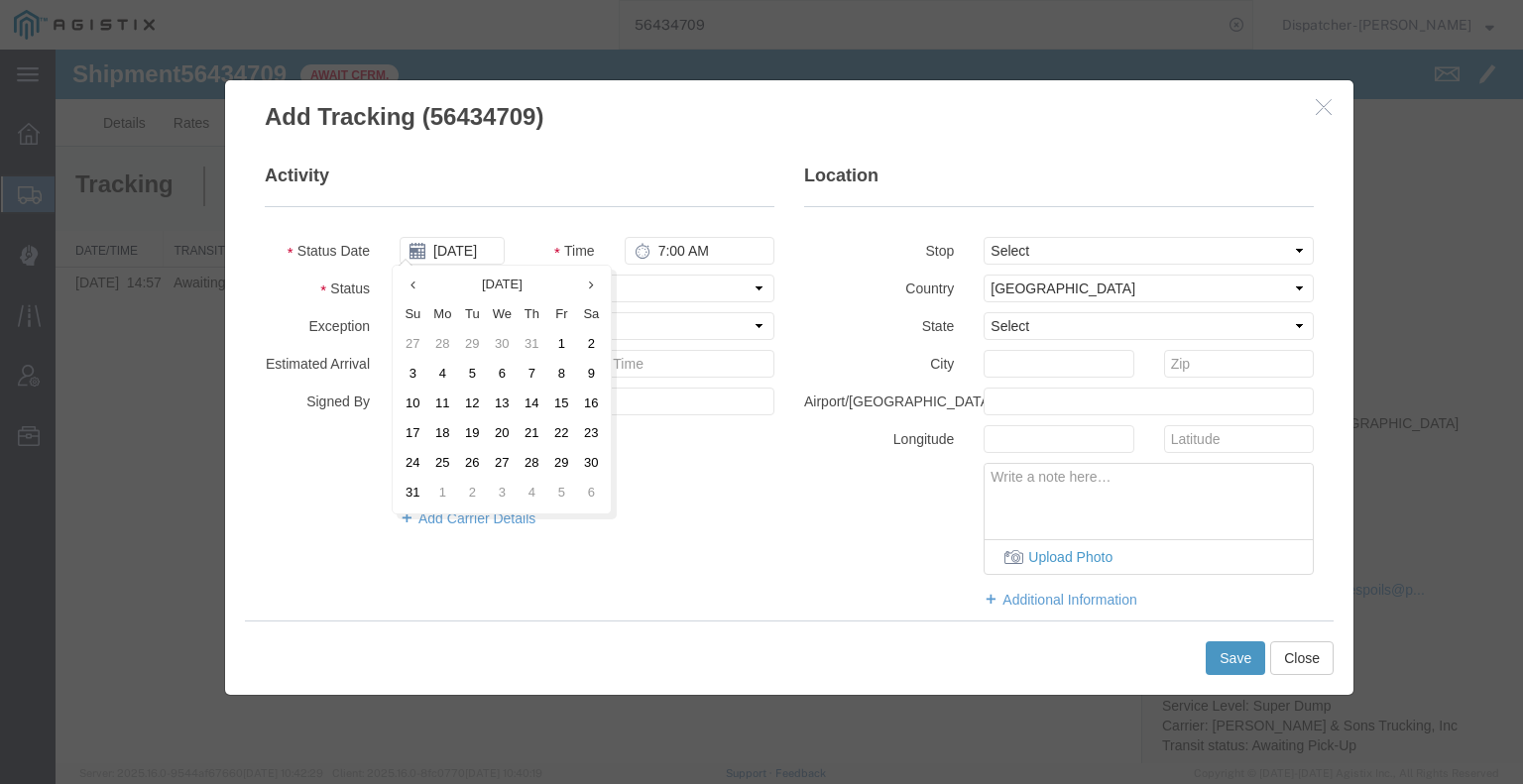
drag, startPoint x: 563, startPoint y: 383, endPoint x: 615, endPoint y: 277, distance: 118.1
click at [563, 380] on td "8" at bounding box center [561, 374] width 30 height 30
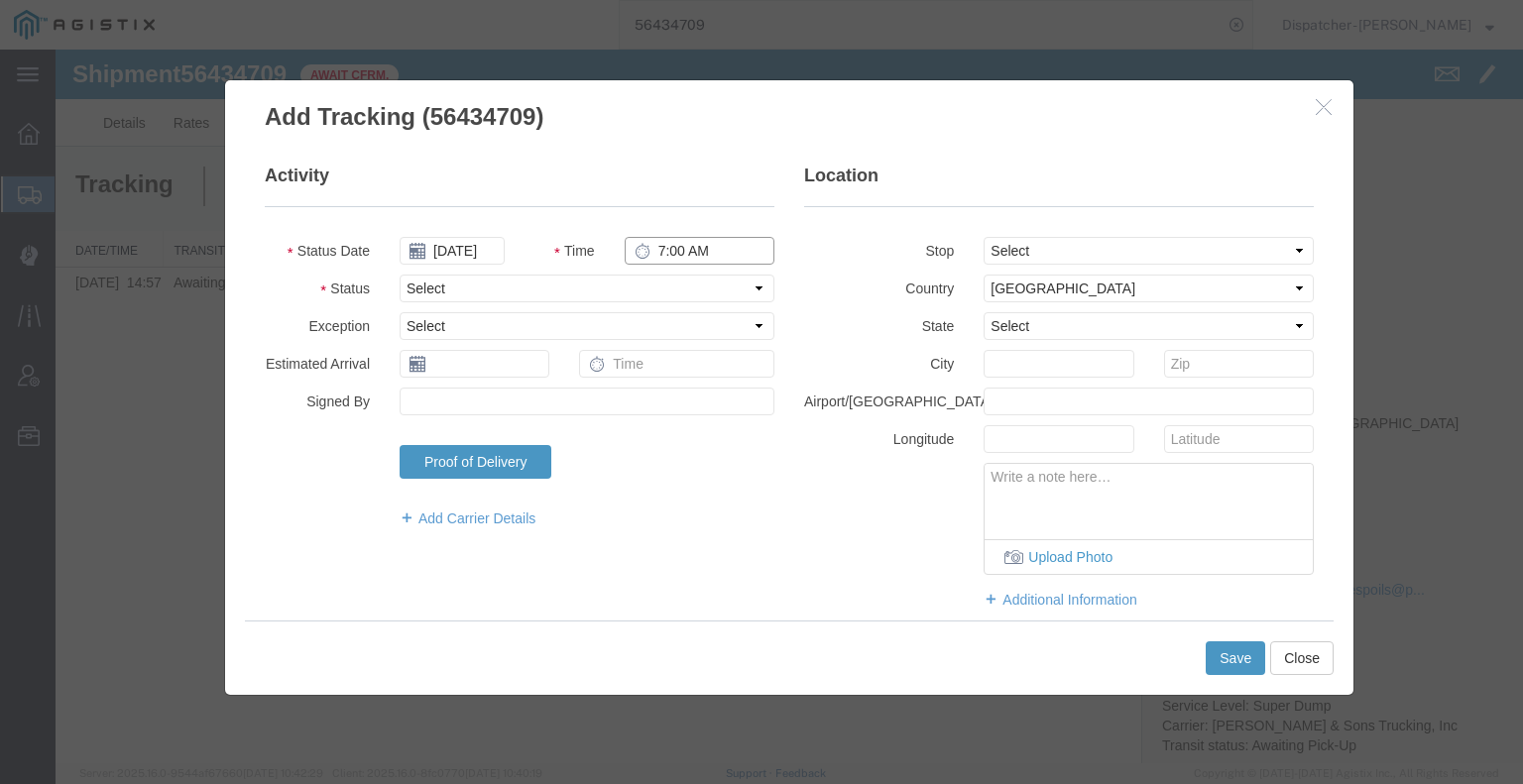
click at [663, 242] on input "7:00 AM" at bounding box center [699, 251] width 150 height 28
click at [681, 285] on select "Select Arrival Notice Available Arrival Notice Imported Arrive at Delivery Loca…" at bounding box center [586, 289] width 374 height 28
click at [399, 275] on select "Select Arrival Notice Available Arrival Notice Imported Arrive at Delivery Loca…" at bounding box center [586, 289] width 374 height 28
drag, startPoint x: 1029, startPoint y: 251, endPoint x: 1030, endPoint y: 262, distance: 11.0
click at [1029, 251] on select "Select From: [STREET_ADDRESS] Stop 2: [STREET_ADDRESS] To: The Final Destinatio…" at bounding box center [1149, 251] width 331 height 28
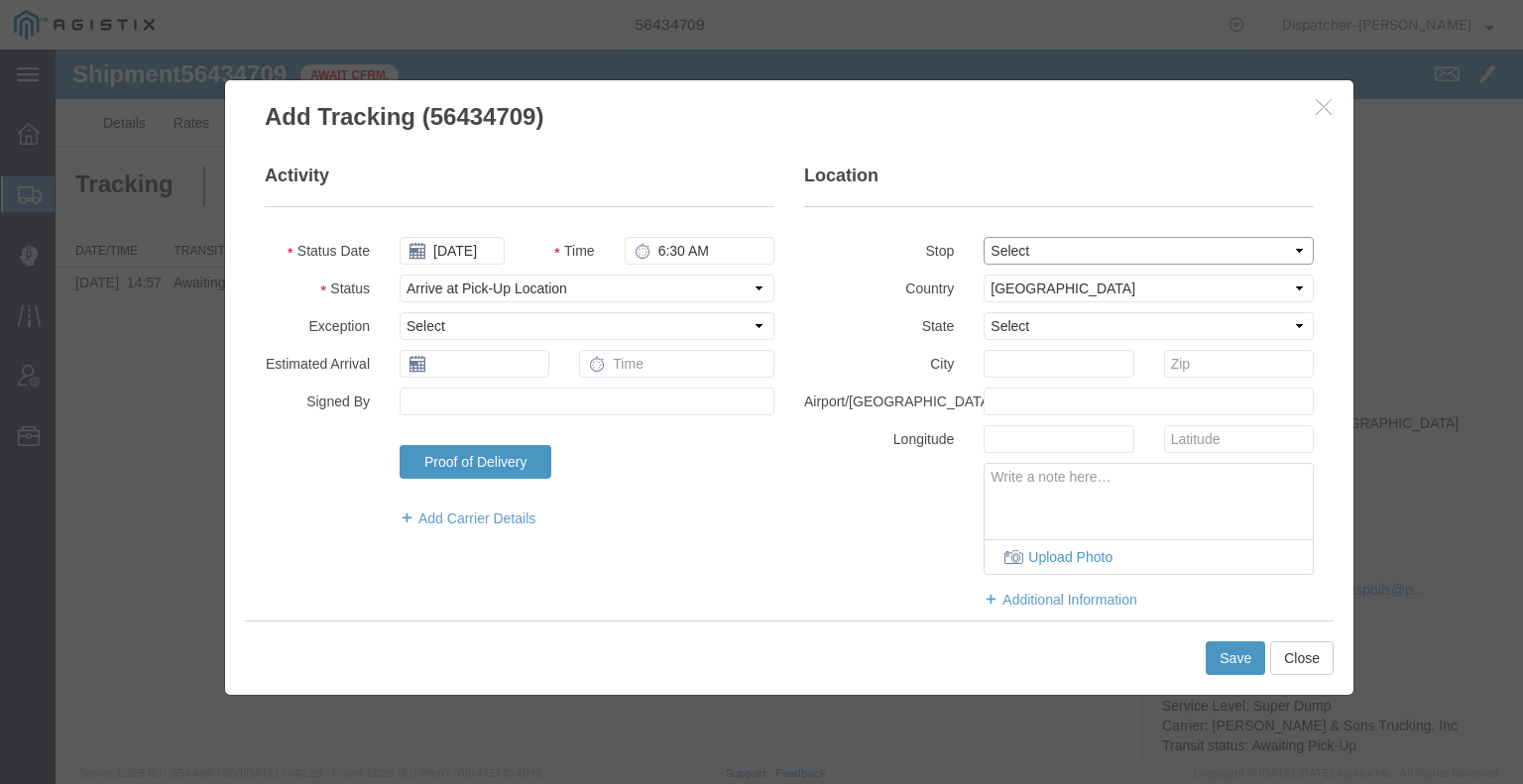
click at [984, 237] on select "Select From: [STREET_ADDRESS] Stop 2: [STREET_ADDRESS] To: The Final Destinatio…" at bounding box center [1149, 251] width 331 height 28
click at [1230, 646] on button "Save" at bounding box center [1235, 658] width 60 height 34
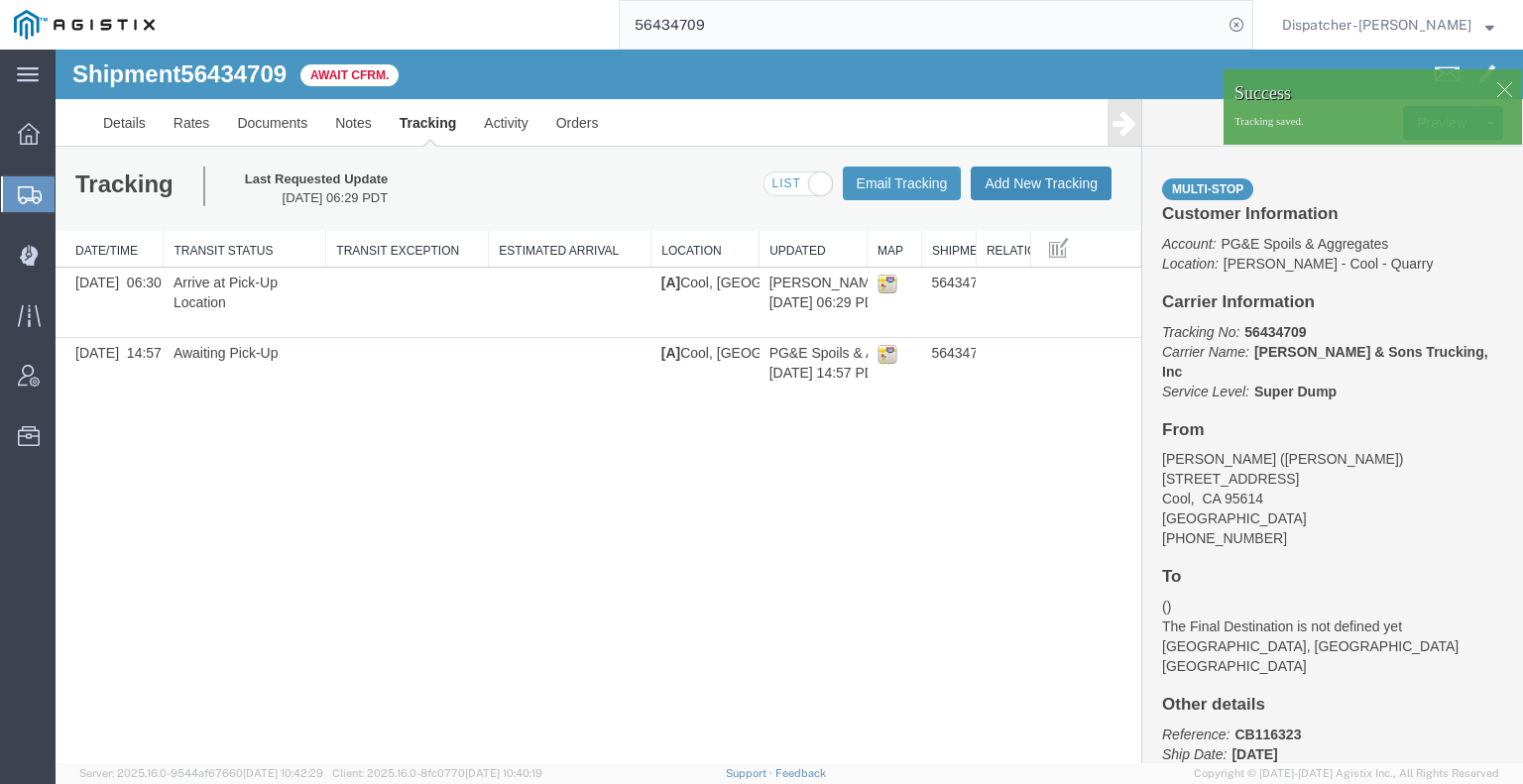
click at [1069, 191] on button "Add New Tracking" at bounding box center [1041, 184] width 141 height 34
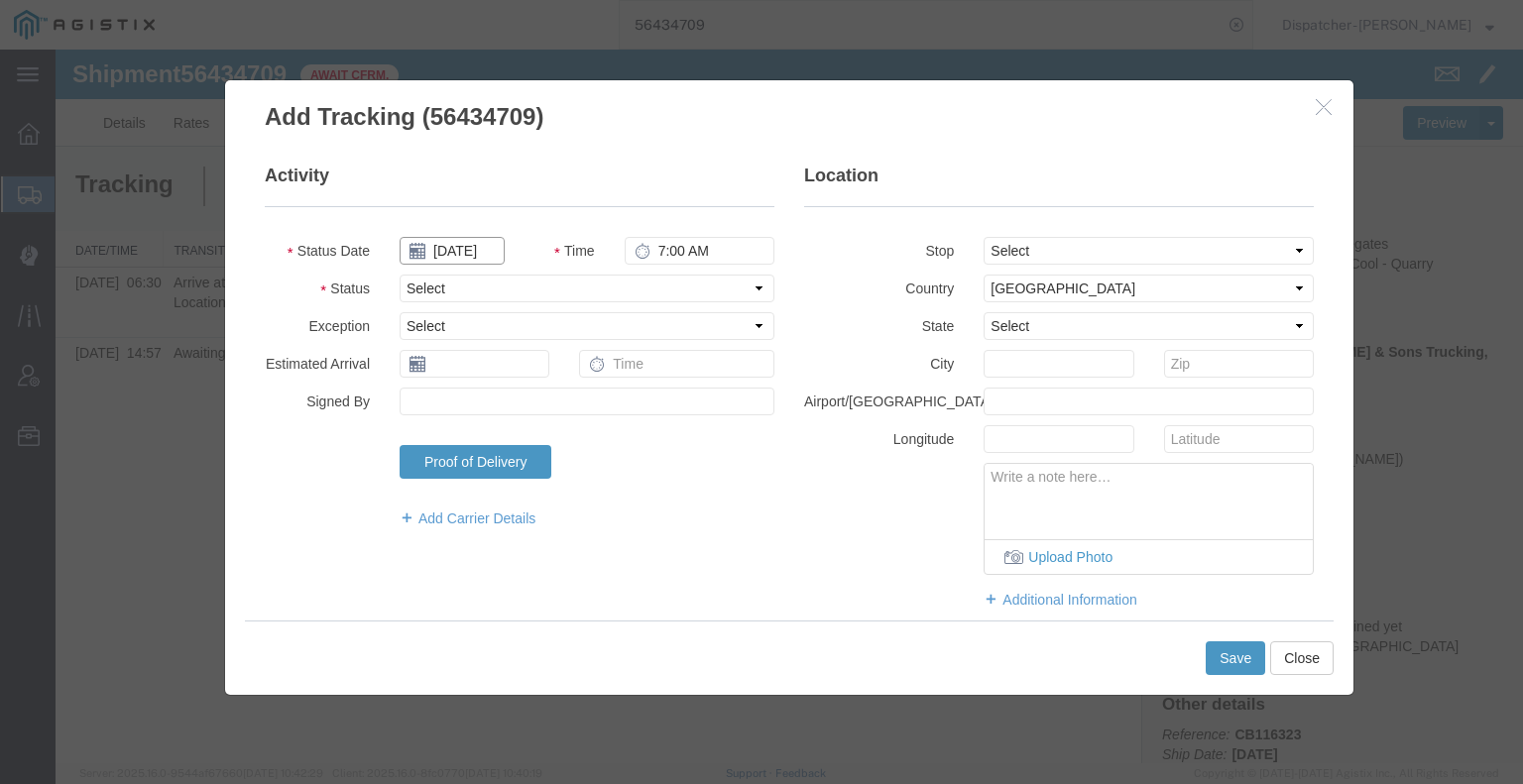
click at [460, 257] on input "[DATE]" at bounding box center [452, 251] width 105 height 28
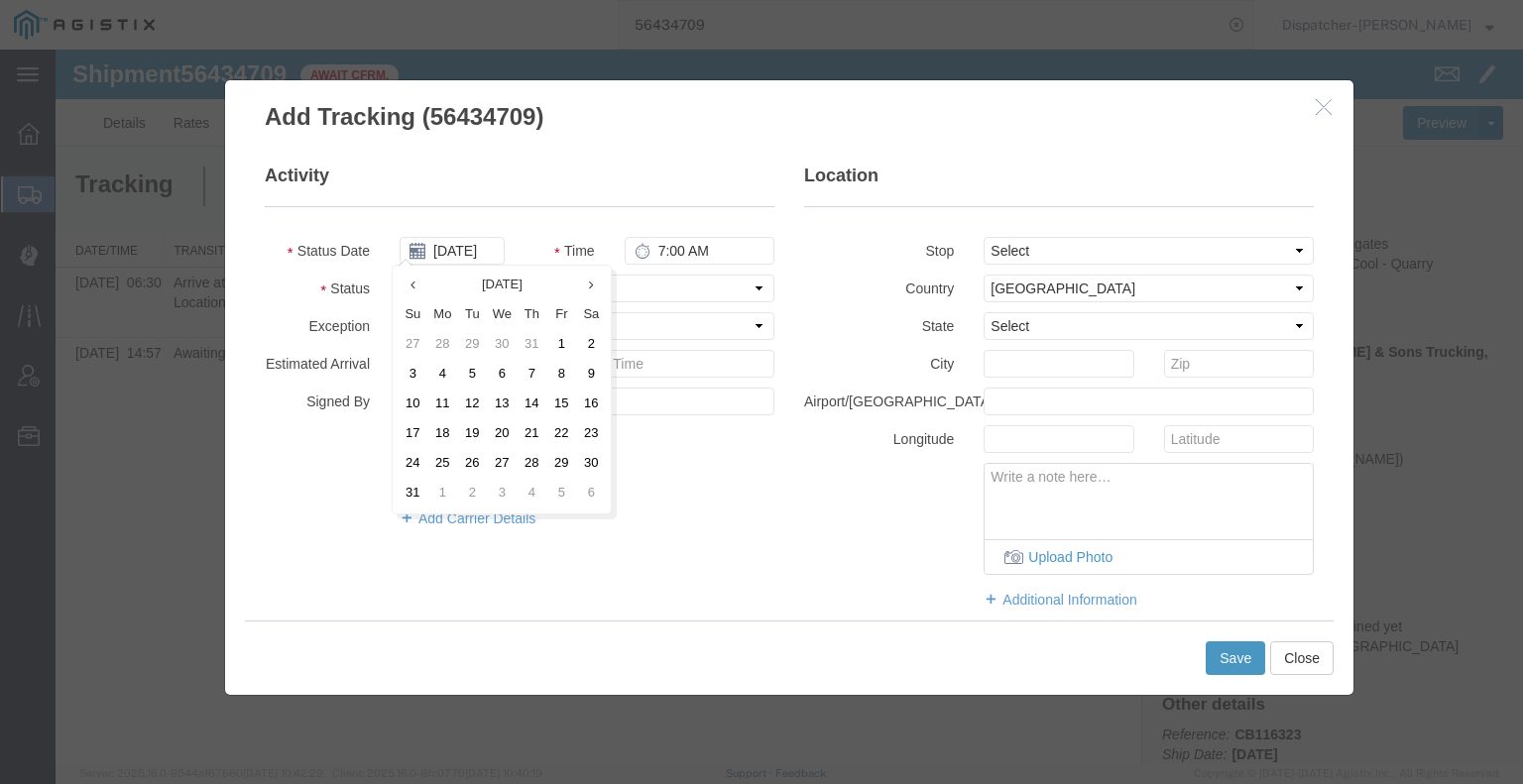
click at [562, 376] on td "8" at bounding box center [561, 374] width 30 height 30
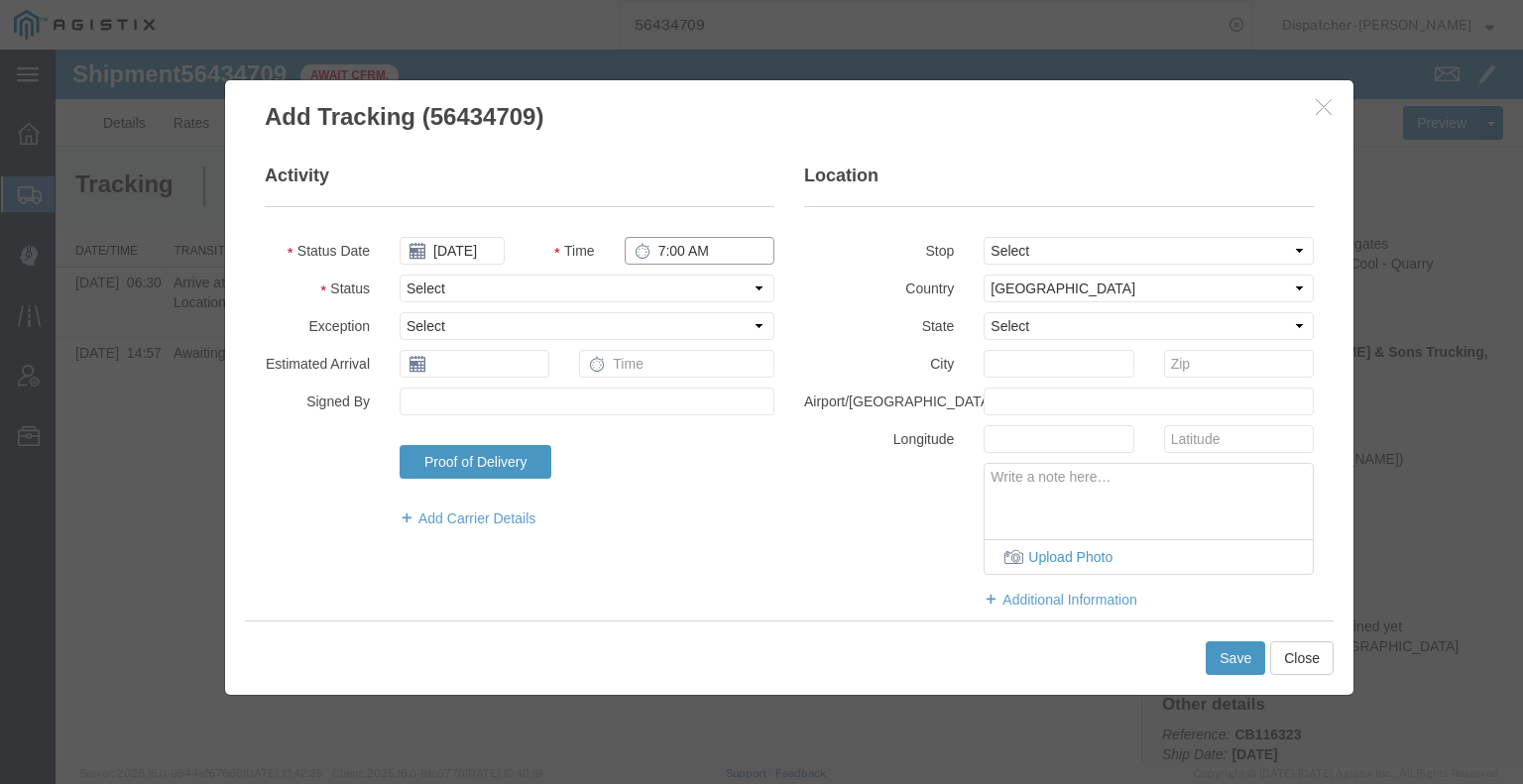
click at [676, 249] on input "7:00 AM" at bounding box center [699, 251] width 150 height 28
click at [672, 289] on select "Select Arrival Notice Available Arrival Notice Imported Arrive at Delivery Loca…" at bounding box center [586, 289] width 374 height 28
click at [399, 275] on select "Select Arrival Notice Available Arrival Notice Imported Arrive at Delivery Loca…" at bounding box center [586, 289] width 374 height 28
click at [1038, 254] on select "Select From: [STREET_ADDRESS] Stop 2: [STREET_ADDRESS] To: The Final Destinatio…" at bounding box center [1149, 251] width 331 height 28
click at [984, 237] on select "Select From: [STREET_ADDRESS] Stop 2: [STREET_ADDRESS] To: The Final Destinatio…" at bounding box center [1149, 251] width 331 height 28
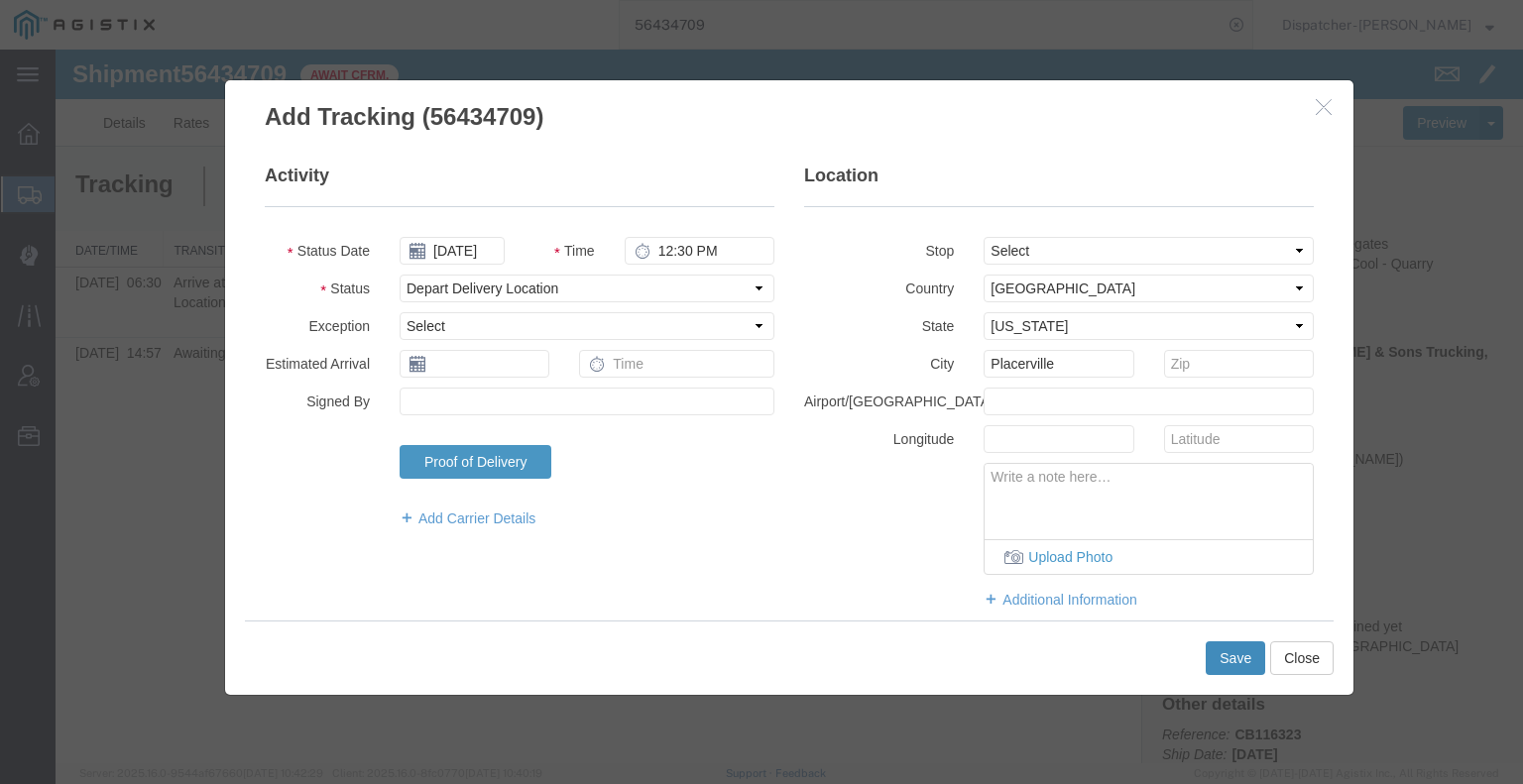
click at [1230, 653] on button "Save" at bounding box center [1235, 658] width 60 height 34
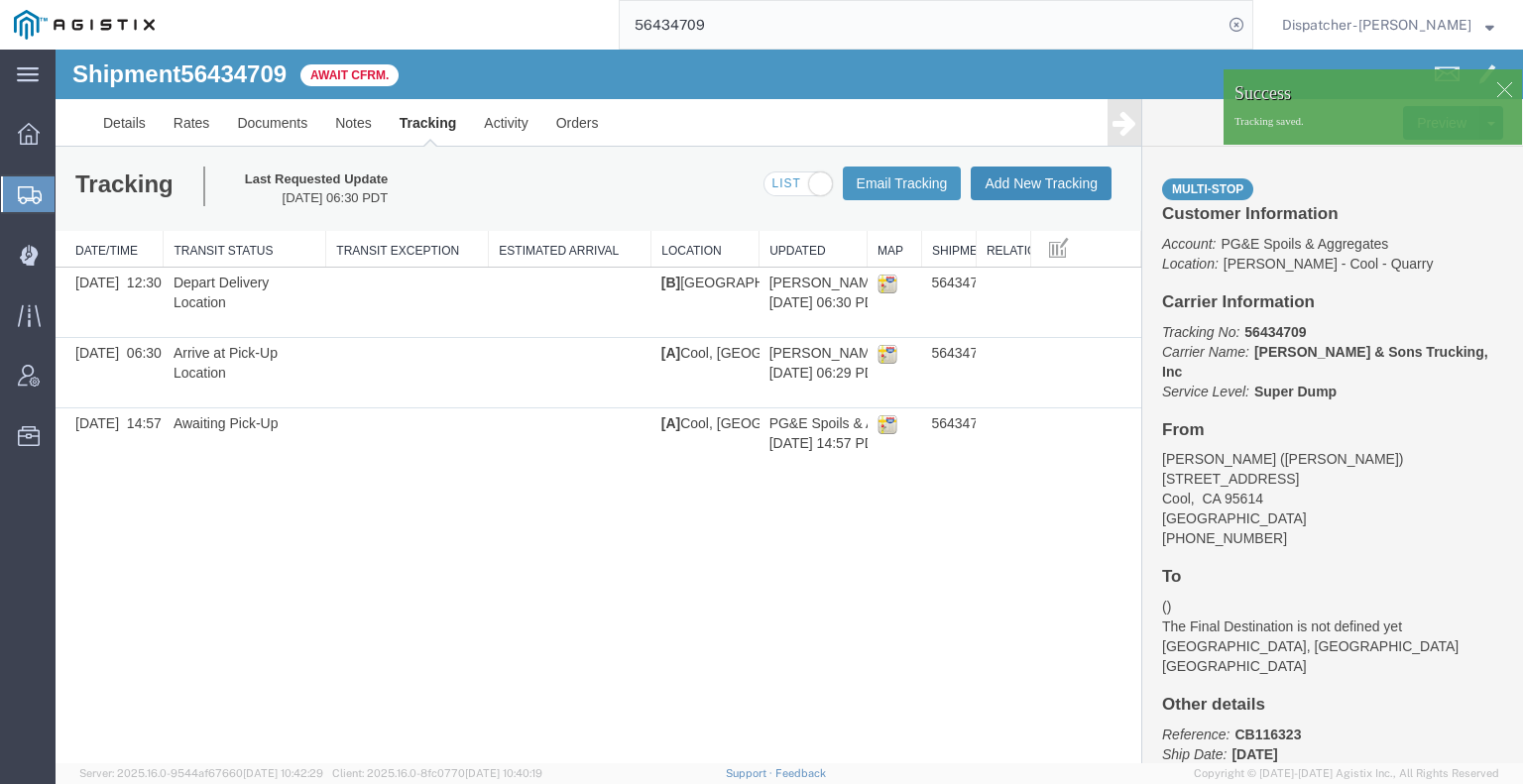
click at [1027, 177] on button "Add New Tracking" at bounding box center [1041, 184] width 141 height 34
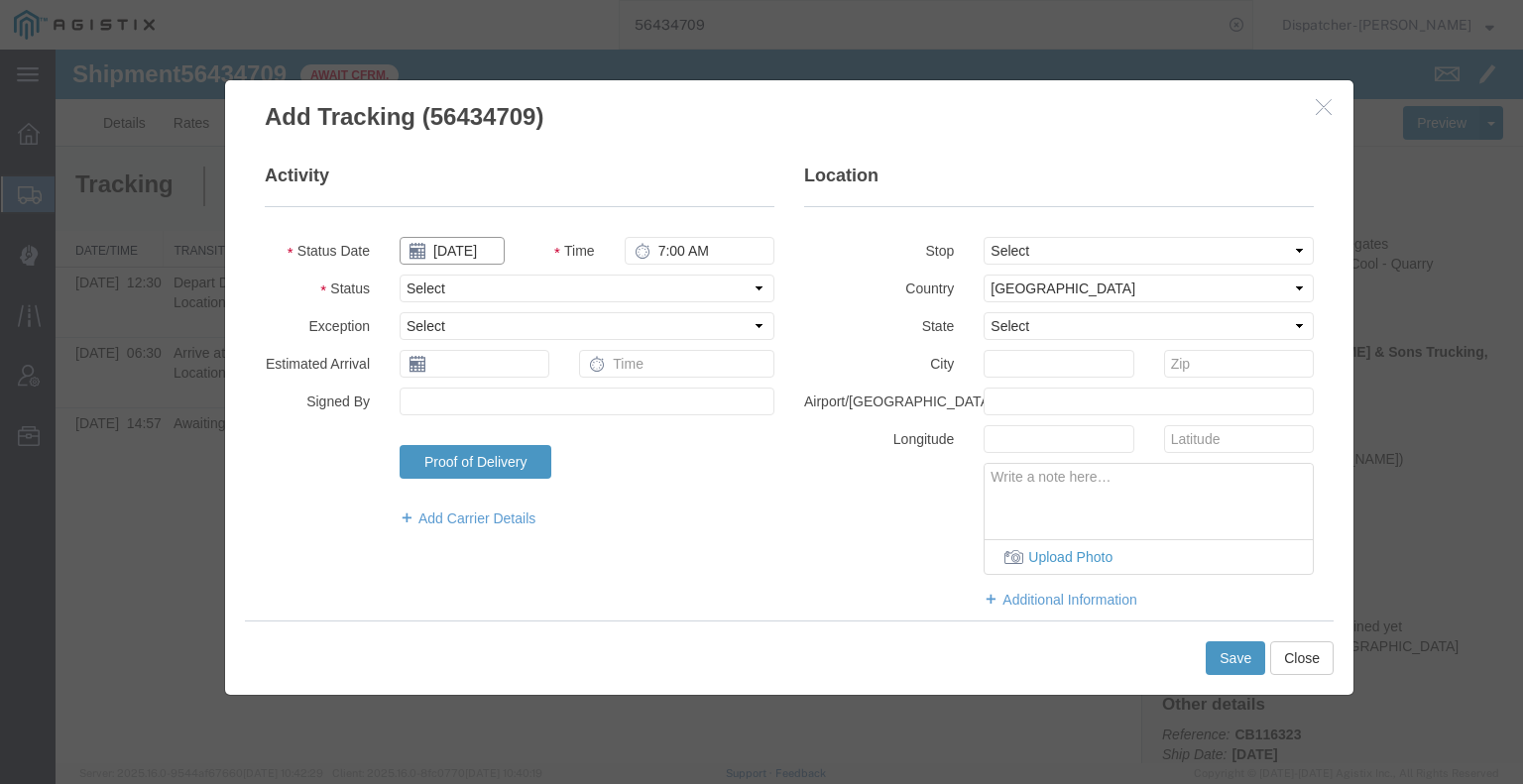
click at [463, 243] on input "[DATE]" at bounding box center [452, 251] width 105 height 28
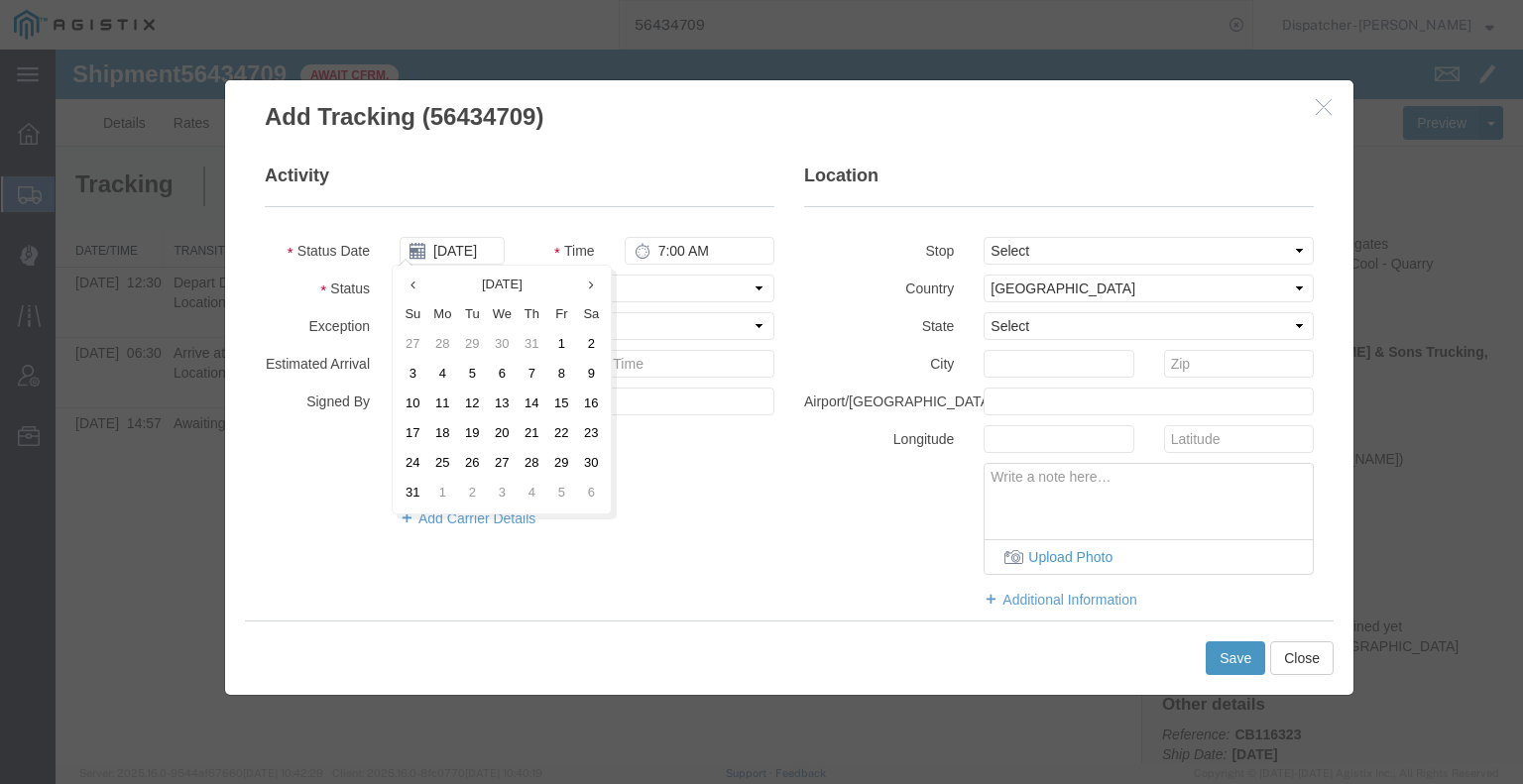
click at [561, 374] on td "8" at bounding box center [561, 374] width 30 height 30
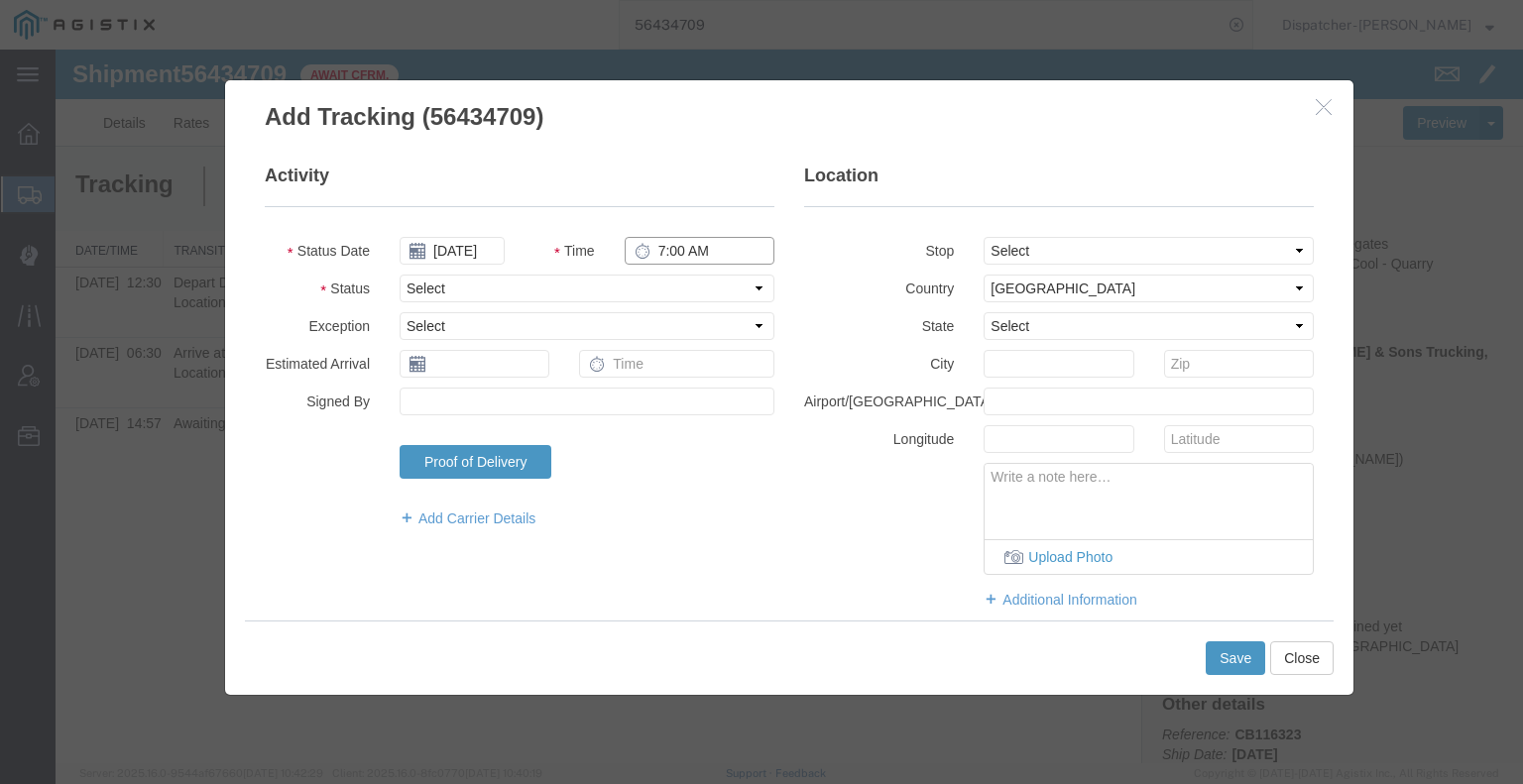
click at [691, 248] on input "7:00 AM" at bounding box center [699, 251] width 150 height 28
drag, startPoint x: 699, startPoint y: 264, endPoint x: 695, endPoint y: 289, distance: 25.3
click at [695, 289] on select "Select Arrival Notice Available Arrival Notice Imported Arrive at Delivery Loca…" at bounding box center [586, 289] width 374 height 28
click at [399, 275] on select "Select Arrival Notice Available Arrival Notice Imported Arrive at Delivery Loca…" at bounding box center [586, 289] width 374 height 28
click at [1248, 662] on button "Save" at bounding box center [1235, 658] width 60 height 34
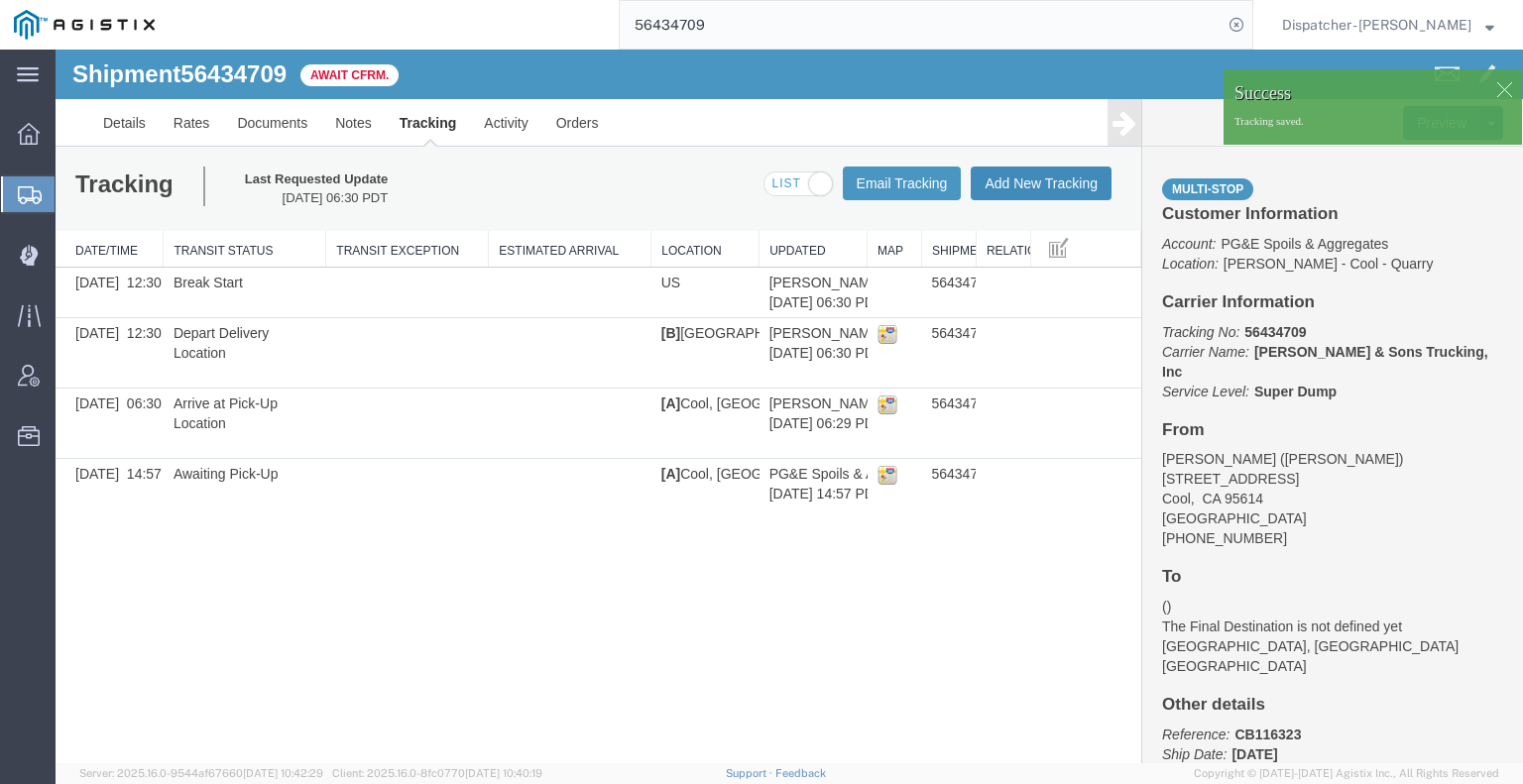
click at [1046, 185] on button "Add New Tracking" at bounding box center [1041, 184] width 141 height 34
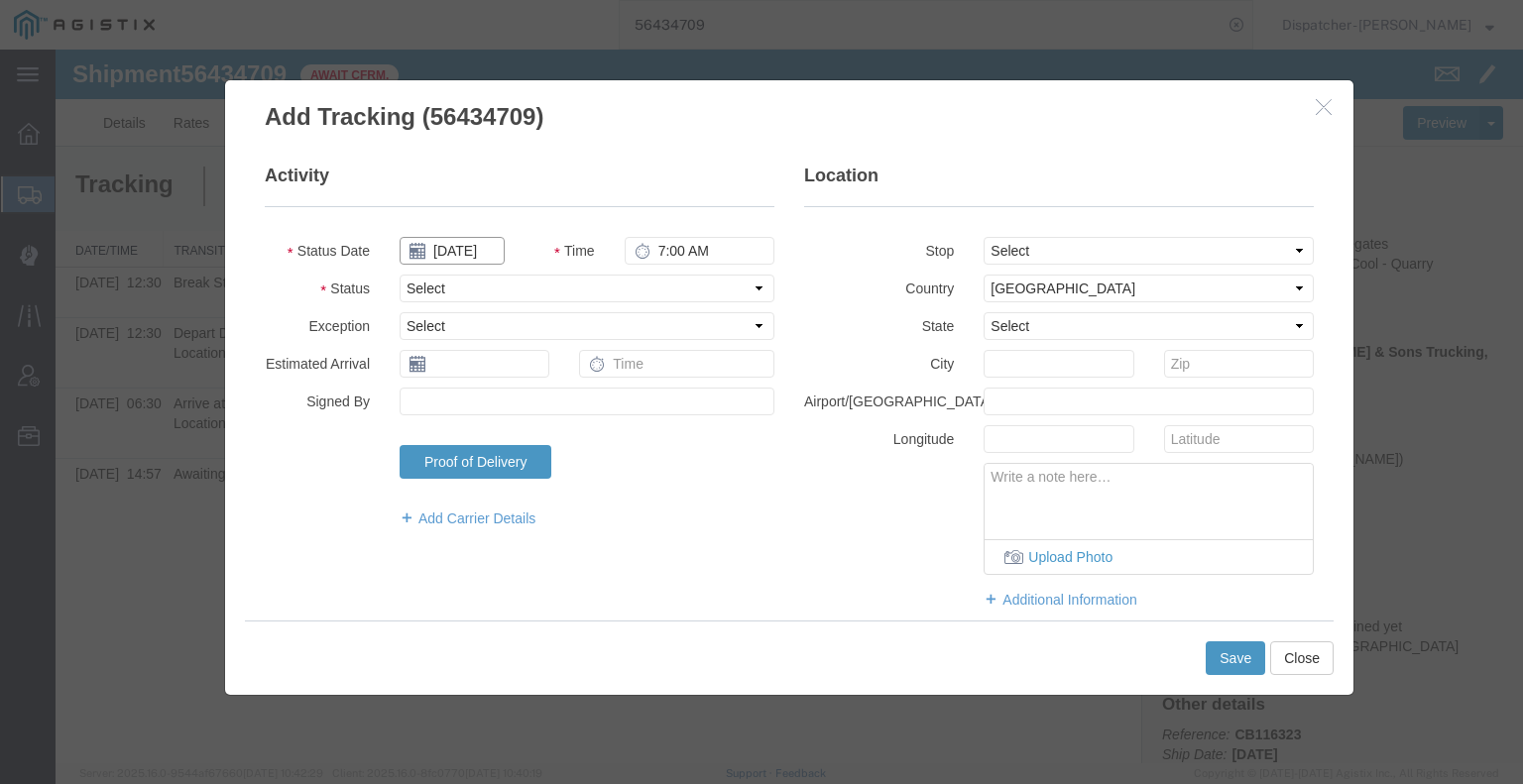
click at [476, 251] on input "[DATE]" at bounding box center [452, 251] width 105 height 28
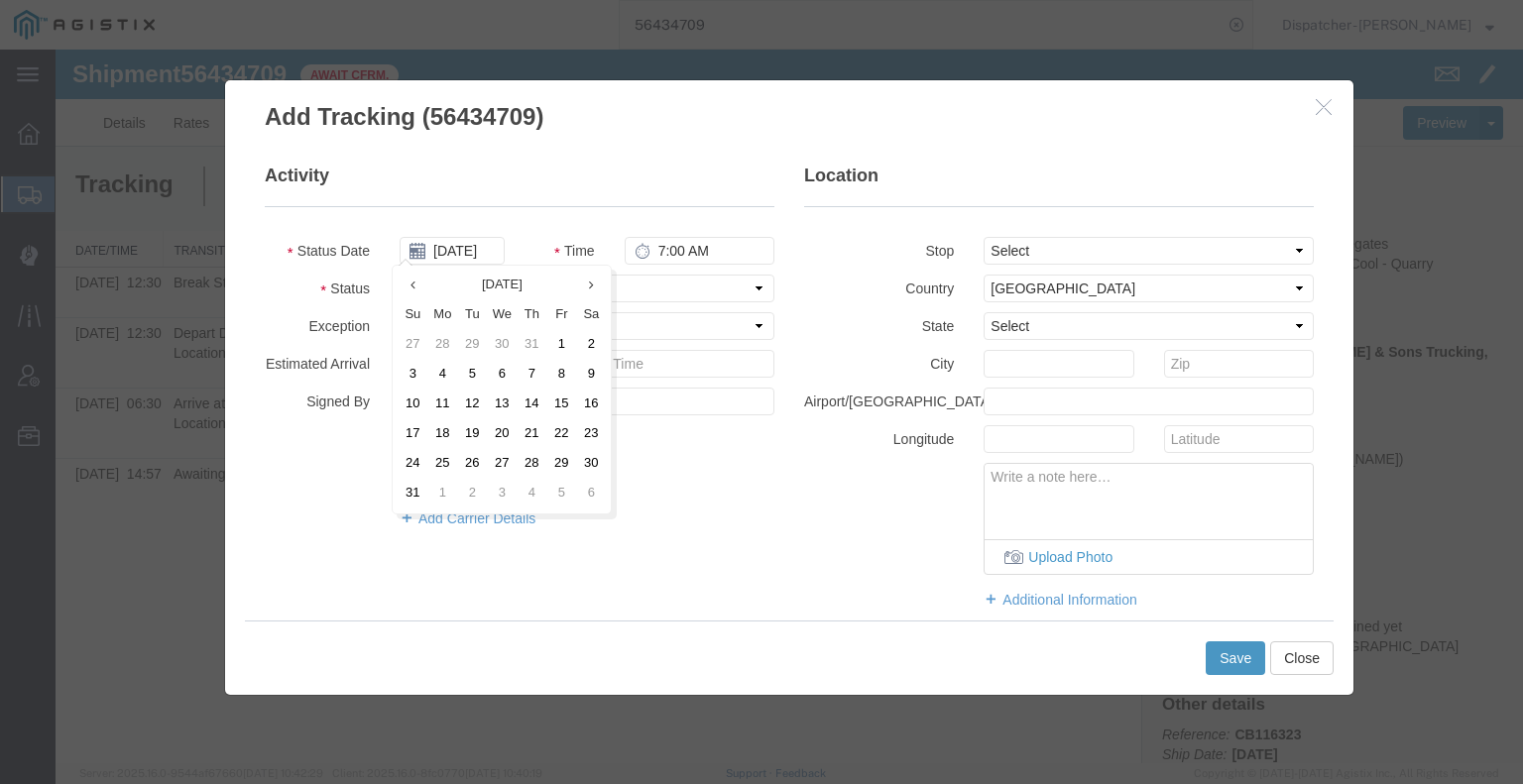
drag, startPoint x: 555, startPoint y: 371, endPoint x: 576, endPoint y: 345, distance: 33.4
click at [556, 371] on td "8" at bounding box center [561, 374] width 30 height 30
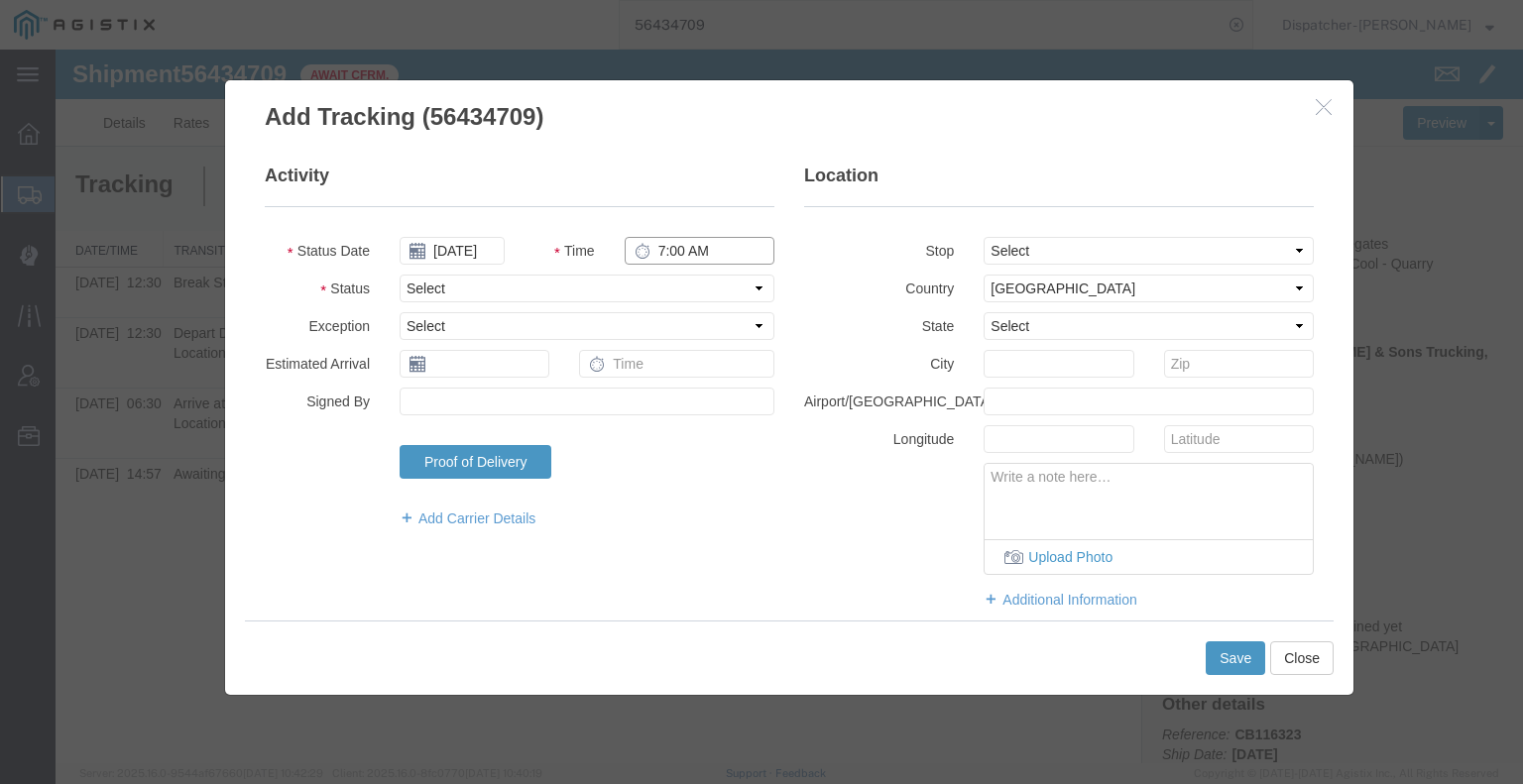
click at [685, 245] on input "7:00 AM" at bounding box center [699, 251] width 150 height 28
click at [681, 290] on select "Select Arrival Notice Available Arrival Notice Imported Arrive at Delivery Loca…" at bounding box center [586, 289] width 374 height 28
click at [399, 275] on select "Select Arrival Notice Available Arrival Notice Imported Arrive at Delivery Loca…" at bounding box center [586, 289] width 374 height 28
click at [1225, 669] on button "Save" at bounding box center [1235, 658] width 60 height 34
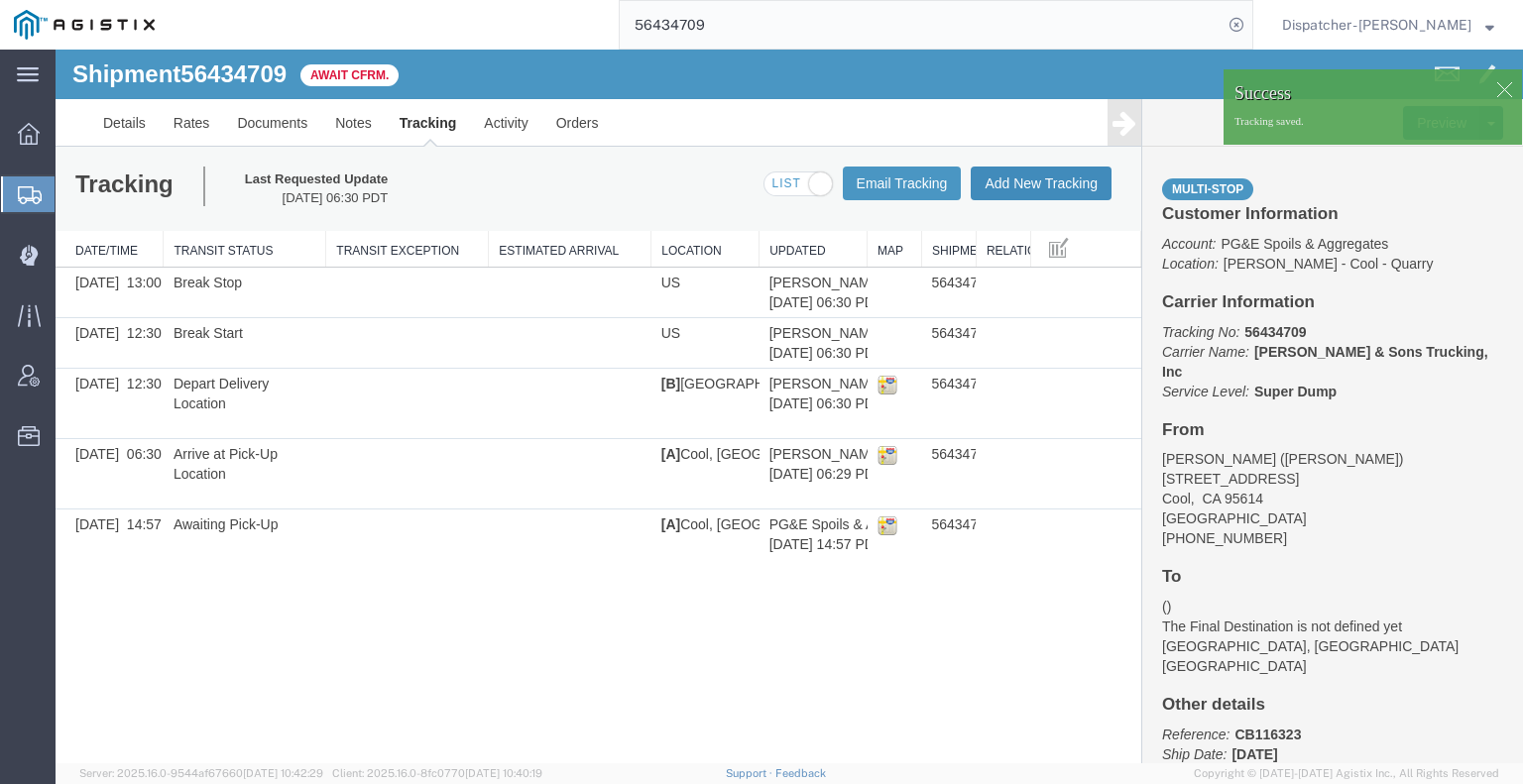
click at [1042, 183] on button "Add New Tracking" at bounding box center [1041, 184] width 141 height 34
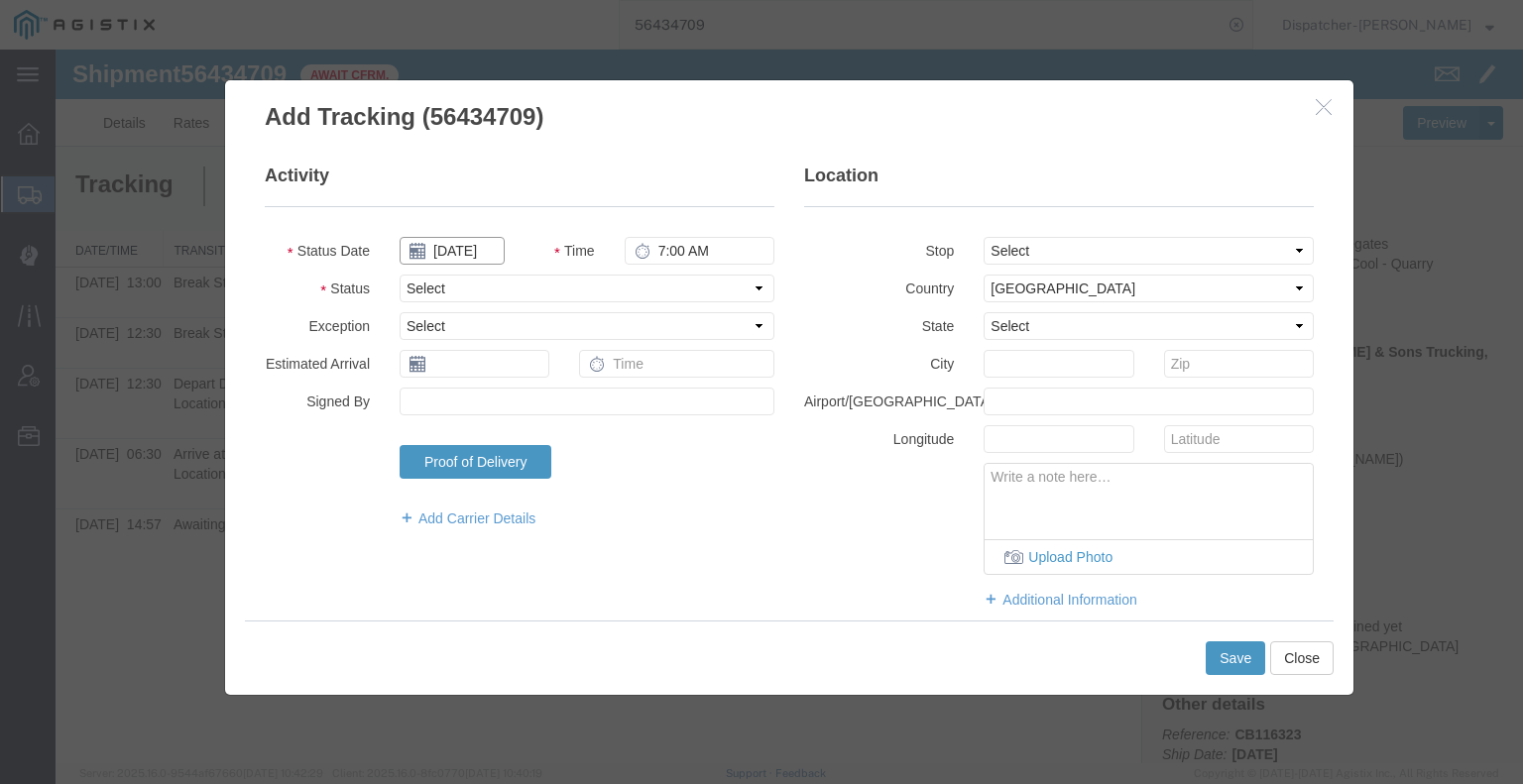
click at [478, 255] on input "[DATE]" at bounding box center [452, 251] width 105 height 28
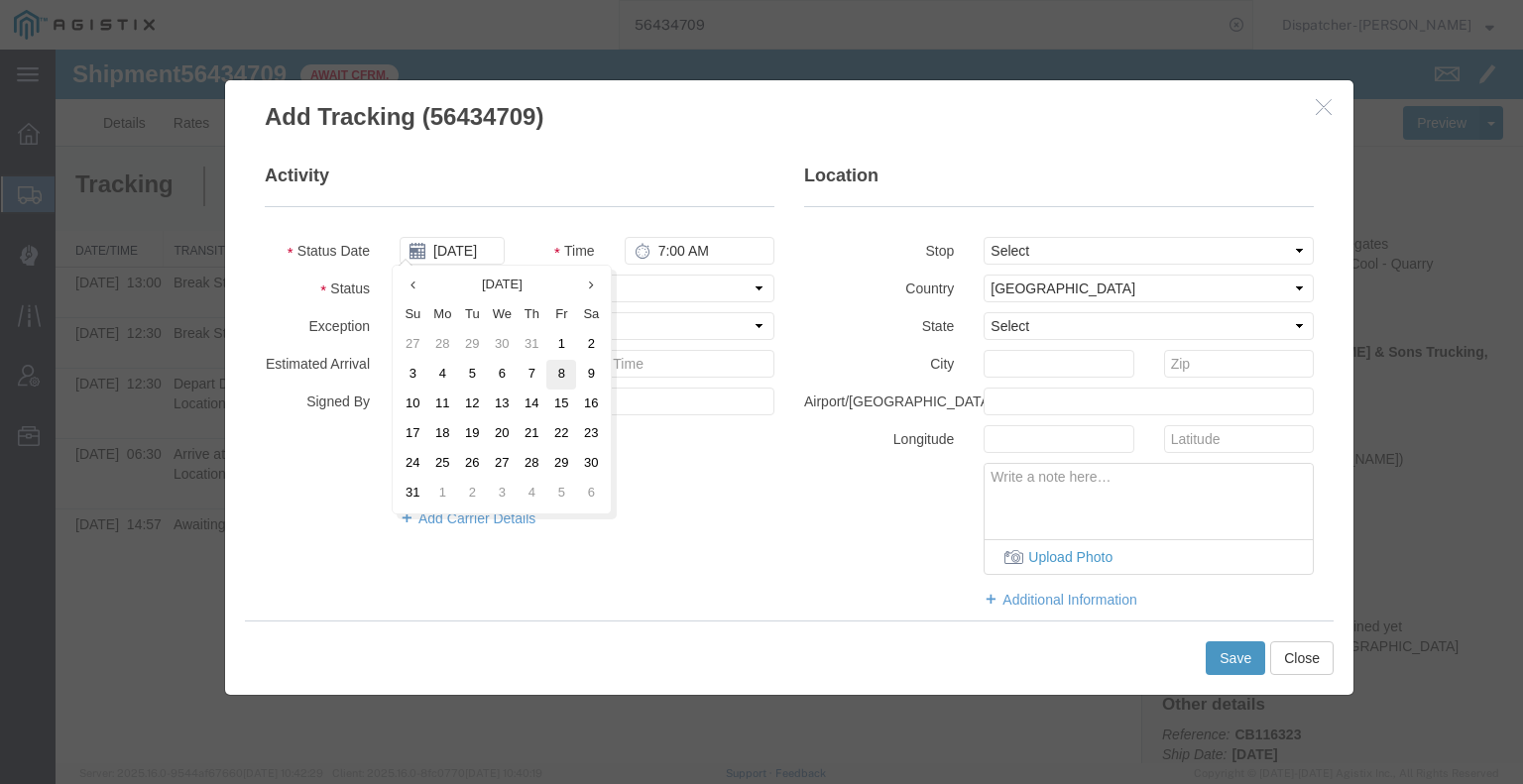
click at [566, 377] on td "8" at bounding box center [561, 374] width 30 height 30
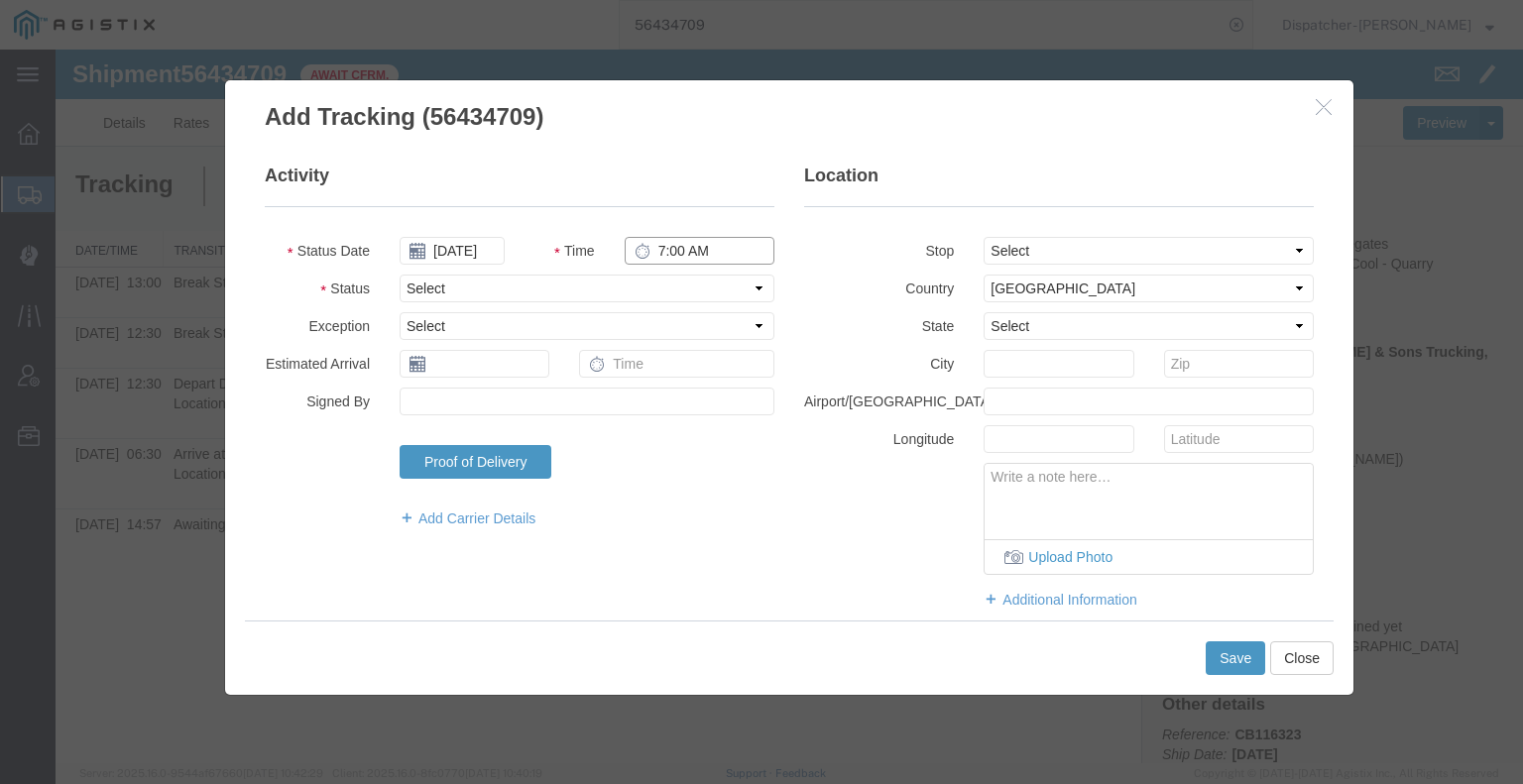
click at [709, 240] on input "7:00 AM" at bounding box center [699, 251] width 150 height 28
click at [723, 301] on select "Select Arrival Notice Available Arrival Notice Imported Arrive at Delivery Loca…" at bounding box center [586, 289] width 374 height 28
click at [399, 275] on select "Select Arrival Notice Available Arrival Notice Imported Arrive at Delivery Loca…" at bounding box center [586, 289] width 374 height 28
click at [1229, 650] on button "Save" at bounding box center [1235, 658] width 60 height 34
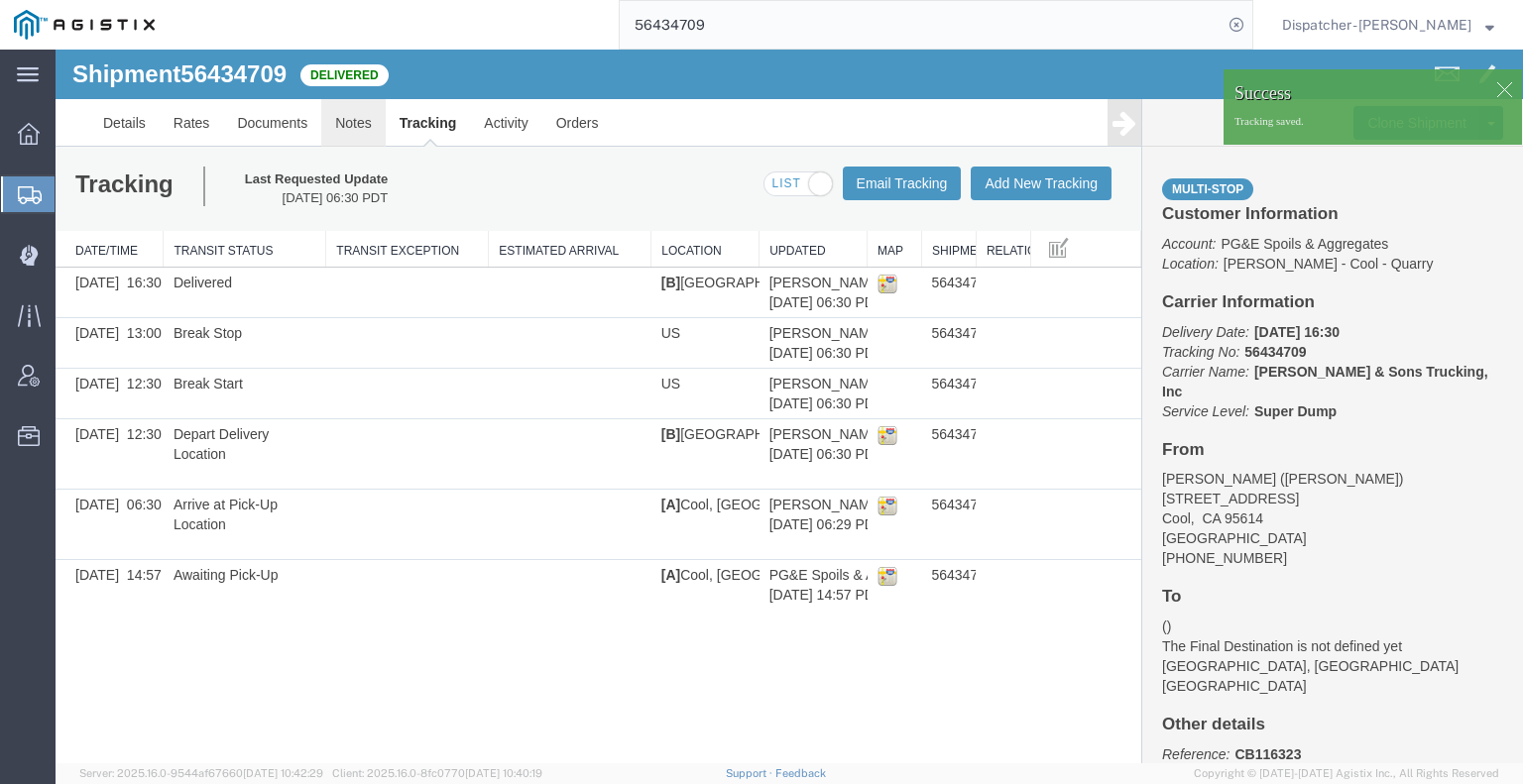
drag, startPoint x: 404, startPoint y: 168, endPoint x: 348, endPoint y: 118, distance: 75.1
click at [348, 118] on link "Notes" at bounding box center [353, 123] width 65 height 48
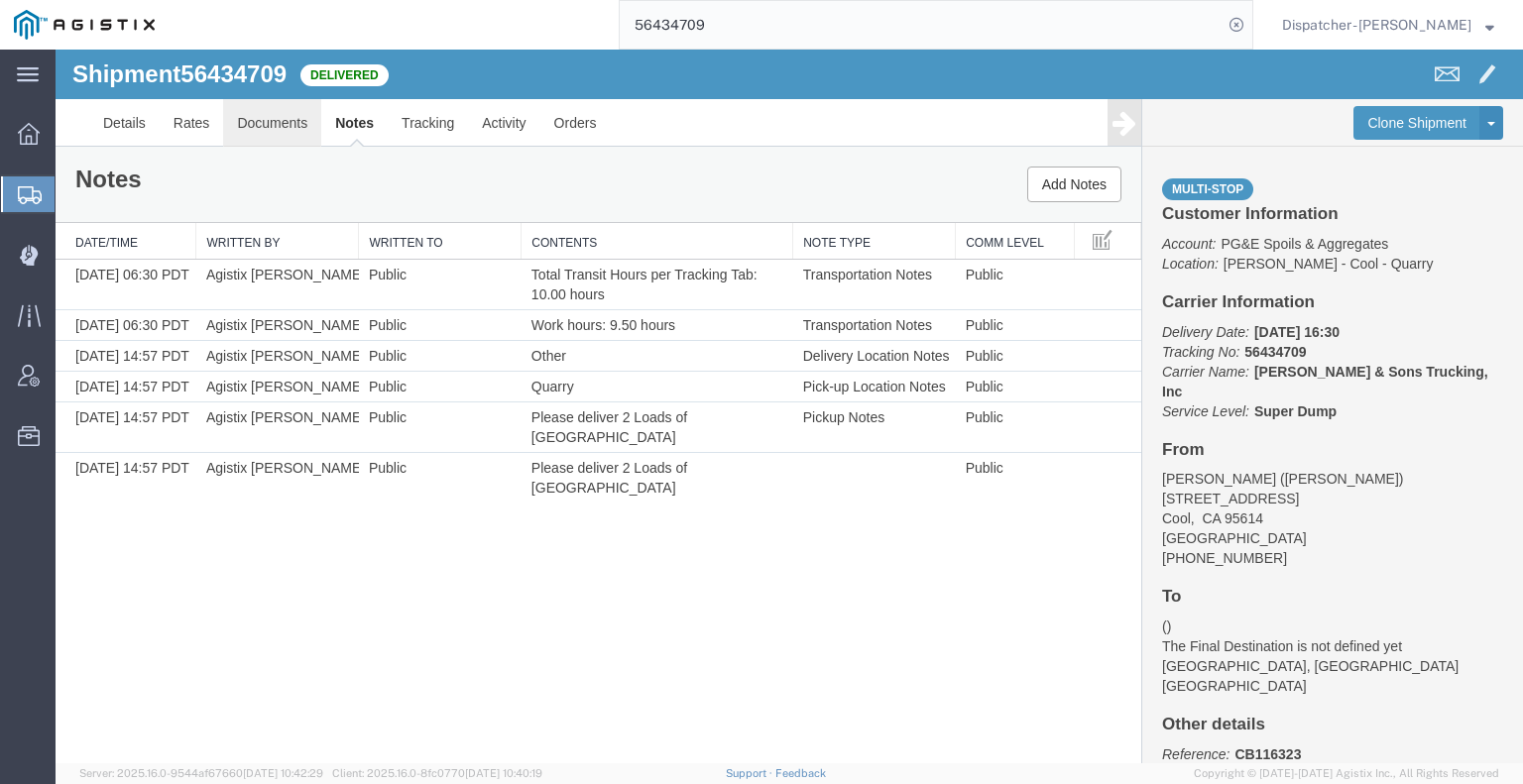
click at [240, 110] on link "Documents" at bounding box center [272, 123] width 98 height 48
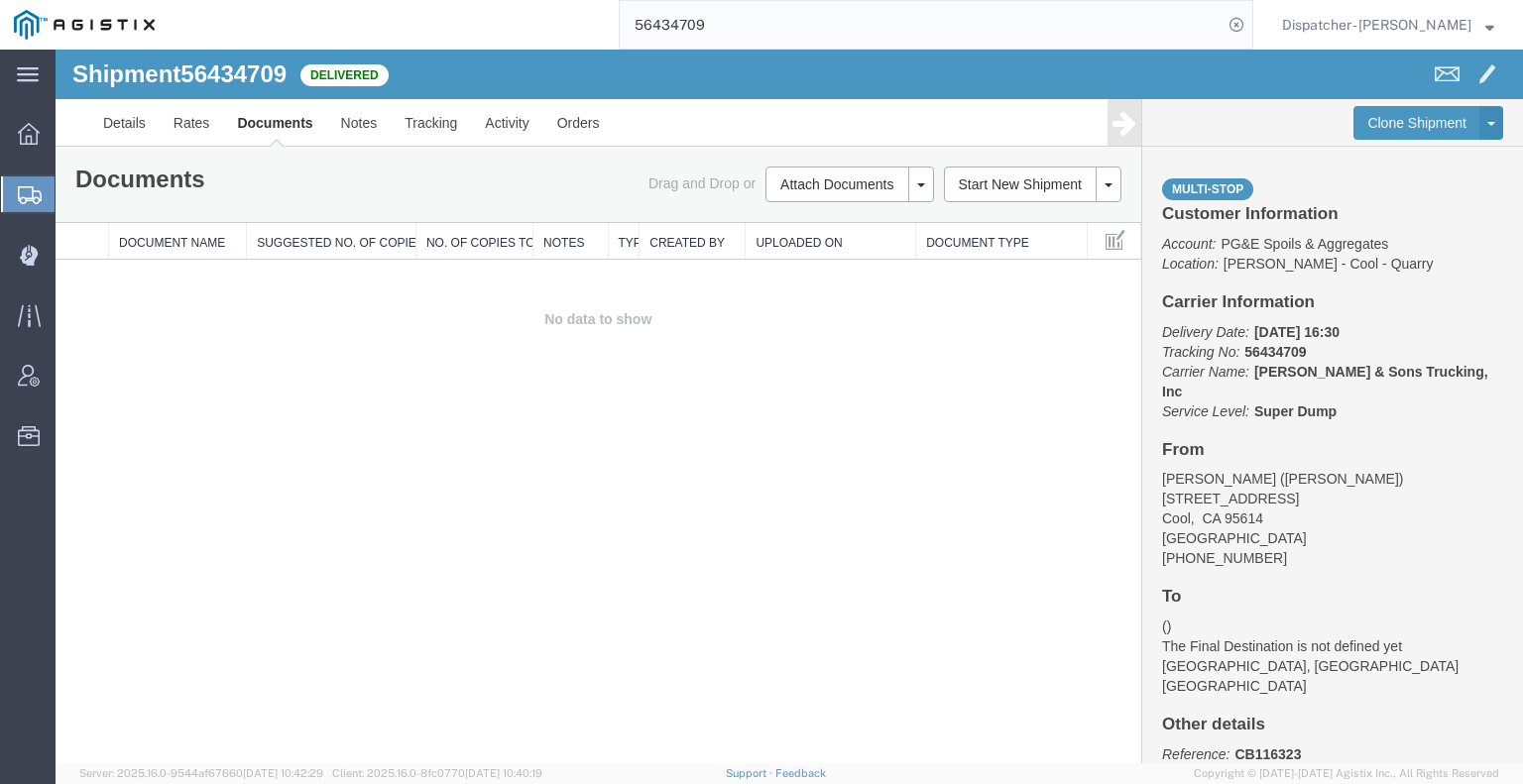
click at [131, 343] on td "No data to show" at bounding box center [598, 320] width 1085 height 120
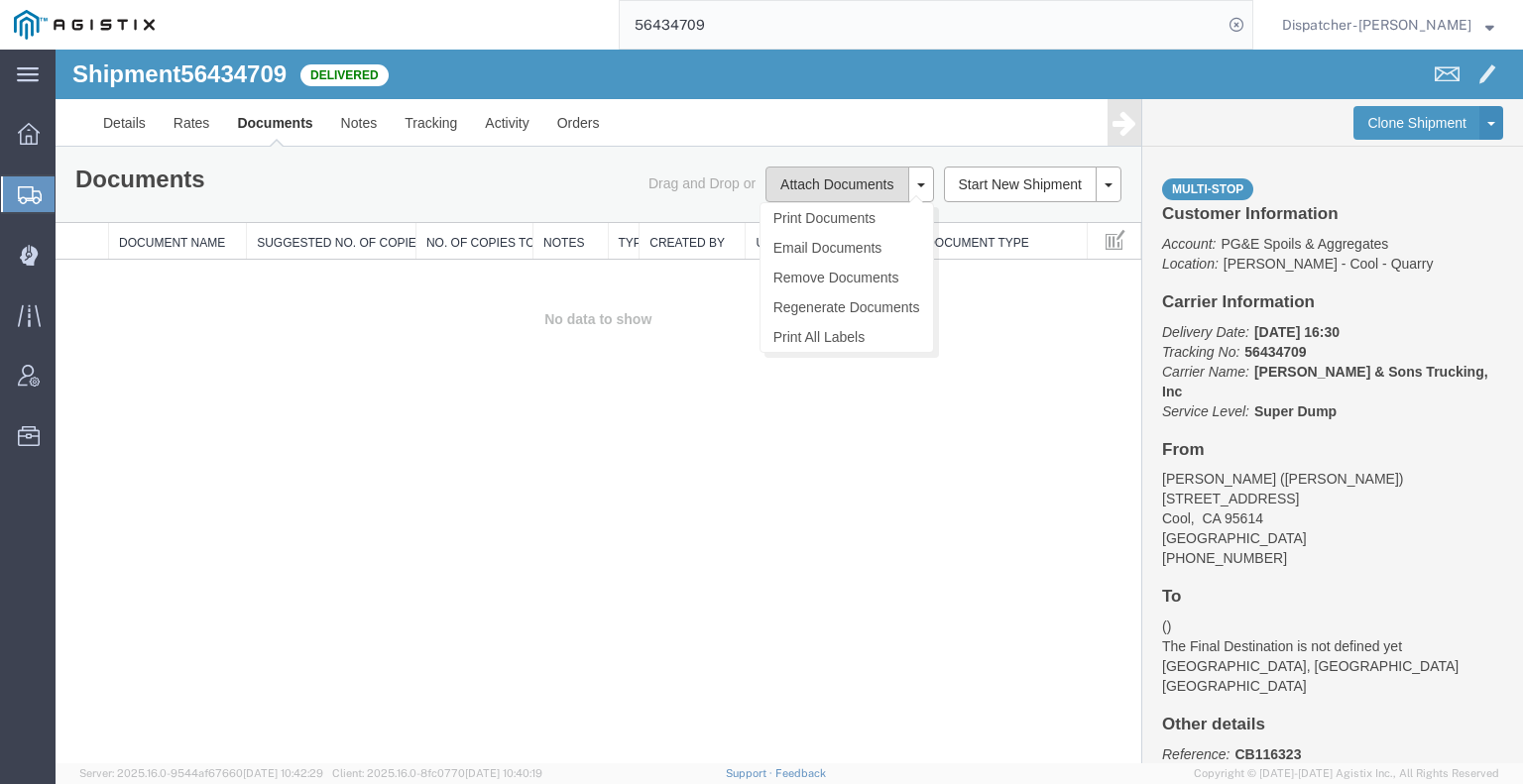
click at [824, 195] on button "Attach Documents" at bounding box center [837, 185] width 143 height 36
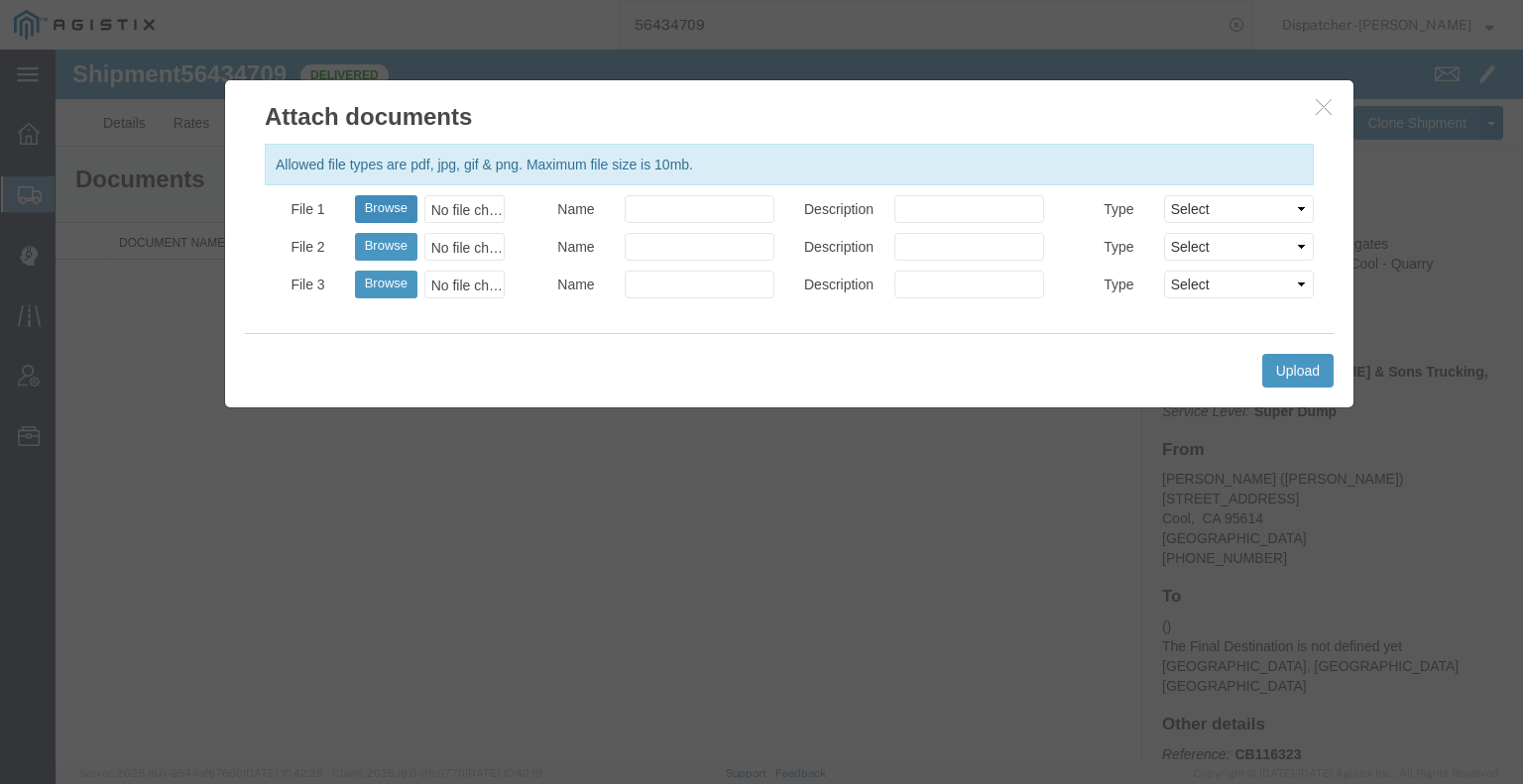
click at [401, 209] on button "Browse" at bounding box center [385, 209] width 63 height 28
click at [1281, 370] on button "Upload" at bounding box center [1298, 370] width 71 height 34
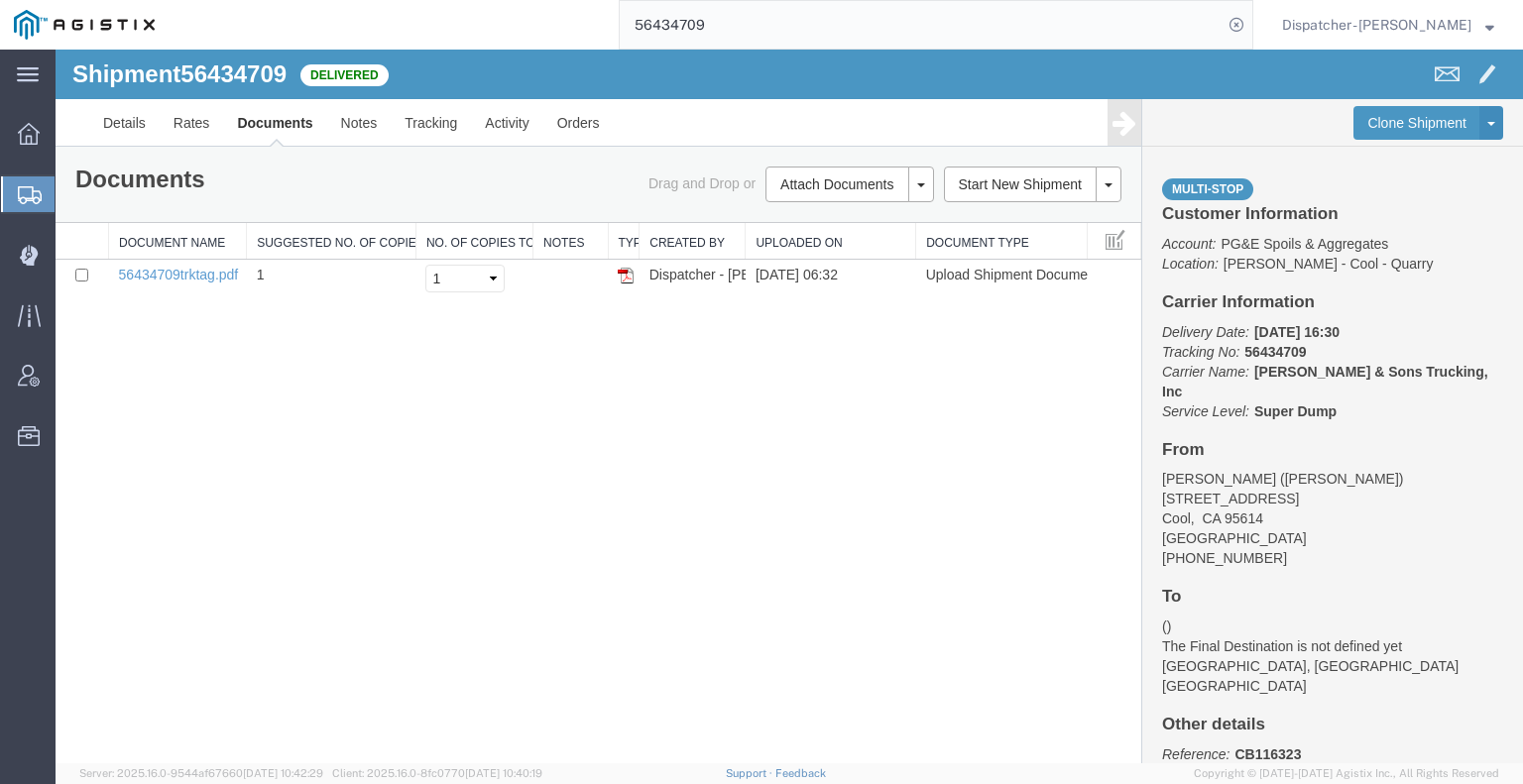
click at [446, 17] on div "56434709" at bounding box center [711, 25] width 1084 height 50
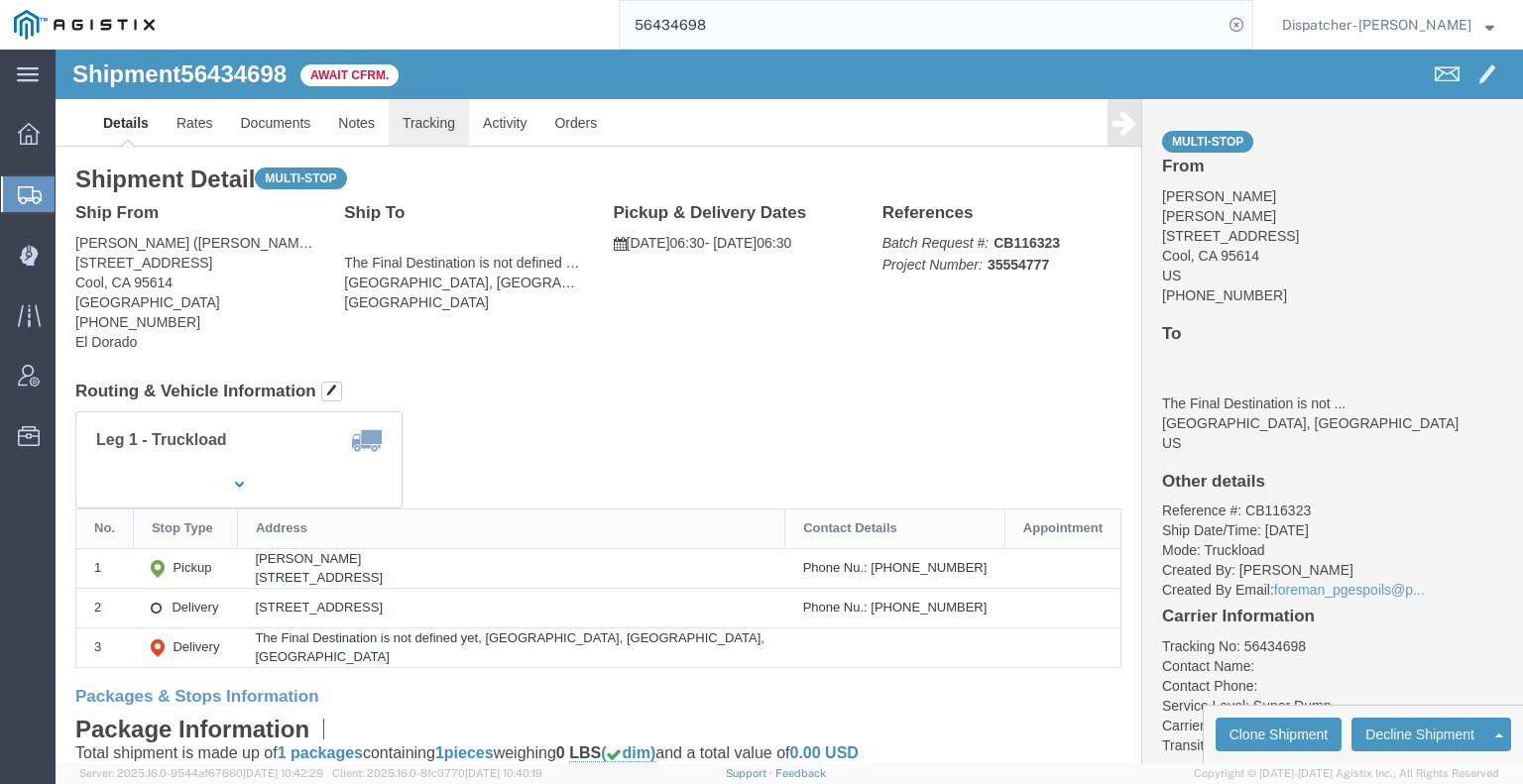
drag, startPoint x: 421, startPoint y: 125, endPoint x: 365, endPoint y: 75, distance: 75.1
click link "Tracking"
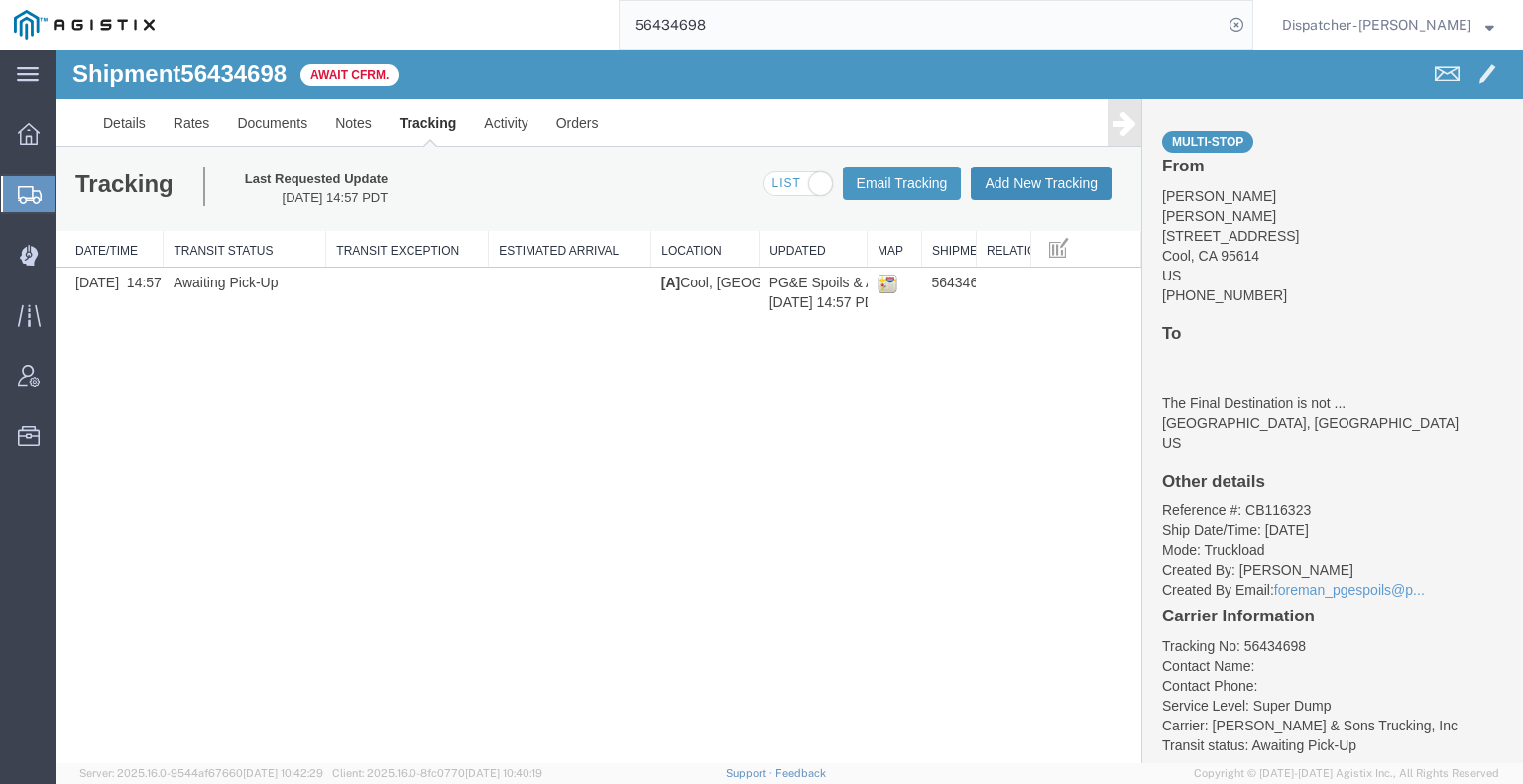
click at [1054, 186] on button "Add New Tracking" at bounding box center [1041, 184] width 141 height 34
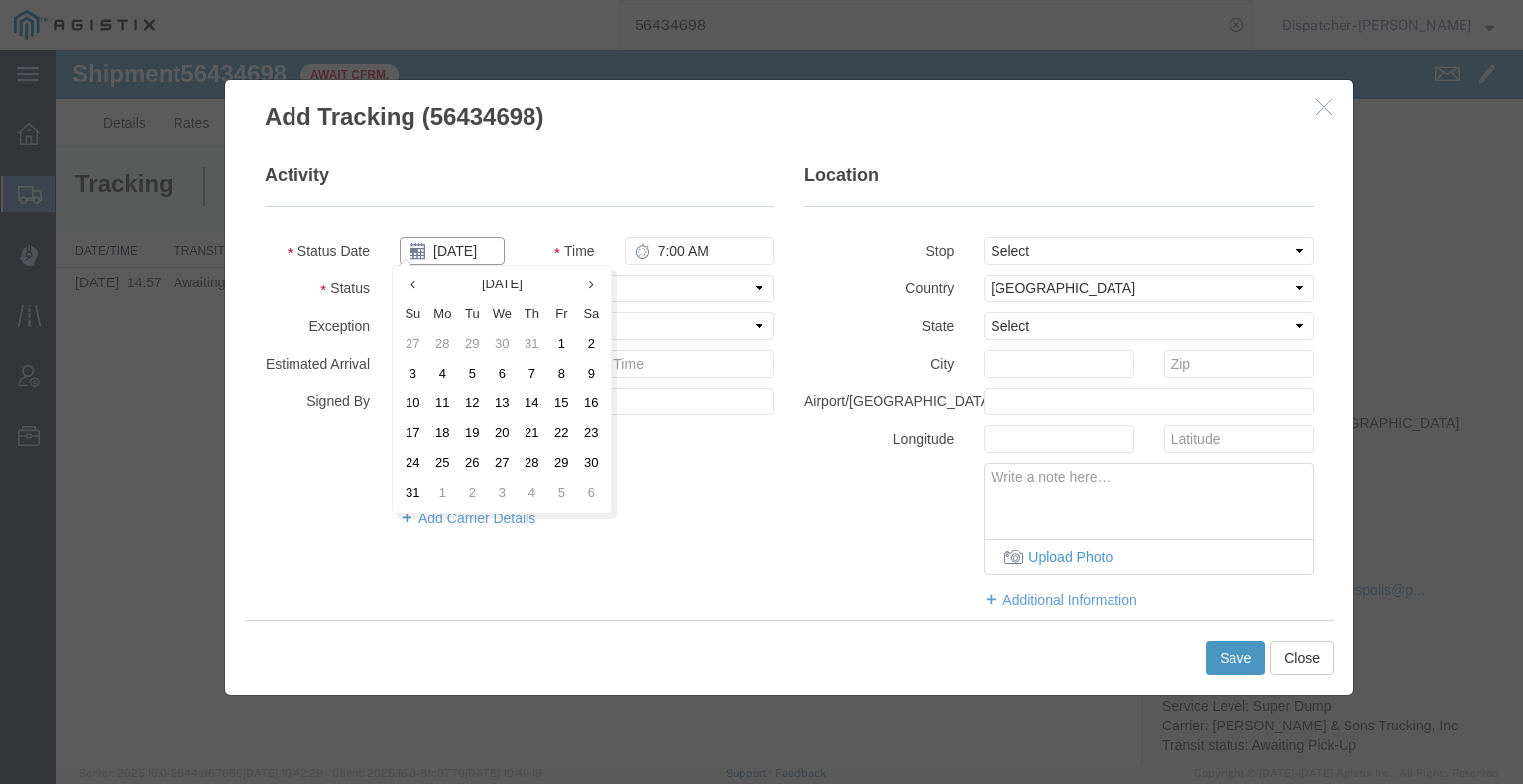
click at [466, 261] on input "[DATE]" at bounding box center [452, 251] width 105 height 28
drag, startPoint x: 555, startPoint y: 371, endPoint x: 600, endPoint y: 325, distance: 64.4
click at [555, 371] on td "8" at bounding box center [561, 374] width 30 height 30
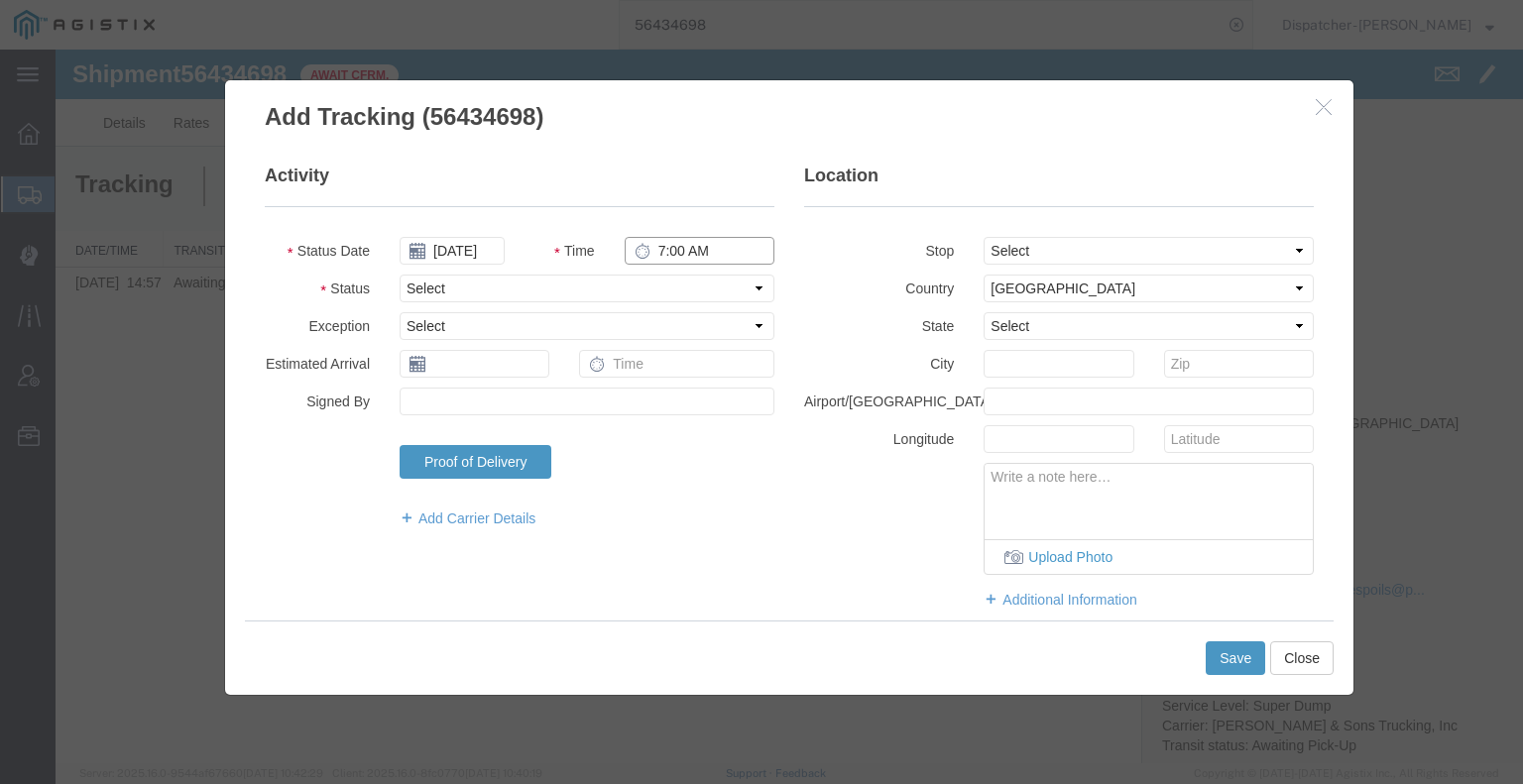
click at [716, 248] on input "7:00 AM" at bounding box center [699, 251] width 150 height 28
click at [703, 281] on select "Select Arrival Notice Available Arrival Notice Imported Arrive at Delivery Loca…" at bounding box center [586, 289] width 374 height 28
click at [399, 275] on select "Select Arrival Notice Available Arrival Notice Imported Arrive at Delivery Loca…" at bounding box center [586, 289] width 374 height 28
click at [1023, 260] on select "Select From: [STREET_ADDRESS] Stop 2: [STREET_ADDRESS] To: The Final Destinatio…" at bounding box center [1149, 251] width 331 height 28
click at [984, 237] on select "Select From: [STREET_ADDRESS] Stop 2: [STREET_ADDRESS] To: The Final Destinatio…" at bounding box center [1149, 251] width 331 height 28
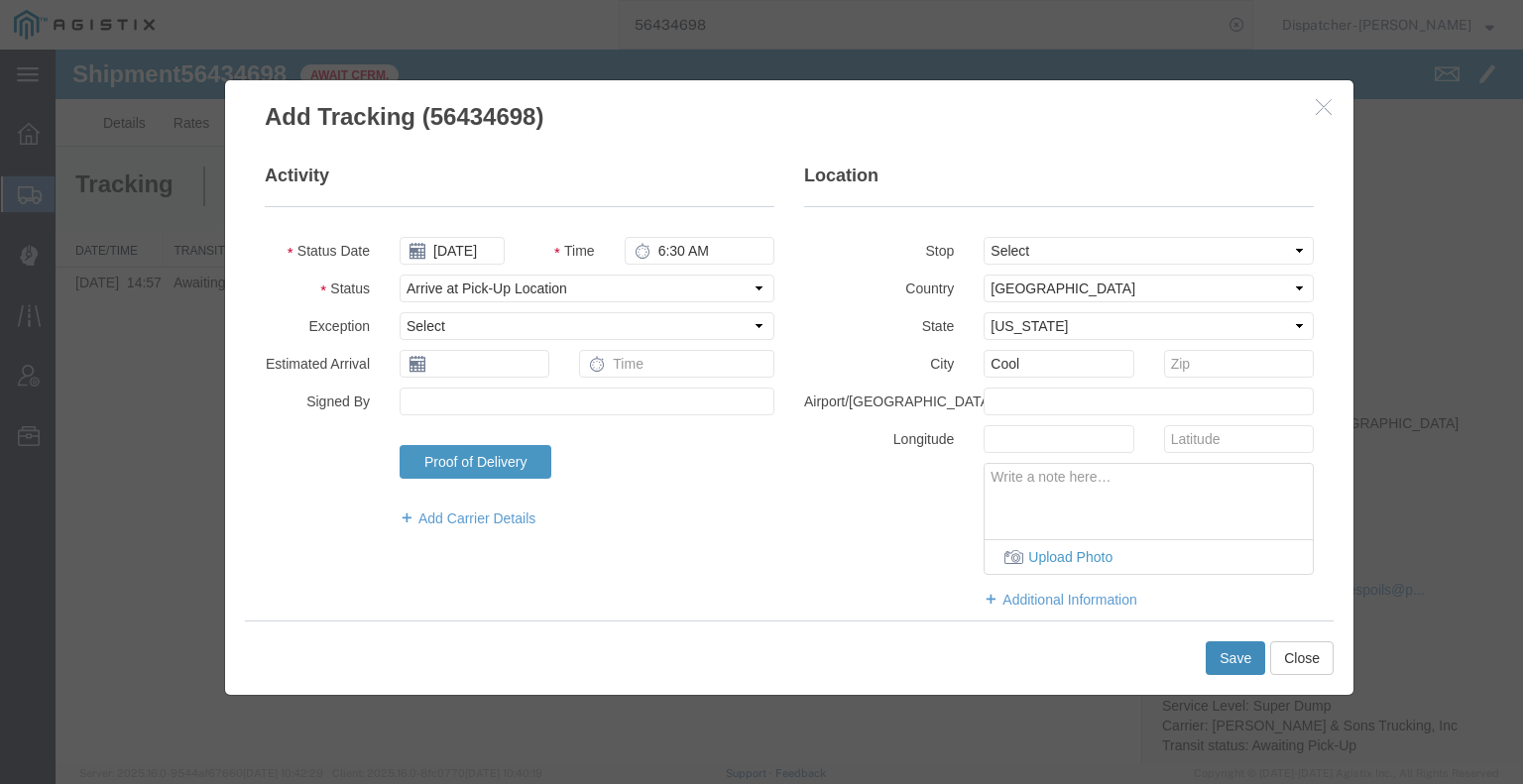
click at [1221, 652] on button "Save" at bounding box center [1235, 658] width 60 height 34
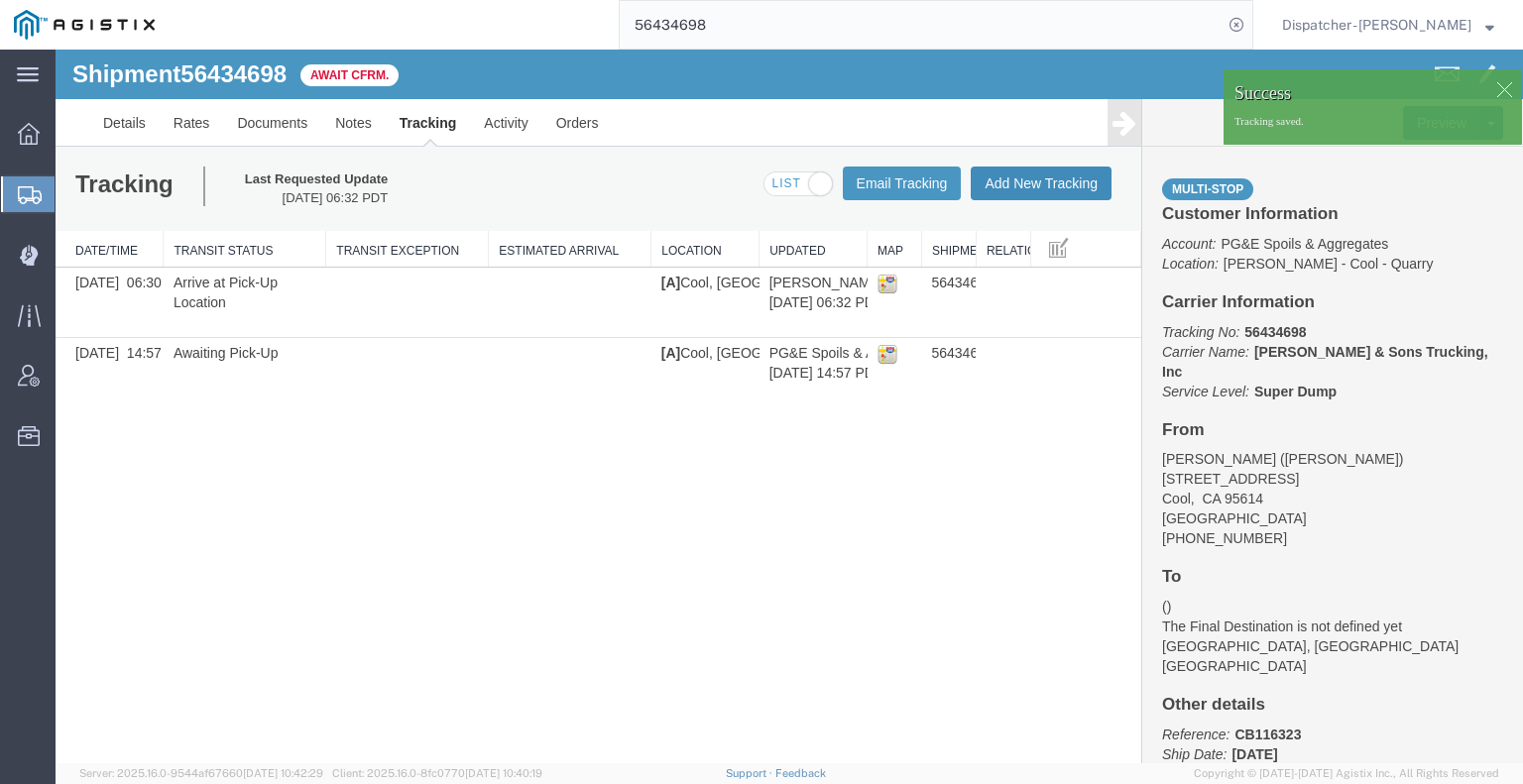
click at [1055, 190] on button "Add New Tracking" at bounding box center [1041, 184] width 141 height 34
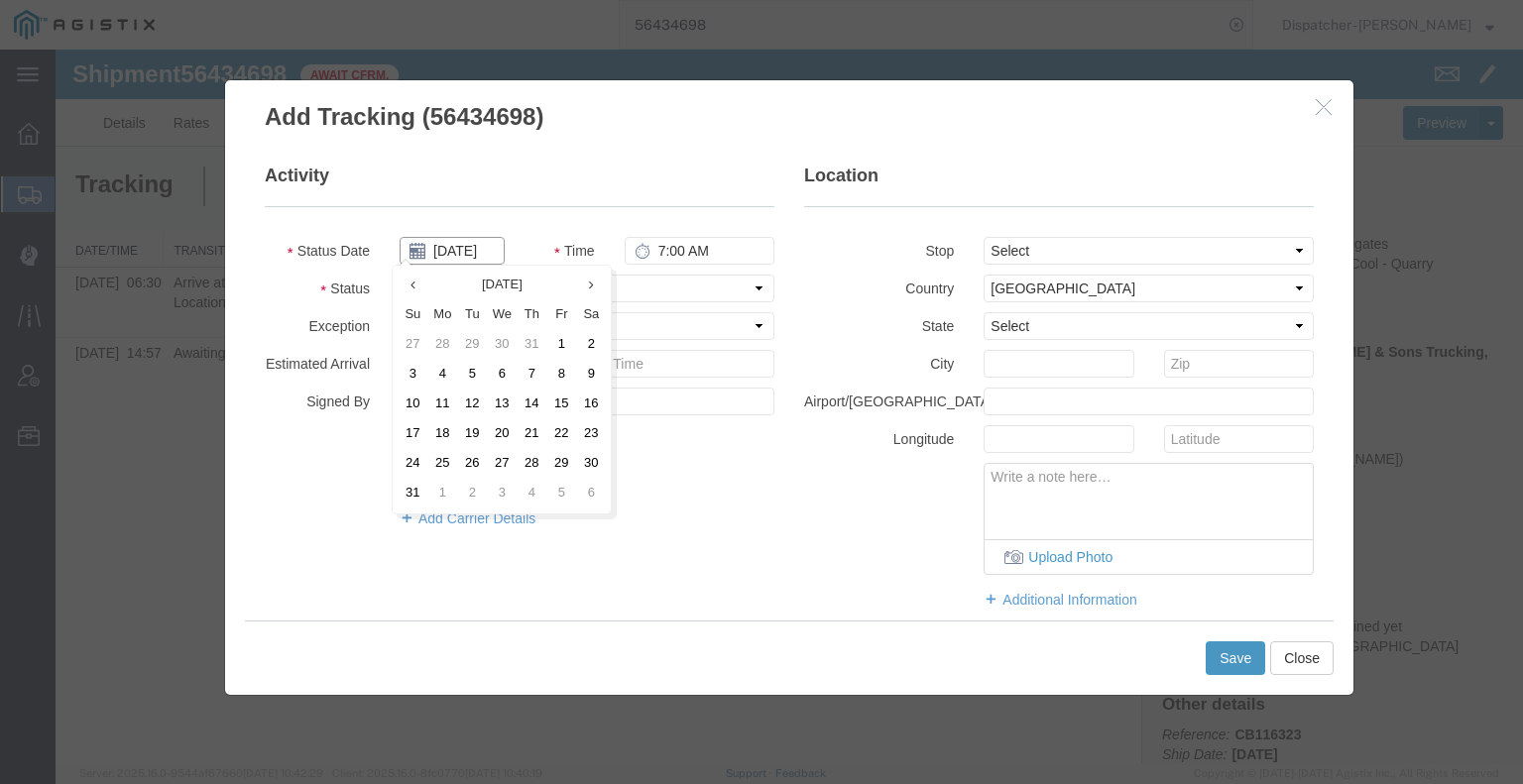
click at [450, 255] on input "[DATE]" at bounding box center [452, 251] width 105 height 28
click at [559, 377] on td "8" at bounding box center [561, 374] width 30 height 30
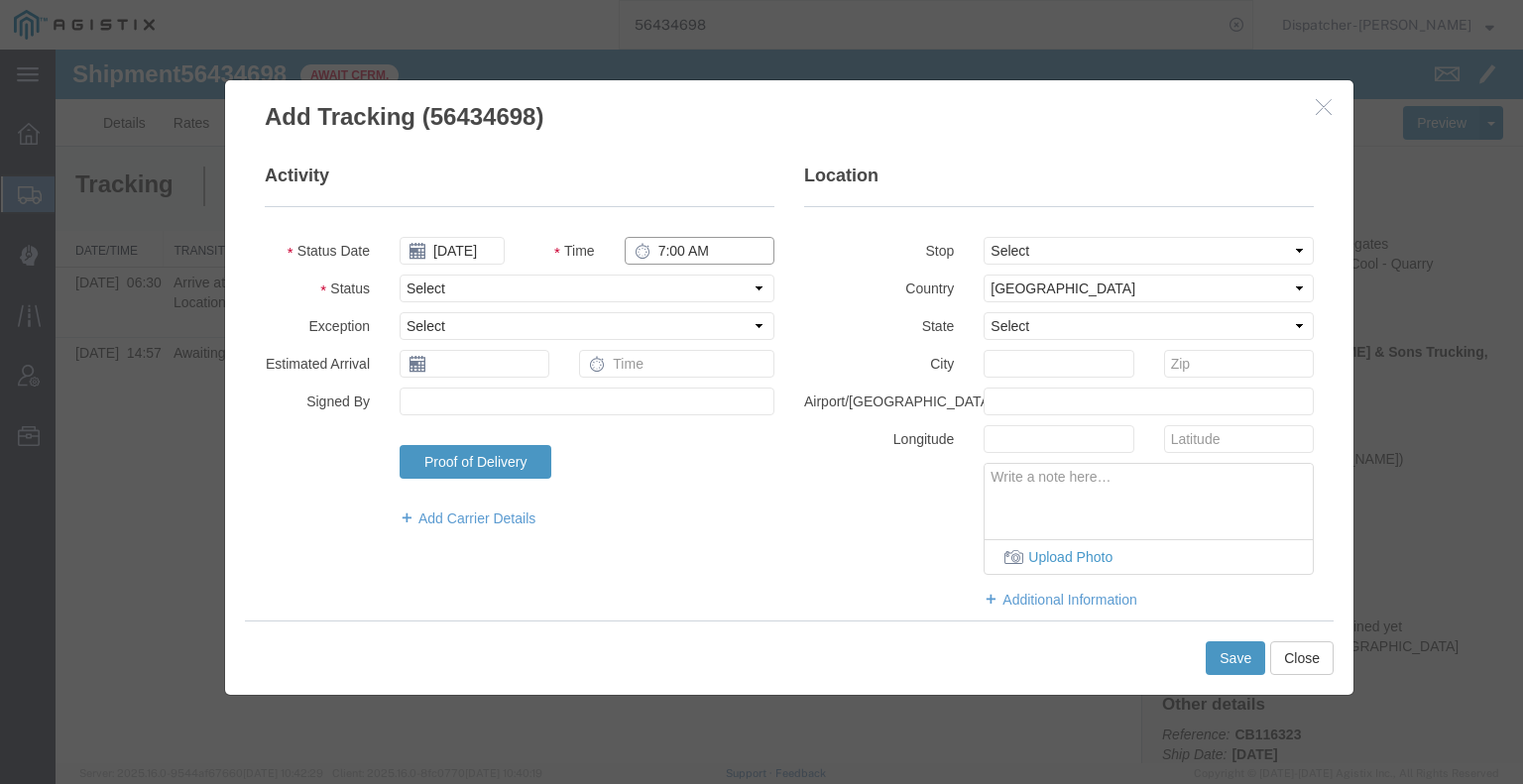
click at [693, 255] on input "7:00 AM" at bounding box center [699, 251] width 150 height 28
click at [711, 286] on select "Select Arrival Notice Available Arrival Notice Imported Arrive at Delivery Loca…" at bounding box center [586, 289] width 374 height 28
click at [399, 275] on select "Select Arrival Notice Available Arrival Notice Imported Arrive at Delivery Loca…" at bounding box center [586, 289] width 374 height 28
drag, startPoint x: 1112, startPoint y: 249, endPoint x: 1110, endPoint y: 261, distance: 12.2
click at [1112, 249] on select "Select From: [STREET_ADDRESS] Stop 2: [STREET_ADDRESS] To: The Final Destinatio…" at bounding box center [1149, 251] width 331 height 28
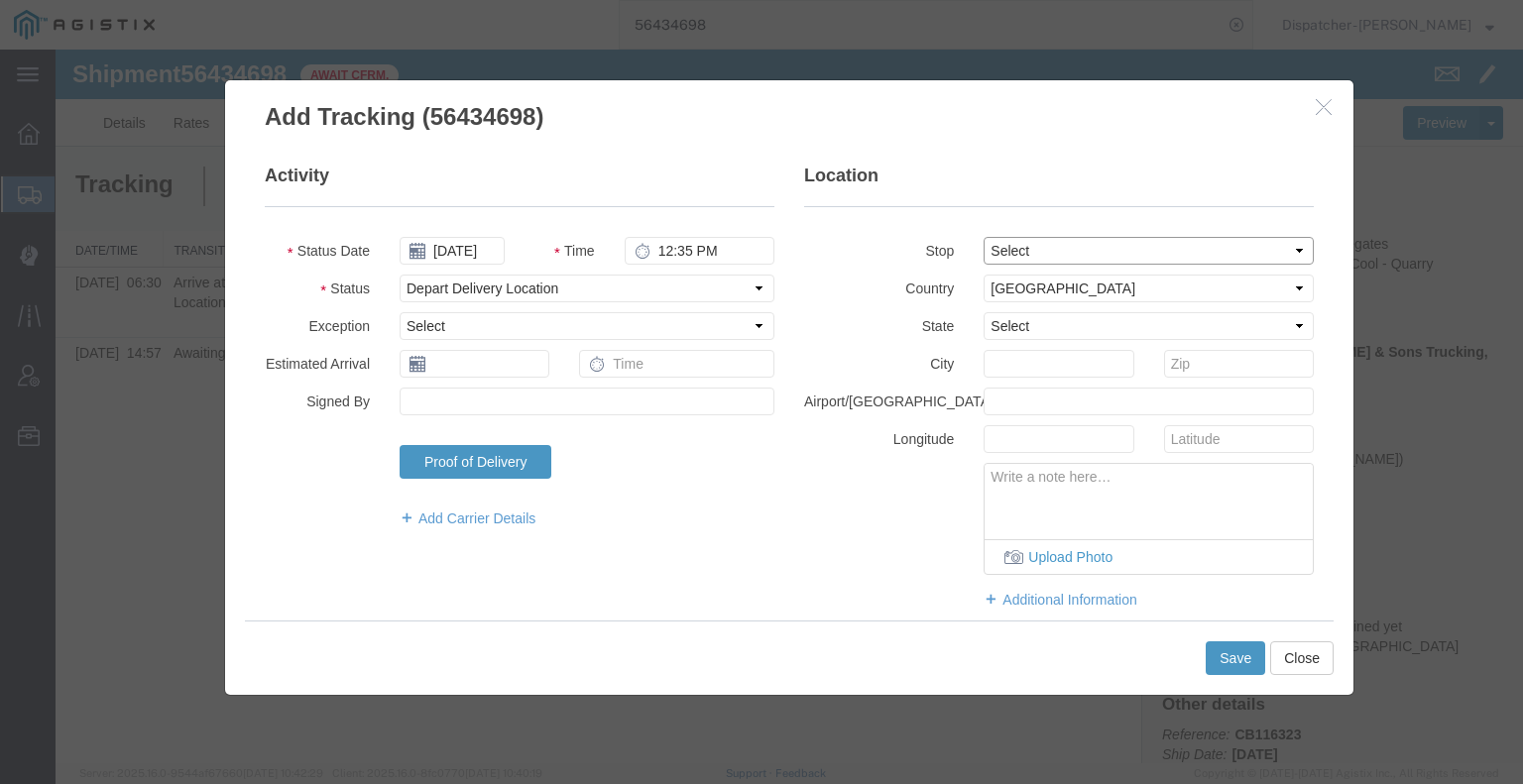
click at [984, 237] on select "Select From: [STREET_ADDRESS] Stop 2: [STREET_ADDRESS] To: The Final Destinatio…" at bounding box center [1149, 251] width 331 height 28
click at [1245, 660] on button "Save" at bounding box center [1235, 658] width 60 height 34
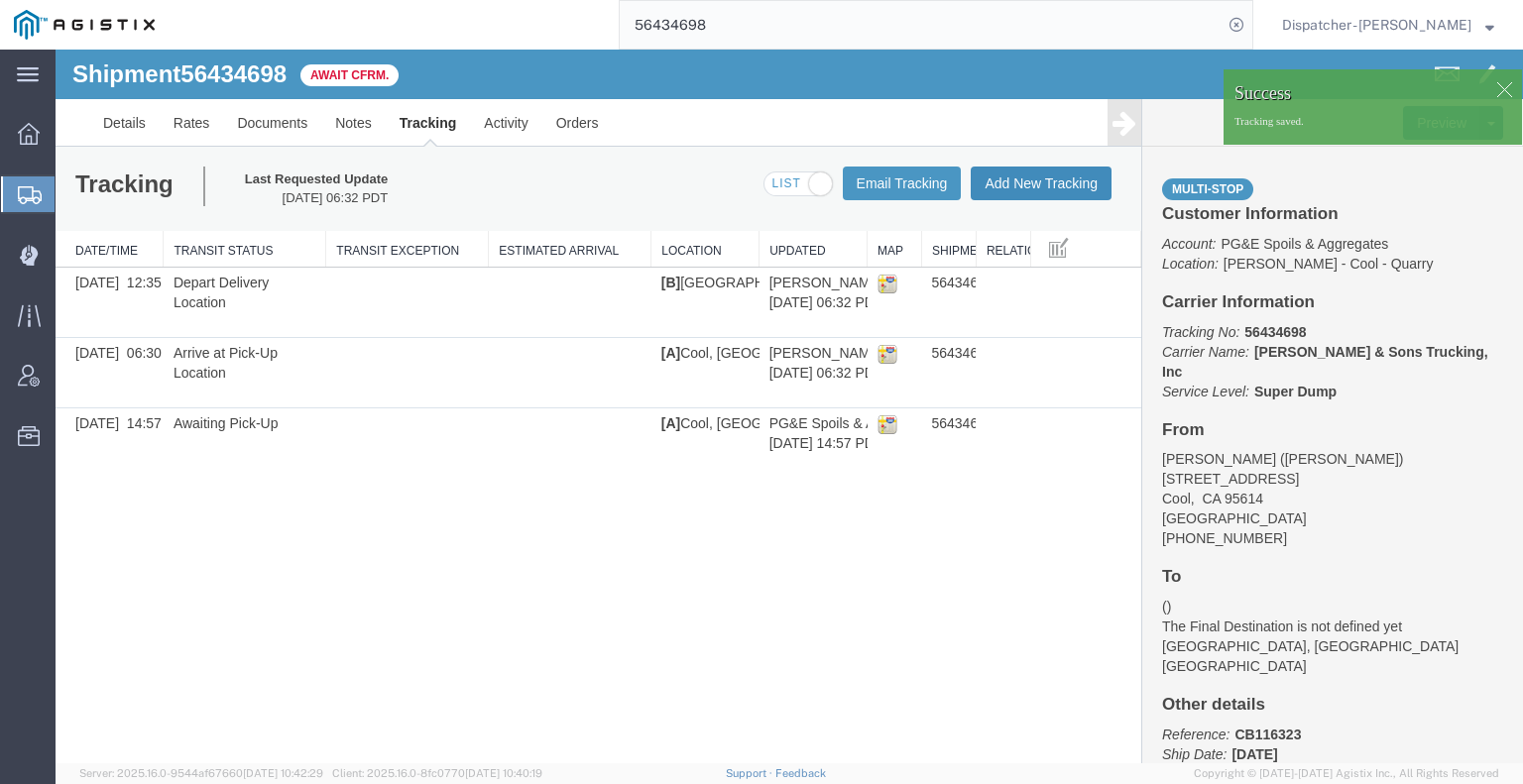
click at [1038, 191] on button "Add New Tracking" at bounding box center [1041, 184] width 141 height 34
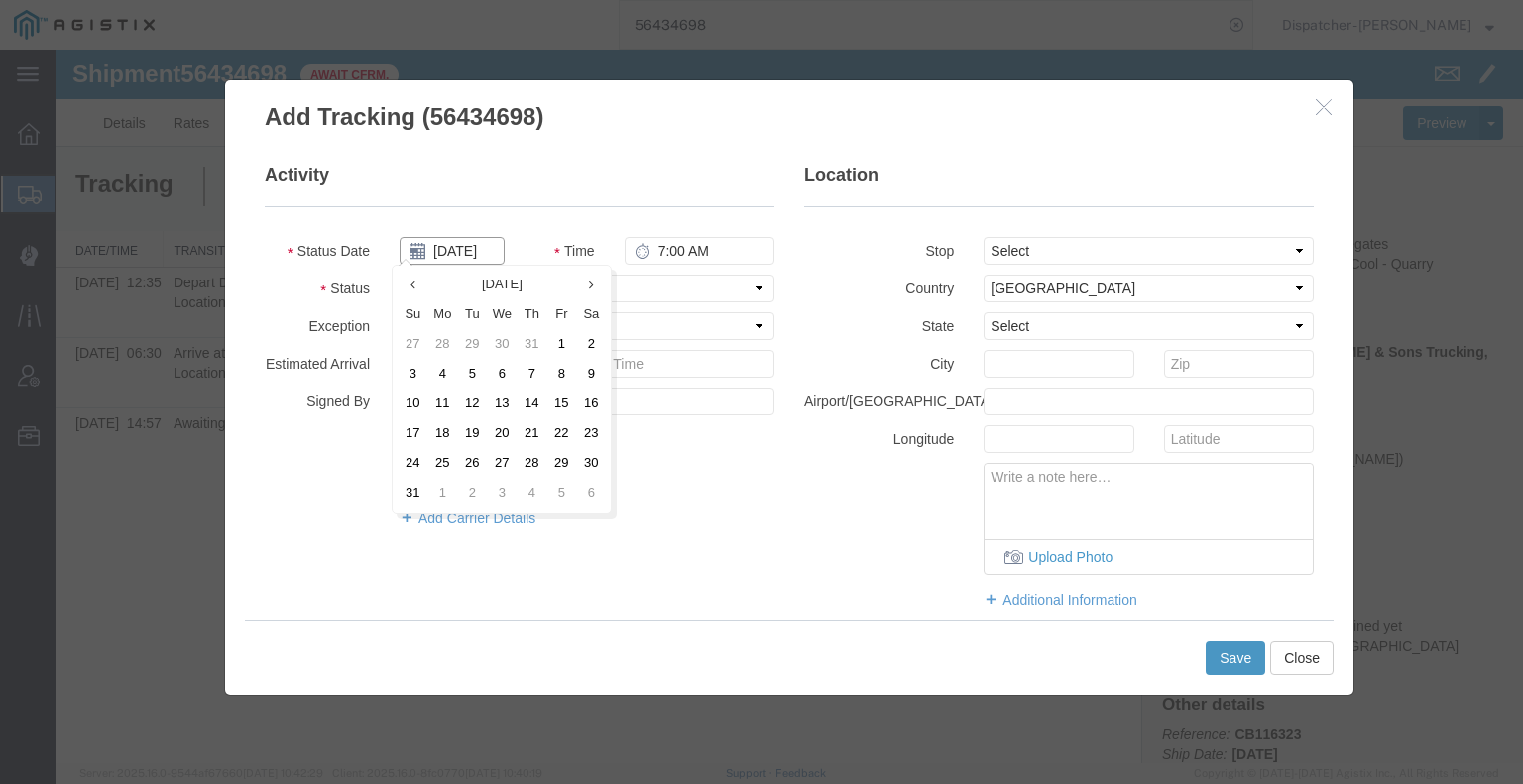
click at [442, 252] on input "[DATE]" at bounding box center [452, 251] width 105 height 28
click at [556, 371] on td "8" at bounding box center [561, 374] width 30 height 30
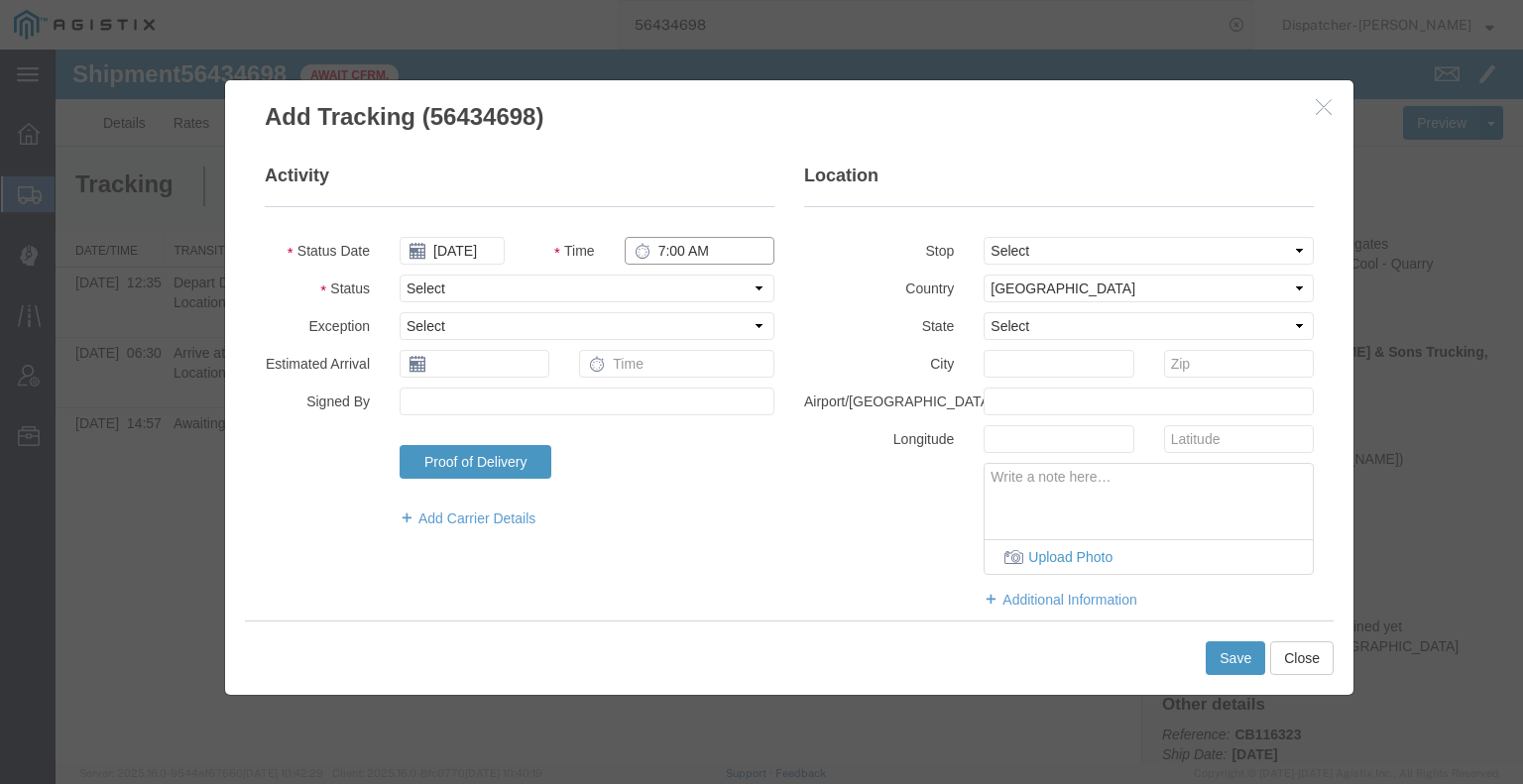
click at [675, 240] on input "7:00 AM" at bounding box center [699, 251] width 150 height 28
click at [680, 293] on select "Select Arrival Notice Available Arrival Notice Imported Arrive at Delivery Loca…" at bounding box center [586, 289] width 374 height 28
click at [399, 275] on select "Select Arrival Notice Available Arrival Notice Imported Arrive at Delivery Loca…" at bounding box center [586, 289] width 374 height 28
click at [1234, 661] on button "Save" at bounding box center [1235, 658] width 60 height 34
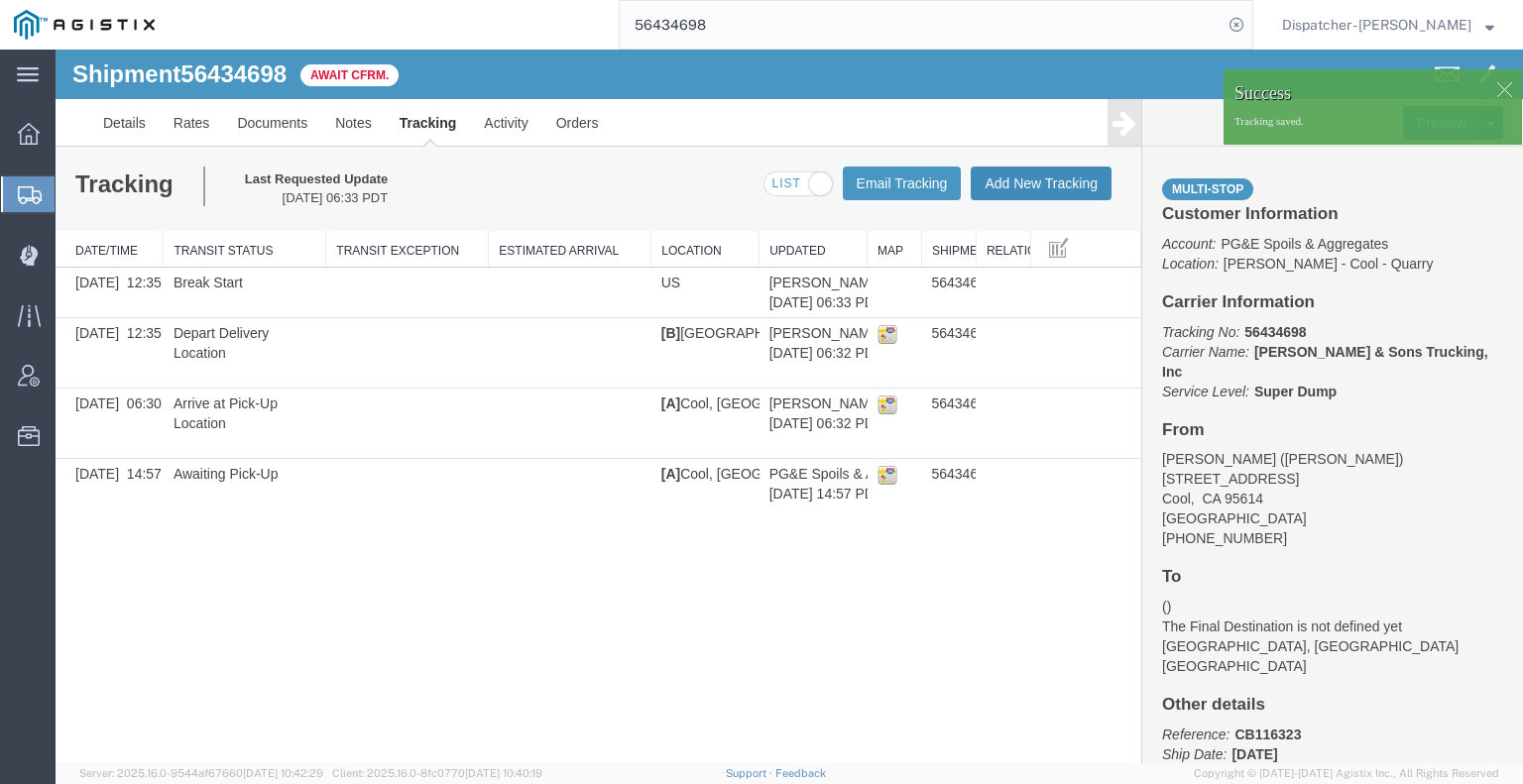
click at [1075, 190] on button "Add New Tracking" at bounding box center [1041, 184] width 141 height 34
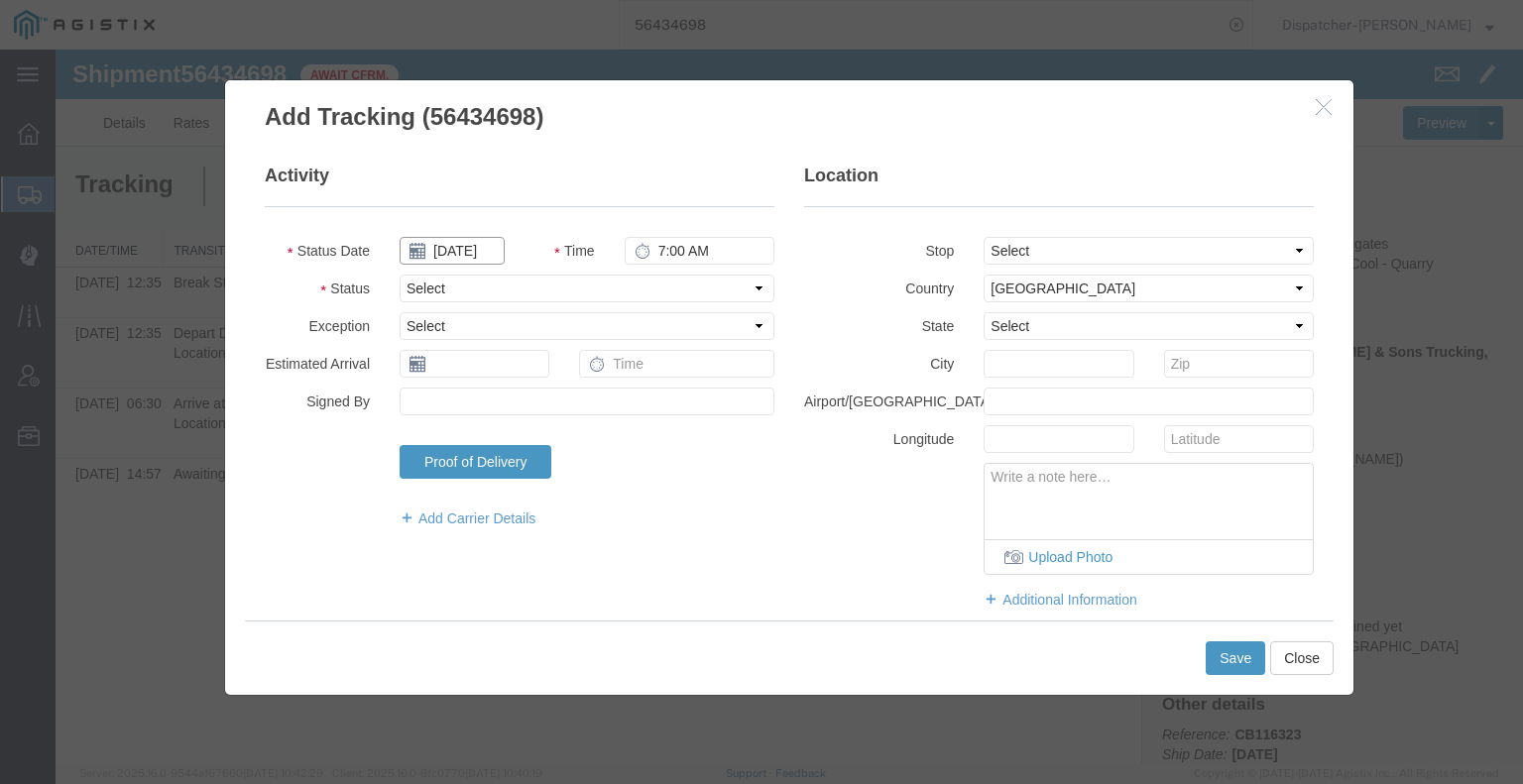
click at [459, 253] on input "[DATE]" at bounding box center [452, 251] width 105 height 28
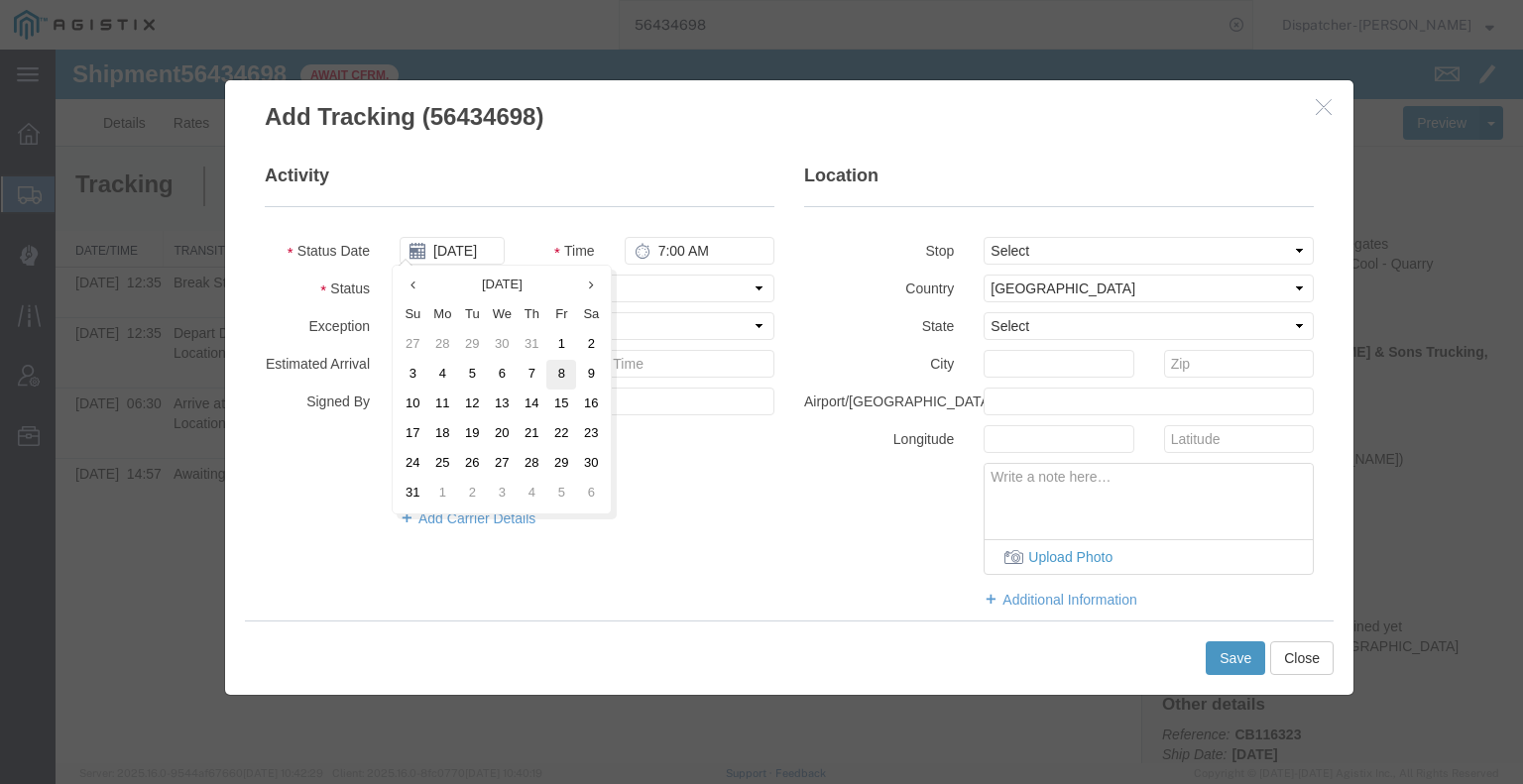
click at [558, 382] on td "8" at bounding box center [561, 374] width 30 height 30
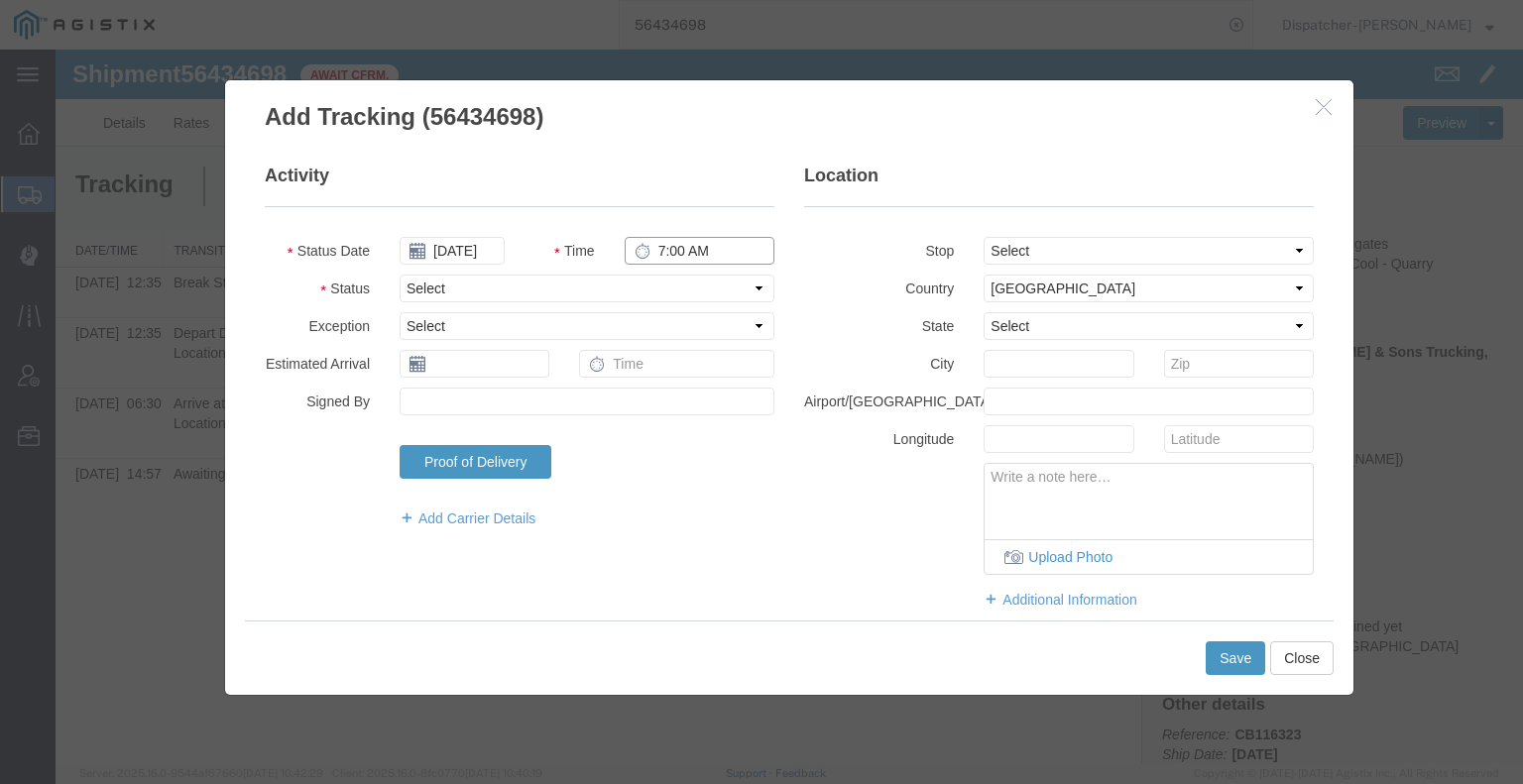
click at [692, 237] on input "7:00 AM" at bounding box center [699, 251] width 150 height 28
click at [688, 277] on select "Select Arrival Notice Available Arrival Notice Imported Arrive at Delivery Loca…" at bounding box center [586, 289] width 374 height 28
click at [399, 275] on select "Select Arrival Notice Available Arrival Notice Imported Arrive at Delivery Loca…" at bounding box center [586, 289] width 374 height 28
click at [1229, 661] on button "Save" at bounding box center [1235, 658] width 60 height 34
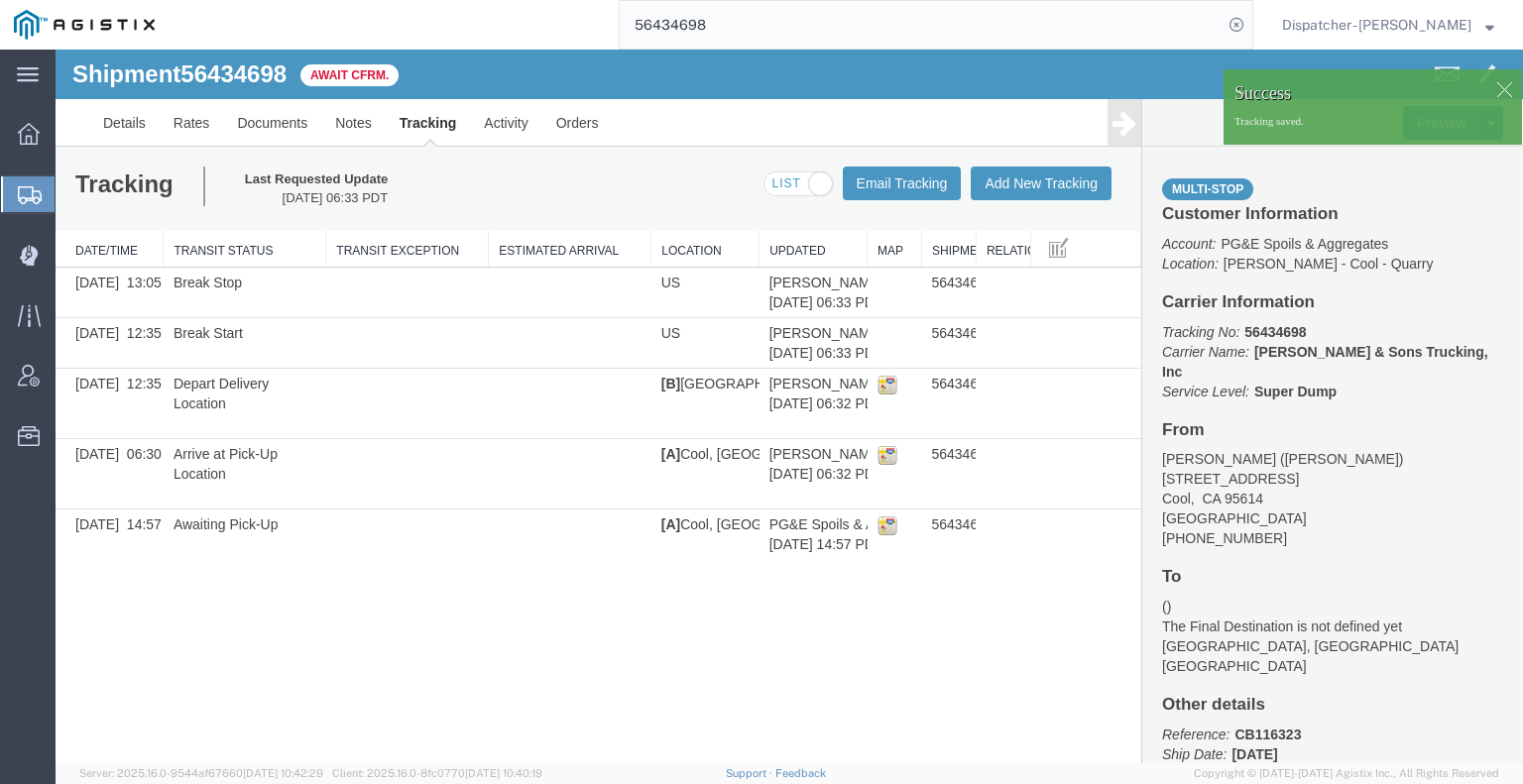
click at [1118, 130] on icon at bounding box center [1124, 123] width 24 height 28
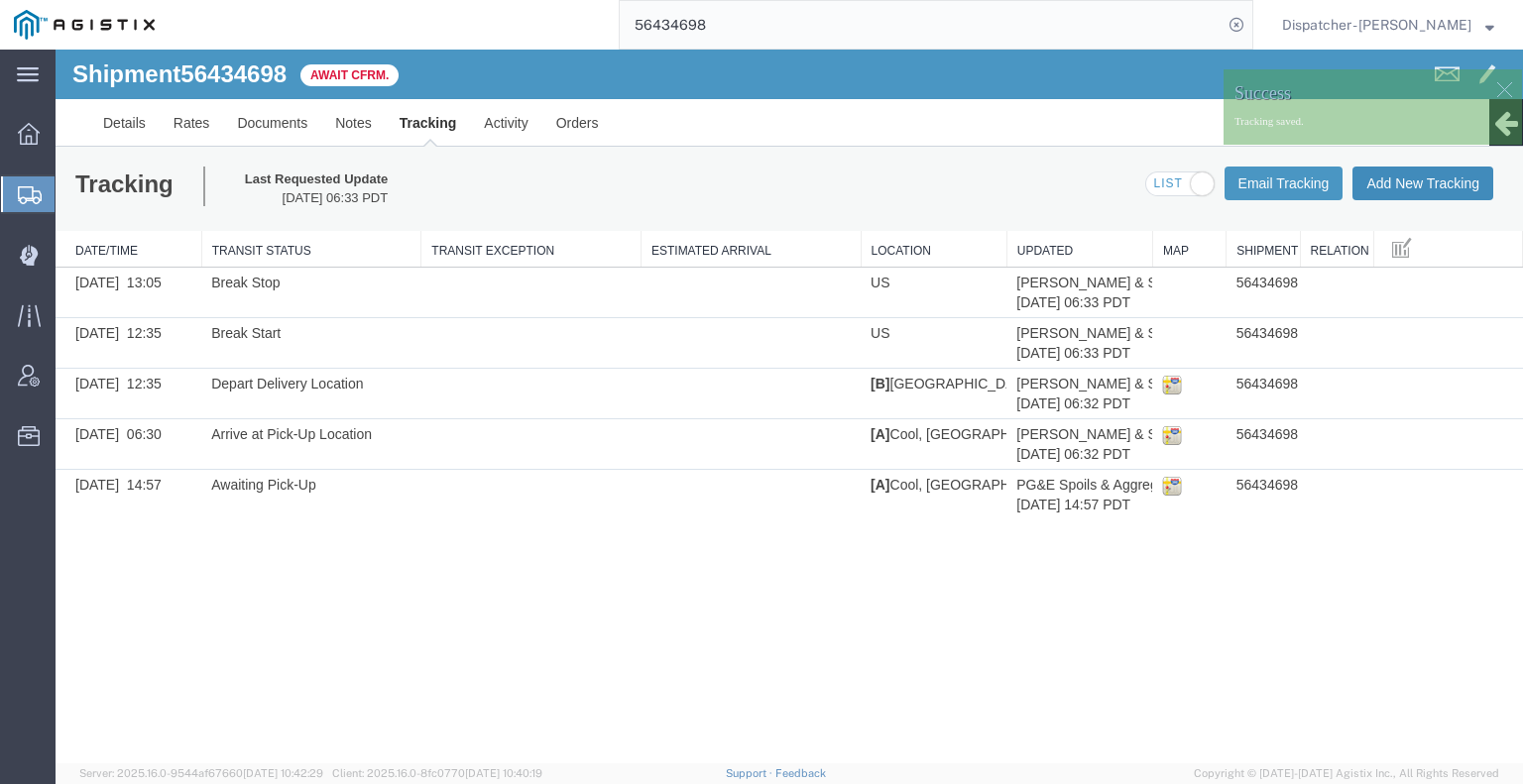
click at [1467, 183] on button "Add New Tracking" at bounding box center [1423, 184] width 141 height 34
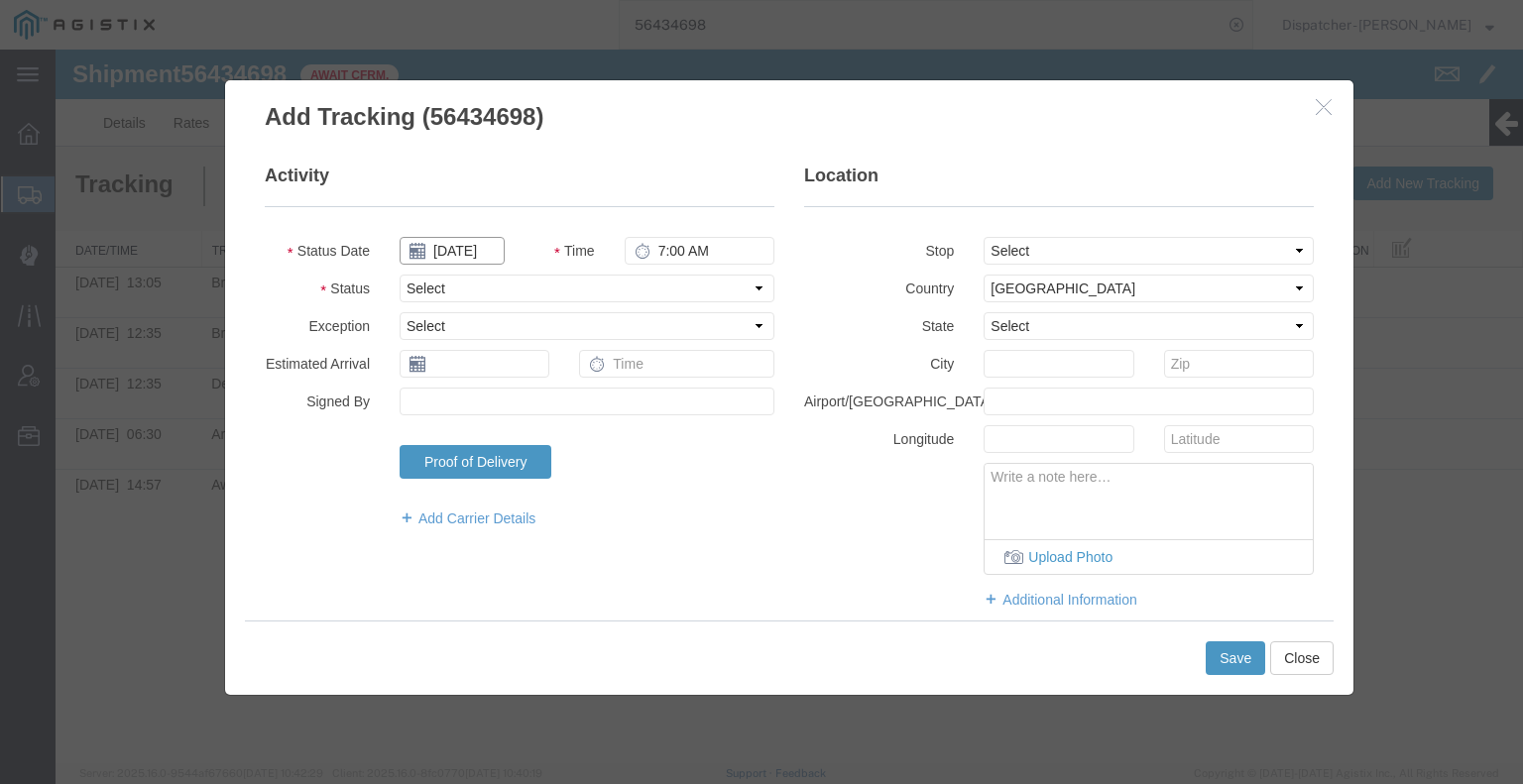
click at [460, 250] on input "[DATE]" at bounding box center [452, 251] width 105 height 28
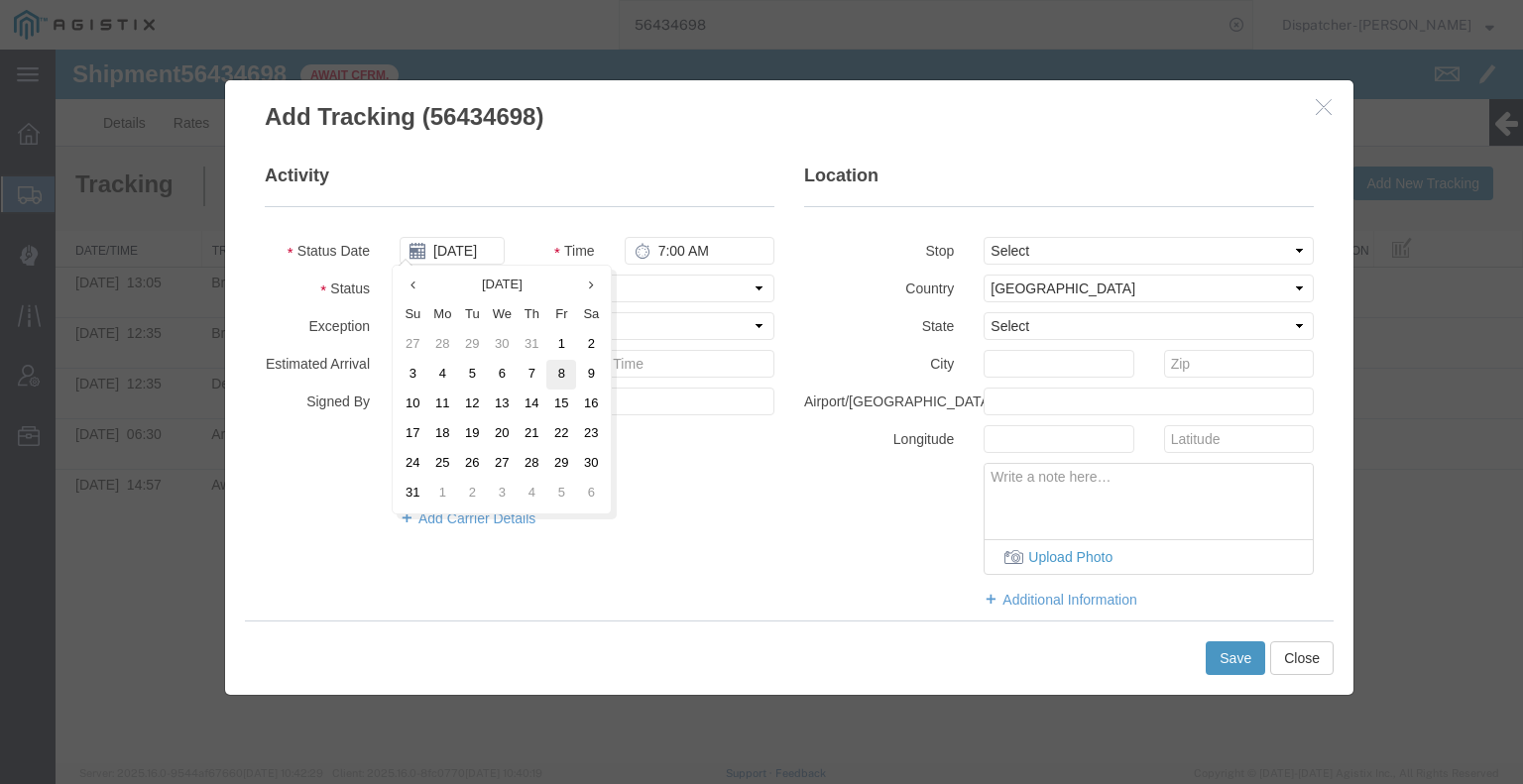
click at [573, 372] on td "8" at bounding box center [561, 374] width 30 height 30
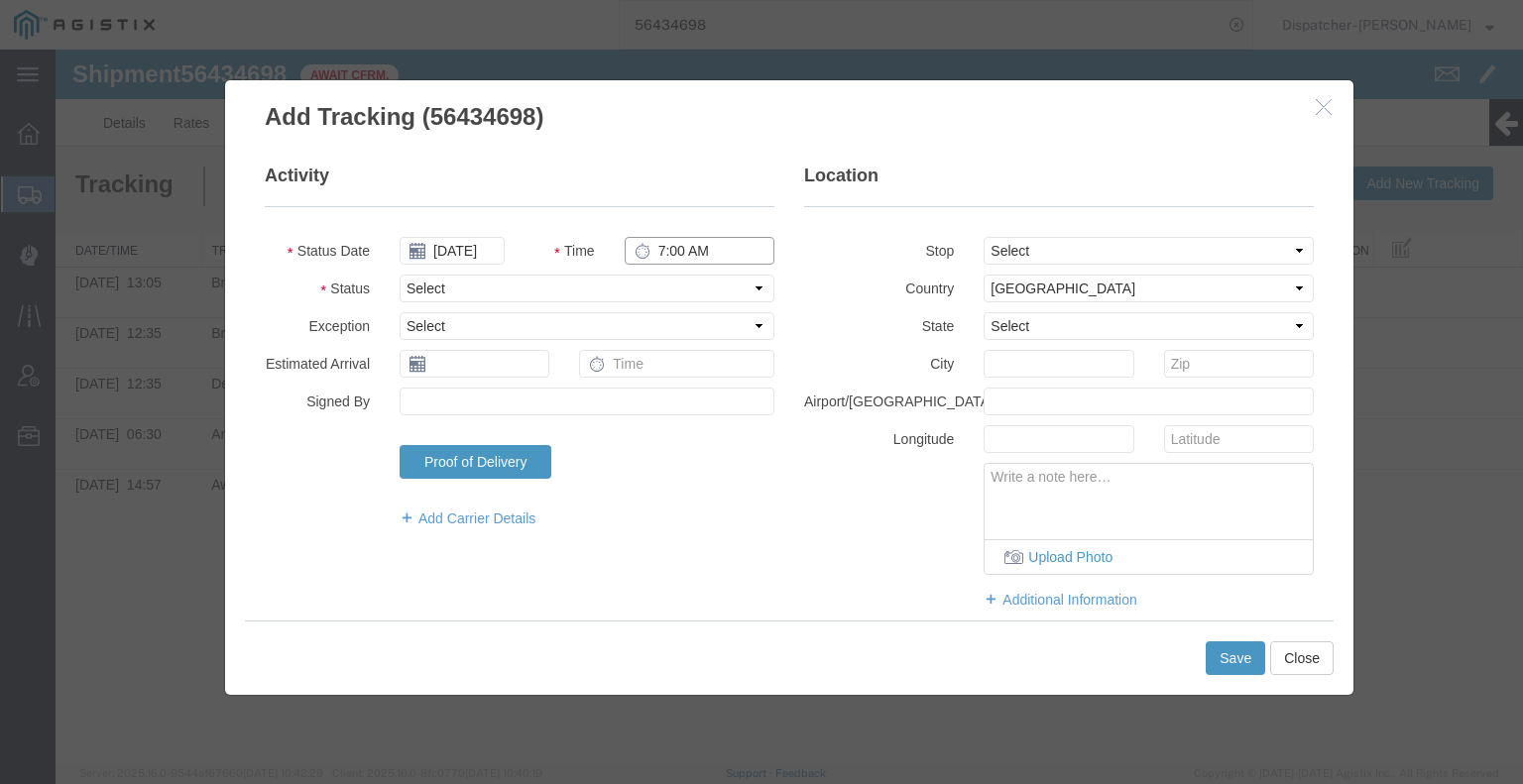
click at [662, 245] on input "7:00 AM" at bounding box center [699, 251] width 150 height 28
click at [682, 294] on select "Select Arrival Notice Available Arrival Notice Imported Arrive at Delivery Loca…" at bounding box center [586, 289] width 374 height 28
click at [399, 275] on select "Select Arrival Notice Available Arrival Notice Imported Arrive at Delivery Loca…" at bounding box center [586, 289] width 374 height 28
click at [1240, 657] on button "Save" at bounding box center [1235, 658] width 60 height 34
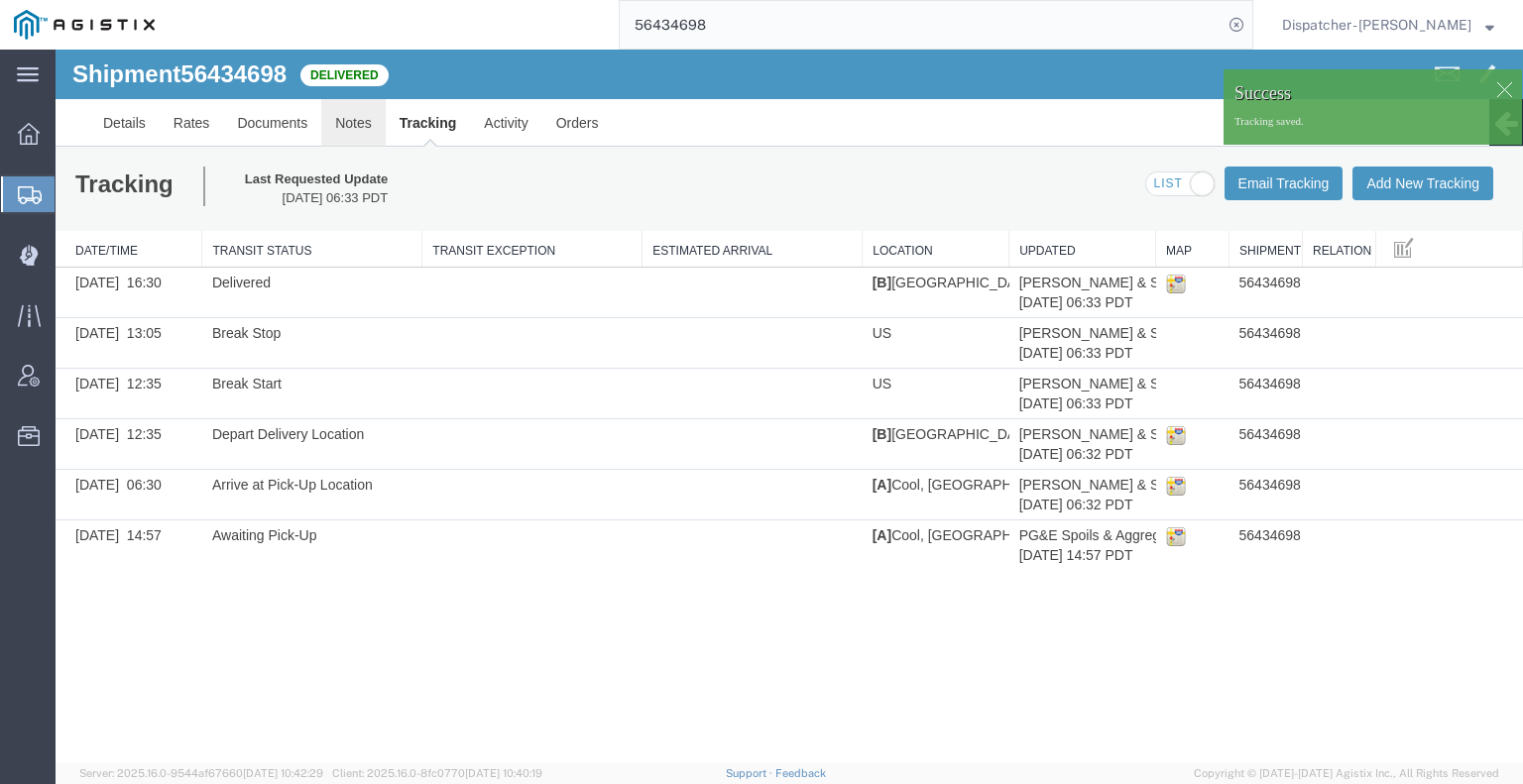
click at [352, 122] on link "Notes" at bounding box center [353, 123] width 65 height 48
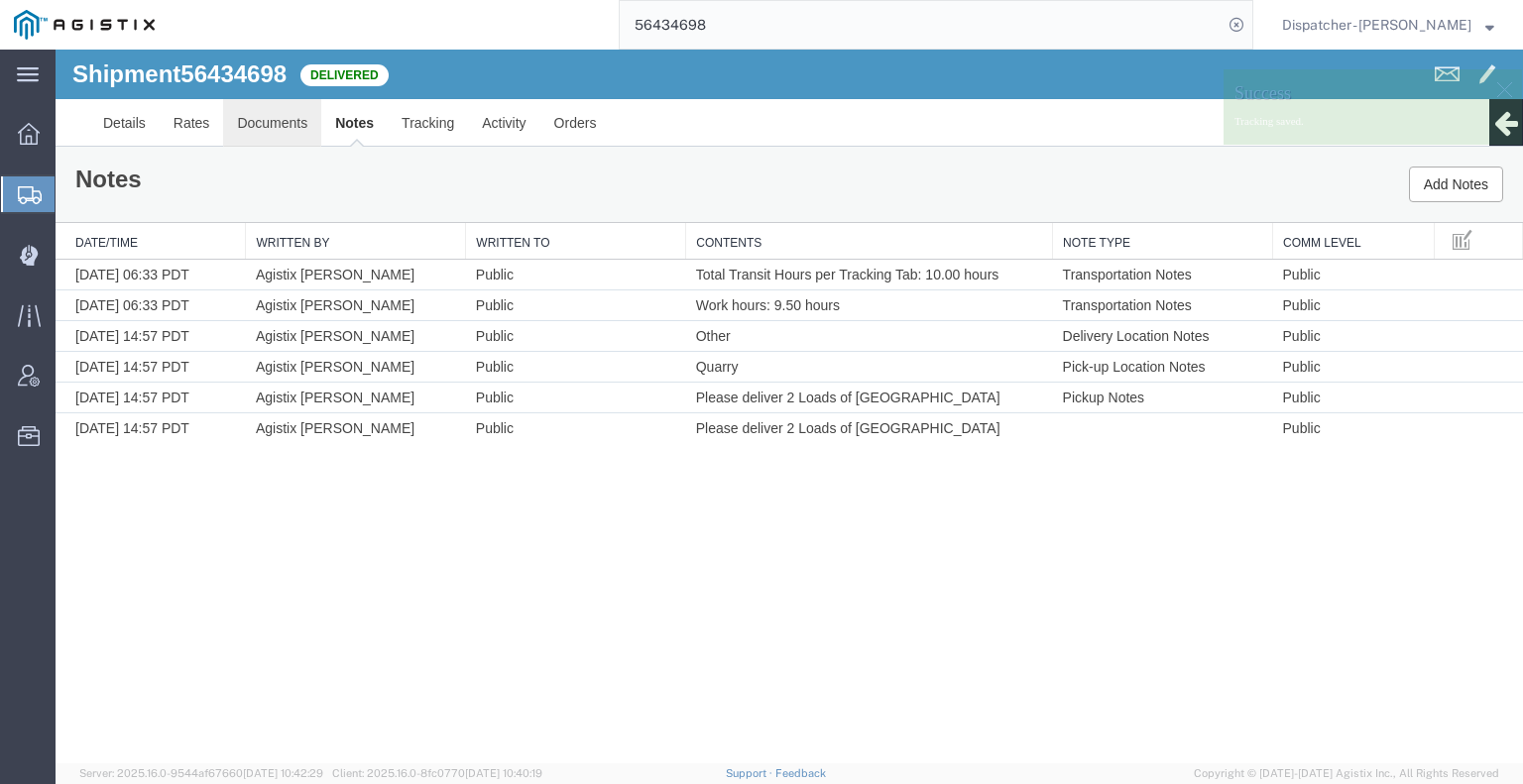
click at [294, 117] on link "Documents" at bounding box center [272, 123] width 98 height 48
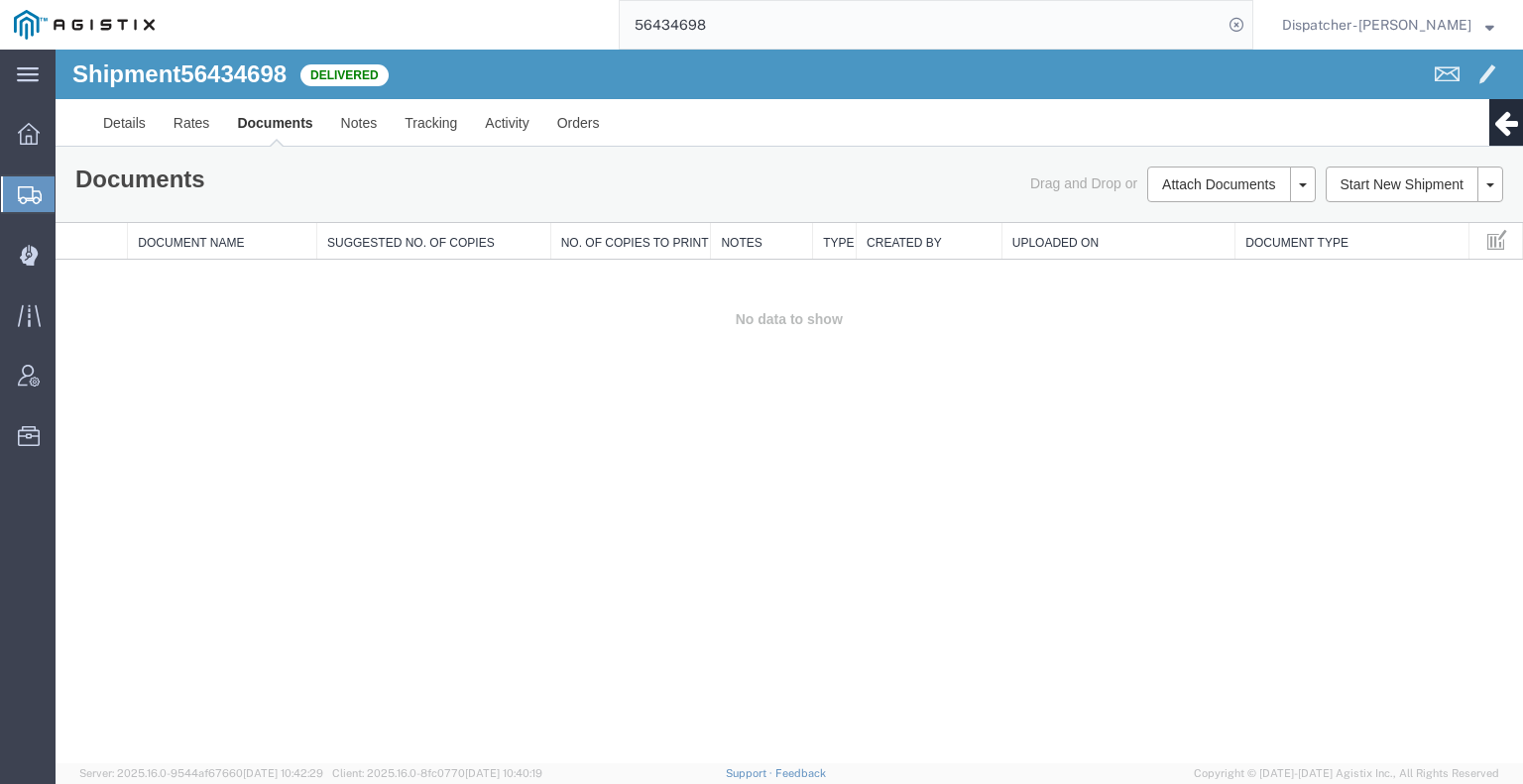
click at [1260, 459] on div "Shipment 56434698 0 of 0 Delivered Details Rates Documents Notes Tracking Activ…" at bounding box center [789, 406] width 1467 height 714
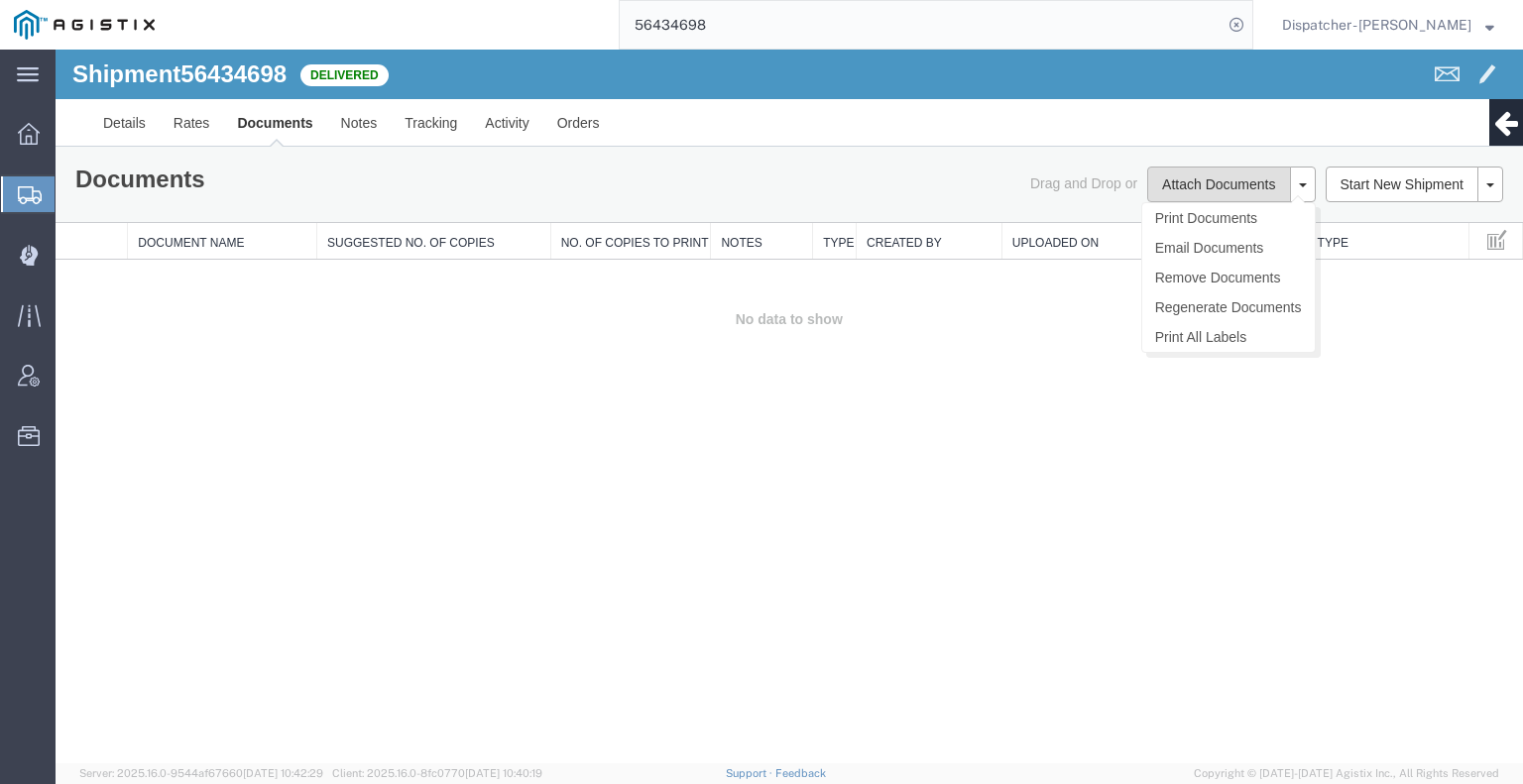
click at [1206, 182] on button "Attach Documents" at bounding box center [1218, 185] width 143 height 36
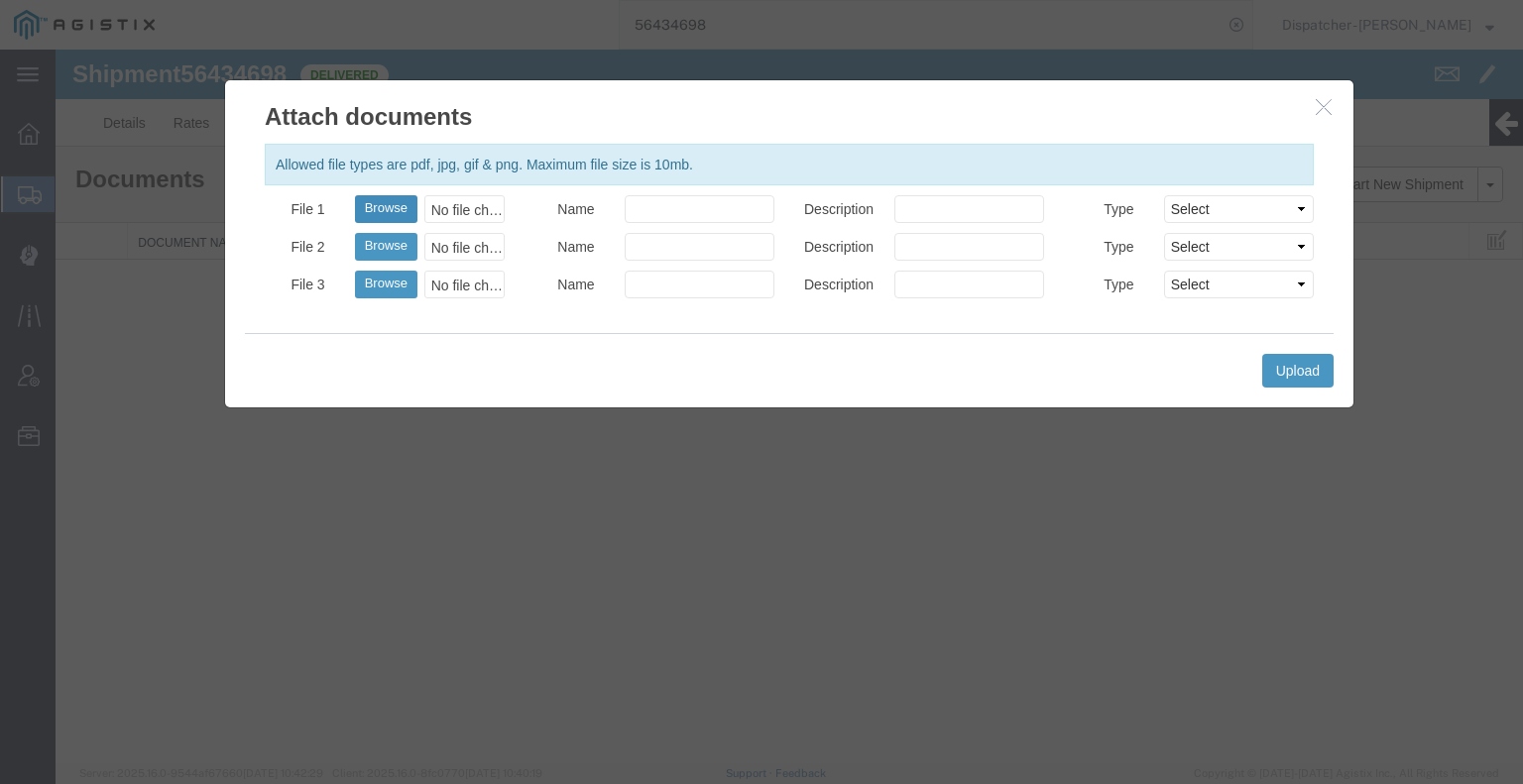
click at [376, 212] on button "Browse" at bounding box center [385, 209] width 63 height 28
click at [1298, 368] on button "Upload" at bounding box center [1298, 370] width 71 height 34
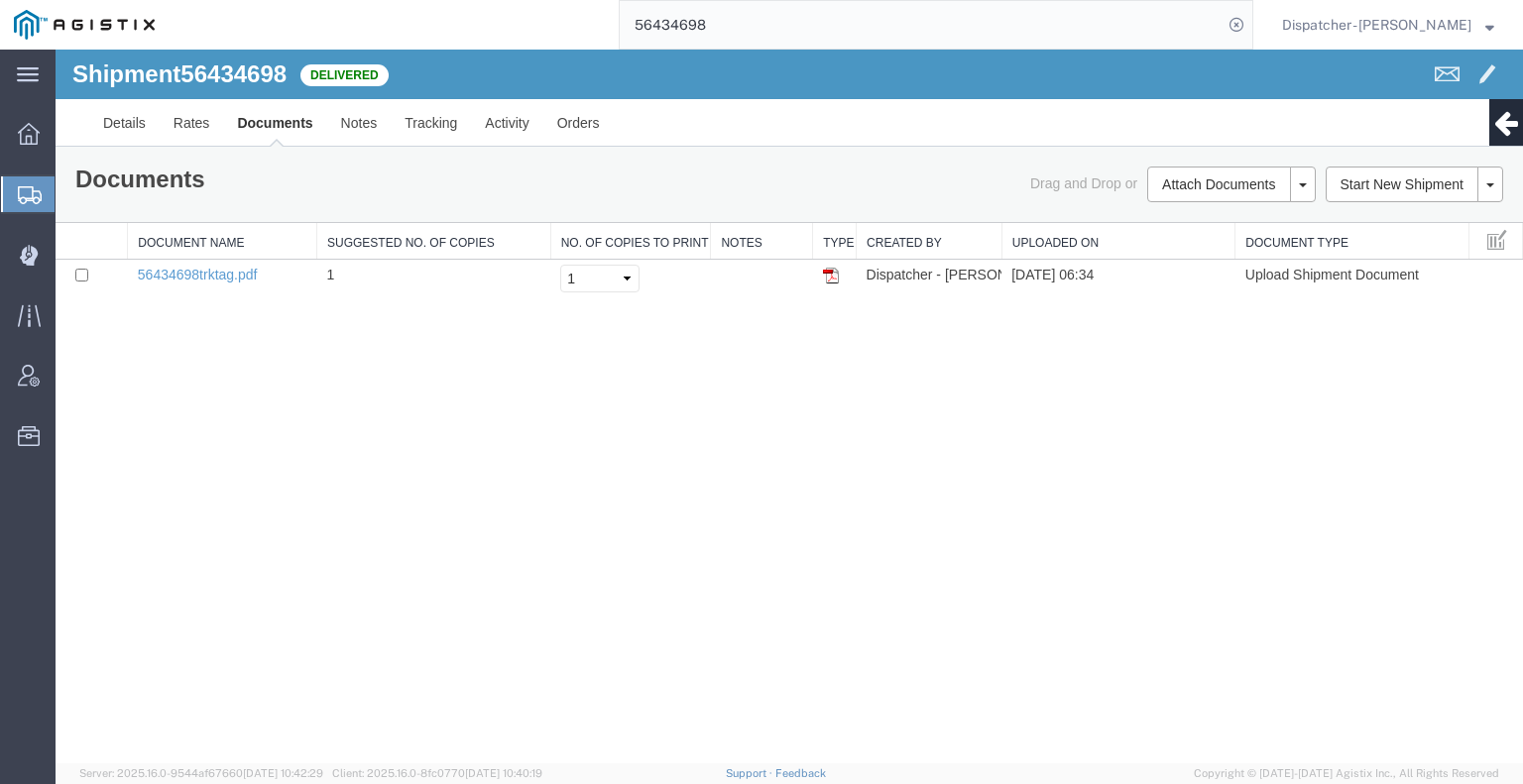
drag, startPoint x: 710, startPoint y: 27, endPoint x: 541, endPoint y: 29, distance: 169.0
click at [543, 29] on div "56434698" at bounding box center [711, 25] width 1084 height 50
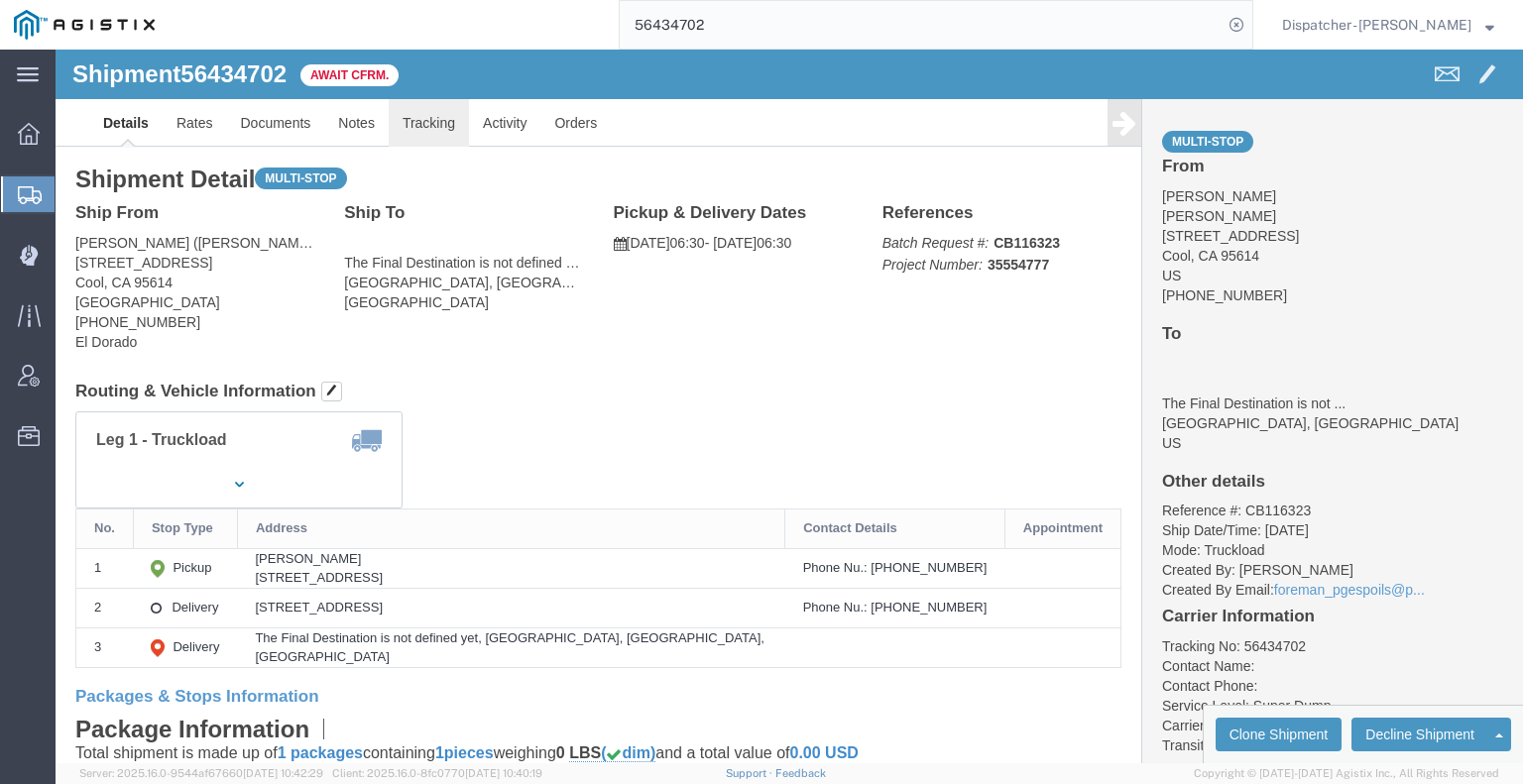
click link "Tracking"
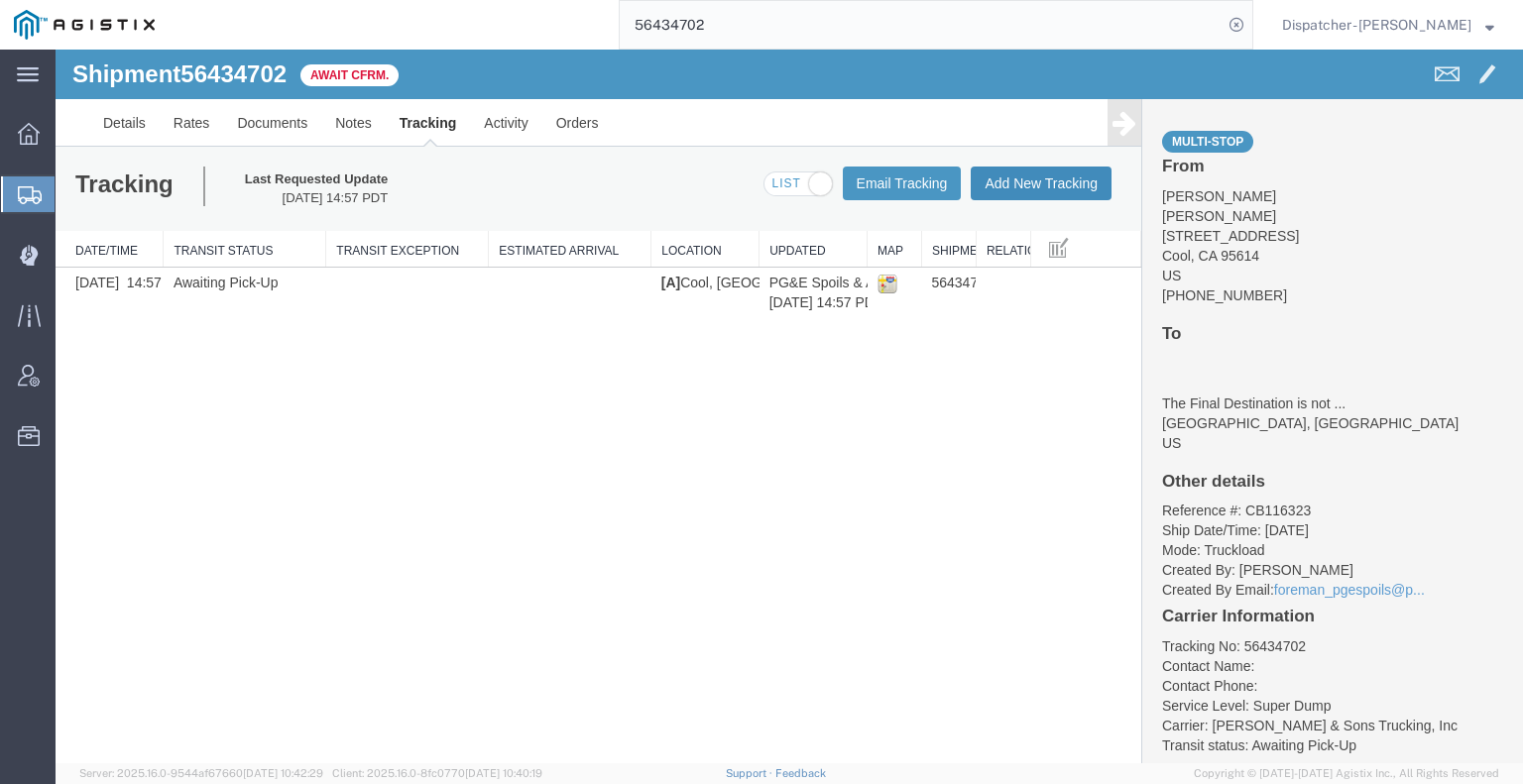
click at [1049, 187] on button "Add New Tracking" at bounding box center [1041, 184] width 141 height 34
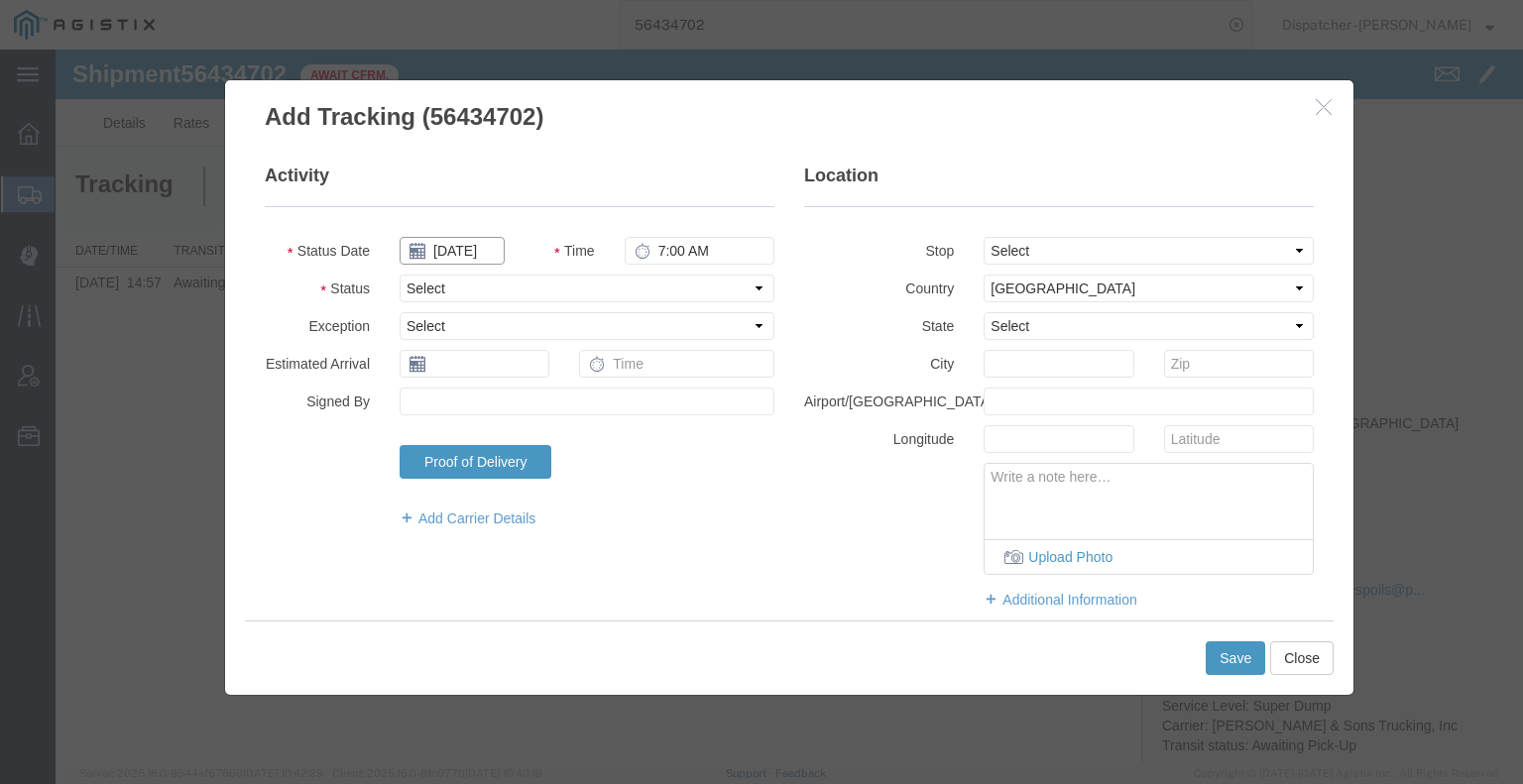
click at [458, 249] on input "[DATE]" at bounding box center [452, 251] width 105 height 28
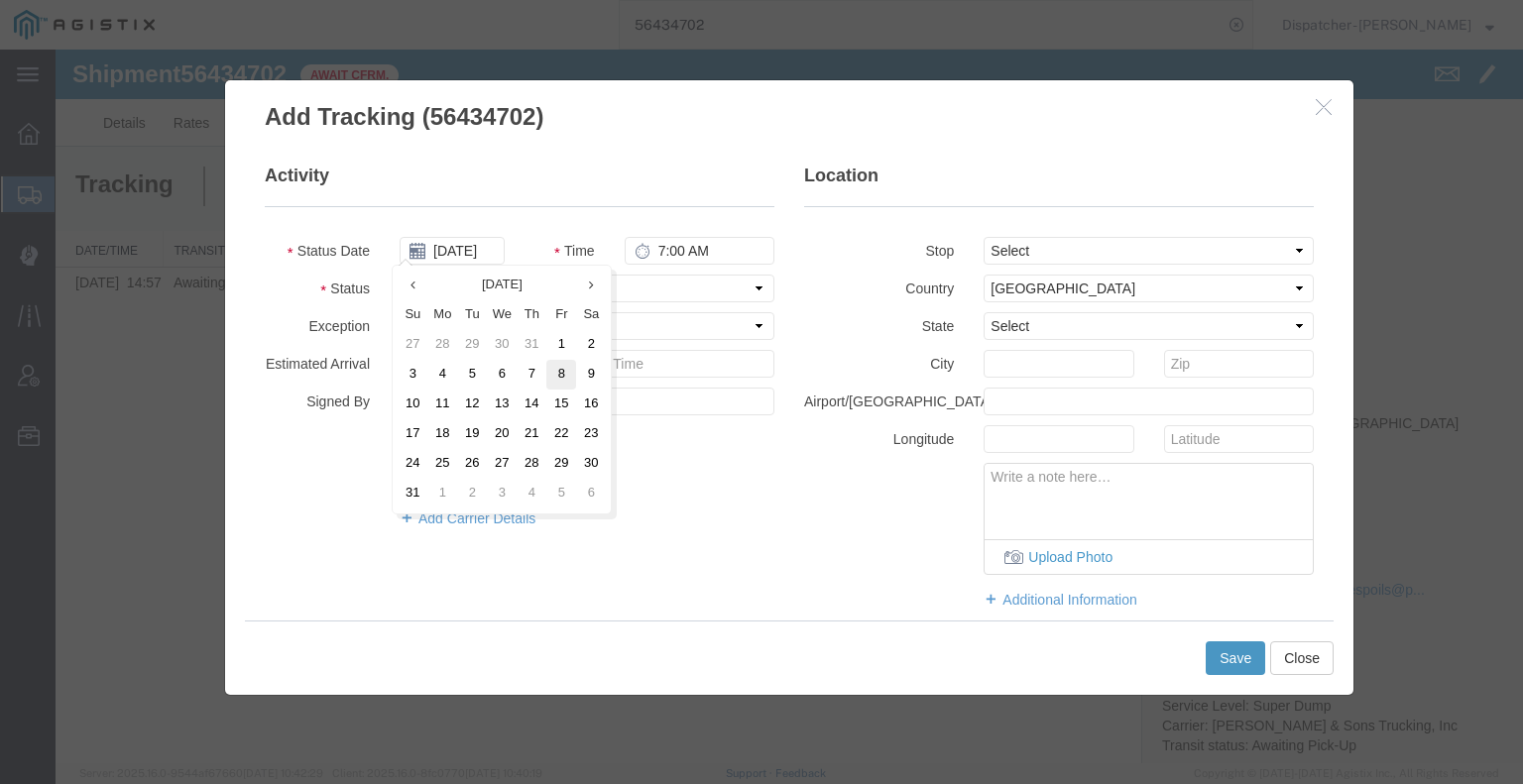
click at [562, 374] on td "8" at bounding box center [561, 374] width 30 height 30
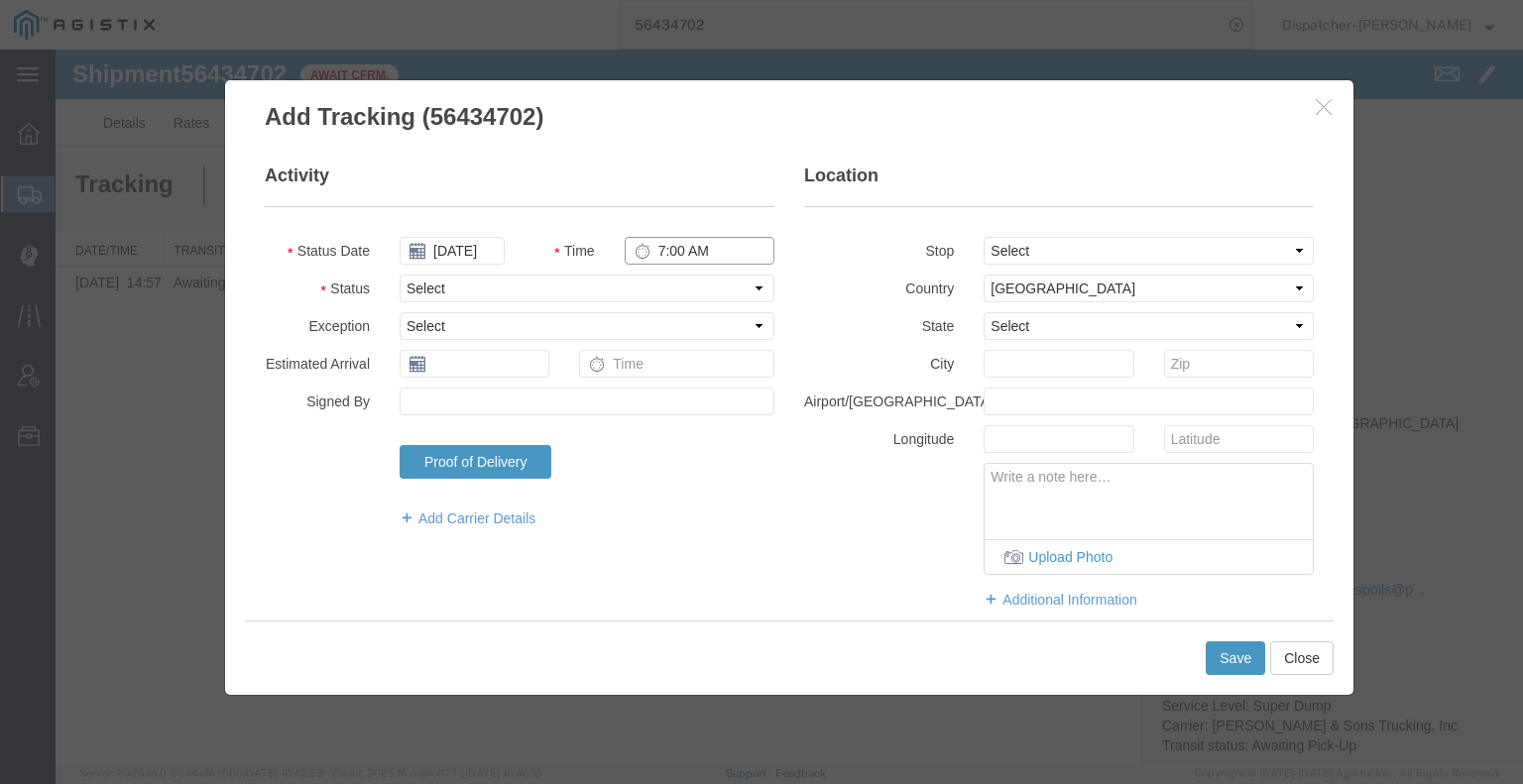
click at [668, 253] on input "7:00 AM" at bounding box center [699, 251] width 150 height 28
click at [662, 294] on select "Select Arrival Notice Available Arrival Notice Imported Arrive at Delivery Loca…" at bounding box center [586, 289] width 374 height 28
click at [399, 275] on select "Select Arrival Notice Available Arrival Notice Imported Arrive at Delivery Loca…" at bounding box center [586, 289] width 374 height 28
click at [1043, 249] on select "Select From: [STREET_ADDRESS] Stop 2: [STREET_ADDRESS] To: The Final Destinatio…" at bounding box center [1149, 251] width 331 height 28
click at [984, 237] on select "Select From: [STREET_ADDRESS] Stop 2: [STREET_ADDRESS] To: The Final Destinatio…" at bounding box center [1149, 251] width 331 height 28
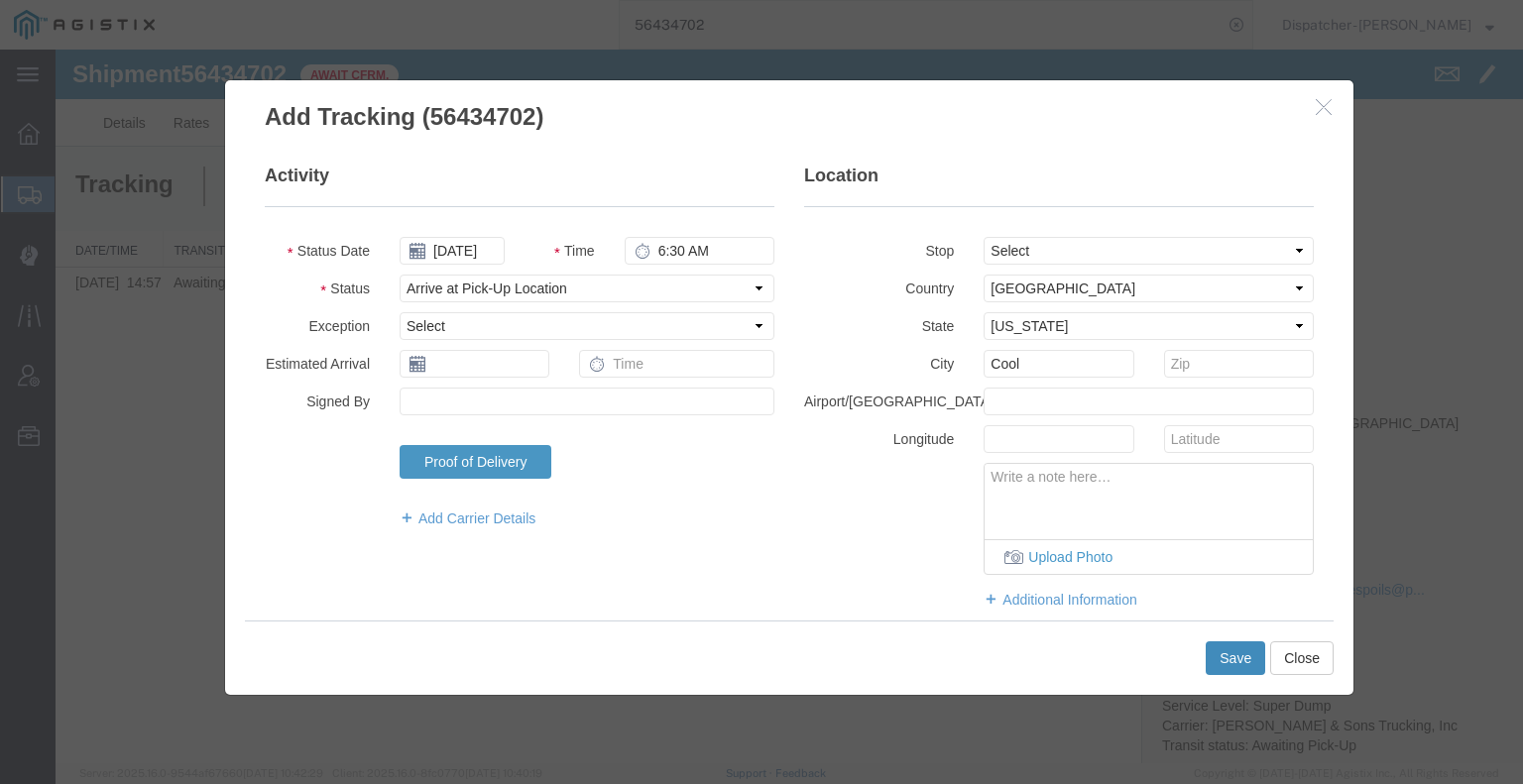
click at [1224, 657] on button "Save" at bounding box center [1235, 658] width 60 height 34
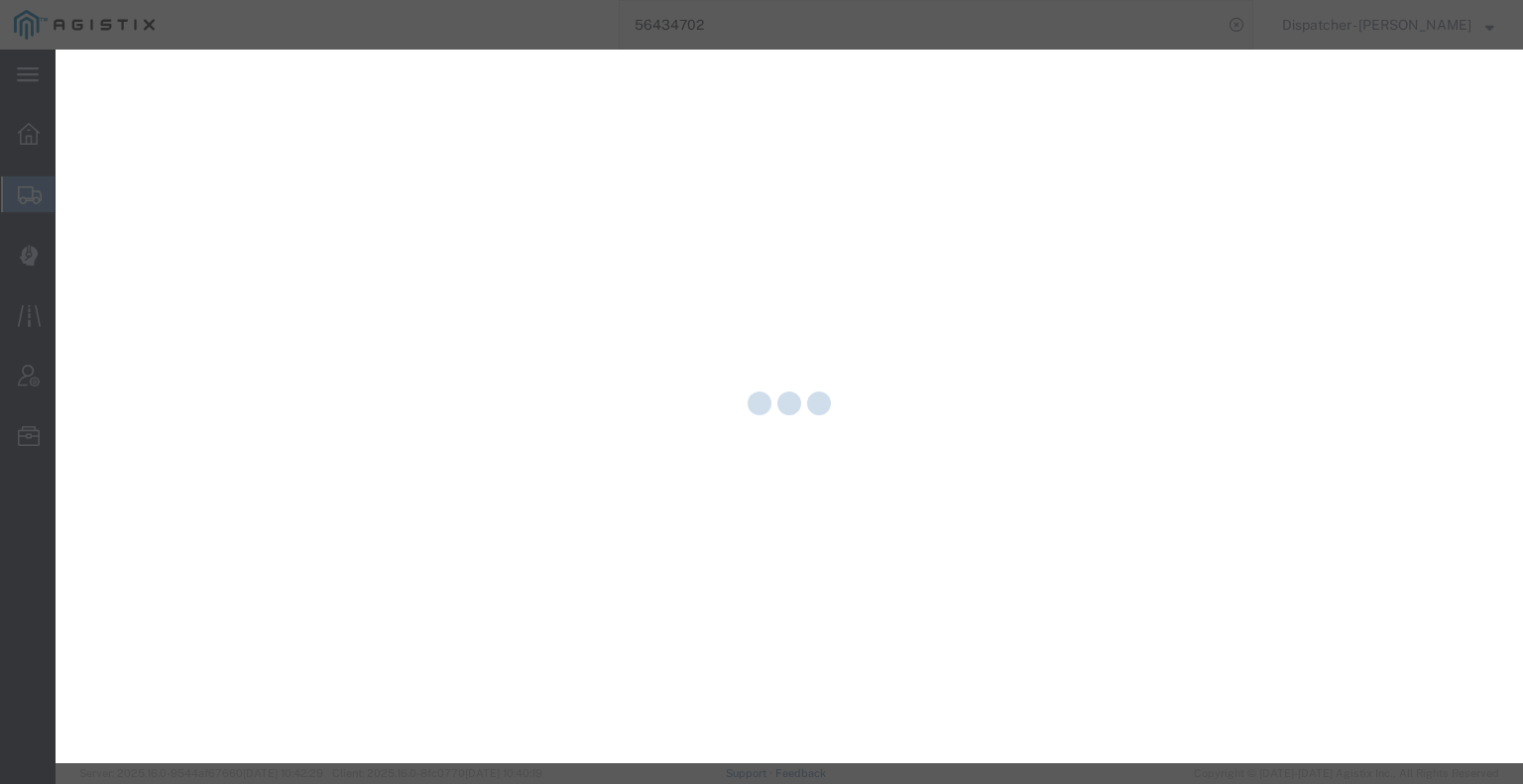
select select "ARVPULOC"
select select "{"pickupDeliveryInfoId": "122155186","pickupOrDelivery": "P","stopNum": "1","lo…"
select select "CA"
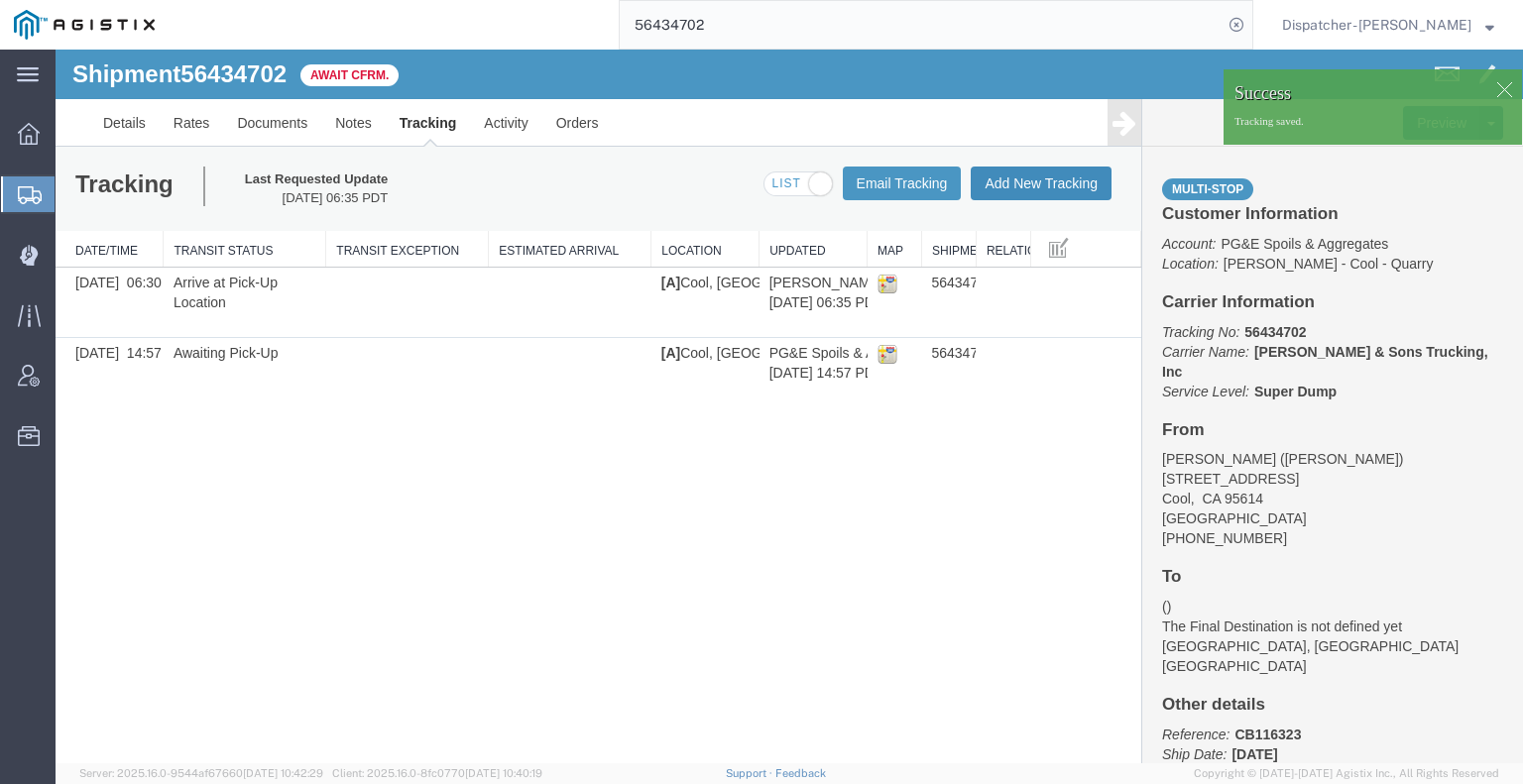
click at [1058, 173] on button "Add New Tracking" at bounding box center [1041, 184] width 141 height 34
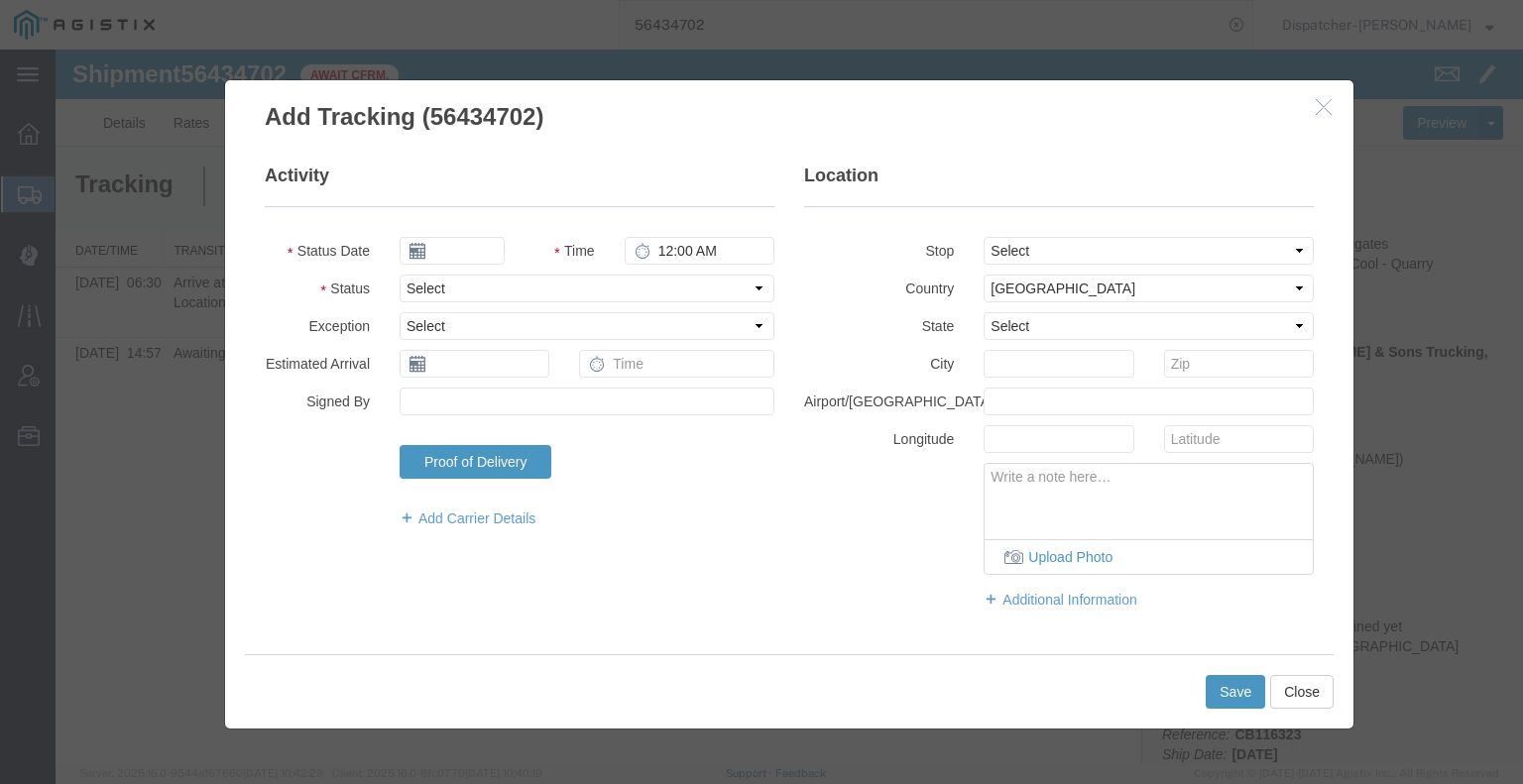
type input "[DATE]"
type input "7:00 AM"
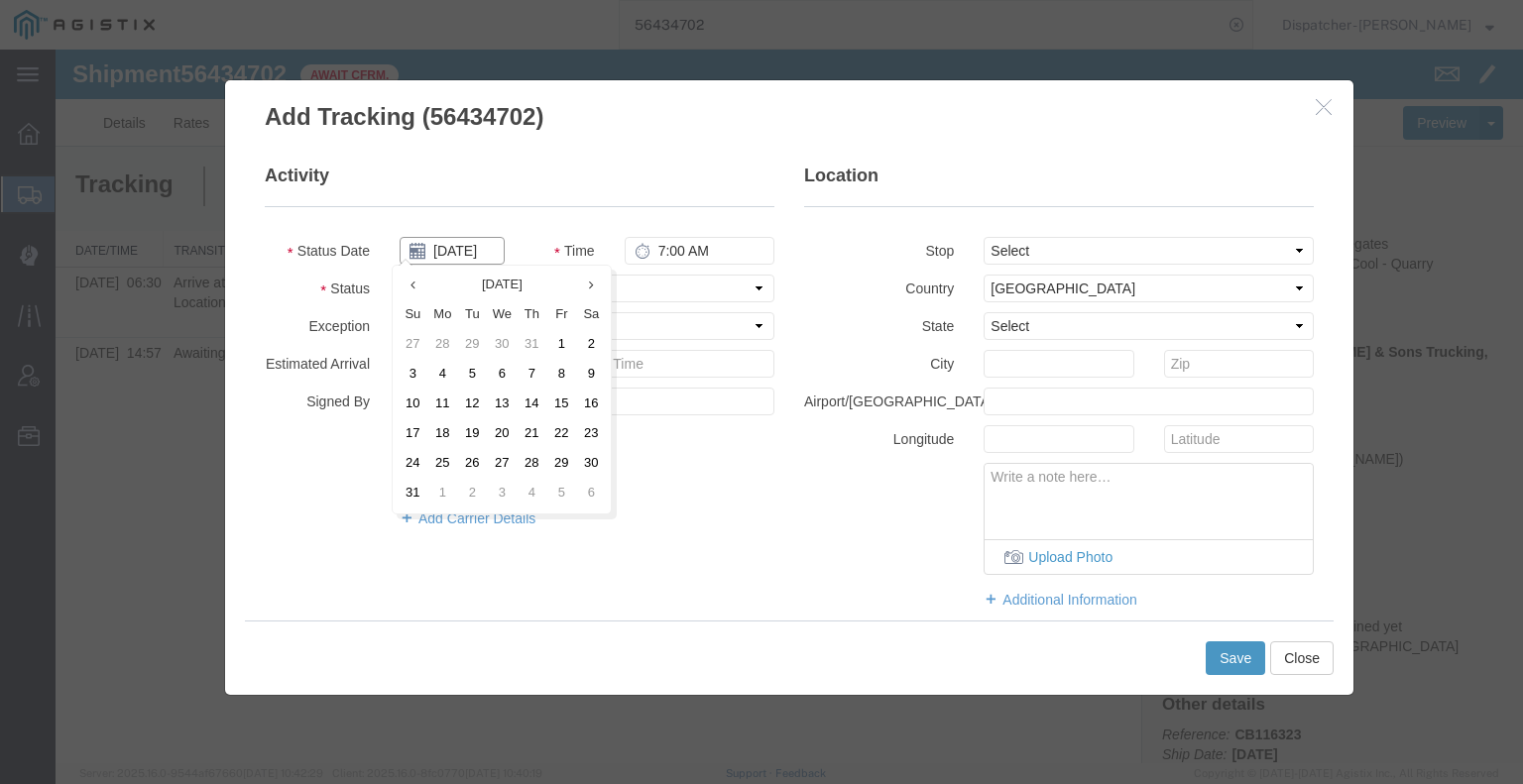
click at [448, 249] on input "[DATE]" at bounding box center [452, 251] width 105 height 28
click at [558, 387] on td "8" at bounding box center [561, 374] width 30 height 30
type input "[DATE]"
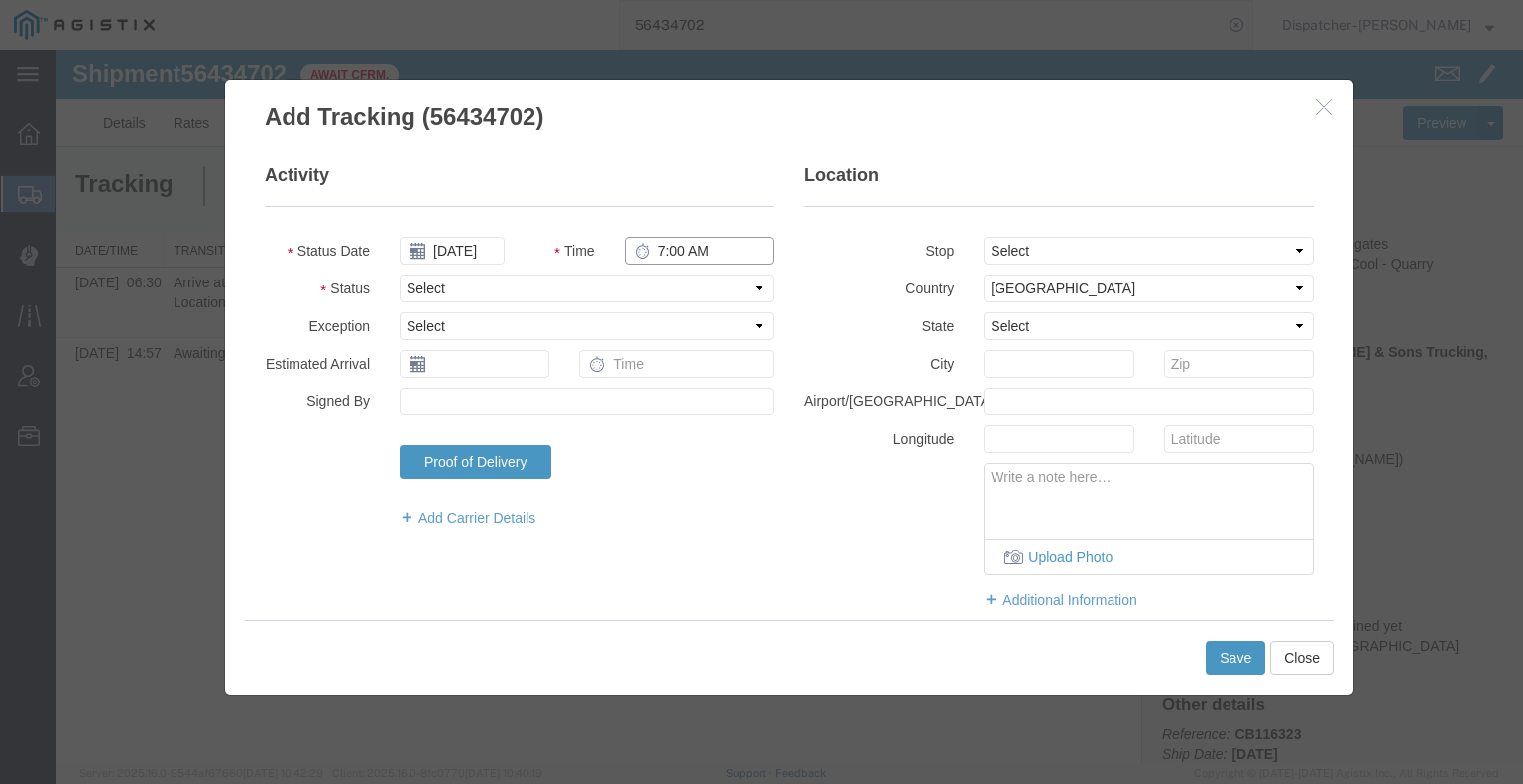
click at [671, 249] on input "7:00 AM" at bounding box center [699, 251] width 150 height 28
type input "1:00 PM"
click at [650, 285] on select "Select Arrival Notice Available Arrival Notice Imported Arrive at Delivery Loca…" at bounding box center [586, 289] width 374 height 28
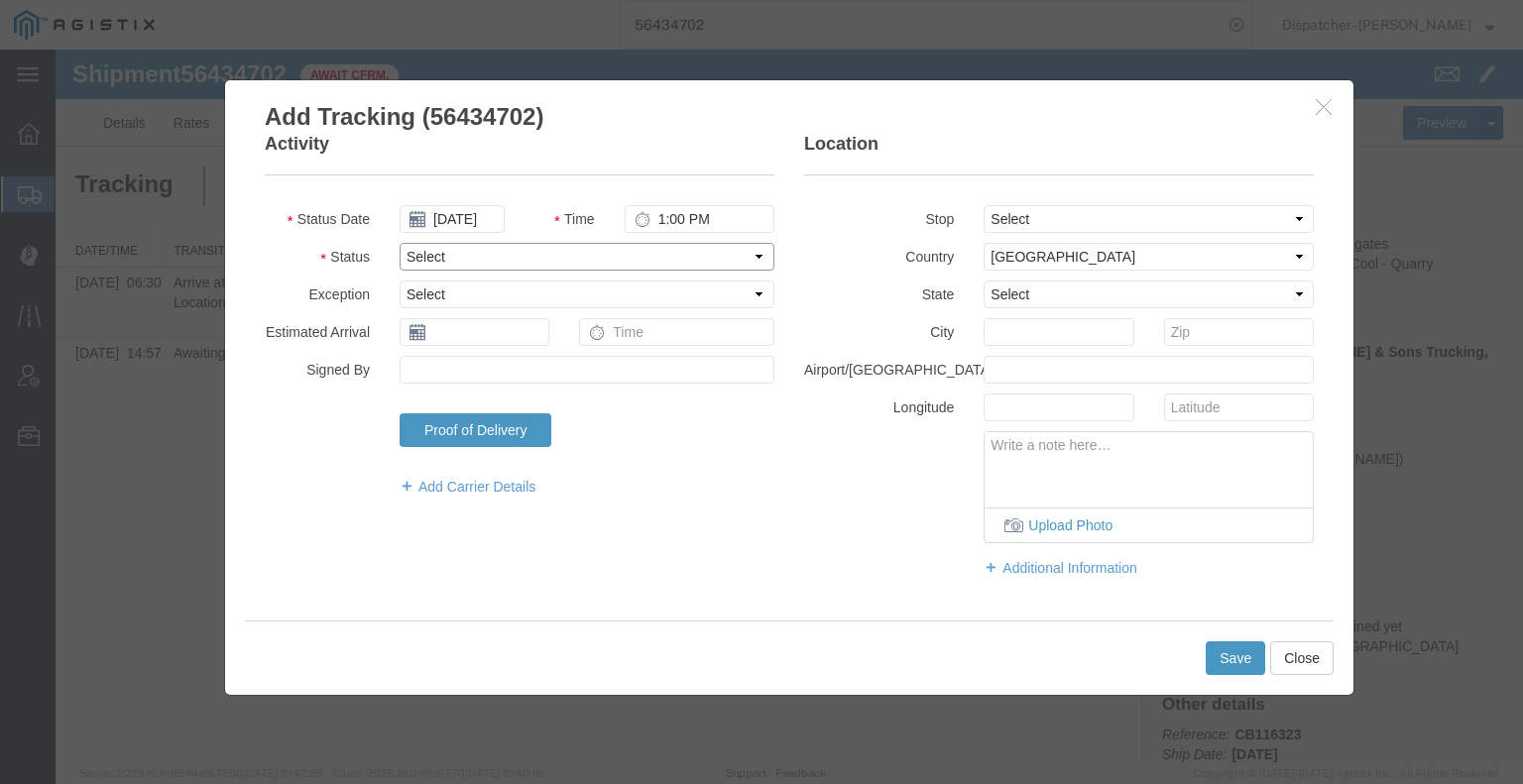
click at [574, 256] on select "Select Arrival Notice Available Arrival Notice Imported Arrive at Delivery Loca…" at bounding box center [586, 257] width 374 height 28
select select "DPTDLVLOC"
click at [399, 243] on select "Select Arrival Notice Available Arrival Notice Imported Arrive at Delivery Loca…" at bounding box center [586, 257] width 374 height 28
click at [1014, 216] on select "Select From: [STREET_ADDRESS] Stop 2: [STREET_ADDRESS] To: The Final Destinatio…" at bounding box center [1149, 219] width 331 height 28
select select "{"pickupDeliveryInfoId": "122155187","pickupOrDelivery": "D","stopNum": "2","lo…"
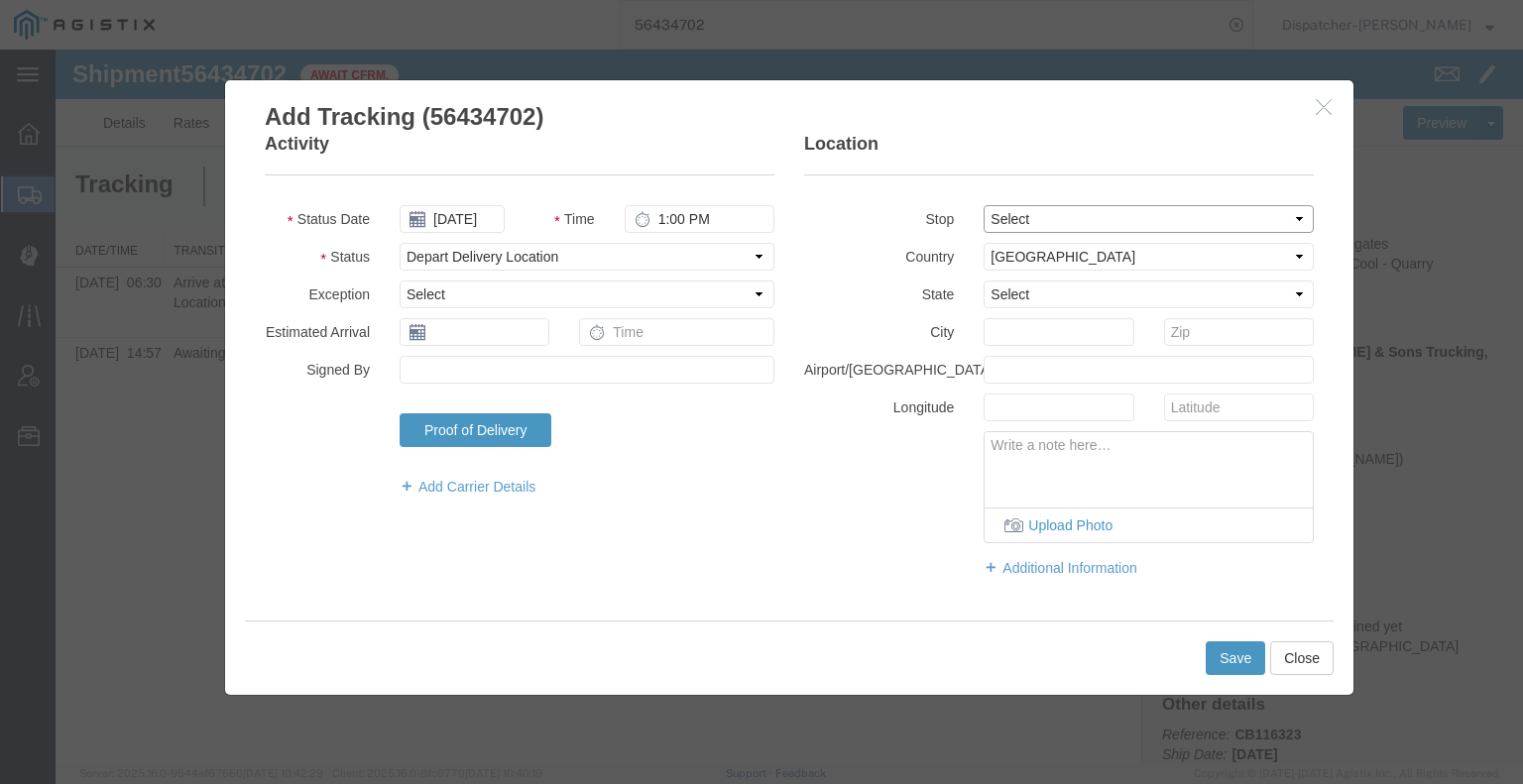
click at [984, 205] on select "Select From: [STREET_ADDRESS] Stop 2: [STREET_ADDRESS] To: The Final Destinatio…" at bounding box center [1149, 219] width 331 height 28
select select "CA"
type input "Placerville"
click at [1249, 667] on button "Save" at bounding box center [1235, 658] width 60 height 34
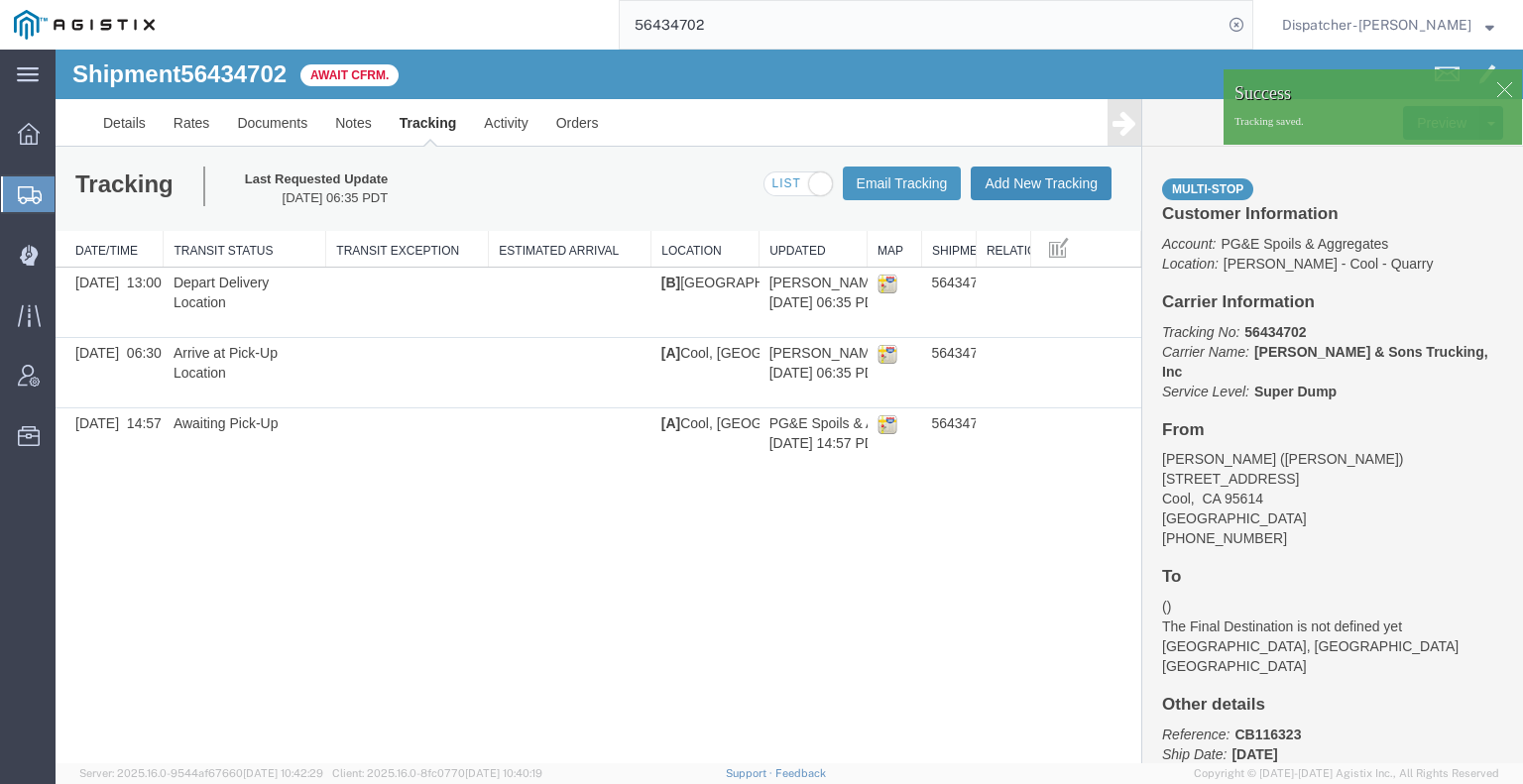
click at [1054, 183] on button "Add New Tracking" at bounding box center [1041, 184] width 141 height 34
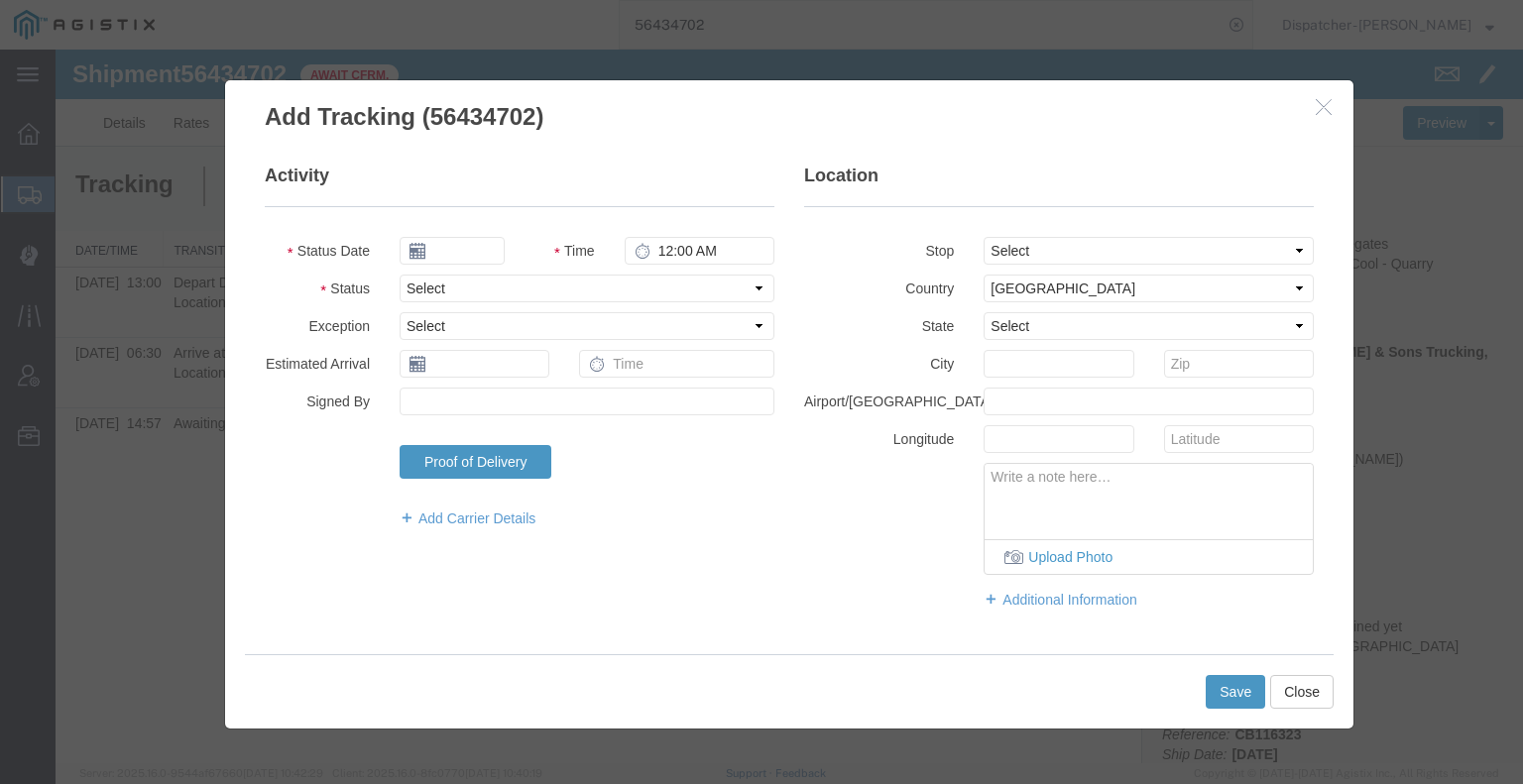
type input "[DATE]"
type input "7:00 AM"
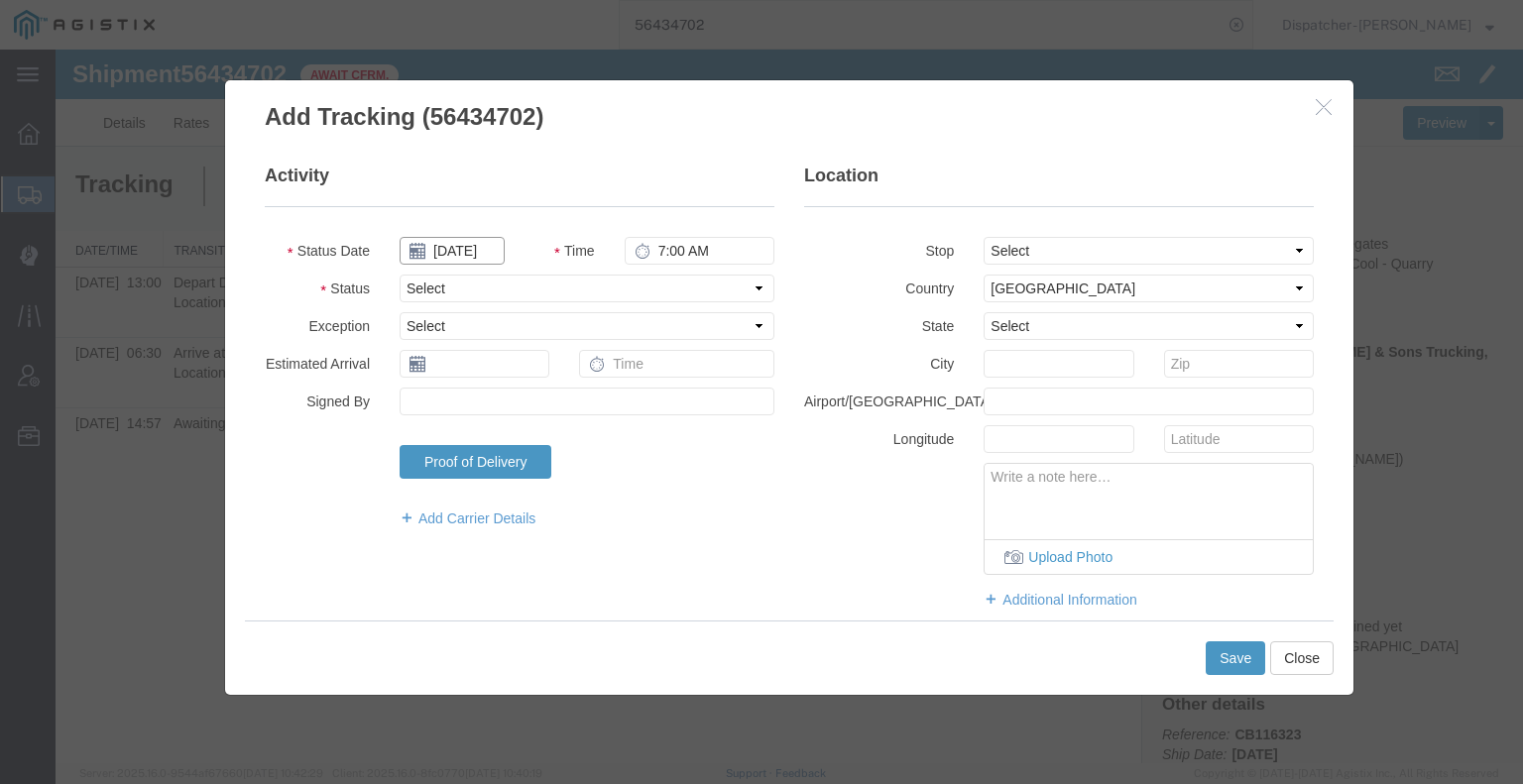
click at [468, 249] on input "[DATE]" at bounding box center [452, 251] width 105 height 28
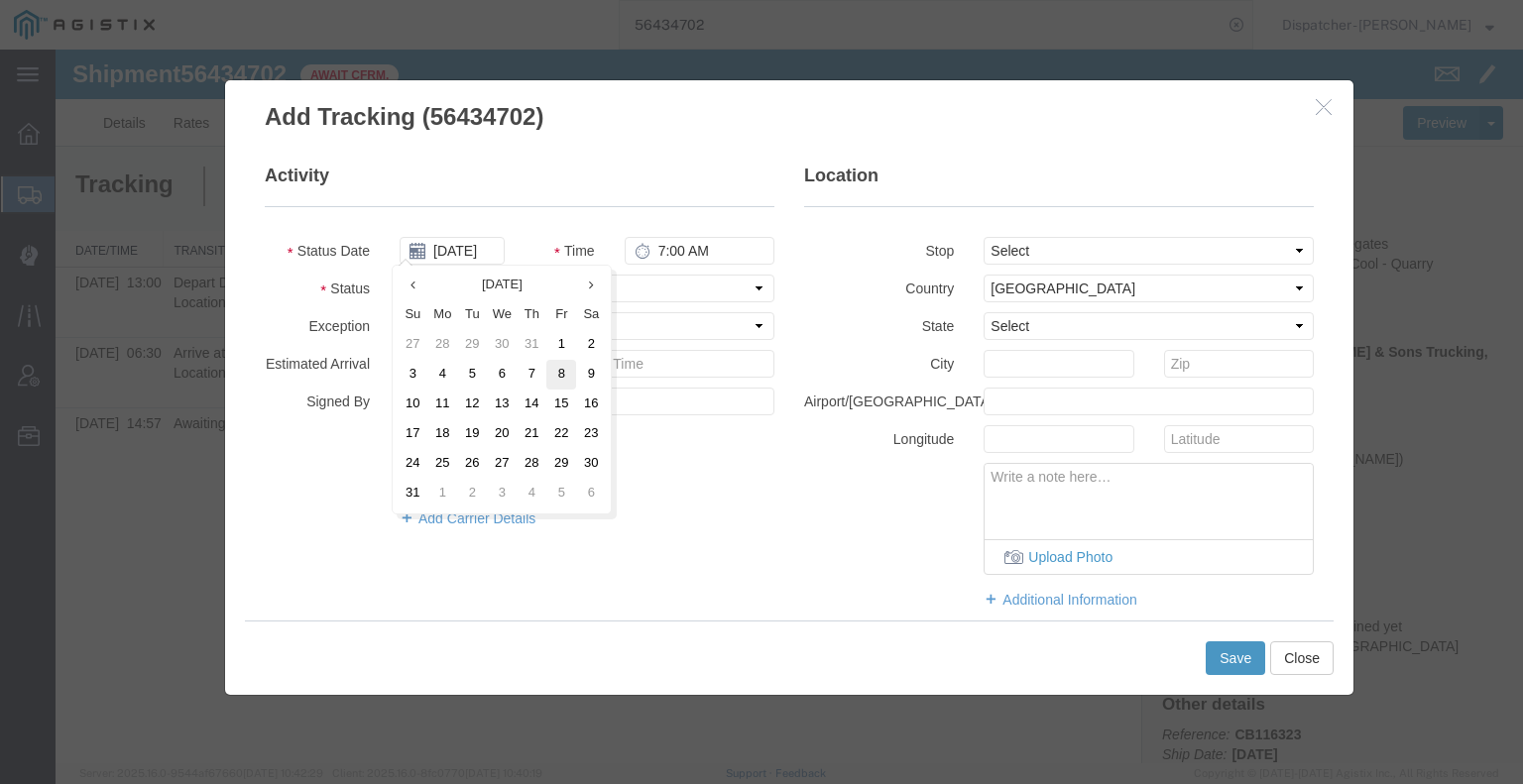
click at [567, 381] on td "8" at bounding box center [561, 374] width 30 height 30
type input "[DATE]"
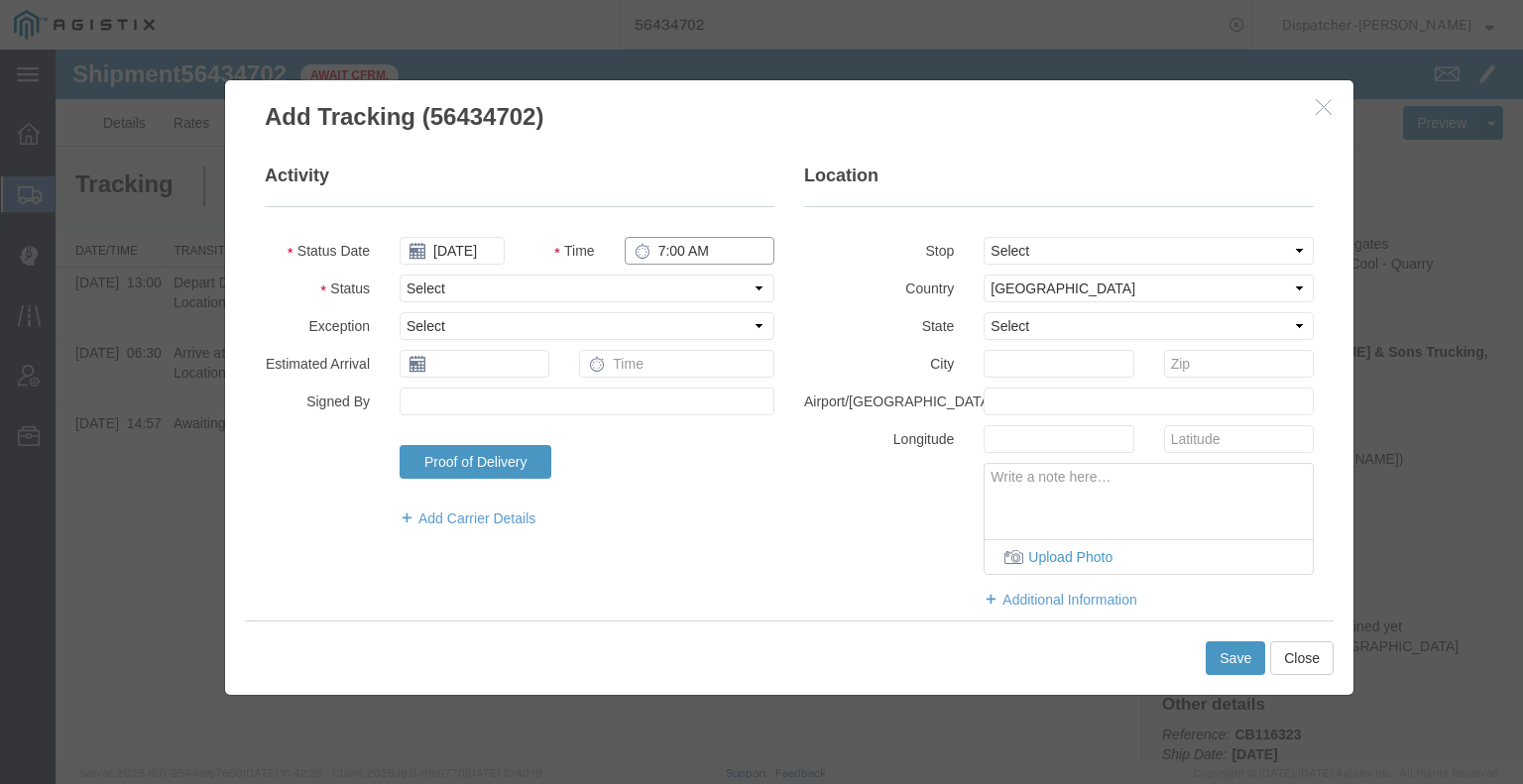
click at [668, 259] on input "7:00 AM" at bounding box center [699, 251] width 150 height 28
type input "1:00 PM"
click at [647, 285] on select "Select Arrival Notice Available Arrival Notice Imported Arrive at Delivery Loca…" at bounding box center [586, 289] width 374 height 28
select select "BREAKSTART"
click at [399, 275] on select "Select Arrival Notice Available Arrival Notice Imported Arrive at Delivery Loca…" at bounding box center [586, 289] width 374 height 28
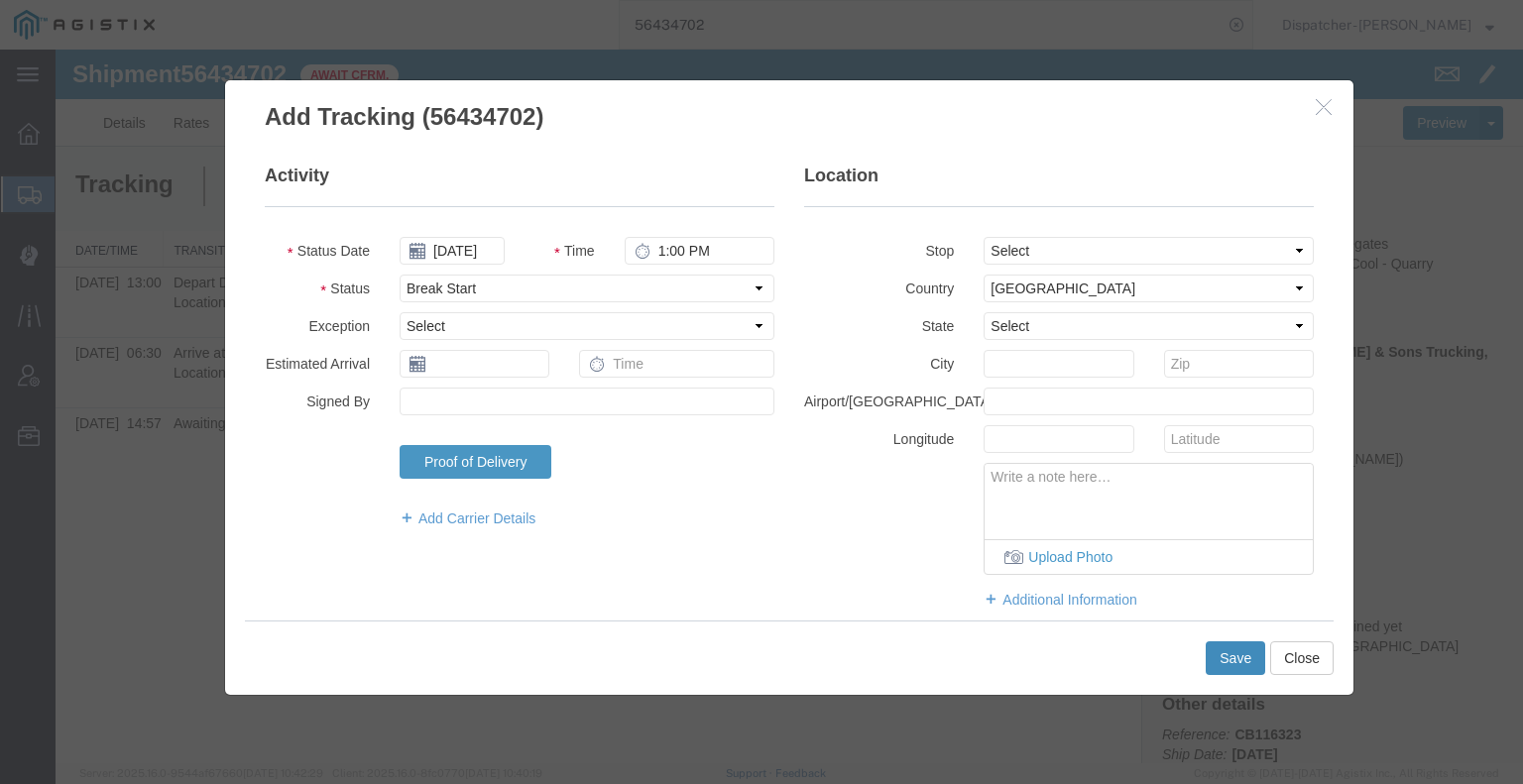
click at [1228, 653] on button "Save" at bounding box center [1235, 658] width 60 height 34
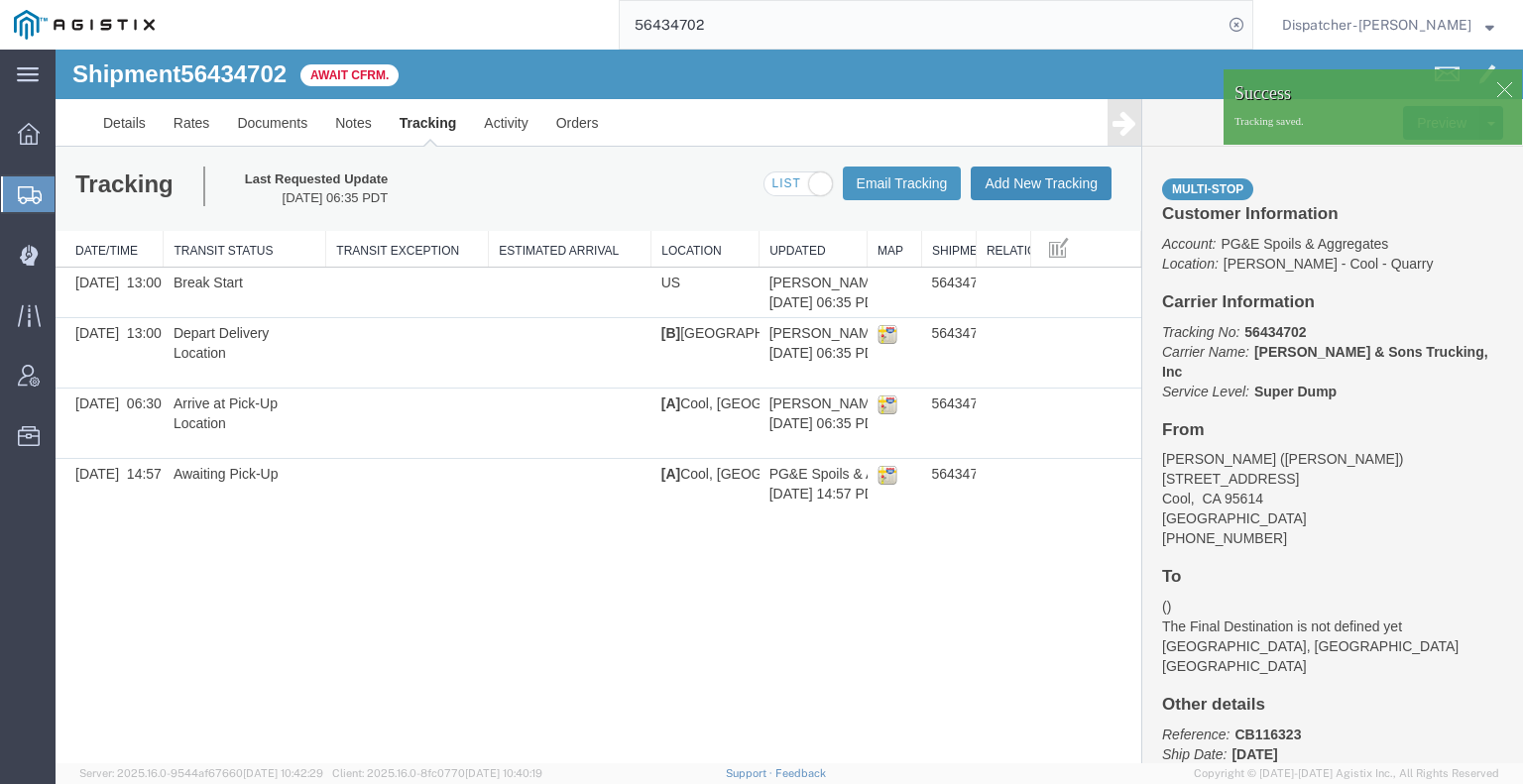
click at [1019, 185] on button "Add New Tracking" at bounding box center [1041, 184] width 141 height 34
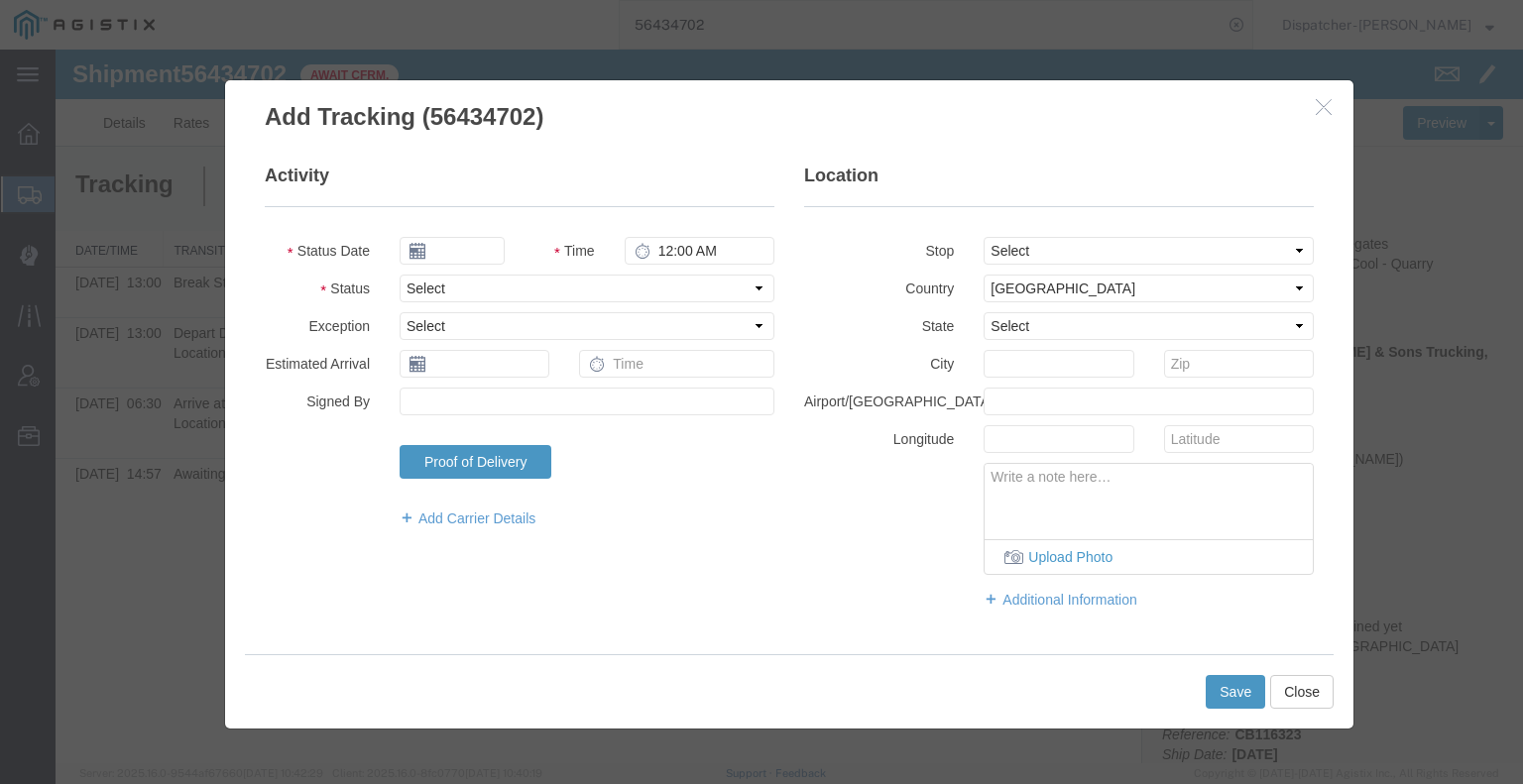
type input "[DATE]"
type input "7:00 AM"
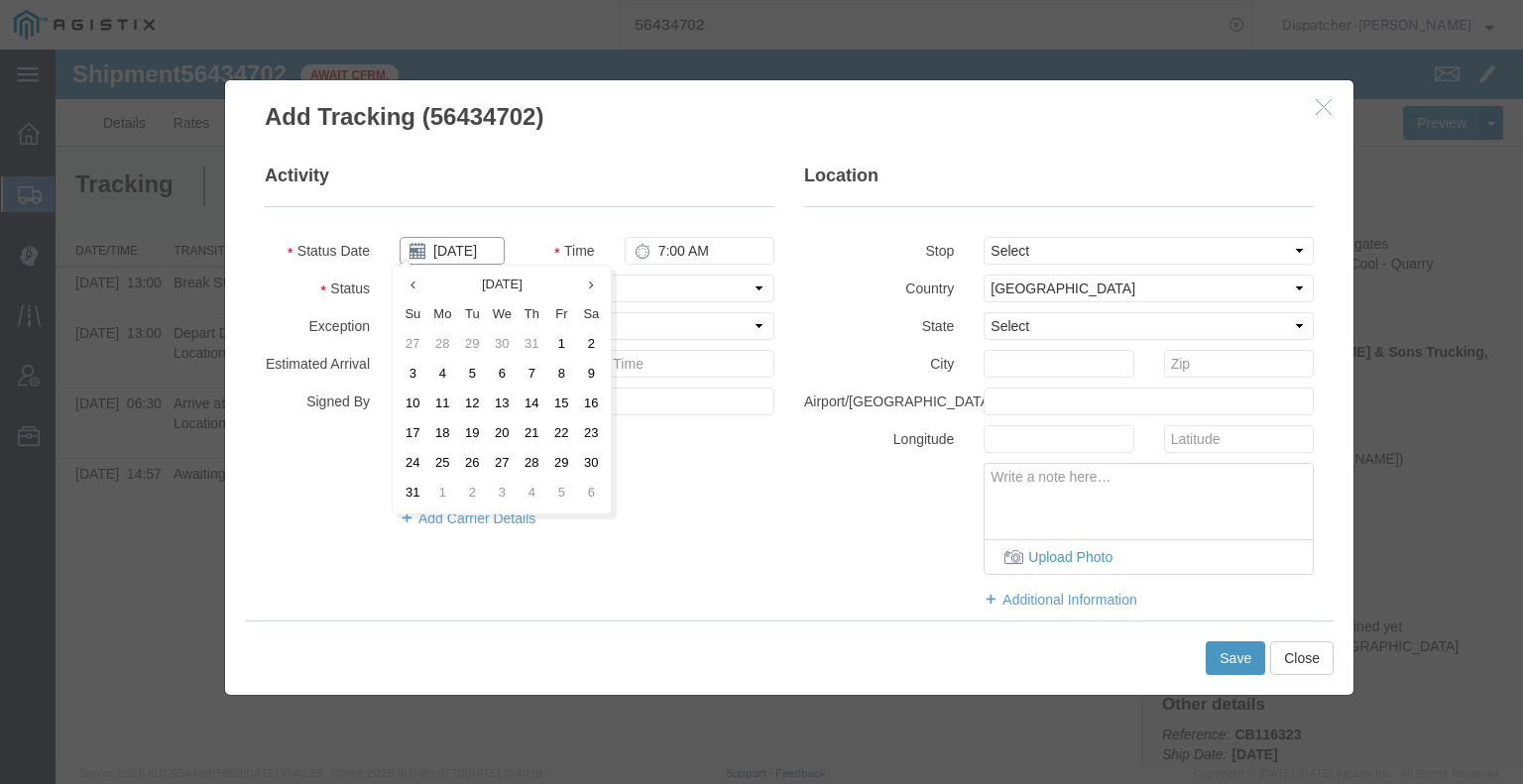
click at [462, 249] on input "[DATE]" at bounding box center [452, 251] width 105 height 28
click at [563, 369] on td "8" at bounding box center [561, 374] width 30 height 30
type input "[DATE]"
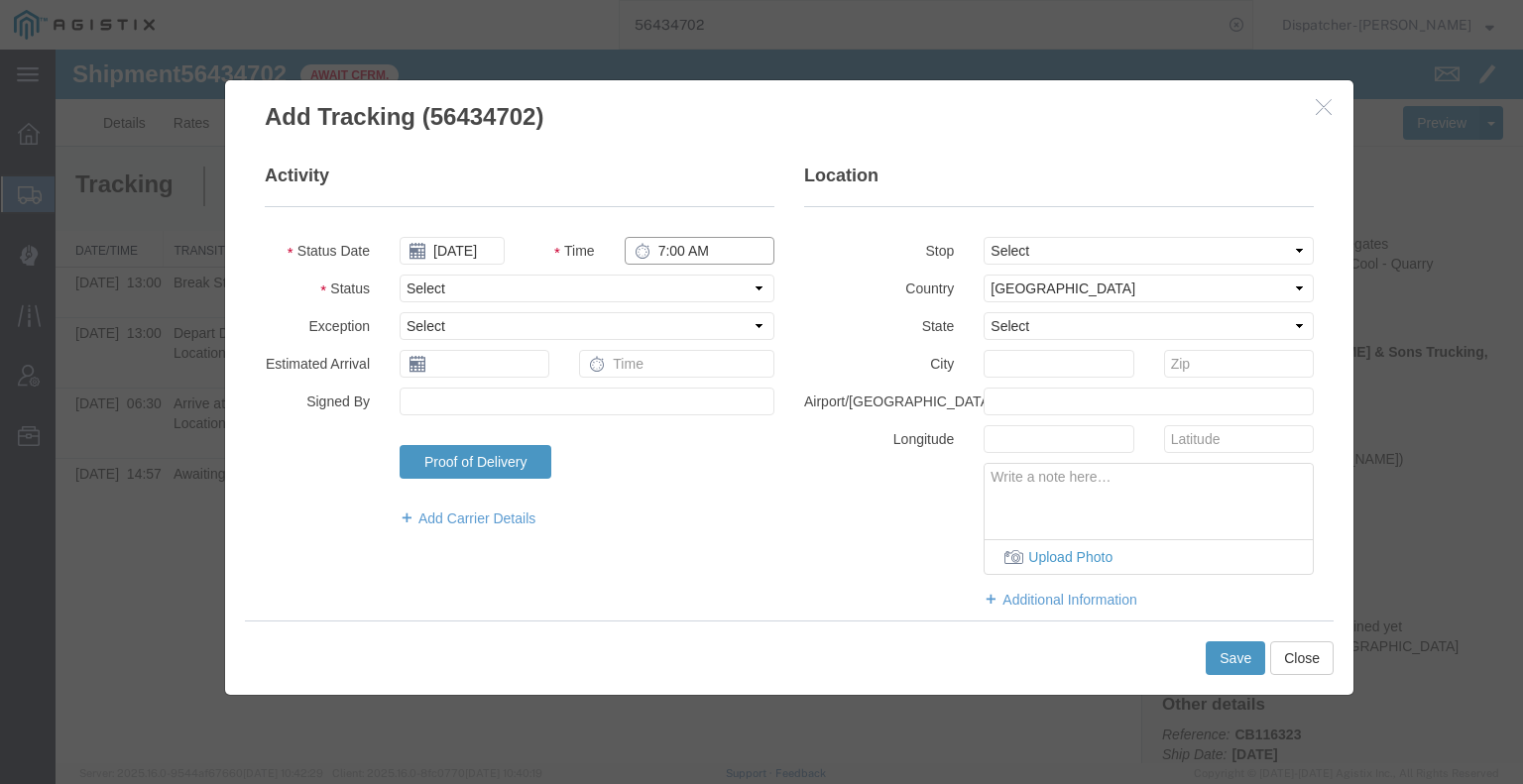
click at [672, 254] on input "7:00 AM" at bounding box center [699, 251] width 150 height 28
type input "1:30 PM"
click at [668, 291] on select "Select Arrival Notice Available Arrival Notice Imported Arrive at Delivery Loca…" at bounding box center [586, 289] width 374 height 28
select select "BREAKSTOP"
click at [399, 275] on select "Select Arrival Notice Available Arrival Notice Imported Arrive at Delivery Loca…" at bounding box center [586, 289] width 374 height 28
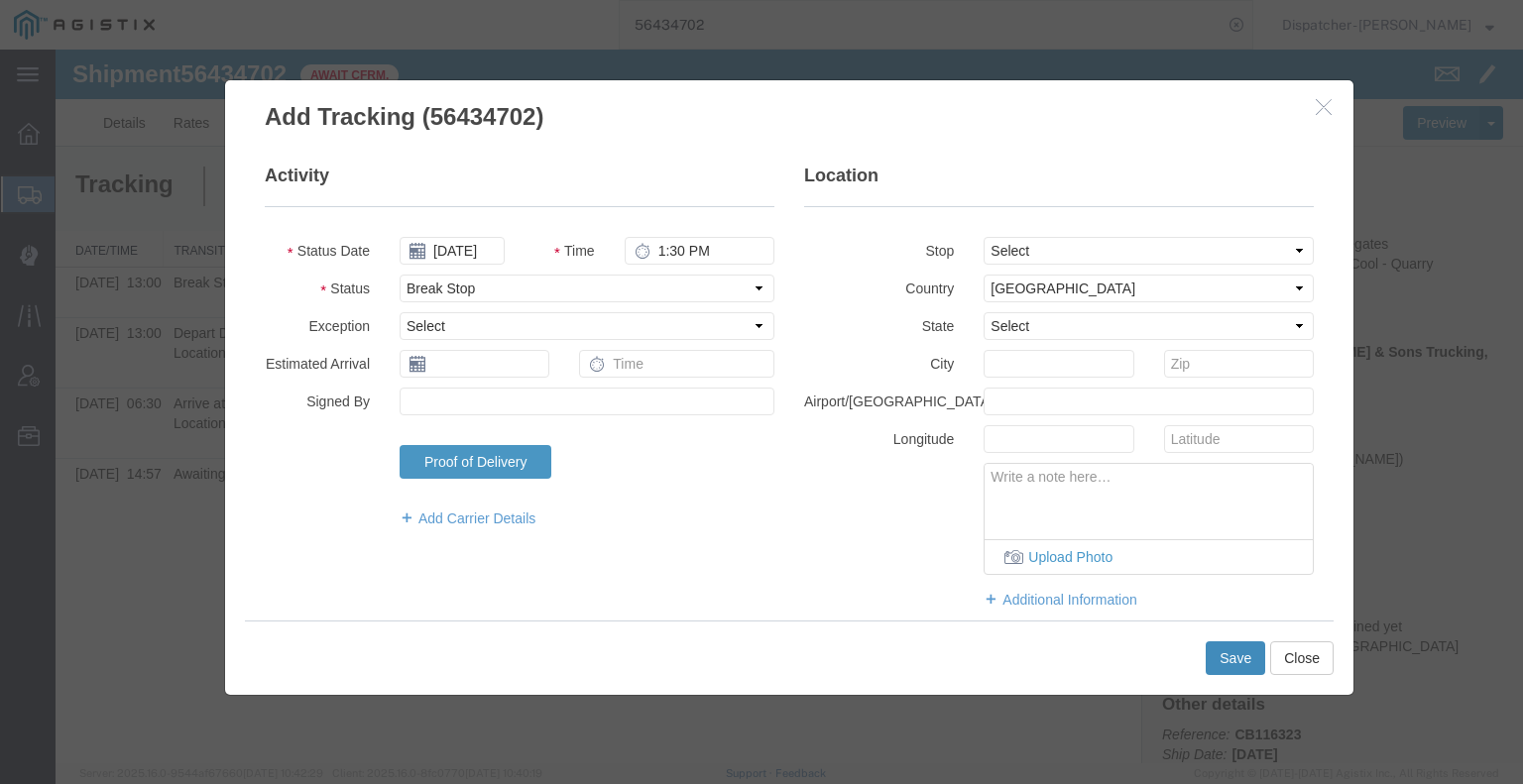
click at [1233, 659] on button "Save" at bounding box center [1235, 658] width 60 height 34
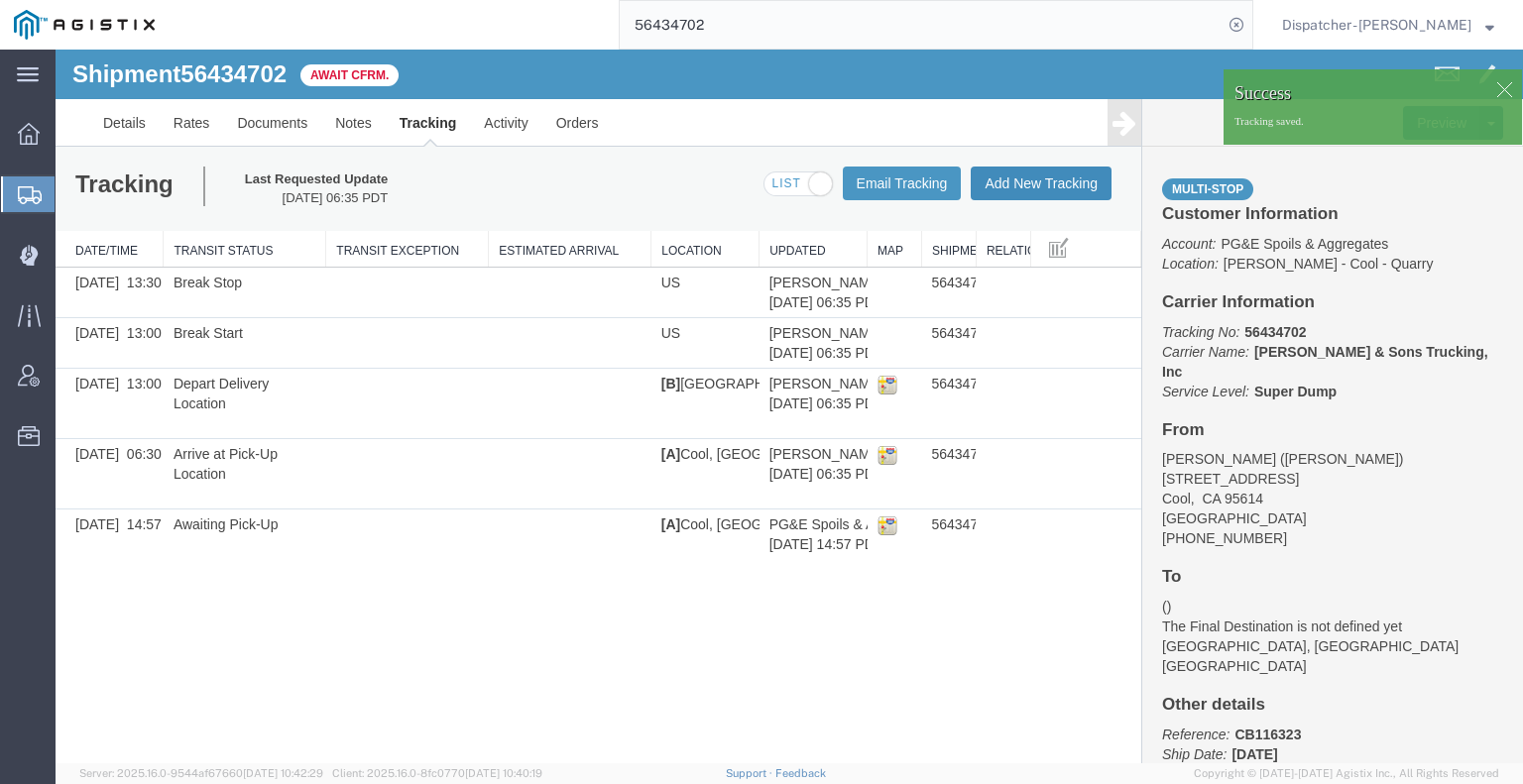
click at [1031, 182] on button "Add New Tracking" at bounding box center [1041, 184] width 141 height 34
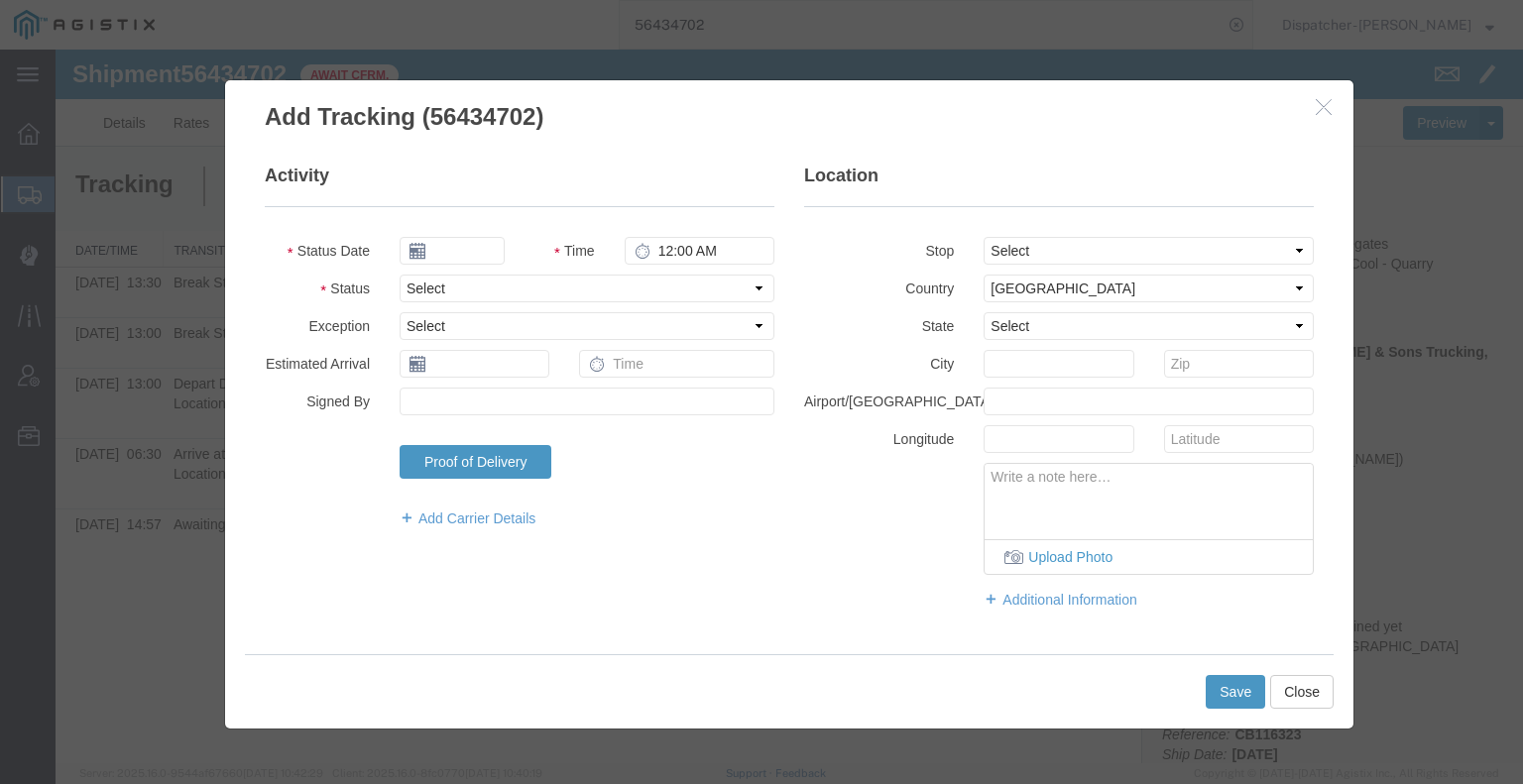
type input "[DATE]"
type input "7:00 AM"
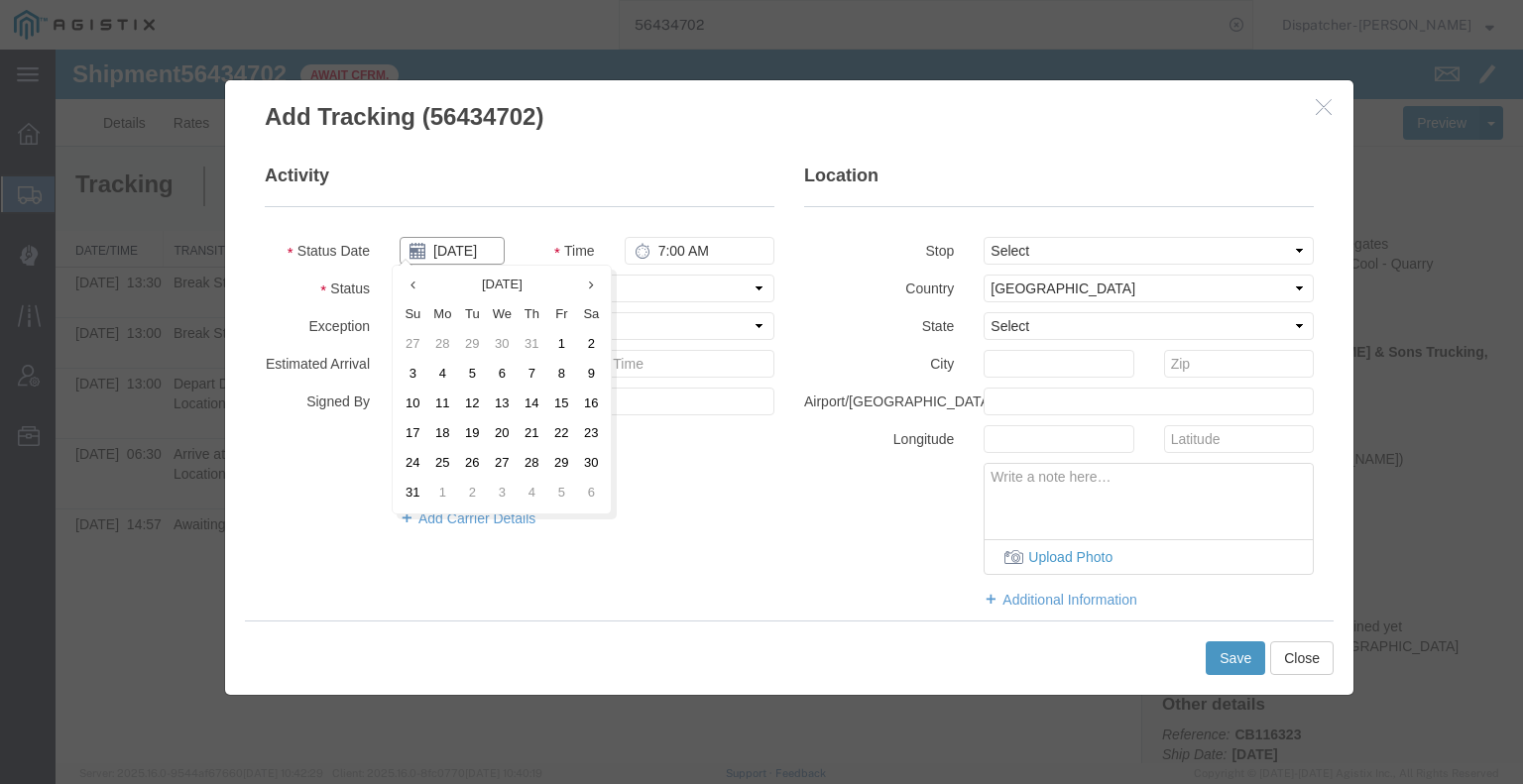
click at [460, 253] on input "[DATE]" at bounding box center [452, 251] width 105 height 28
click at [563, 375] on td "8" at bounding box center [561, 374] width 30 height 30
type input "[DATE]"
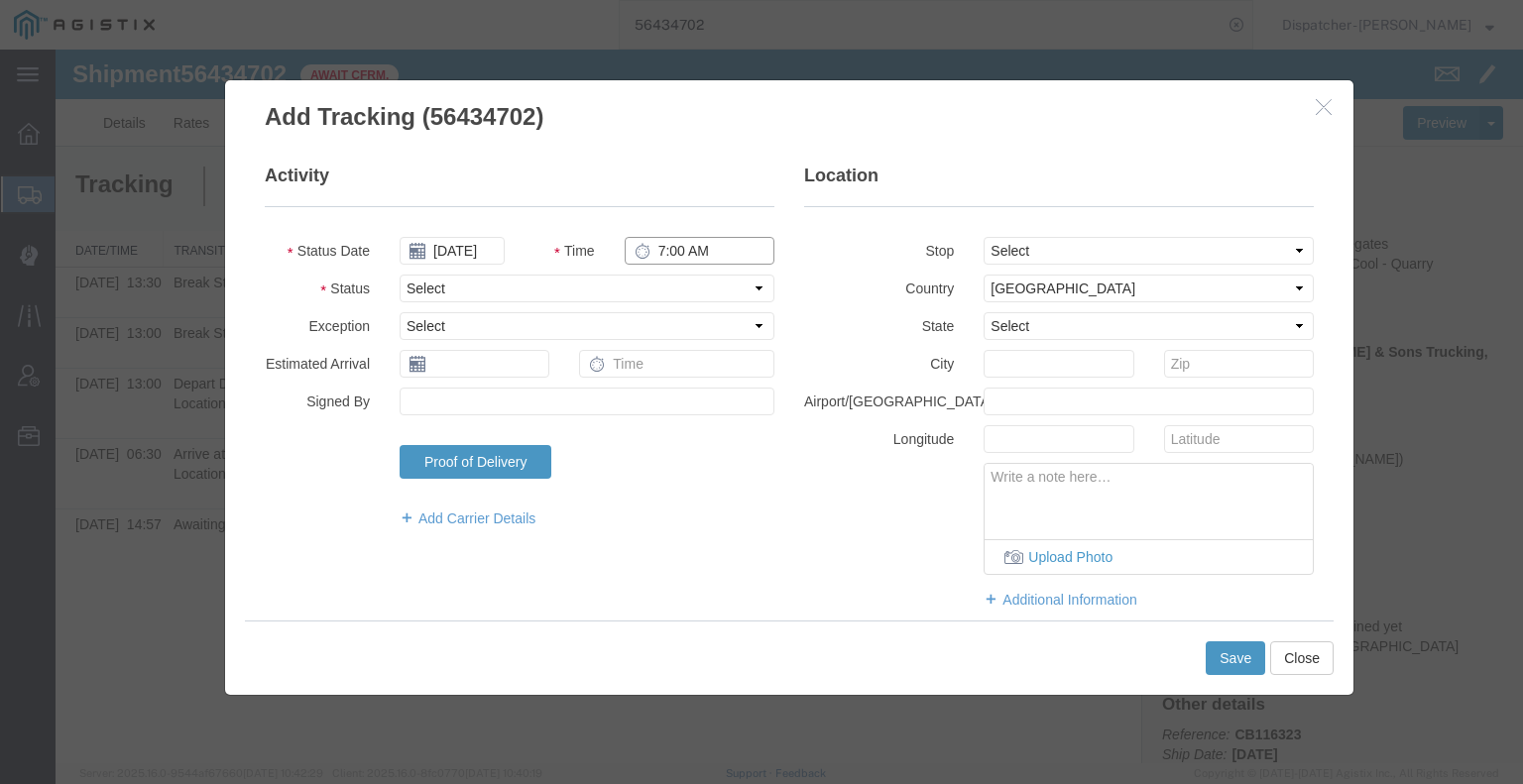
click at [680, 257] on input "7:00 AM" at bounding box center [699, 251] width 150 height 28
type input "4:00 PM"
click at [683, 287] on select "Select Arrival Notice Available Arrival Notice Imported Arrive at Delivery Loca…" at bounding box center [586, 289] width 374 height 28
select select "DELIVRED"
click at [399, 275] on select "Select Arrival Notice Available Arrival Notice Imported Arrive at Delivery Loca…" at bounding box center [586, 289] width 374 height 28
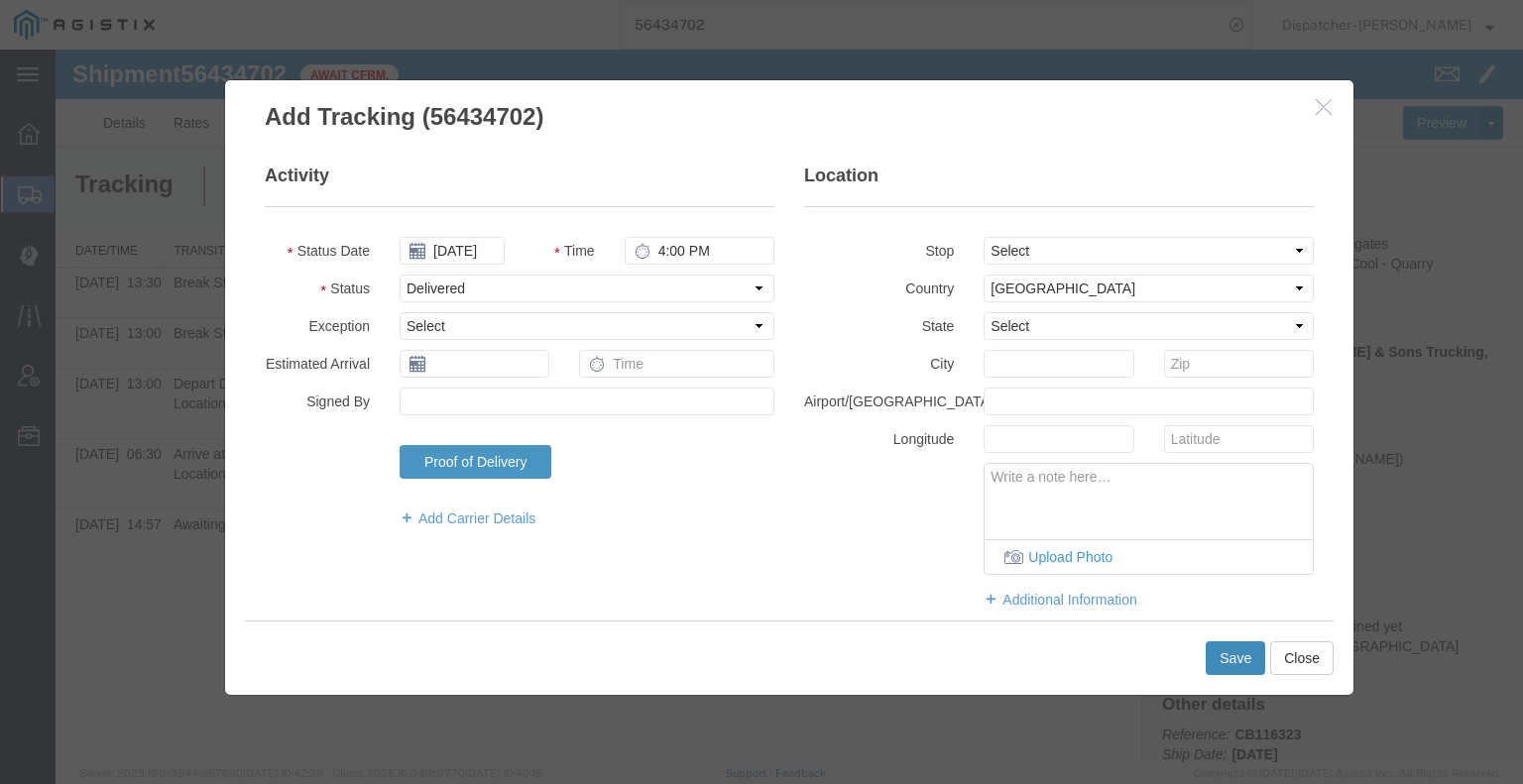
click at [1225, 667] on button "Save" at bounding box center [1235, 658] width 60 height 34
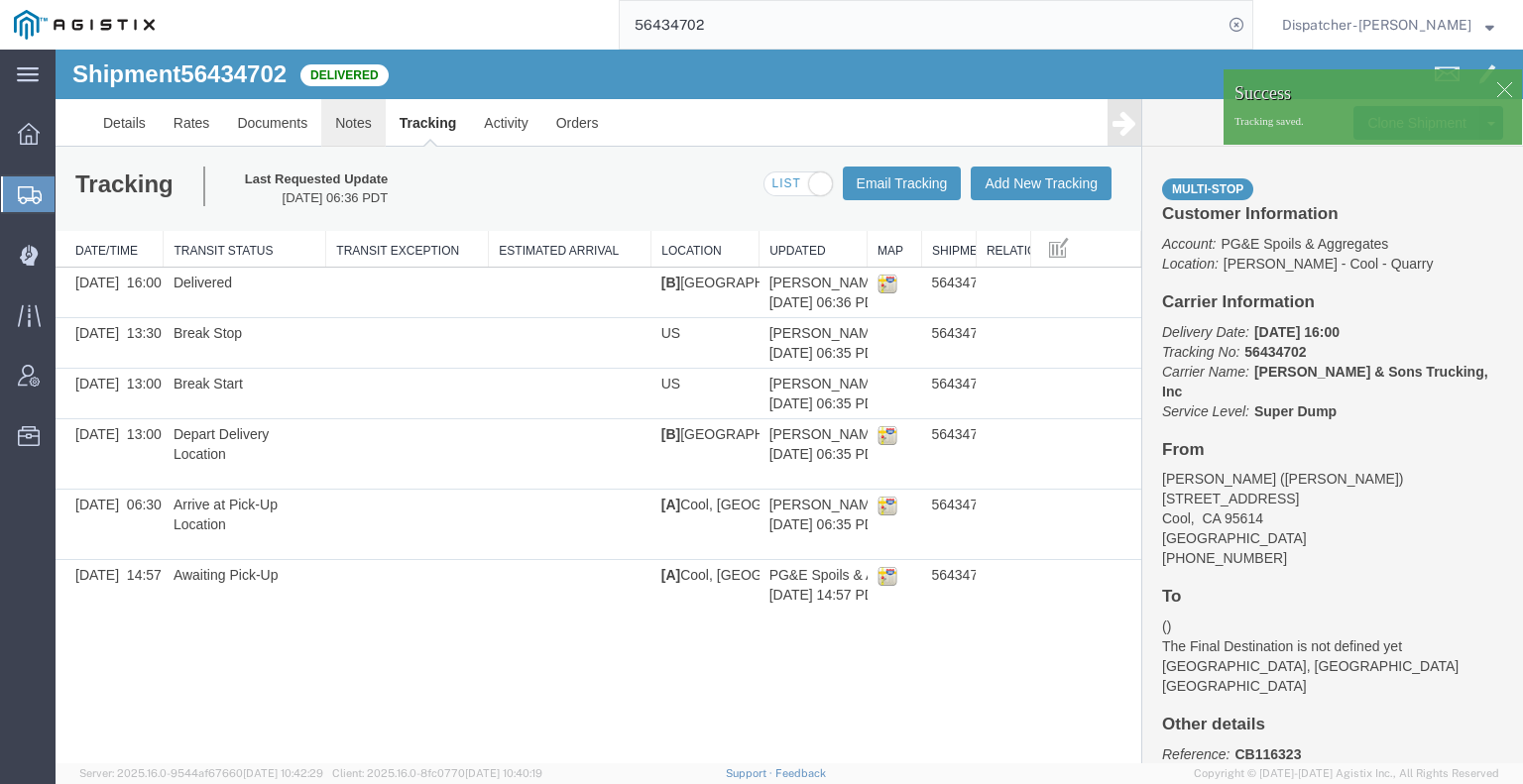
click at [356, 130] on link "Notes" at bounding box center [353, 123] width 65 height 48
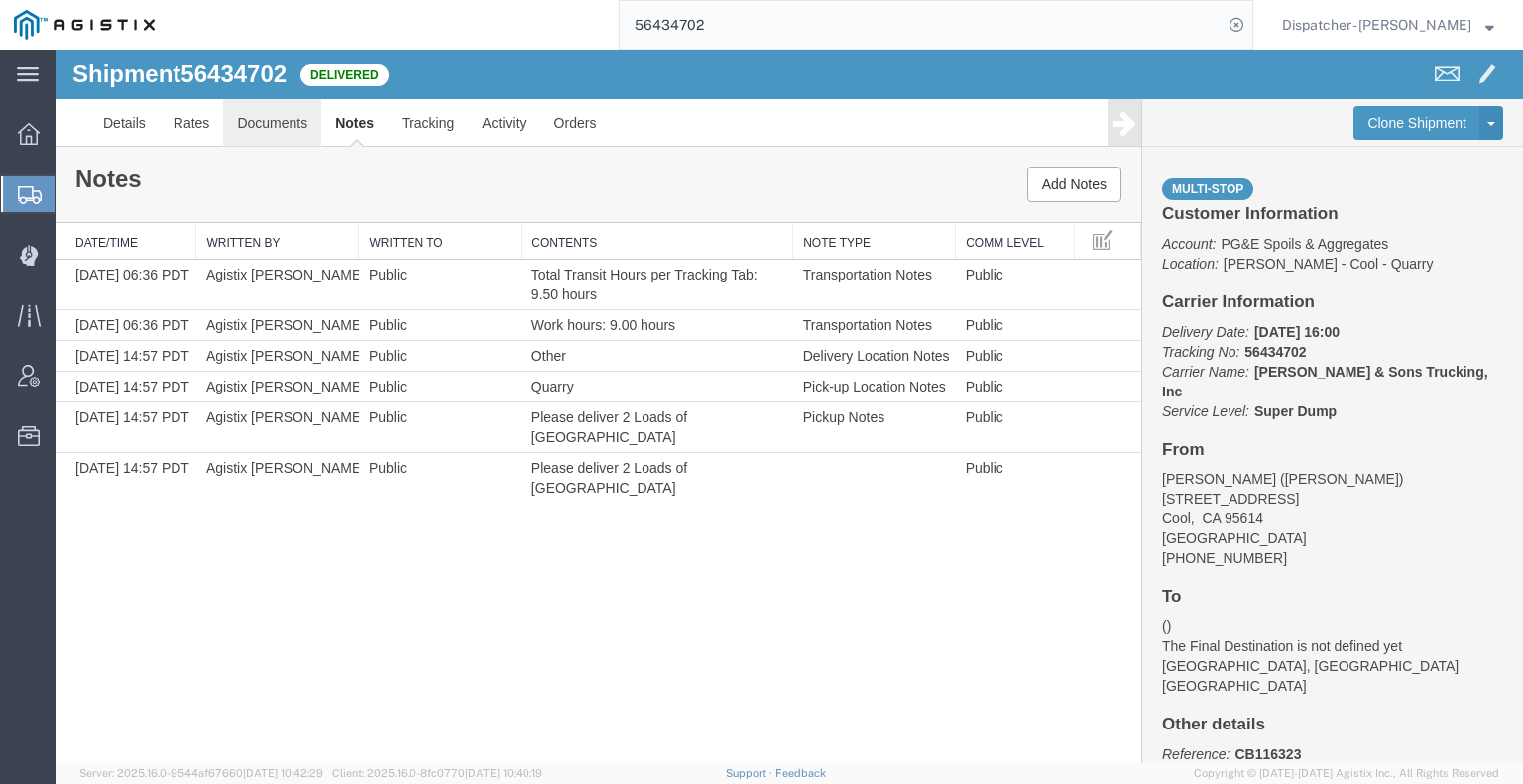
click at [293, 129] on link "Documents" at bounding box center [272, 123] width 98 height 48
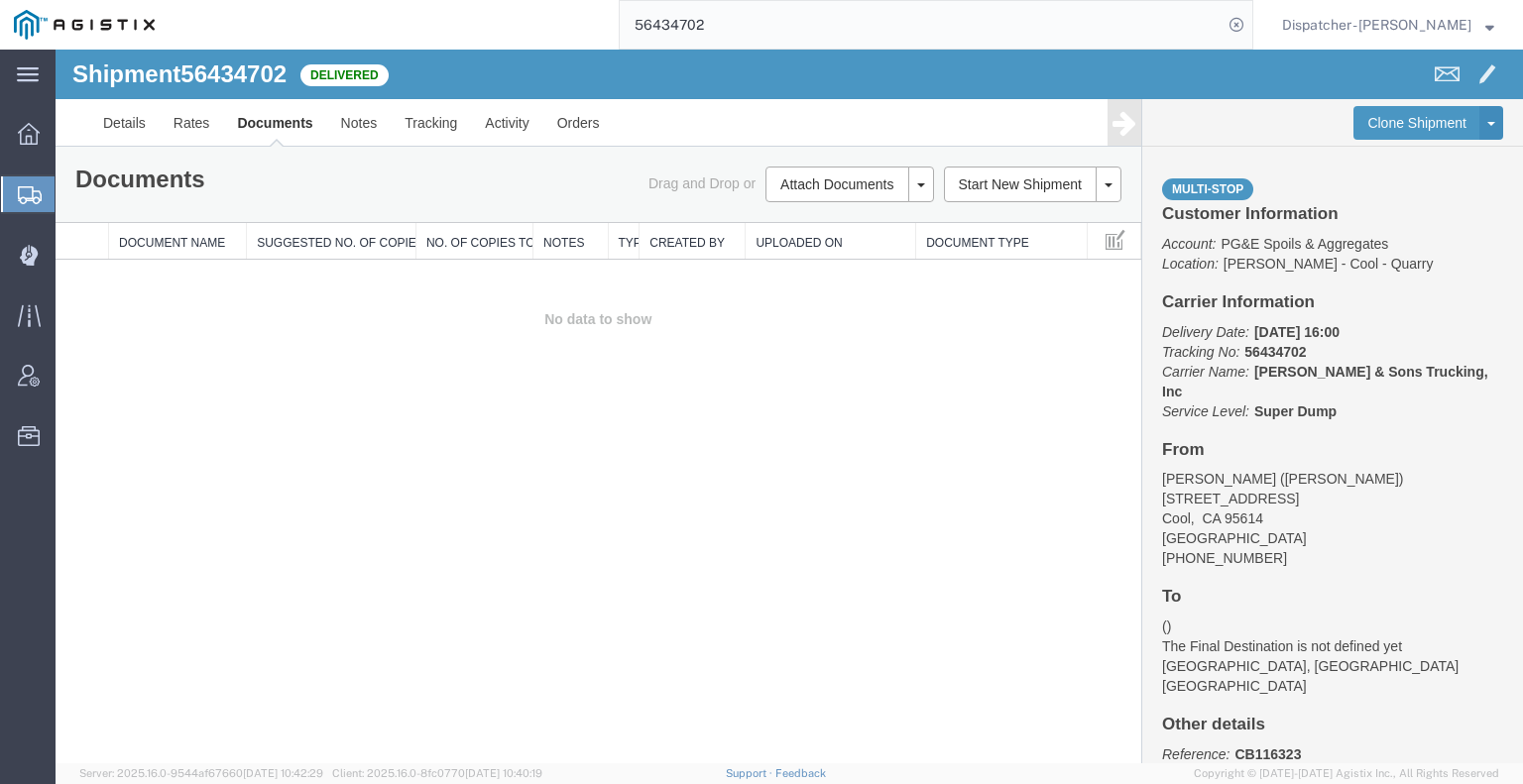
drag, startPoint x: 167, startPoint y: 435, endPoint x: 429, endPoint y: 291, distance: 299.0
click at [167, 435] on div "Shipment 56434702 0 of 0 Delivered Details Rates Documents Notes Tracking Activ…" at bounding box center [789, 406] width 1467 height 714
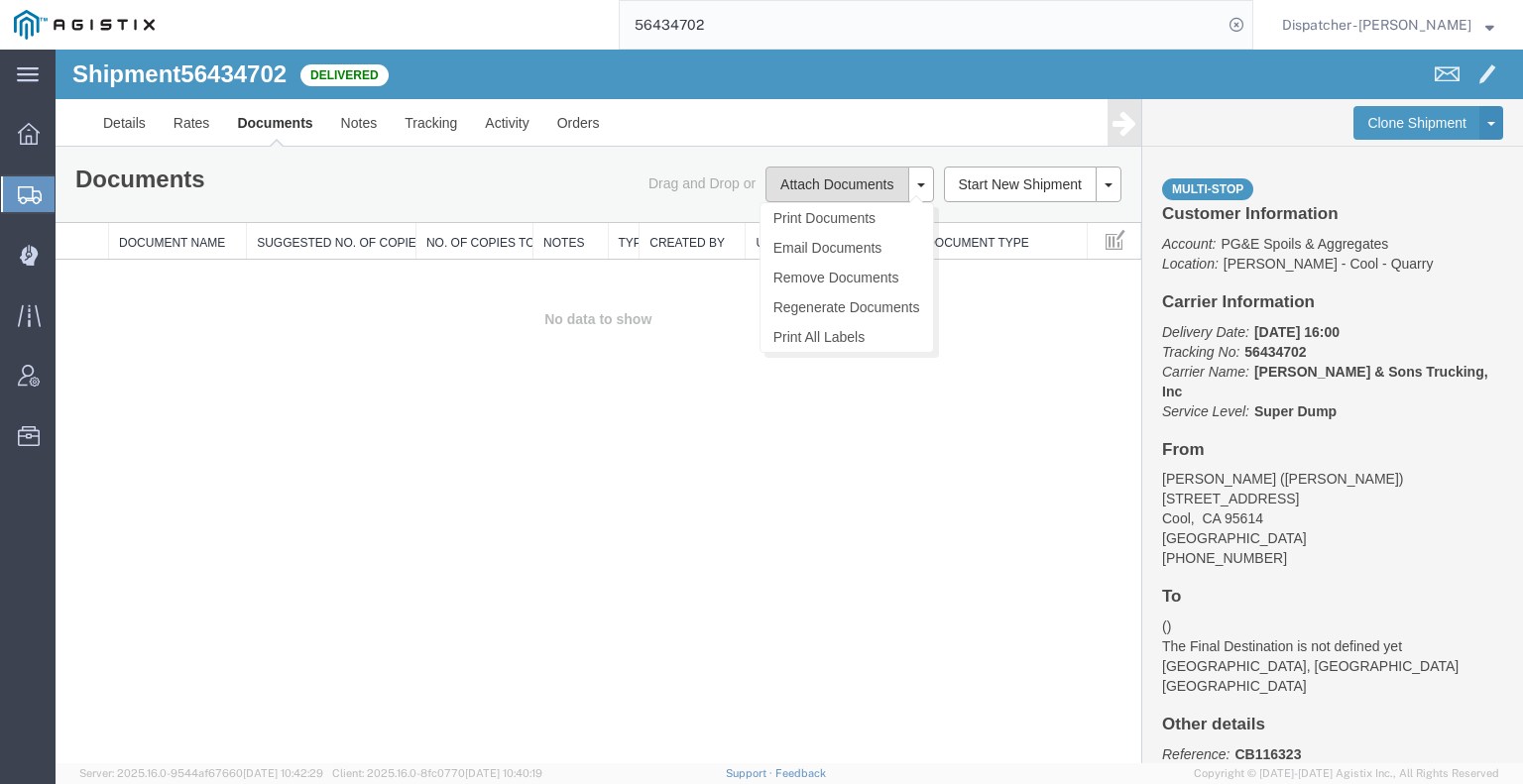
click at [841, 187] on button "Attach Documents" at bounding box center [837, 185] width 143 height 36
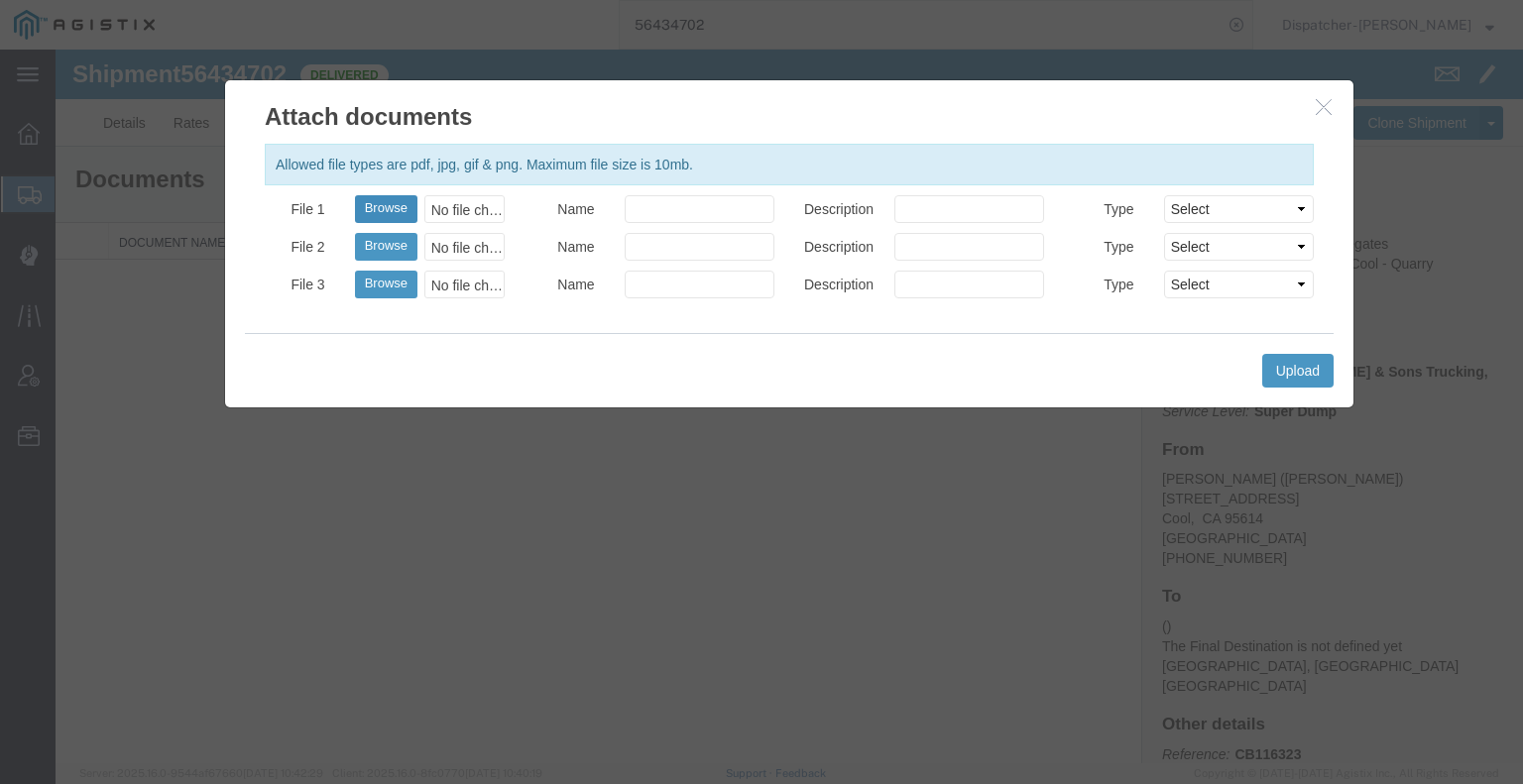
click at [377, 207] on button "Browse" at bounding box center [385, 209] width 63 height 28
type input "C:\fakepath\56434702trktag.pdf"
click at [1314, 373] on button "Upload" at bounding box center [1298, 370] width 71 height 34
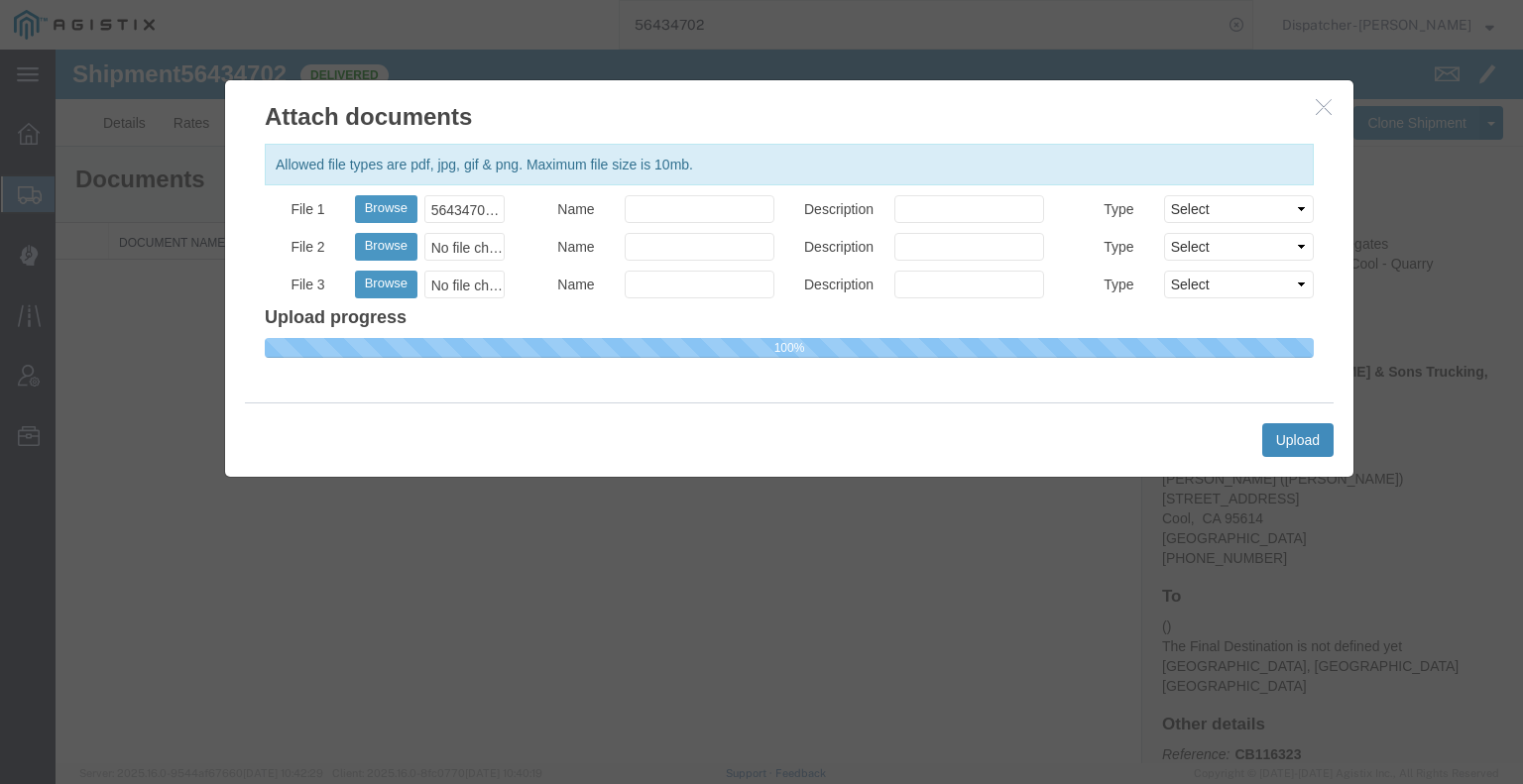
select select
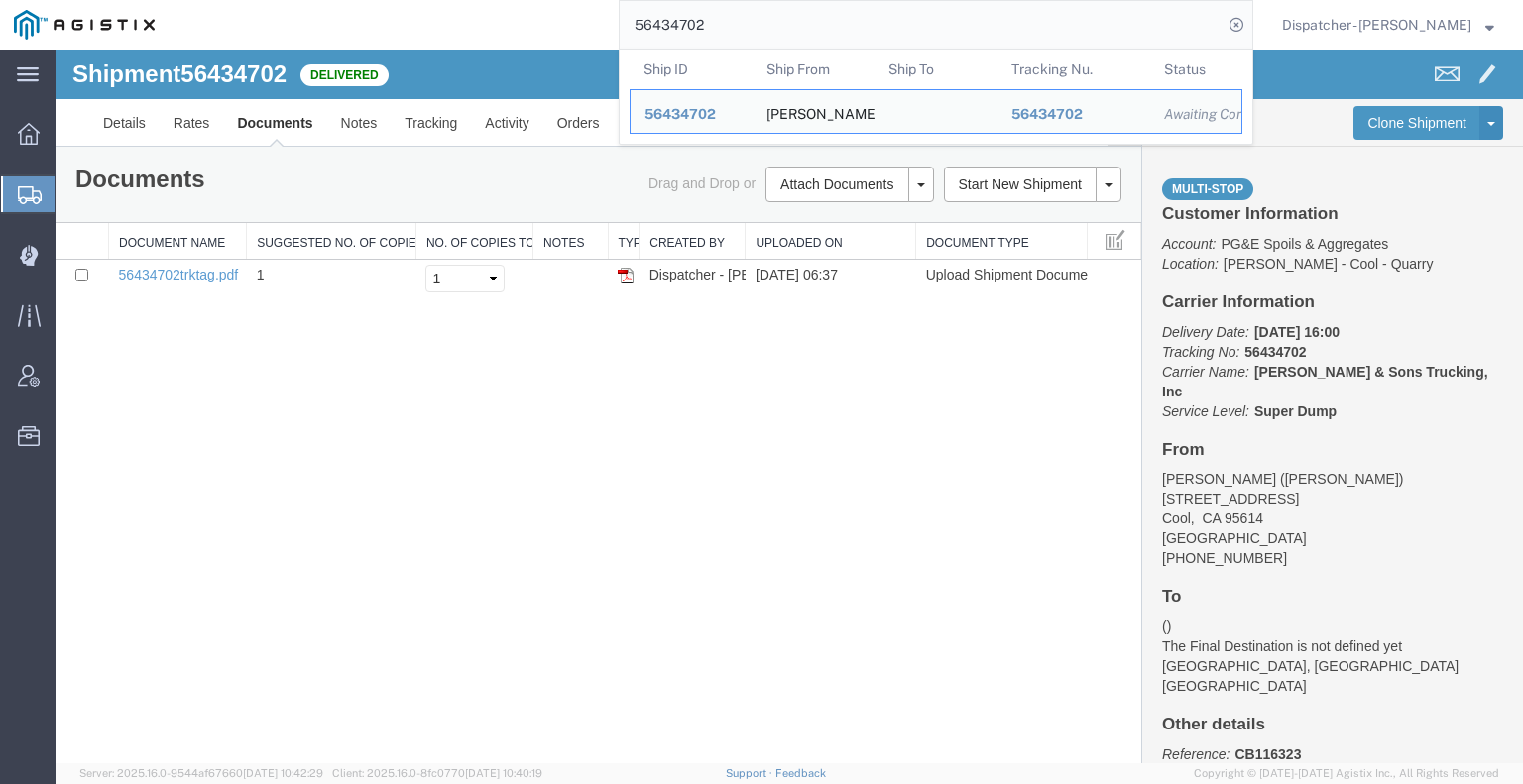
drag, startPoint x: 711, startPoint y: 27, endPoint x: 495, endPoint y: 16, distance: 216.3
click at [499, 15] on div "56434702 Ship ID Ship From Ship To Tracking Nu. Status Ship ID 56434702 Ship Fr…" at bounding box center [711, 25] width 1084 height 50
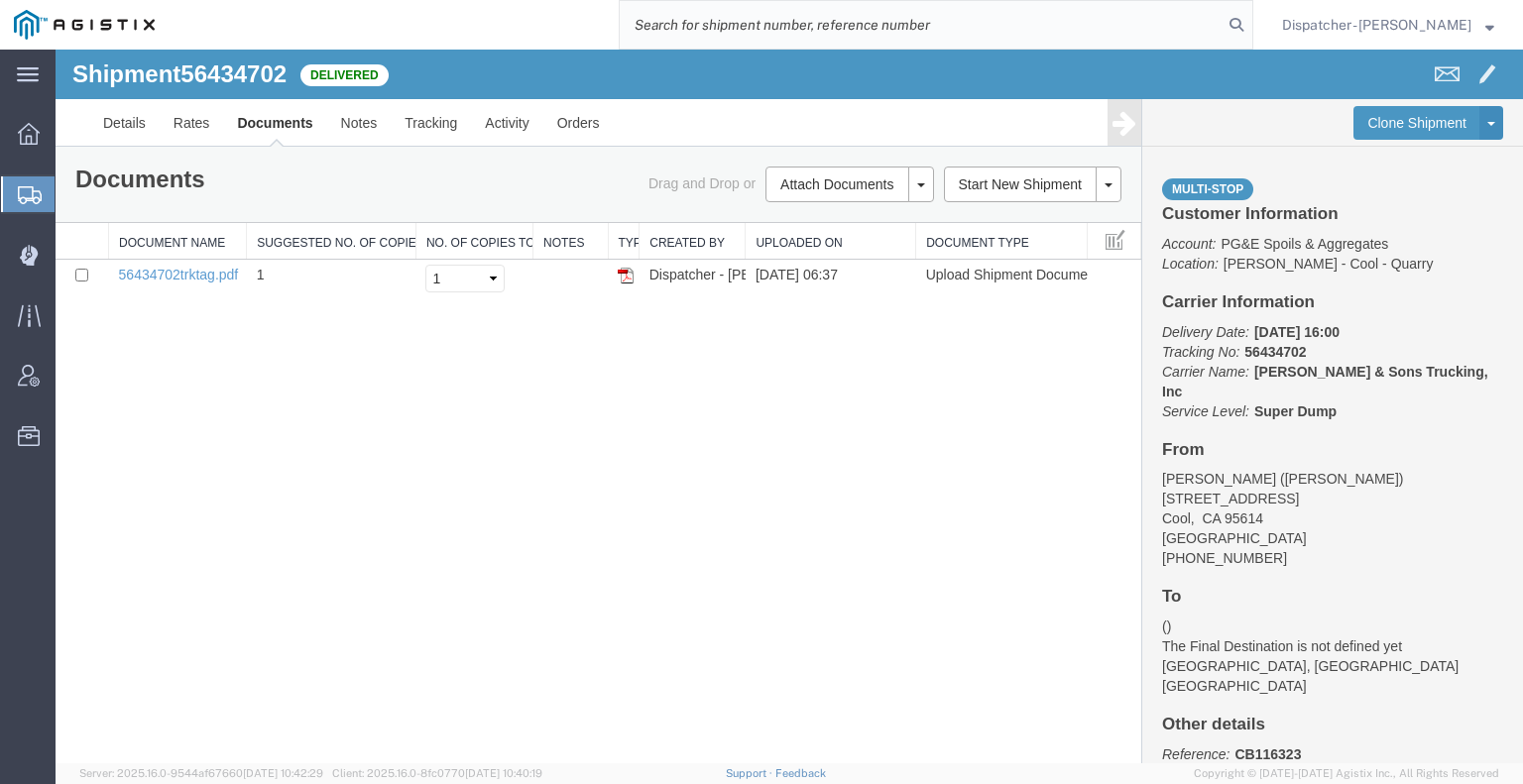
type input "5"
type input "56419631"
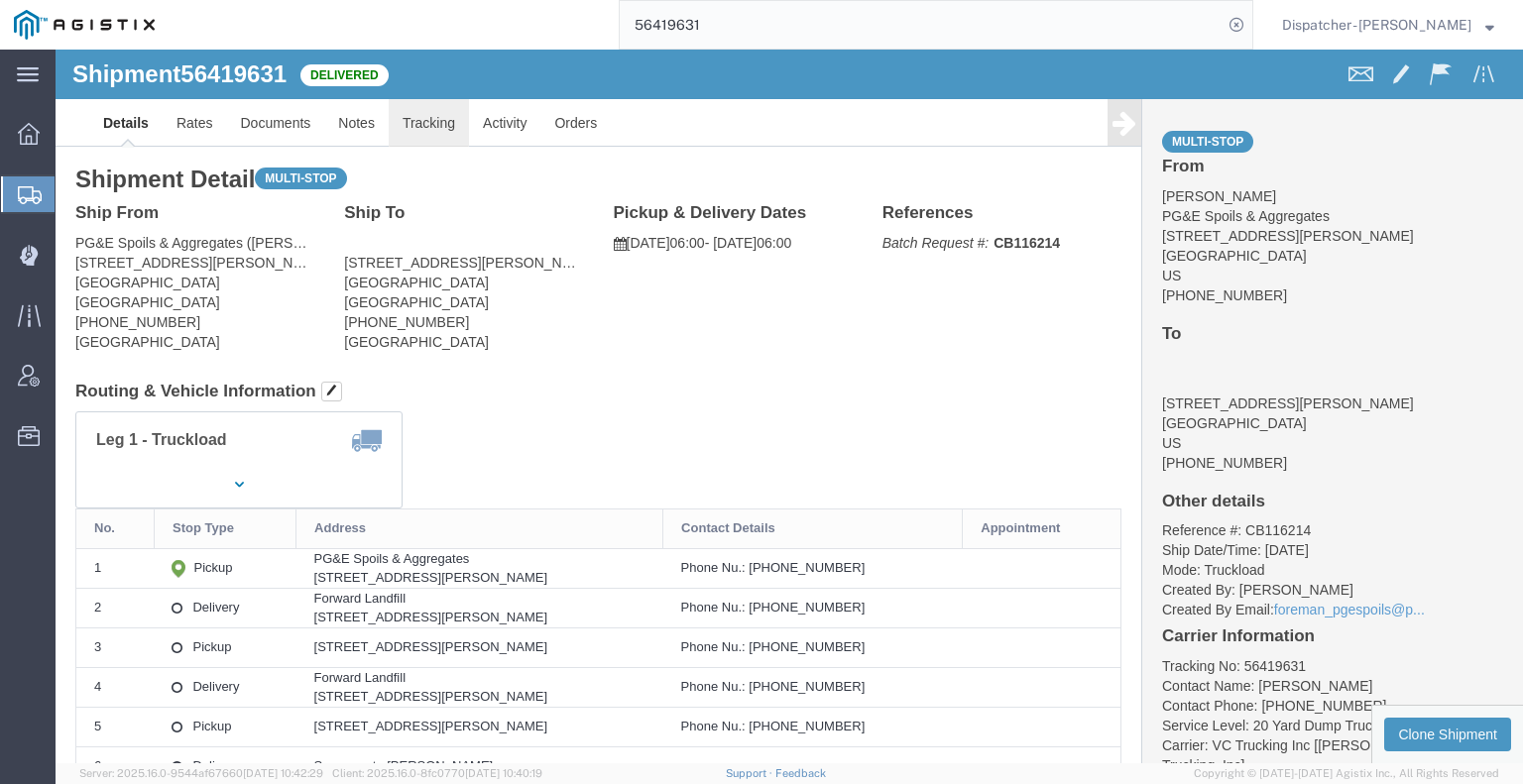
click link "Tracking"
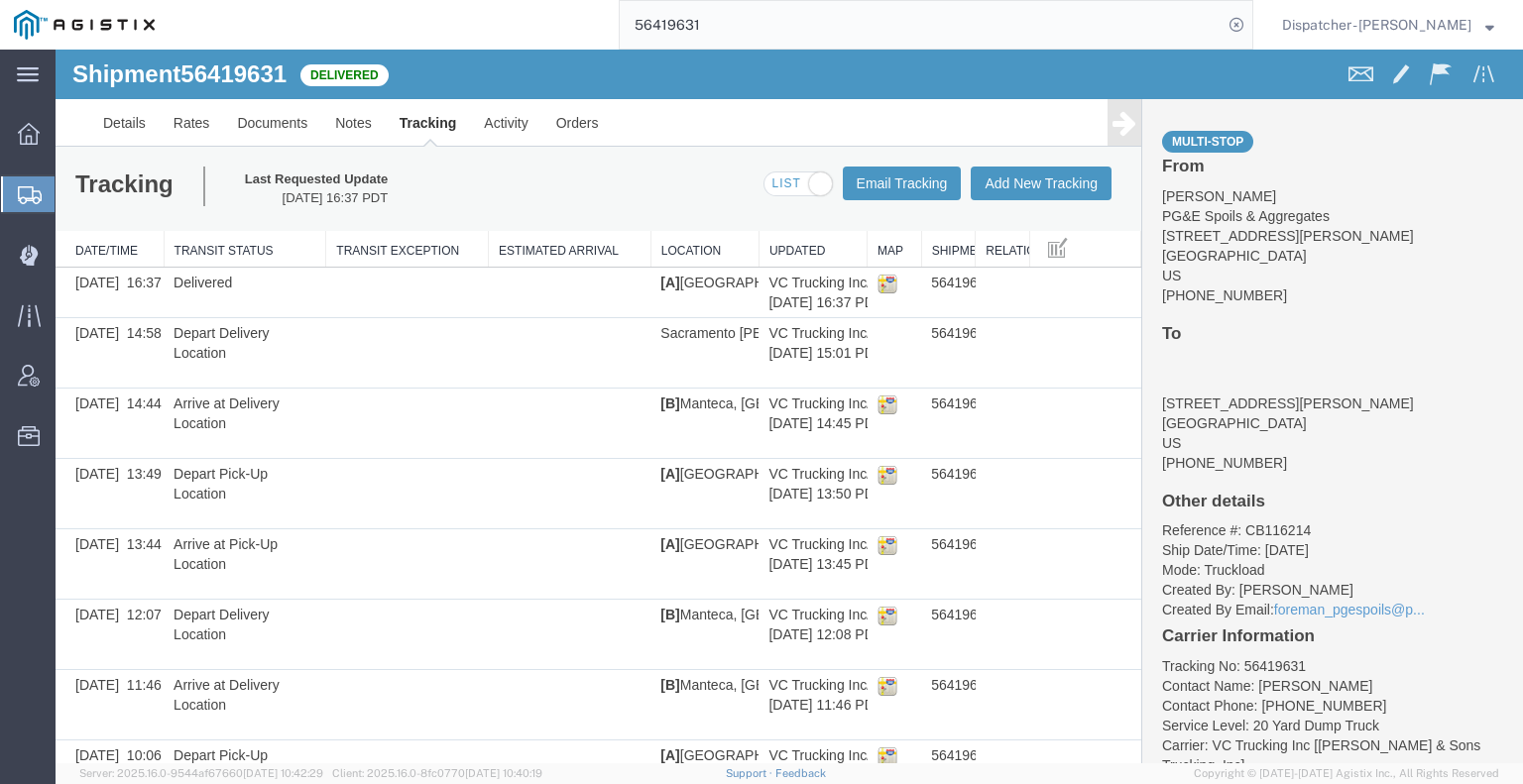
click at [1120, 124] on icon at bounding box center [1124, 123] width 24 height 28
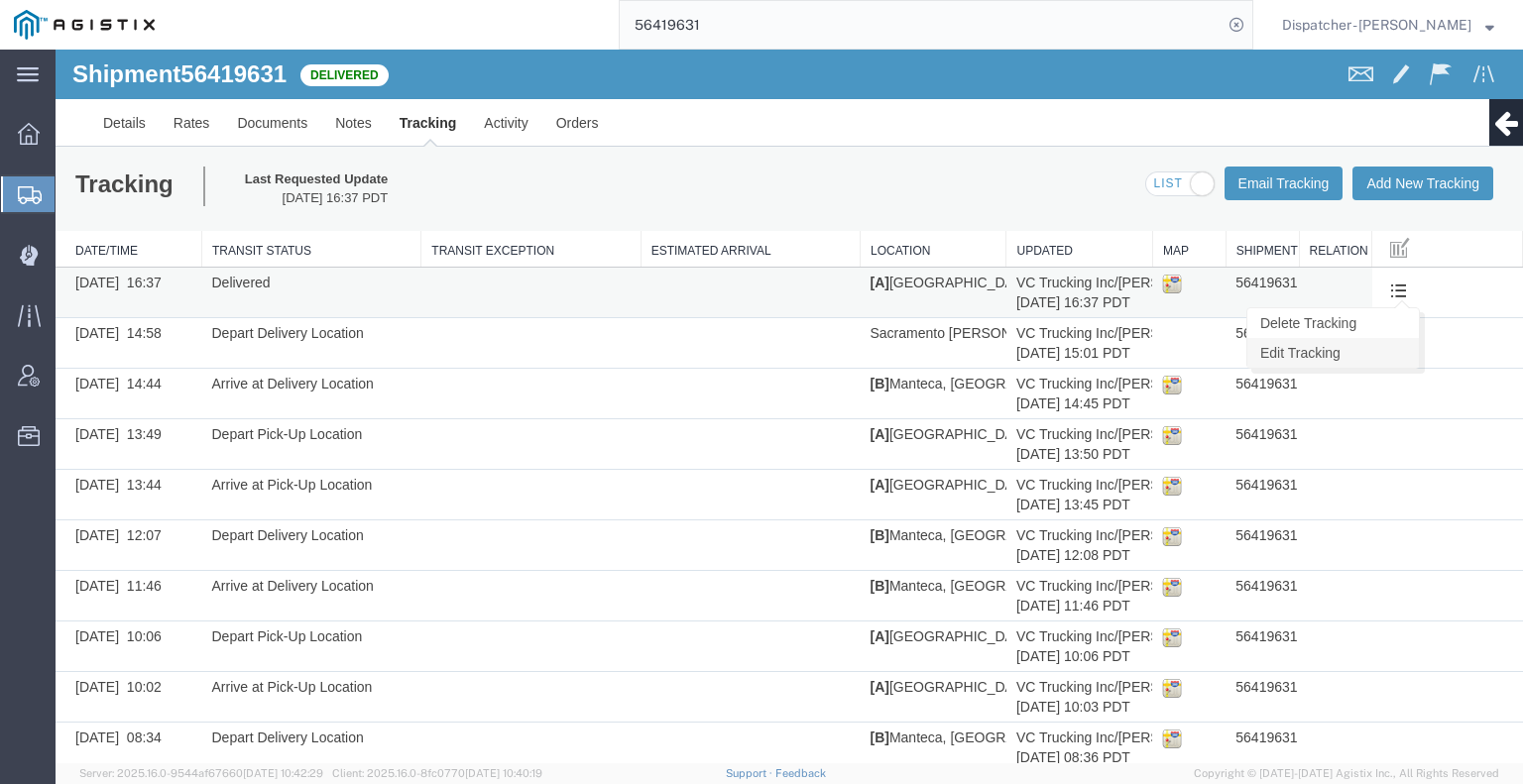
click at [1368, 345] on link "Edit Tracking" at bounding box center [1332, 352] width 172 height 30
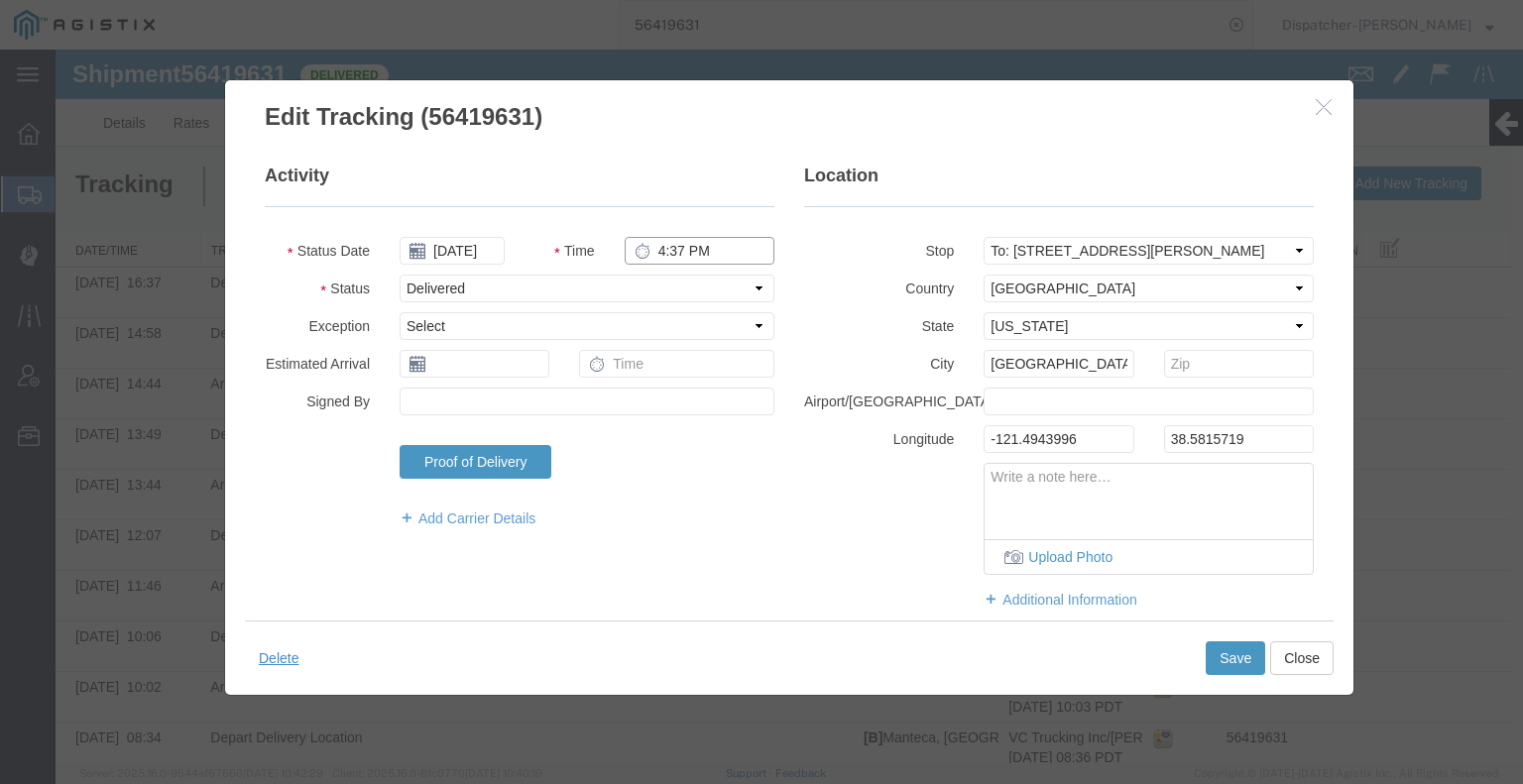
click at [689, 252] on input "4:37 PM" at bounding box center [699, 251] width 150 height 28
type input "4:30 PM"
click at [1213, 649] on button "Save" at bounding box center [1235, 658] width 60 height 34
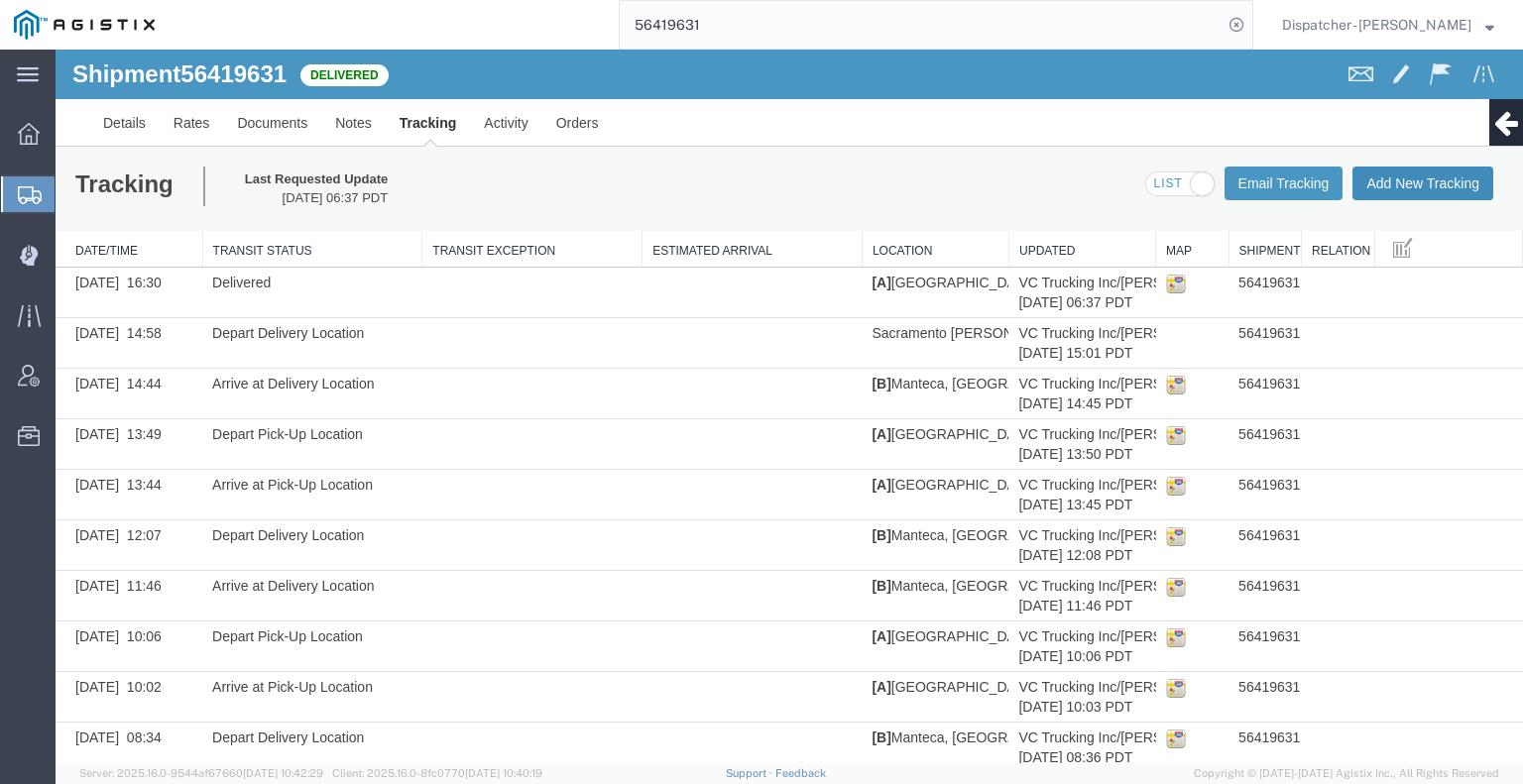
click at [1361, 190] on button "Add New Tracking" at bounding box center [1423, 184] width 141 height 34
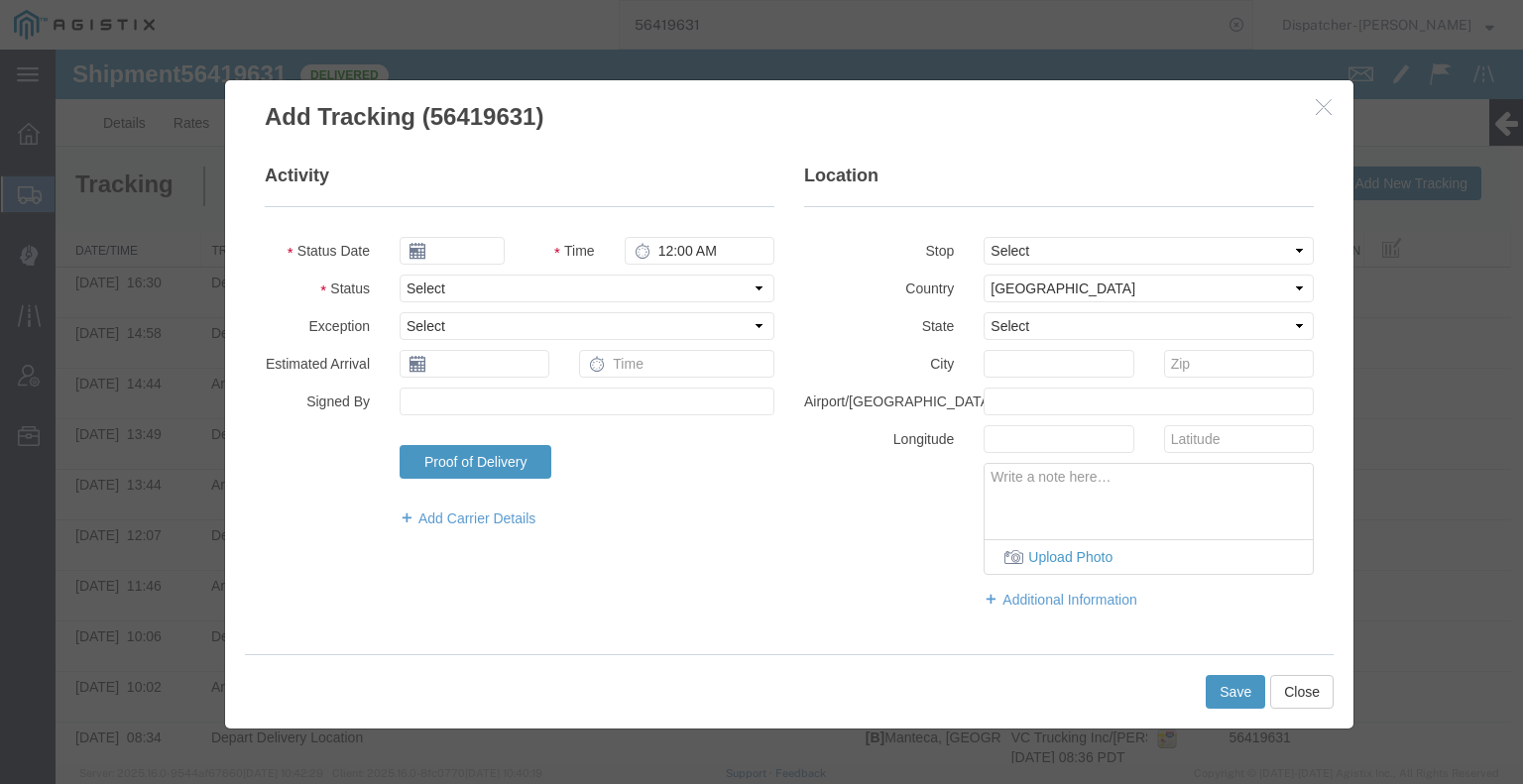
type input "[DATE]"
type input "7:00 AM"
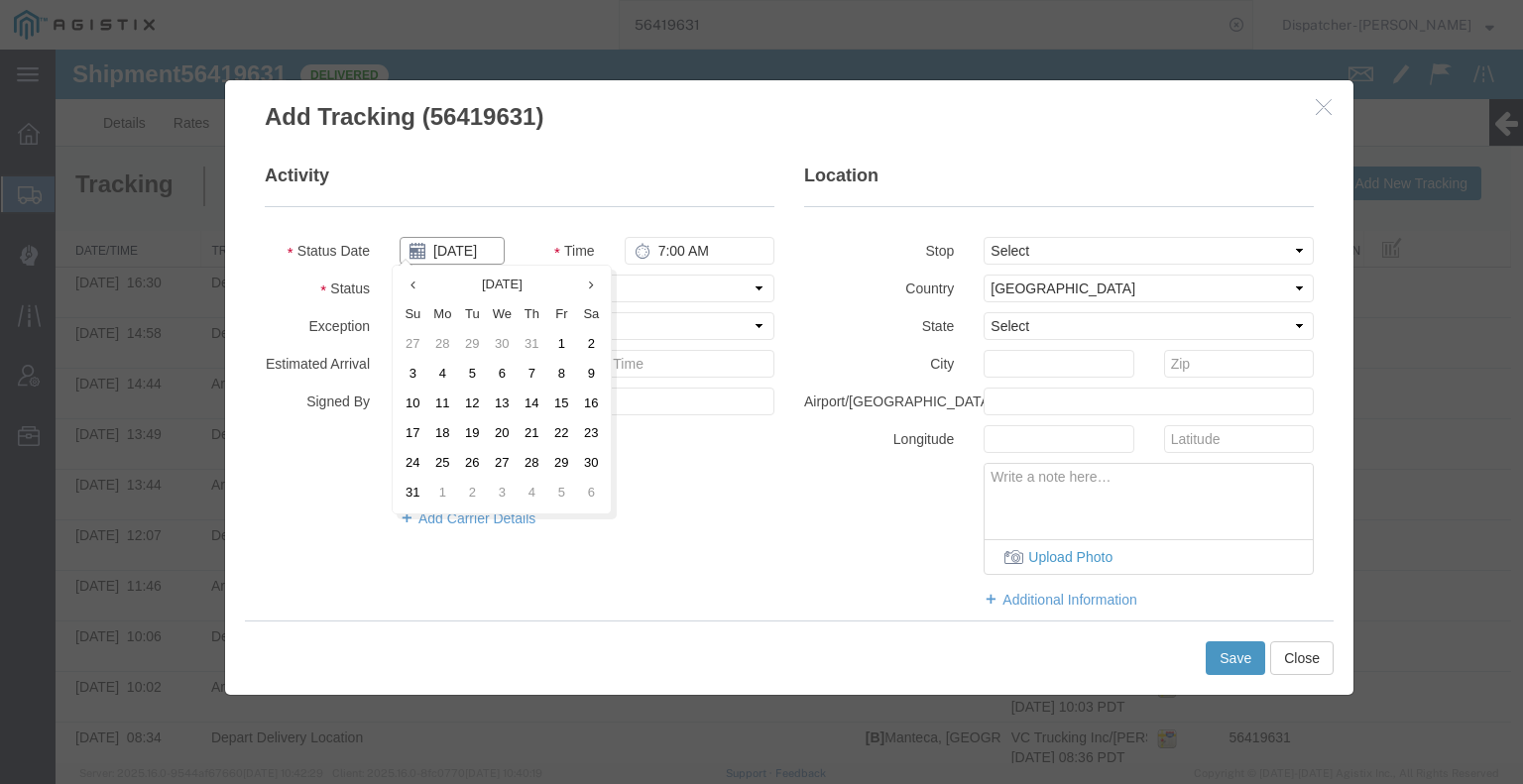
click at [461, 251] on input "[DATE]" at bounding box center [452, 251] width 105 height 28
click at [530, 365] on td "7" at bounding box center [531, 374] width 30 height 30
type input "[DATE]"
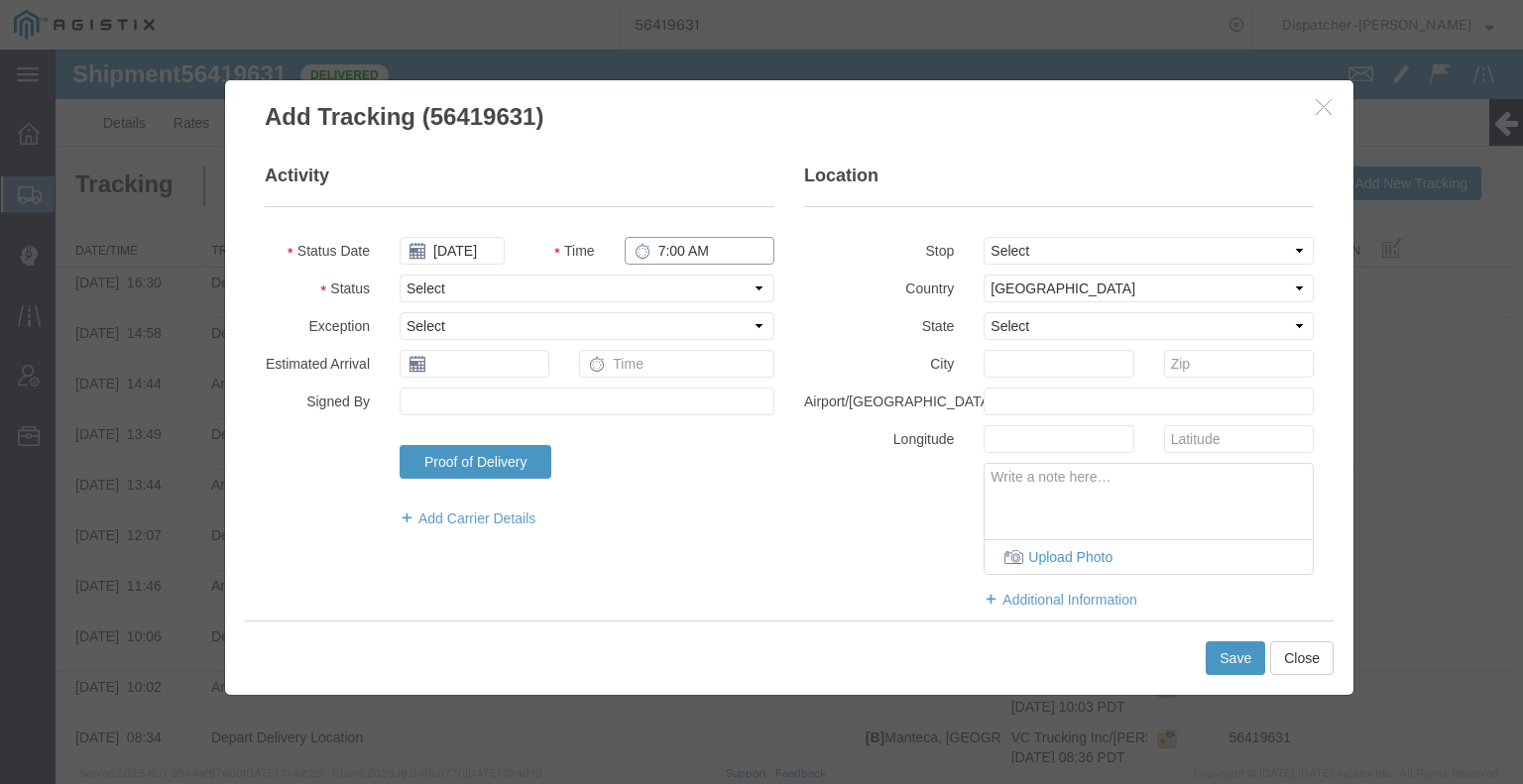
click at [654, 261] on input "7:00 AM" at bounding box center [699, 251] width 150 height 28
type input "3:00 PM"
click at [668, 296] on select "Select Arrival Notice Available Arrival Notice Imported Arrive at Delivery Loca…" at bounding box center [586, 289] width 374 height 28
select select "BREAKSTART"
click at [399, 275] on select "Select Arrival Notice Available Arrival Notice Imported Arrive at Delivery Loca…" at bounding box center [586, 289] width 374 height 28
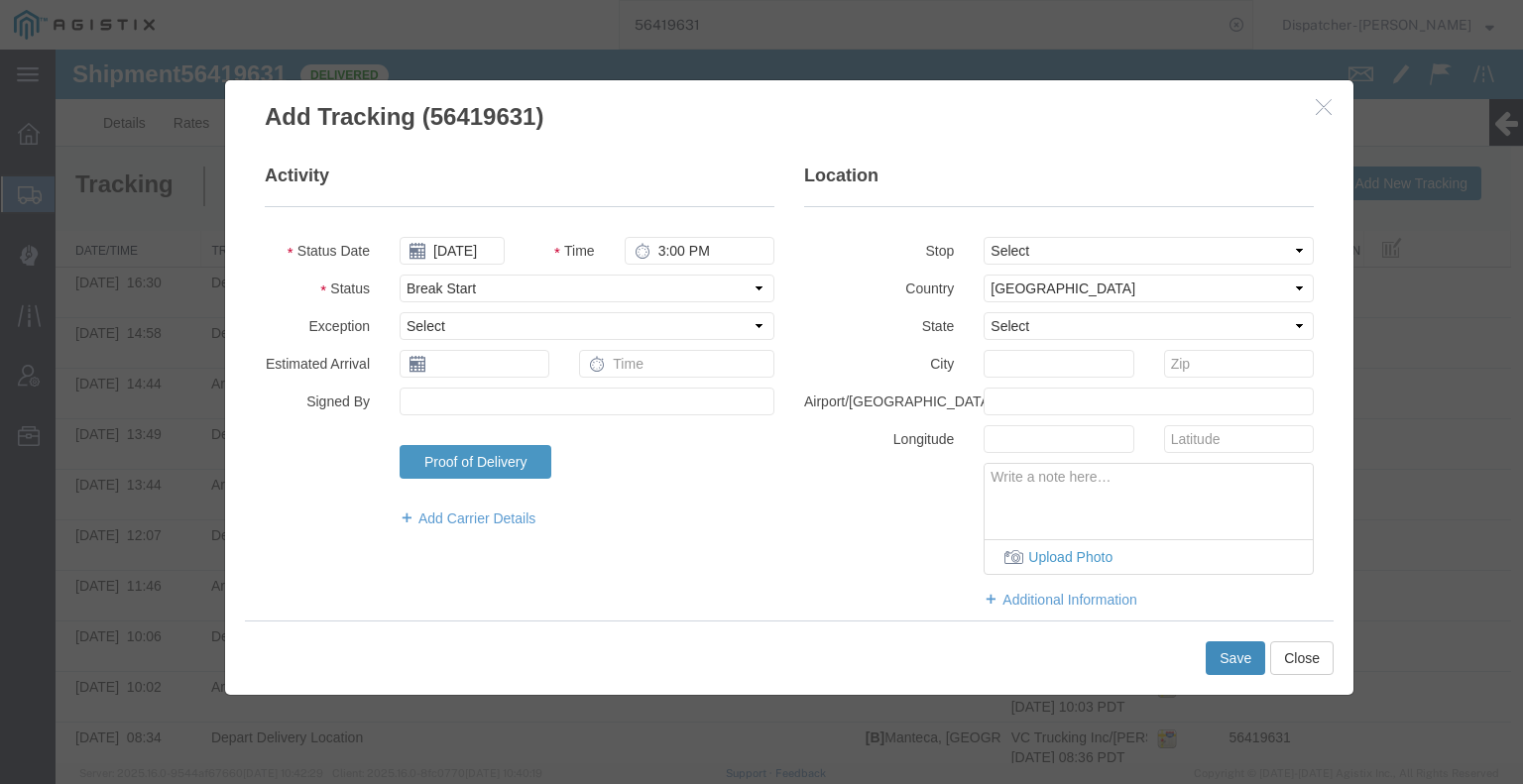
click at [1225, 674] on button "Save" at bounding box center [1235, 658] width 60 height 34
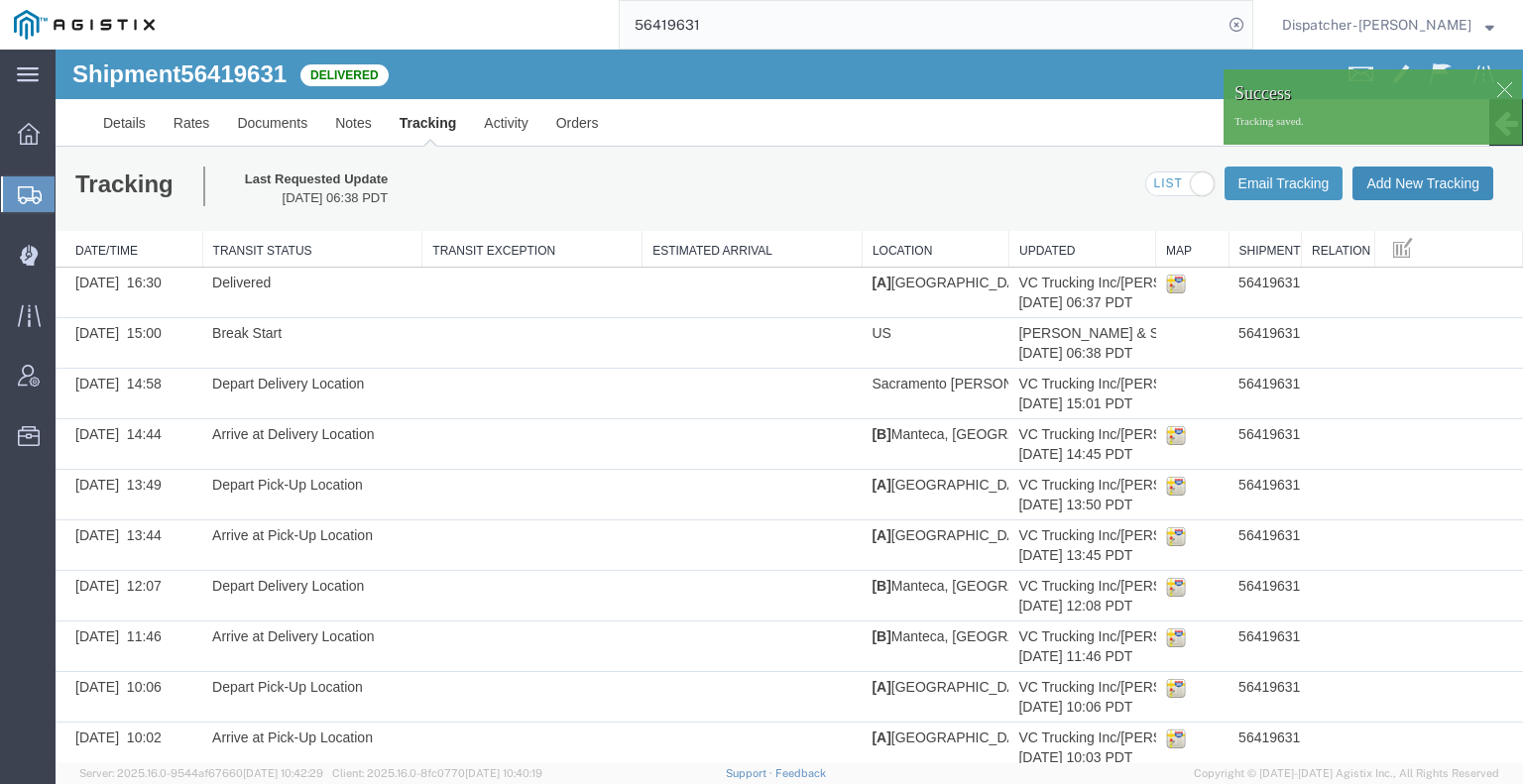
click at [1416, 184] on button "Add New Tracking" at bounding box center [1423, 184] width 141 height 34
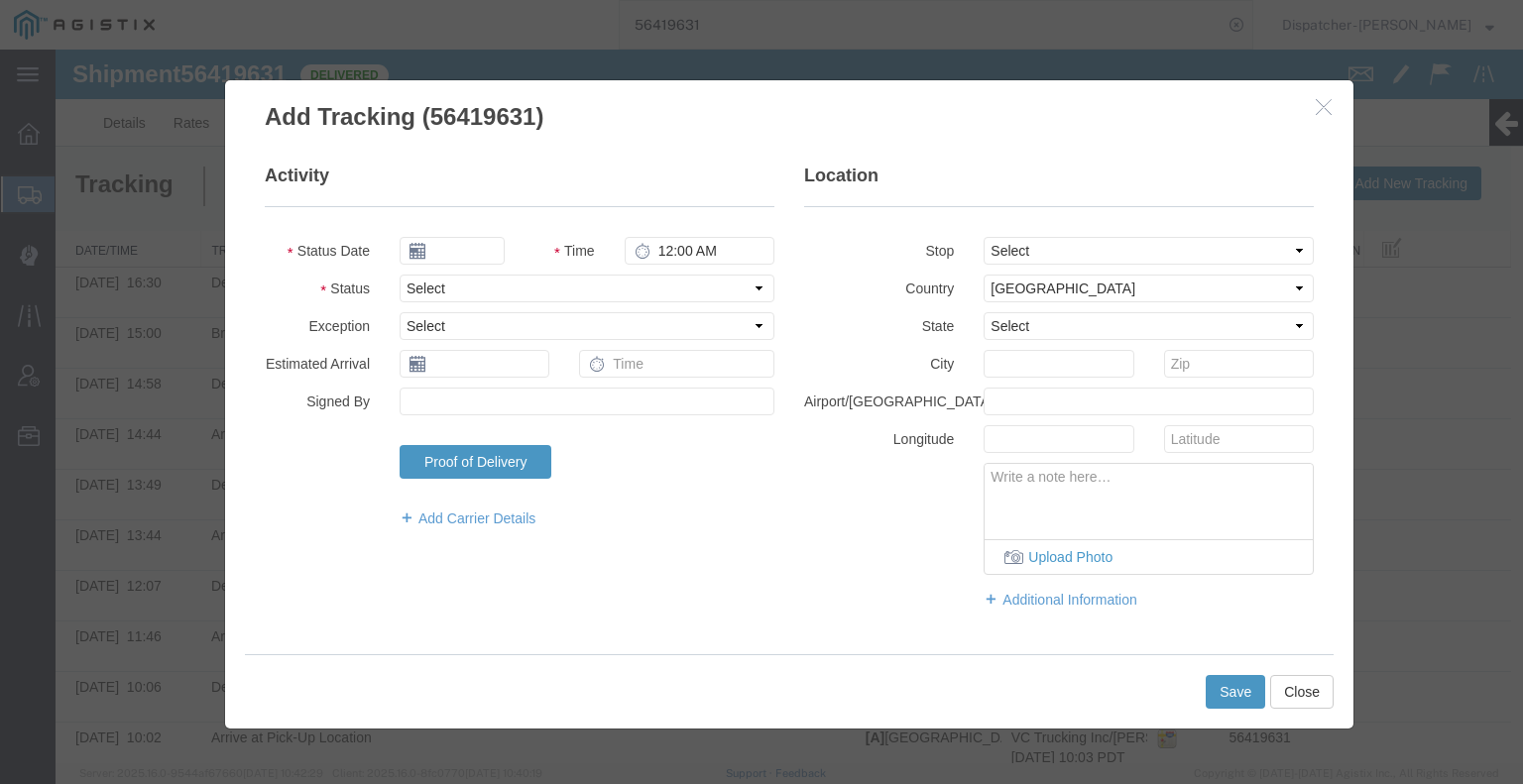
type input "[DATE]"
type input "7:00 AM"
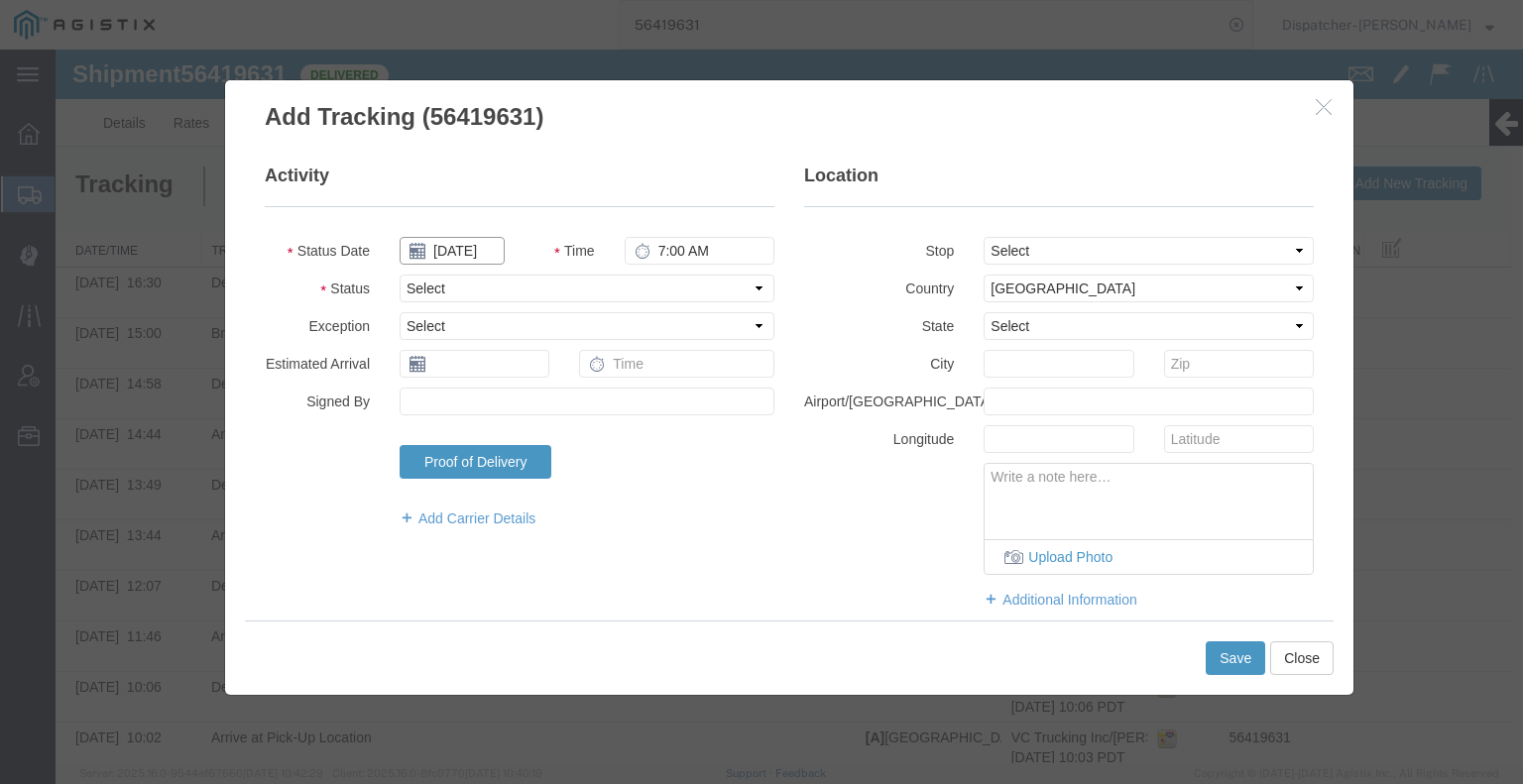
click at [448, 244] on input "[DATE]" at bounding box center [452, 251] width 105 height 28
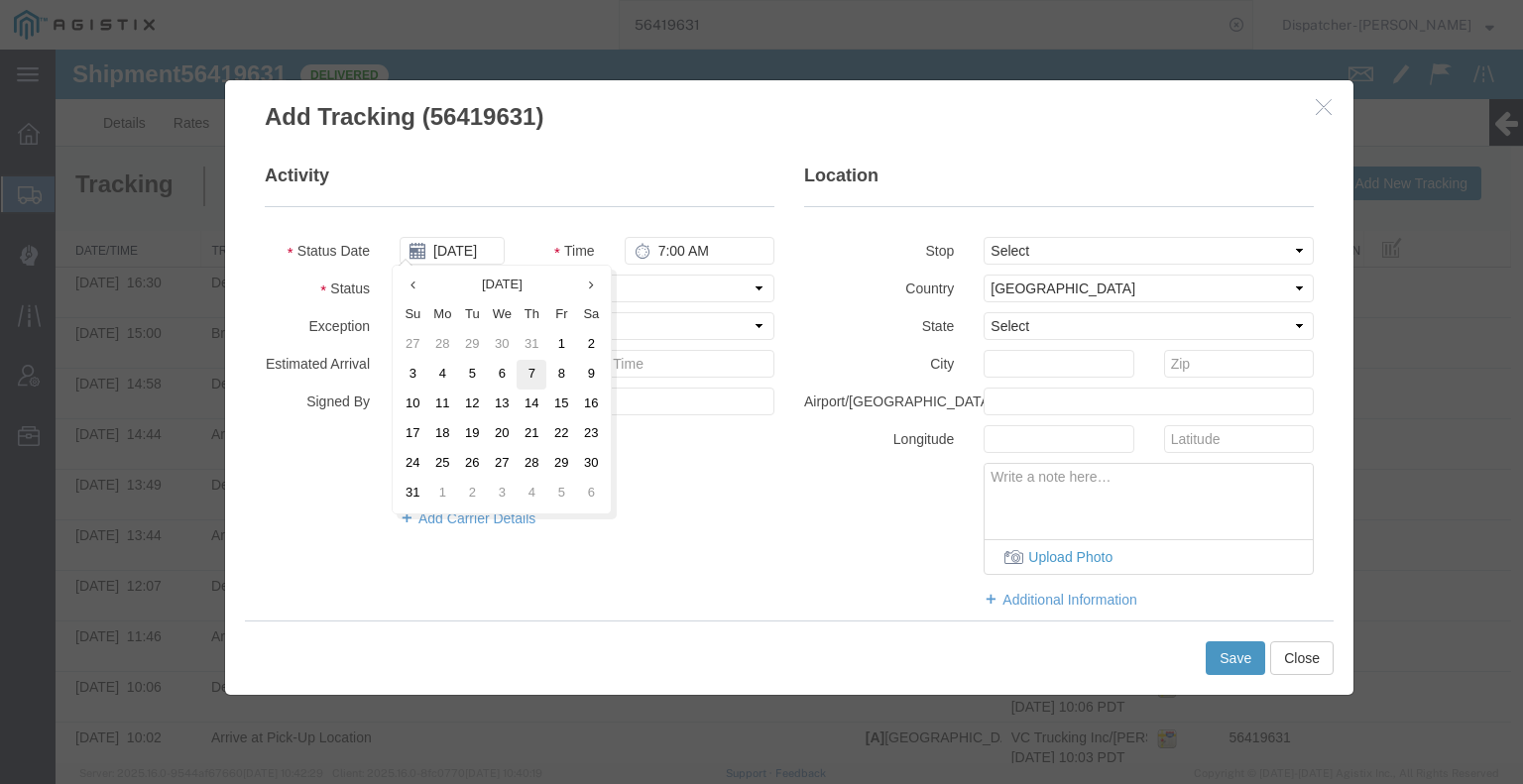
click at [530, 371] on td "7" at bounding box center [531, 374] width 30 height 30
type input "[DATE]"
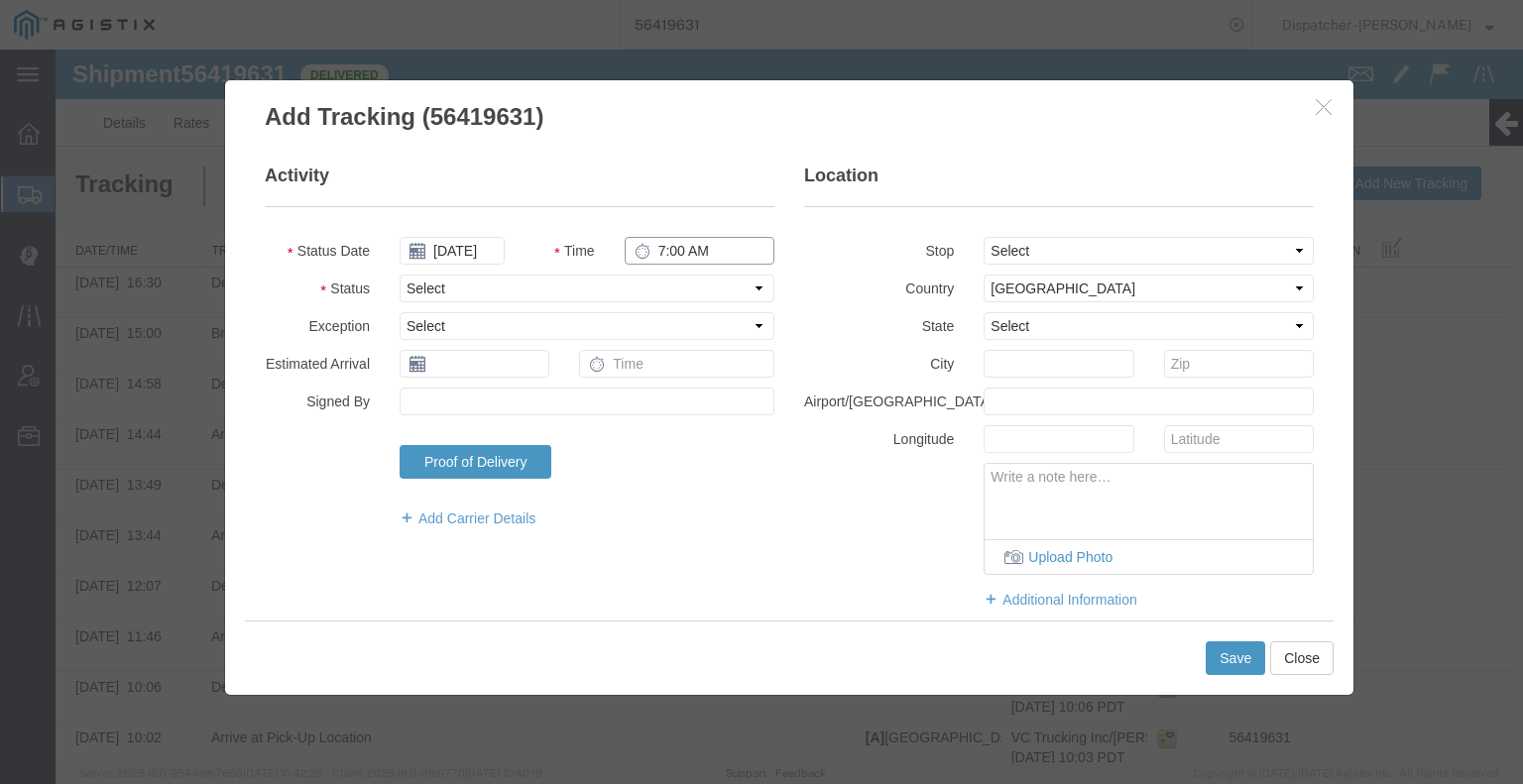
click at [688, 241] on input "7:00 AM" at bounding box center [699, 251] width 150 height 28
type input "3:30 PM"
click at [672, 292] on select "Select Arrival Notice Available Arrival Notice Imported Arrive at Delivery Loca…" at bounding box center [586, 289] width 374 height 28
select select "BREAKSTOP"
click at [399, 275] on select "Select Arrival Notice Available Arrival Notice Imported Arrive at Delivery Loca…" at bounding box center [586, 289] width 374 height 28
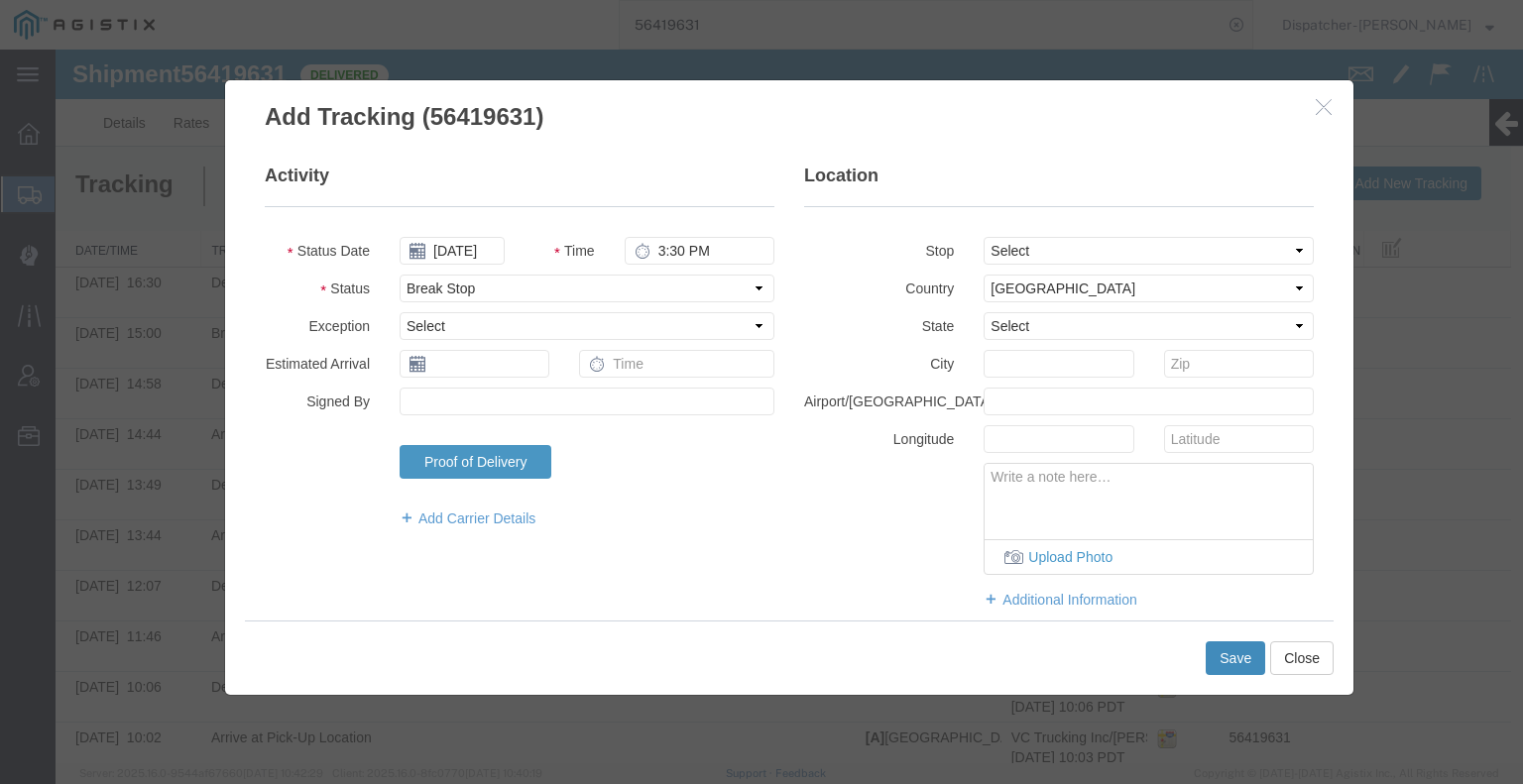
click at [1219, 661] on button "Save" at bounding box center [1235, 658] width 60 height 34
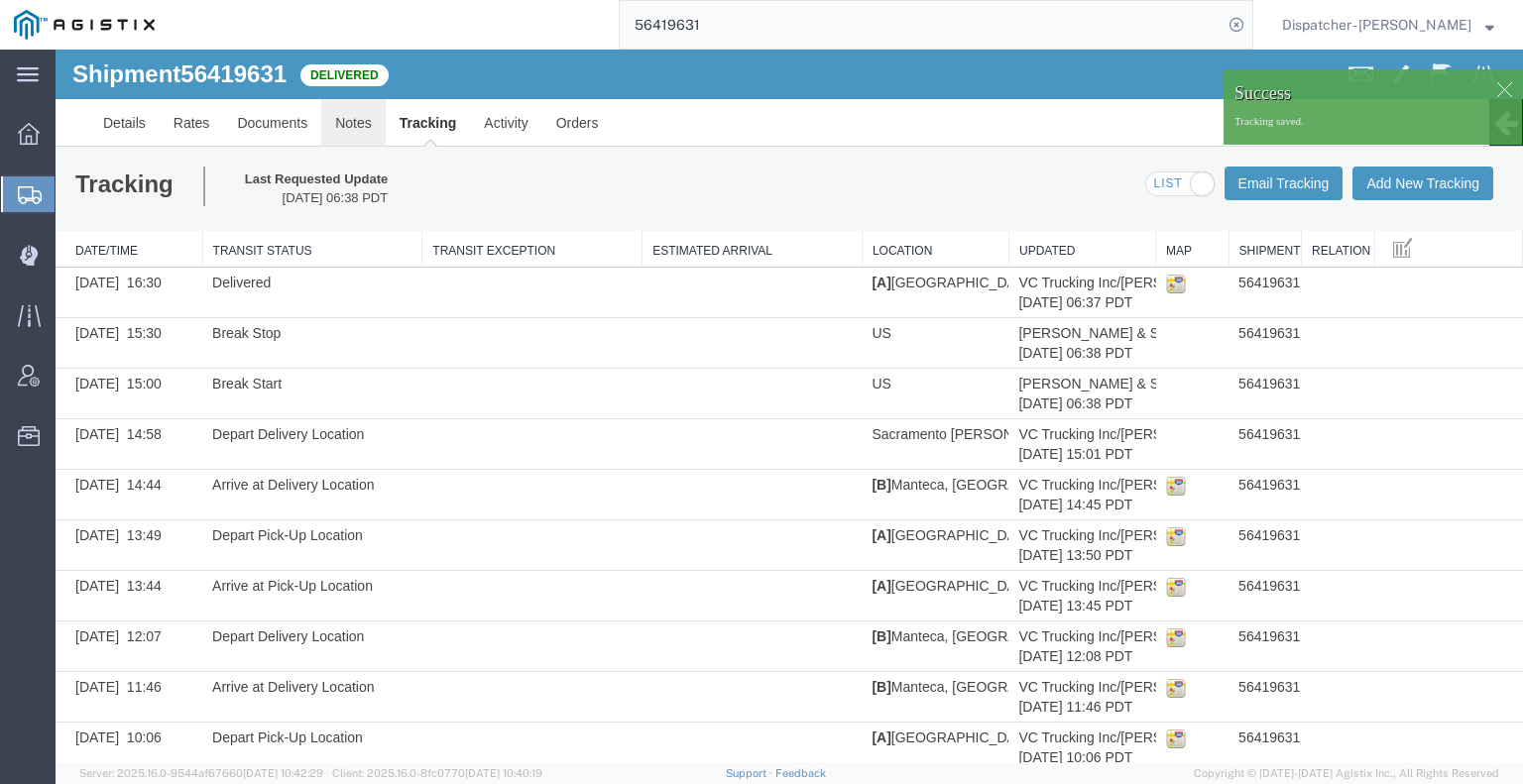
click at [360, 126] on link "Notes" at bounding box center [353, 123] width 65 height 48
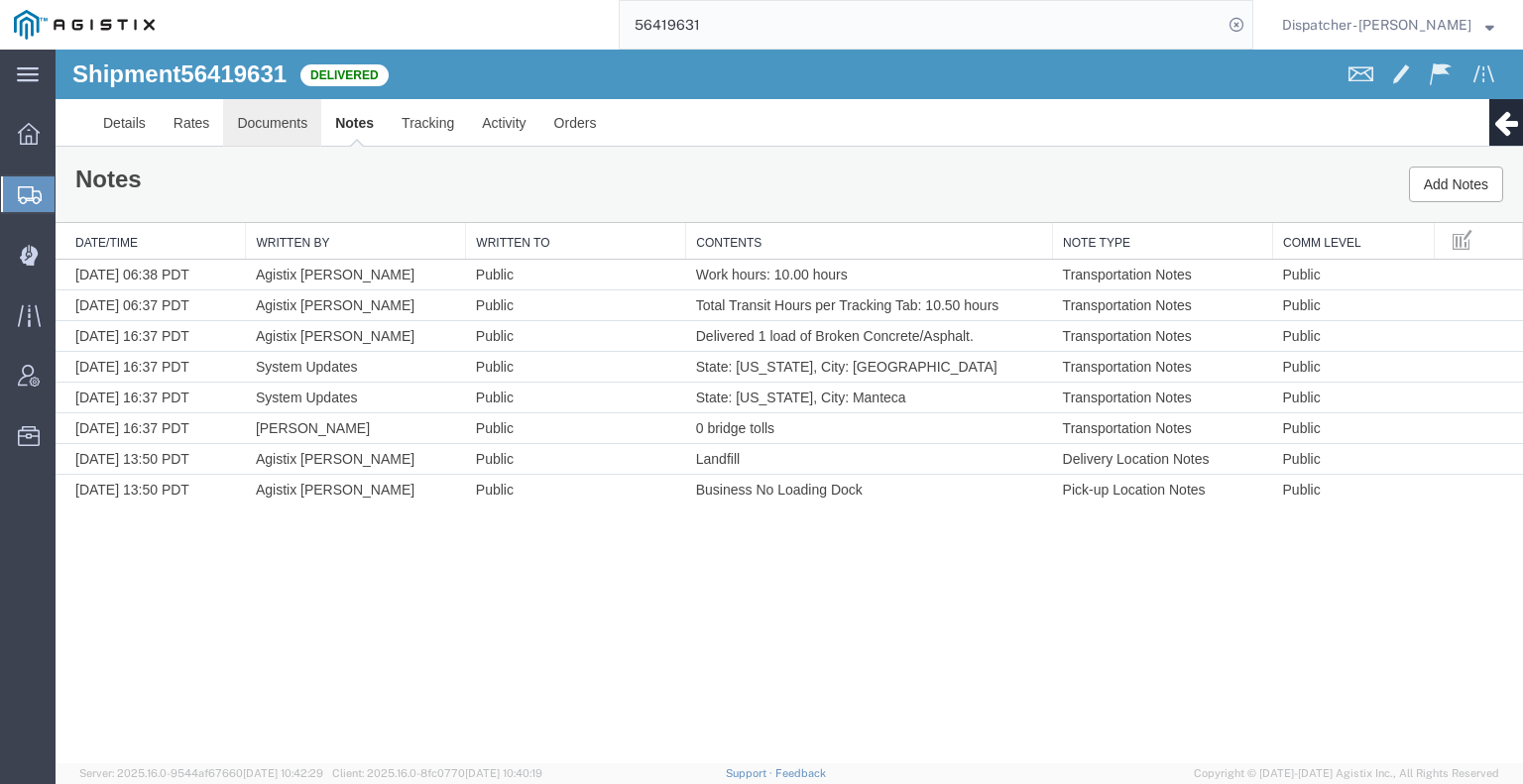
click at [256, 127] on link "Documents" at bounding box center [272, 123] width 98 height 48
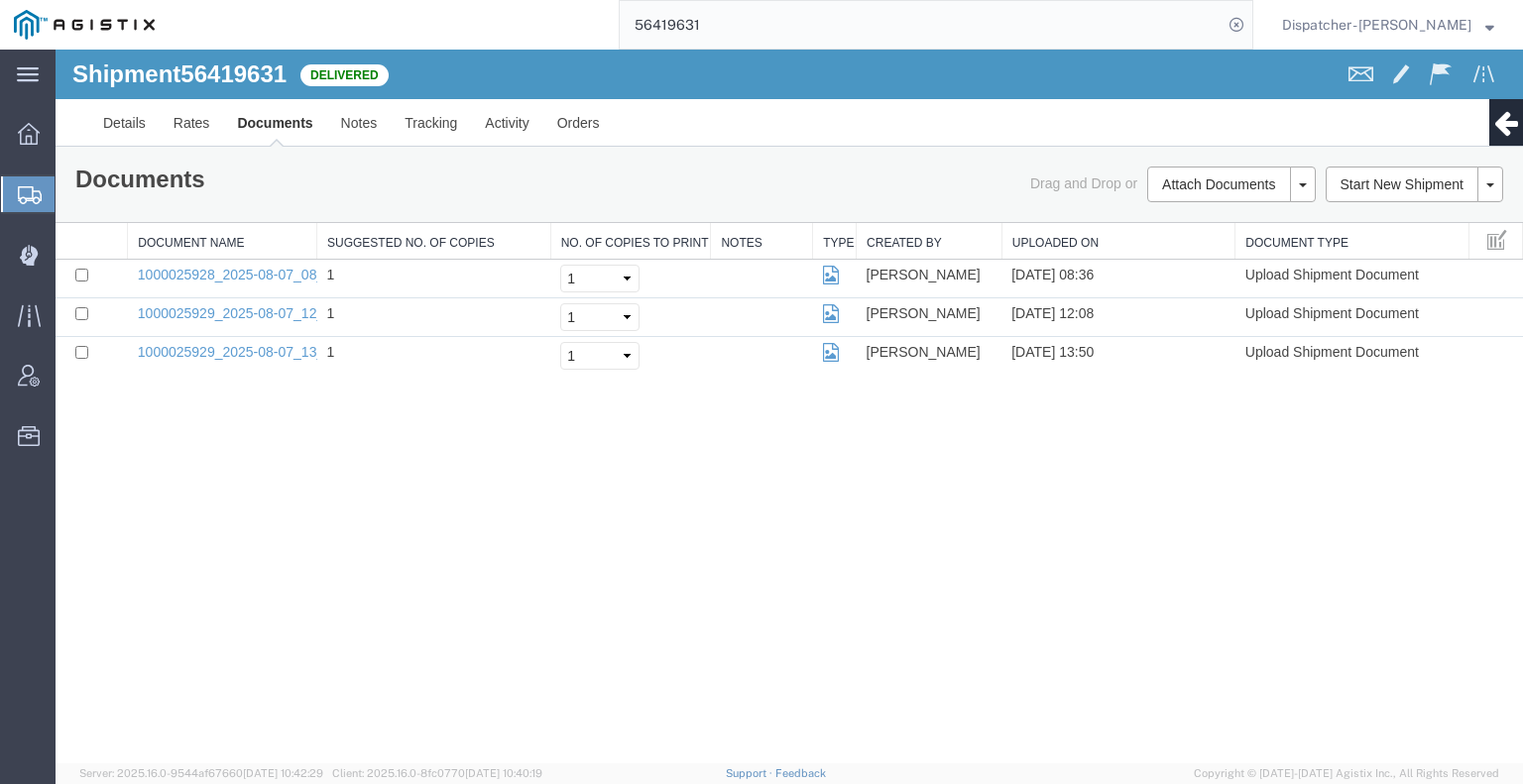
click at [1287, 550] on div "Shipment 56419631 3 of 3 Delivered Details Rates Documents Notes Tracking Activ…" at bounding box center [789, 406] width 1467 height 714
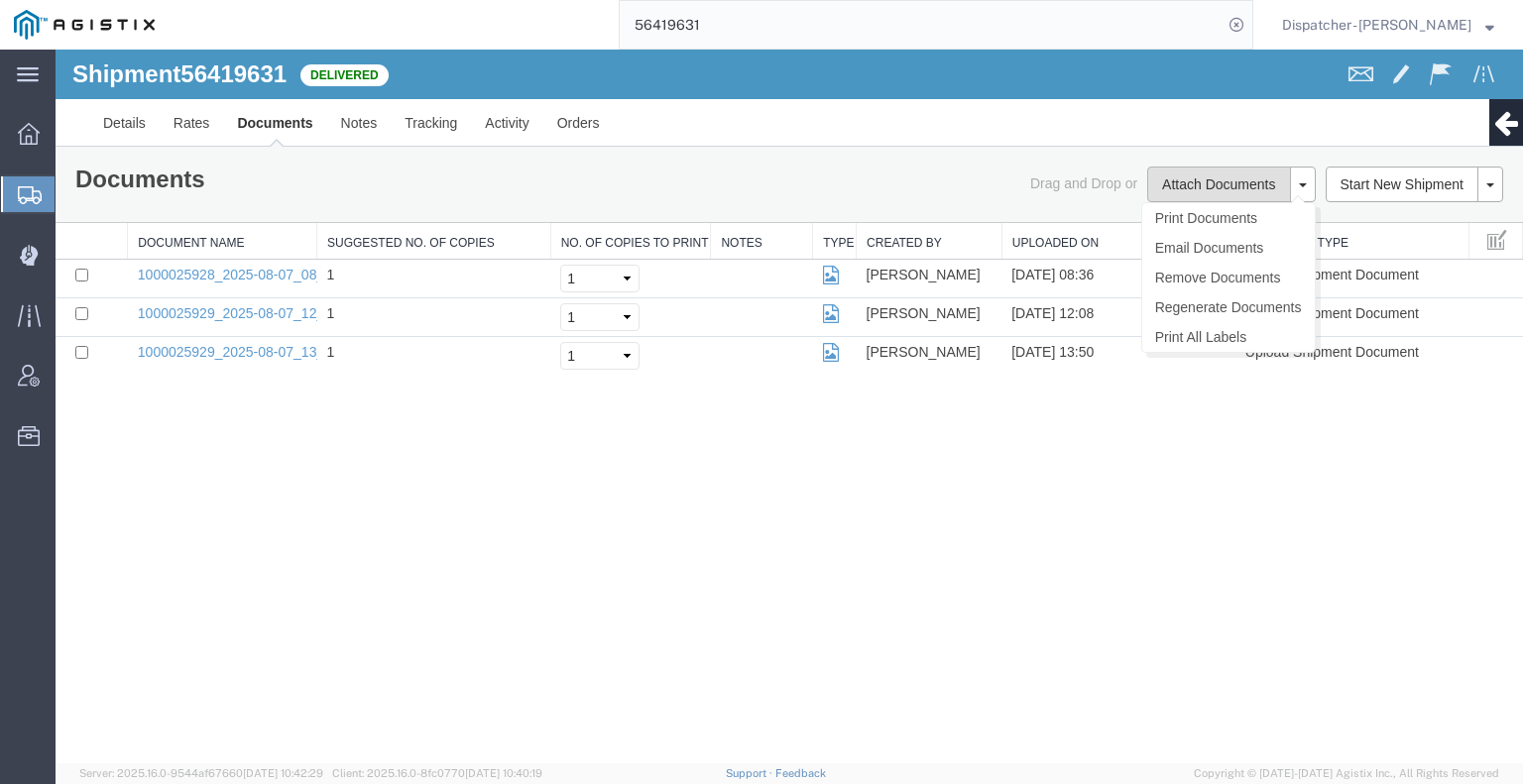
click at [1217, 176] on button "Attach Documents" at bounding box center [1218, 185] width 143 height 36
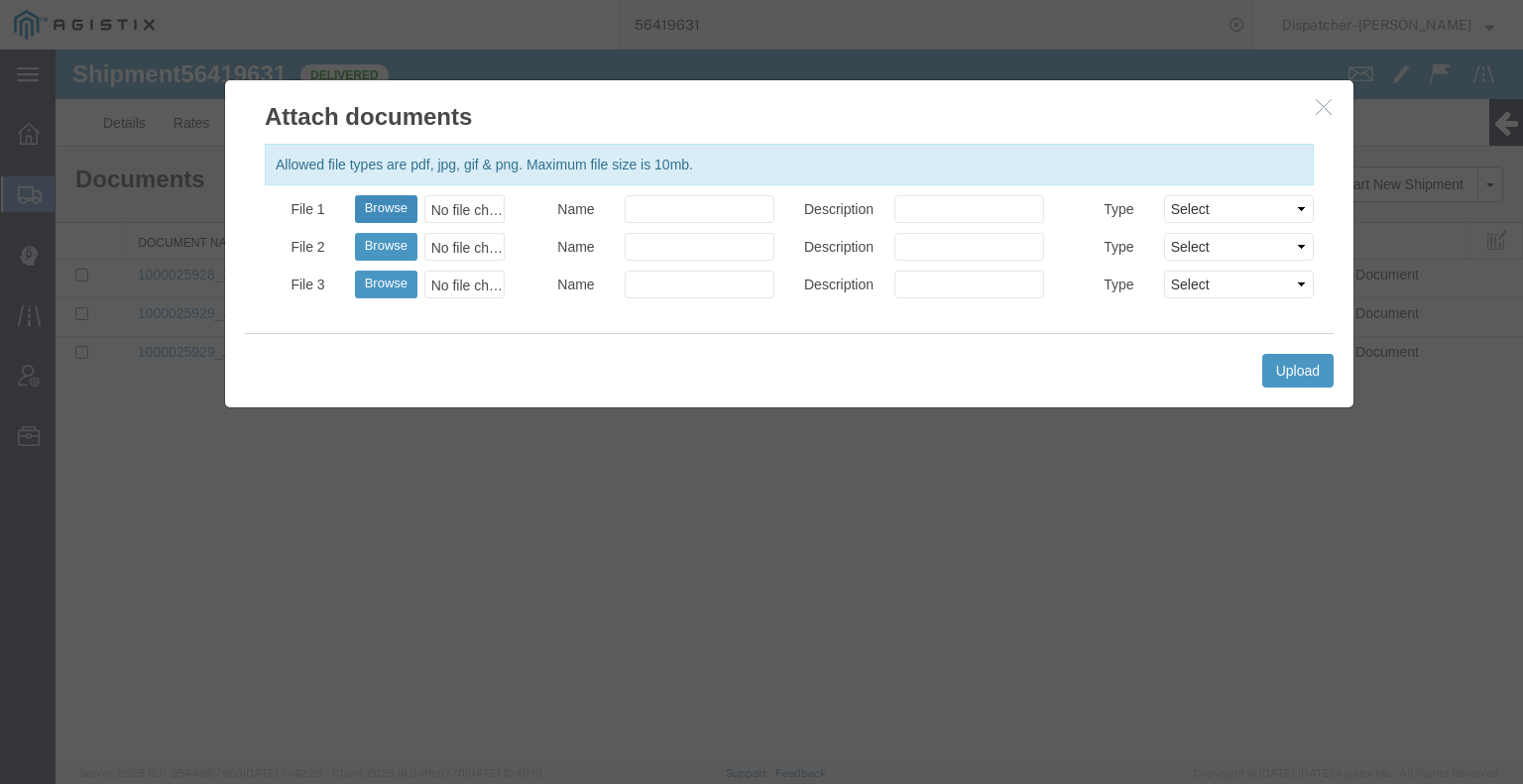
click at [389, 205] on button "Browse" at bounding box center [385, 209] width 63 height 28
type input "C:\fakepath\56419631trktag.pdf"
click at [1282, 378] on button "Upload" at bounding box center [1298, 370] width 71 height 34
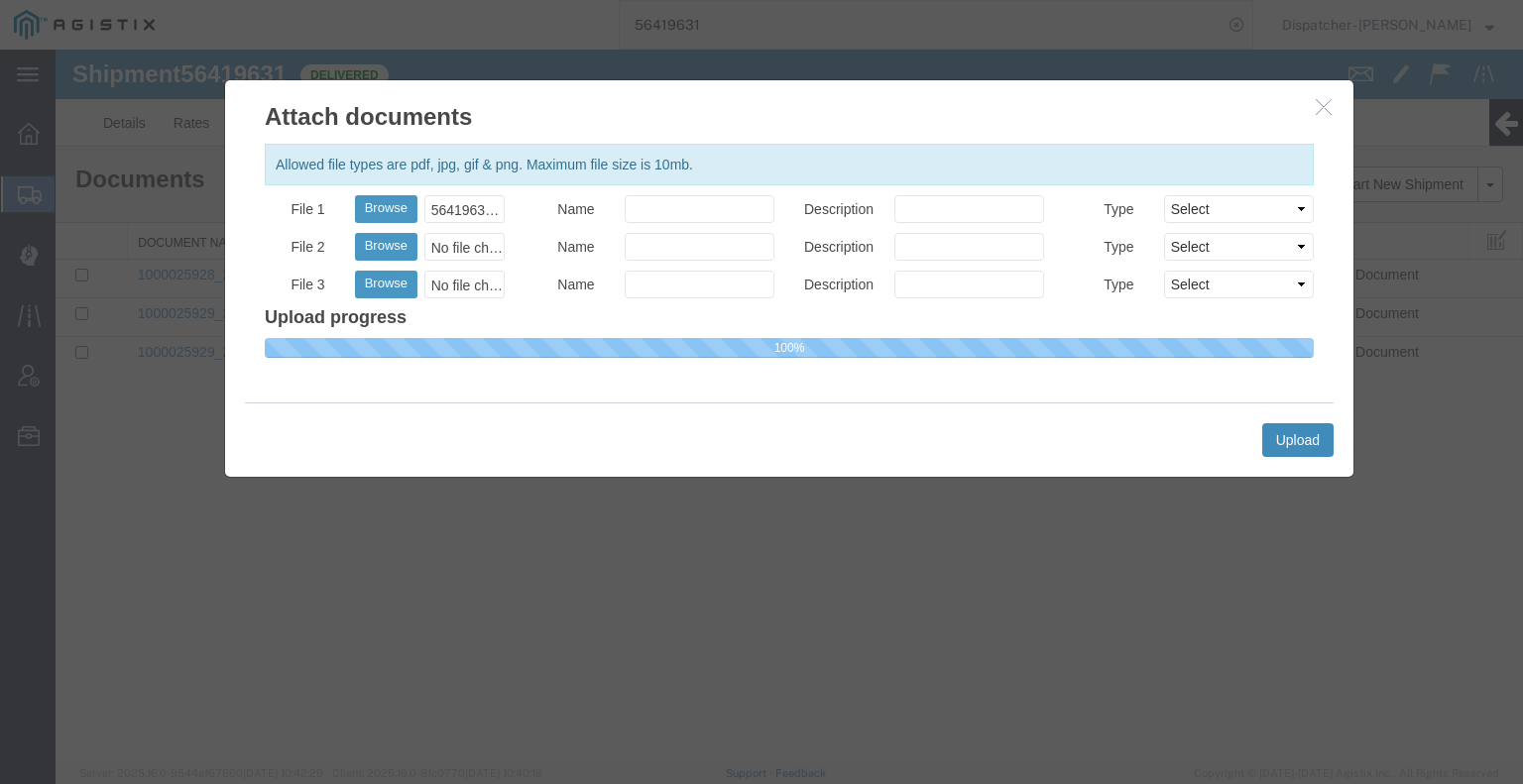
select select
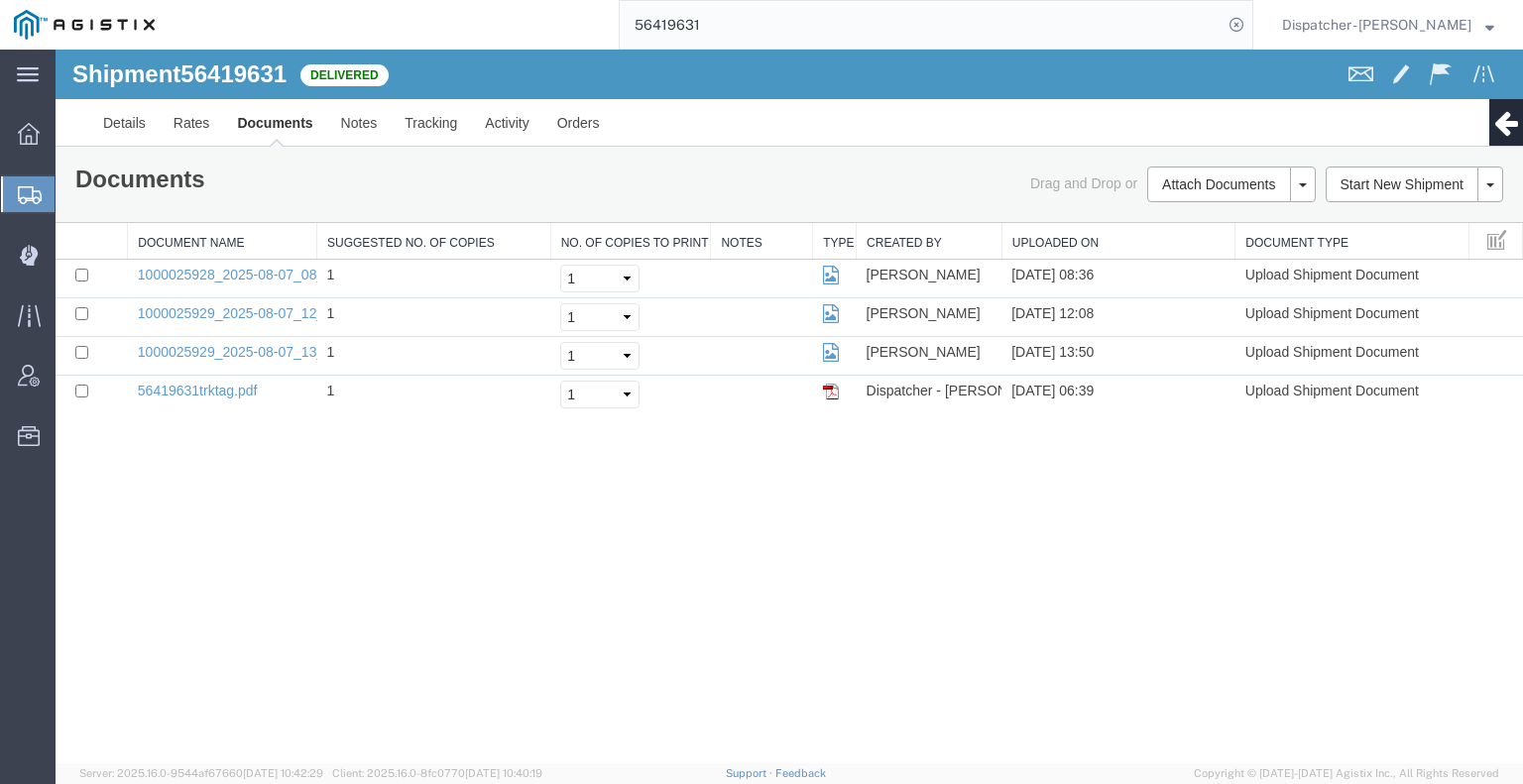
drag, startPoint x: 761, startPoint y: 70, endPoint x: 509, endPoint y: 57, distance: 252.3
type input "56434749"
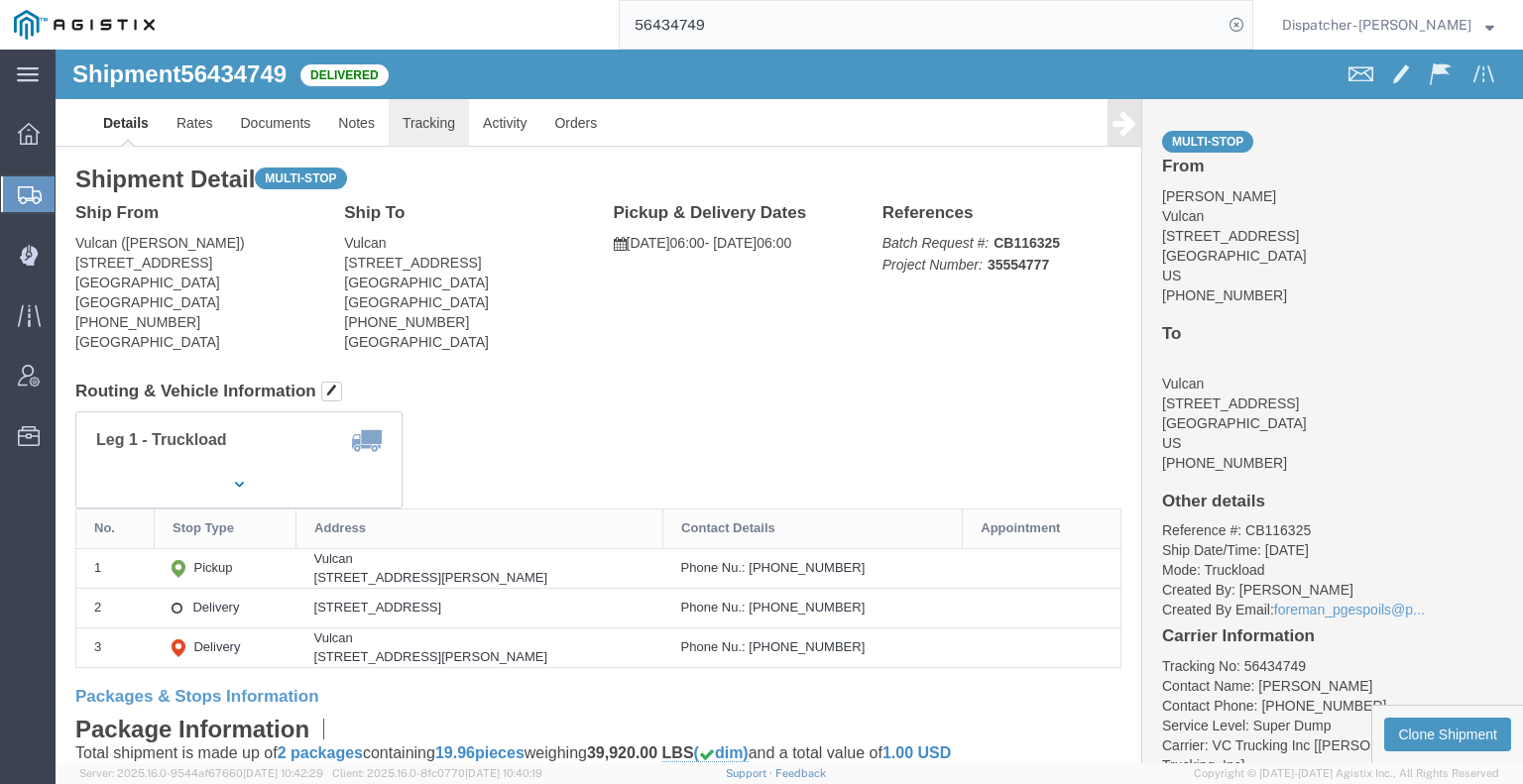
click link "Tracking"
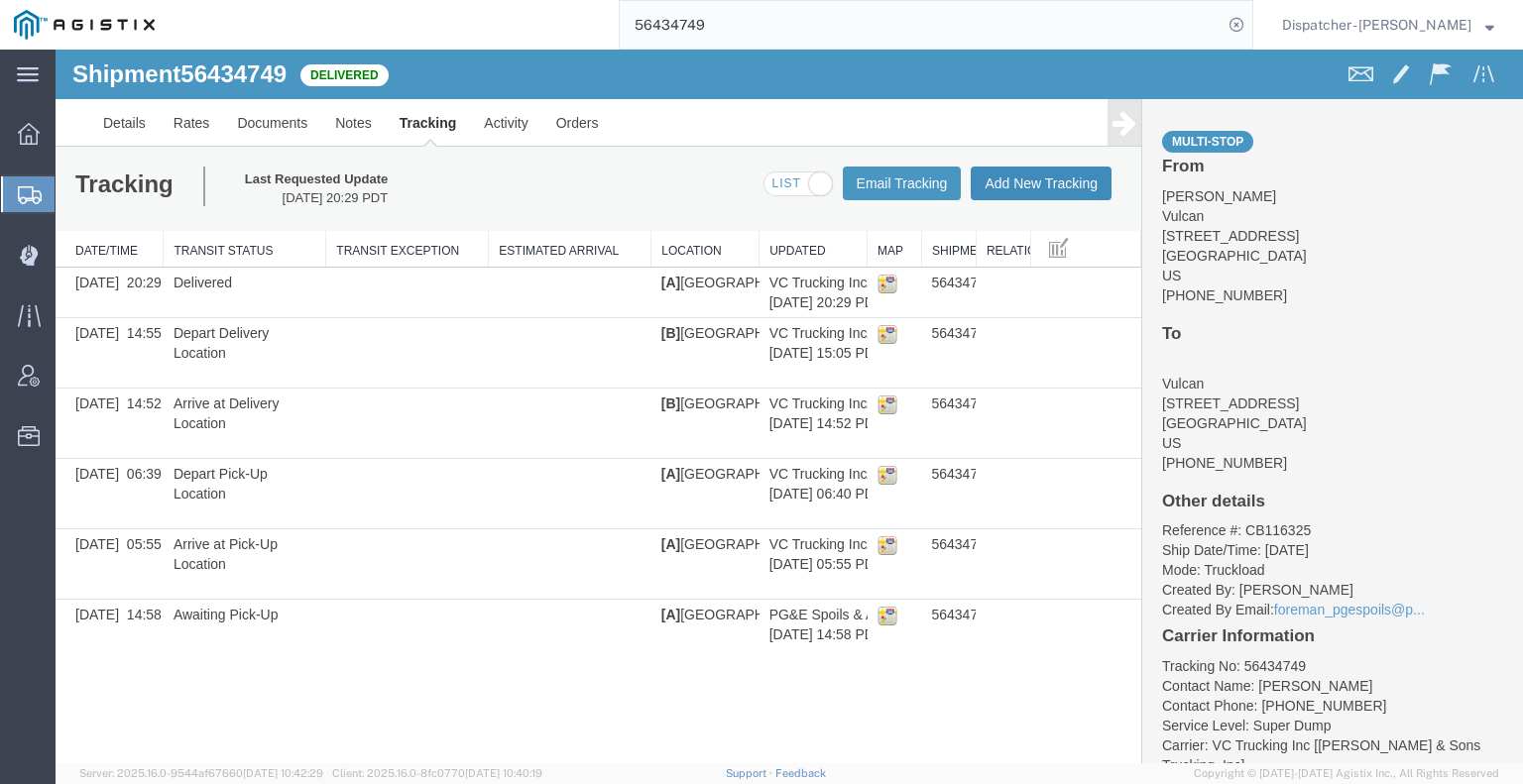
click at [1050, 189] on button "Add New Tracking" at bounding box center [1041, 184] width 141 height 34
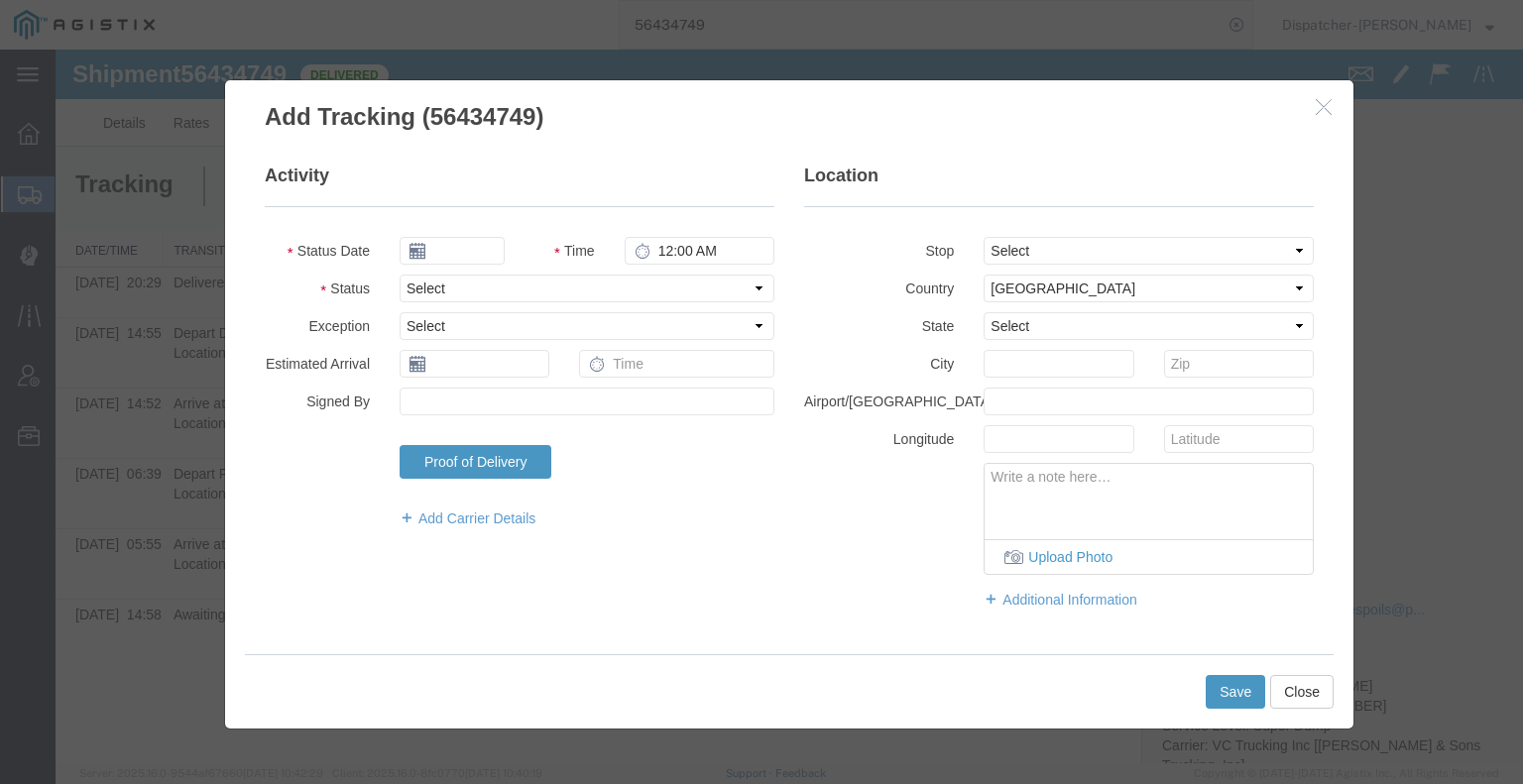
type input "[DATE]"
type input "7:00 AM"
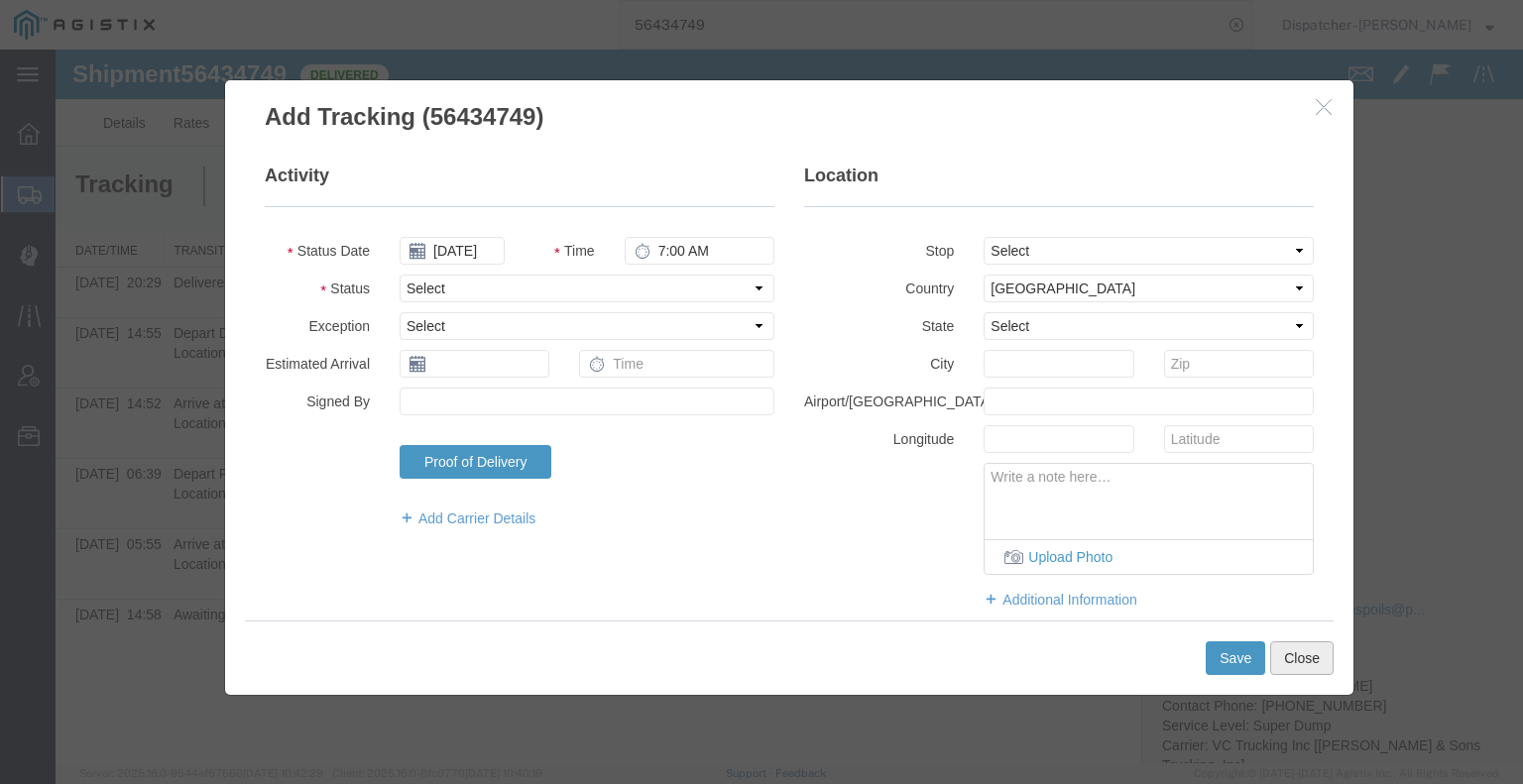
click at [1306, 668] on button "Close" at bounding box center [1302, 658] width 64 height 34
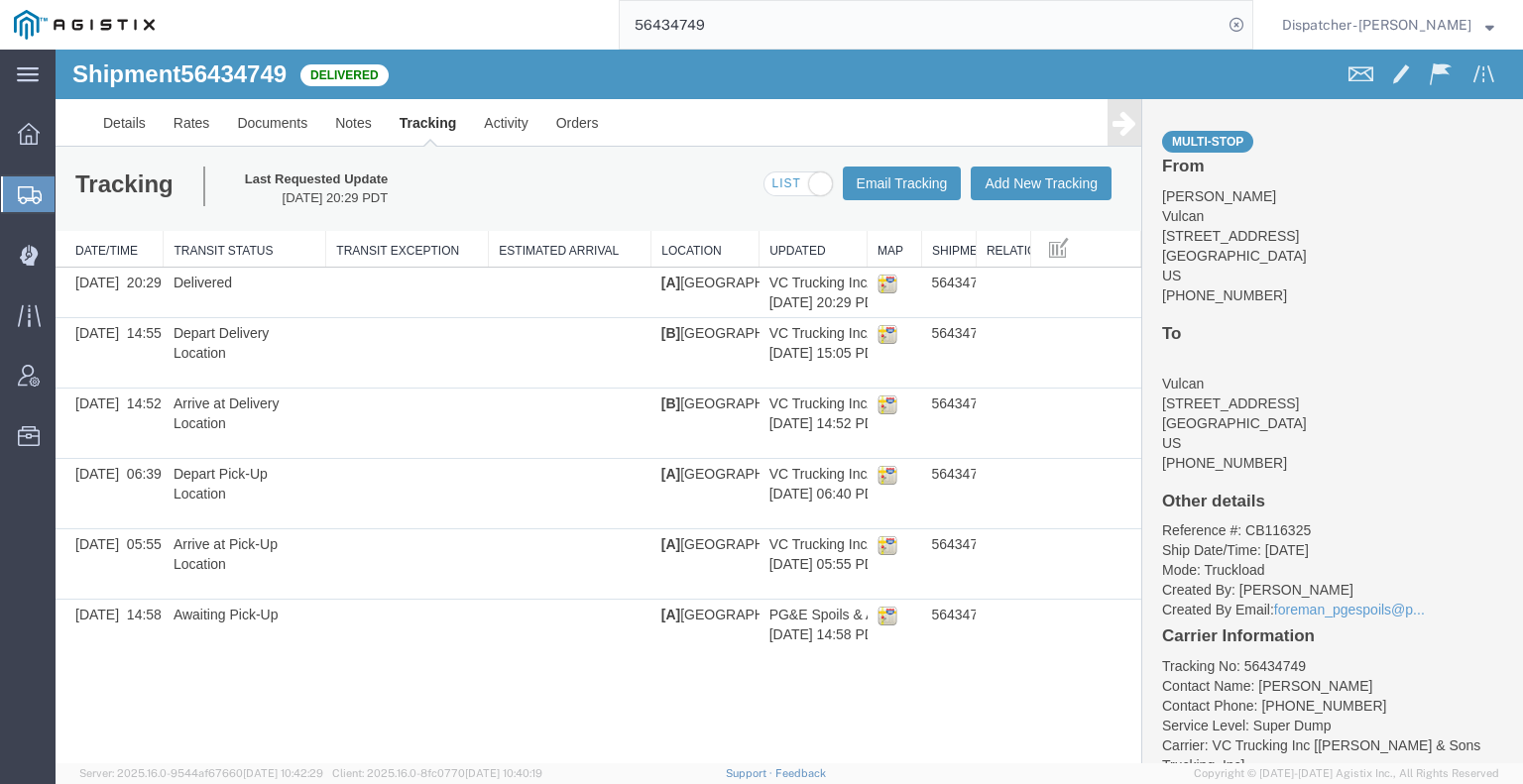
click at [1117, 140] on link at bounding box center [1124, 122] width 34 height 47
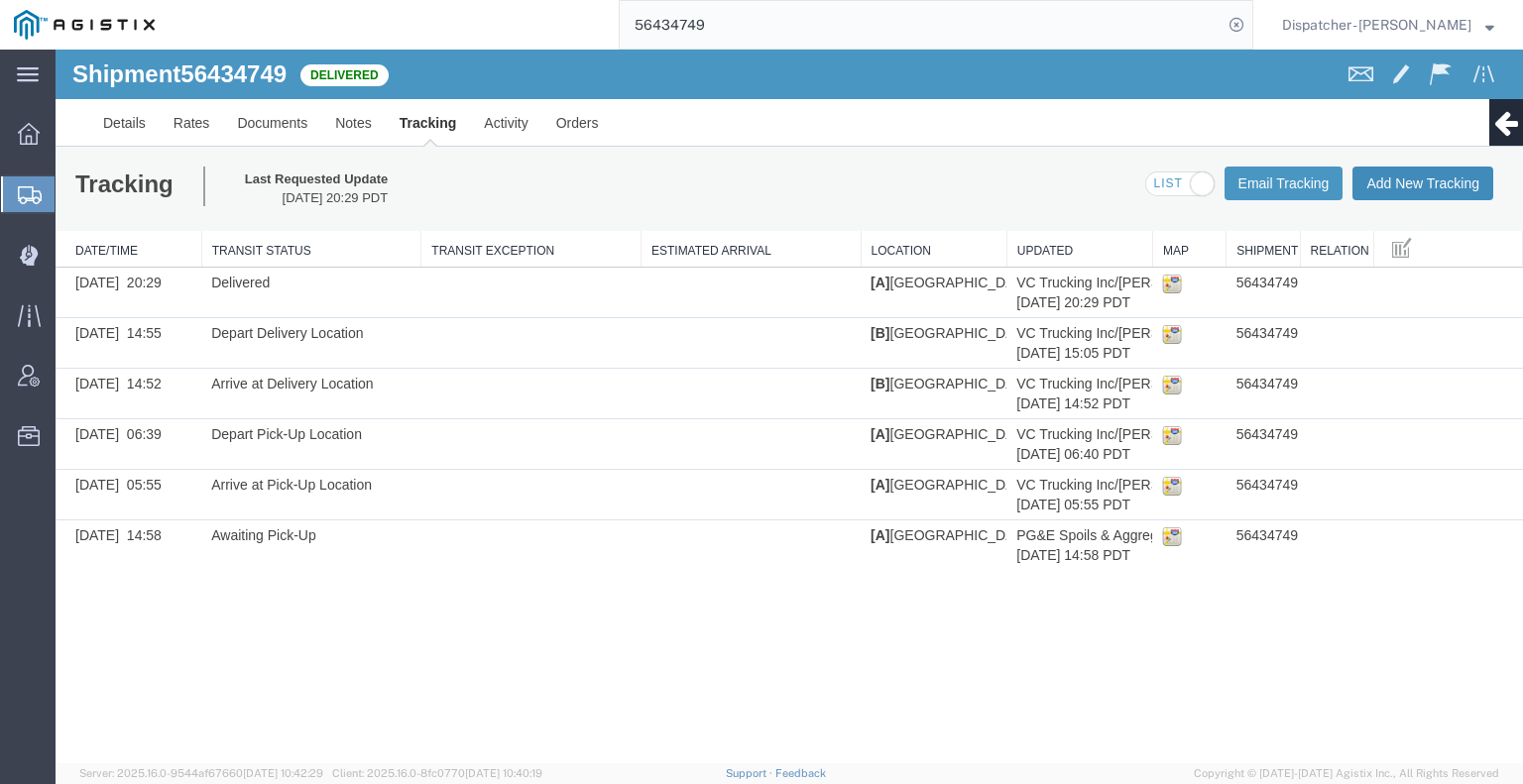
click at [1428, 191] on button "Add New Tracking" at bounding box center [1423, 184] width 141 height 34
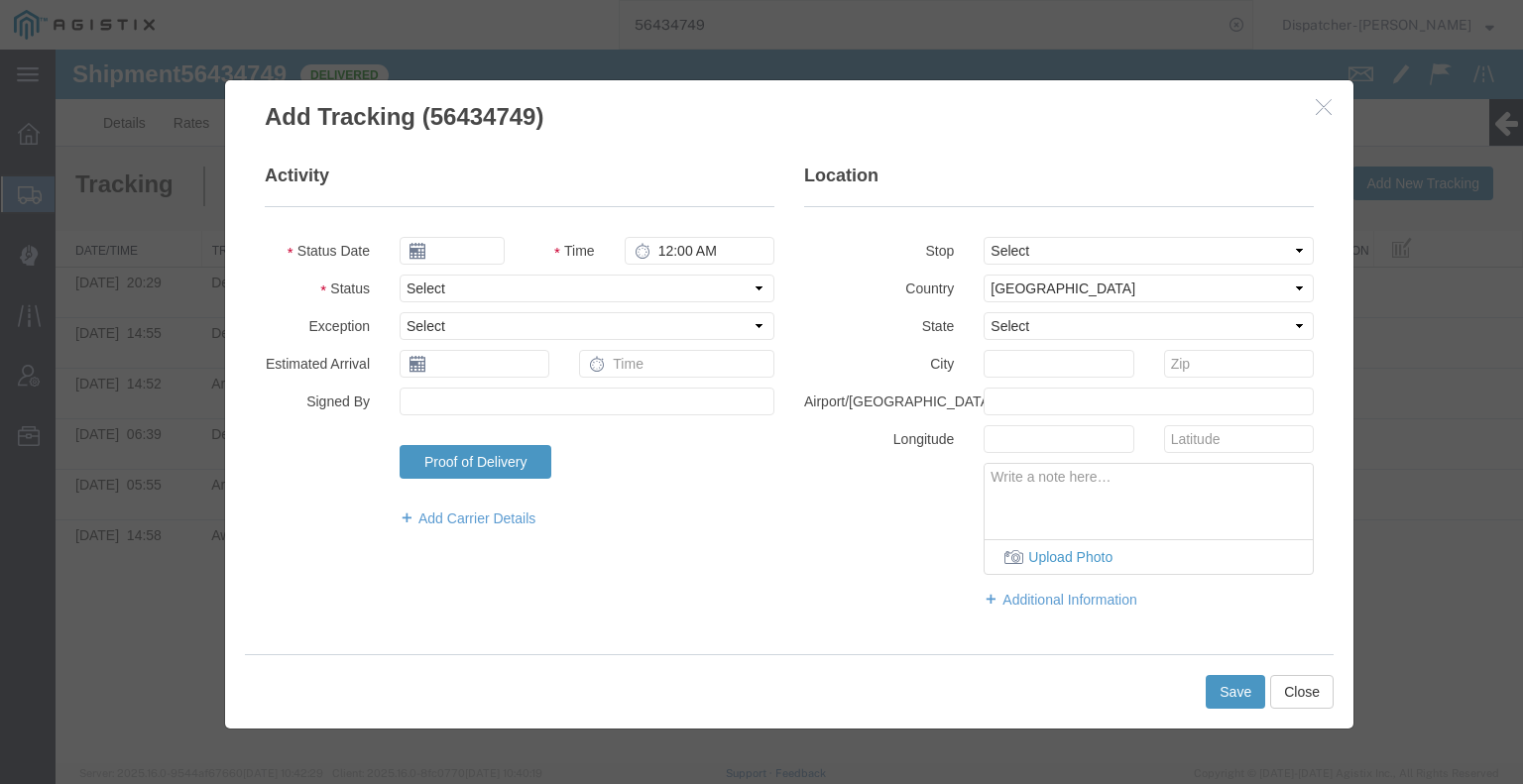
type input "[DATE]"
type input "7:00 AM"
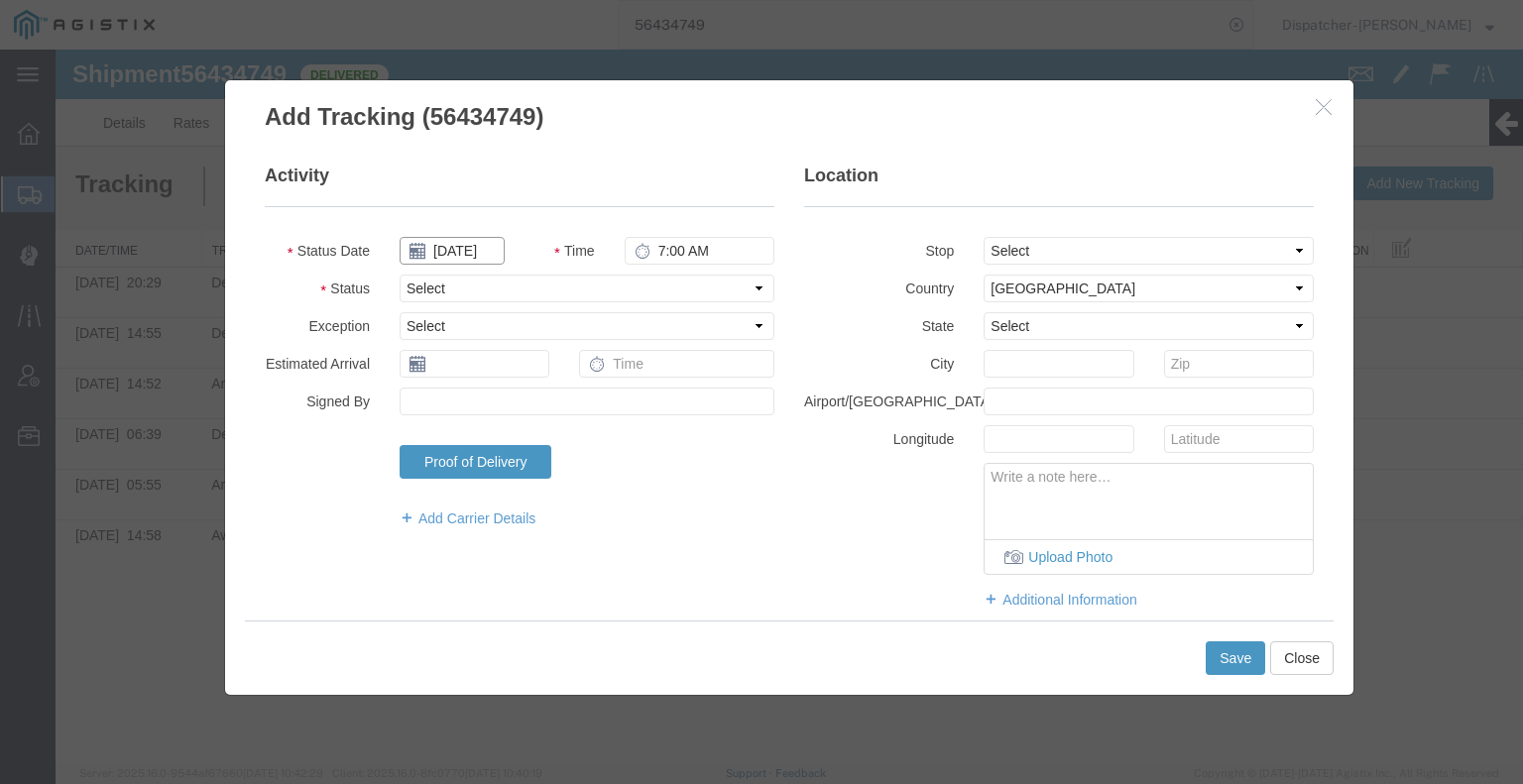
click at [459, 239] on input "[DATE]" at bounding box center [452, 251] width 105 height 28
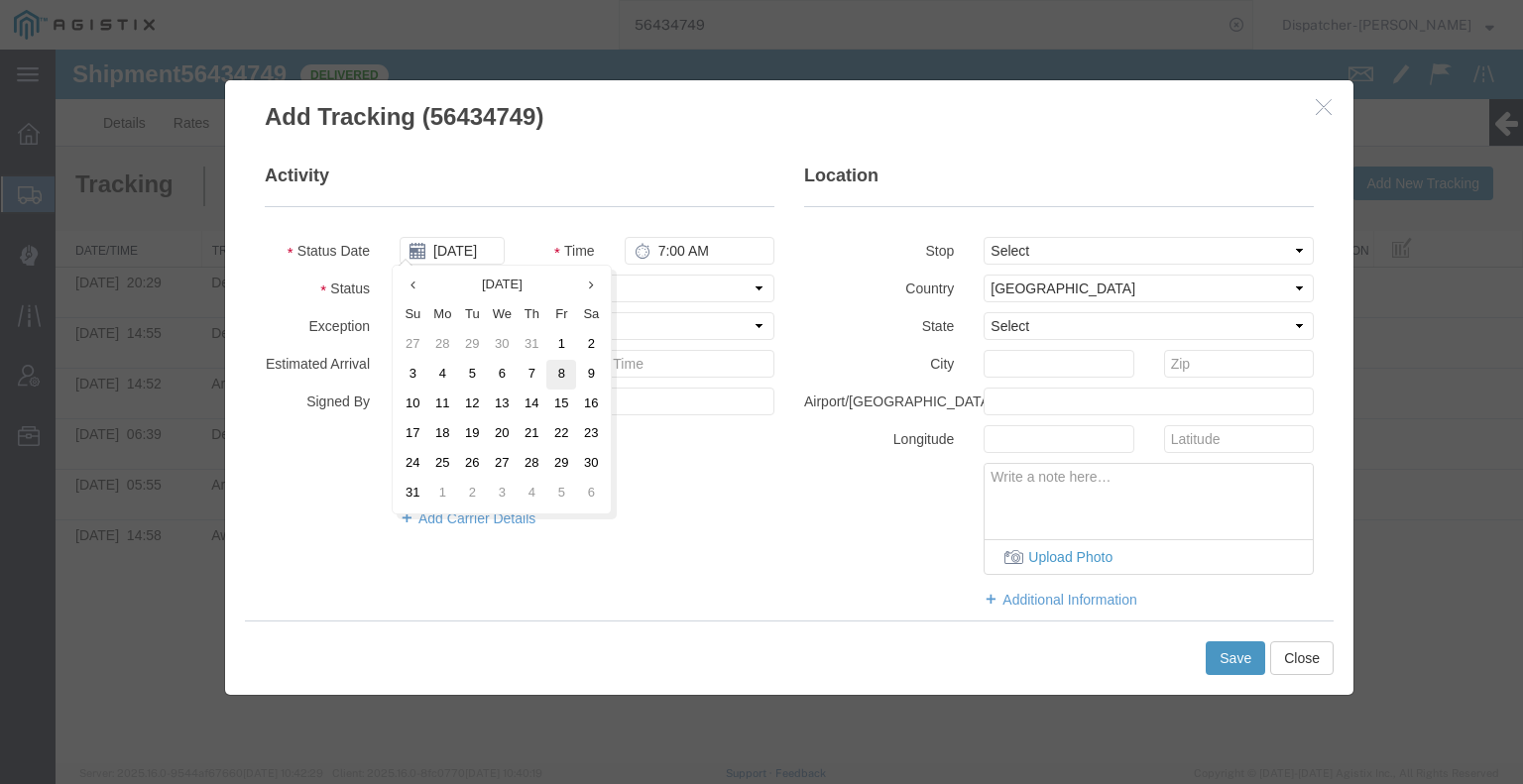
click at [547, 379] on td "8" at bounding box center [561, 374] width 30 height 30
type input "[DATE]"
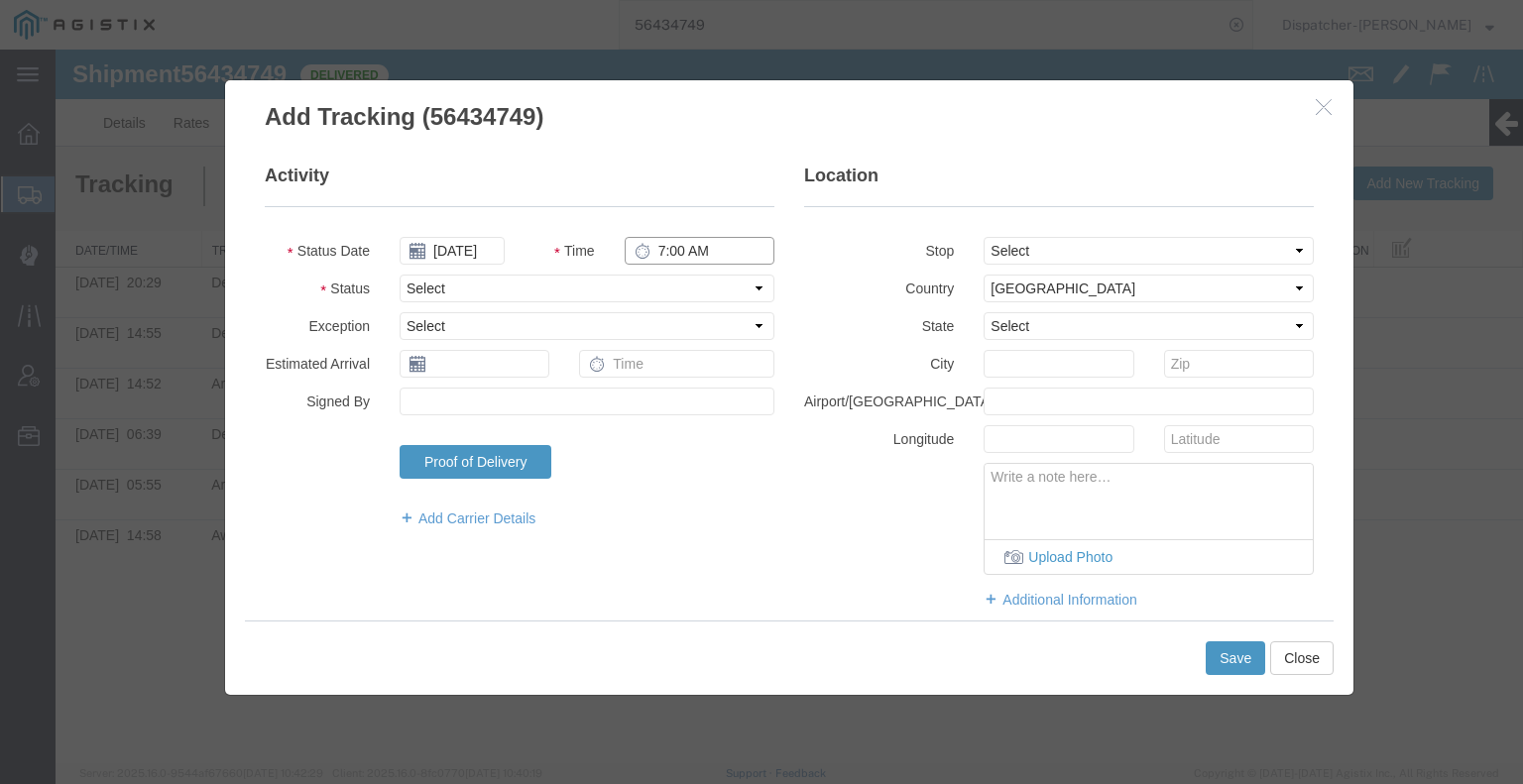
click at [680, 257] on input "7:00 AM" at bounding box center [699, 251] width 150 height 28
type input "12:00 PM"
click at [670, 293] on select "Select Arrival Notice Available Arrival Notice Imported Arrive at Delivery Loca…" at bounding box center [586, 289] width 374 height 28
select select "BREAKSTART"
click at [399, 275] on select "Select Arrival Notice Available Arrival Notice Imported Arrive at Delivery Loca…" at bounding box center [586, 289] width 374 height 28
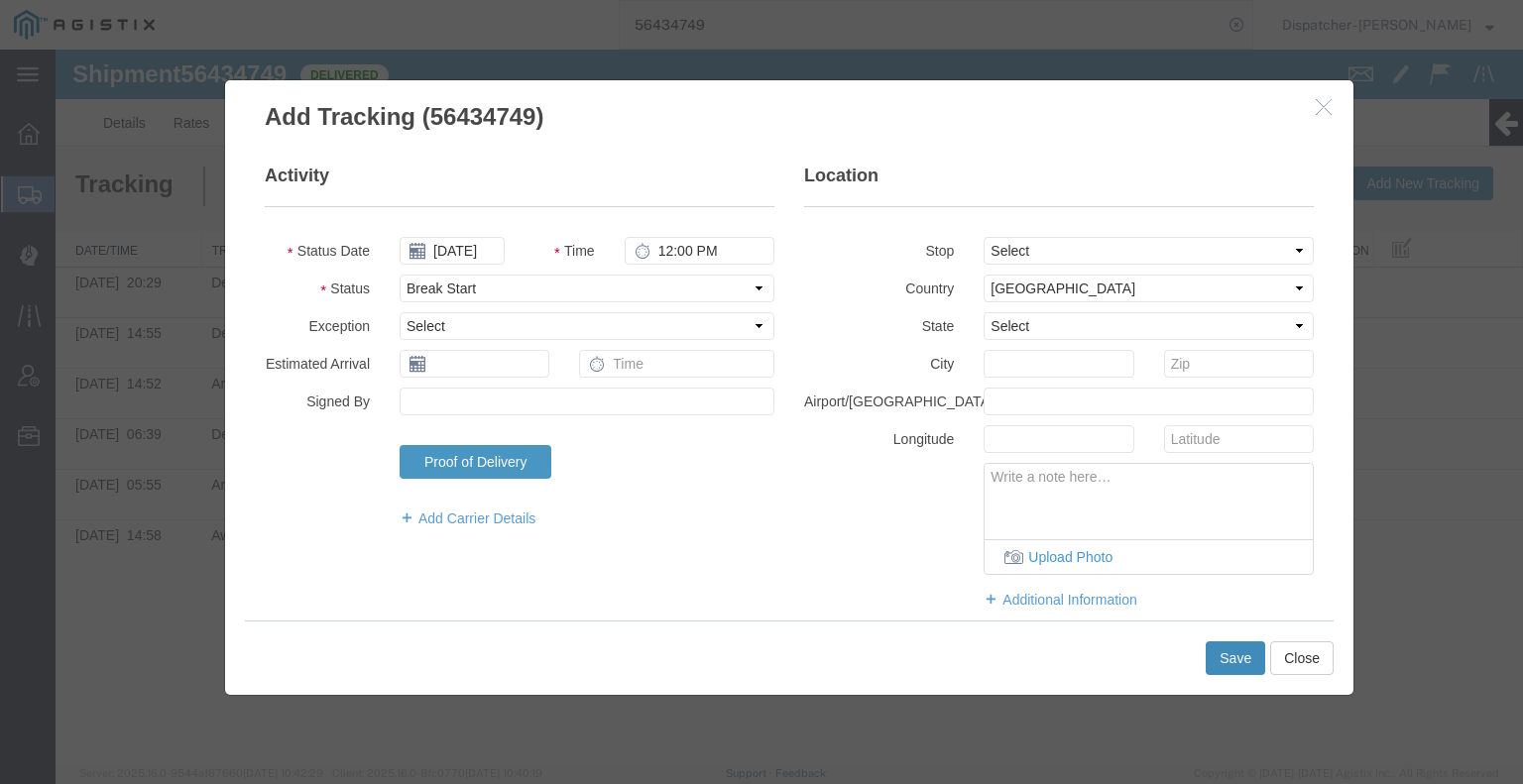
click at [1247, 664] on button "Save" at bounding box center [1235, 658] width 60 height 34
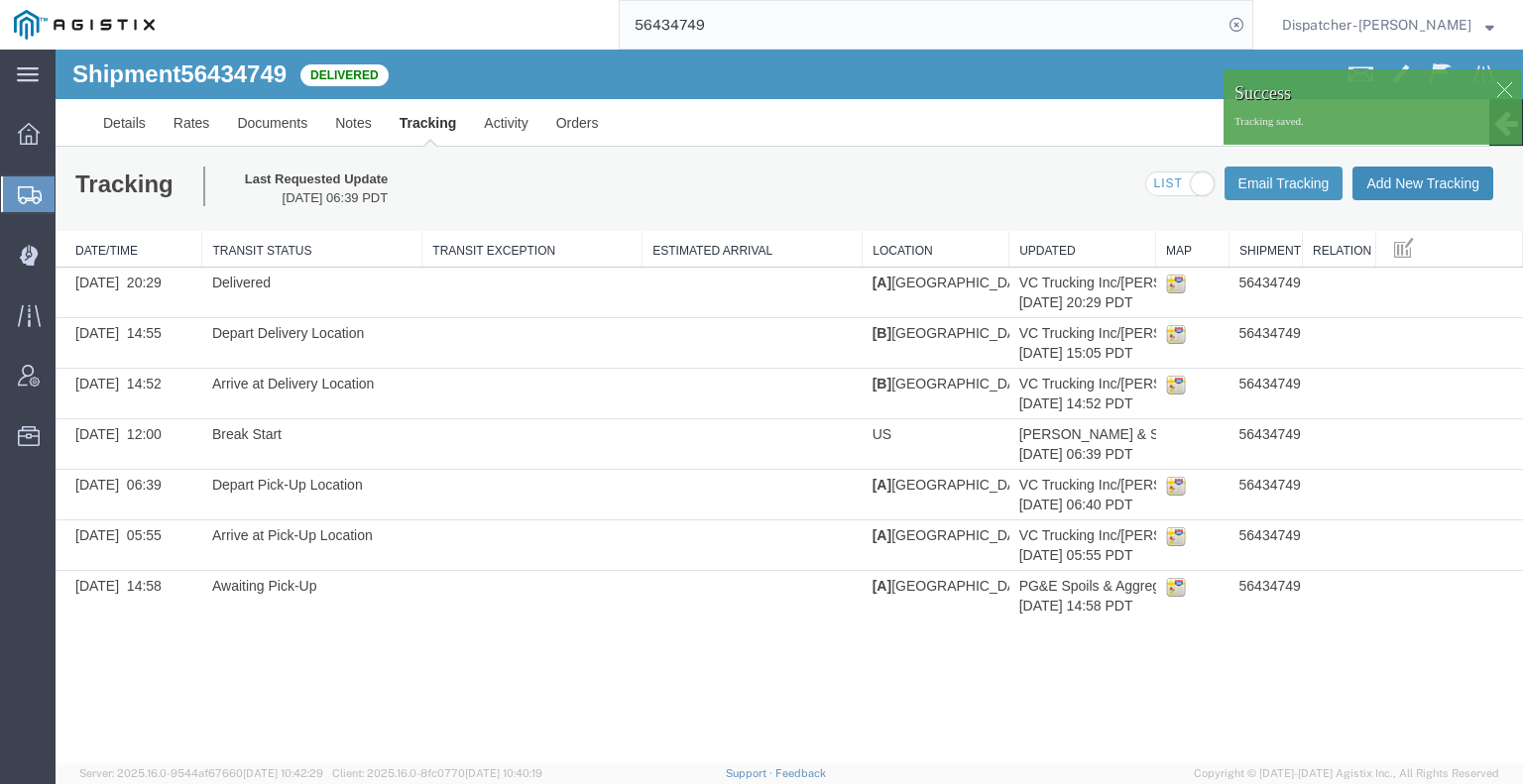
click at [1404, 190] on button "Add New Tracking" at bounding box center [1423, 184] width 141 height 34
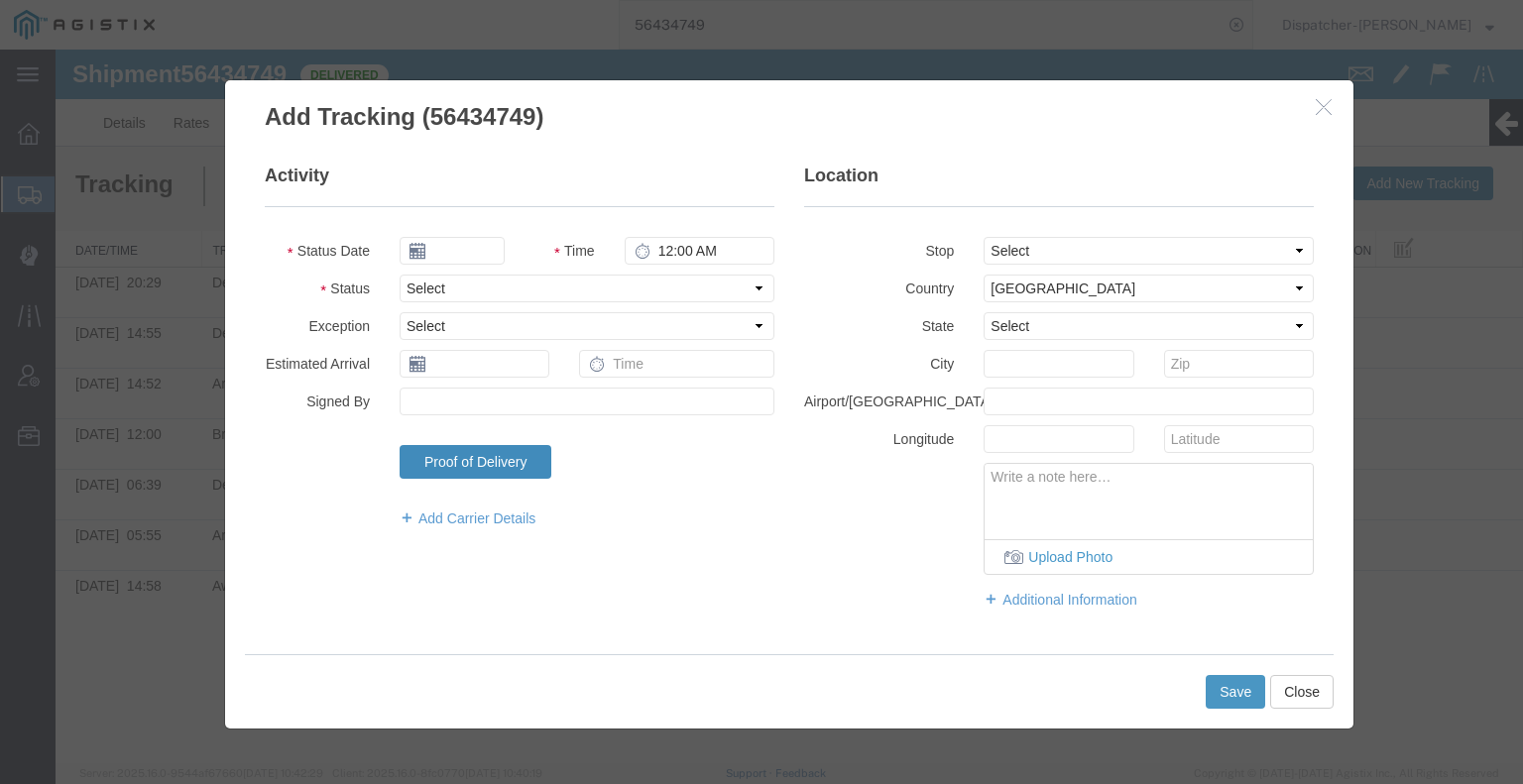
type input "[DATE]"
type input "7:00 AM"
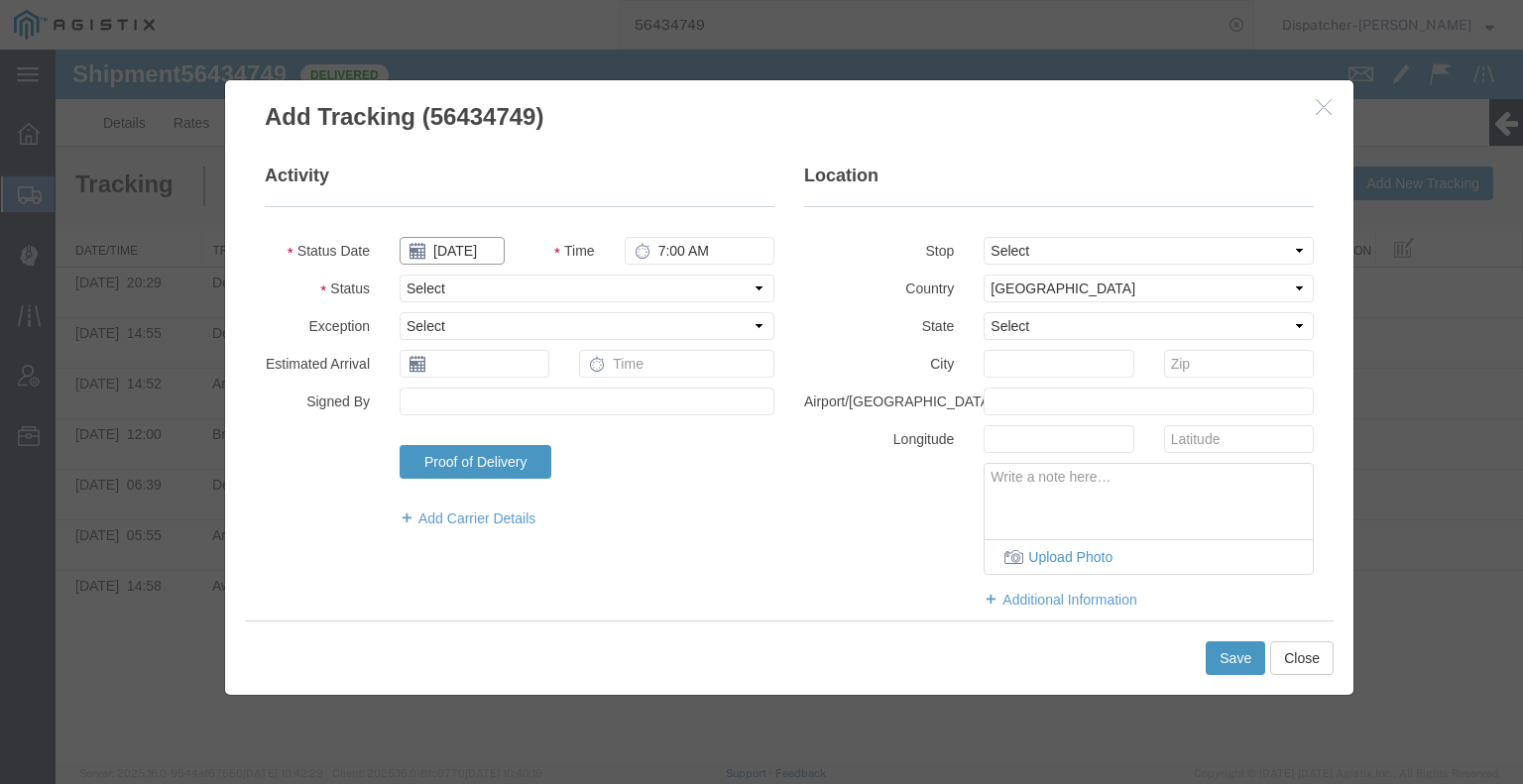
click at [480, 256] on input "[DATE]" at bounding box center [452, 251] width 105 height 28
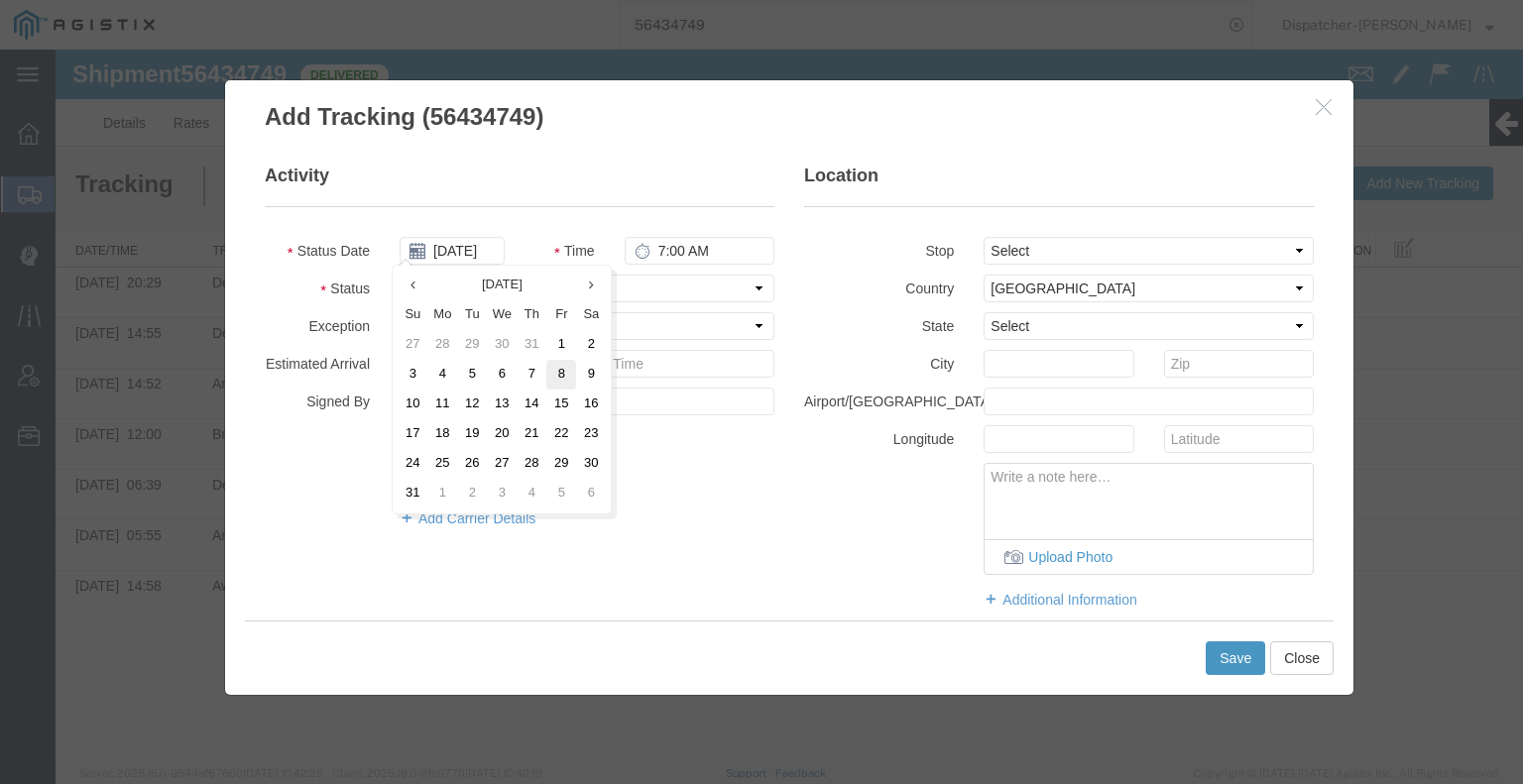
click at [567, 383] on td "8" at bounding box center [561, 374] width 30 height 30
type input "[DATE]"
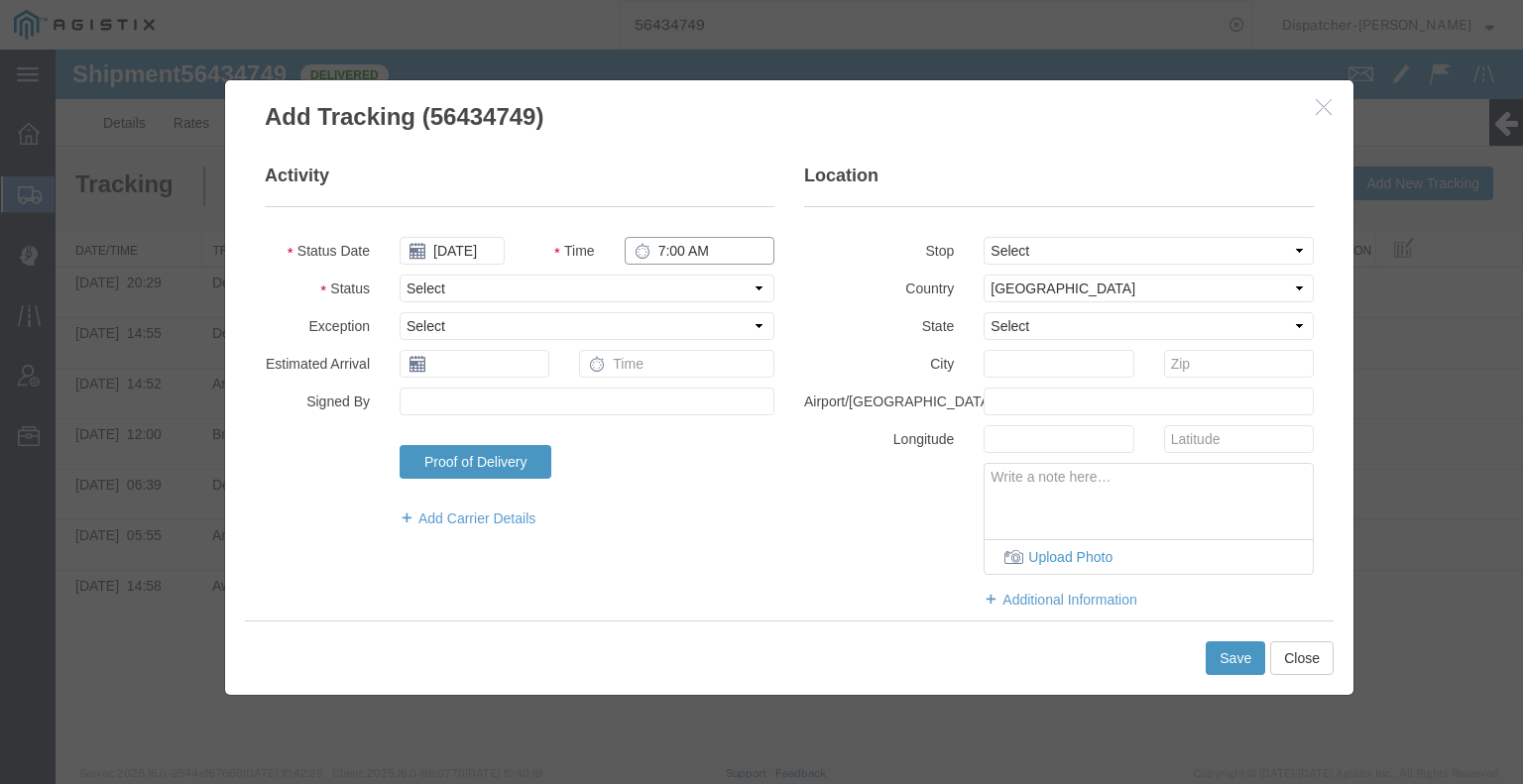
click at [668, 240] on input "7:00 AM" at bounding box center [699, 251] width 150 height 28
type input "12:30 PM"
click at [678, 297] on select "Select Arrival Notice Available Arrival Notice Imported Arrive at Delivery Loca…" at bounding box center [586, 289] width 374 height 28
select select "BREAKSTOP"
click at [399, 275] on select "Select Arrival Notice Available Arrival Notice Imported Arrive at Delivery Loca…" at bounding box center [586, 289] width 374 height 28
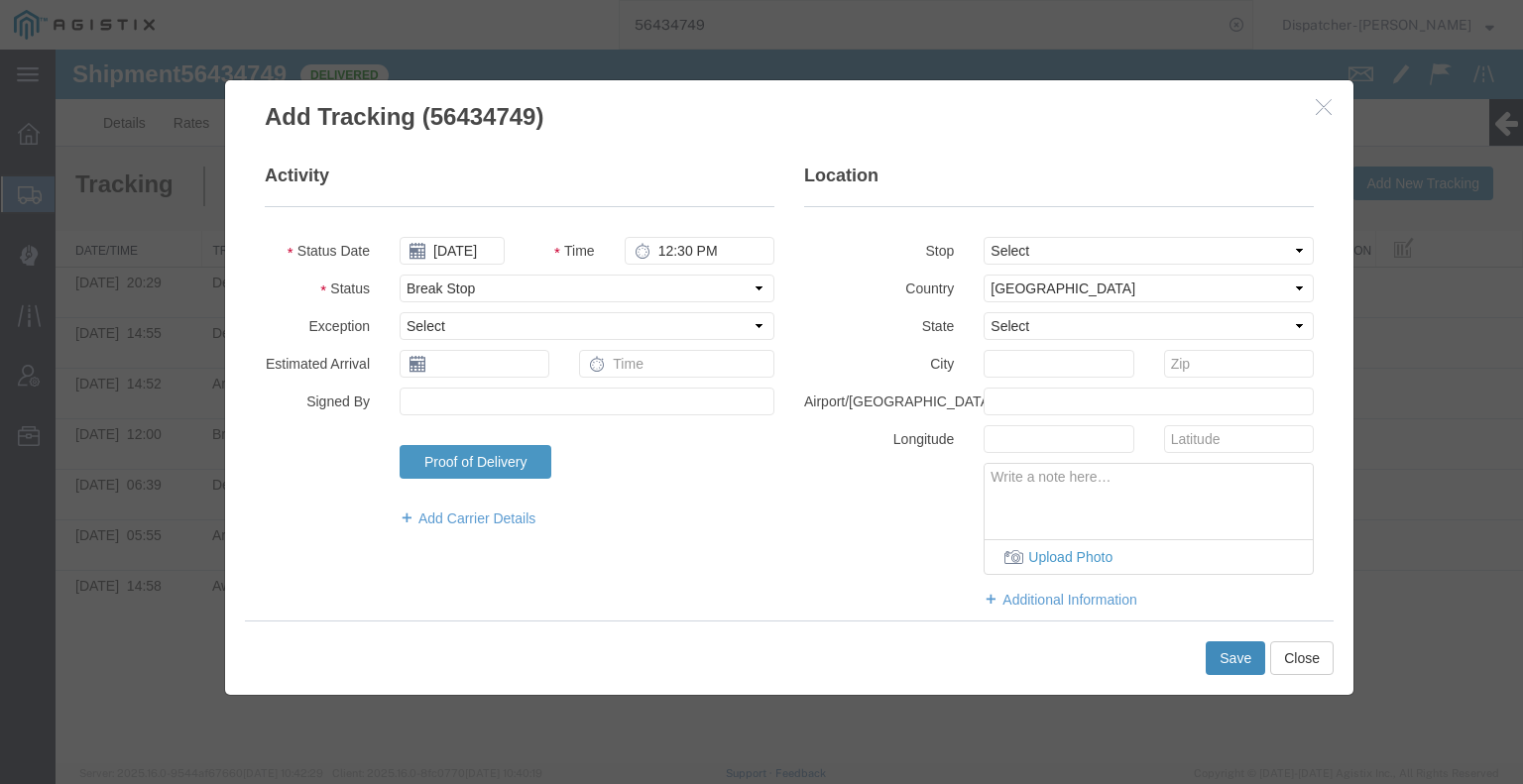
click at [1253, 657] on button "Save" at bounding box center [1235, 658] width 60 height 34
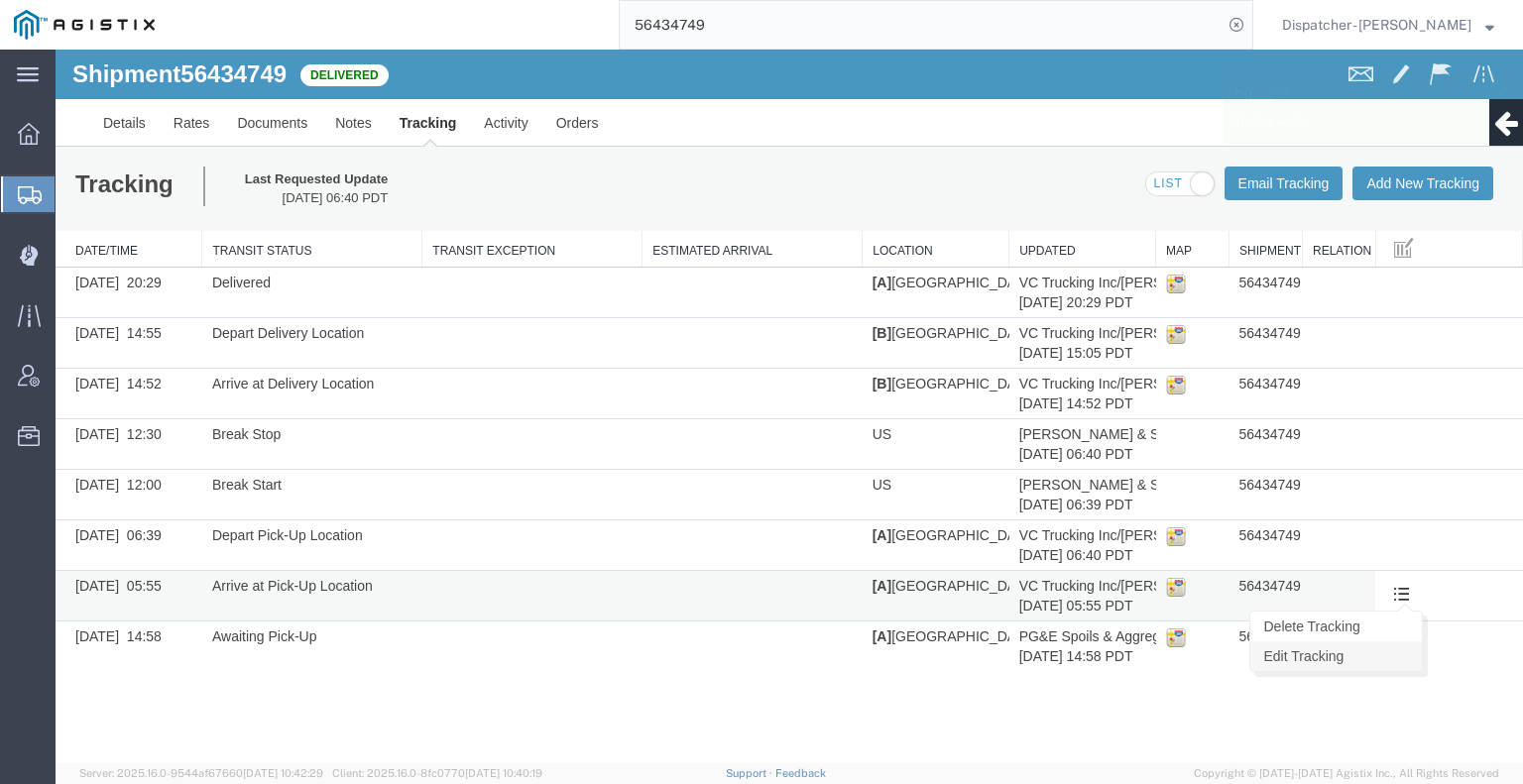
click at [1403, 645] on link "Edit Tracking" at bounding box center [1335, 656] width 172 height 30
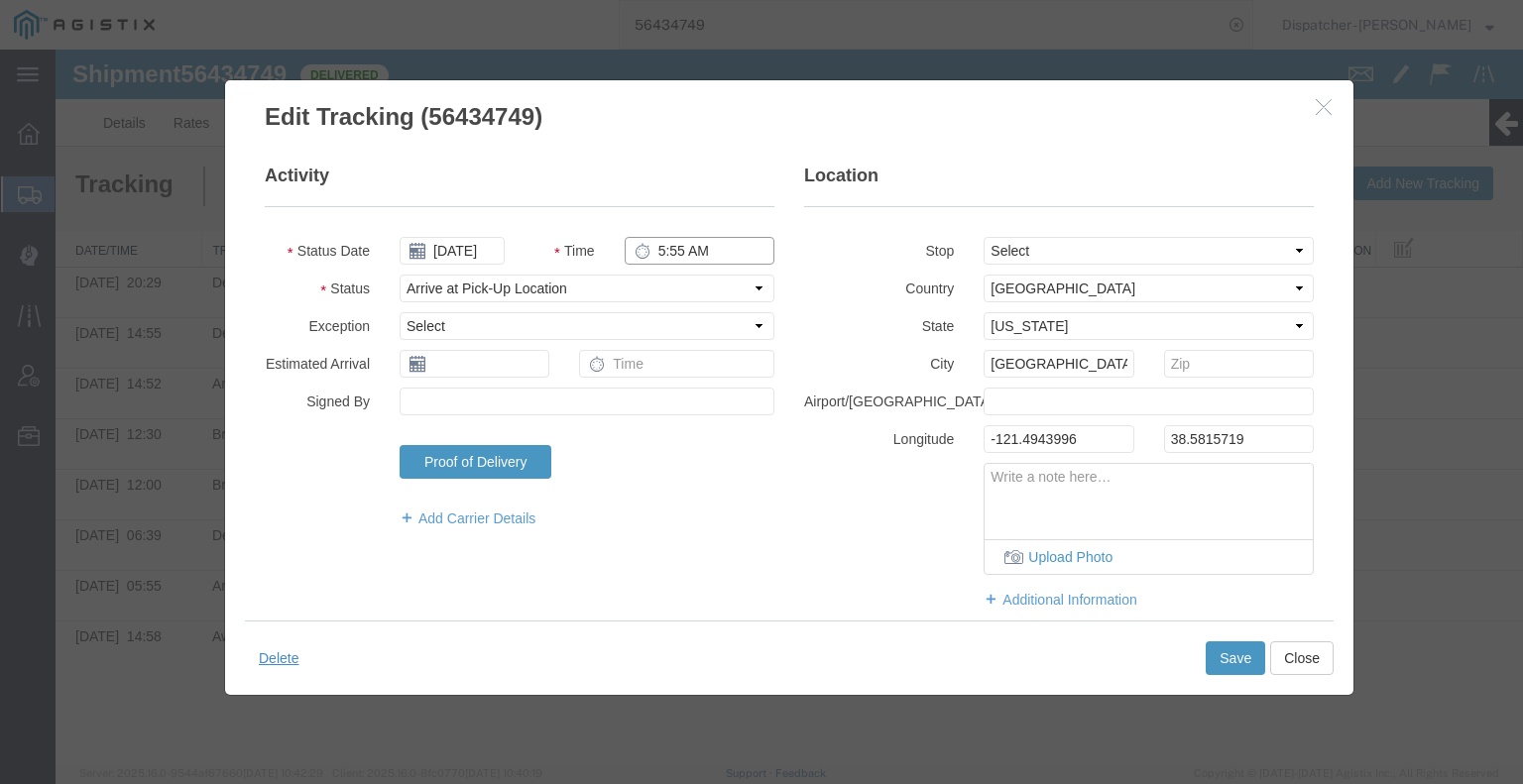
click at [687, 253] on input "5:55 AM" at bounding box center [699, 251] width 150 height 28
type input "6:00 AM"
click at [1233, 663] on button "Save" at bounding box center [1235, 658] width 60 height 34
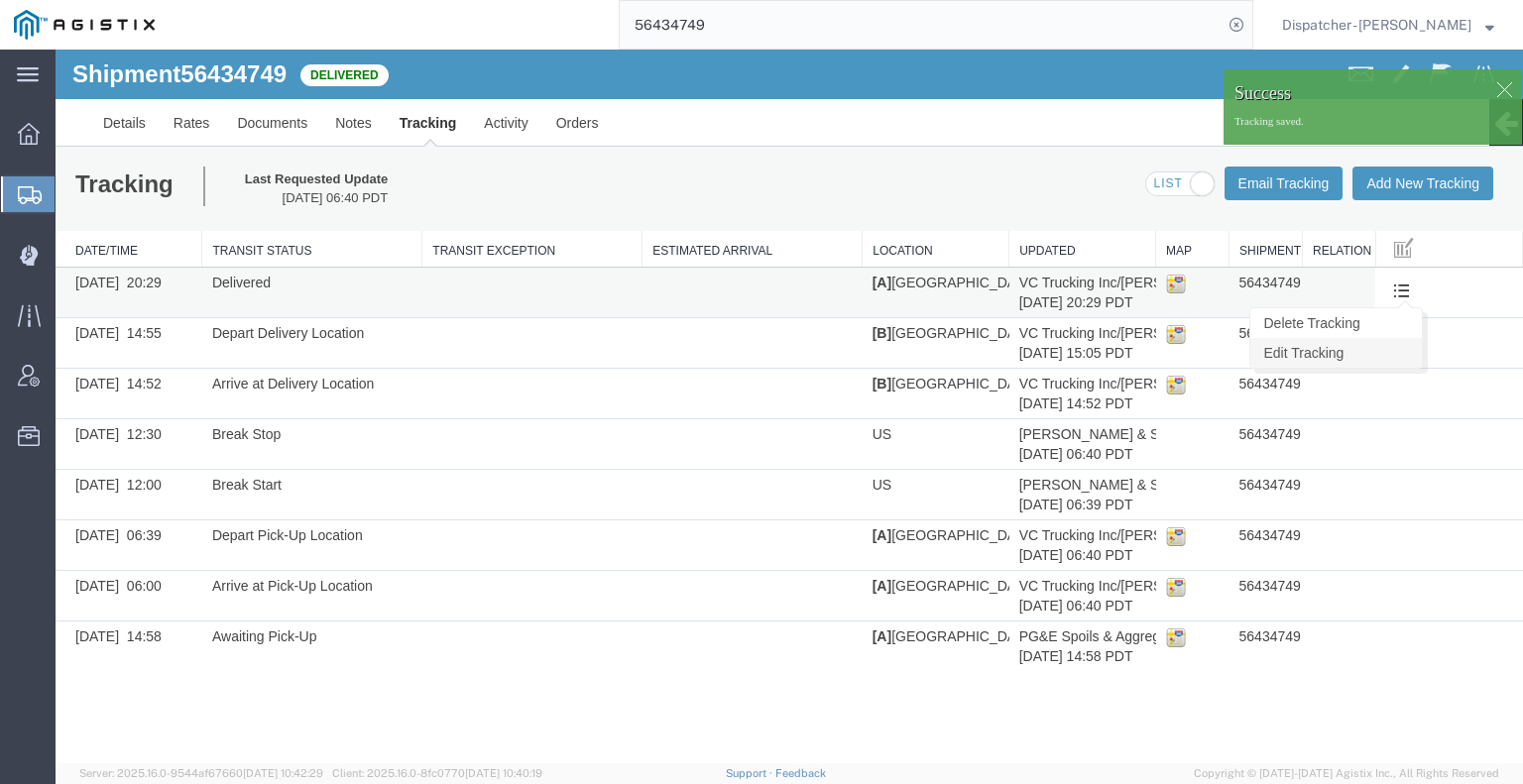
click at [1386, 359] on link "Edit Tracking" at bounding box center [1335, 352] width 172 height 30
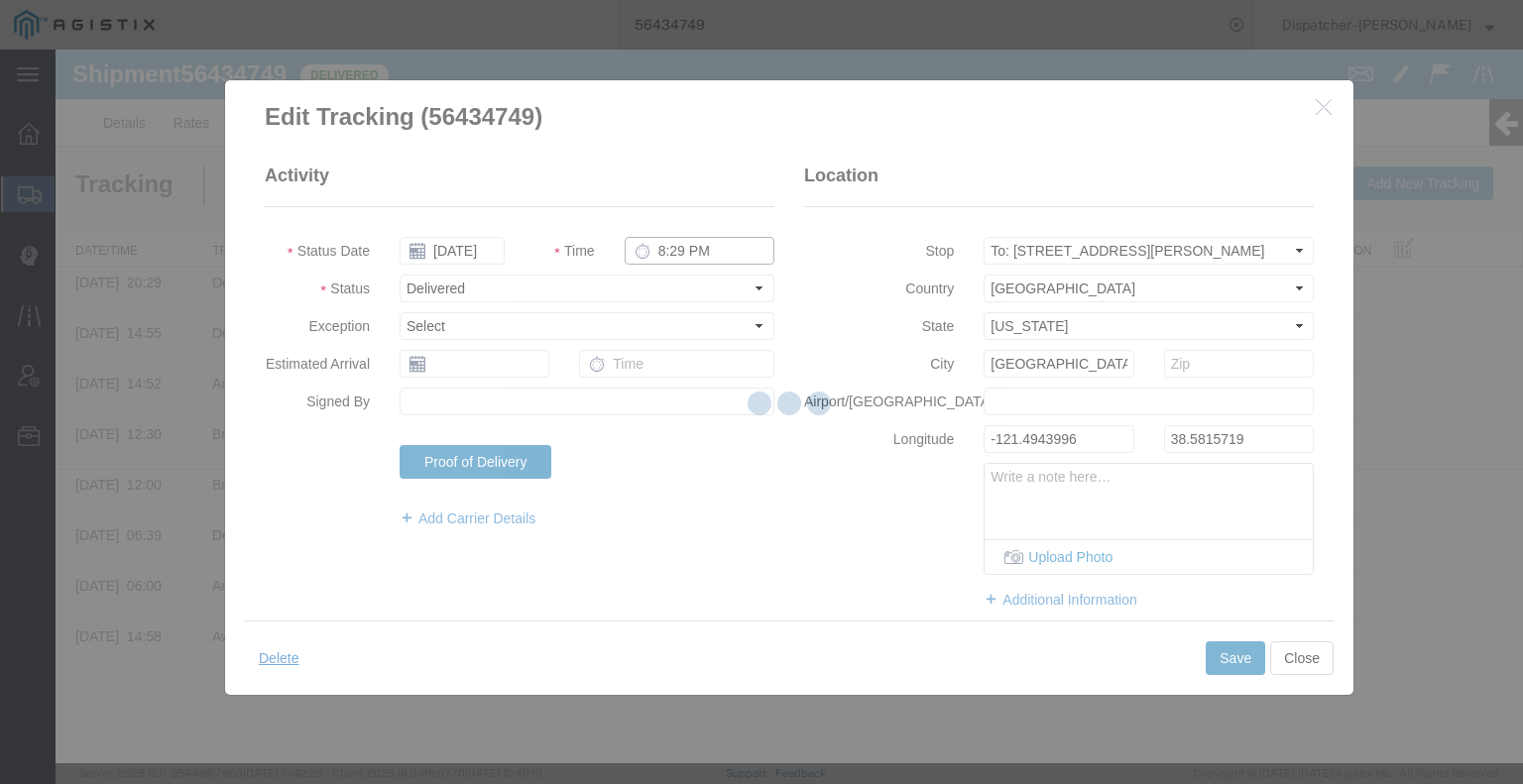
click at [674, 249] on input "8:29 PM" at bounding box center [699, 251] width 150 height 28
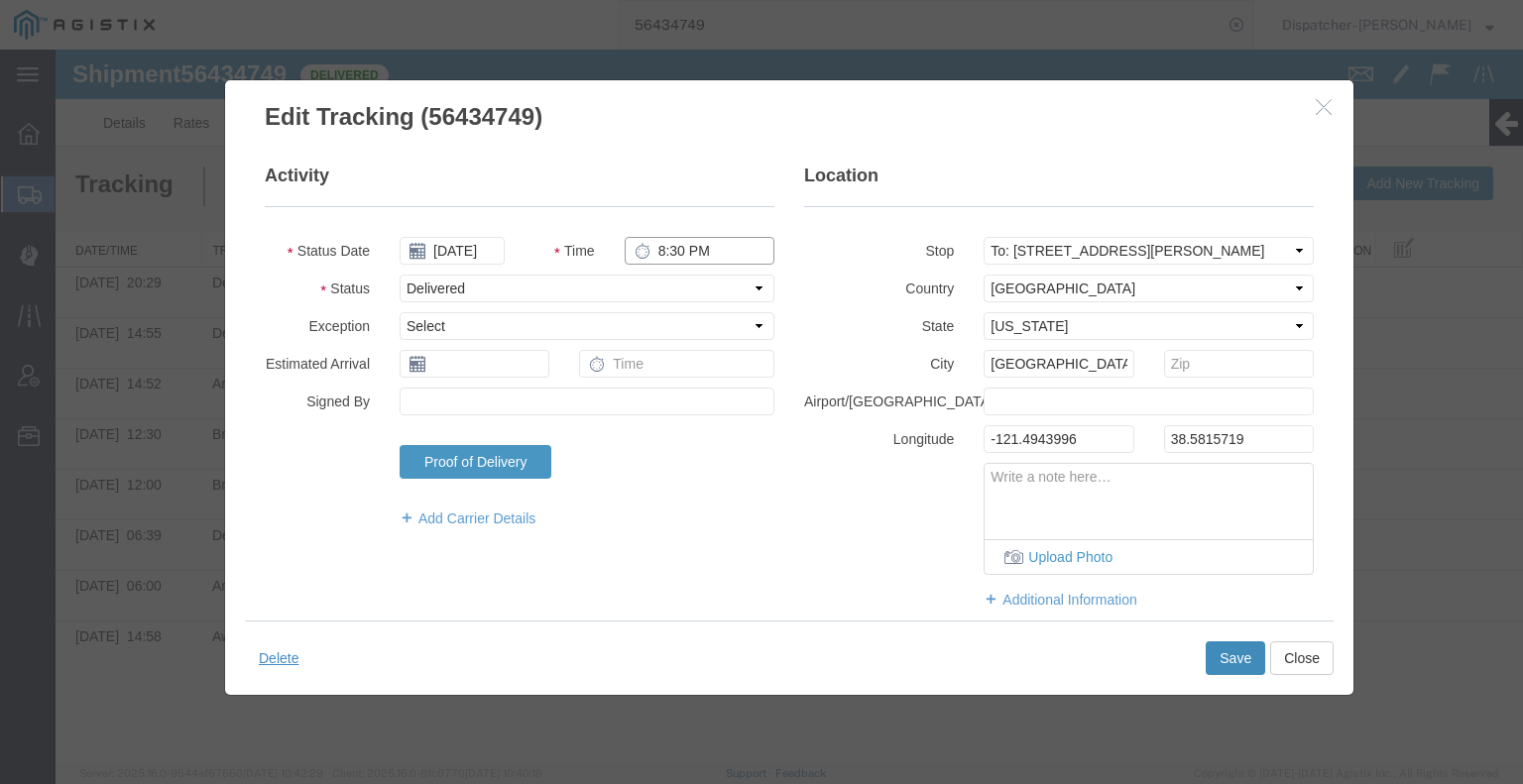
type input "8:30 PM"
click at [1234, 662] on button "Save" at bounding box center [1235, 658] width 60 height 34
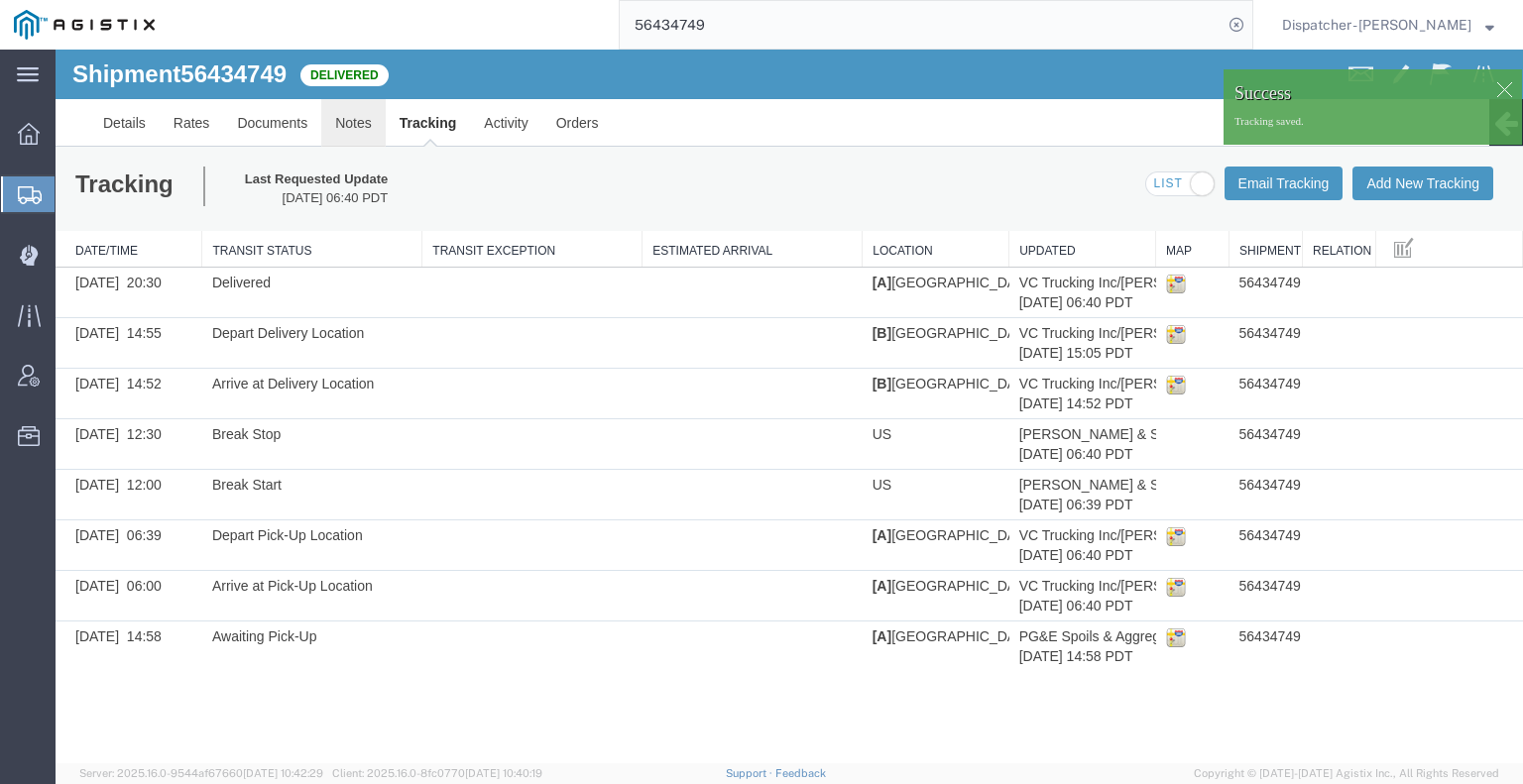
click at [358, 117] on link "Notes" at bounding box center [353, 123] width 65 height 48
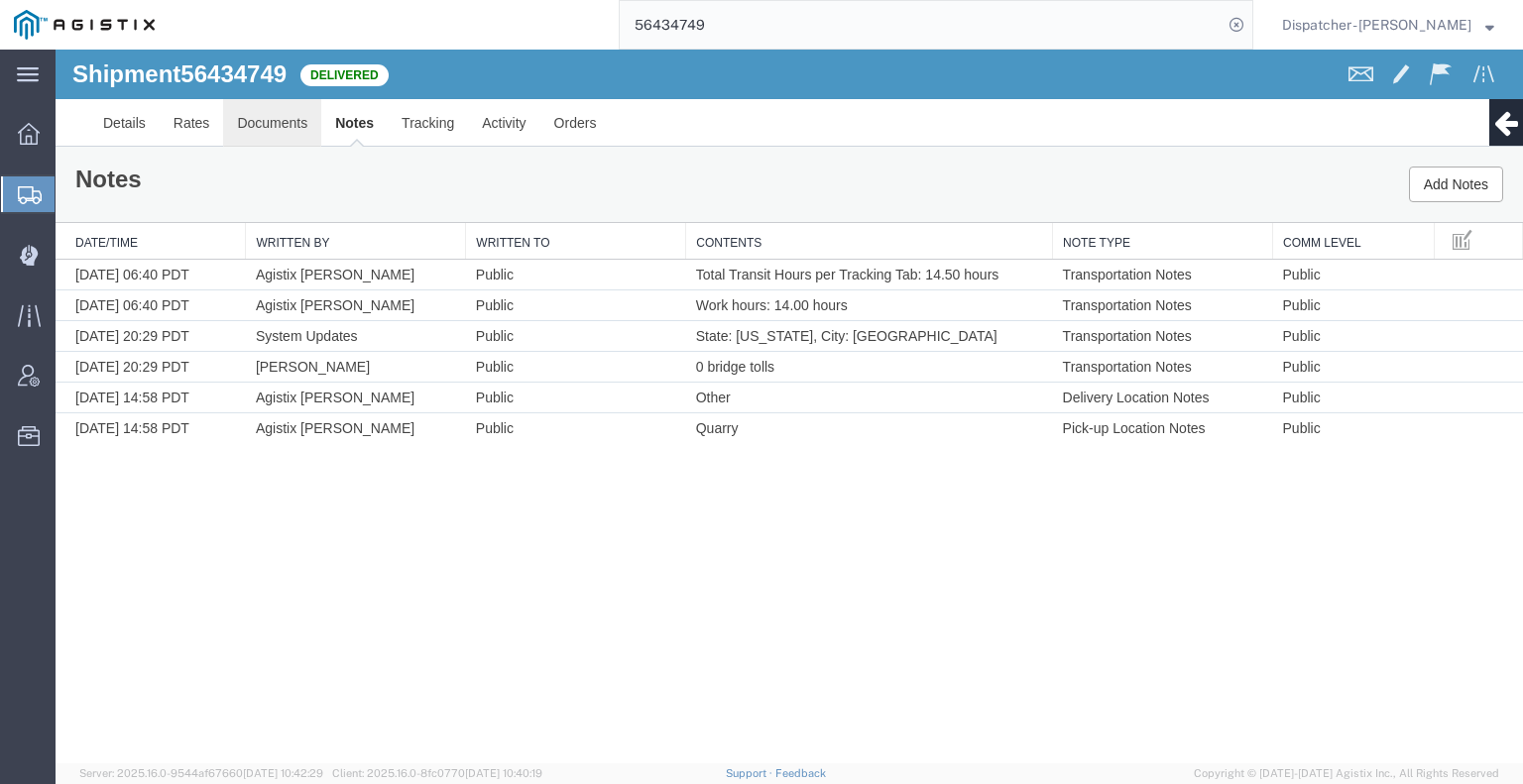
click at [277, 122] on link "Documents" at bounding box center [272, 123] width 98 height 48
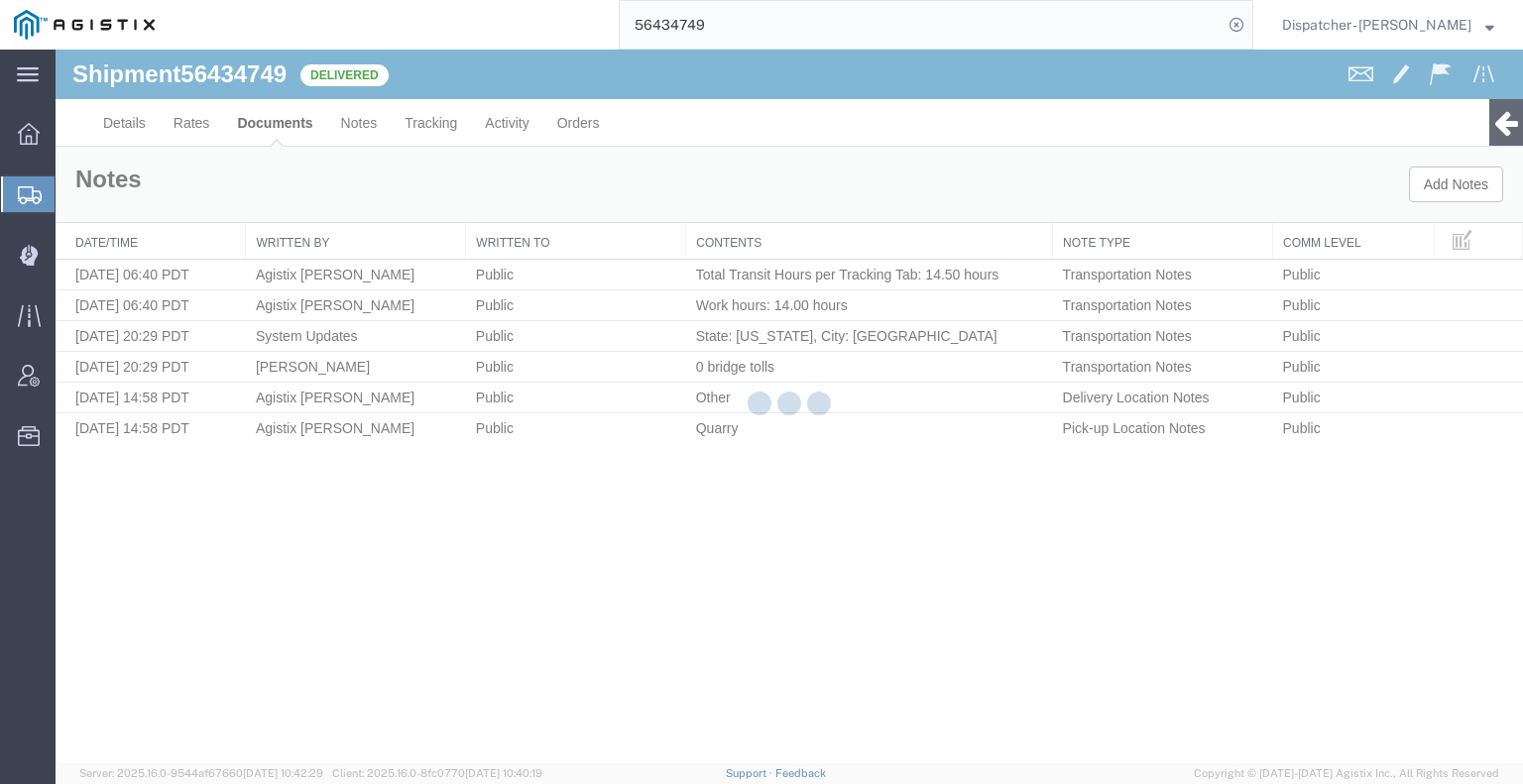
click at [277, 122] on div at bounding box center [789, 406] width 1467 height 714
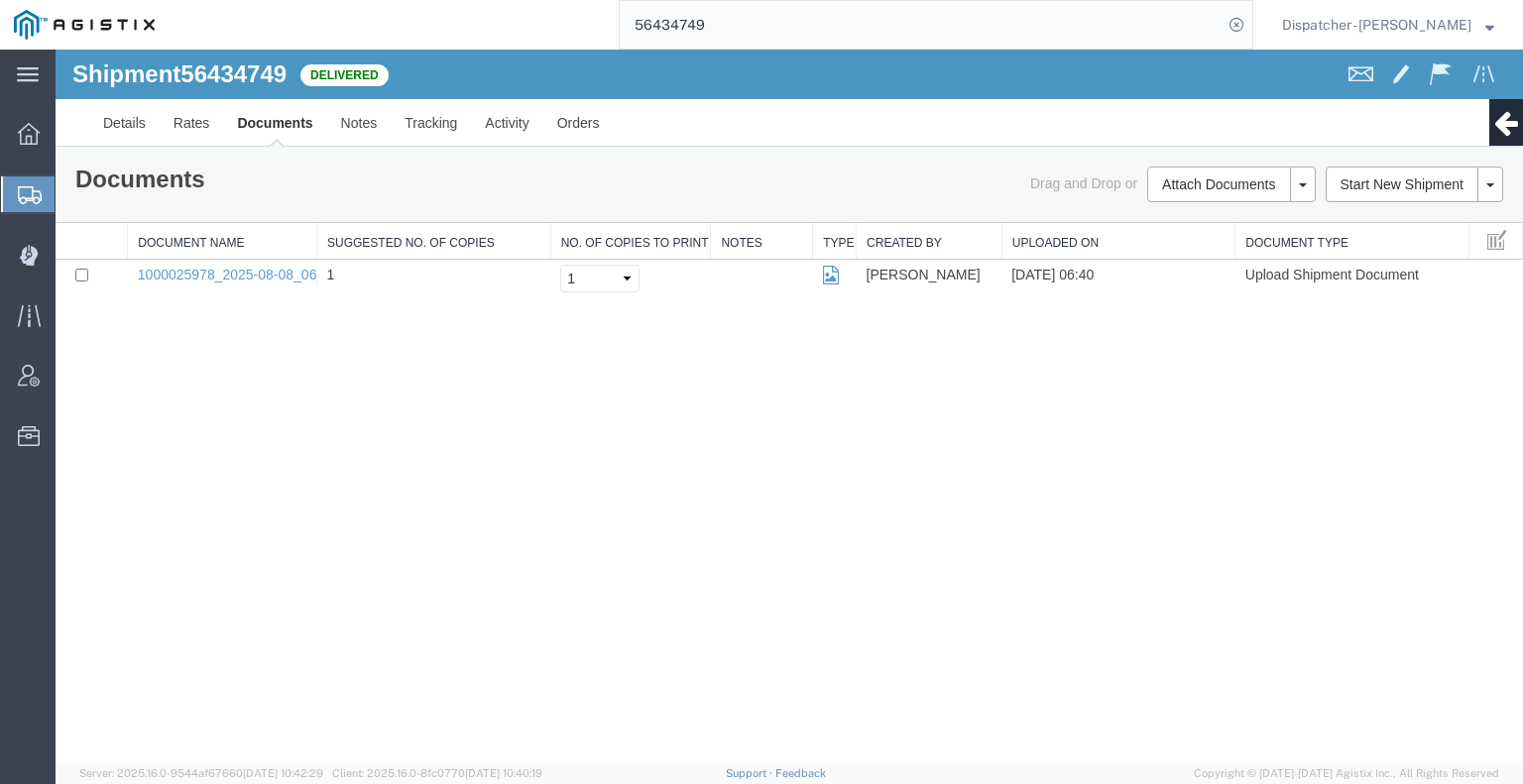
click at [1354, 425] on div "Shipment 56434749 1 of 1 Delivered Details Rates Documents Notes Tracking Activ…" at bounding box center [789, 406] width 1467 height 714
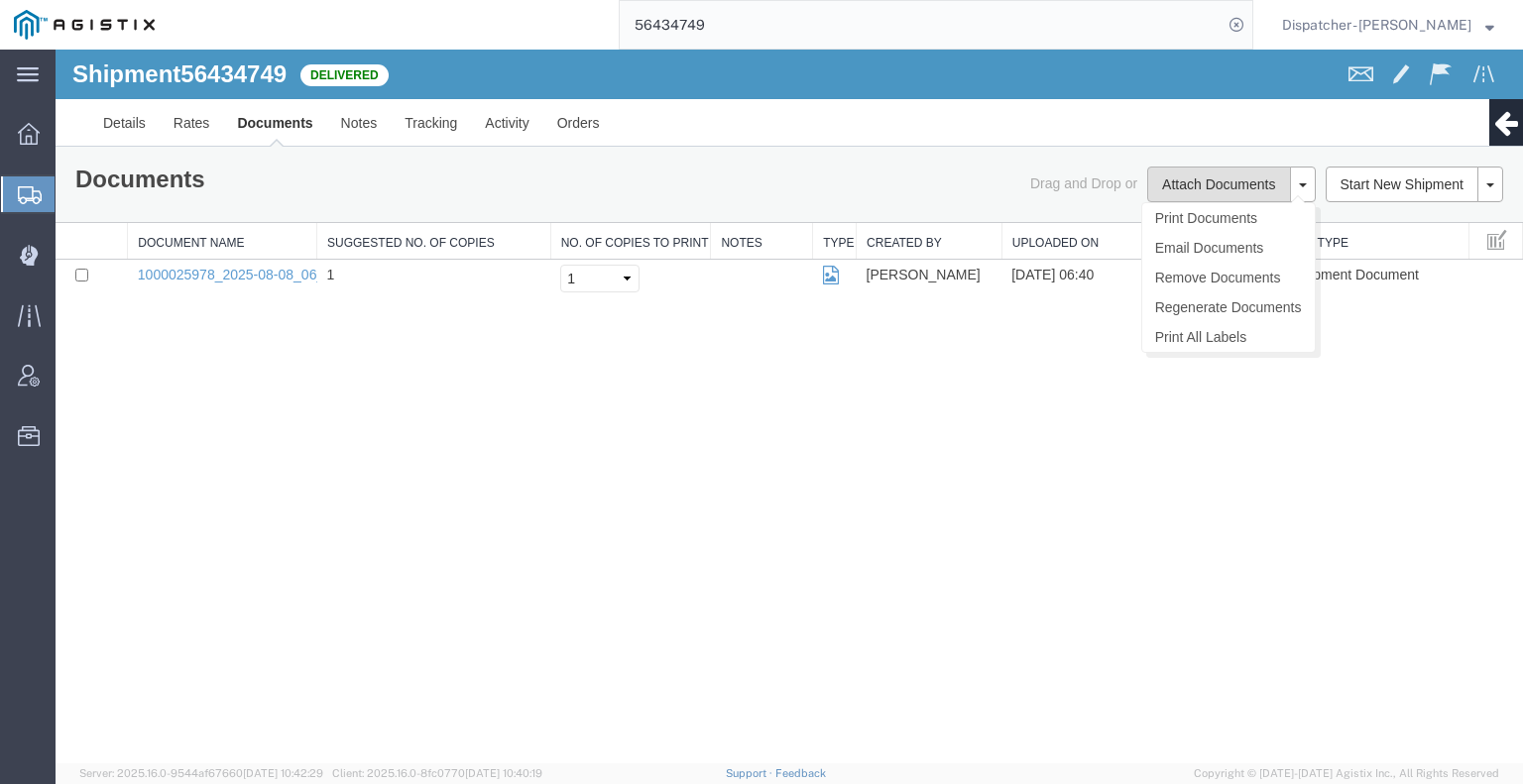
click at [1209, 178] on button "Attach Documents" at bounding box center [1218, 185] width 143 height 36
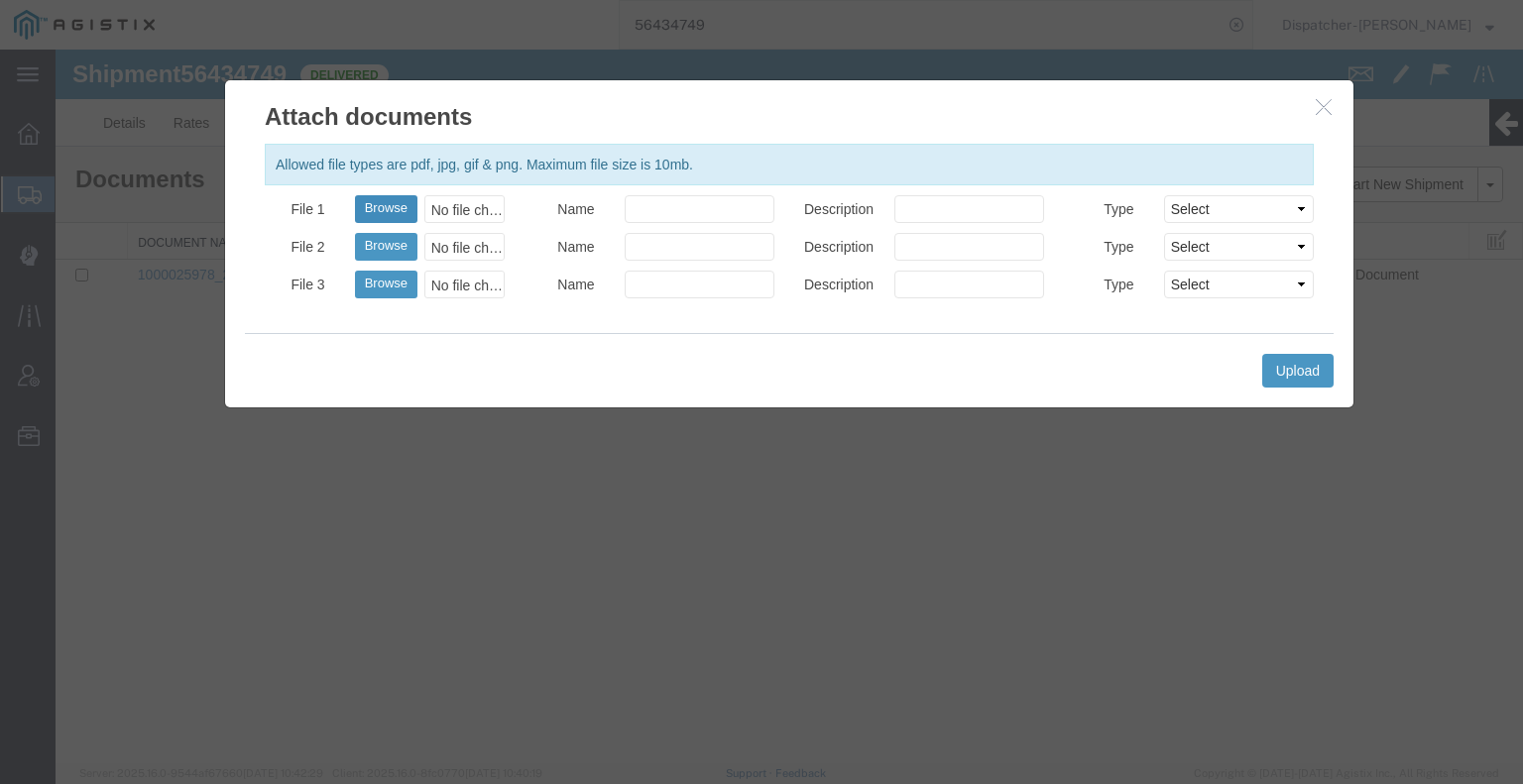
click at [384, 211] on button "Browse" at bounding box center [385, 209] width 63 height 28
type input "C:\fakepath\56434749trktag.pdf"
click at [1282, 374] on button "Upload" at bounding box center [1298, 370] width 71 height 34
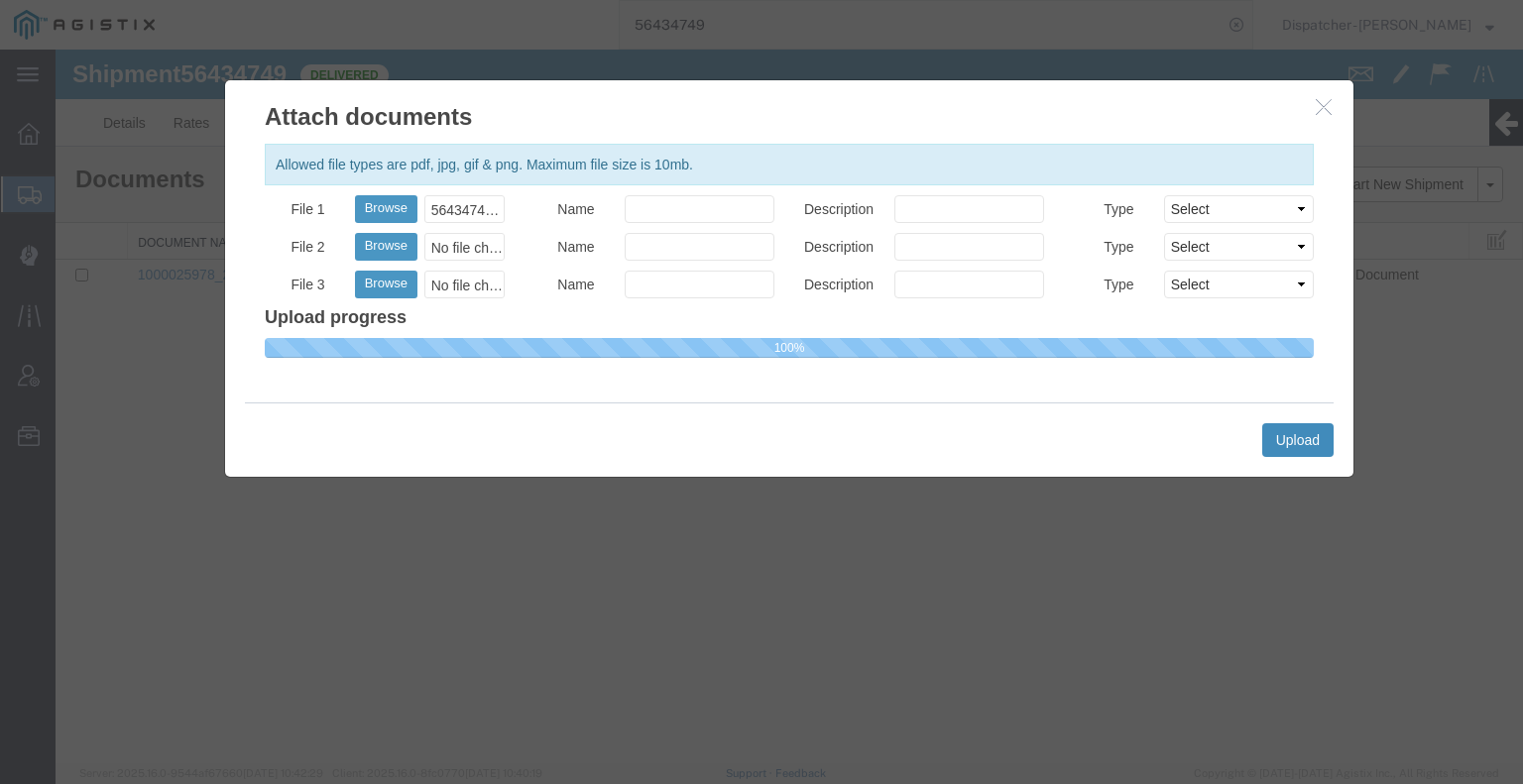
select select
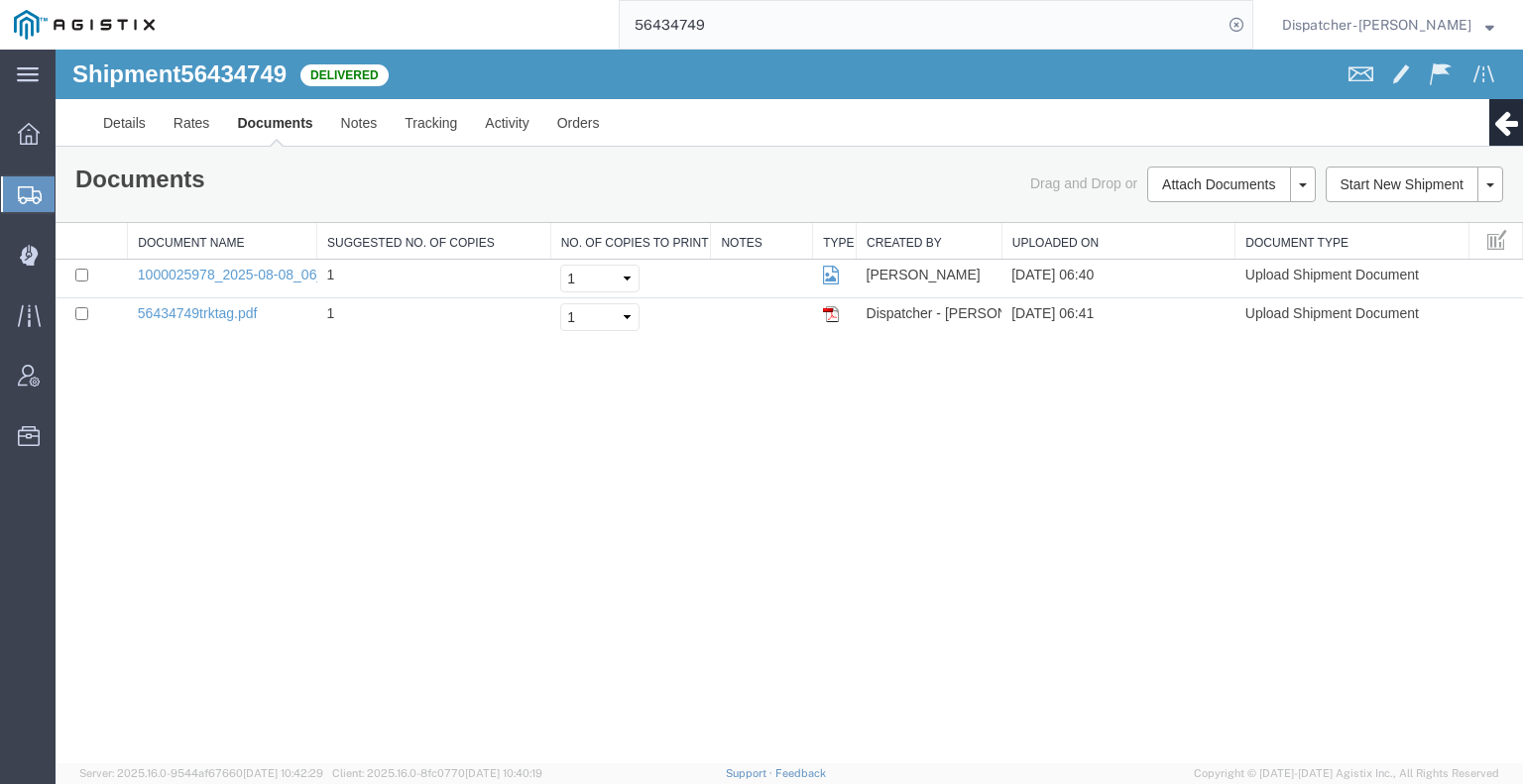
drag, startPoint x: 724, startPoint y: 29, endPoint x: 574, endPoint y: 24, distance: 150.1
click at [574, 24] on div "56434749" at bounding box center [711, 25] width 1084 height 50
type input "56383078"
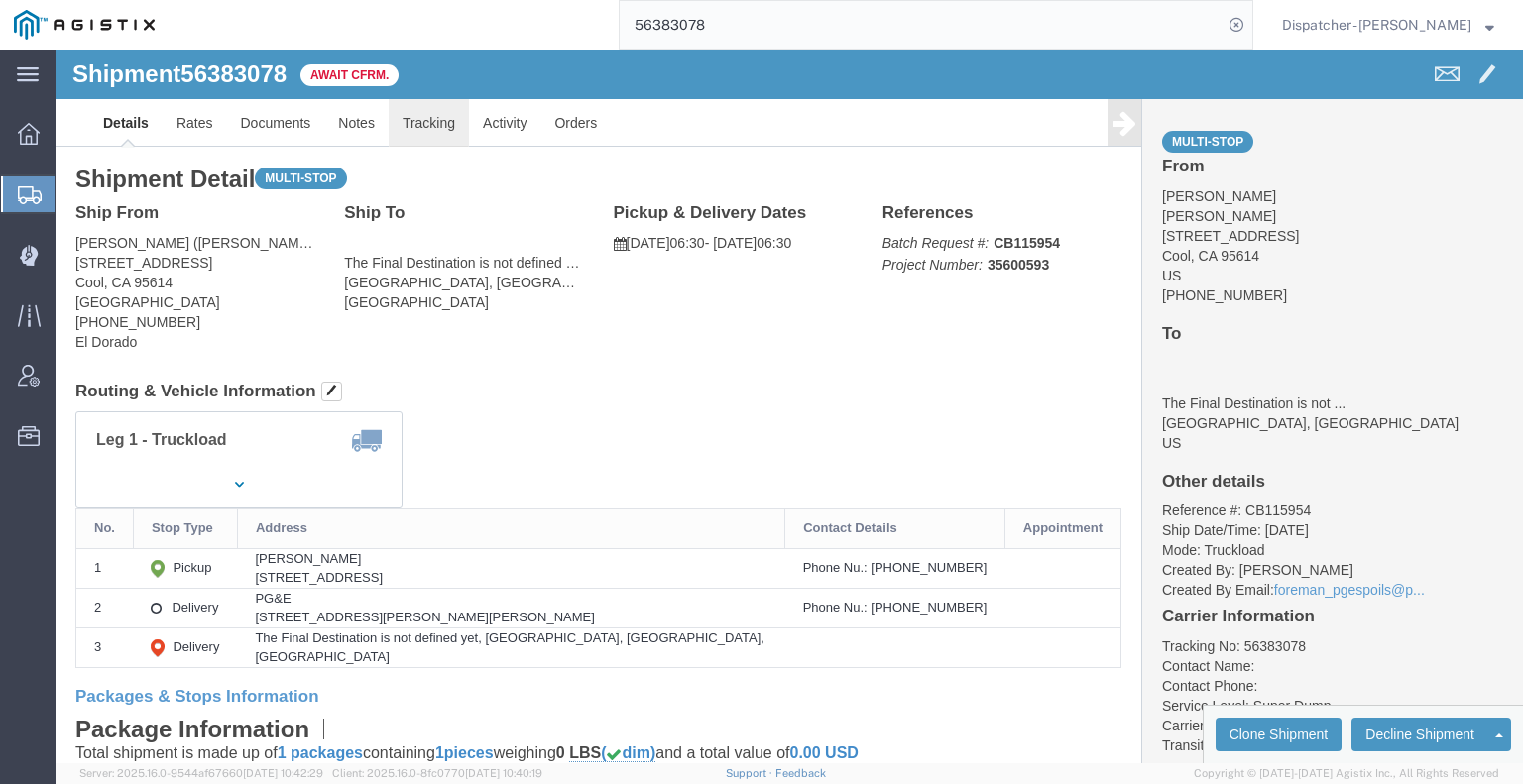
click link "Tracking"
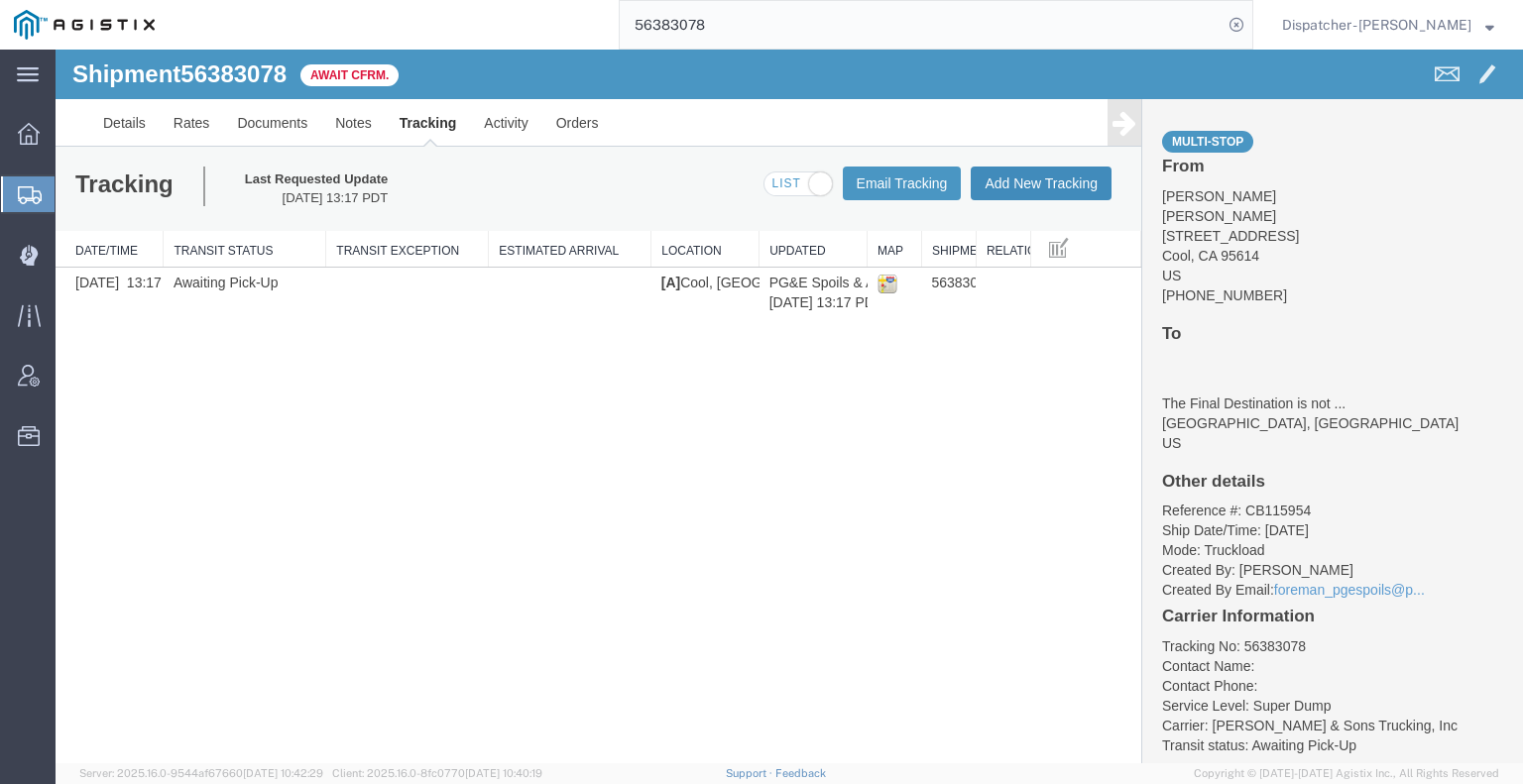
click at [1082, 183] on button "Add New Tracking" at bounding box center [1041, 184] width 141 height 34
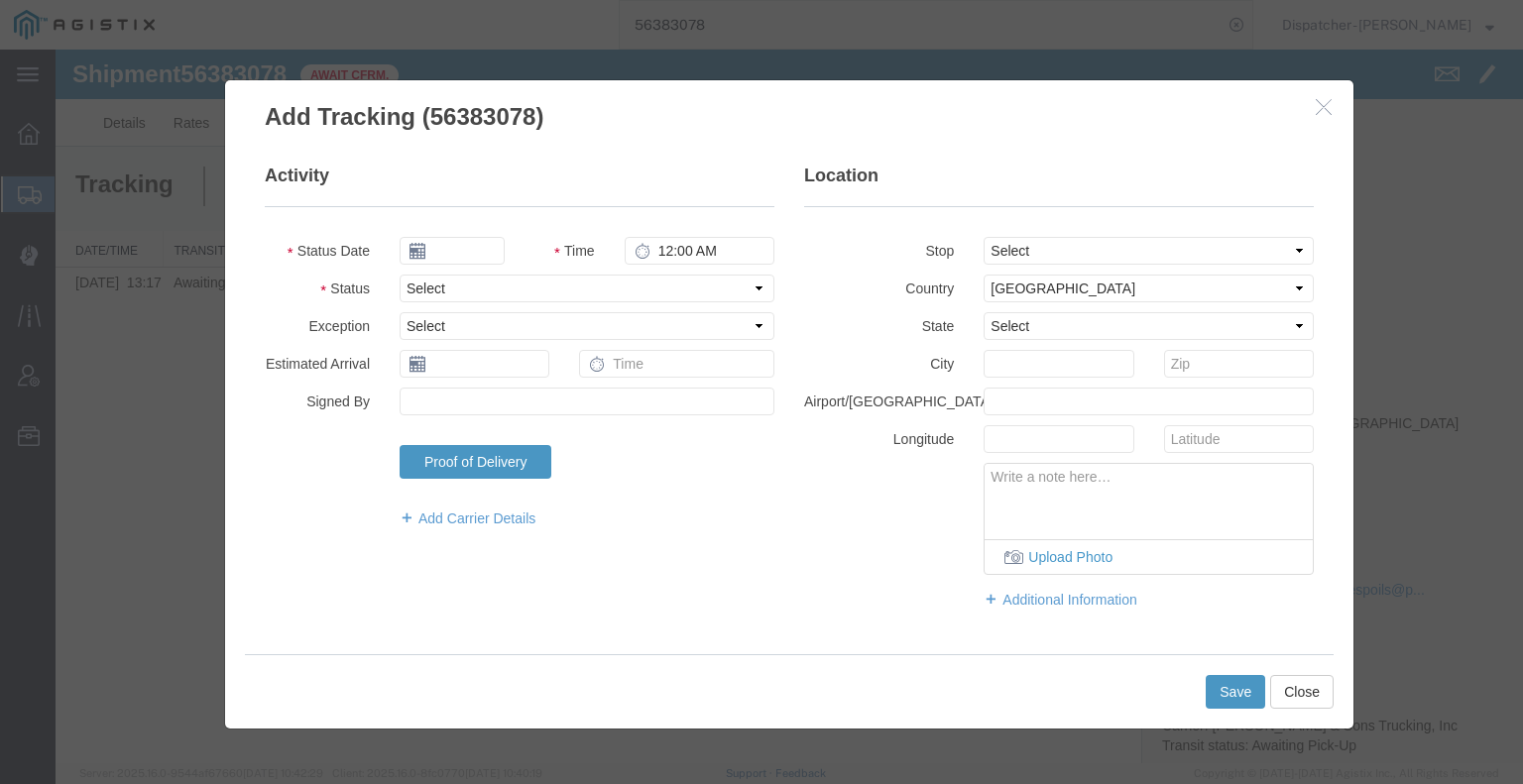
type input "[DATE]"
type input "7:00 AM"
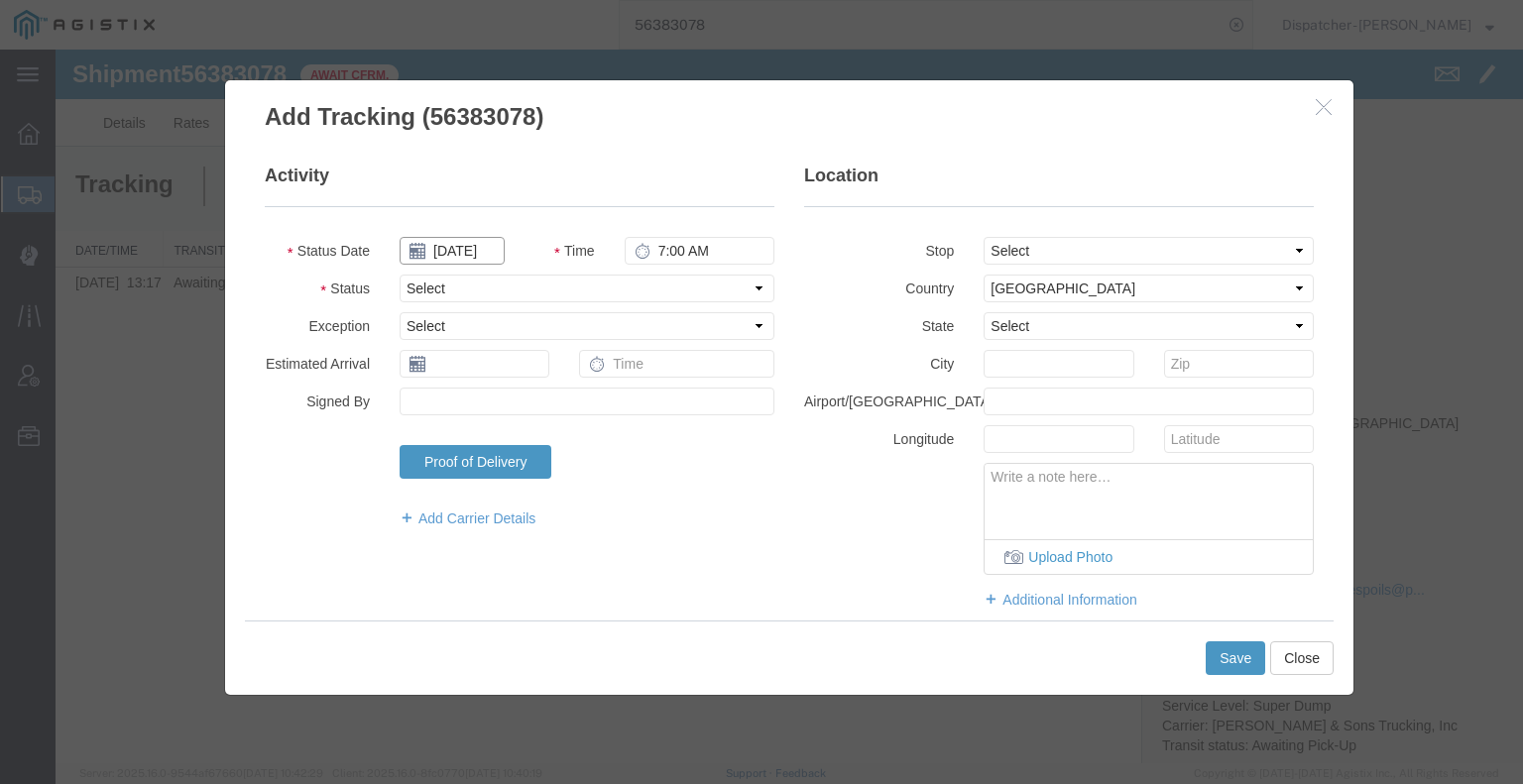
click at [473, 246] on input "[DATE]" at bounding box center [452, 251] width 105 height 28
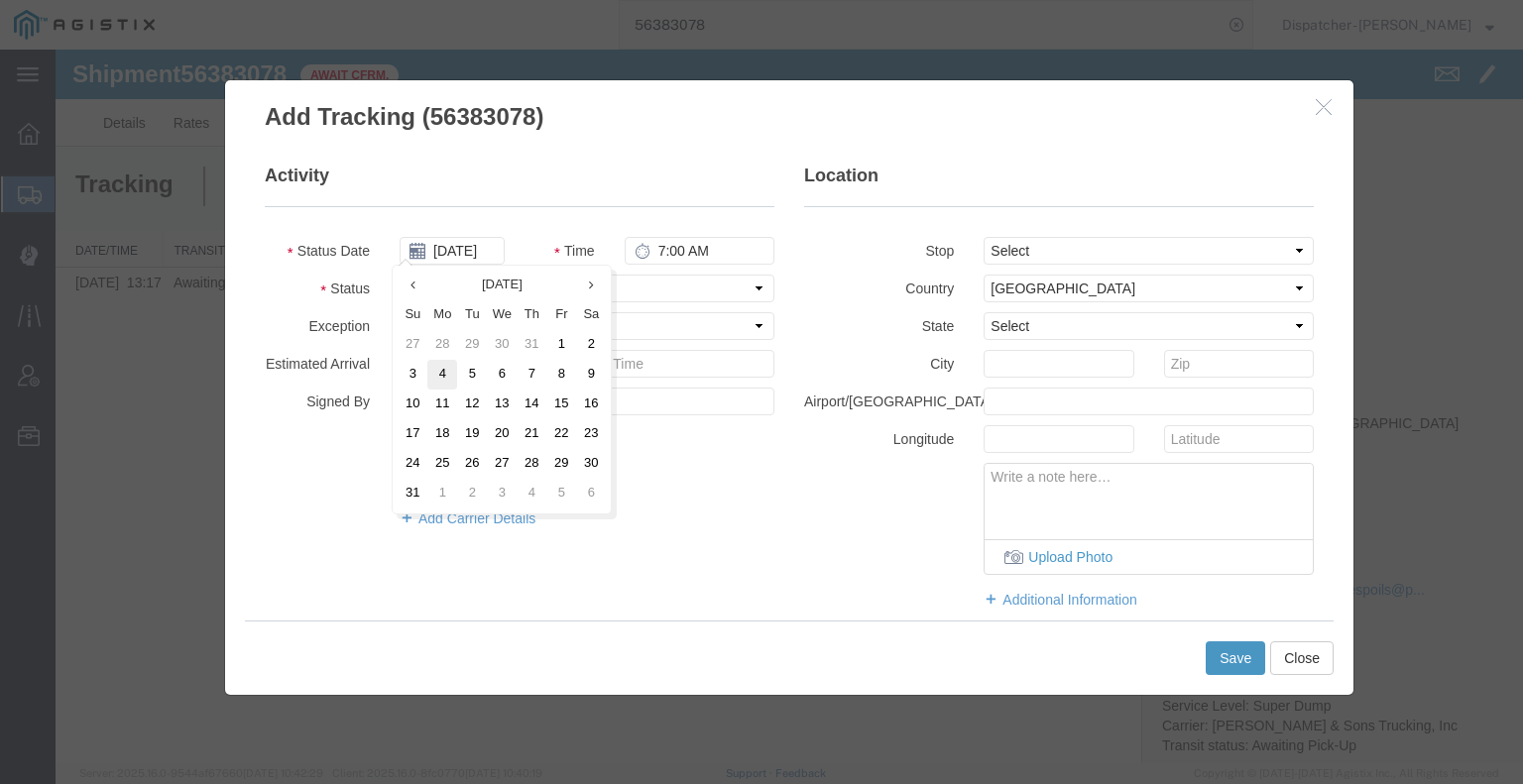
click at [446, 375] on td "4" at bounding box center [442, 374] width 30 height 30
type input "[DATE]"
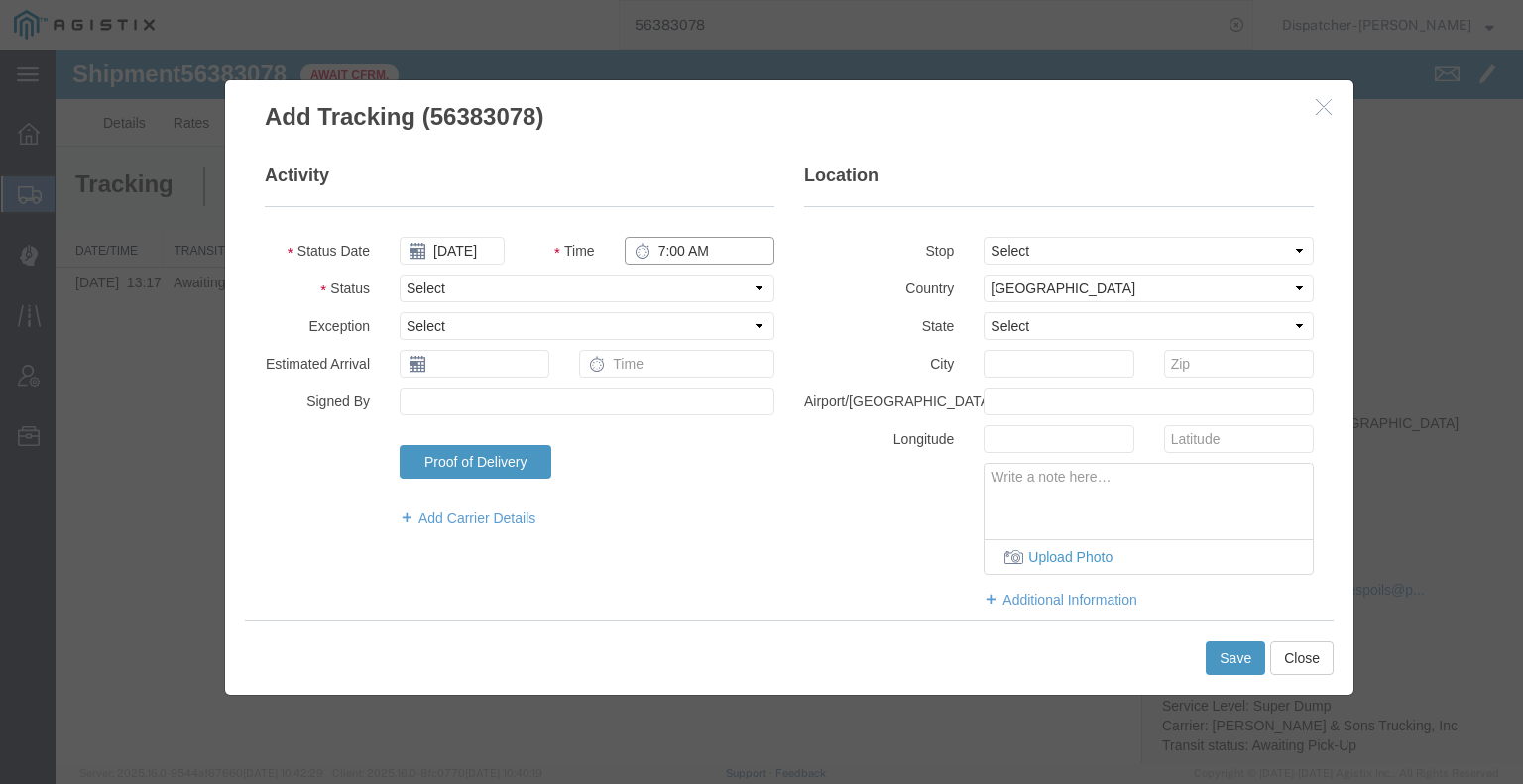
click at [683, 245] on input "7:00 AM" at bounding box center [699, 251] width 150 height 28
type input "6:30 AM"
click at [669, 291] on select "Select Arrival Notice Available Arrival Notice Imported Arrive at Delivery Loca…" at bounding box center [586, 289] width 374 height 28
select select "ARVPULOC"
click at [399, 275] on select "Select Arrival Notice Available Arrival Notice Imported Arrive at Delivery Loca…" at bounding box center [586, 289] width 374 height 28
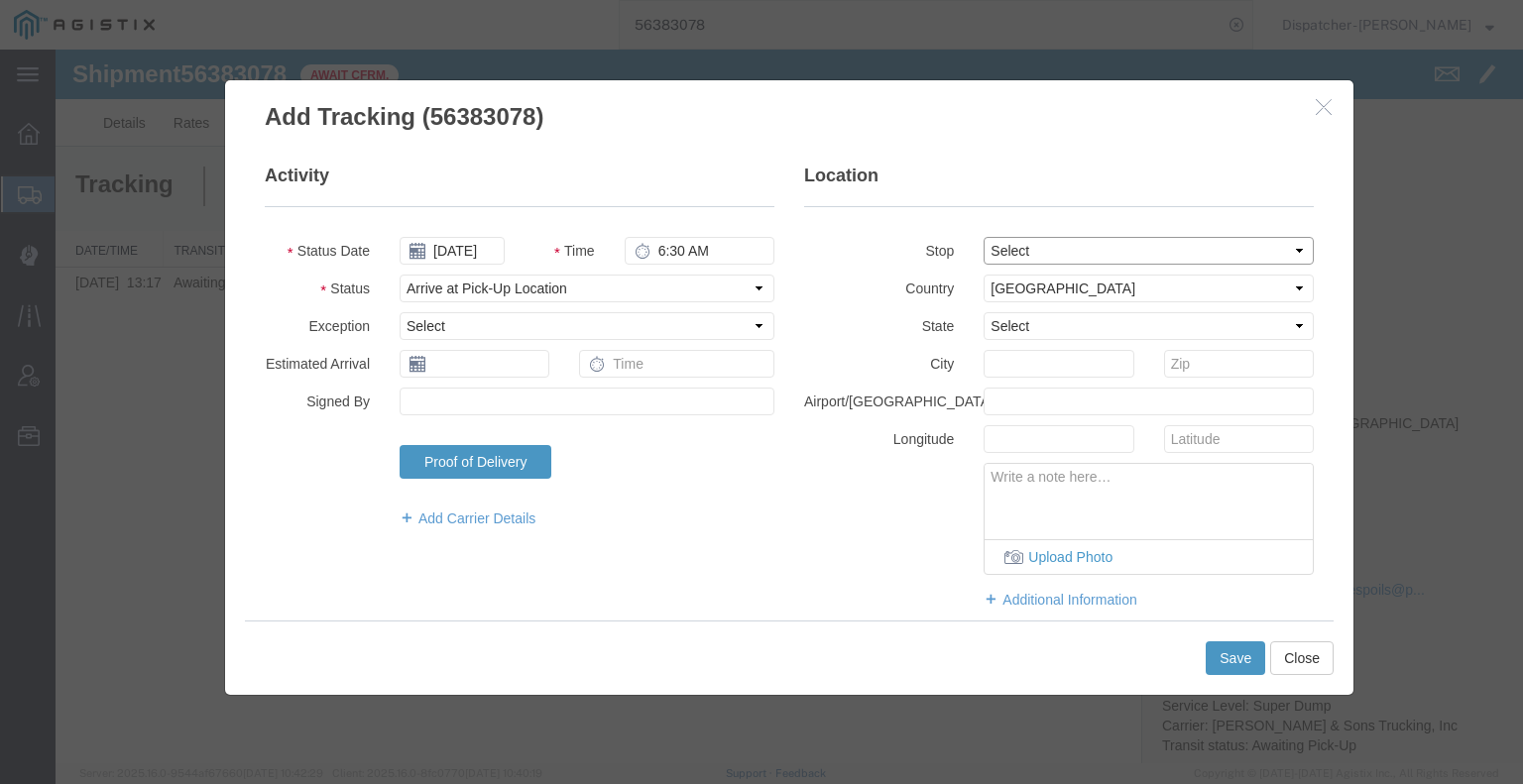
click at [999, 258] on select "Select From: 2601 Hwy 49, Cool, CA, 95614, US Stop 2: 35151 Baxter Rd, Alta, CA…" at bounding box center [1149, 251] width 331 height 28
select select "{"pickupDeliveryInfoId": "122049933","pickupOrDelivery": "P","stopNum": "1","lo…"
click at [984, 237] on select "Select From: 2601 Hwy 49, Cool, CA, 95614, US Stop 2: 35151 Baxter Rd, Alta, CA…" at bounding box center [1149, 251] width 331 height 28
select select "CA"
type input "Cool"
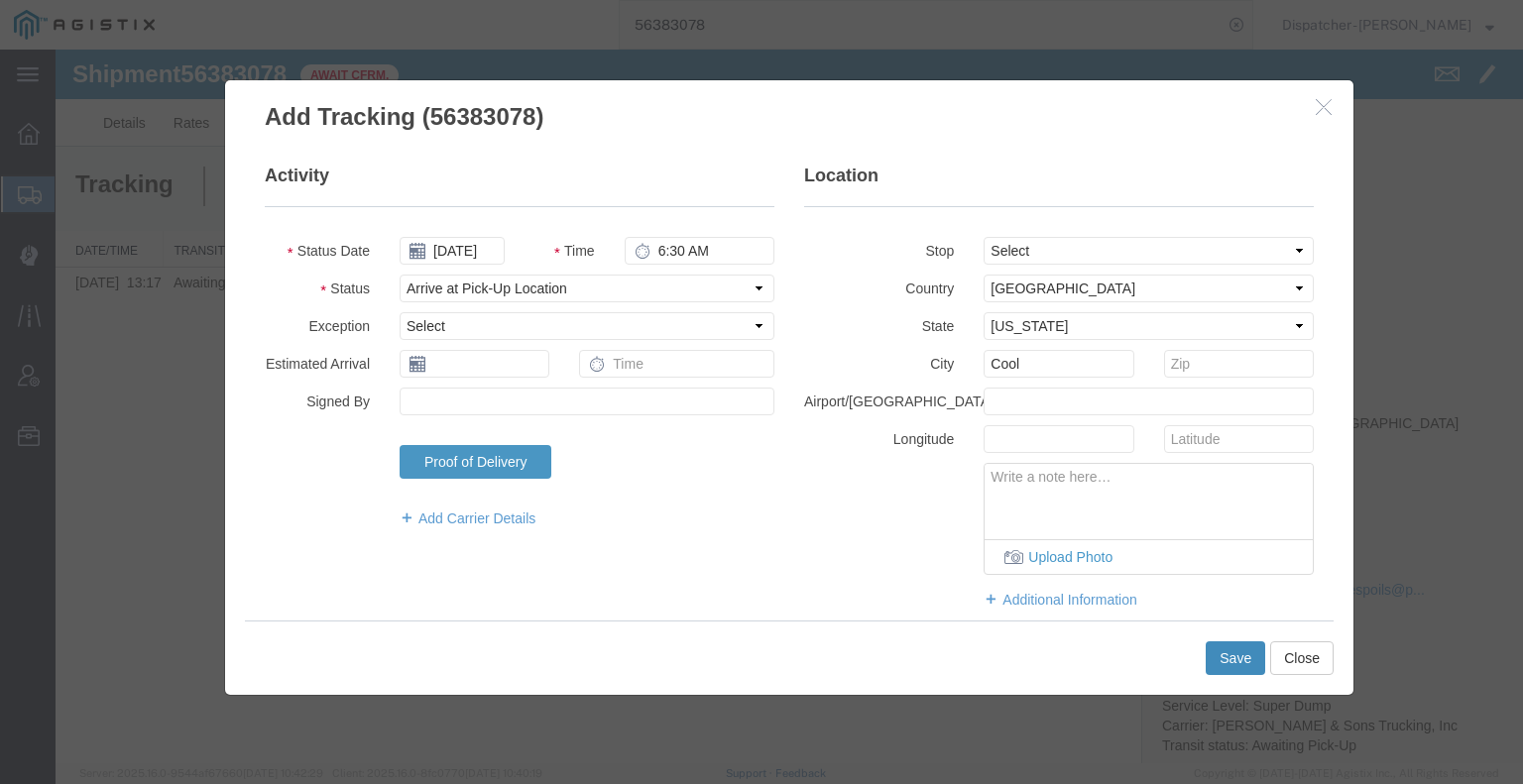
click at [1215, 649] on button "Save" at bounding box center [1235, 658] width 60 height 34
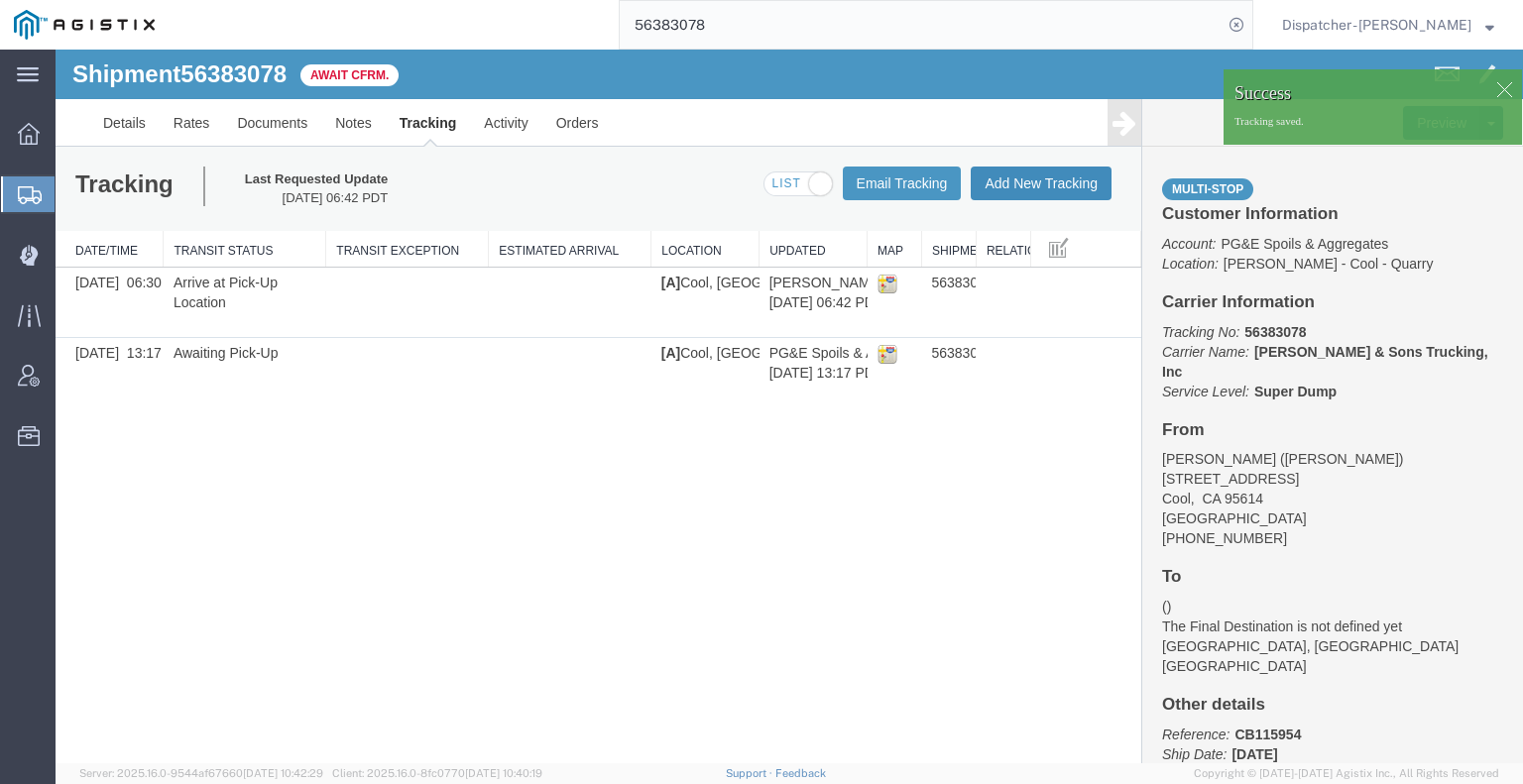
click at [1042, 191] on button "Add New Tracking" at bounding box center [1041, 184] width 141 height 34
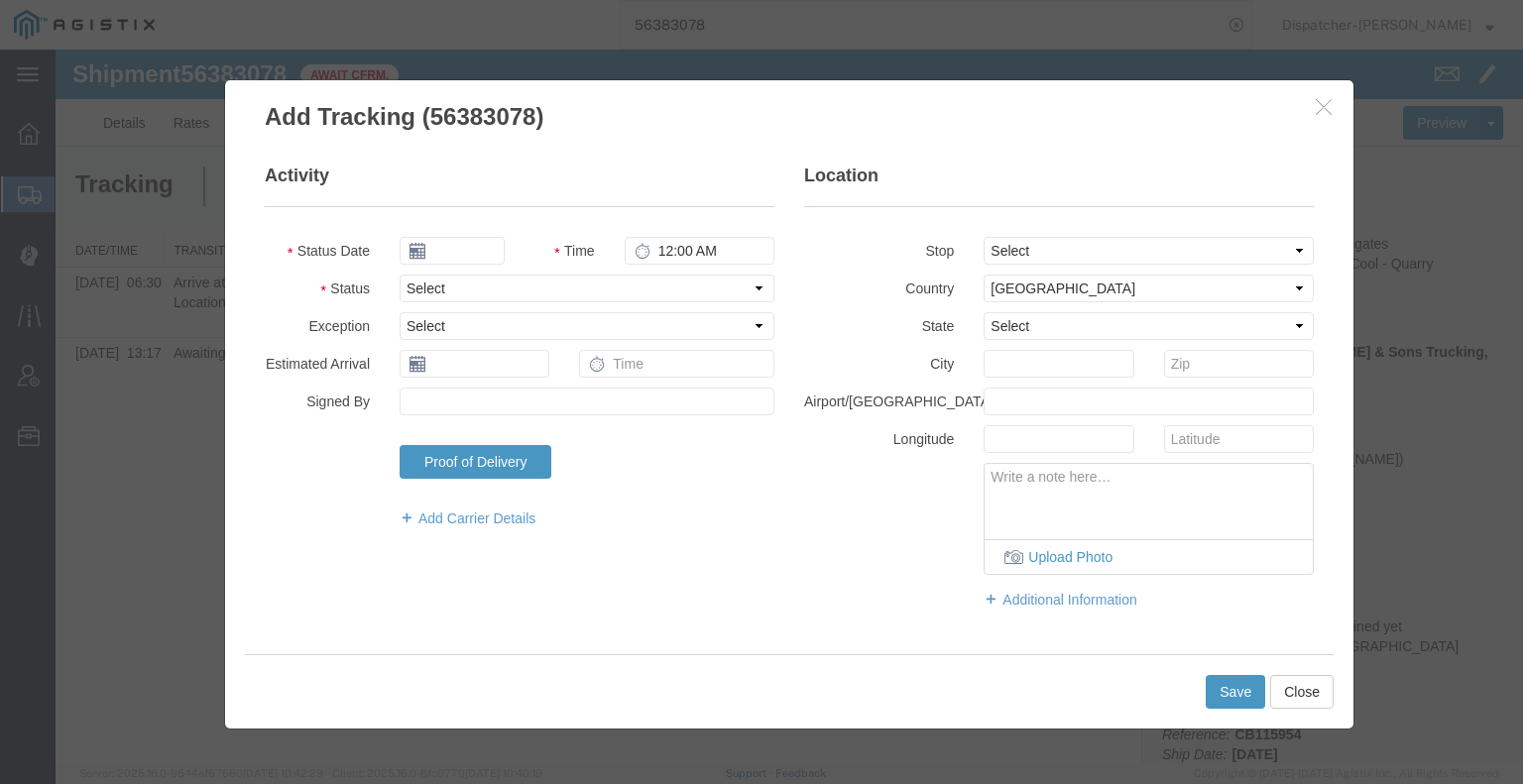
type input "[DATE]"
type input "7:00 AM"
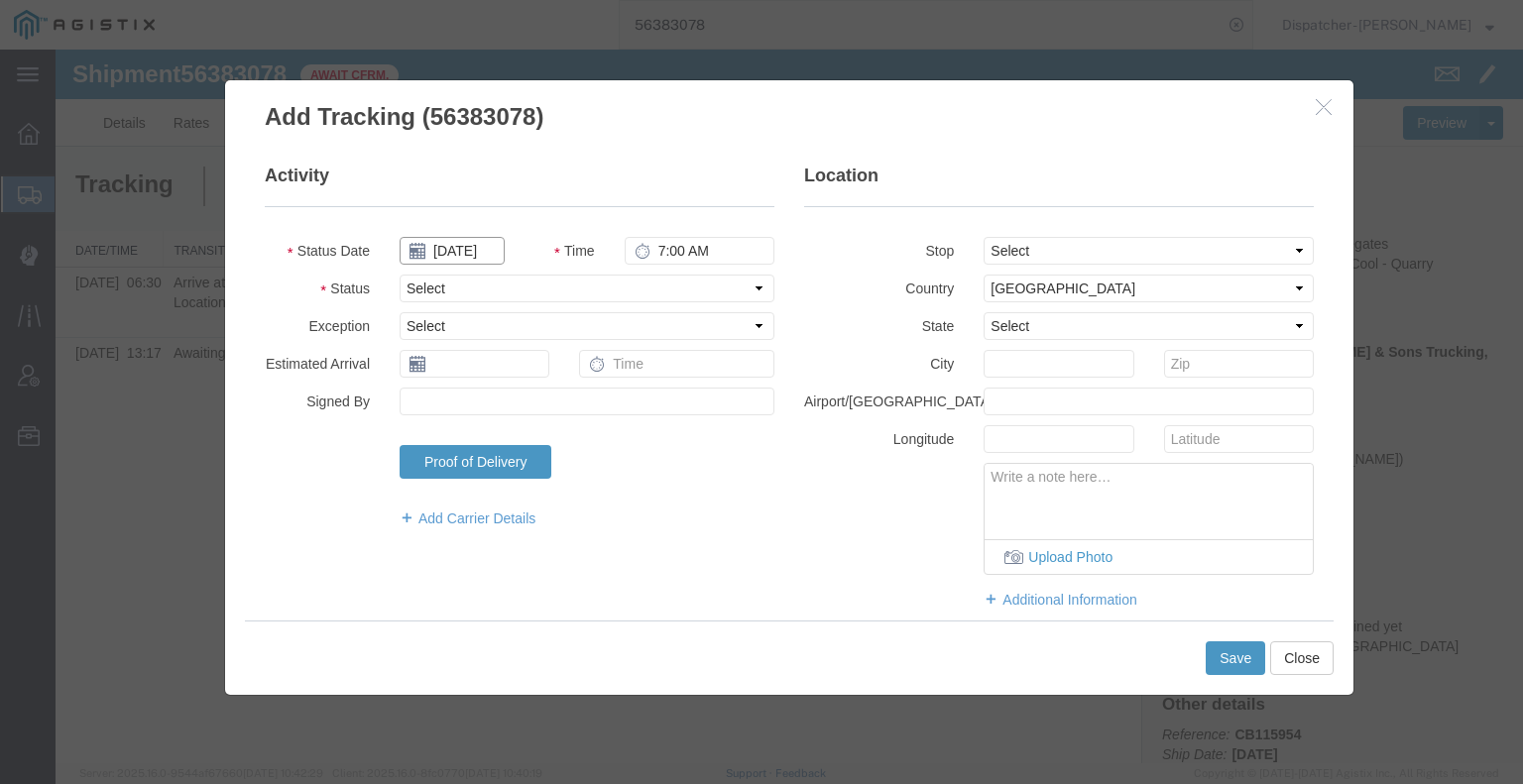
click at [464, 249] on input "[DATE]" at bounding box center [452, 251] width 105 height 28
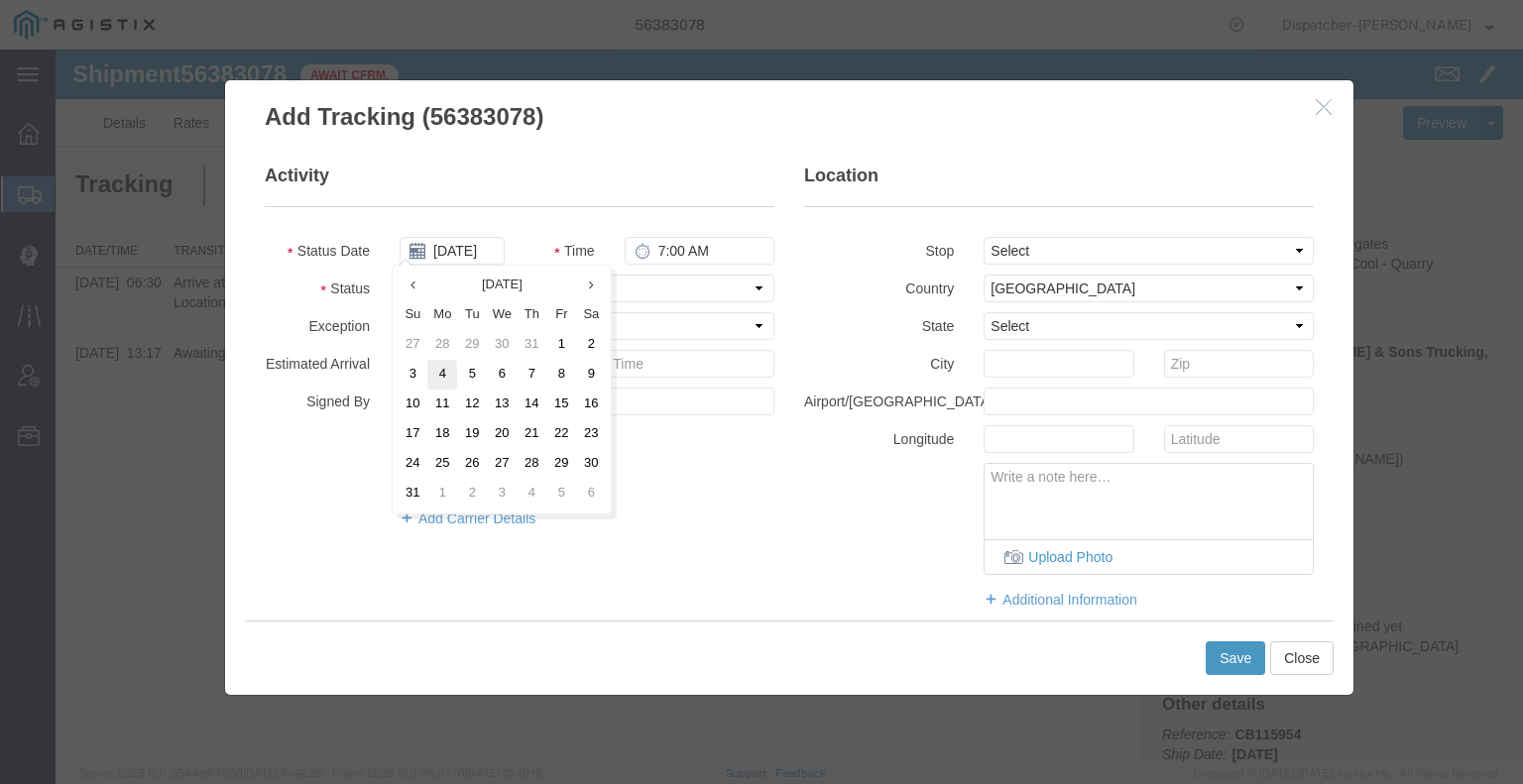
click at [451, 375] on td "4" at bounding box center [442, 374] width 30 height 30
type input "[DATE]"
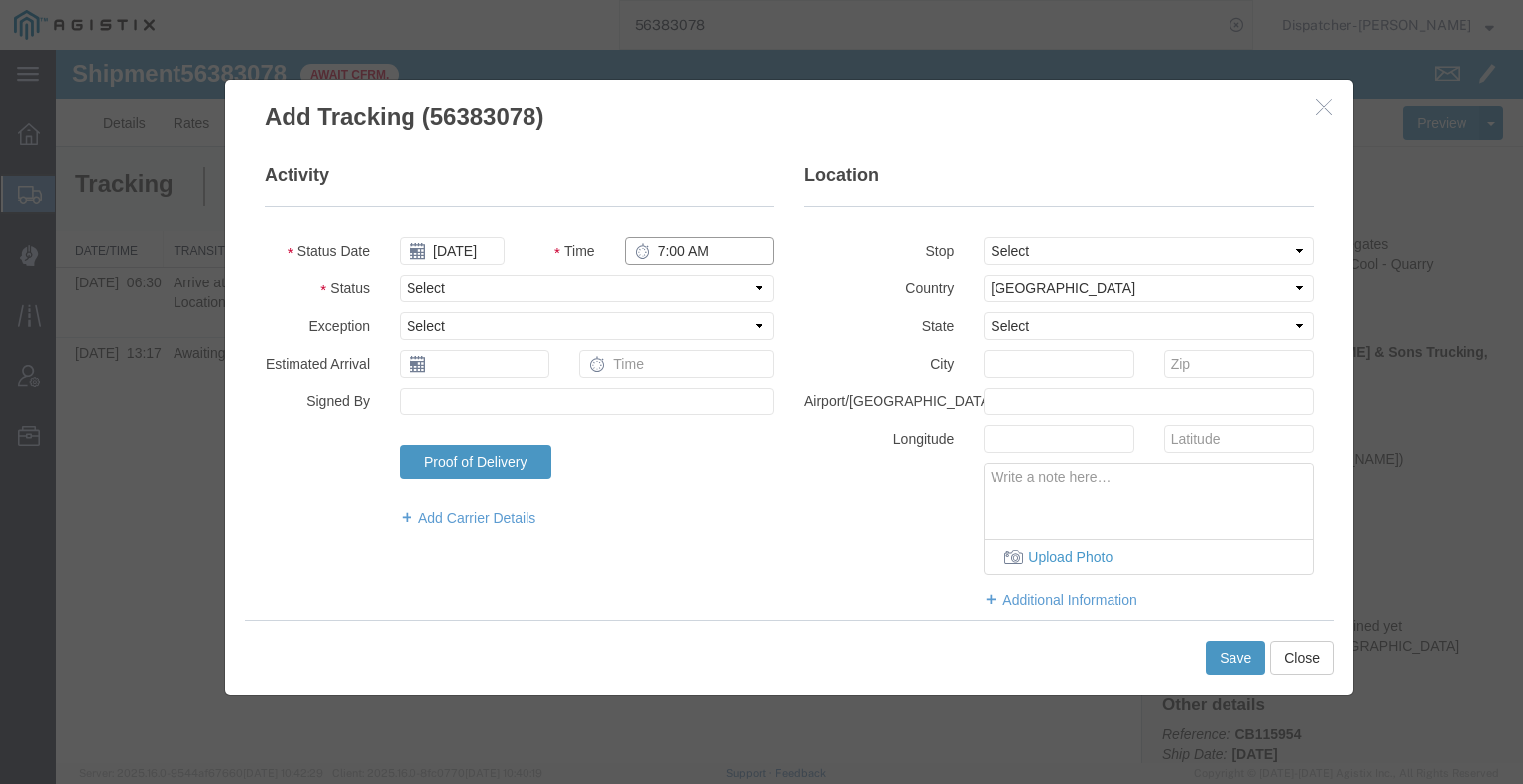
click at [691, 252] on input "7:00 AM" at bounding box center [699, 251] width 150 height 28
type input "3:32 PM"
click at [700, 293] on select "Select Arrival Notice Available Arrival Notice Imported Arrive at Delivery Loca…" at bounding box center [586, 289] width 374 height 28
select select "DPTDLVLOC"
click at [399, 275] on select "Select Arrival Notice Available Arrival Notice Imported Arrive at Delivery Loca…" at bounding box center [586, 289] width 374 height 28
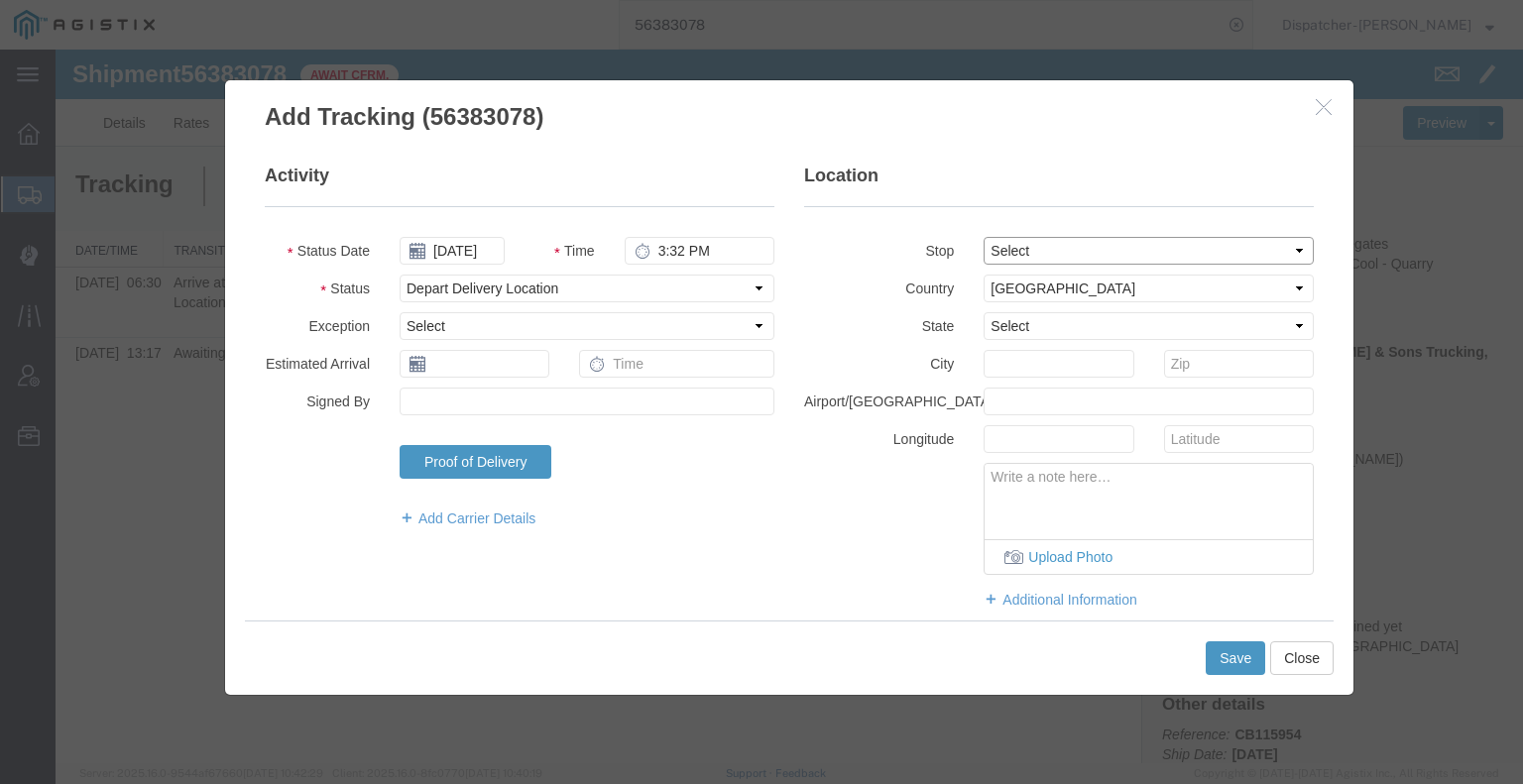
drag, startPoint x: 1053, startPoint y: 246, endPoint x: 1053, endPoint y: 258, distance: 12.0
click at [1053, 248] on select "Select From: 2601 Hwy 49, Cool, CA, 95614, US Stop 2: 35151 Baxter Rd, Alta, CA…" at bounding box center [1149, 251] width 331 height 28
select select "{"pickupDeliveryInfoId": "122049934","pickupOrDelivery": "D","stopNum": "2","lo…"
click at [984, 237] on select "Select From: 2601 Hwy 49, Cool, CA, 95614, US Stop 2: 35151 Baxter Rd, Alta, CA…" at bounding box center [1149, 251] width 331 height 28
select select "CA"
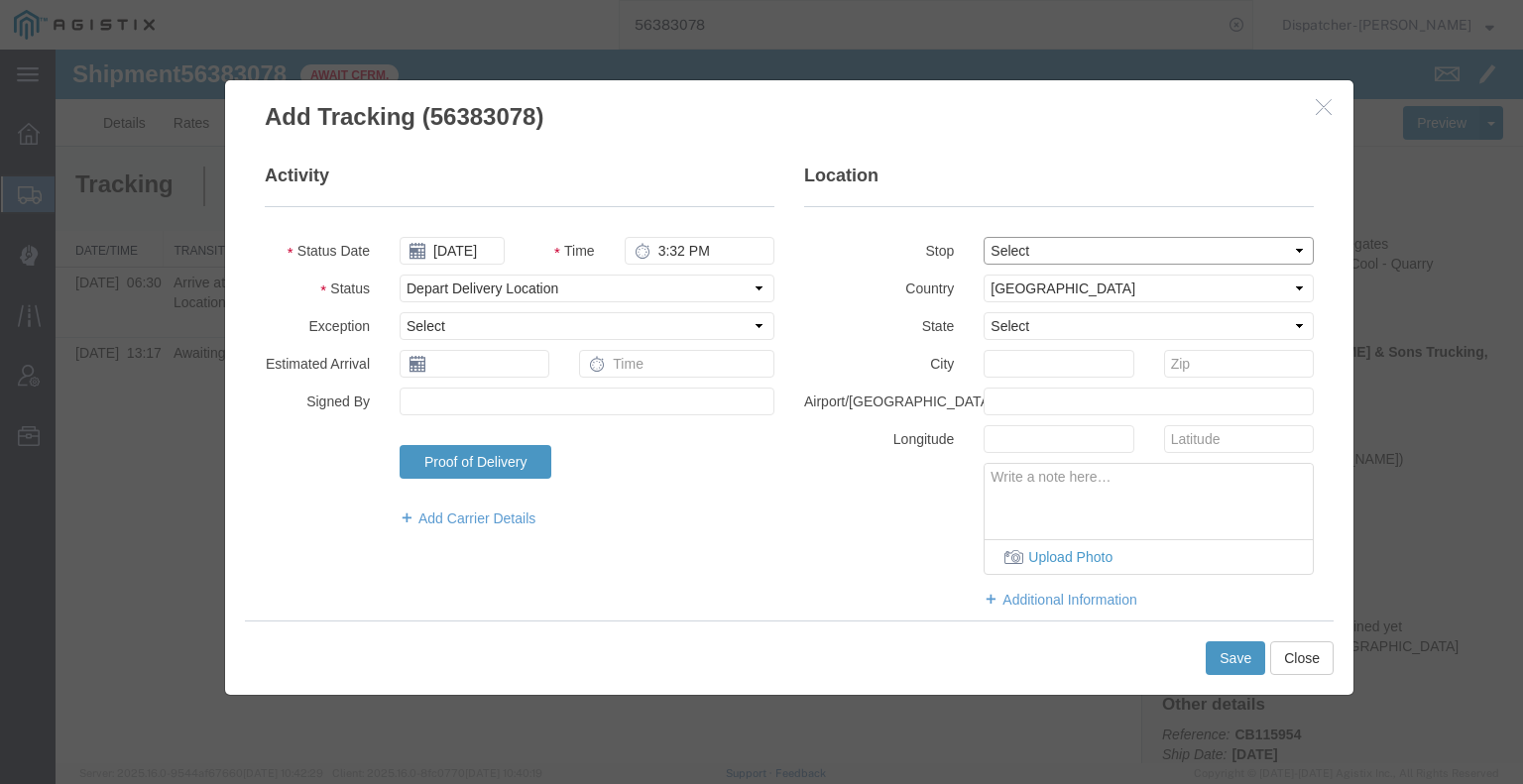
type input "Alta"
click at [1227, 655] on button "Save" at bounding box center [1235, 658] width 60 height 34
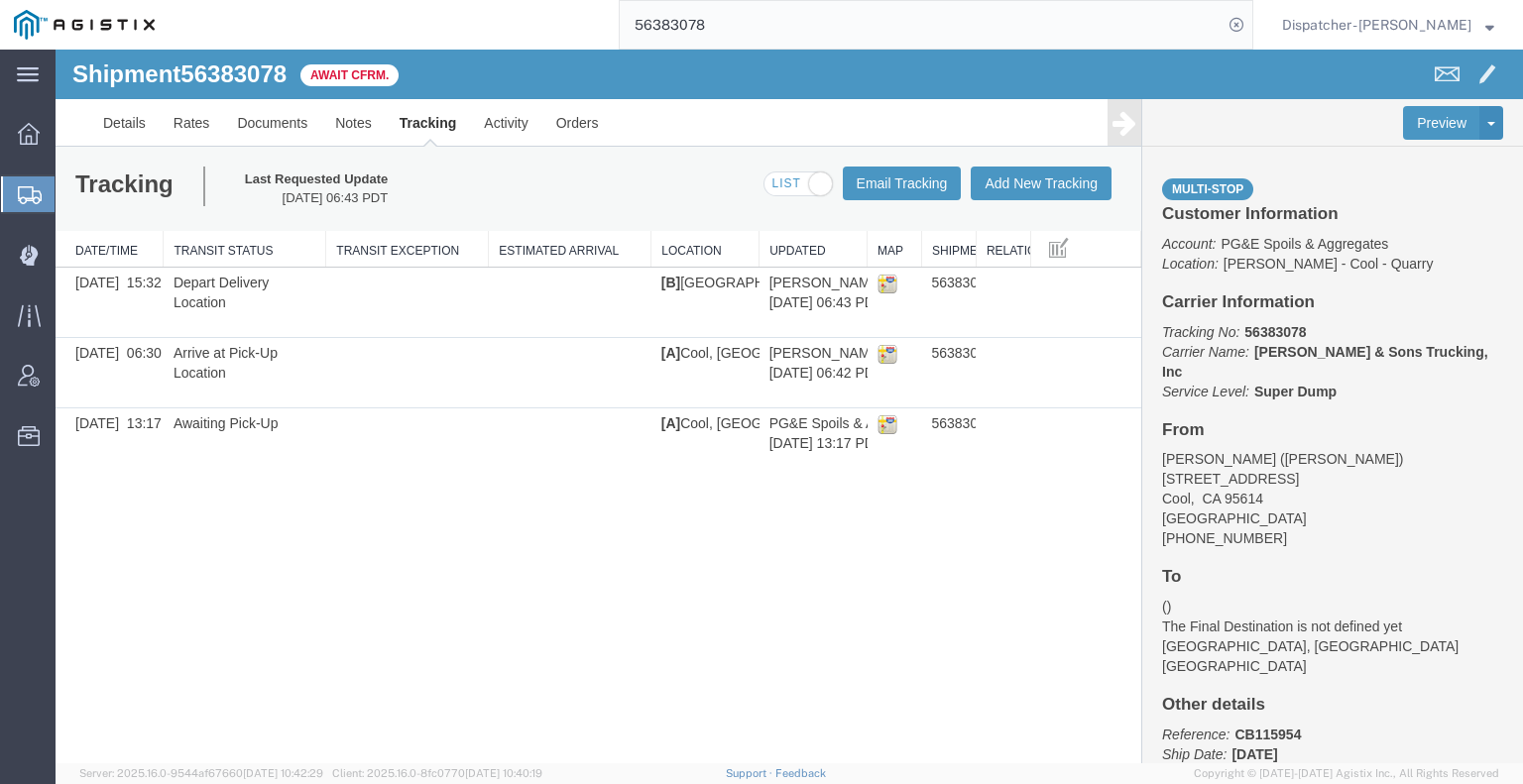
click at [1134, 125] on icon at bounding box center [1124, 123] width 24 height 28
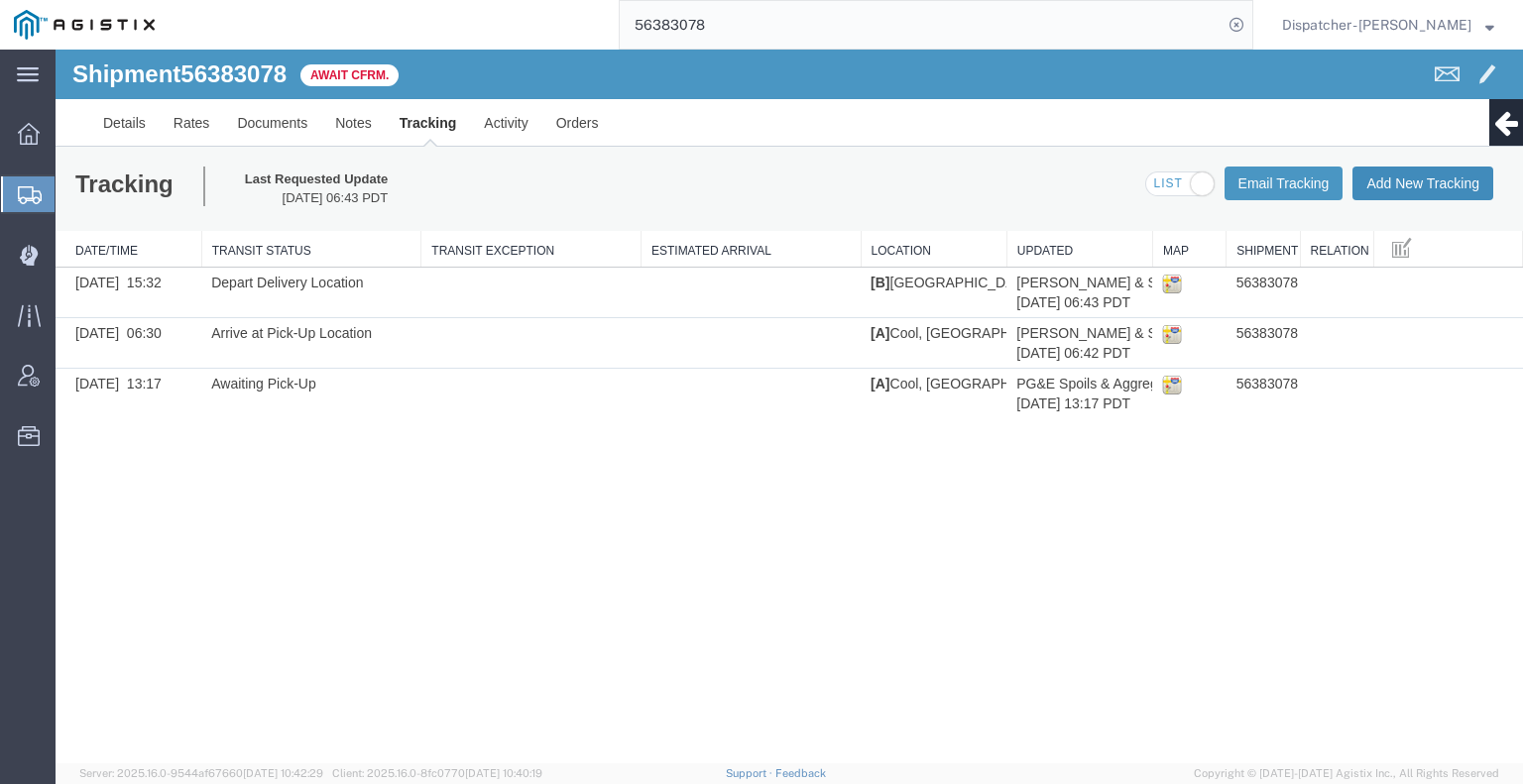
click at [1375, 175] on button "Add New Tracking" at bounding box center [1423, 184] width 141 height 34
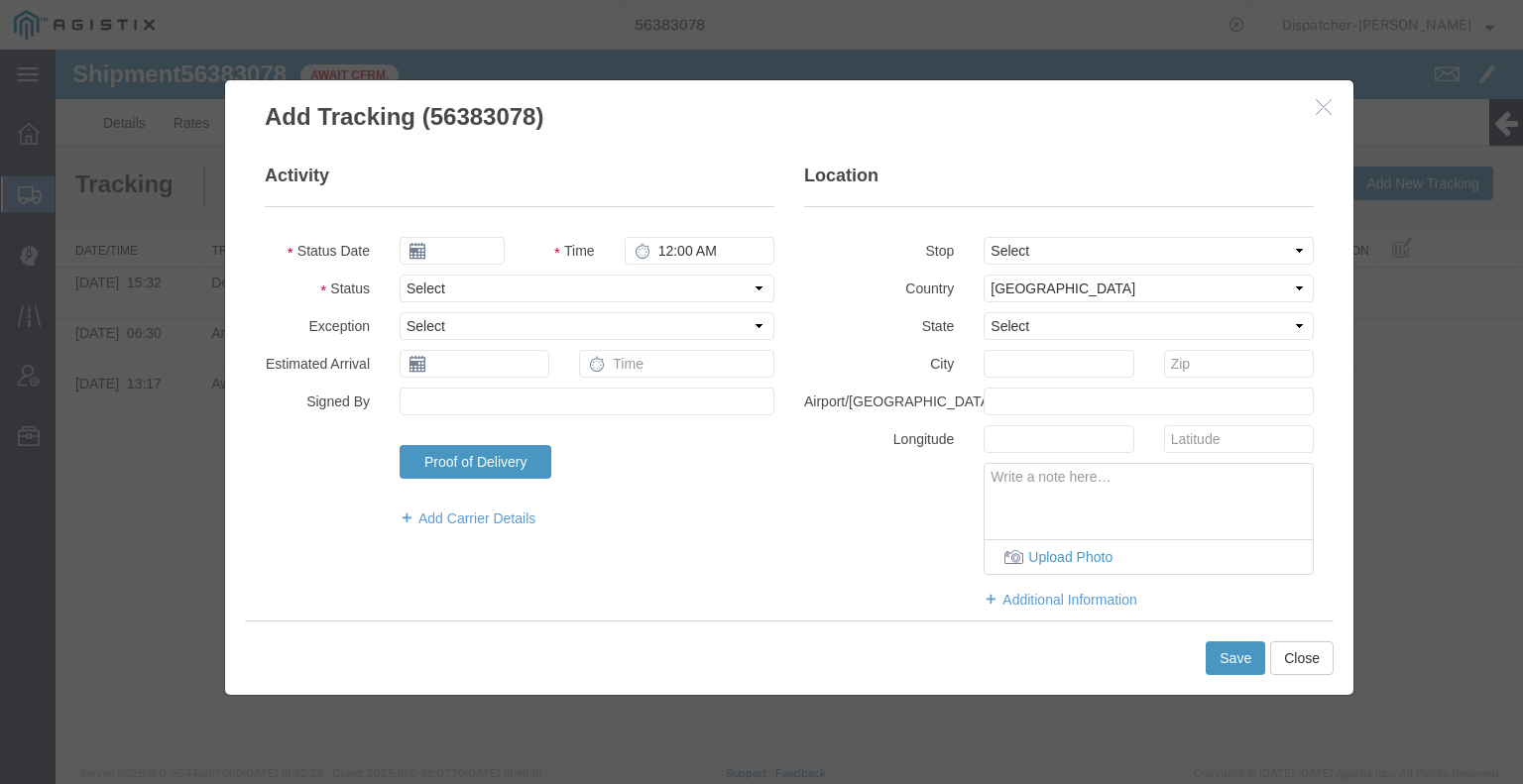
type input "[DATE]"
type input "7:00 AM"
click at [464, 245] on input "[DATE]" at bounding box center [452, 251] width 105 height 28
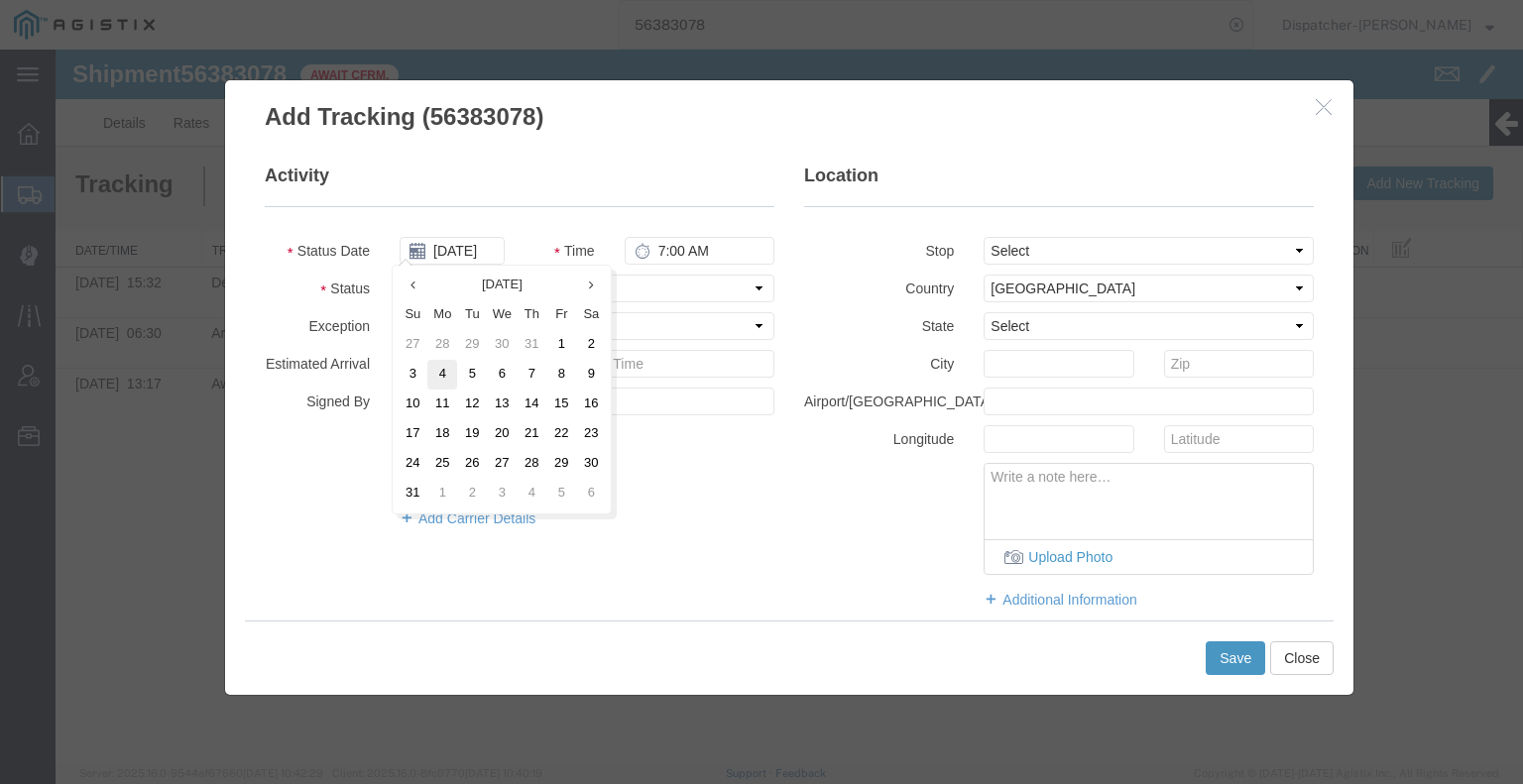
click at [438, 369] on td "4" at bounding box center [442, 374] width 30 height 30
type input "[DATE]"
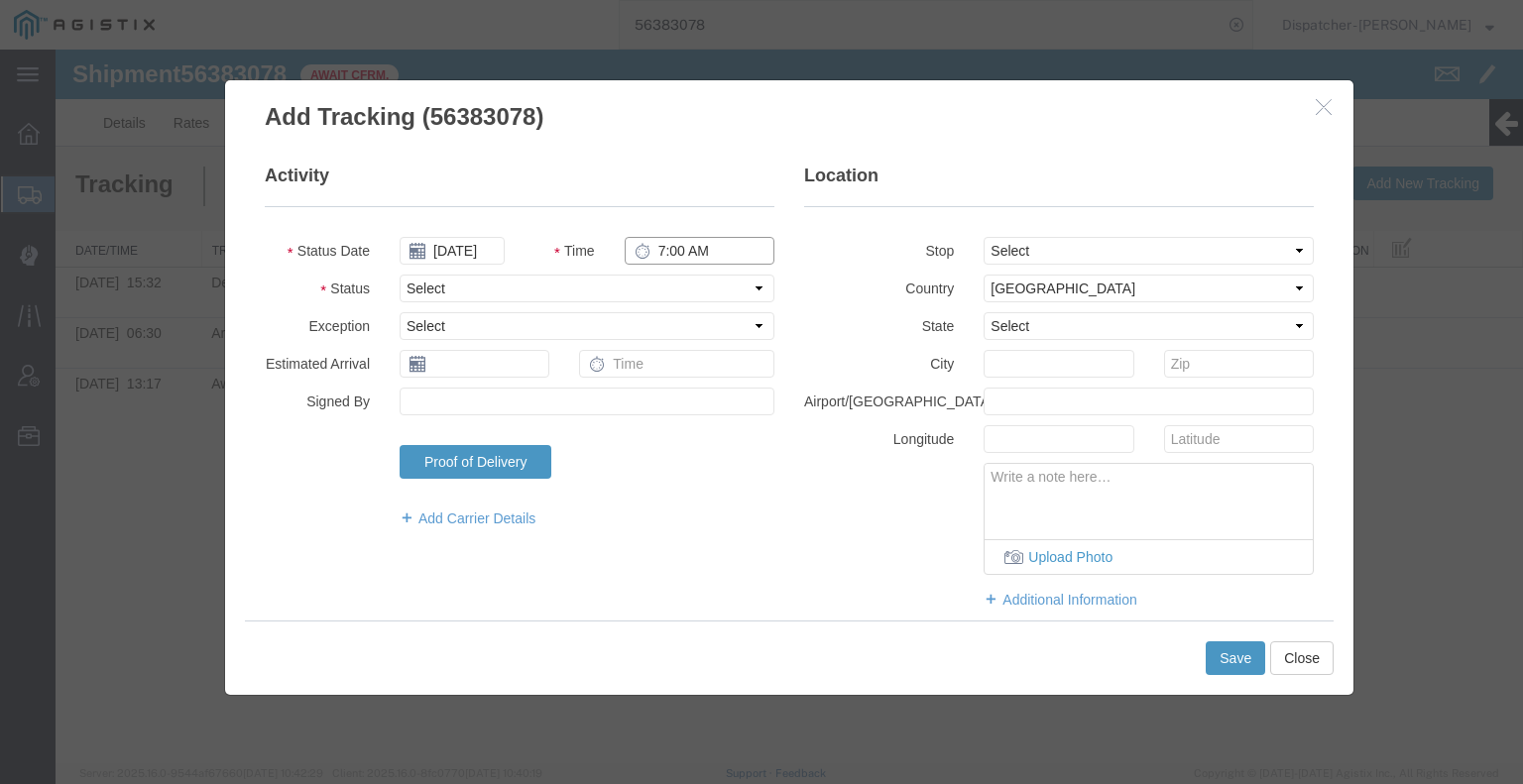
click at [682, 248] on input "7:00 AM" at bounding box center [699, 251] width 150 height 28
type input "3:32 PM"
click at [670, 281] on select "Select Arrival Notice Available Arrival Notice Imported Arrive at Delivery Loca…" at bounding box center [586, 289] width 374 height 28
select select "BREAKSTART"
click at [399, 275] on select "Select Arrival Notice Available Arrival Notice Imported Arrive at Delivery Loca…" at bounding box center [586, 289] width 374 height 28
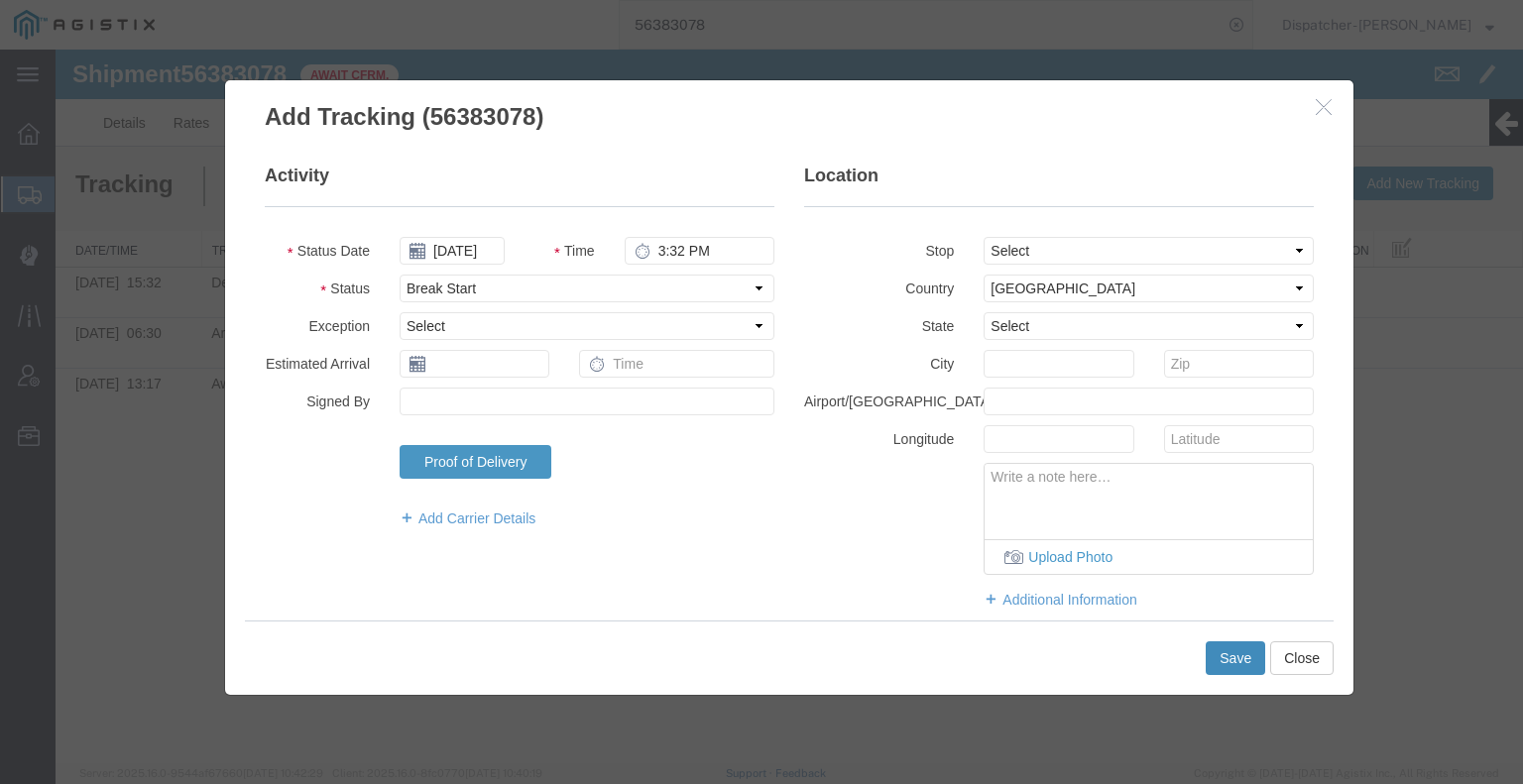
click at [1217, 664] on button "Save" at bounding box center [1235, 658] width 60 height 34
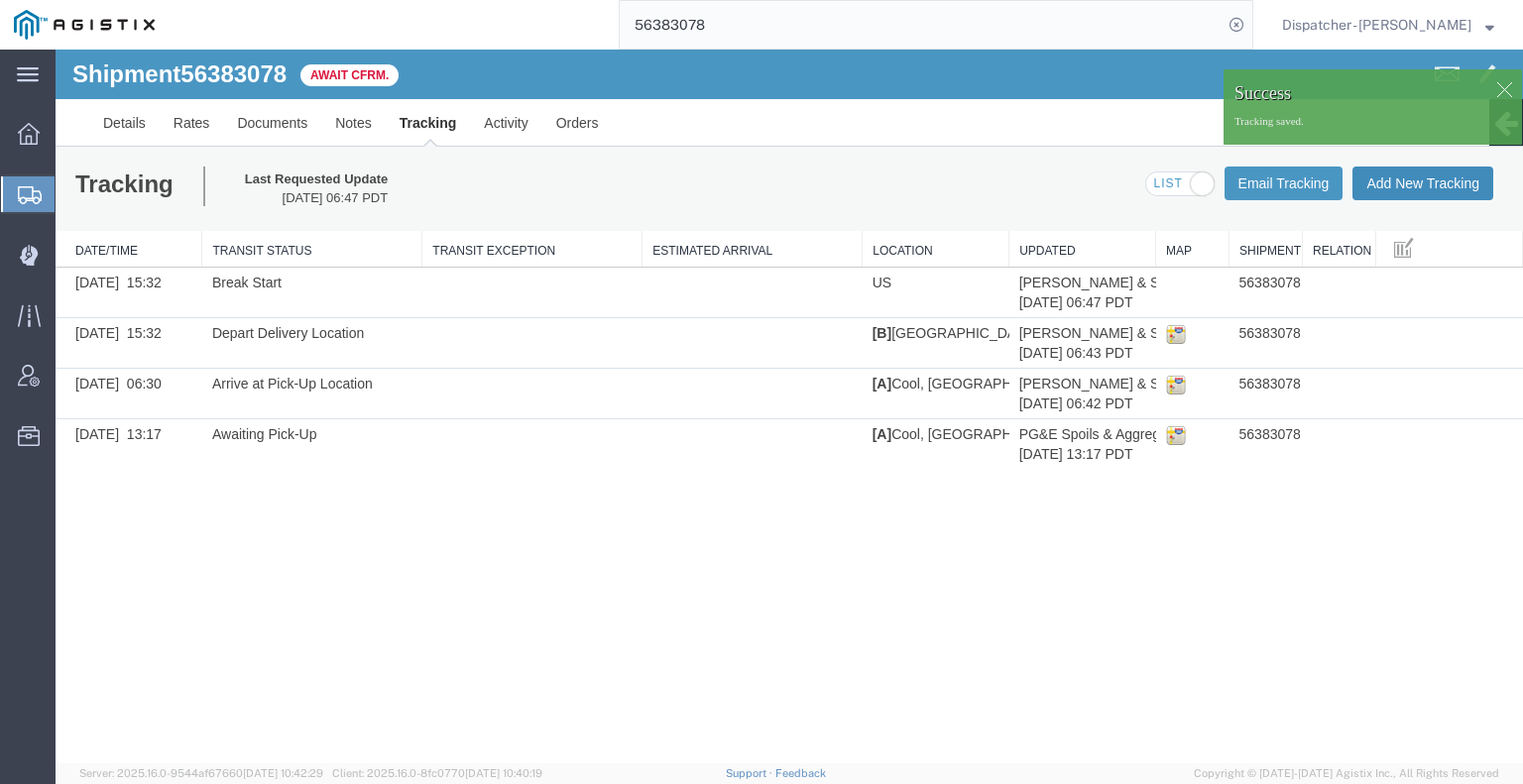
click at [1420, 191] on button "Add New Tracking" at bounding box center [1423, 184] width 141 height 34
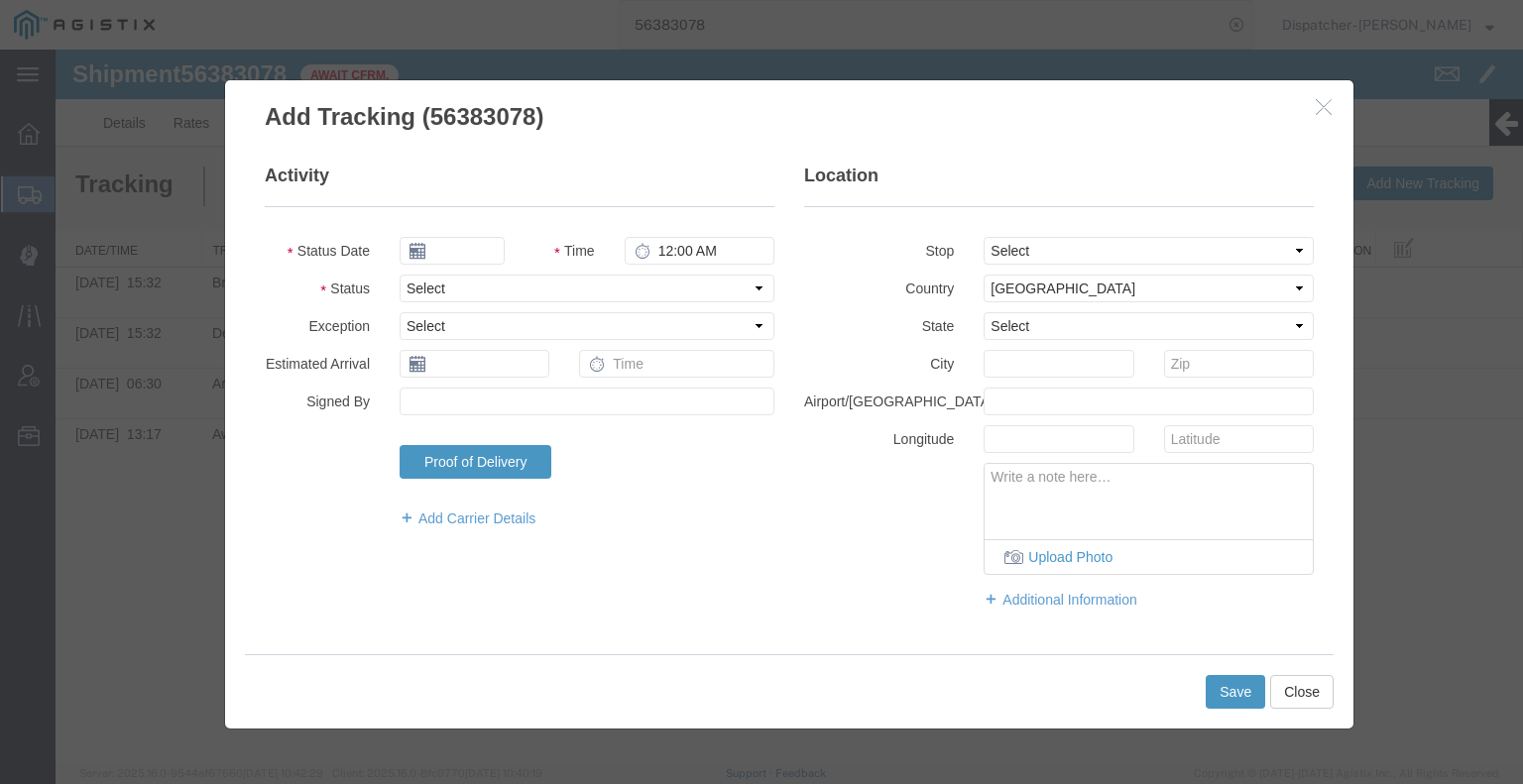
type input "[DATE]"
type input "7:00 AM"
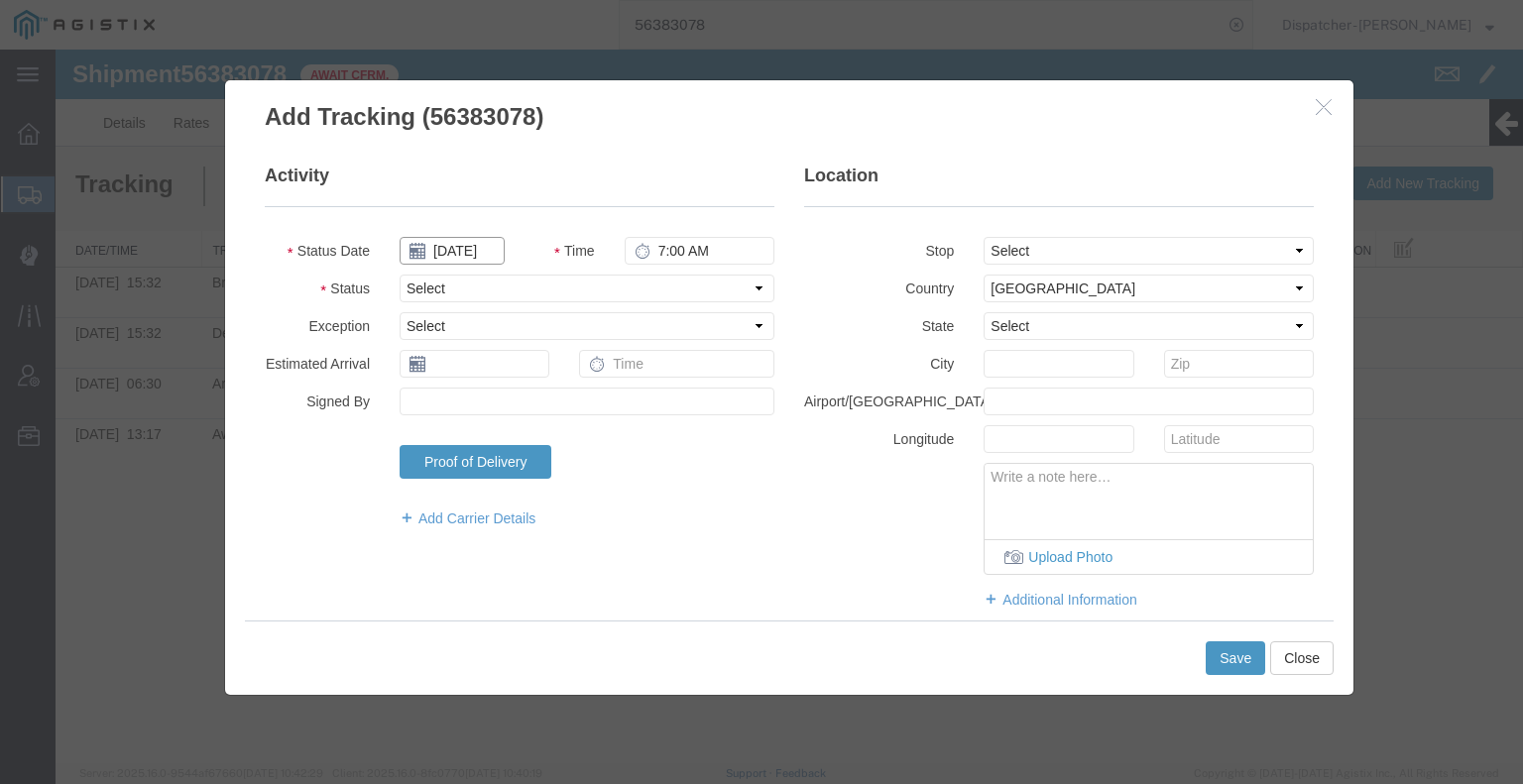
click at [471, 254] on input "[DATE]" at bounding box center [452, 251] width 105 height 28
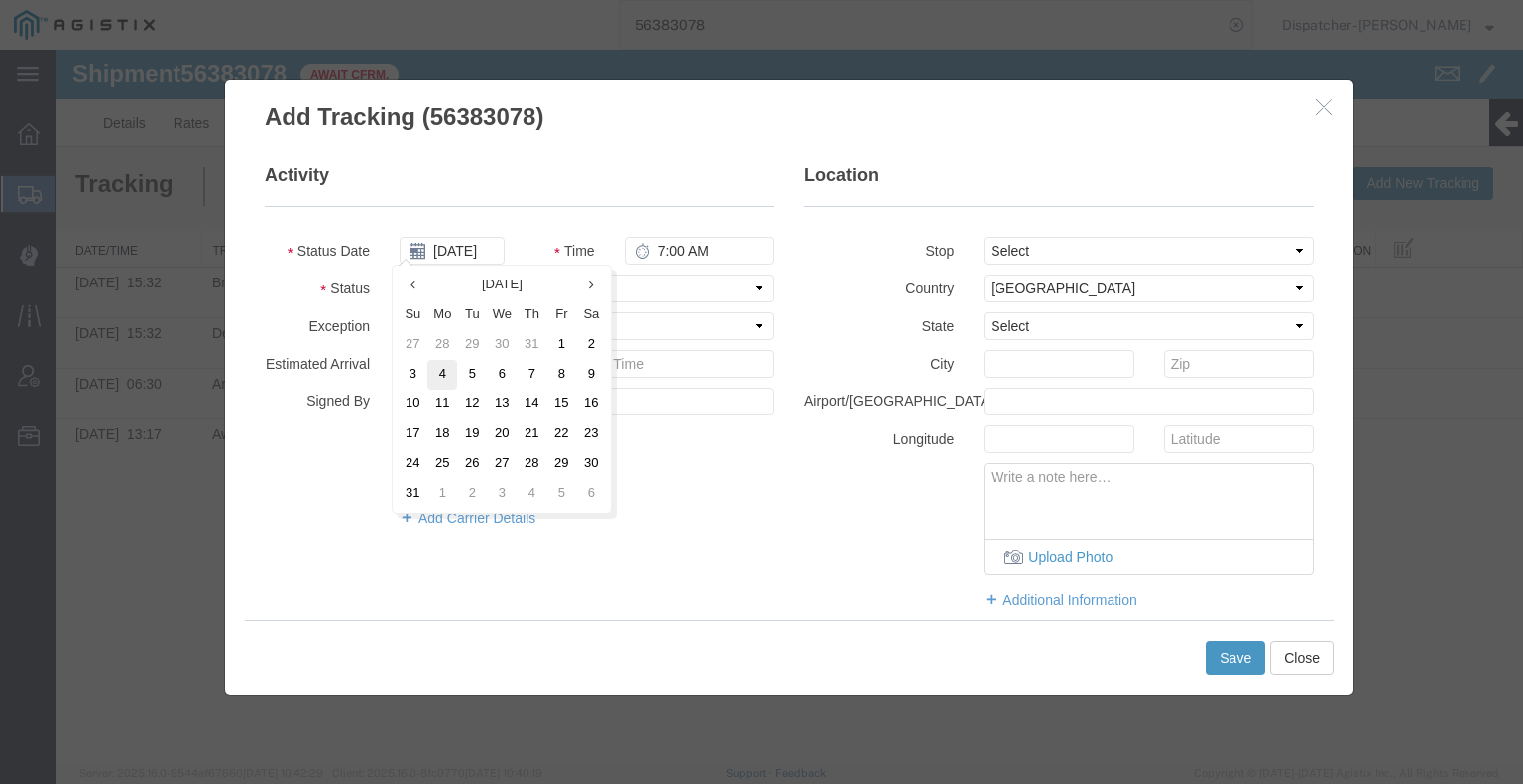
click at [442, 375] on td "4" at bounding box center [442, 374] width 30 height 30
type input "[DATE]"
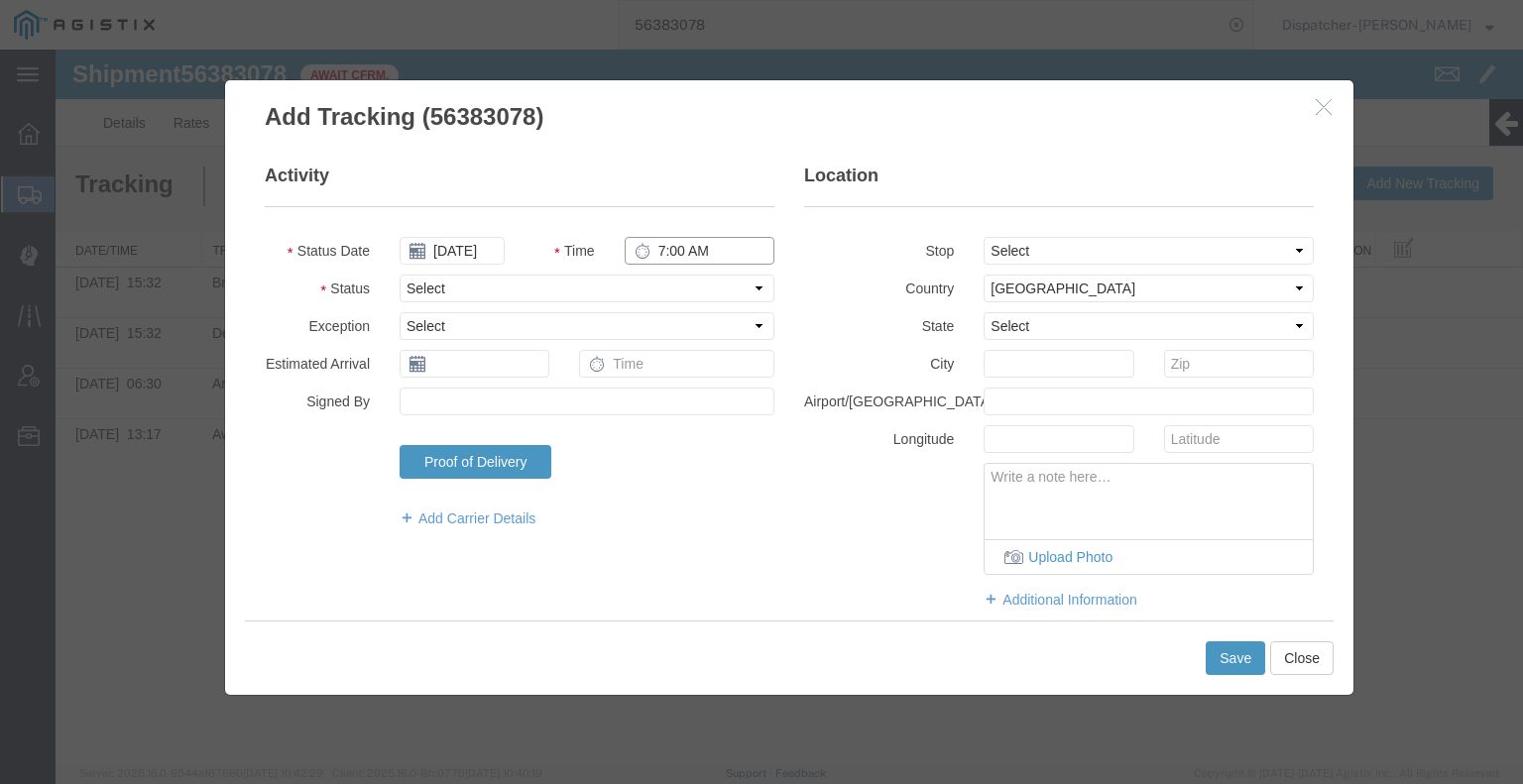
click at [658, 245] on input "7:00 AM" at bounding box center [699, 251] width 150 height 28
type input "4:02 PM"
click at [689, 291] on select "Select Arrival Notice Available Arrival Notice Imported Arrive at Delivery Loca…" at bounding box center [586, 289] width 374 height 28
select select "BREAKSTOP"
click at [399, 275] on select "Select Arrival Notice Available Arrival Notice Imported Arrive at Delivery Loca…" at bounding box center [586, 289] width 374 height 28
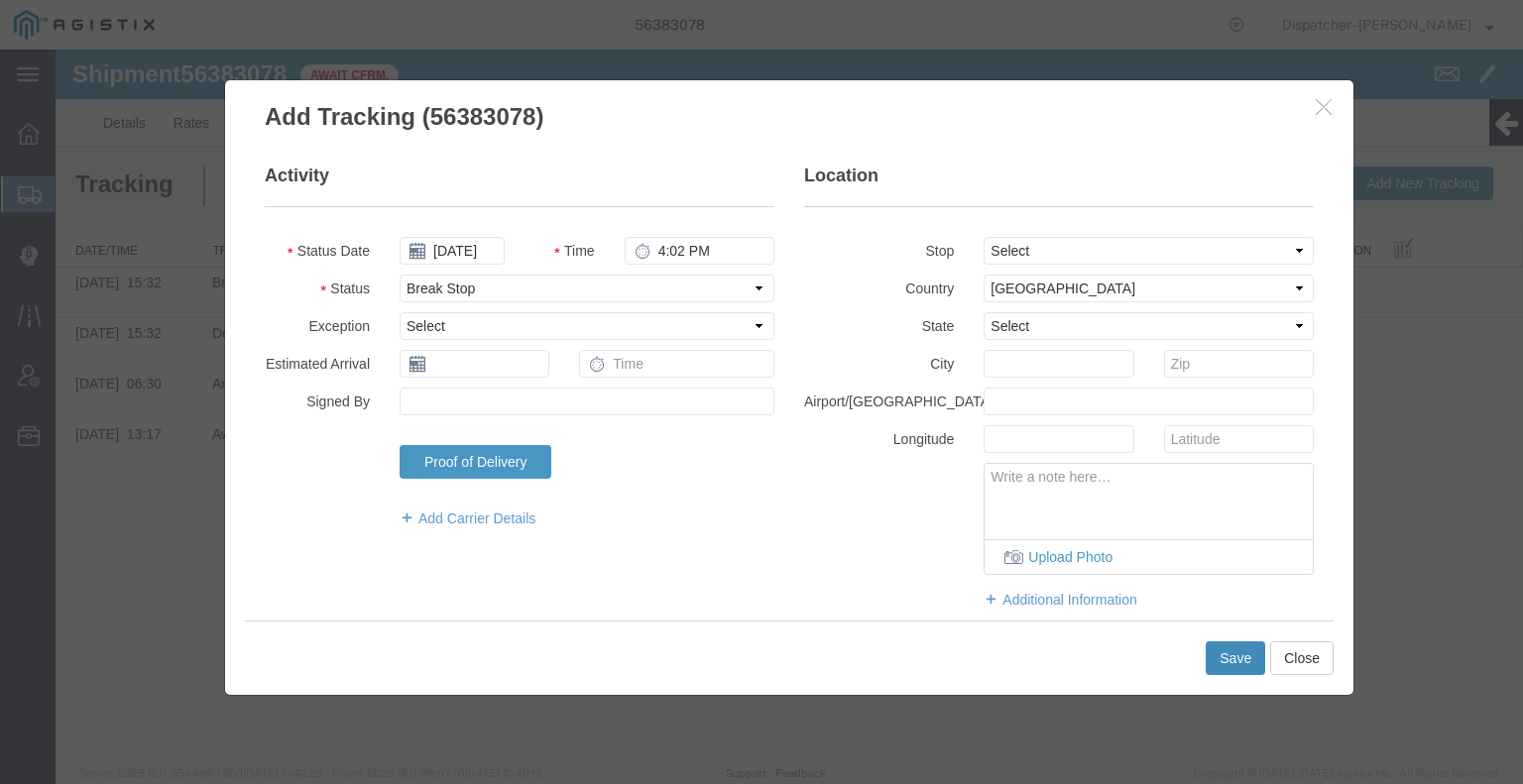
click at [1228, 665] on button "Save" at bounding box center [1235, 658] width 60 height 34
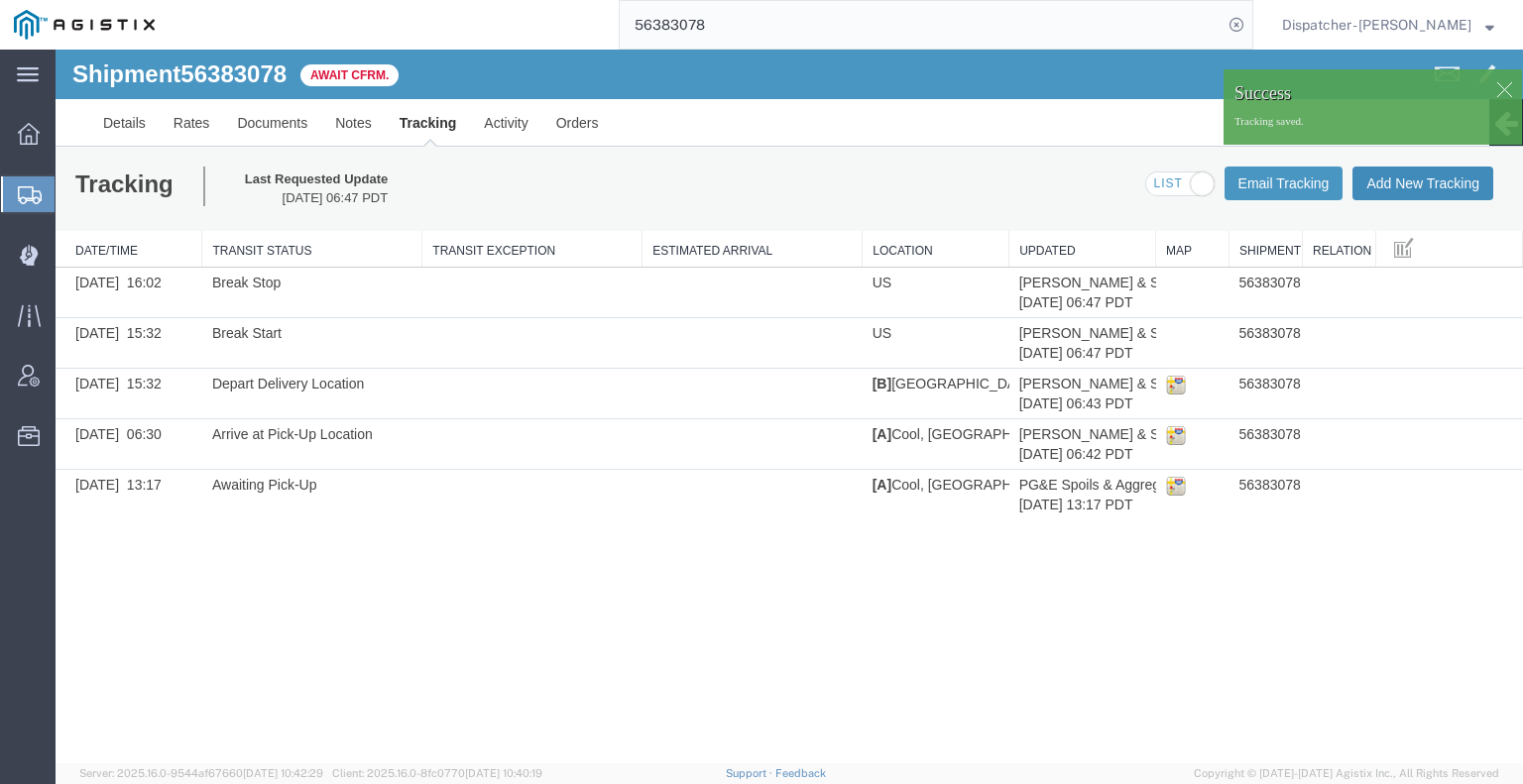
click at [1444, 190] on button "Add New Tracking" at bounding box center [1423, 184] width 141 height 34
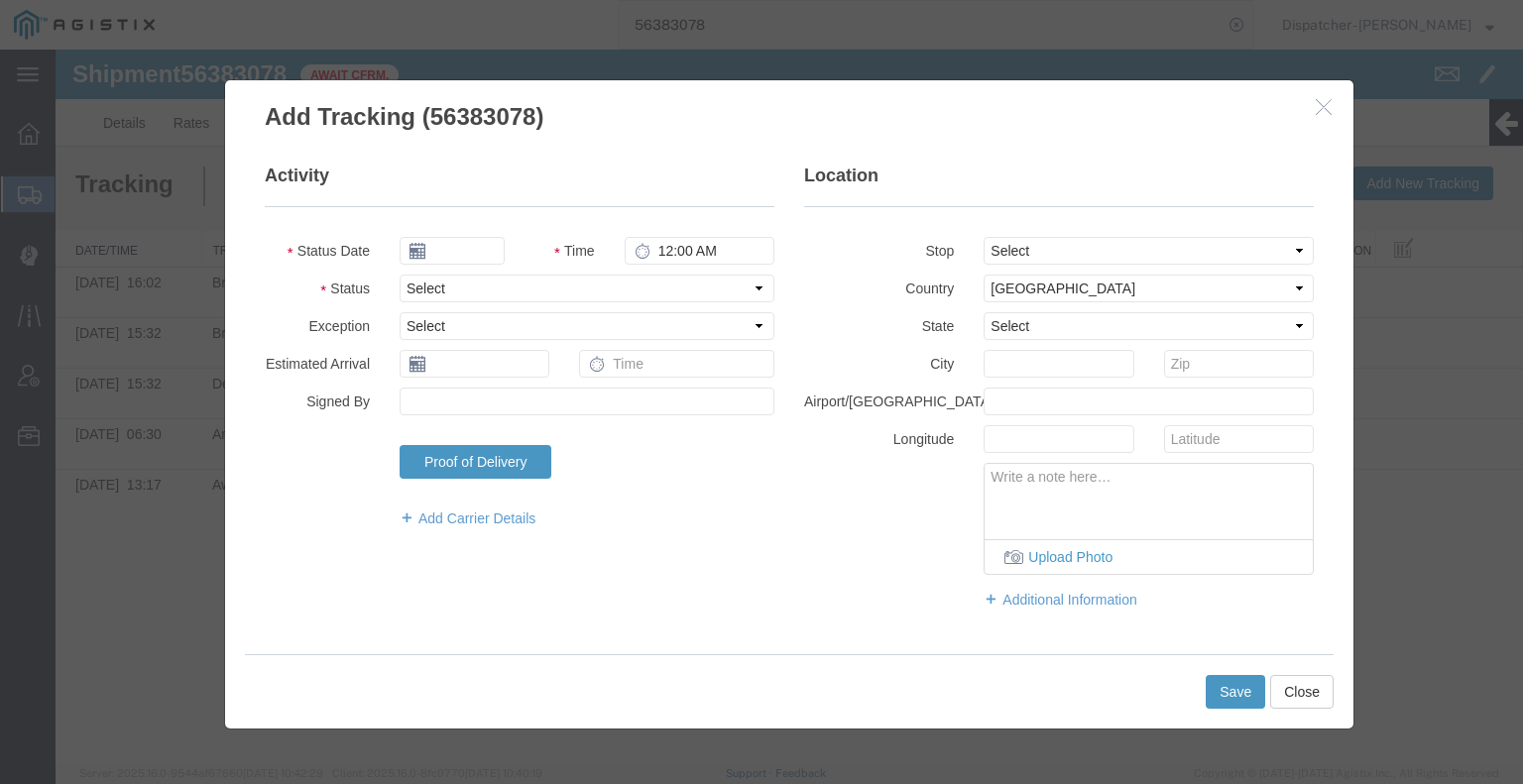
type input "[DATE]"
type input "7:00 AM"
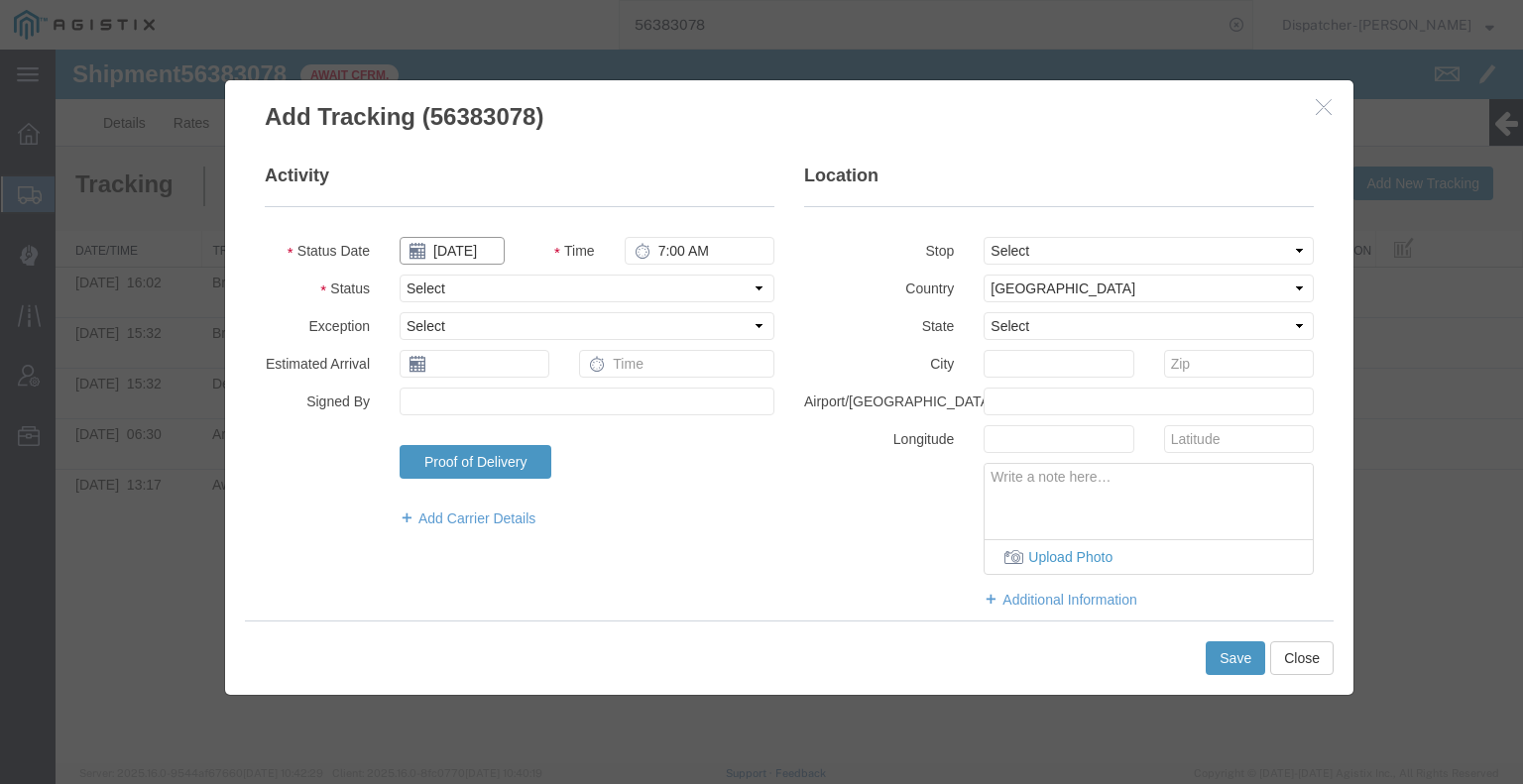
click at [455, 247] on input "[DATE]" at bounding box center [452, 251] width 105 height 28
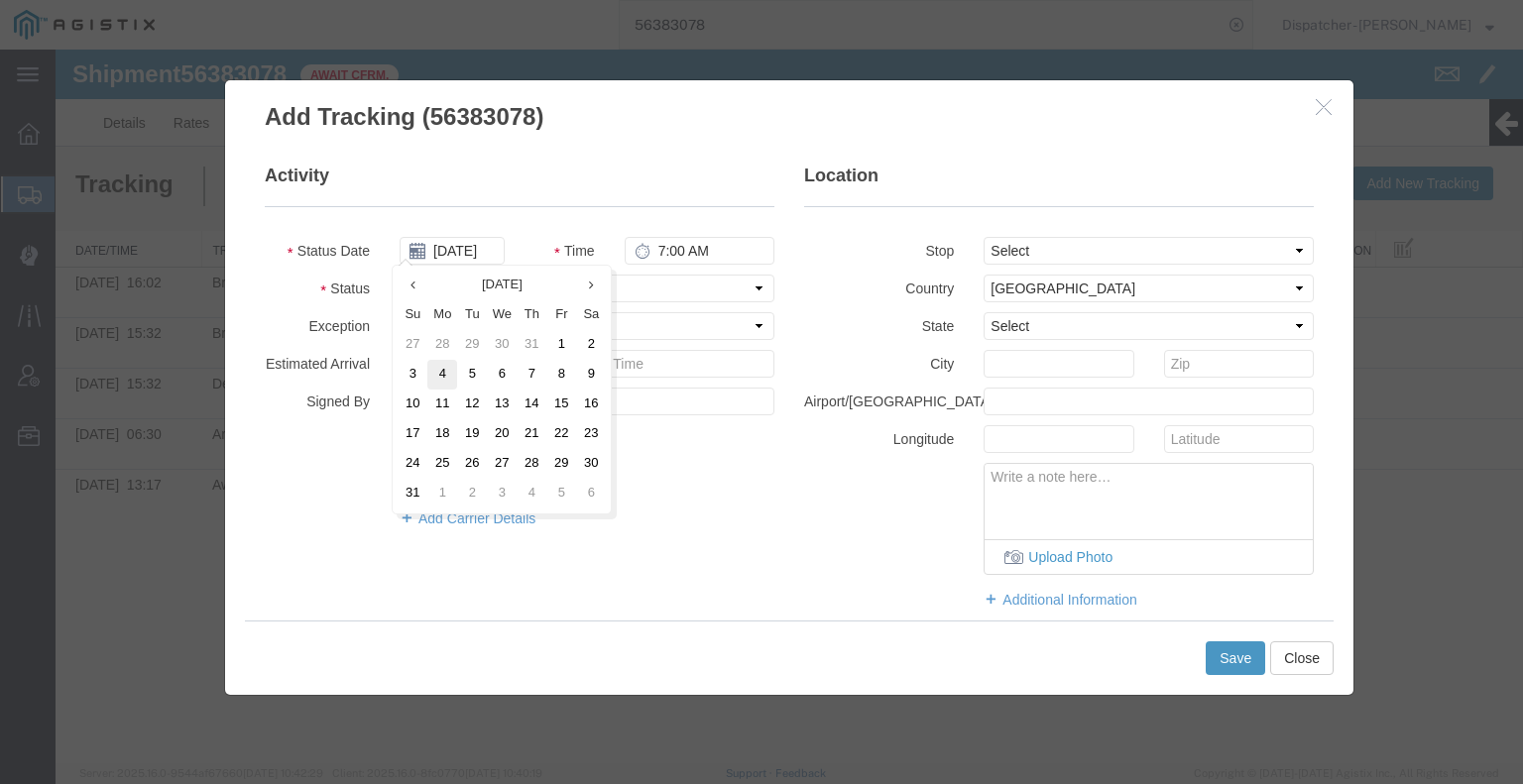
click at [435, 377] on td "4" at bounding box center [442, 374] width 30 height 30
type input "[DATE]"
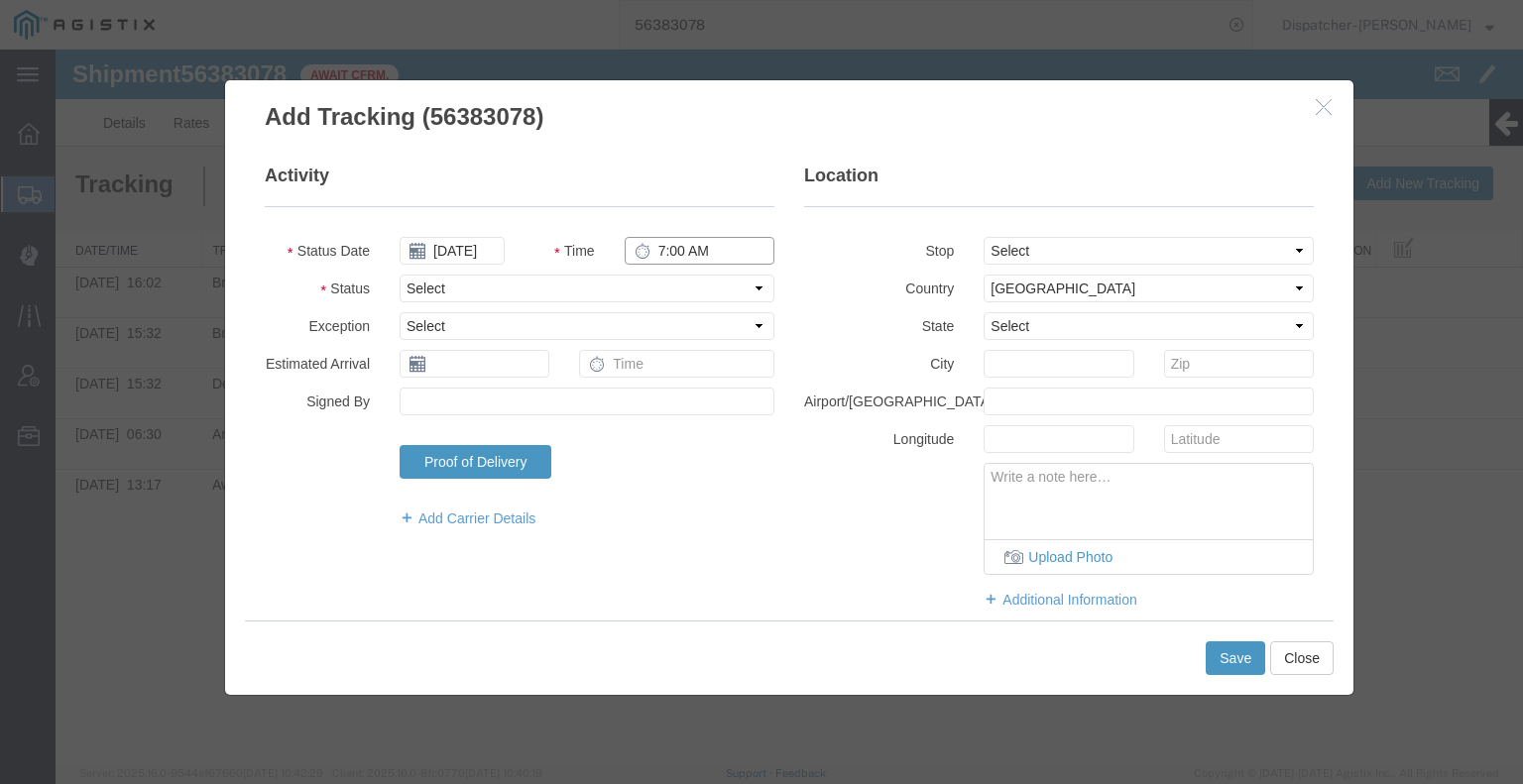
click at [693, 255] on input "7:00 AM" at bounding box center [699, 251] width 150 height 28
type input "5:00 PM"
click at [685, 291] on select "Select Arrival Notice Available Arrival Notice Imported Arrive at Delivery Loca…" at bounding box center [586, 289] width 374 height 28
select select "DELIVRED"
click at [399, 275] on select "Select Arrival Notice Available Arrival Notice Imported Arrive at Delivery Loca…" at bounding box center [586, 289] width 374 height 28
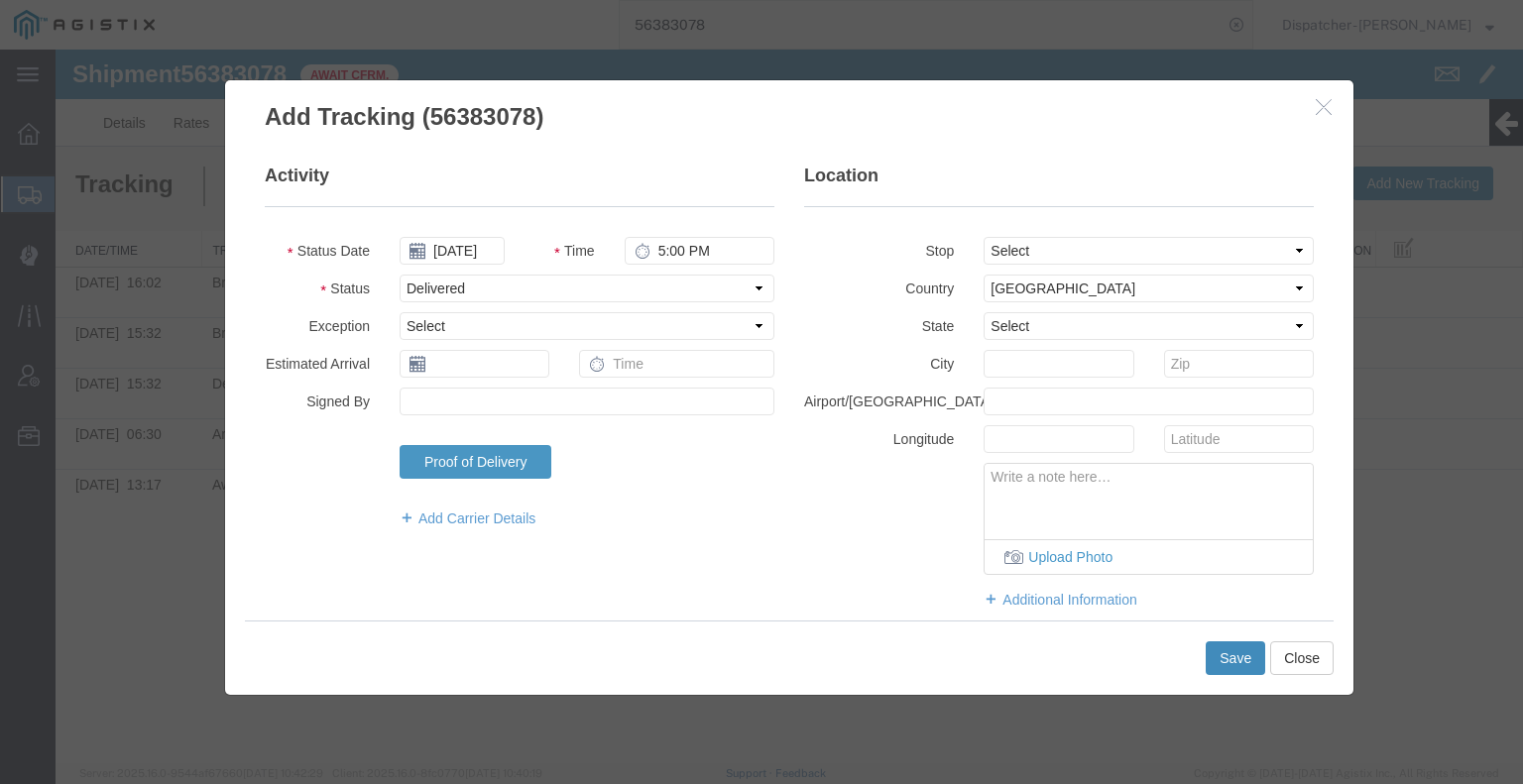
click at [1241, 663] on button "Save" at bounding box center [1235, 658] width 60 height 34
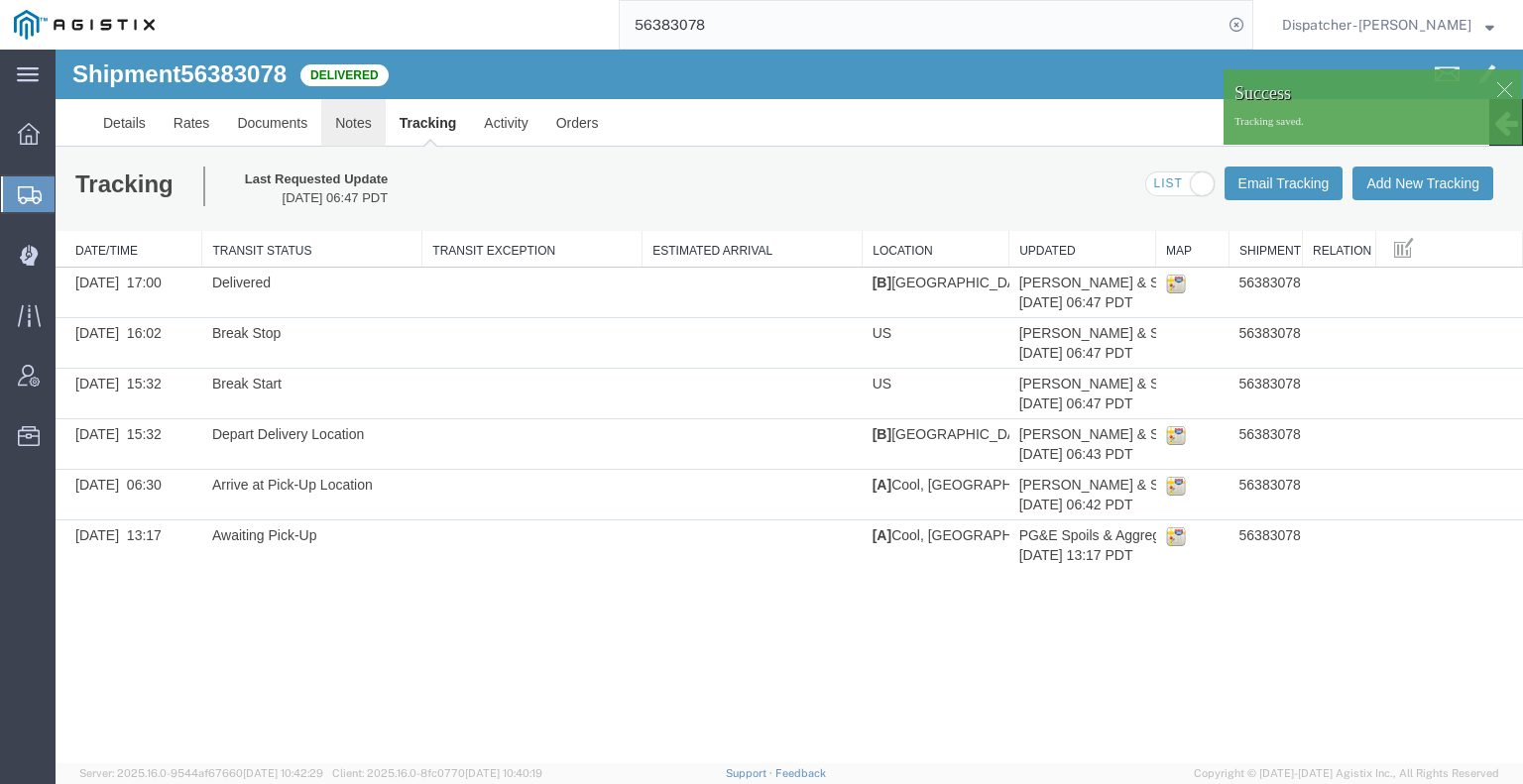
drag, startPoint x: 412, startPoint y: 168, endPoint x: 356, endPoint y: 118, distance: 75.1
click at [356, 118] on link "Notes" at bounding box center [353, 123] width 65 height 48
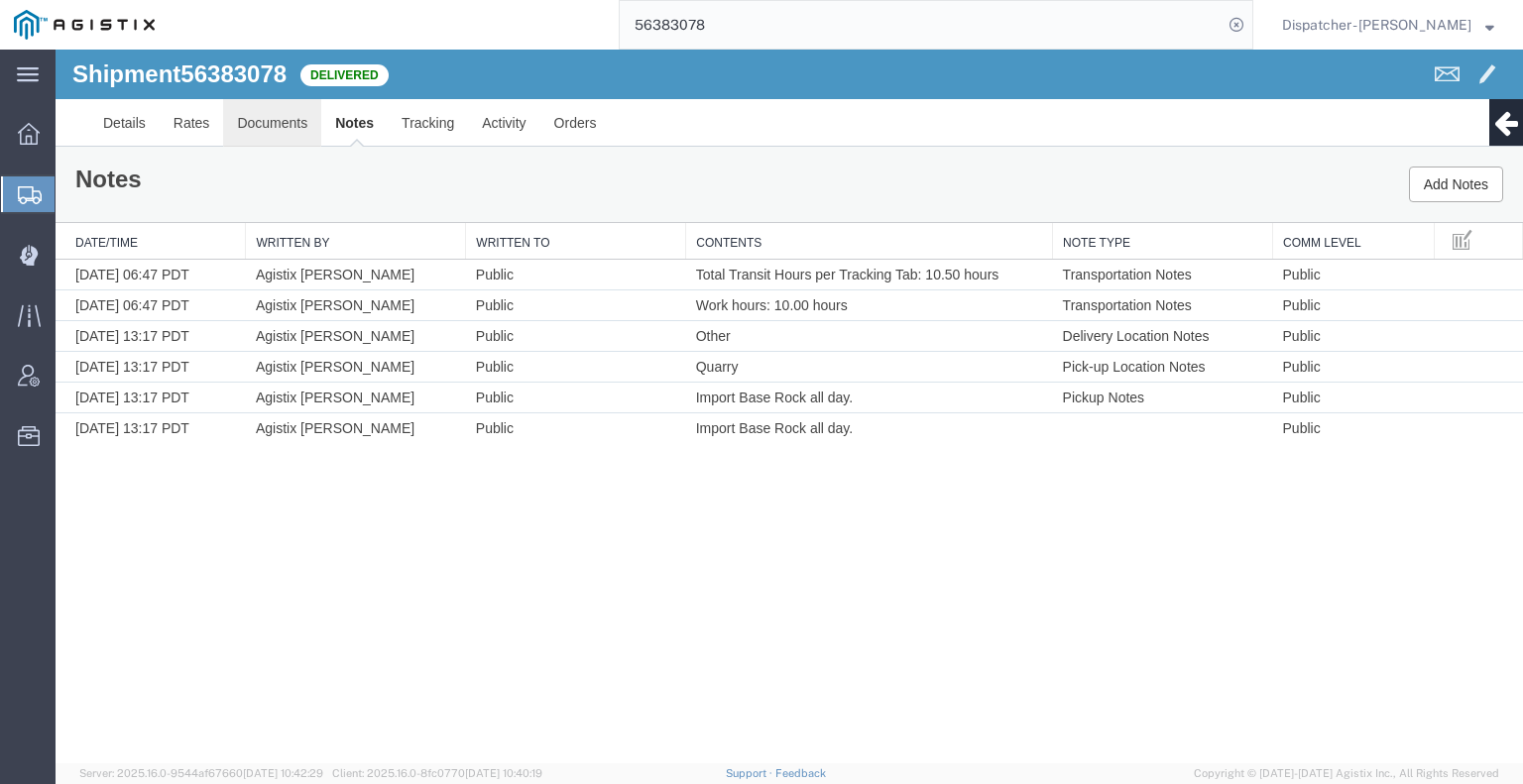
click at [269, 122] on link "Documents" at bounding box center [272, 123] width 98 height 48
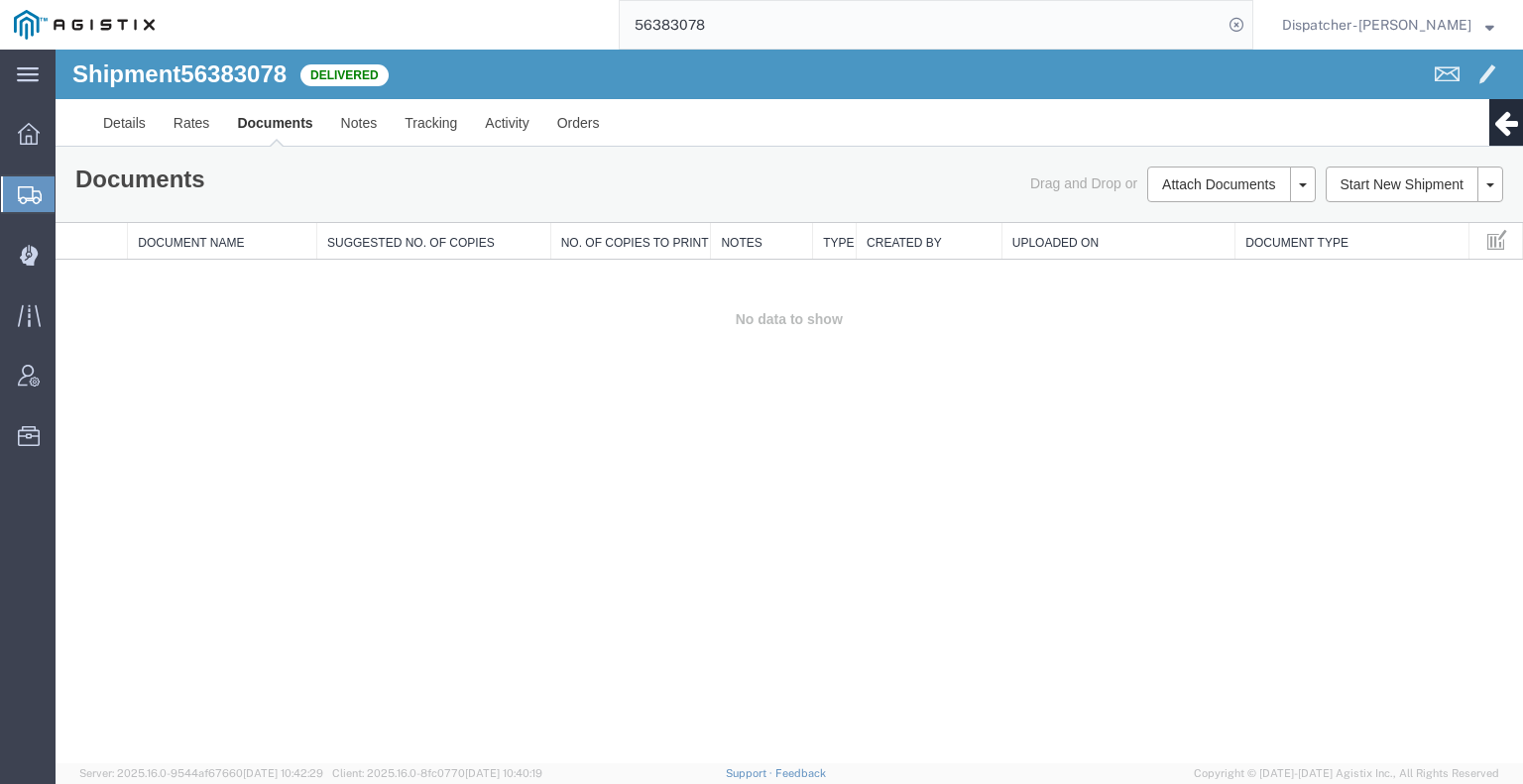
drag, startPoint x: 1330, startPoint y: 384, endPoint x: 1307, endPoint y: 294, distance: 92.9
click at [1330, 384] on div "Shipment 56383078 0 of 0 Delivered Details Rates Documents Notes Tracking Activ…" at bounding box center [789, 406] width 1467 height 714
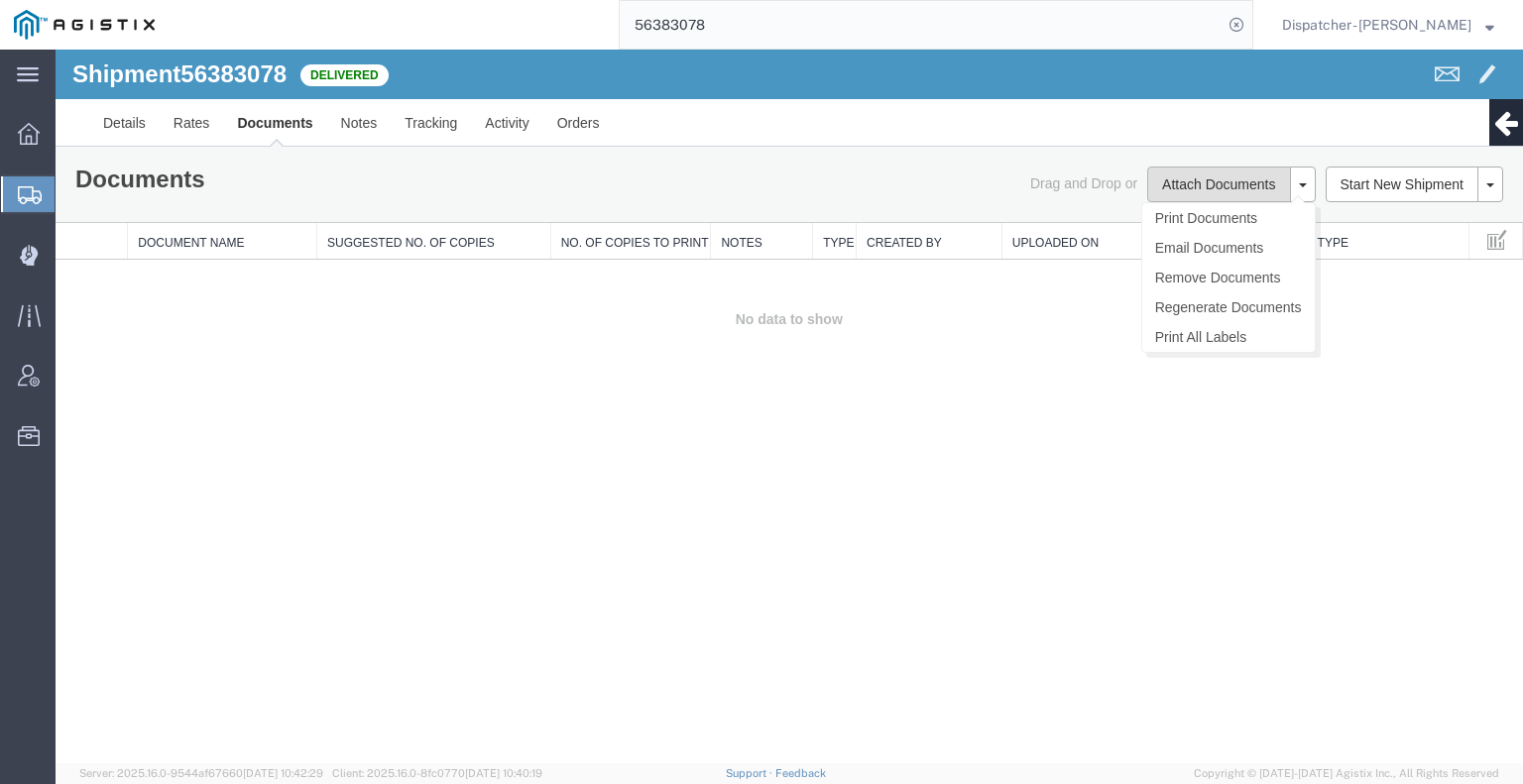
click at [1224, 185] on button "Attach Documents" at bounding box center [1218, 185] width 143 height 36
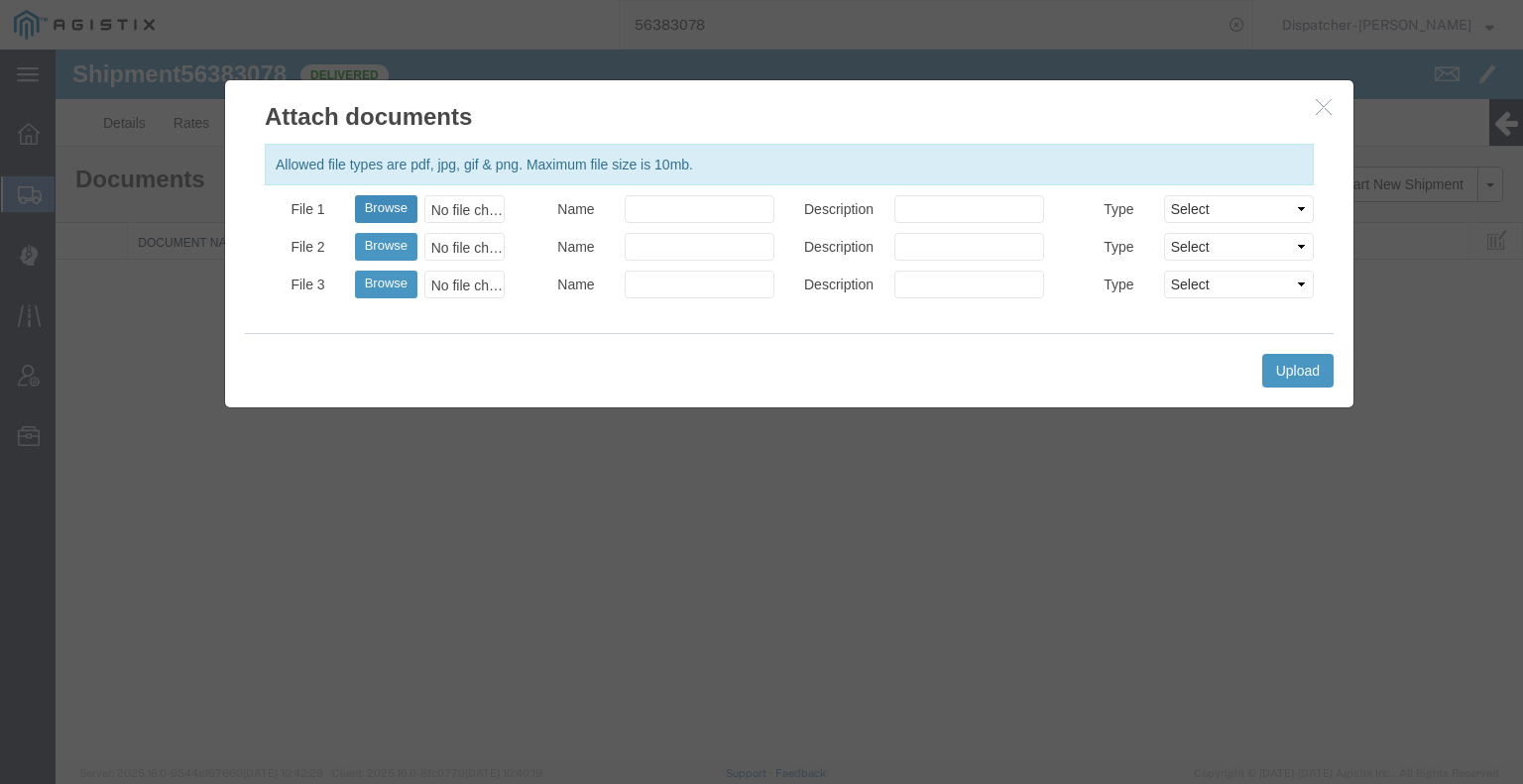
click at [372, 216] on button "Browse" at bounding box center [385, 209] width 63 height 28
type input "C:\fakepath\56383078trktag.pdf"
click at [1289, 374] on button "Upload" at bounding box center [1298, 370] width 71 height 34
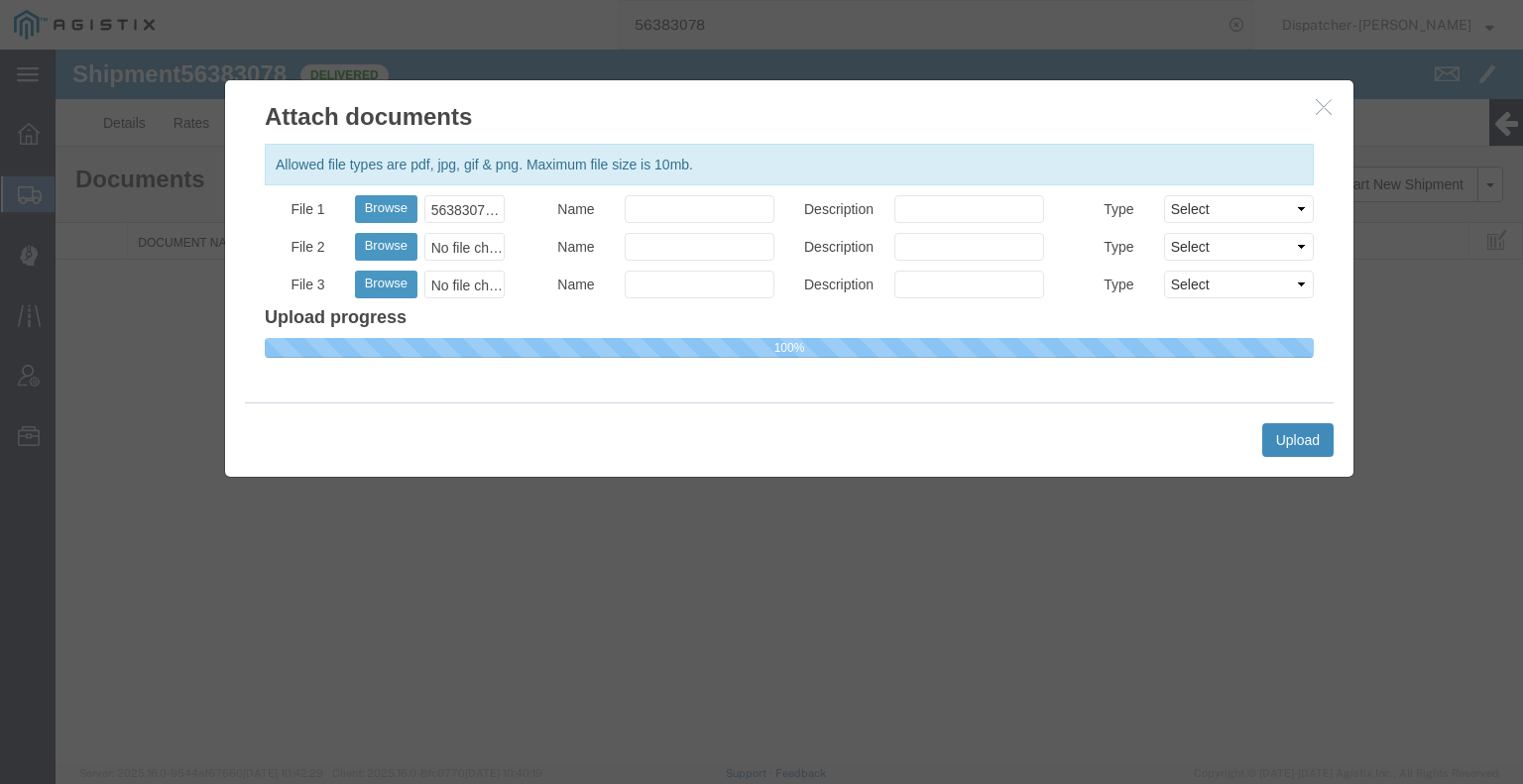
select select
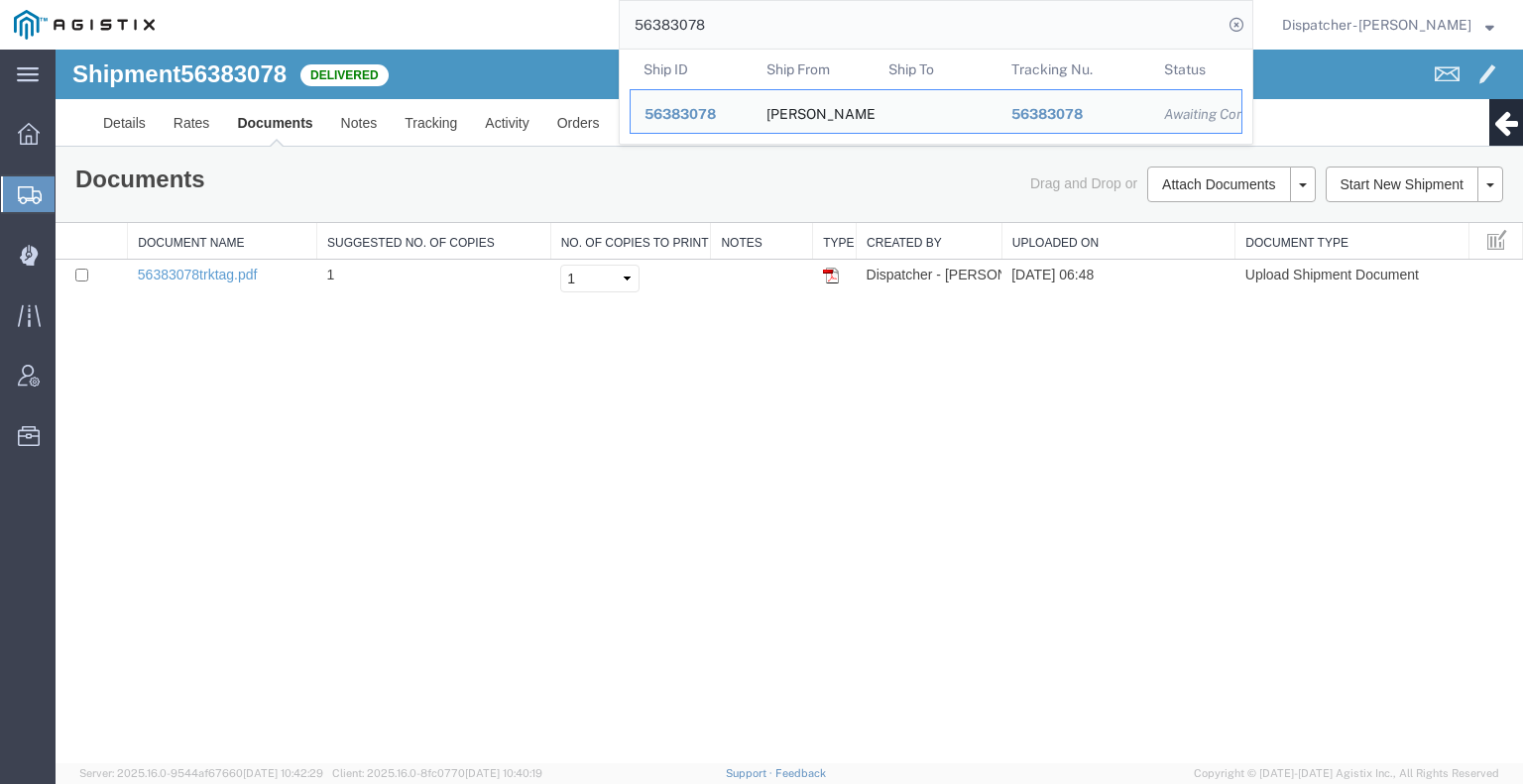
drag, startPoint x: 702, startPoint y: 24, endPoint x: 502, endPoint y: 31, distance: 200.1
click at [556, 25] on div "56383078 Ship ID Ship From Ship To Tracking Nu. Status Ship ID 56383078 Ship Fr…" at bounding box center [711, 25] width 1084 height 50
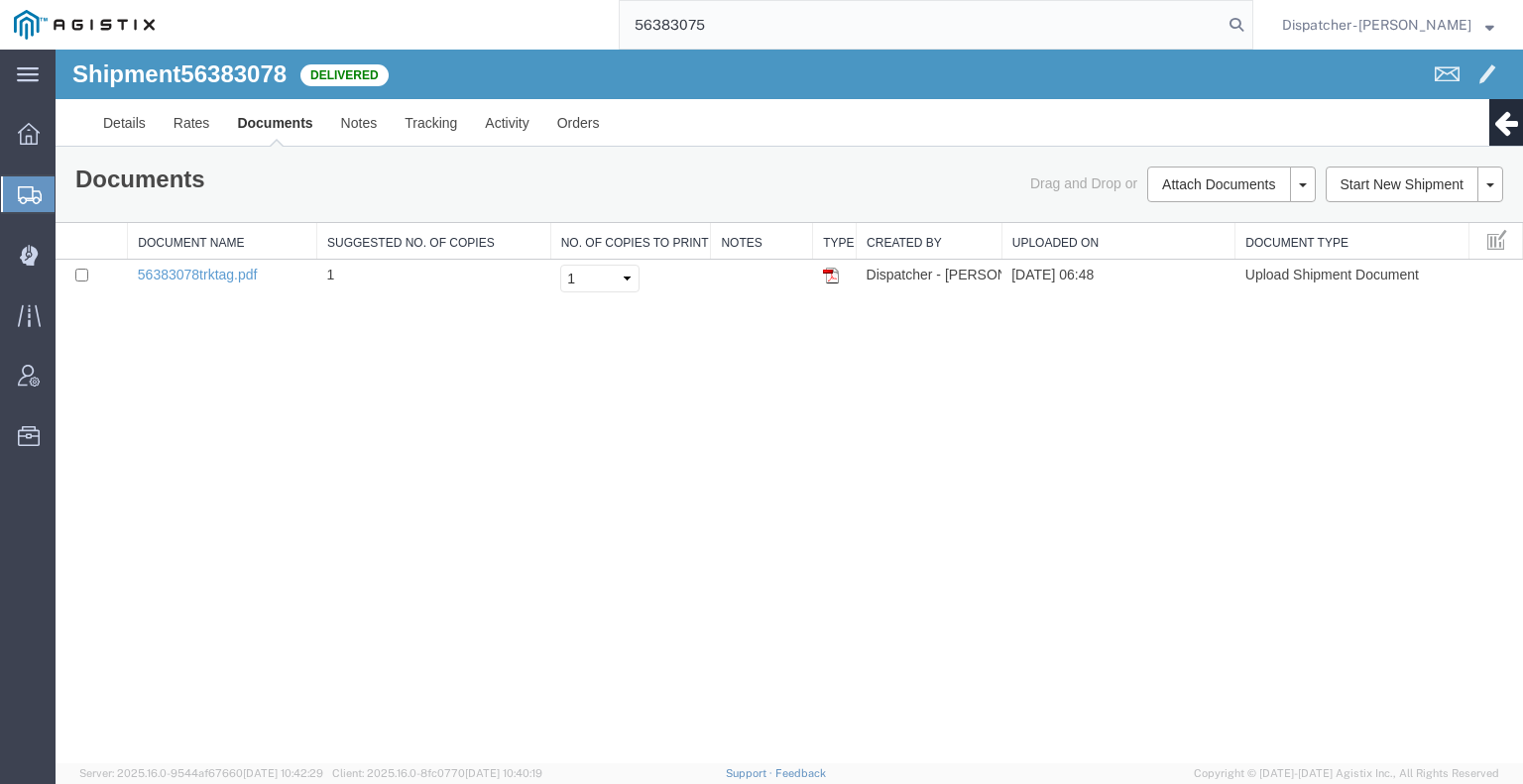
type input "56383075"
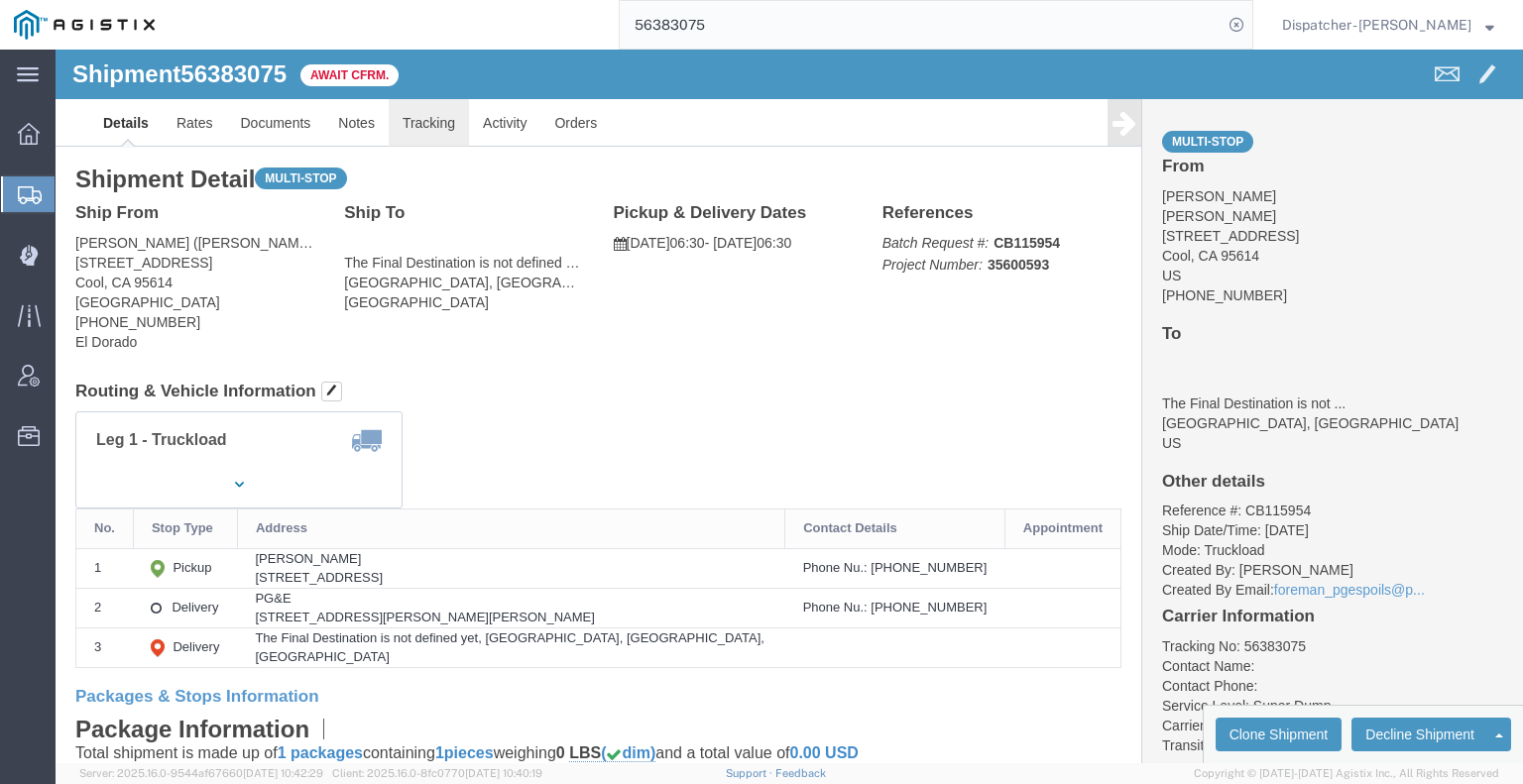
click link "Tracking"
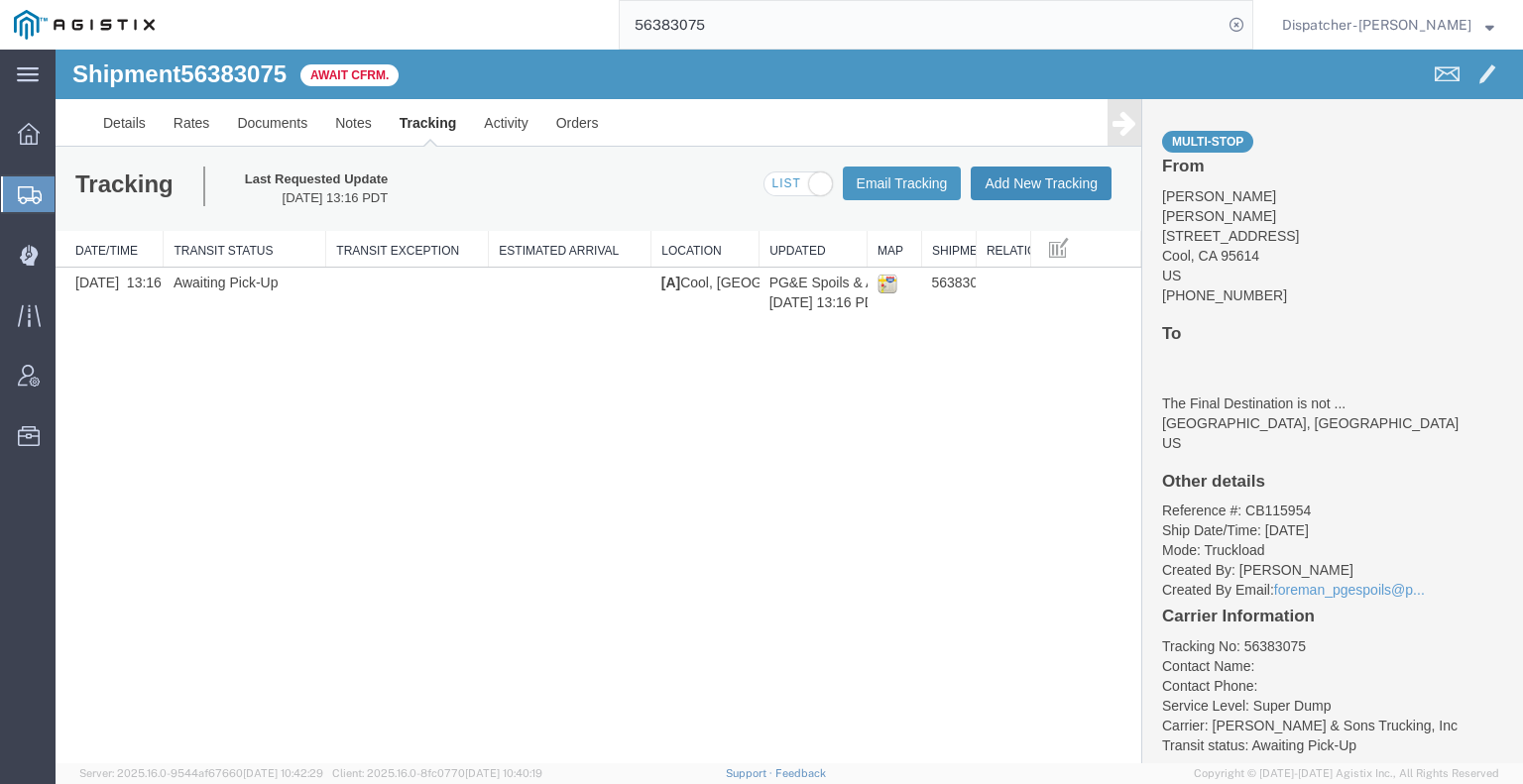
click at [1024, 179] on button "Add New Tracking" at bounding box center [1041, 184] width 141 height 34
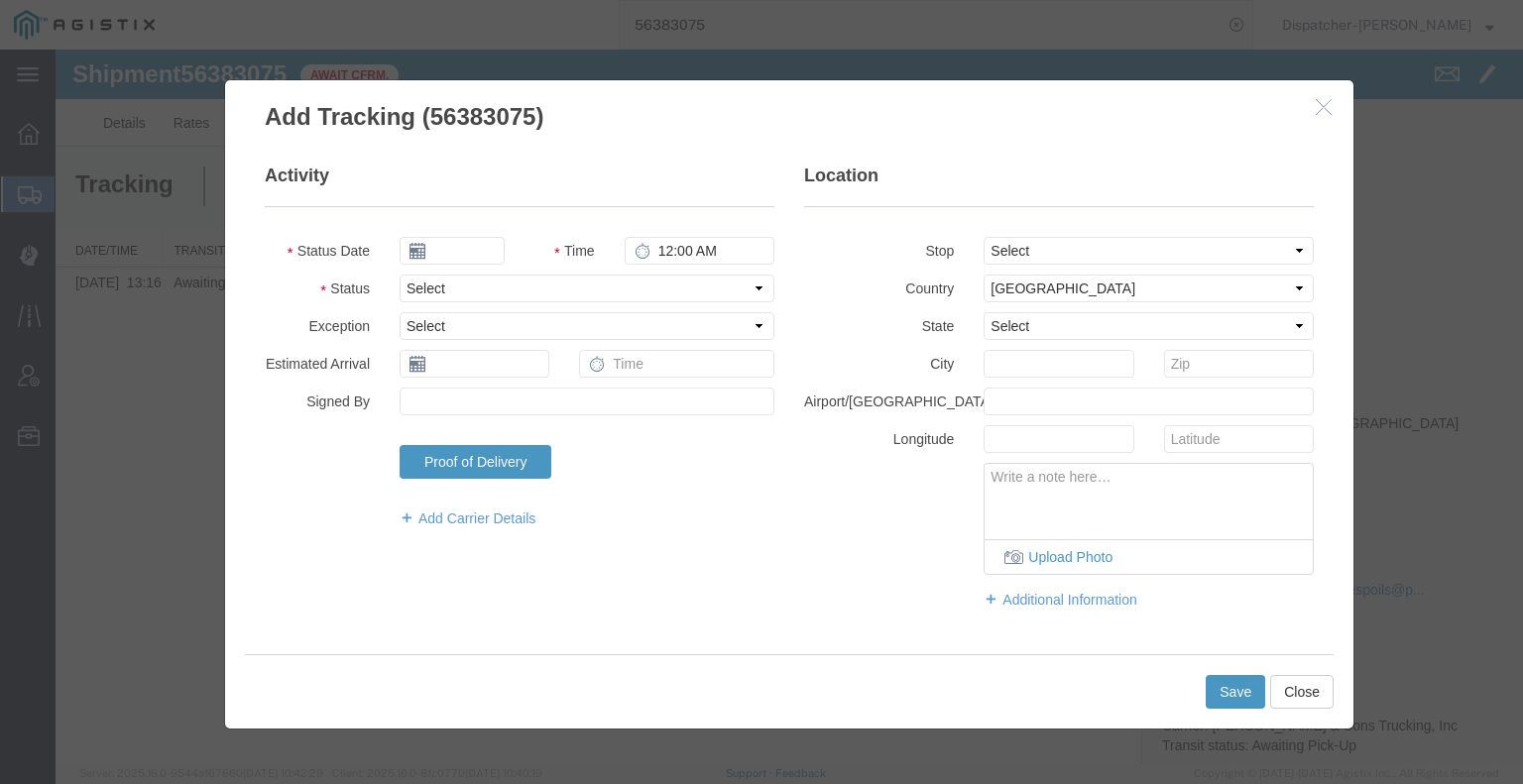
type input "[DATE]"
type input "7:00 AM"
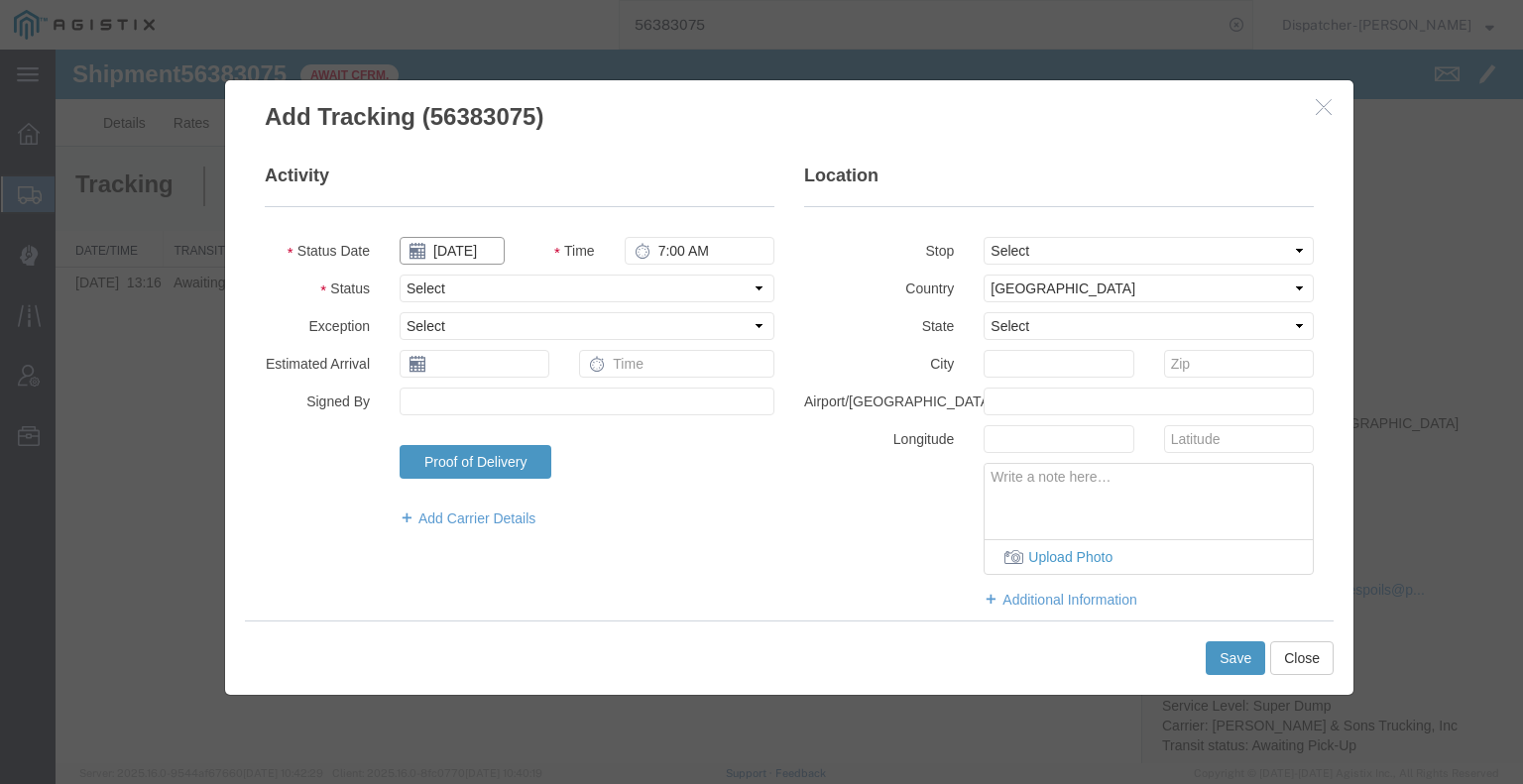
click at [464, 251] on input "[DATE]" at bounding box center [452, 251] width 105 height 28
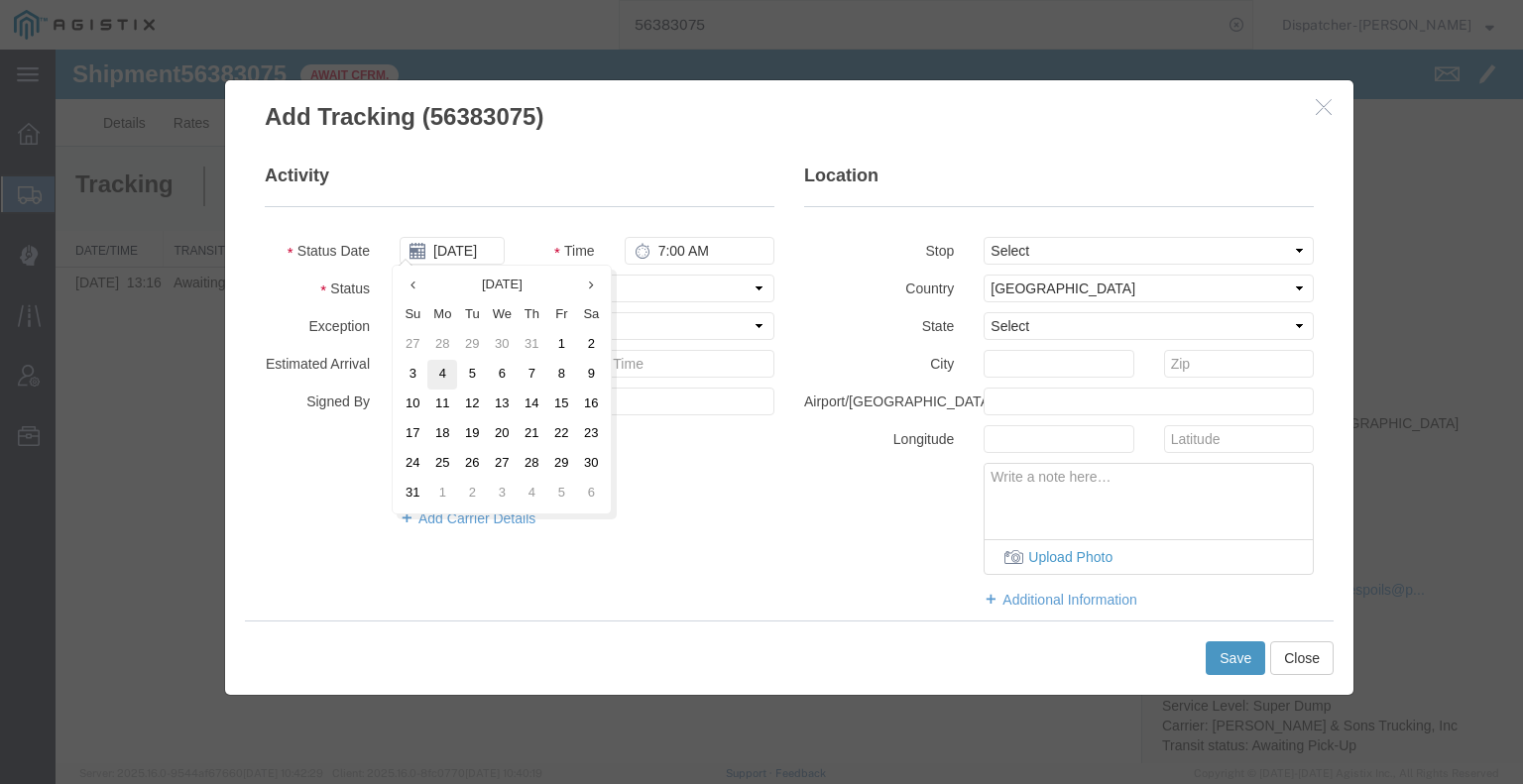
click at [435, 376] on td "4" at bounding box center [442, 374] width 30 height 30
type input "[DATE]"
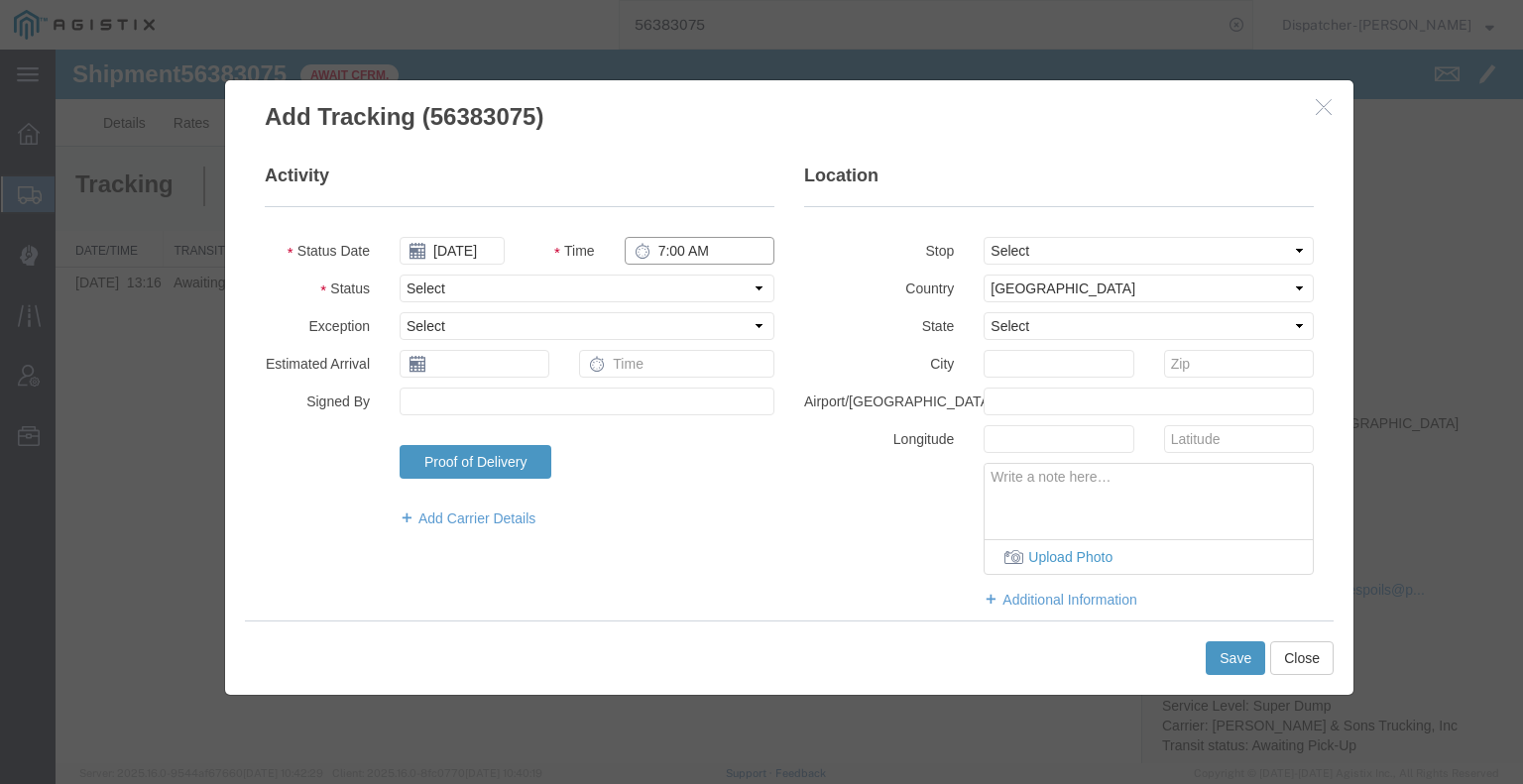
click at [677, 252] on input "7:00 AM" at bounding box center [699, 251] width 150 height 28
type input "6:30 AM"
click at [687, 296] on select "Select Arrival Notice Available Arrival Notice Imported Arrive at Delivery Loca…" at bounding box center [586, 289] width 374 height 28
select select "ARVPULOC"
click at [399, 275] on select "Select Arrival Notice Available Arrival Notice Imported Arrive at Delivery Loca…" at bounding box center [586, 289] width 374 height 28
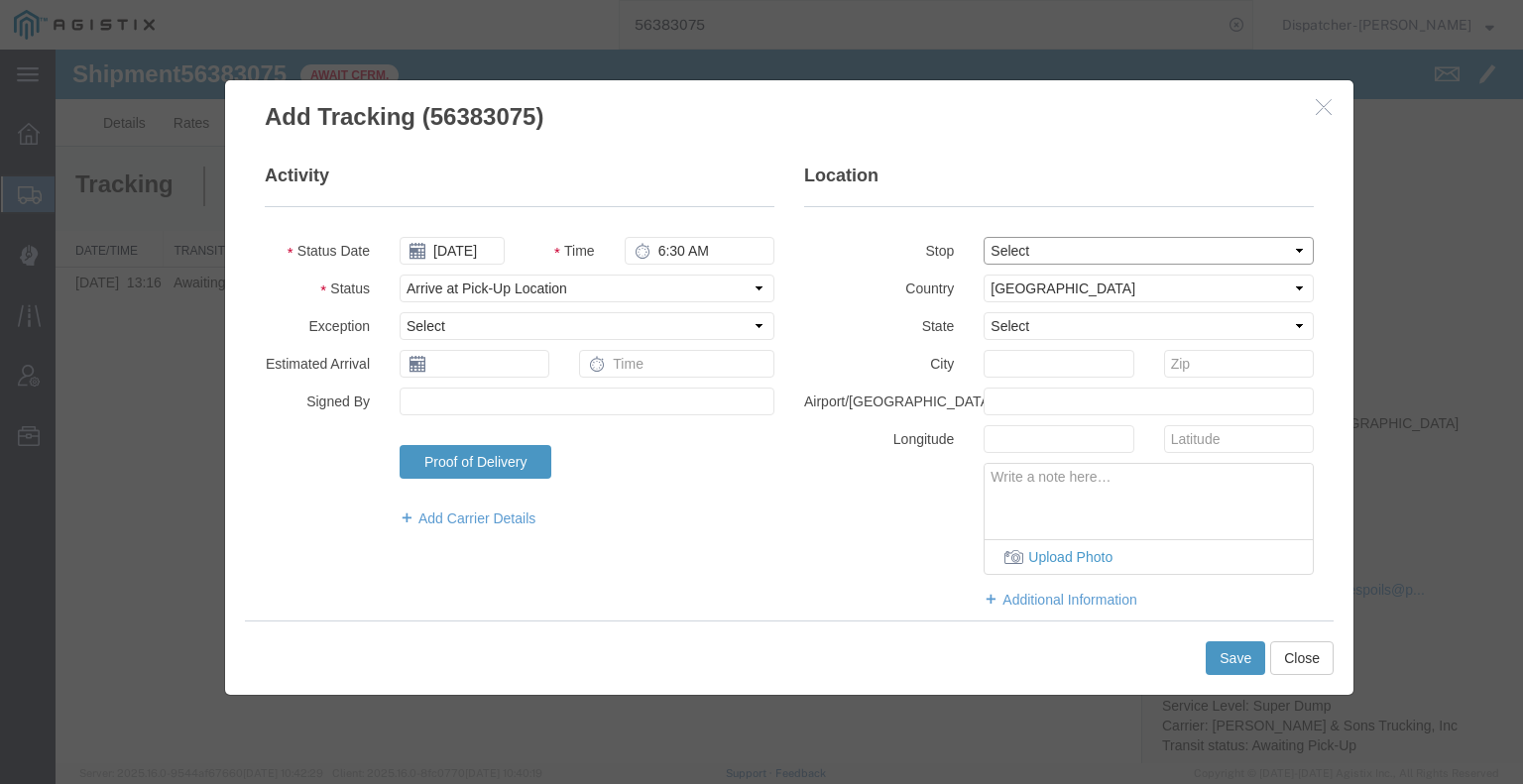
click at [1068, 259] on select "Select From: 2601 Hwy 49, Cool, CA, 95614, US Stop 2: 35151 Baxter Rd, Alta, CA…" at bounding box center [1149, 251] width 331 height 28
select select "{"pickupDeliveryInfoId": "122049925","pickupOrDelivery": "P","stopNum": "1","lo…"
click at [984, 237] on select "Select From: 2601 Hwy 49, Cool, CA, 95614, US Stop 2: 35151 Baxter Rd, Alta, CA…" at bounding box center [1149, 251] width 331 height 28
select select "CA"
type input "Cool"
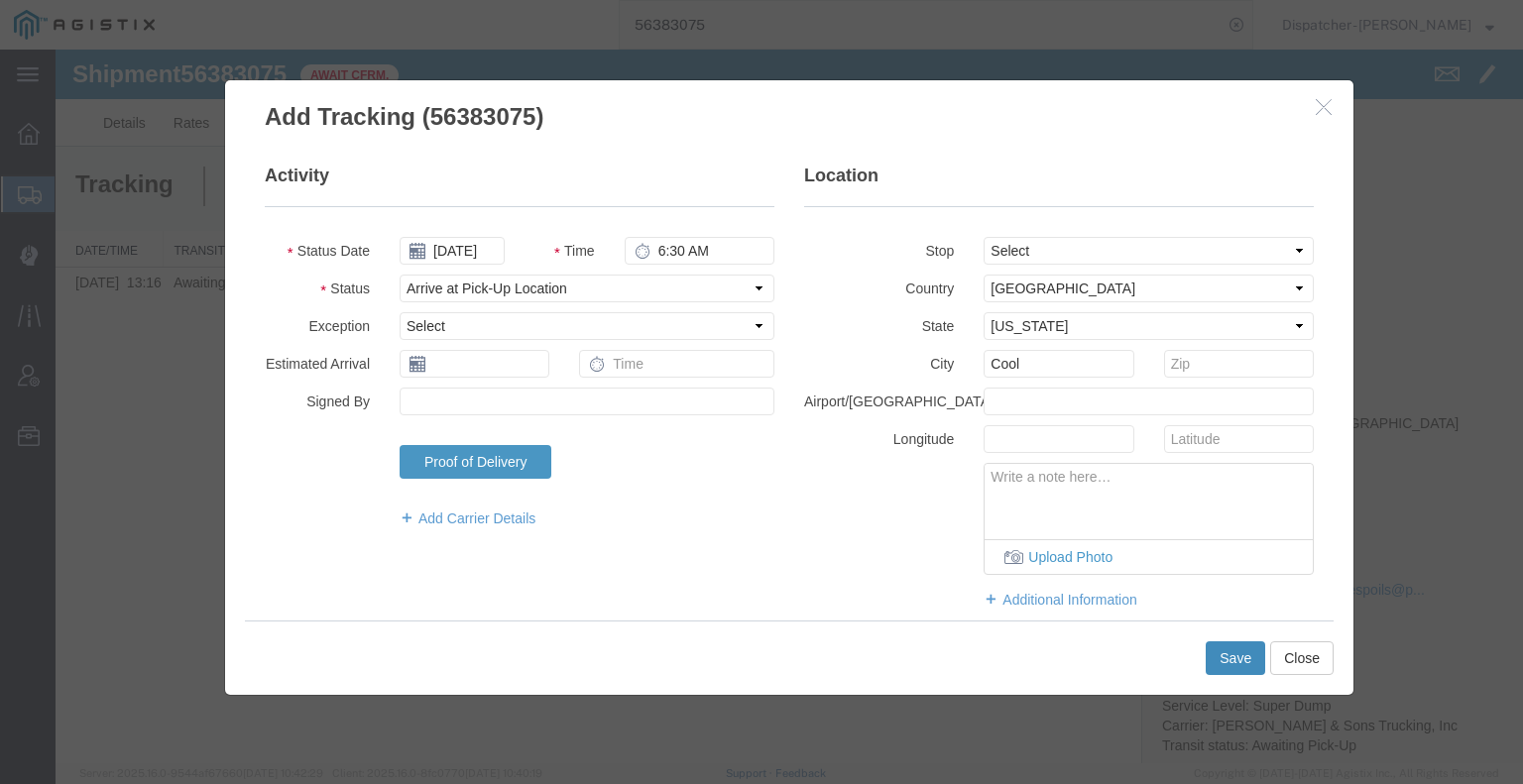
click at [1235, 653] on button "Save" at bounding box center [1235, 658] width 60 height 34
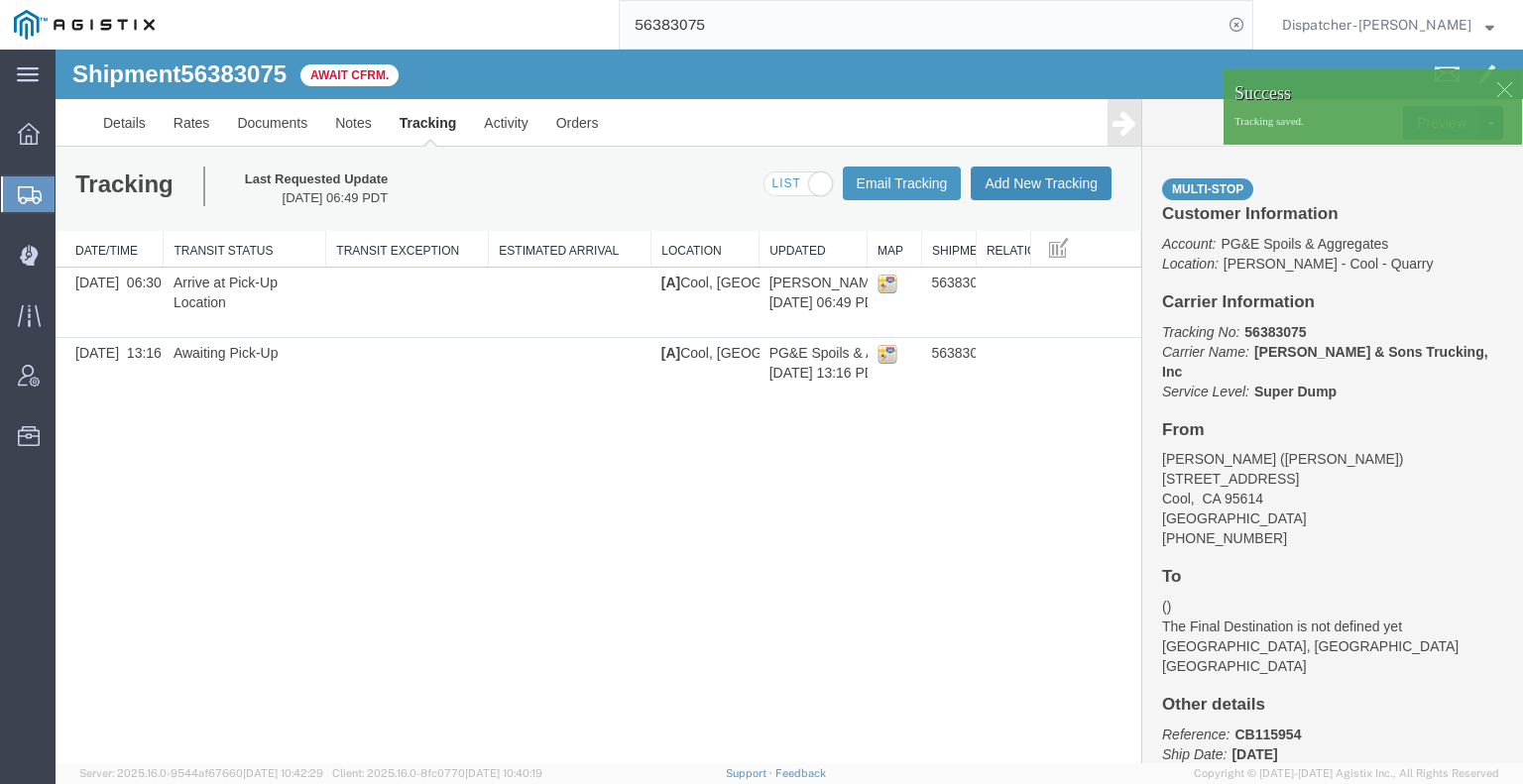
click at [1032, 185] on button "Add New Tracking" at bounding box center [1041, 184] width 141 height 34
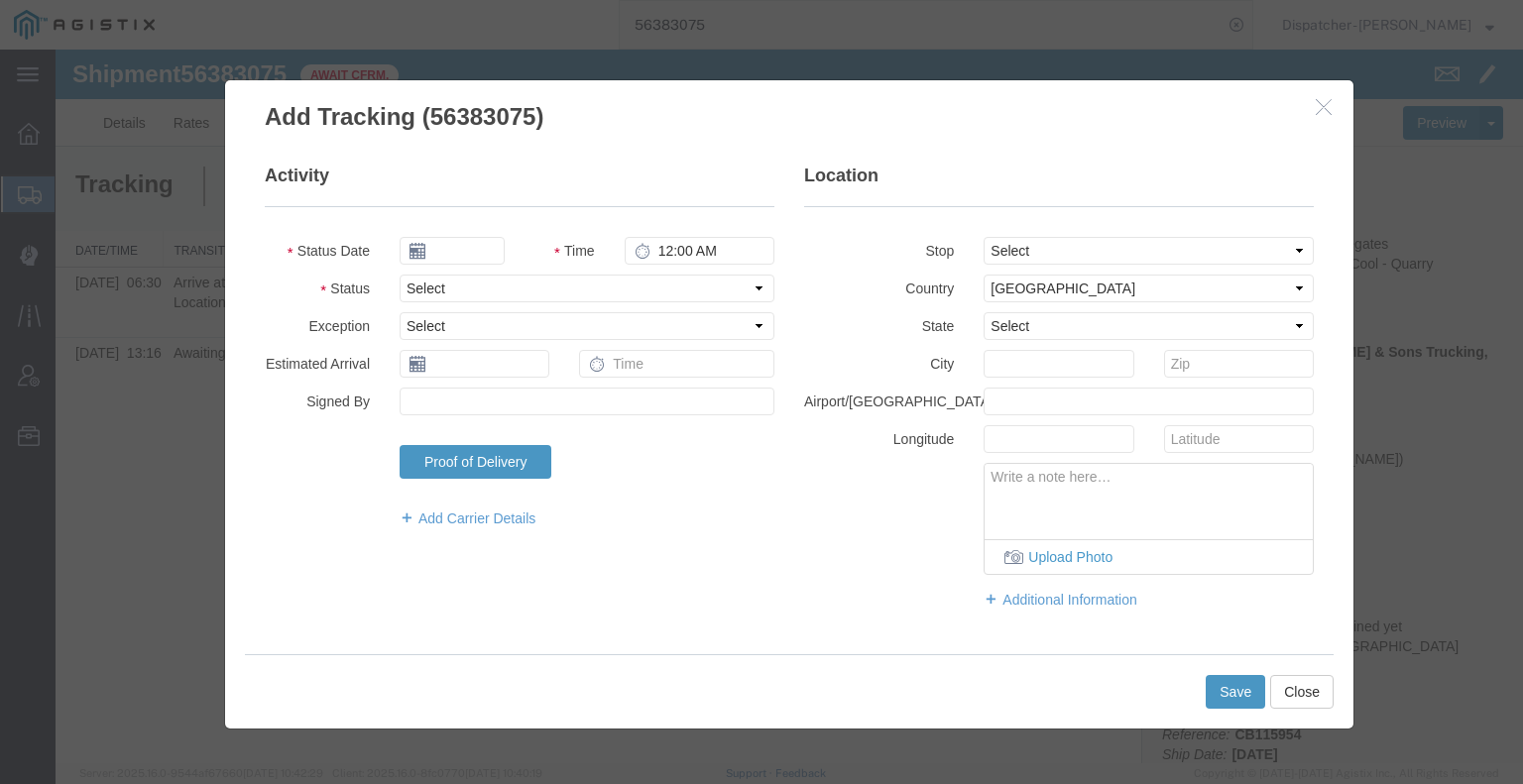
type input "[DATE]"
type input "7:00 AM"
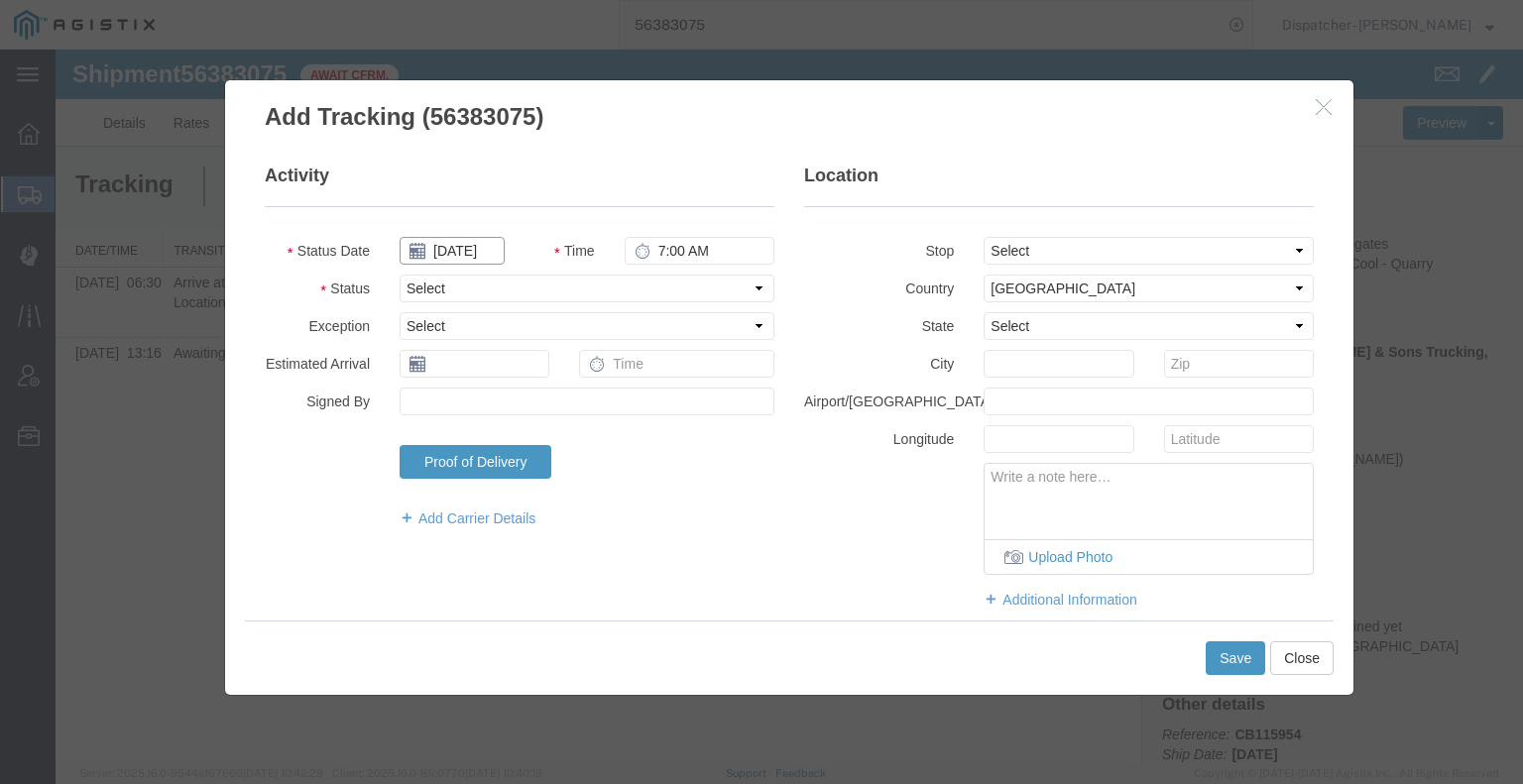
click at [461, 254] on input "[DATE]" at bounding box center [452, 251] width 105 height 28
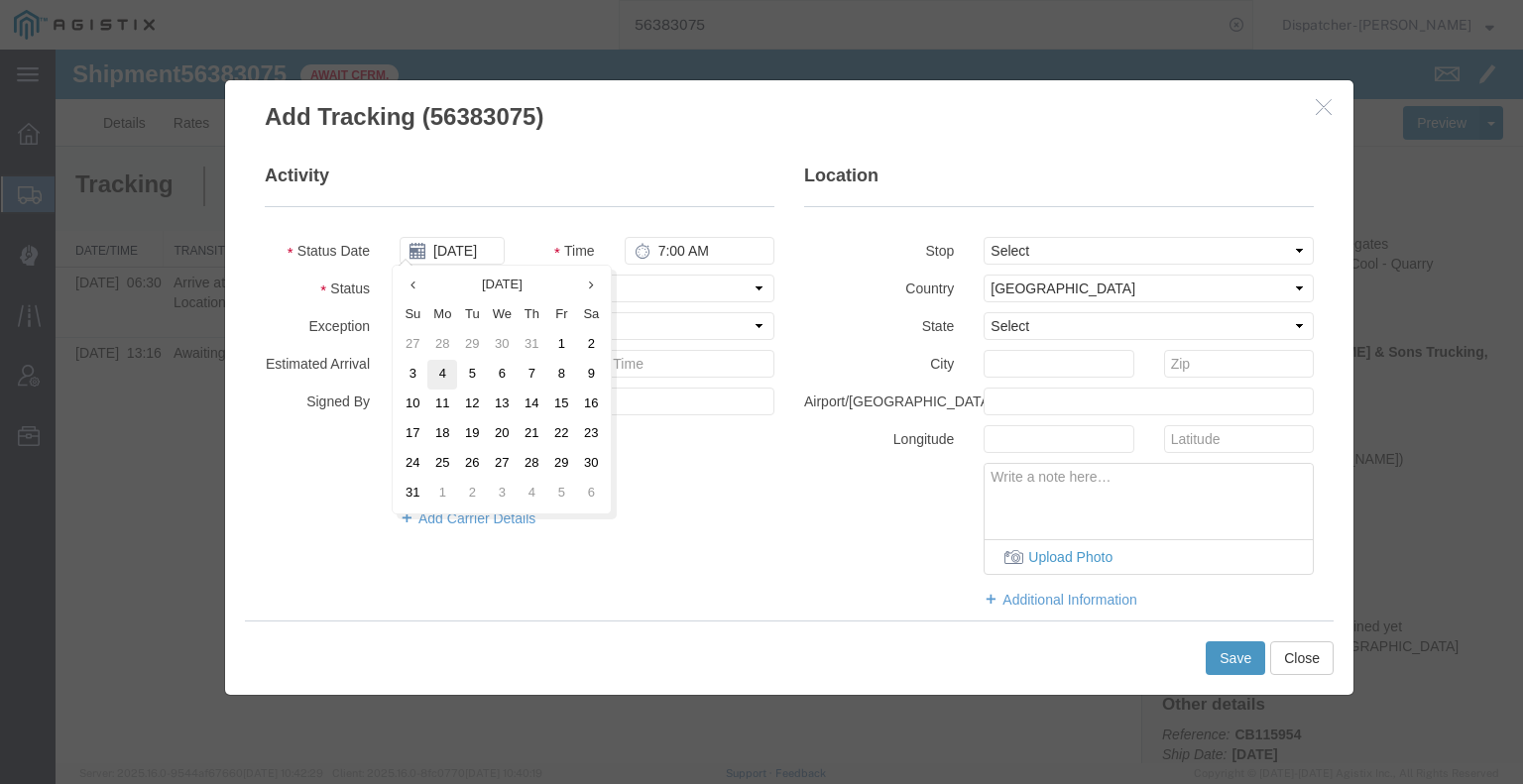
click at [429, 375] on td "4" at bounding box center [442, 374] width 30 height 30
type input "[DATE]"
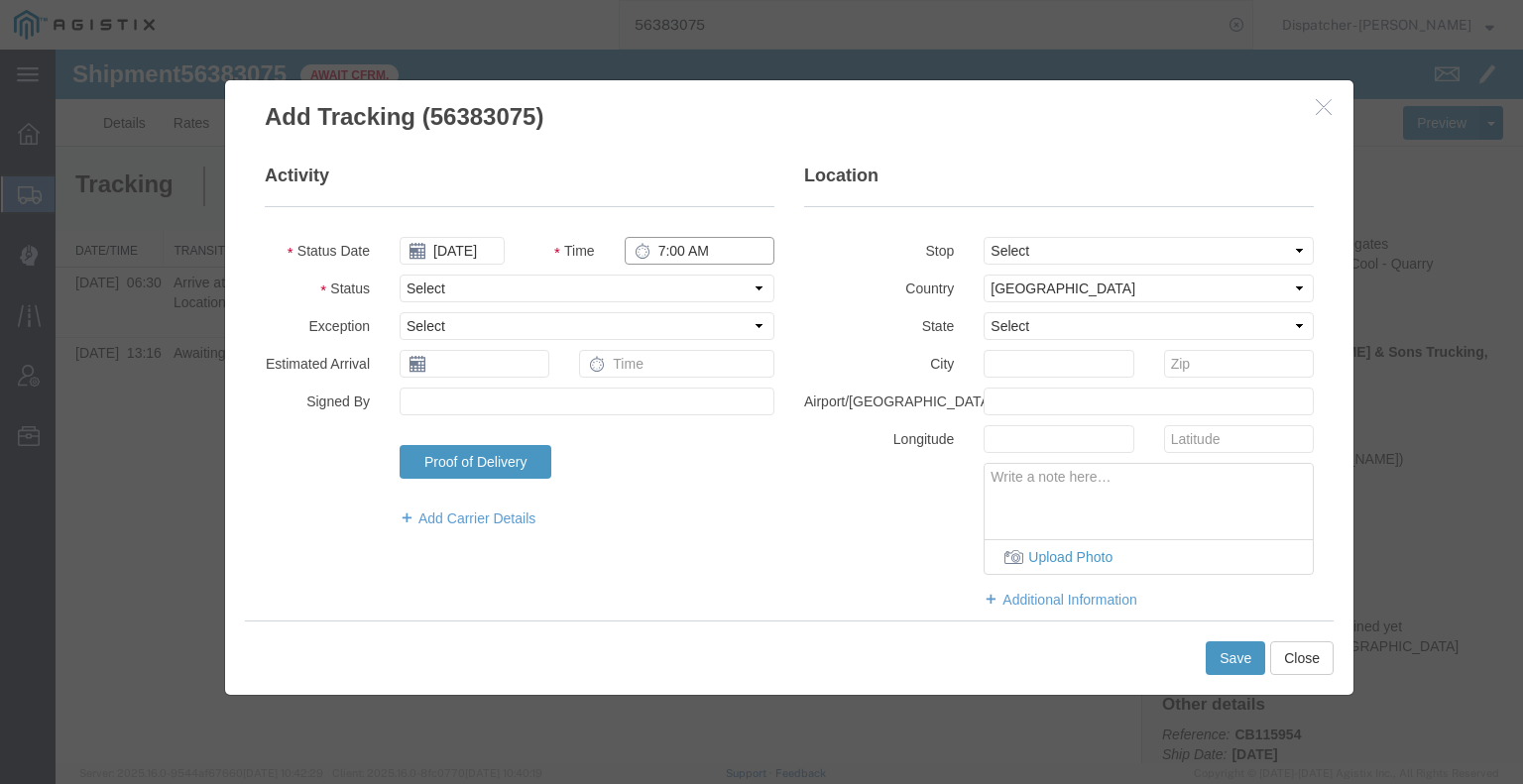
click at [703, 249] on input "7:00 AM" at bounding box center [699, 251] width 150 height 28
type input "3:15 PM"
click at [693, 293] on select "Select Arrival Notice Available Arrival Notice Imported Arrive at Delivery Loca…" at bounding box center [586, 289] width 374 height 28
select select "DPTDLVLOC"
click at [399, 275] on select "Select Arrival Notice Available Arrival Notice Imported Arrive at Delivery Loca…" at bounding box center [586, 289] width 374 height 28
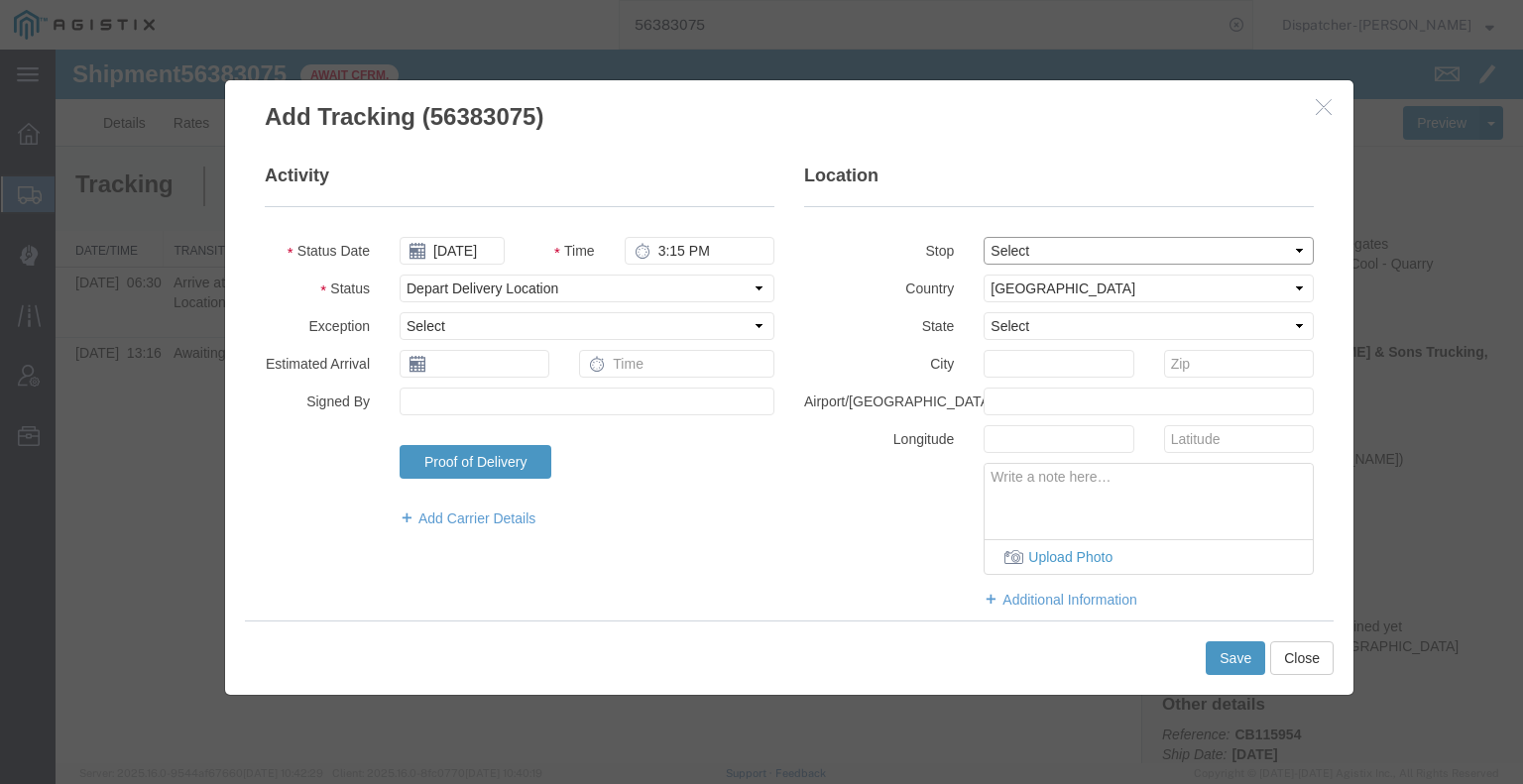
drag, startPoint x: 1094, startPoint y: 249, endPoint x: 1090, endPoint y: 263, distance: 14.6
click at [1094, 249] on select "Select From: 2601 Hwy 49, Cool, CA, 95614, US Stop 2: 35151 Baxter Rd, Alta, CA…" at bounding box center [1149, 251] width 331 height 28
select select "{"pickupDeliveryInfoId": "122049926","pickupOrDelivery": "D","stopNum": "2","lo…"
click at [984, 237] on select "Select From: 2601 Hwy 49, Cool, CA, 95614, US Stop 2: 35151 Baxter Rd, Alta, CA…" at bounding box center [1149, 251] width 331 height 28
select select "CA"
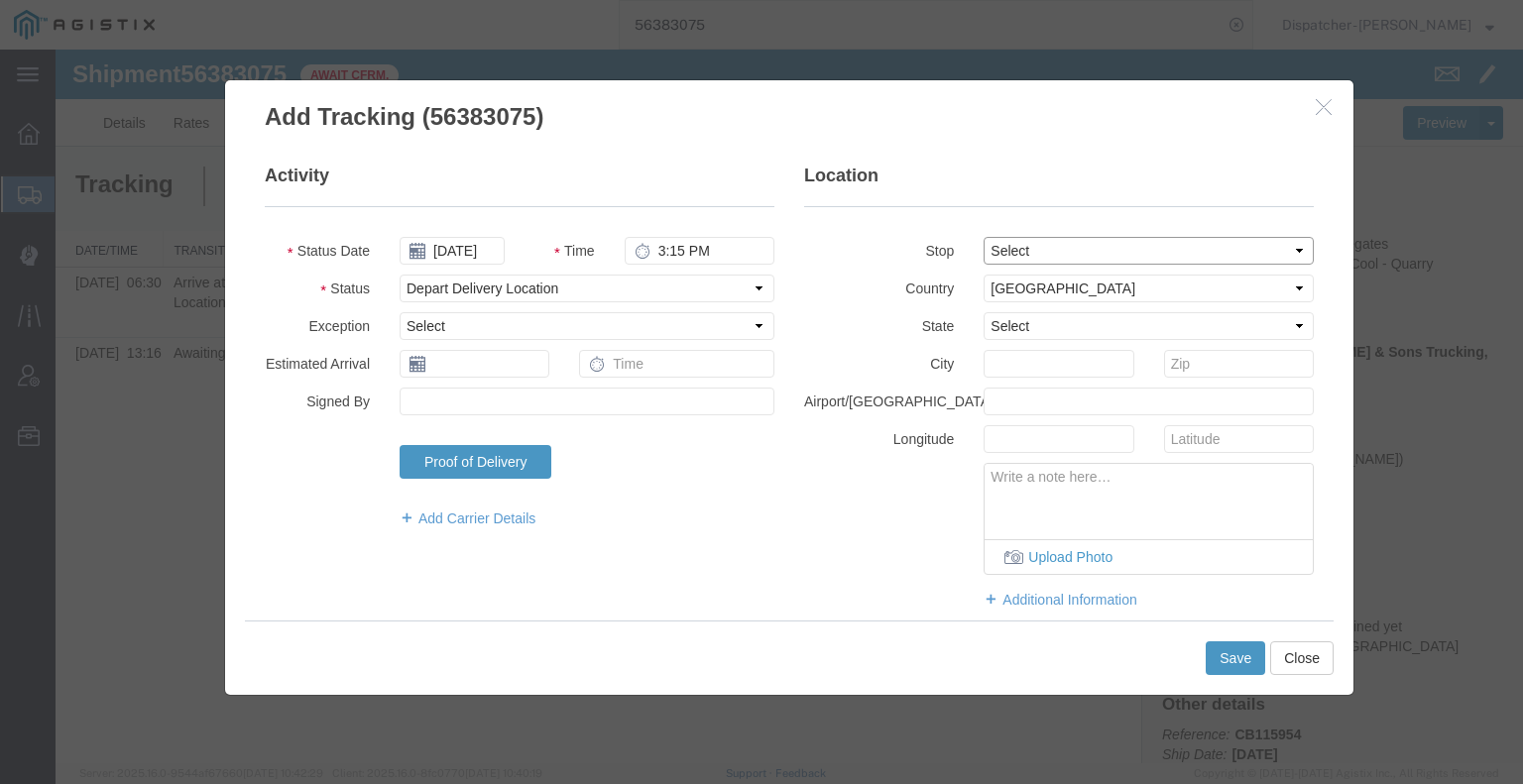
type input "Alta"
click at [1228, 653] on button "Save" at bounding box center [1235, 658] width 60 height 34
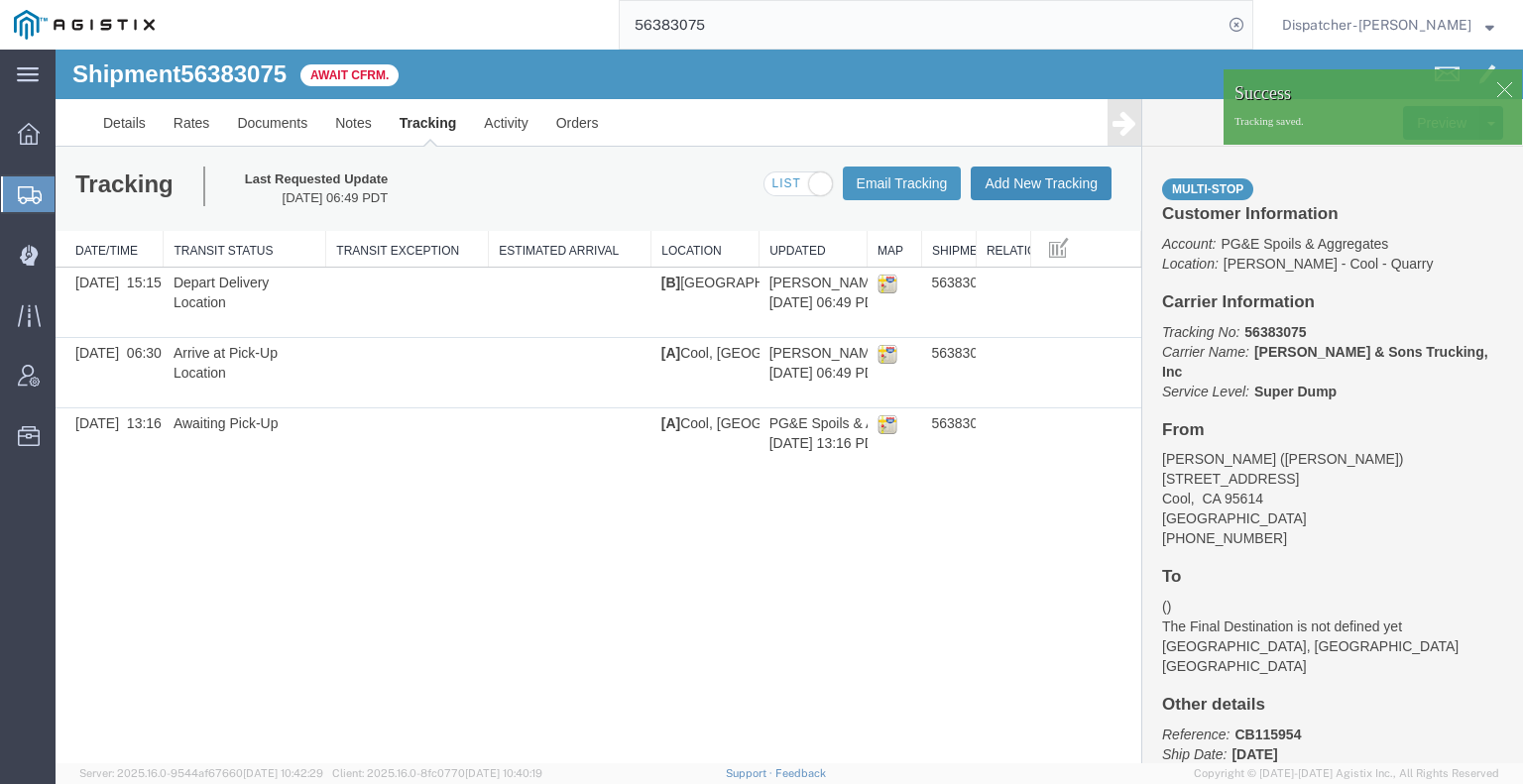
click at [1079, 184] on button "Add New Tracking" at bounding box center [1041, 184] width 141 height 34
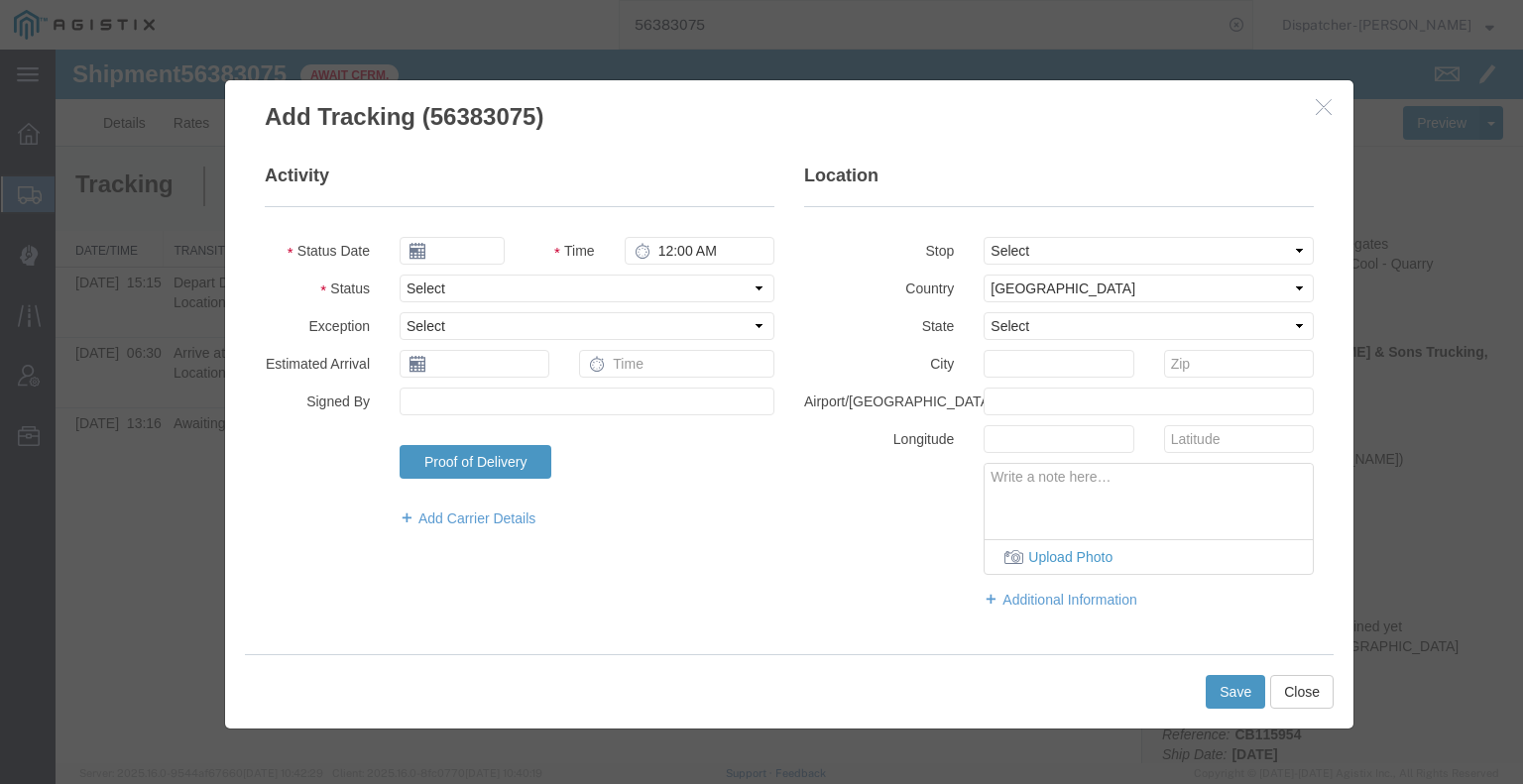
type input "[DATE]"
type input "7:00 AM"
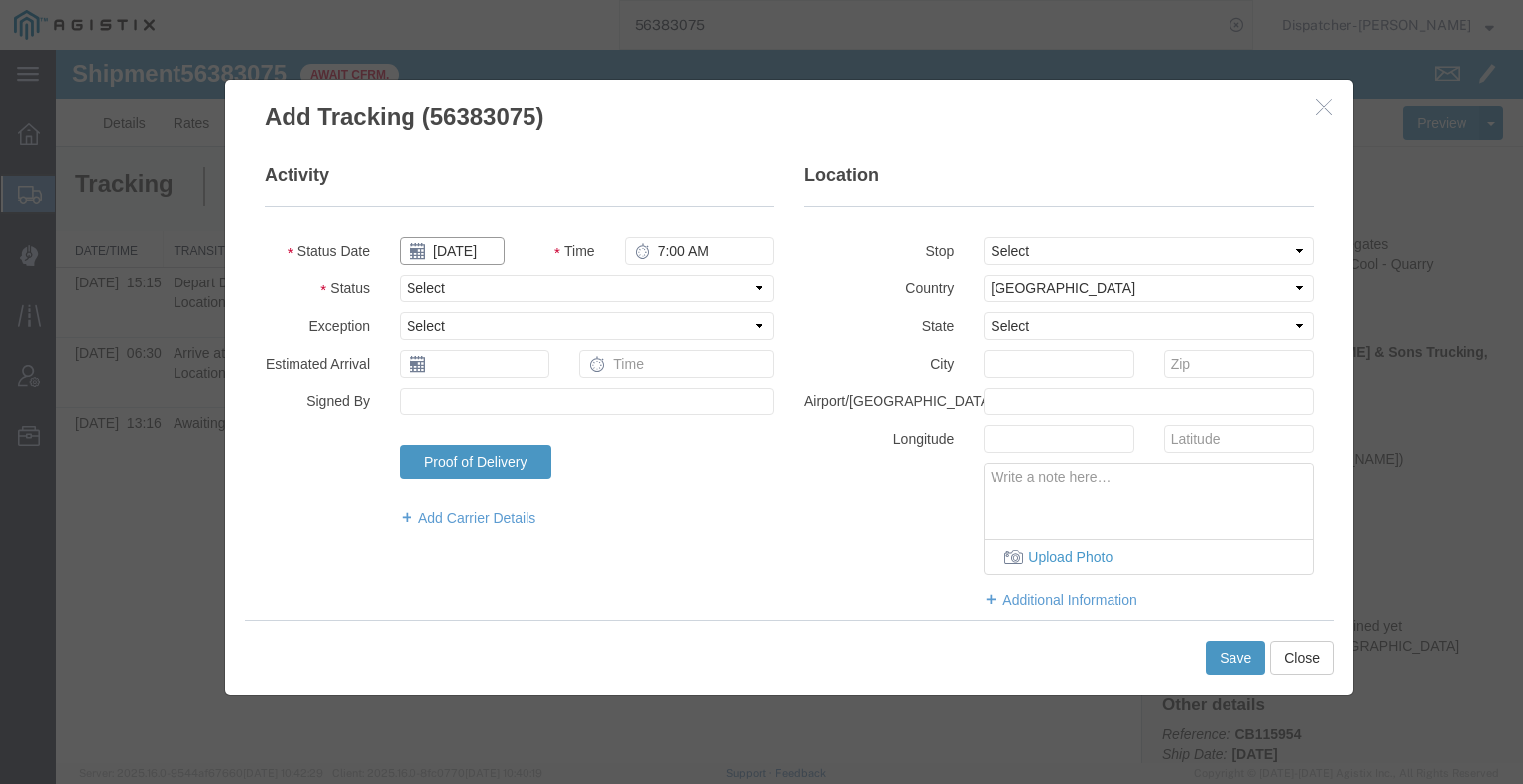
click at [463, 248] on input "[DATE]" at bounding box center [452, 251] width 105 height 28
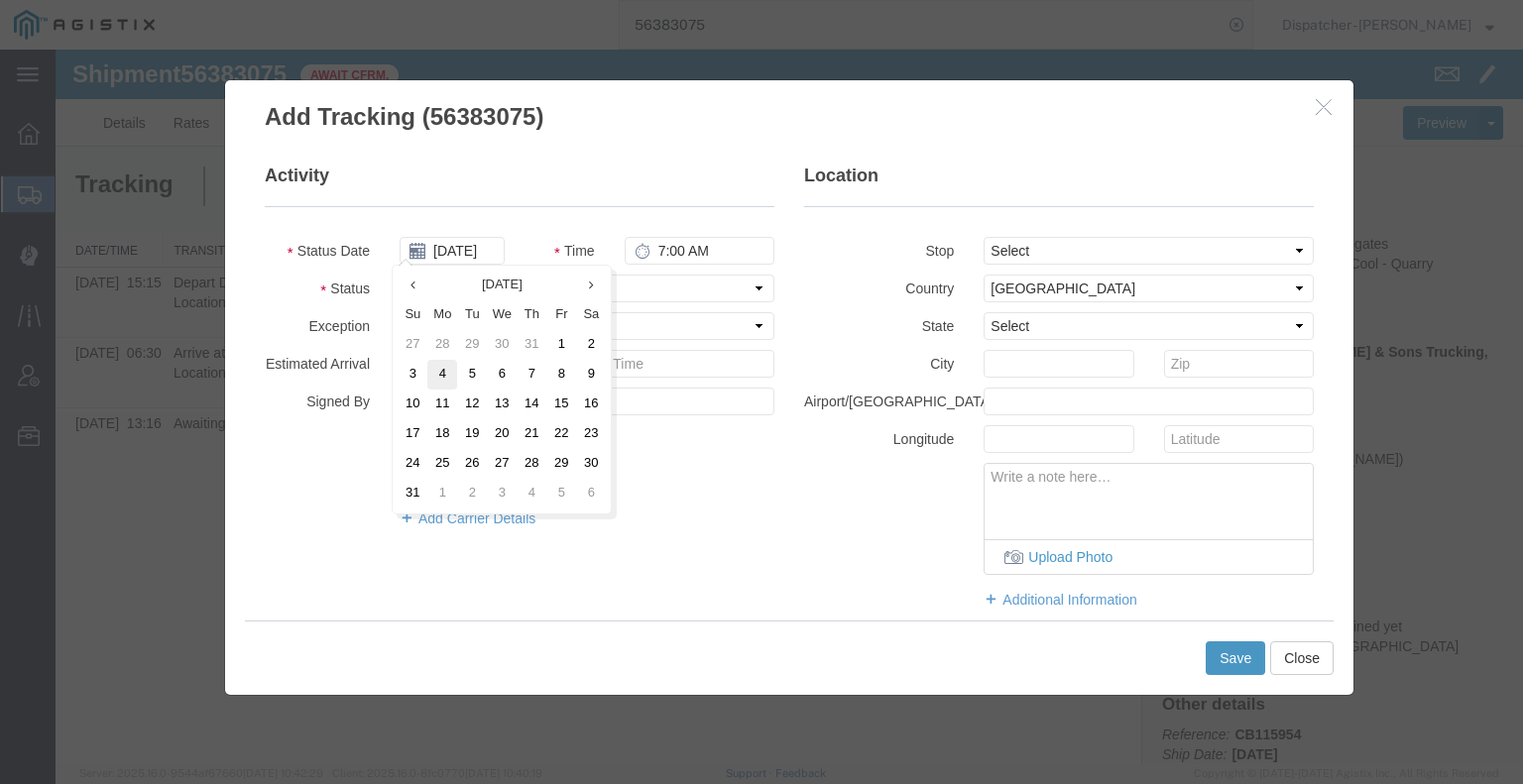
click at [447, 373] on td "4" at bounding box center [442, 374] width 30 height 30
type input "[DATE]"
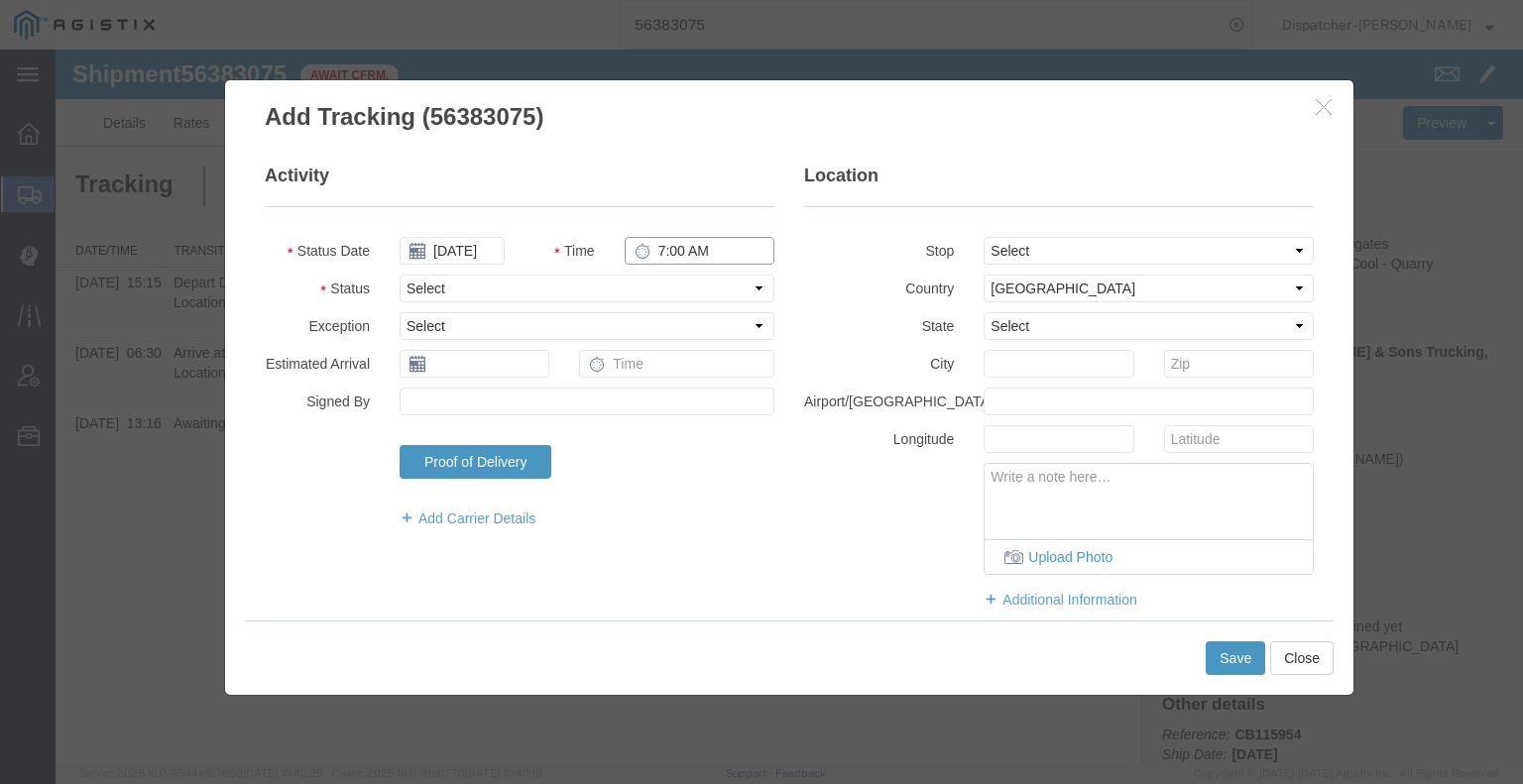
click at [686, 253] on input "7:00 AM" at bounding box center [699, 251] width 150 height 28
type input "3:15 PM"
click at [672, 293] on select "Select Arrival Notice Available Arrival Notice Imported Arrive at Delivery Loca…" at bounding box center [586, 289] width 374 height 28
select select "BREAKSTART"
click at [399, 275] on select "Select Arrival Notice Available Arrival Notice Imported Arrive at Delivery Loca…" at bounding box center [586, 289] width 374 height 28
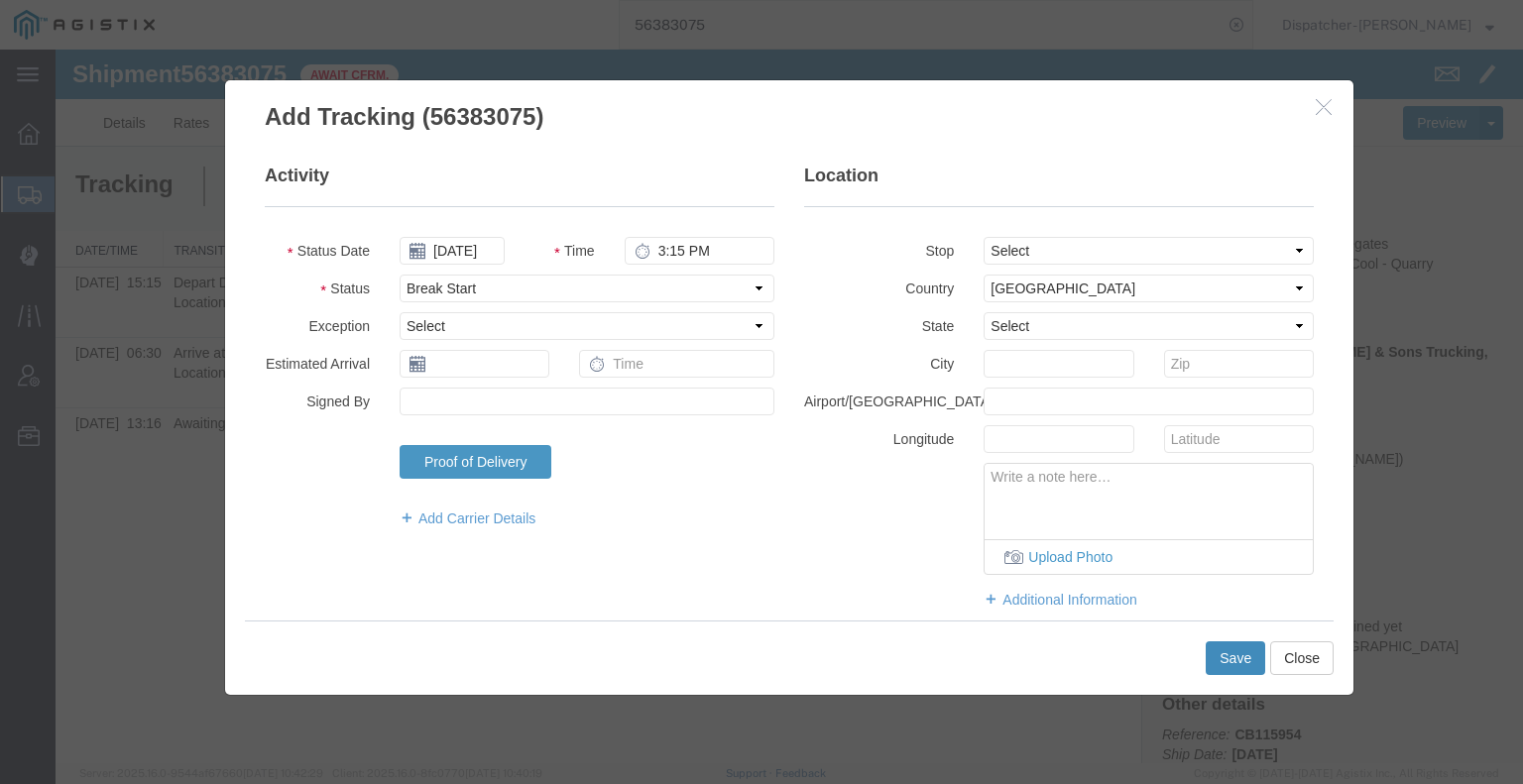
click at [1221, 657] on button "Save" at bounding box center [1235, 658] width 60 height 34
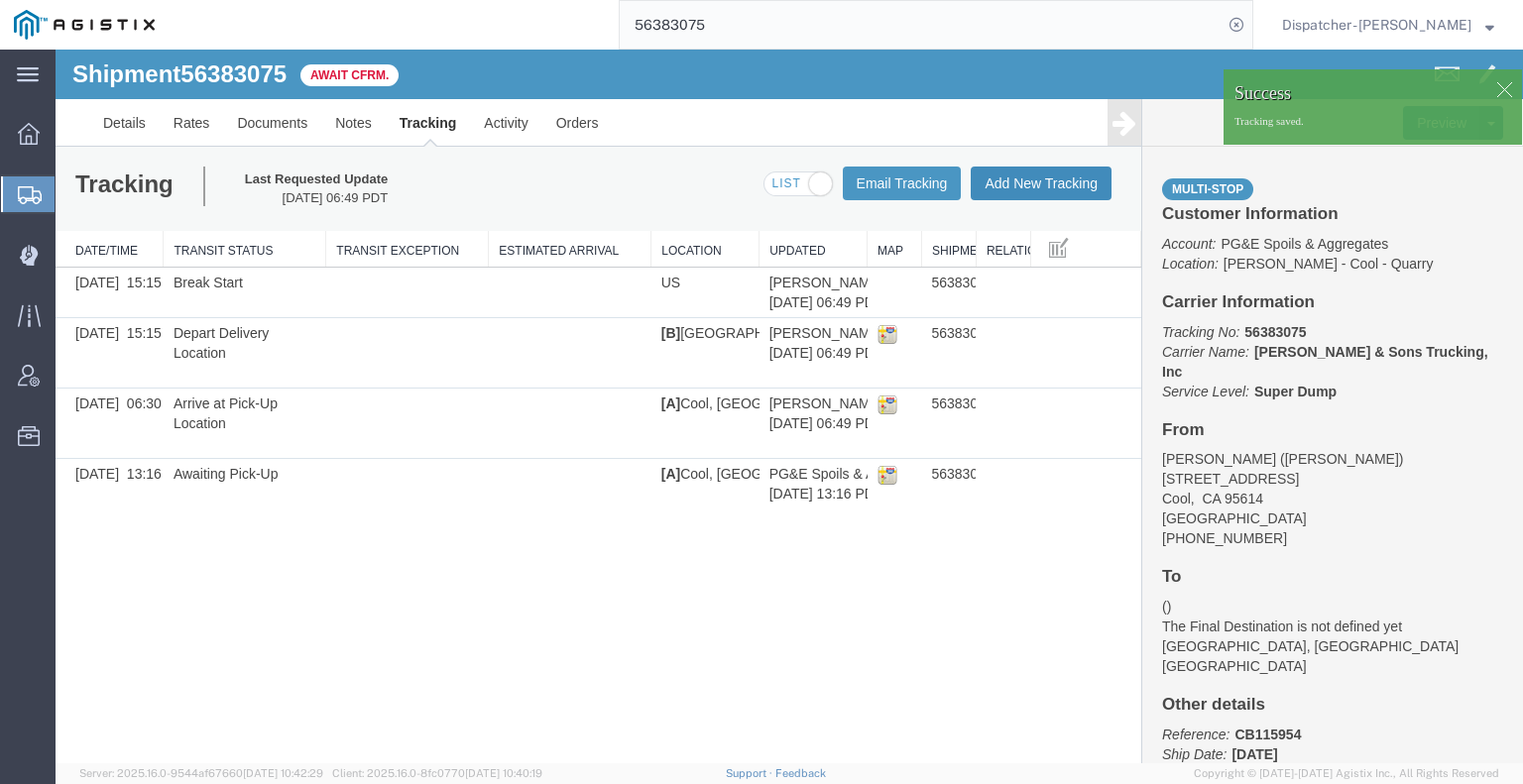
click at [1050, 183] on button "Add New Tracking" at bounding box center [1041, 184] width 141 height 34
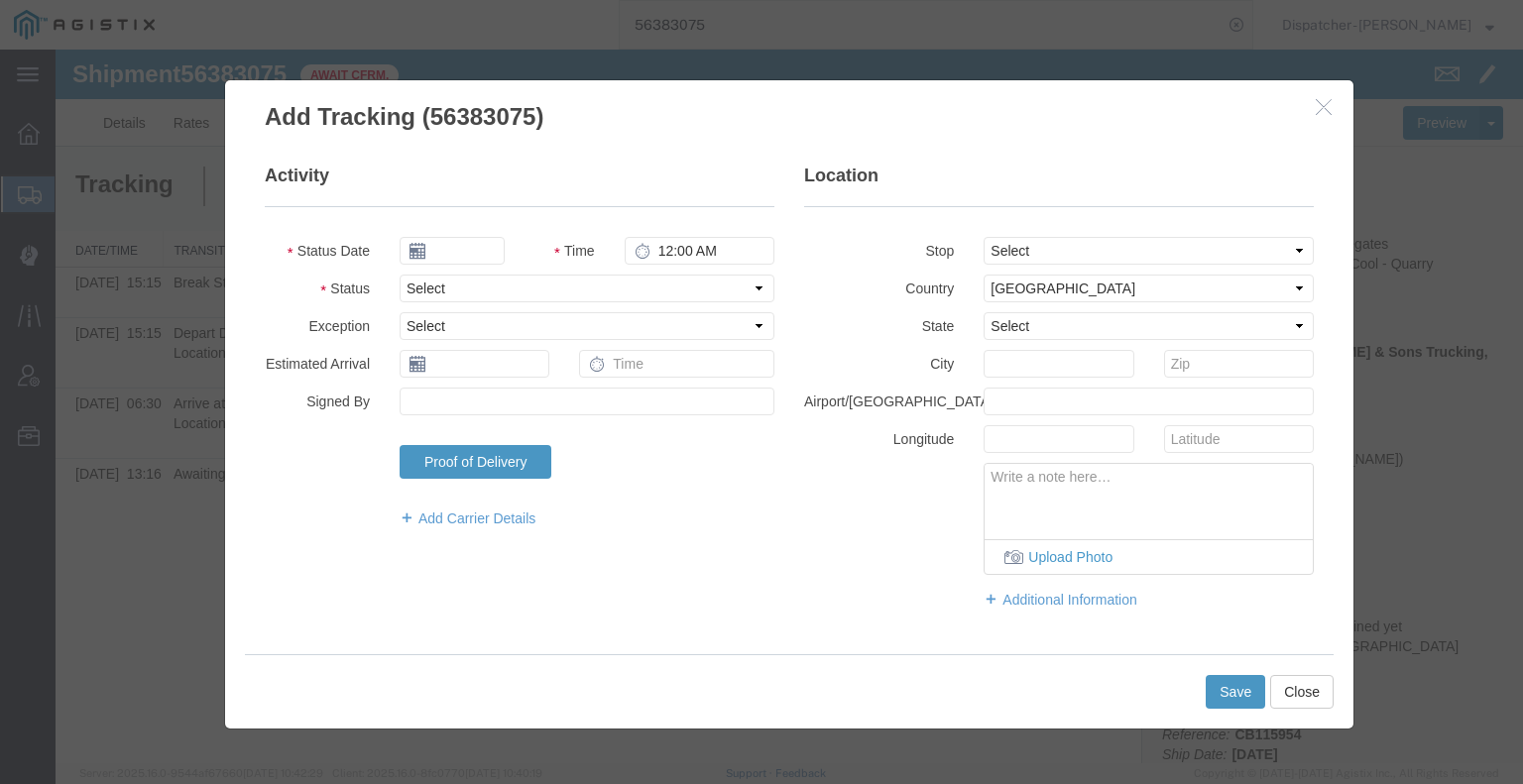
type input "[DATE]"
type input "7:00 AM"
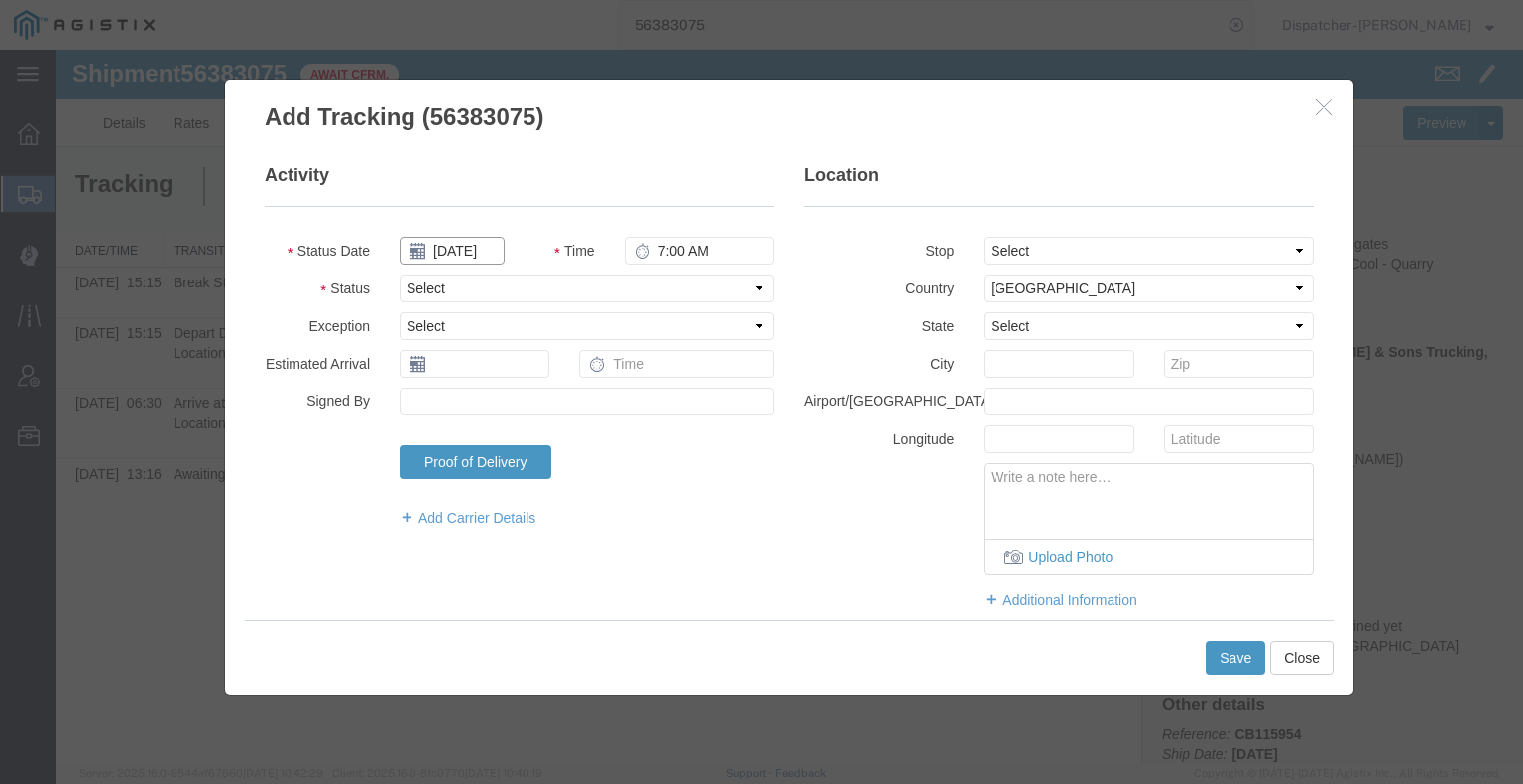
click at [464, 241] on input "[DATE]" at bounding box center [452, 251] width 105 height 28
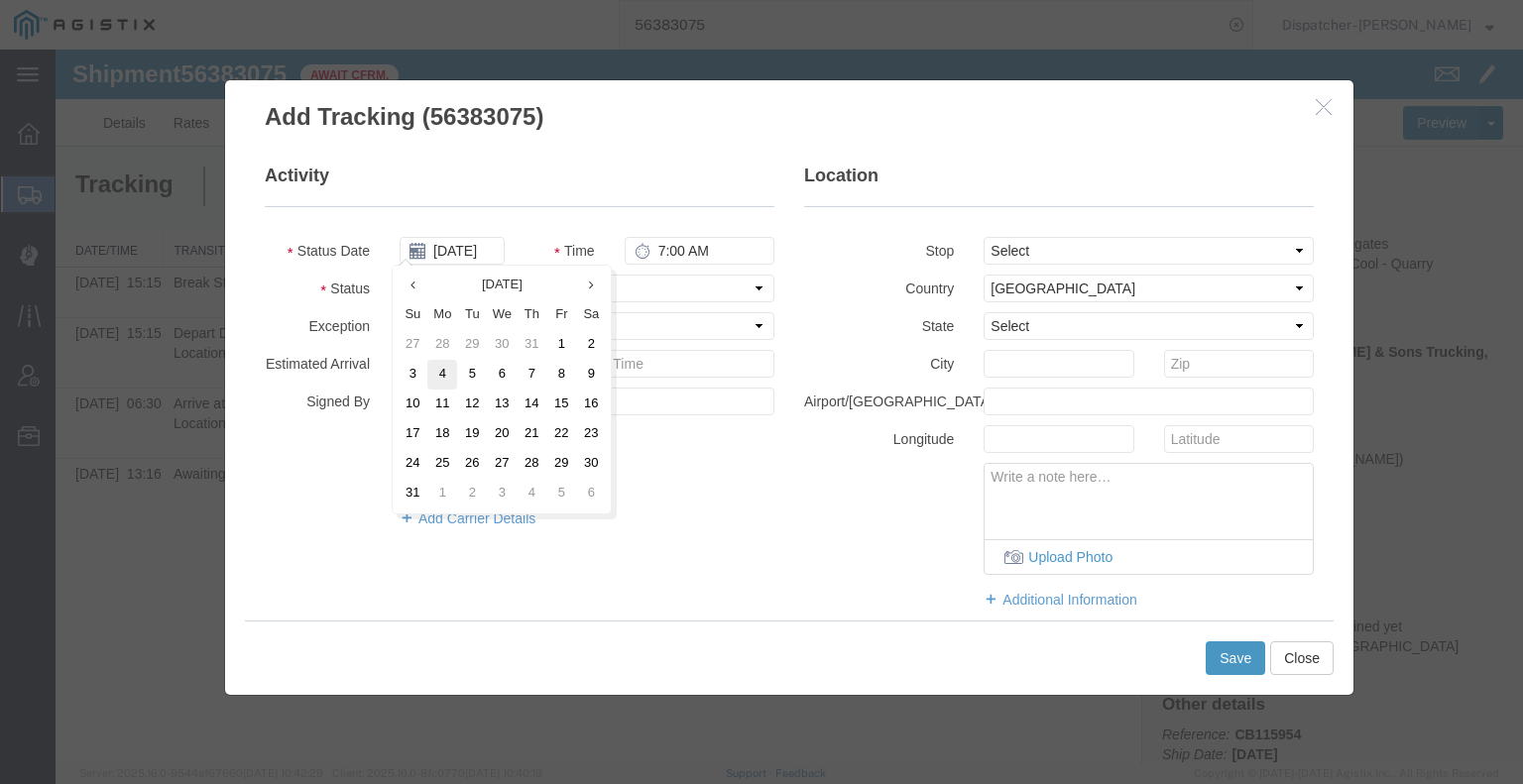
click at [440, 370] on td "4" at bounding box center [442, 374] width 30 height 30
type input "[DATE]"
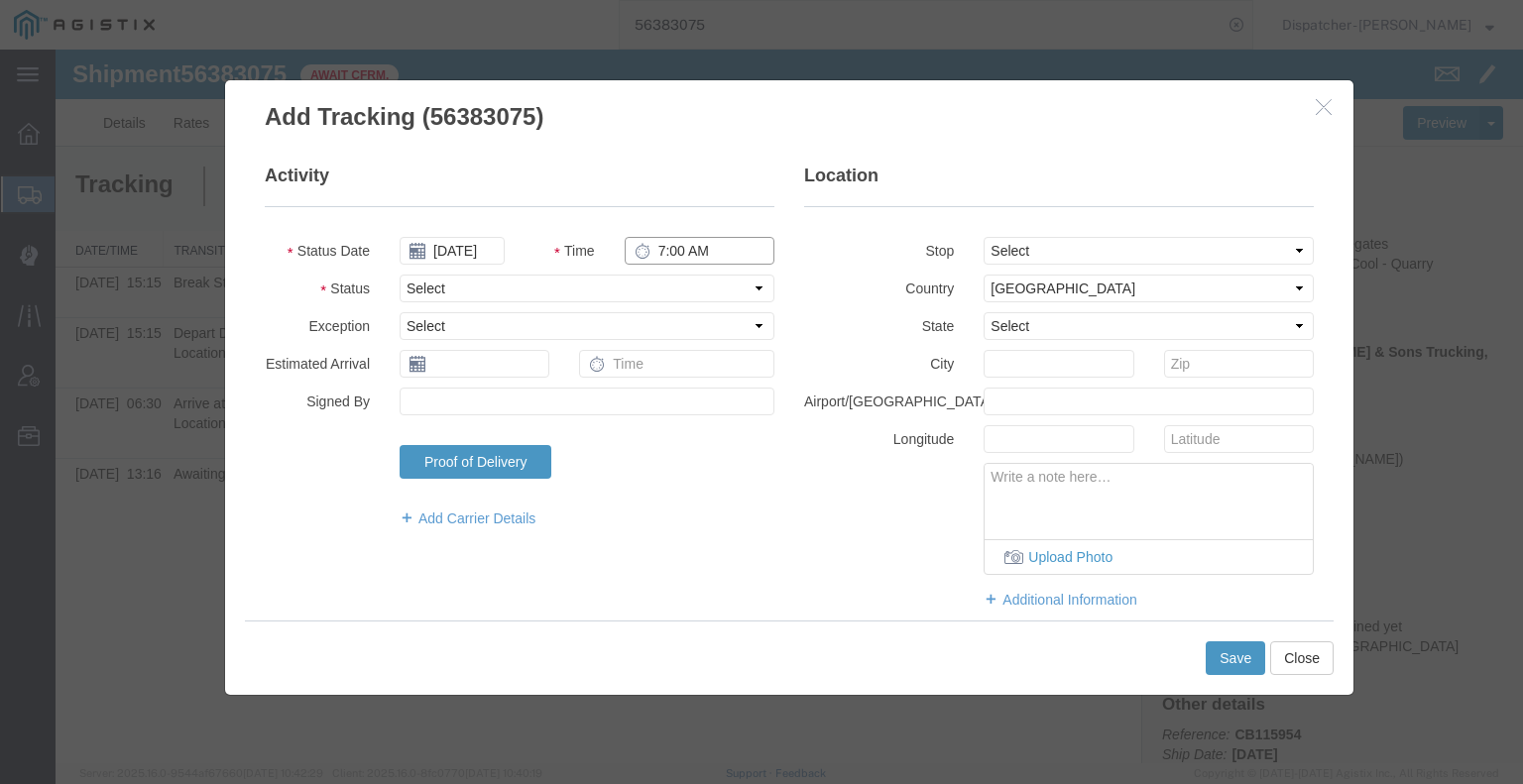
click at [688, 247] on input "7:00 AM" at bounding box center [699, 251] width 150 height 28
type input "3:45 PM"
drag, startPoint x: 677, startPoint y: 281, endPoint x: 675, endPoint y: 301, distance: 20.1
click at [677, 281] on select "Select Arrival Notice Available Arrival Notice Imported Arrive at Delivery Loca…" at bounding box center [586, 289] width 374 height 28
select select "BREAKSTOP"
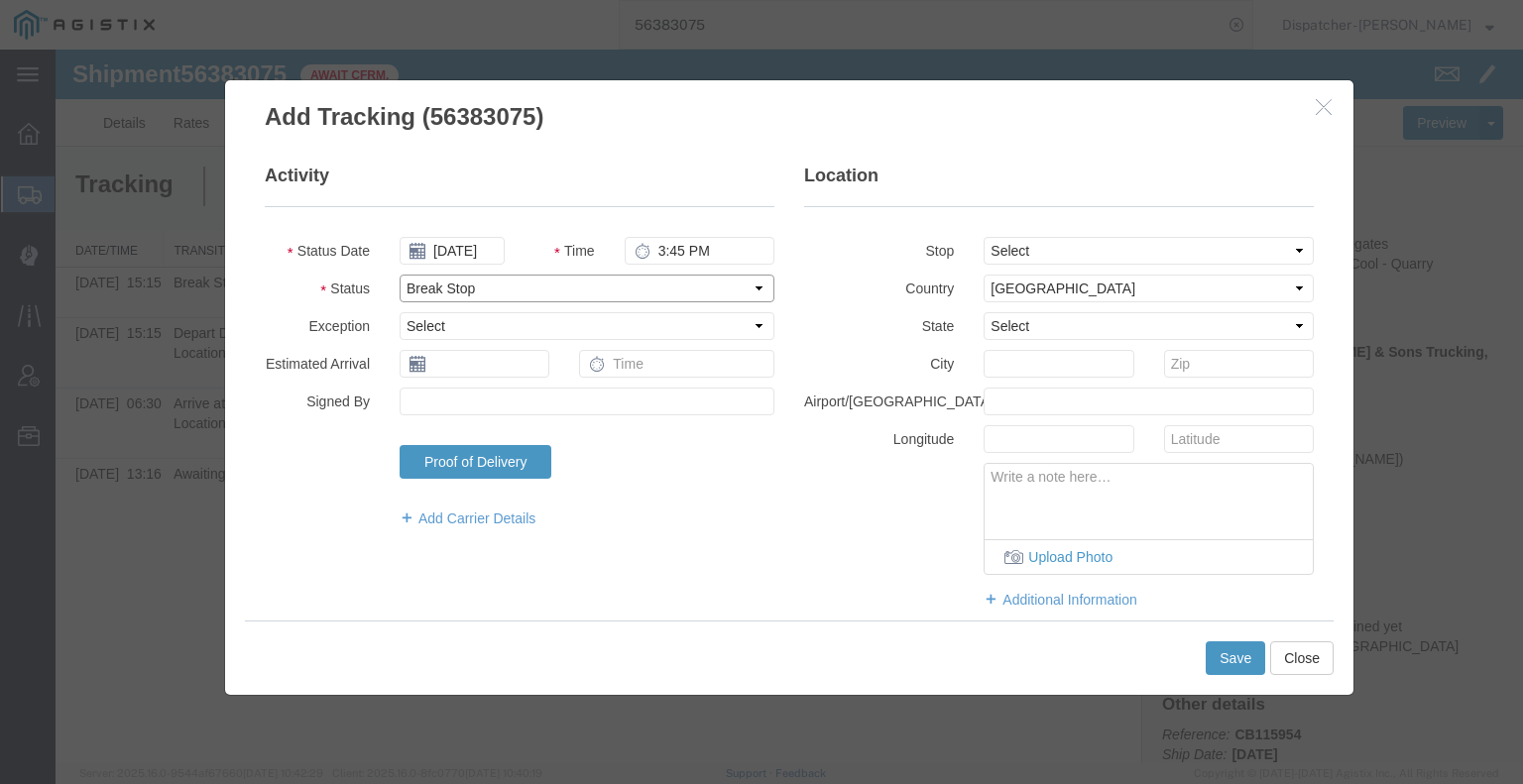
click at [399, 275] on select "Select Arrival Notice Available Arrival Notice Imported Arrive at Delivery Loca…" at bounding box center [586, 289] width 374 height 28
click at [1231, 660] on button "Save" at bounding box center [1235, 658] width 60 height 34
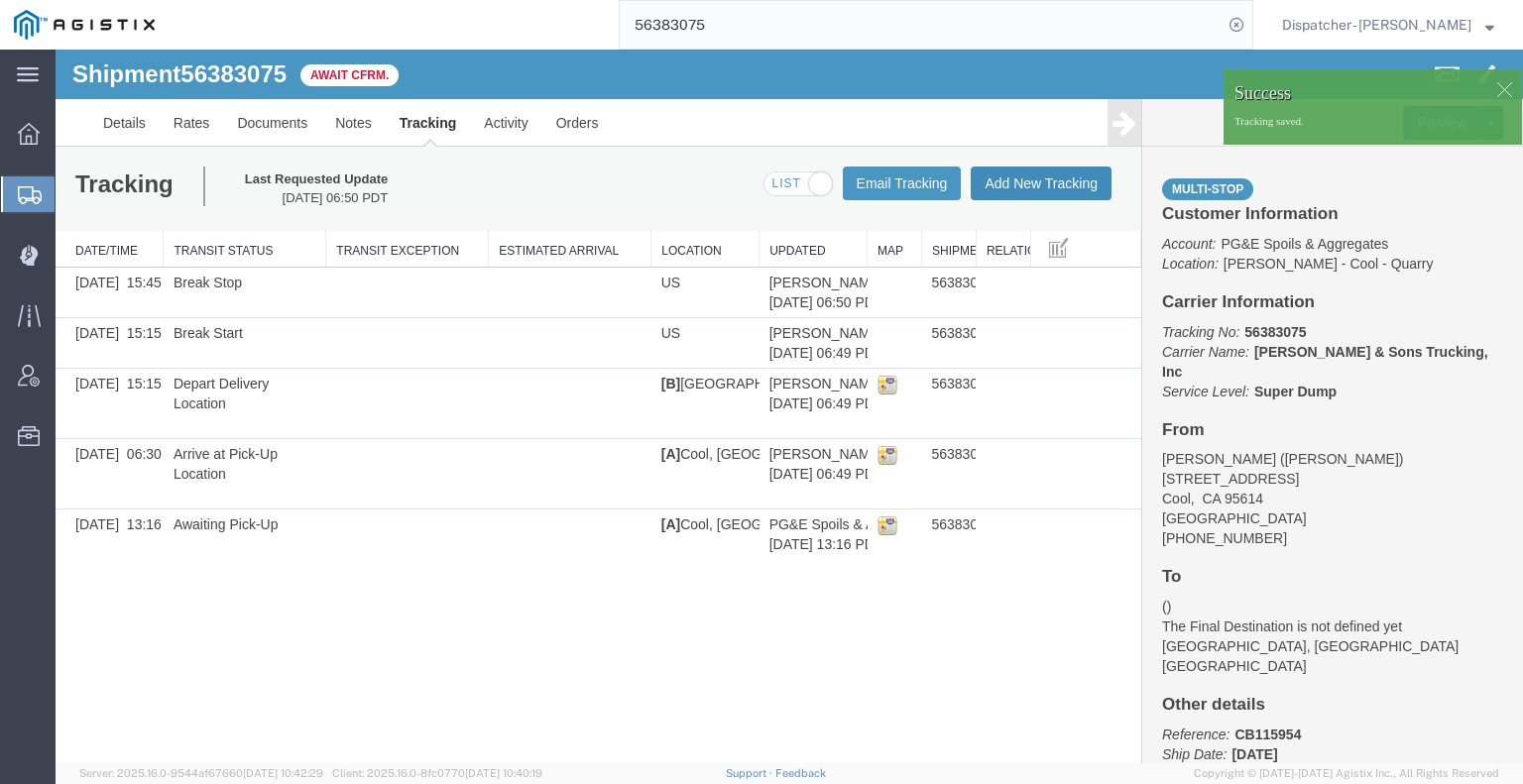
click at [1019, 187] on button "Add New Tracking" at bounding box center [1041, 184] width 141 height 34
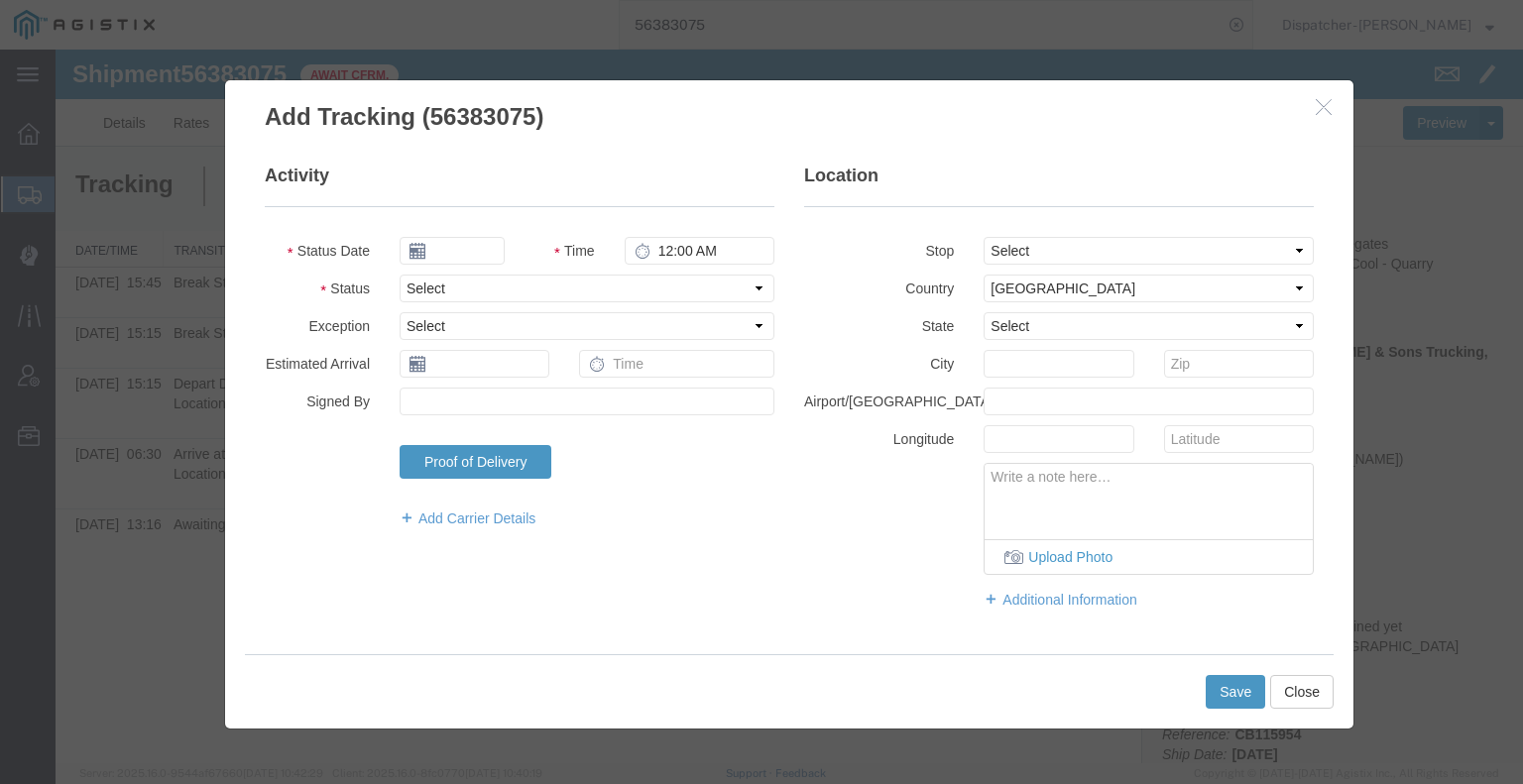
type input "[DATE]"
type input "7:00 AM"
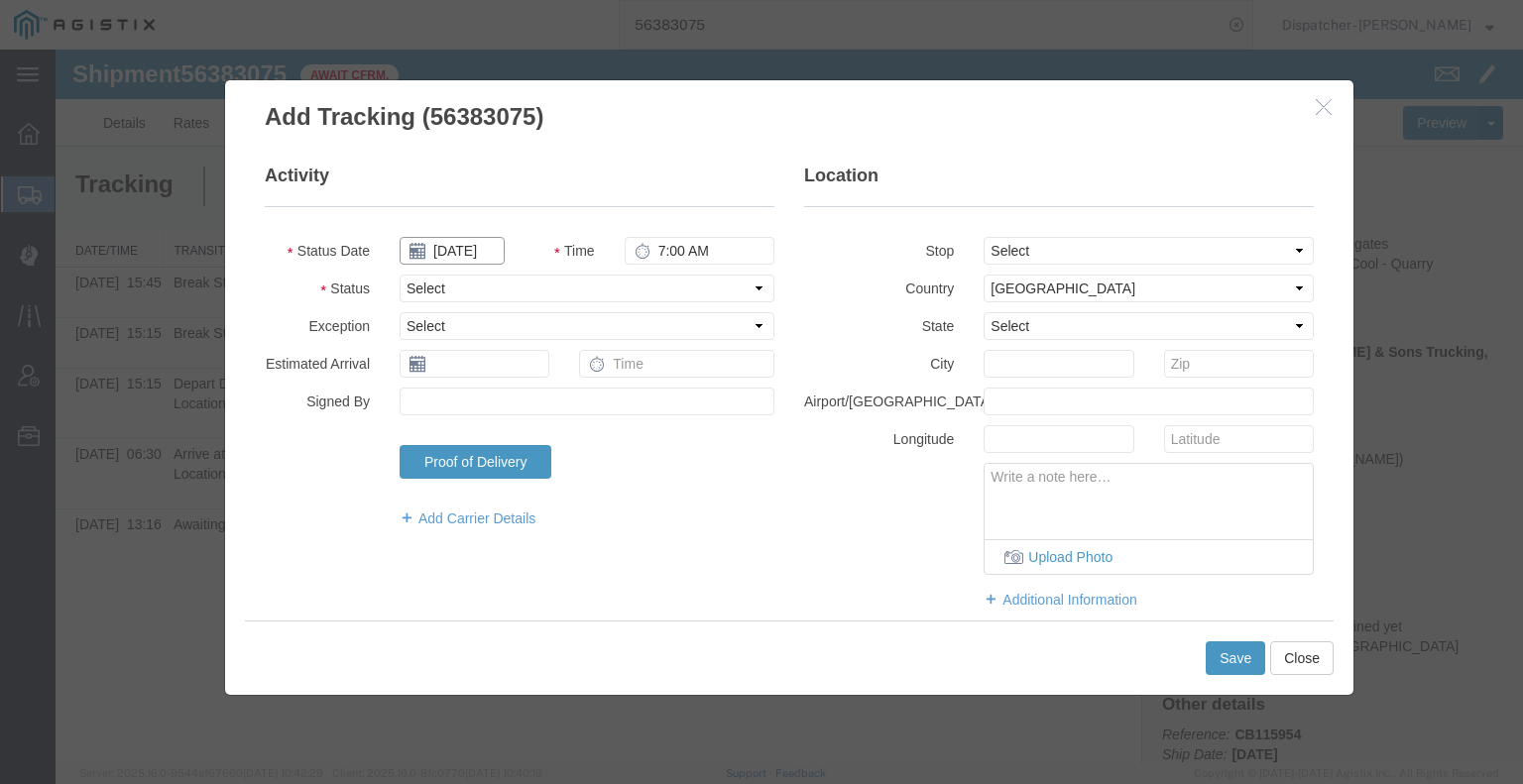
click at [468, 253] on input "[DATE]" at bounding box center [452, 251] width 105 height 28
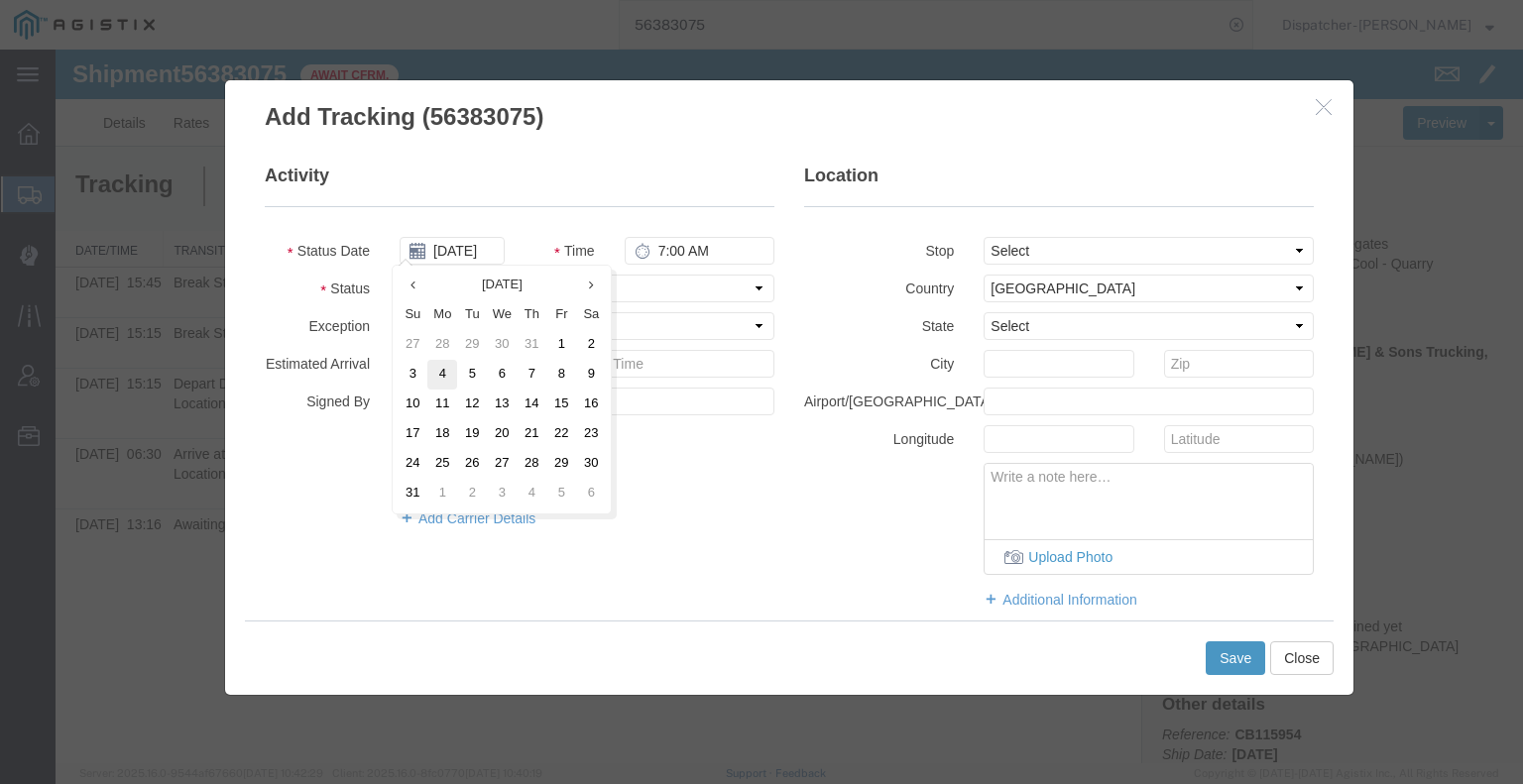
click at [444, 374] on td "4" at bounding box center [442, 374] width 30 height 30
type input "[DATE]"
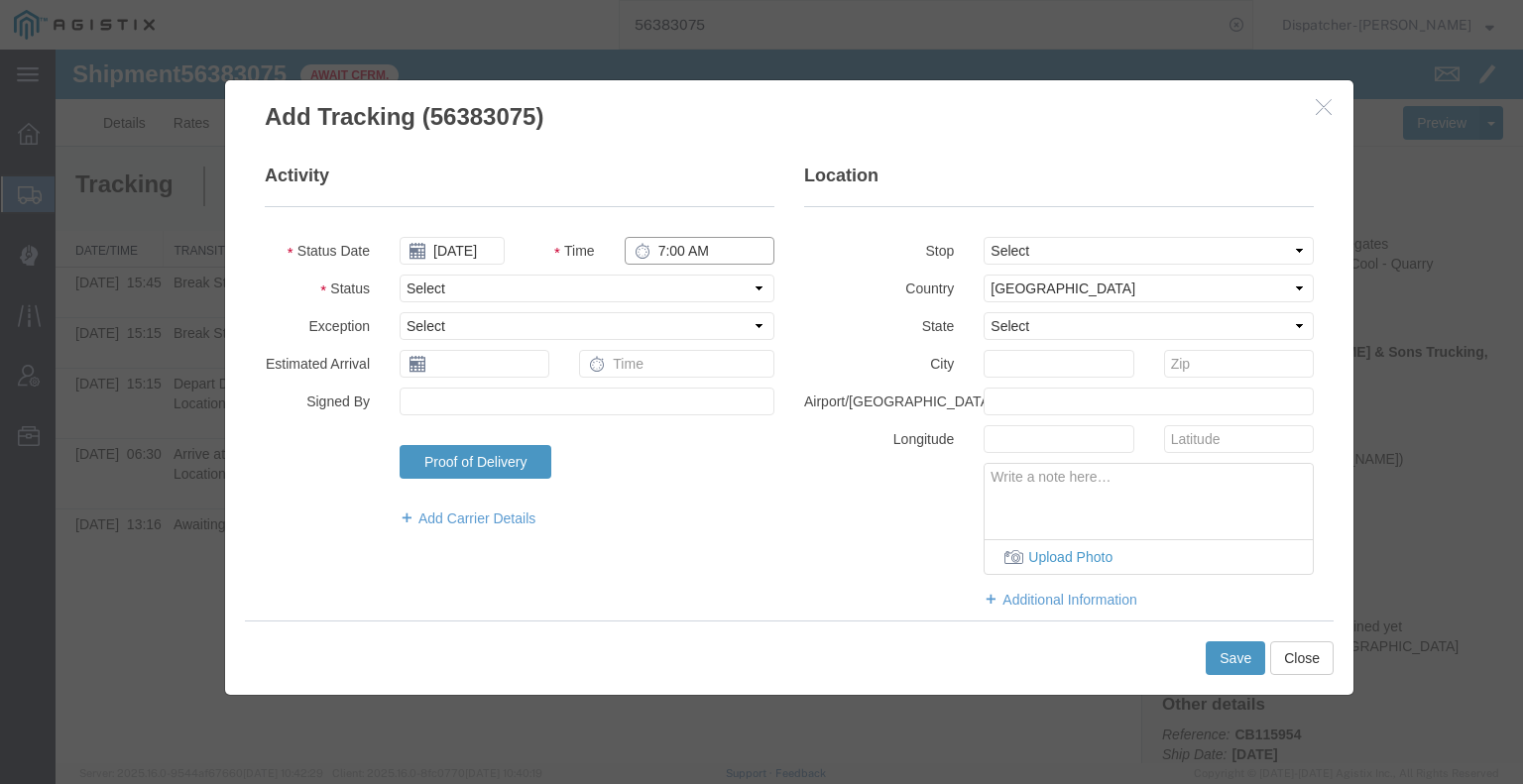
click at [680, 244] on input "7:00 AM" at bounding box center [699, 251] width 150 height 28
type input "4:45 PM"
click at [683, 293] on select "Select Arrival Notice Available Arrival Notice Imported Arrive at Delivery Loca…" at bounding box center [586, 289] width 374 height 28
select select "DELIVRED"
click at [399, 275] on select "Select Arrival Notice Available Arrival Notice Imported Arrive at Delivery Loca…" at bounding box center [586, 289] width 374 height 28
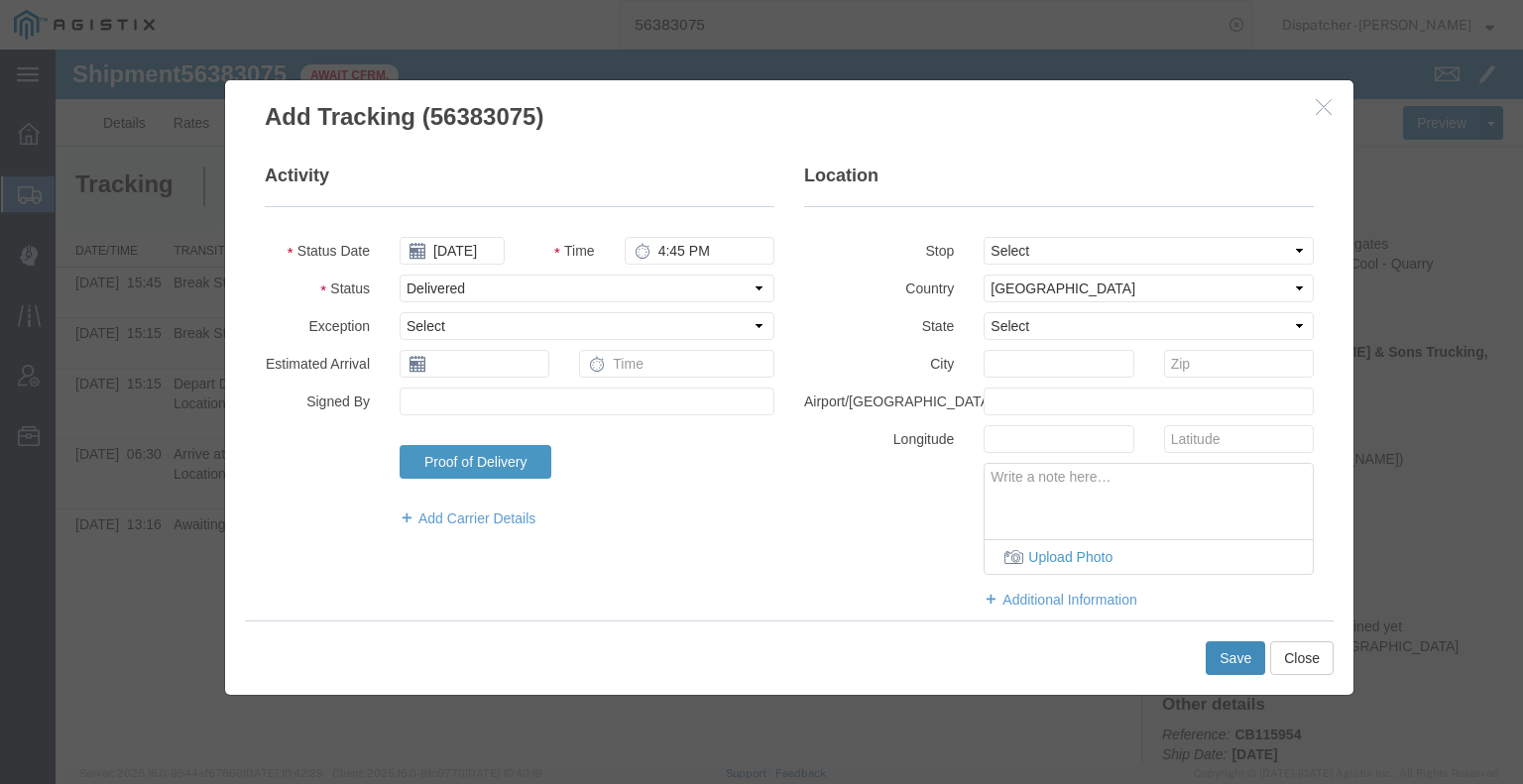
click at [1215, 659] on button "Save" at bounding box center [1235, 658] width 60 height 34
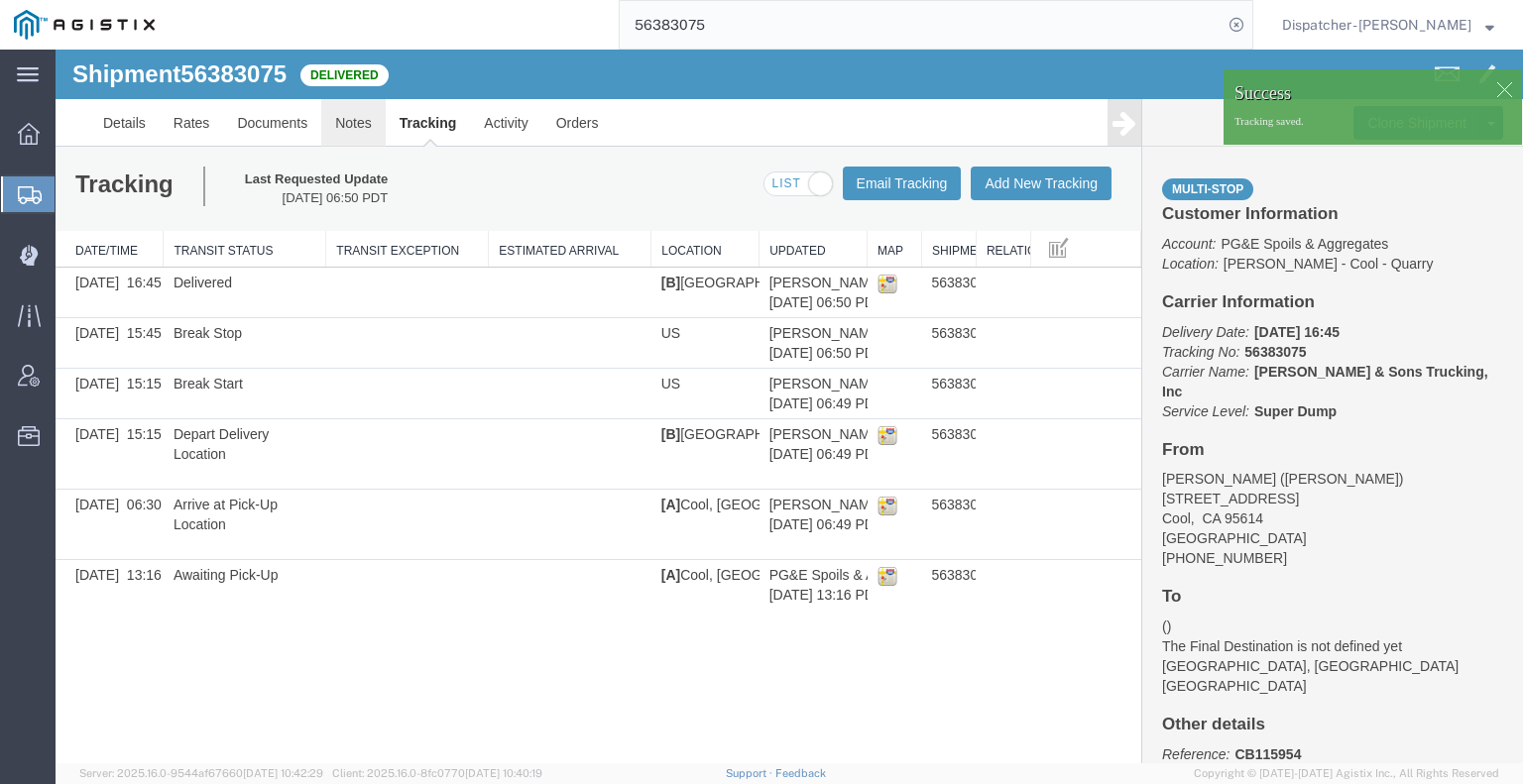
click at [345, 118] on link "Notes" at bounding box center [353, 123] width 65 height 48
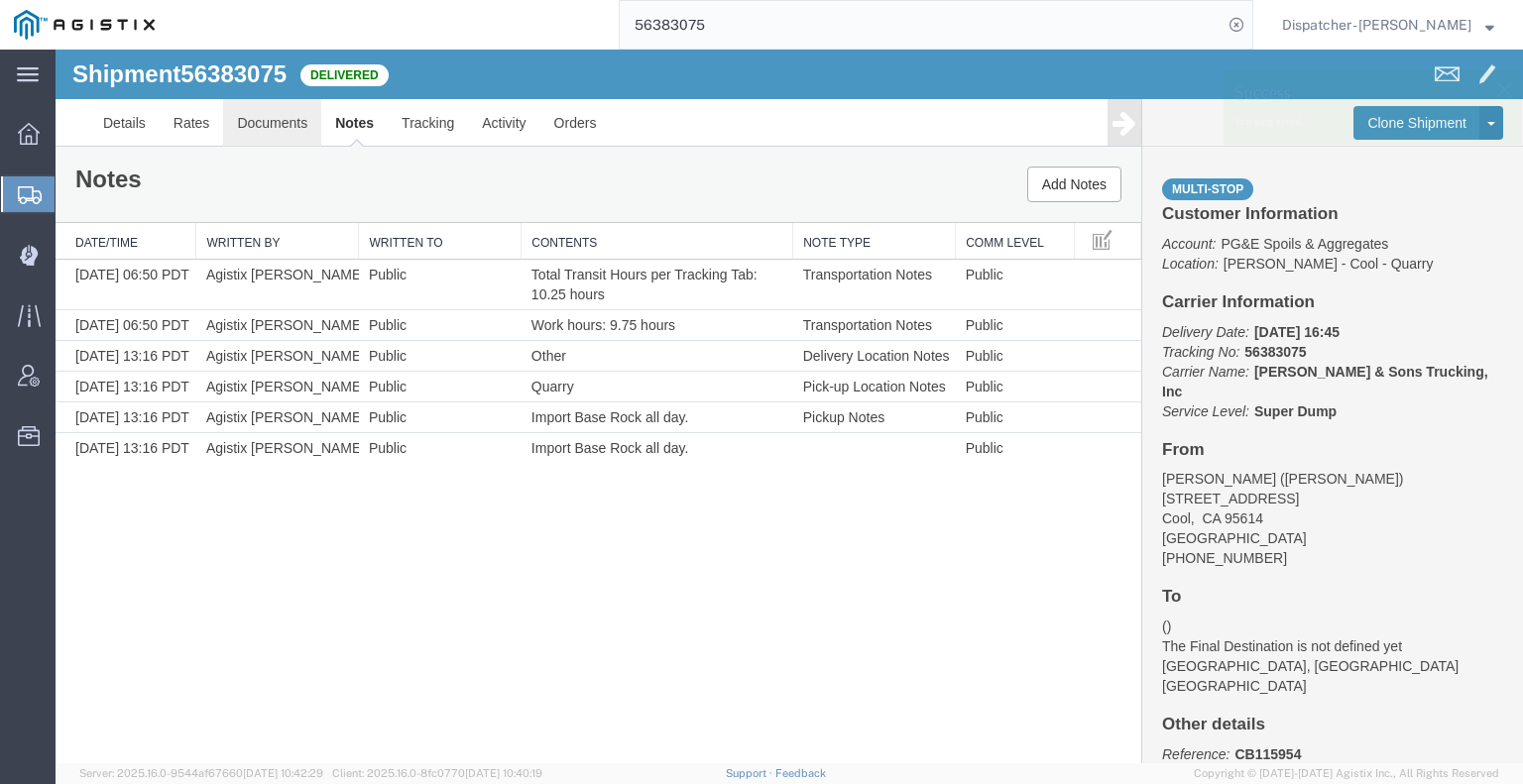
click at [282, 109] on link "Documents" at bounding box center [272, 123] width 98 height 48
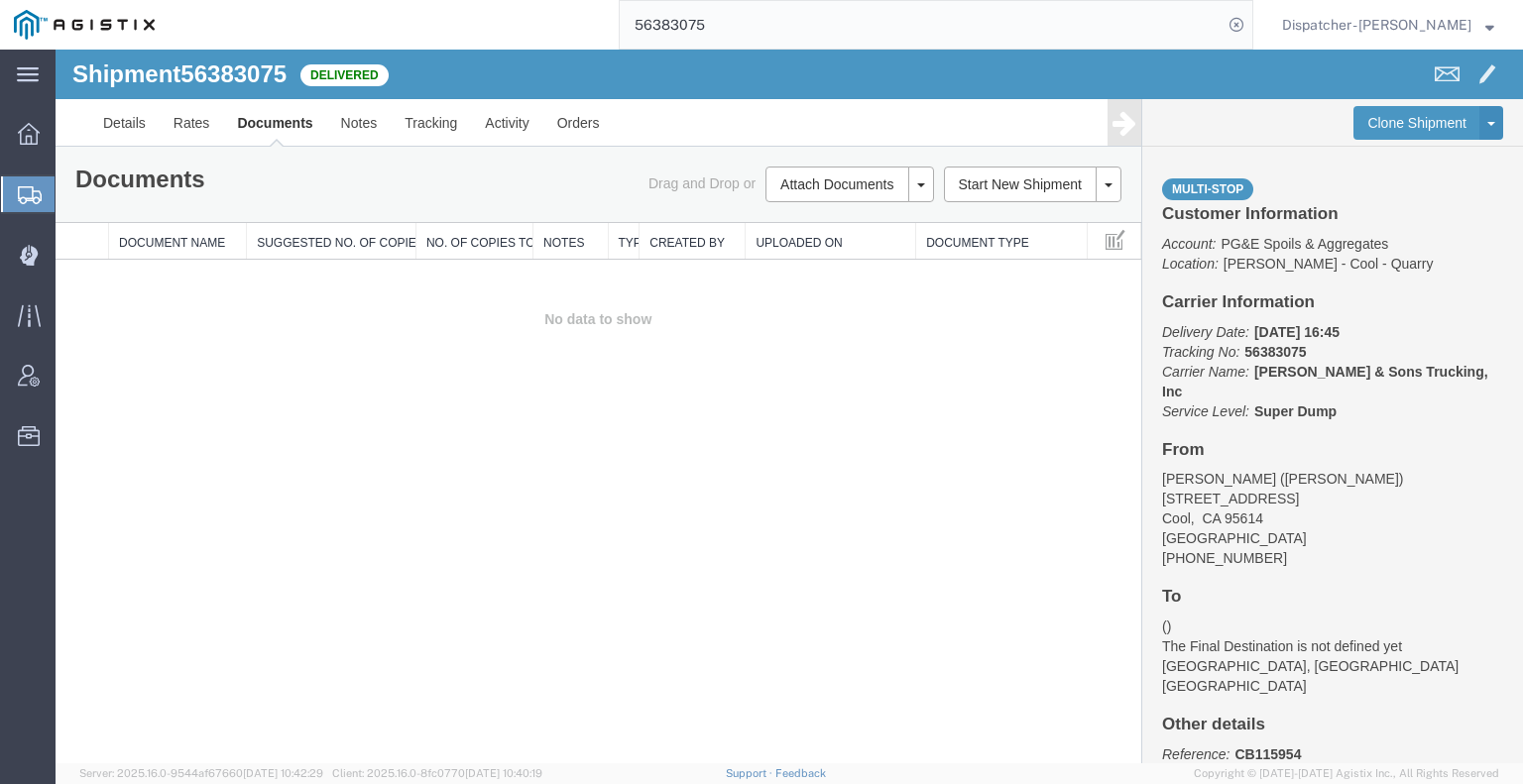
click at [125, 451] on div "Shipment 56383075 0 of 0 Delivered Details Rates Documents Notes Tracking Activ…" at bounding box center [789, 406] width 1467 height 714
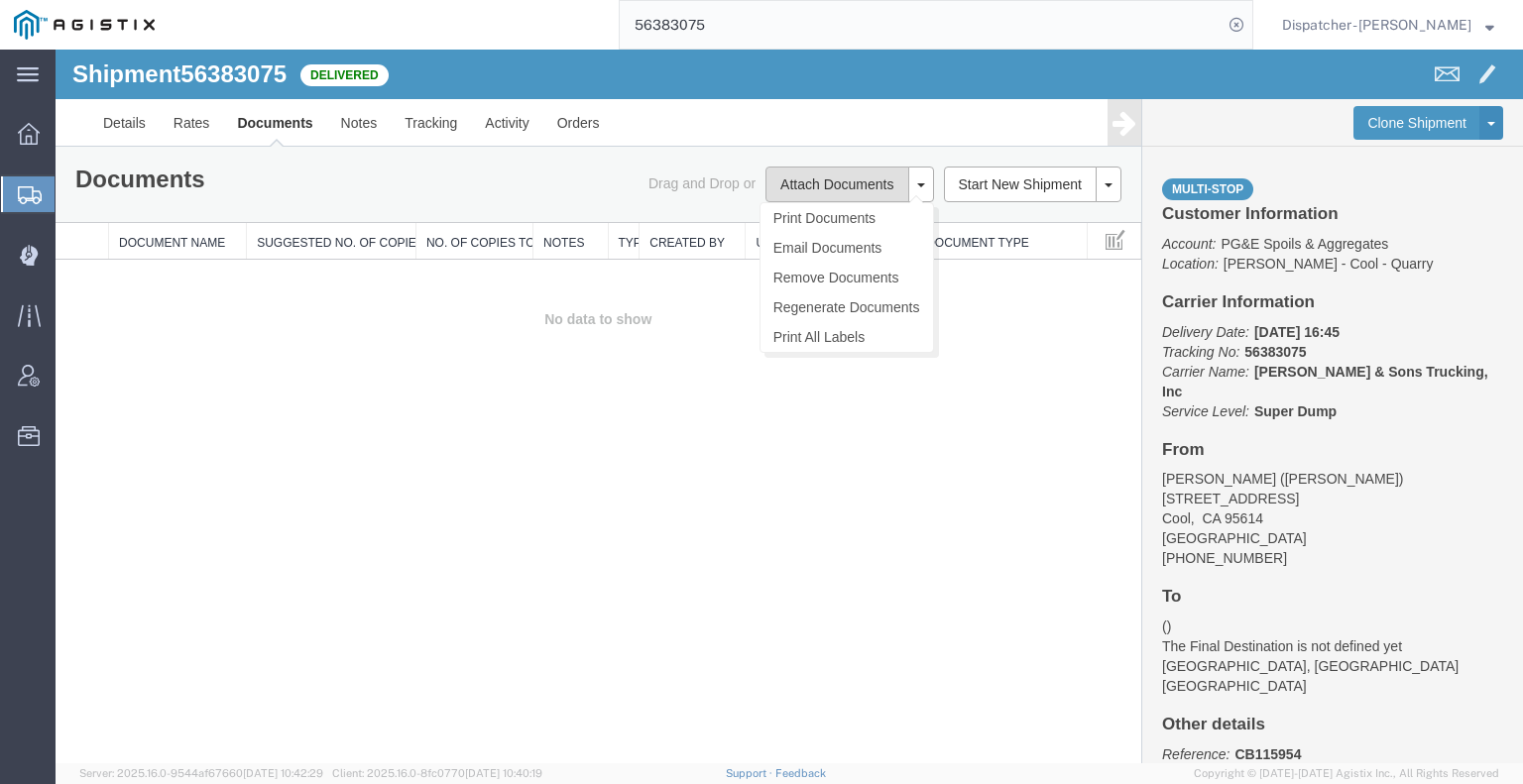
click at [804, 186] on button "Attach Documents" at bounding box center [837, 185] width 143 height 36
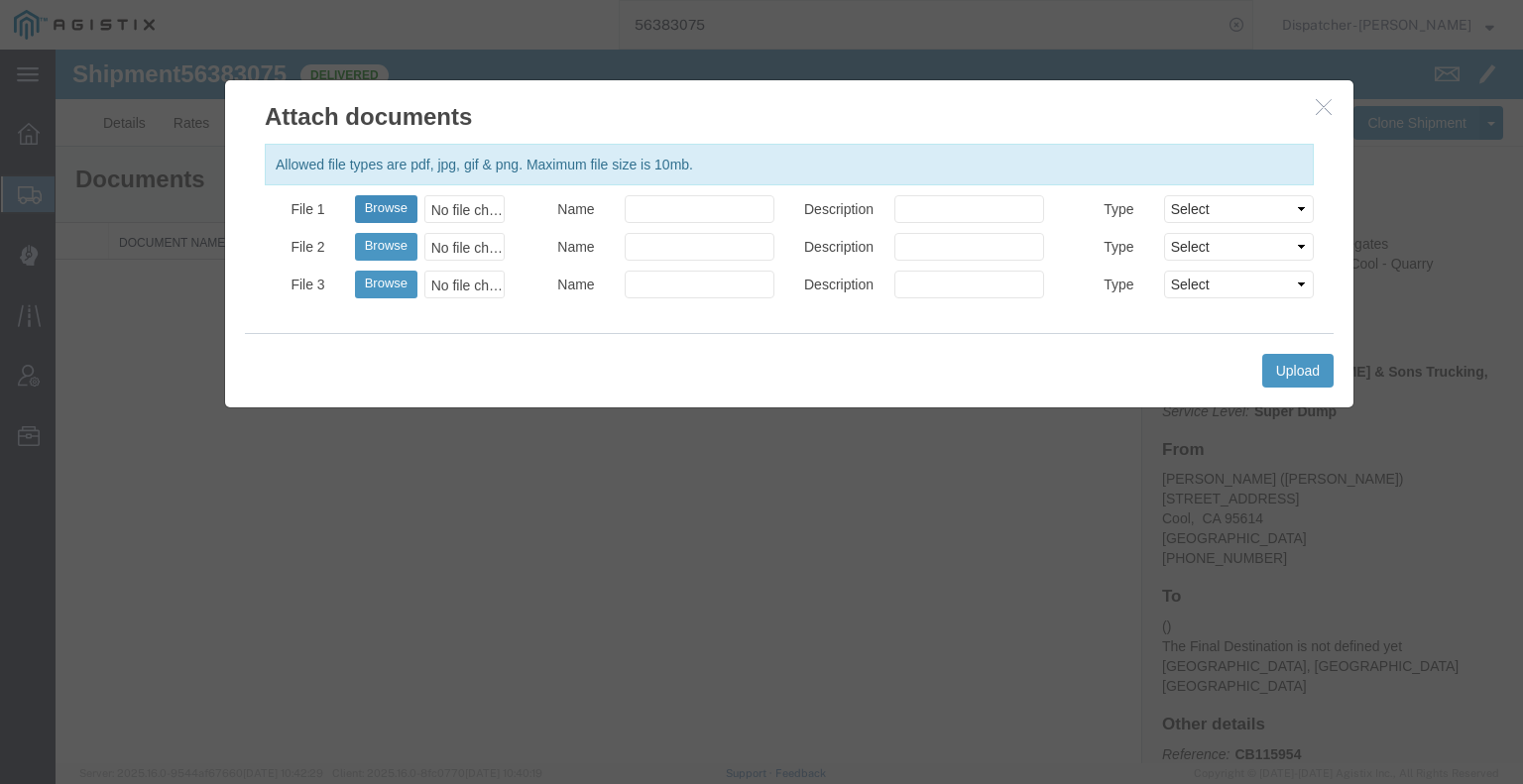
click at [388, 201] on button "Browse" at bounding box center [385, 209] width 63 height 28
type input "C:\fakepath\56383075trktag.pdf"
click at [1304, 378] on button "Upload" at bounding box center [1298, 370] width 71 height 34
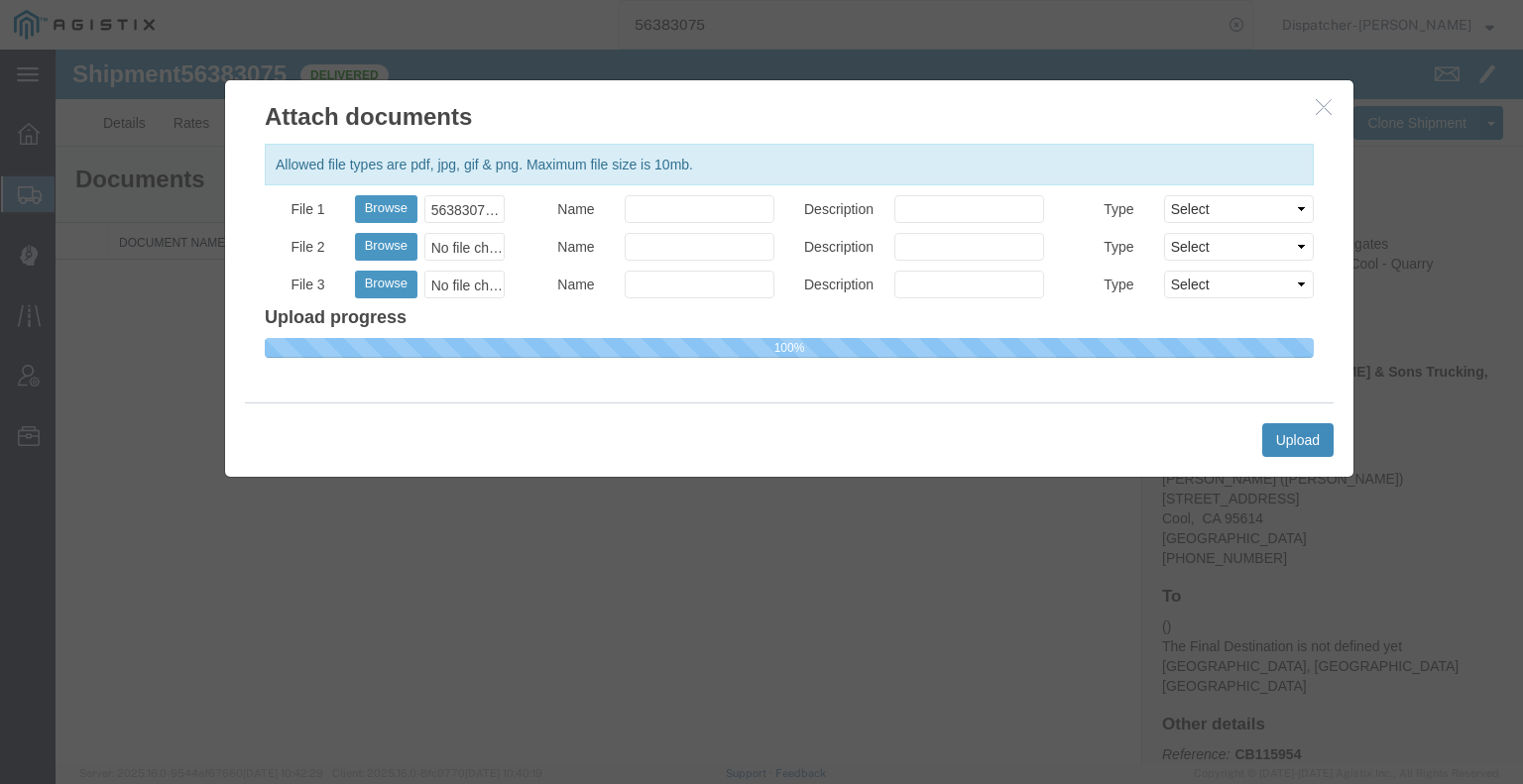
select select
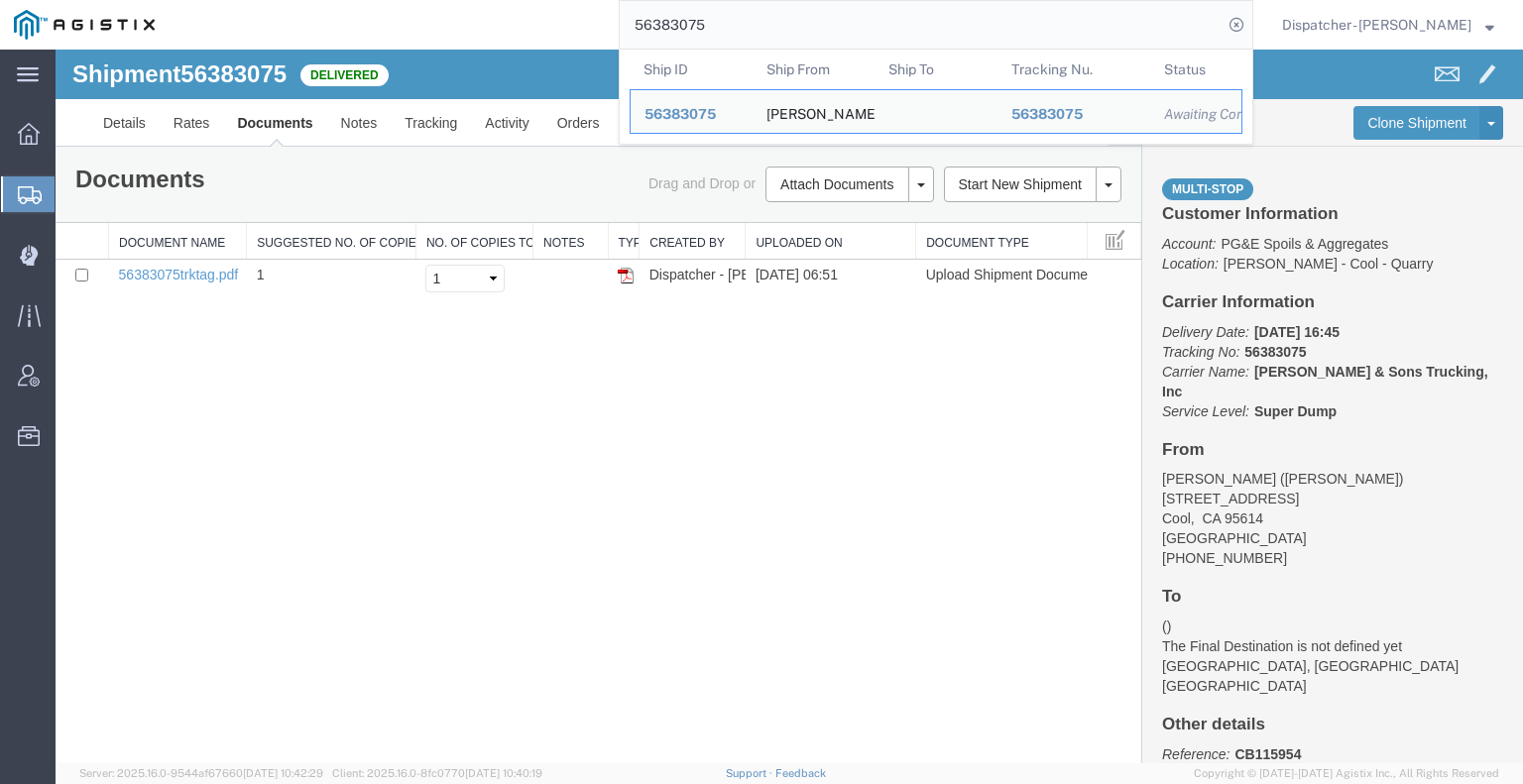
drag, startPoint x: 724, startPoint y: 18, endPoint x: 524, endPoint y: 28, distance: 200.2
click at [536, 27] on div "56383075 Ship ID Ship From Ship To Tracking Nu. Status Ship ID 56383075 Ship Fr…" at bounding box center [711, 25] width 1084 height 50
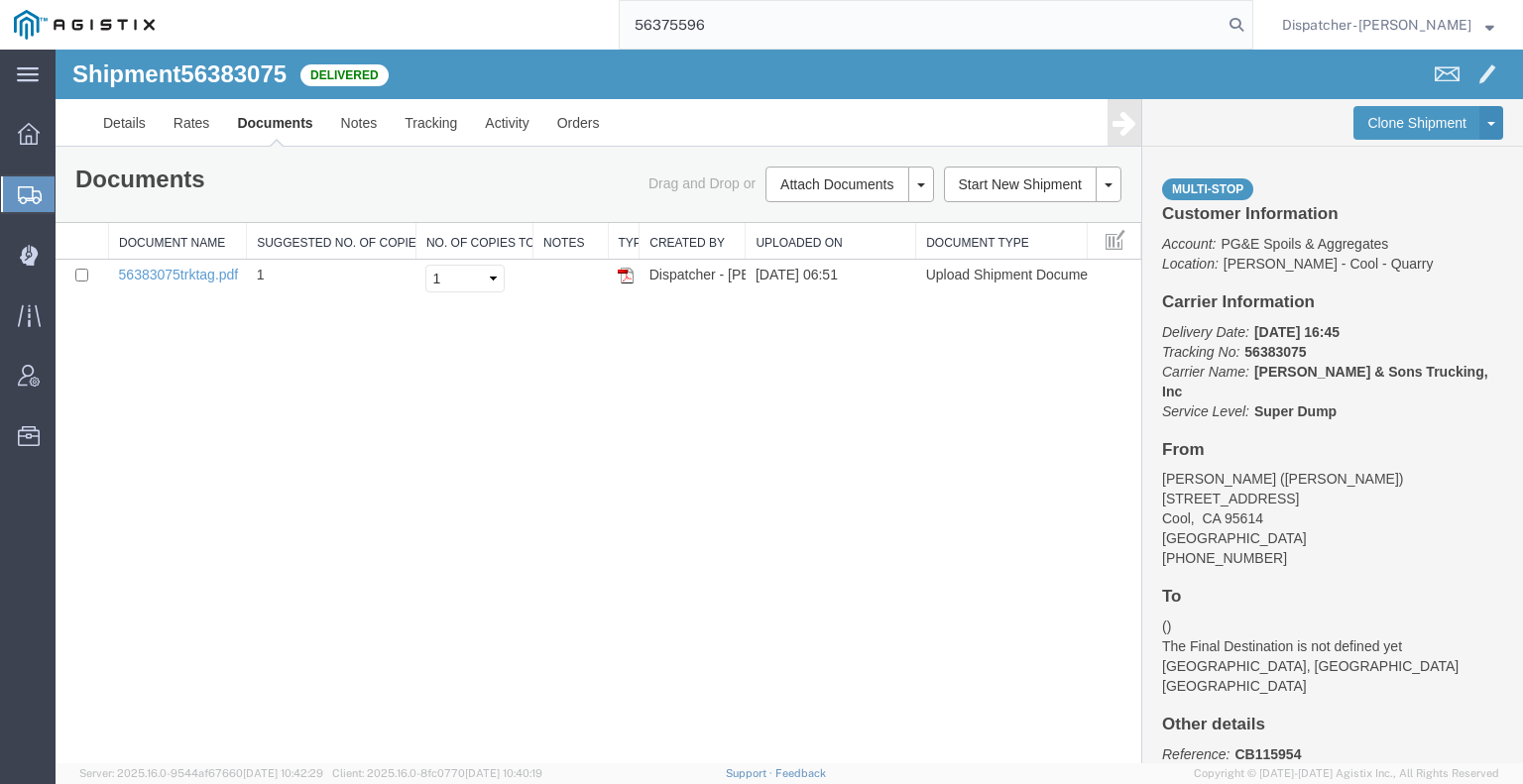
type input "56375596"
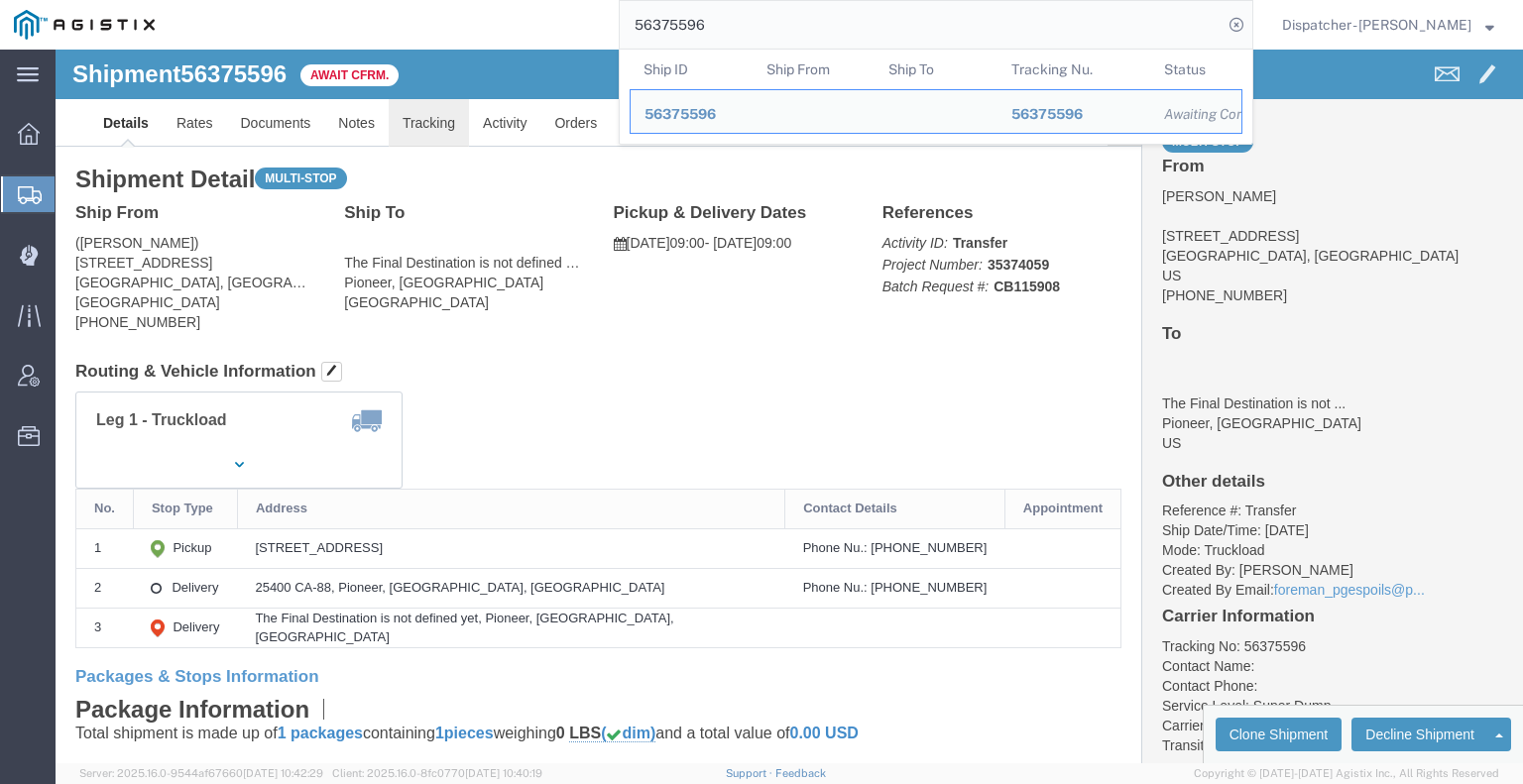
click link "Tracking"
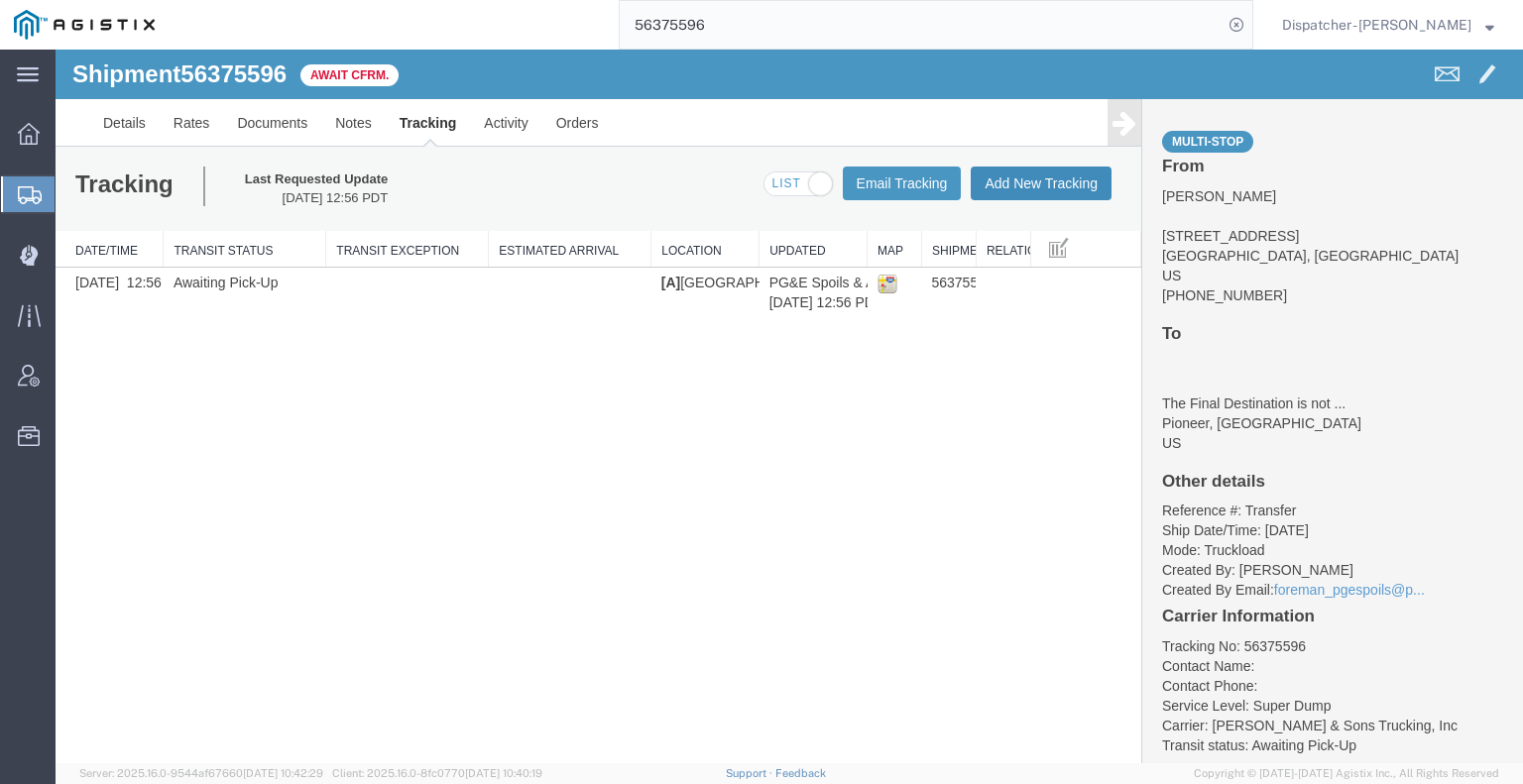
click at [1012, 196] on button "Add New Tracking" at bounding box center [1041, 184] width 141 height 34
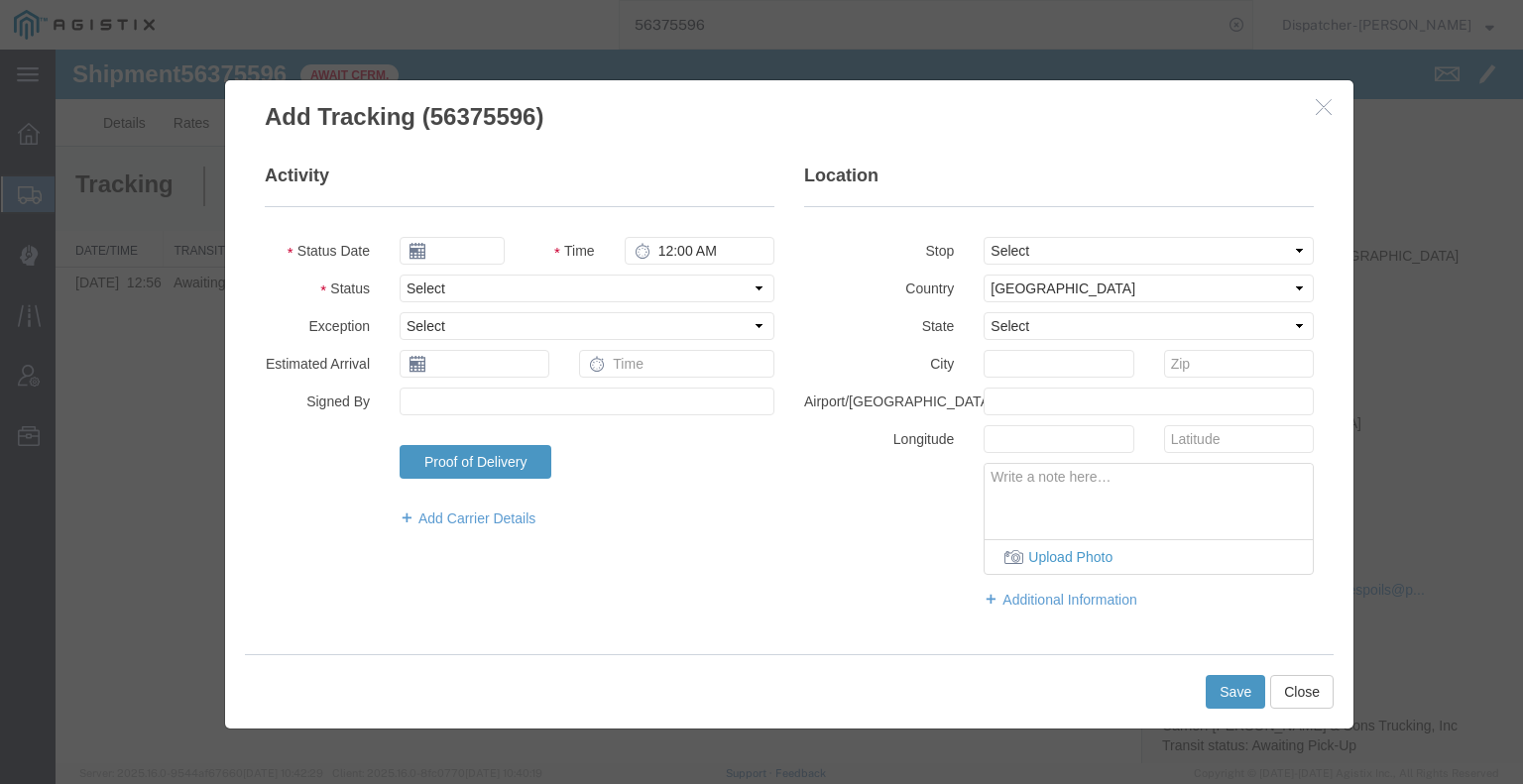
type input "[DATE]"
type input "7:00 AM"
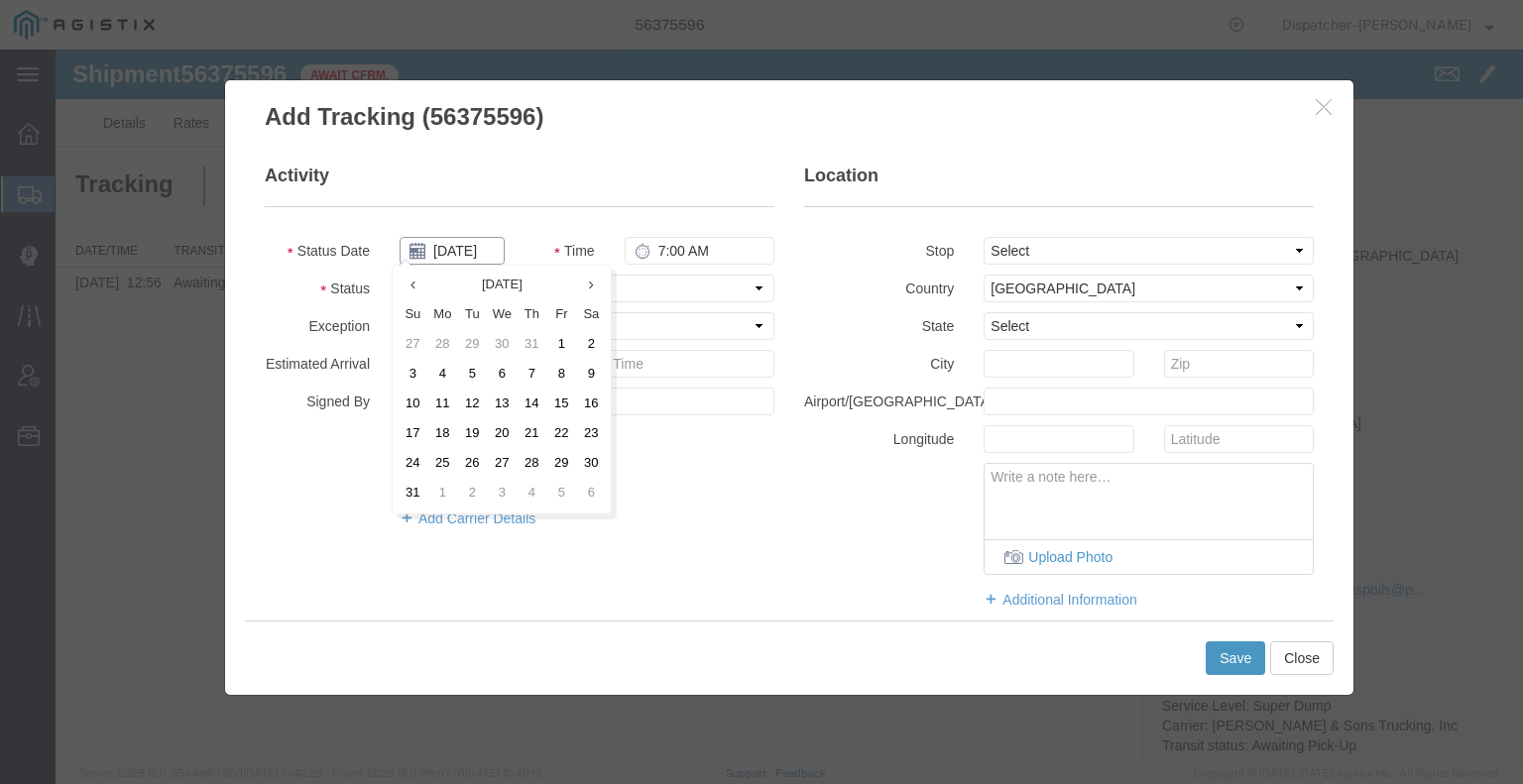
click at [456, 252] on input "[DATE]" at bounding box center [452, 251] width 105 height 28
click at [443, 377] on td "4" at bounding box center [442, 374] width 30 height 30
type input "[DATE]"
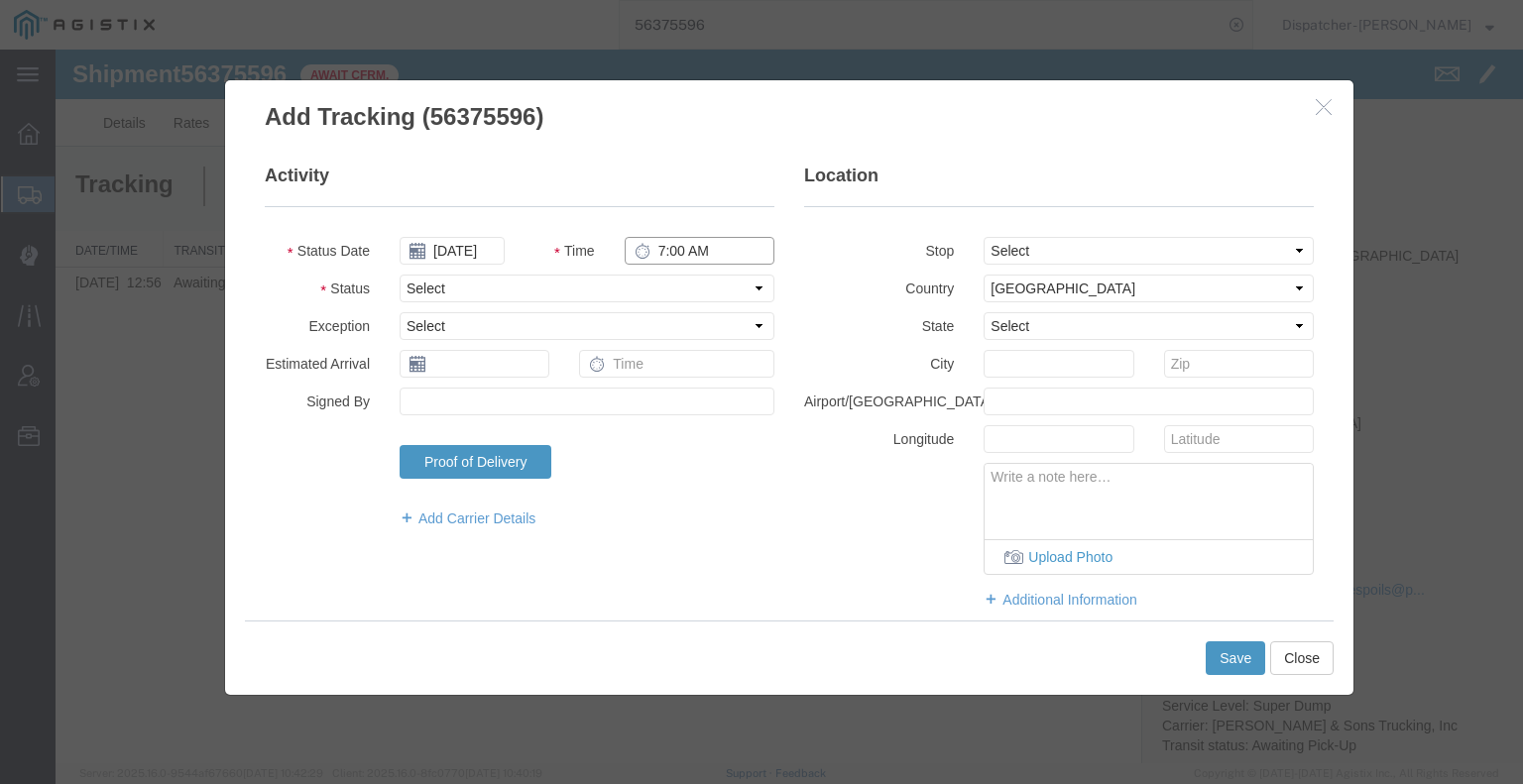
click at [677, 251] on input "7:00 AM" at bounding box center [699, 251] width 150 height 28
click at [1297, 651] on button "Close" at bounding box center [1302, 658] width 64 height 34
